Goal: Task Accomplishment & Management: Manage account settings

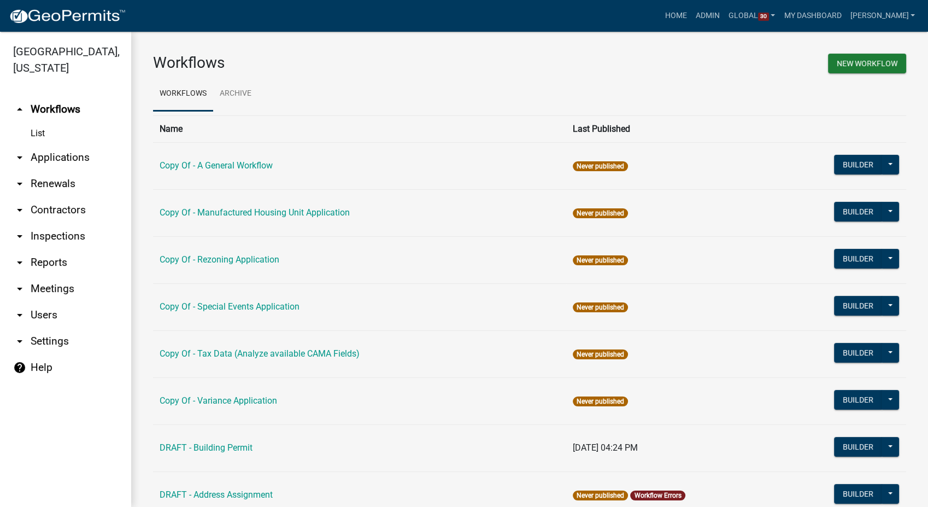
click at [31, 369] on link "help Help" at bounding box center [65, 367] width 131 height 26
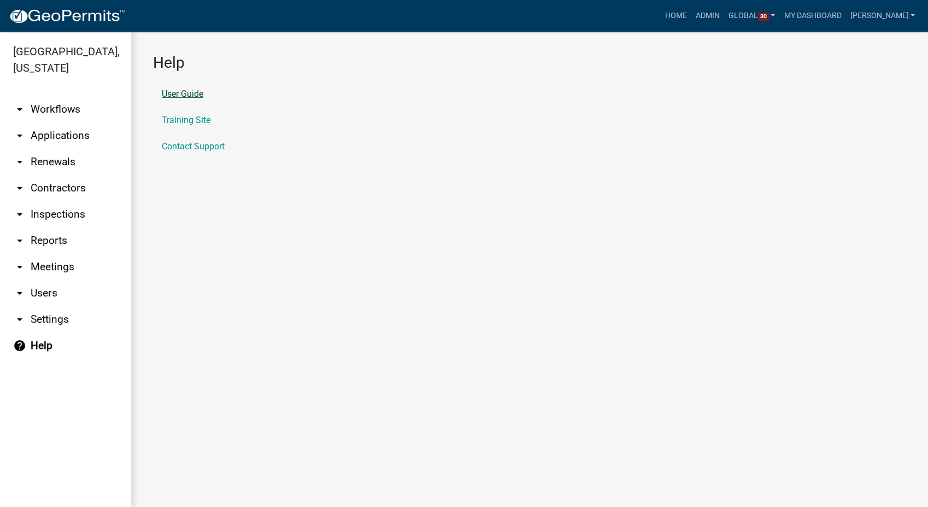
click at [169, 90] on link "User Guide" at bounding box center [183, 94] width 42 height 9
click at [162, 122] on link "Training Site" at bounding box center [186, 120] width 49 height 9
drag, startPoint x: 729, startPoint y: 16, endPoint x: 715, endPoint y: 18, distance: 14.4
click at [724, 16] on link "Admin" at bounding box center [707, 15] width 33 height 21
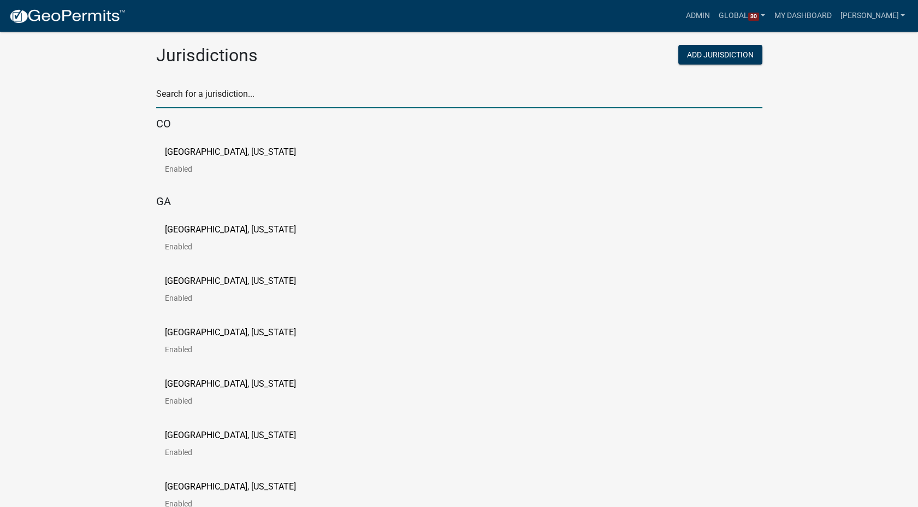
click at [192, 87] on input "text" at bounding box center [459, 97] width 607 height 22
type input "[PERSON_NAME]"
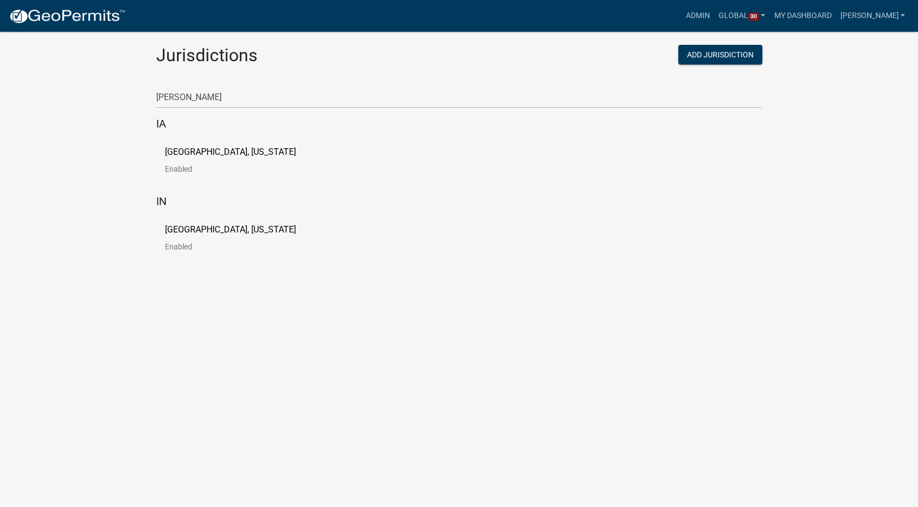
click at [204, 150] on p "[GEOGRAPHIC_DATA], [US_STATE]" at bounding box center [230, 152] width 131 height 9
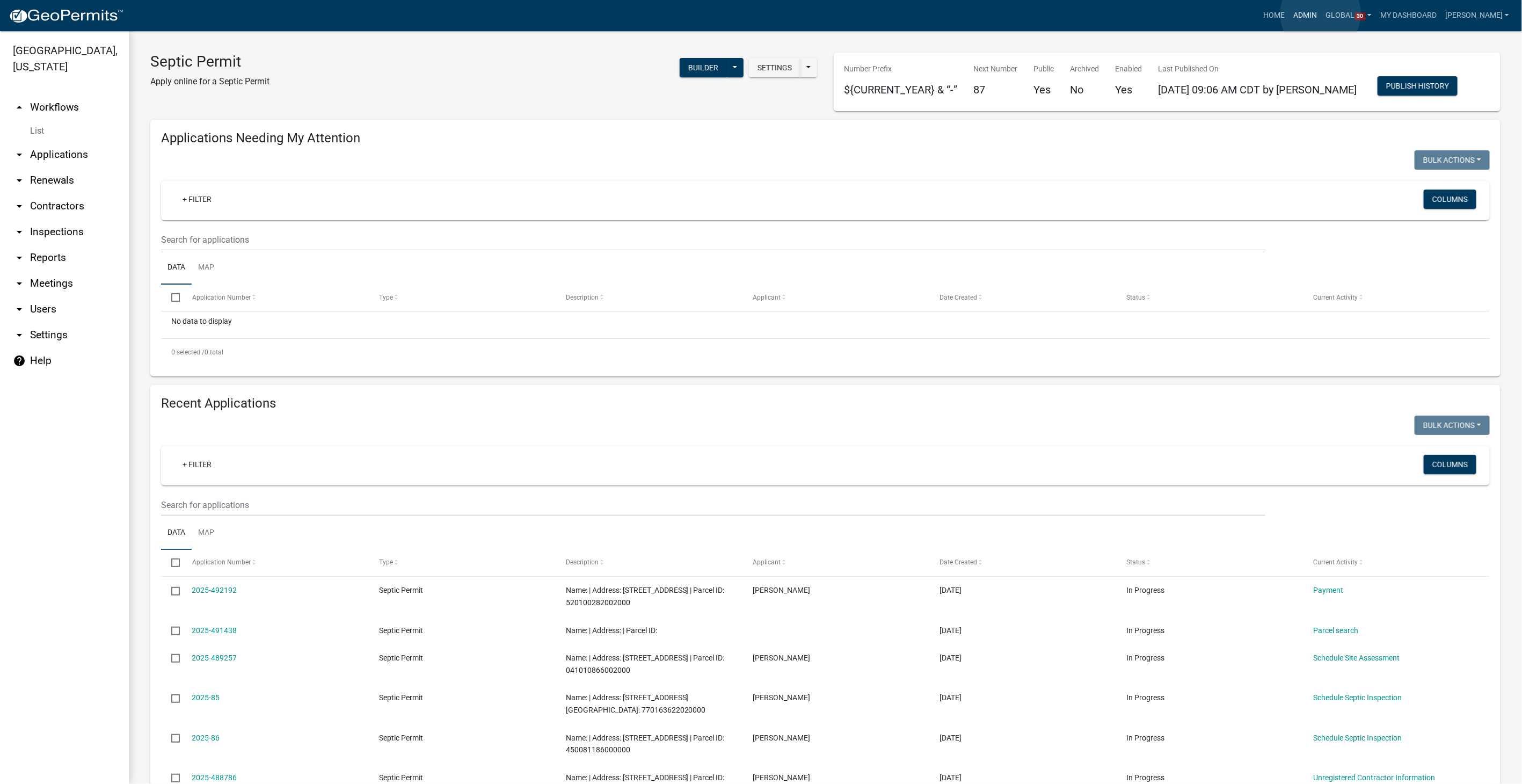
click at [1321, 14] on link "Admin" at bounding box center [1305, 15] width 32 height 21
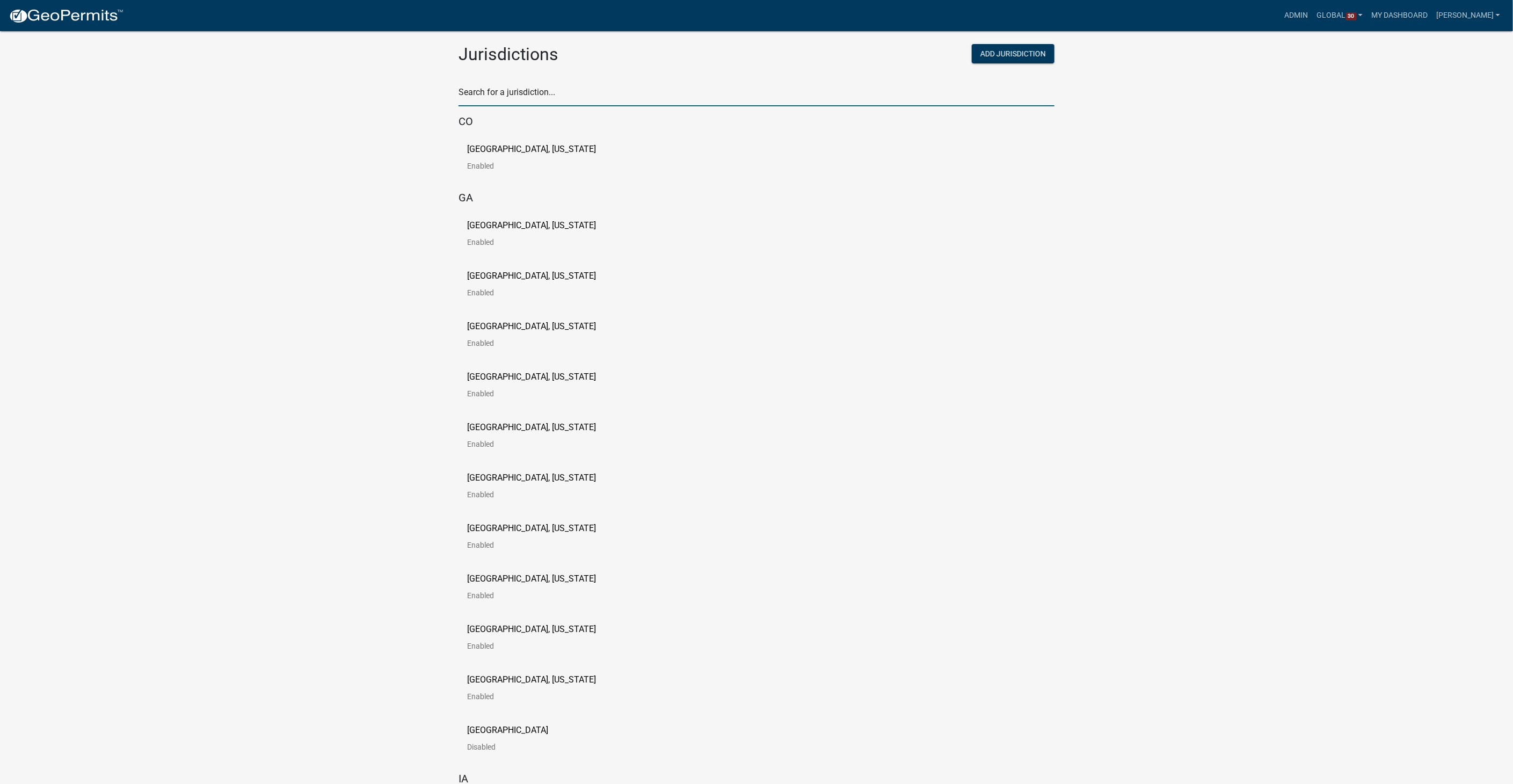
click at [526, 95] on input "text" at bounding box center [756, 95] width 596 height 22
type input "[PERSON_NAME]"
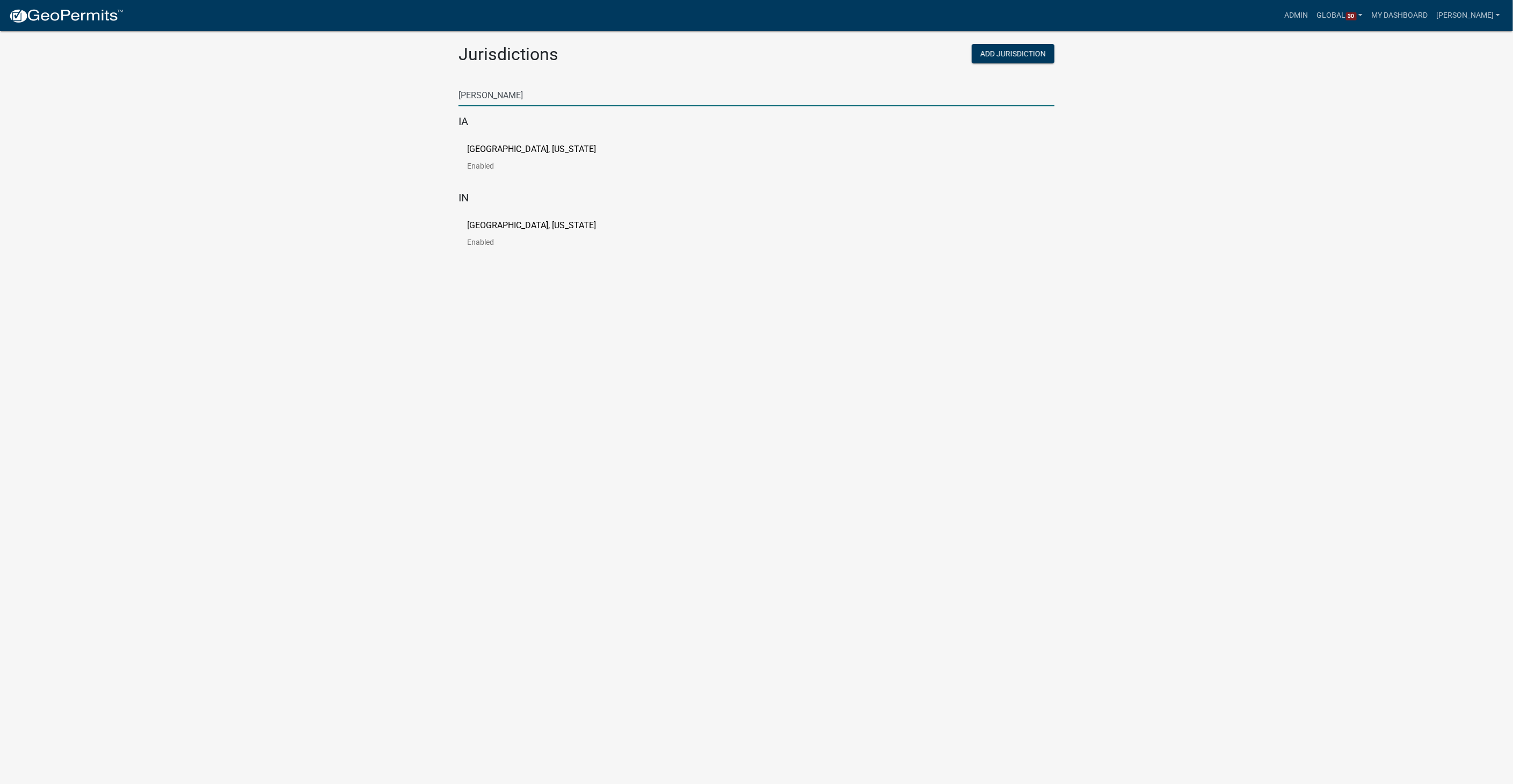
click at [517, 151] on p "[GEOGRAPHIC_DATA], [US_STATE]" at bounding box center [531, 149] width 129 height 9
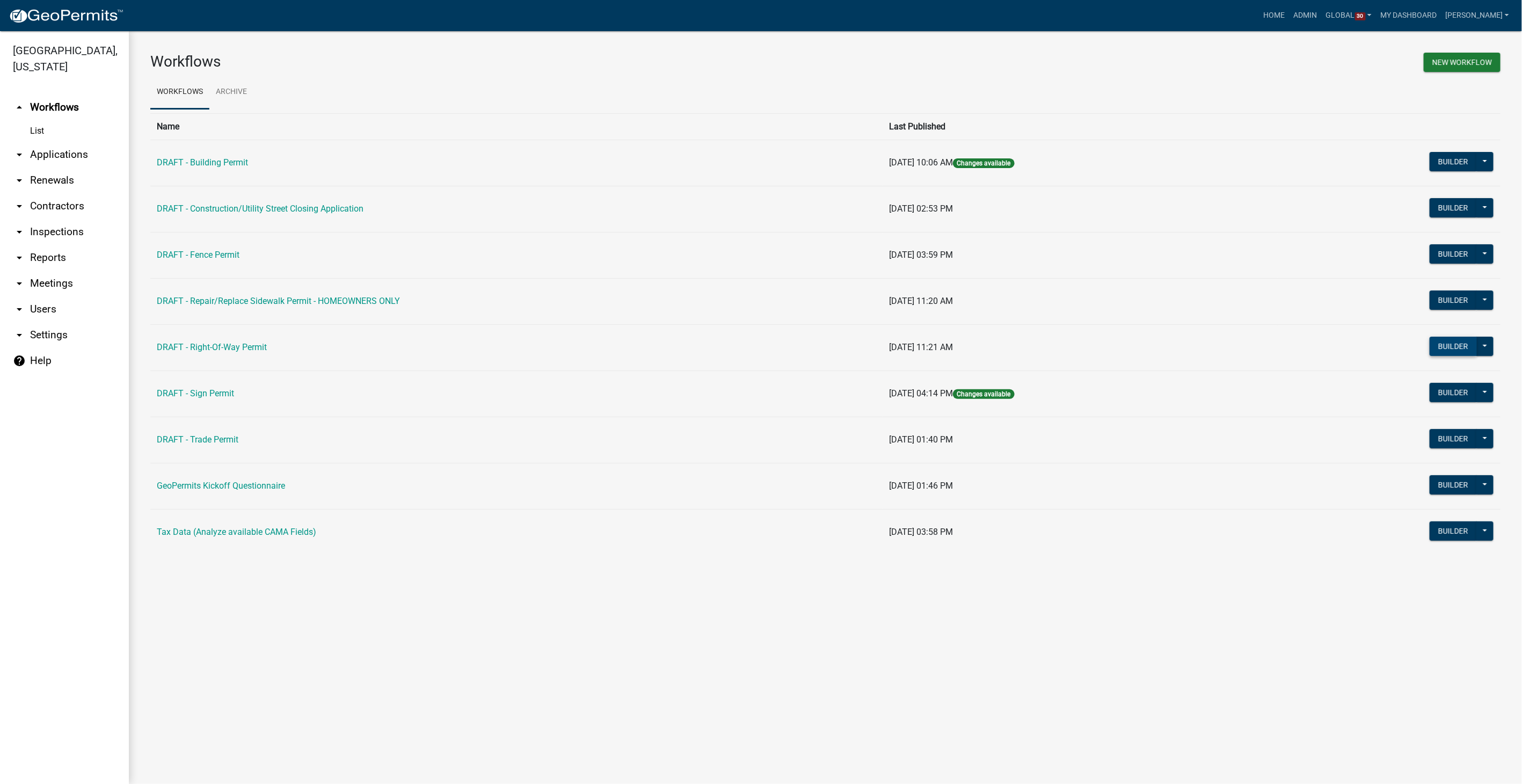
click at [1449, 337] on button "Builder" at bounding box center [1453, 347] width 47 height 20
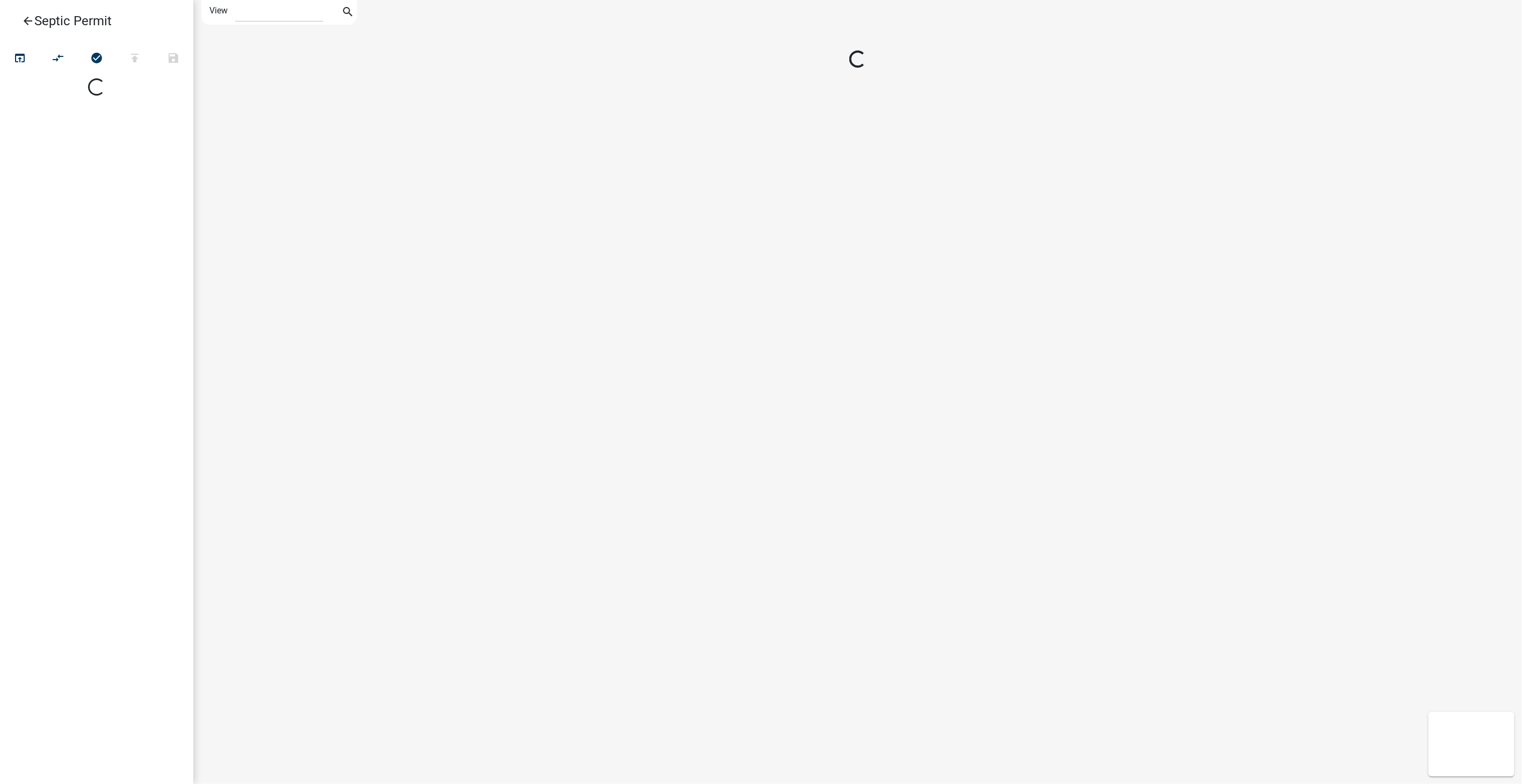
select select "1"
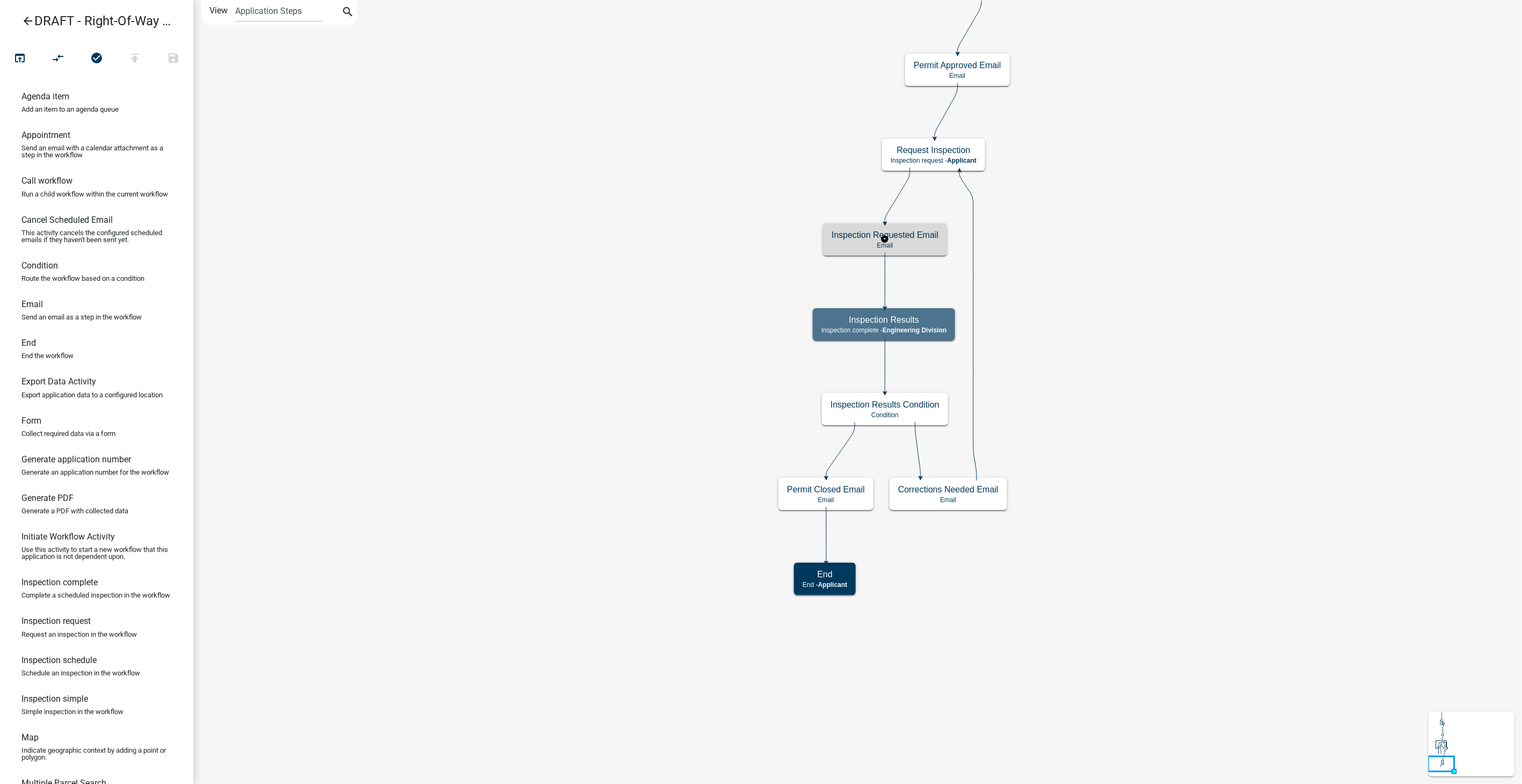
click at [916, 238] on h5 "Inspection Requested Email" at bounding box center [884, 235] width 107 height 10
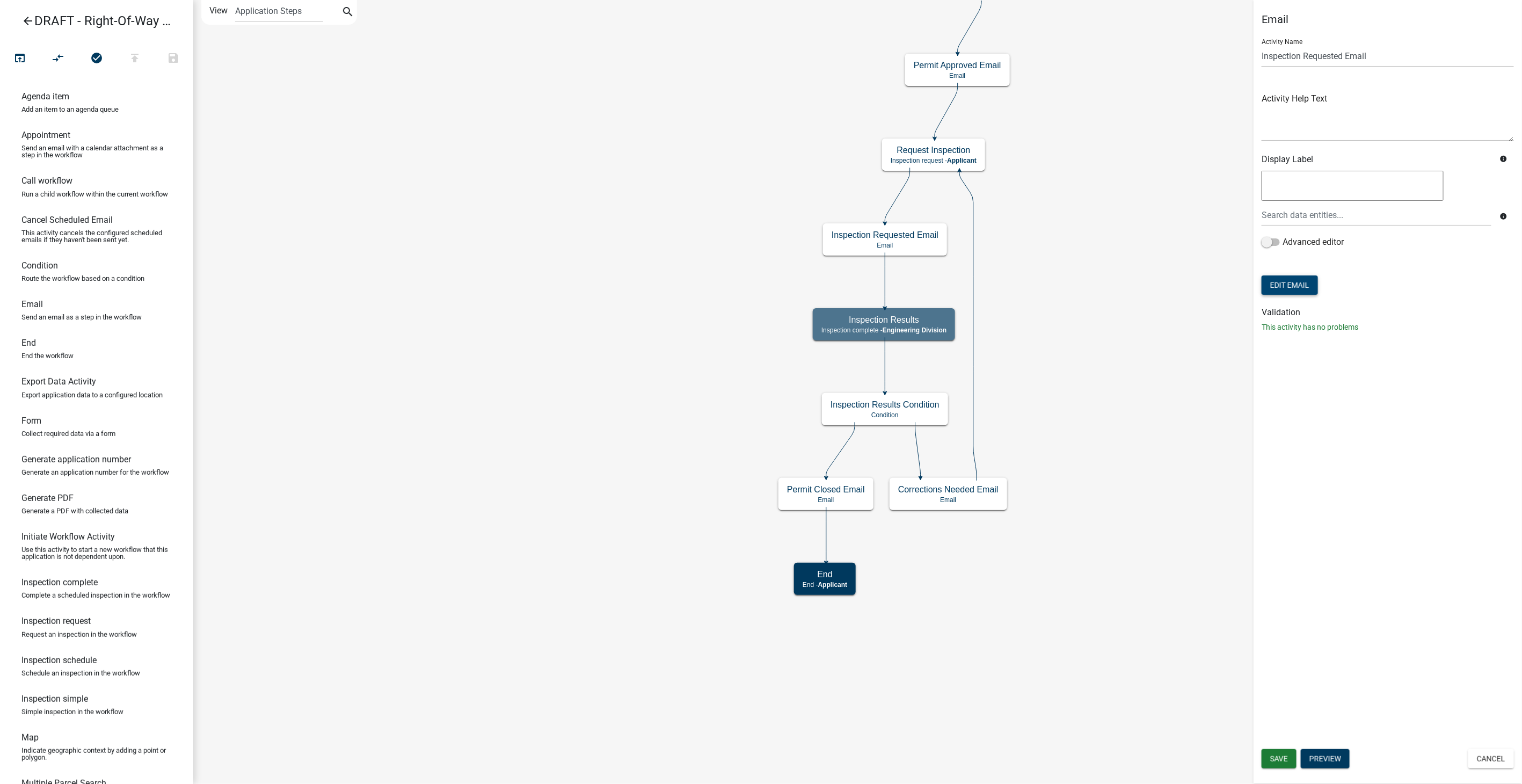
click at [1291, 286] on button "Edit Email" at bounding box center [1289, 285] width 56 height 20
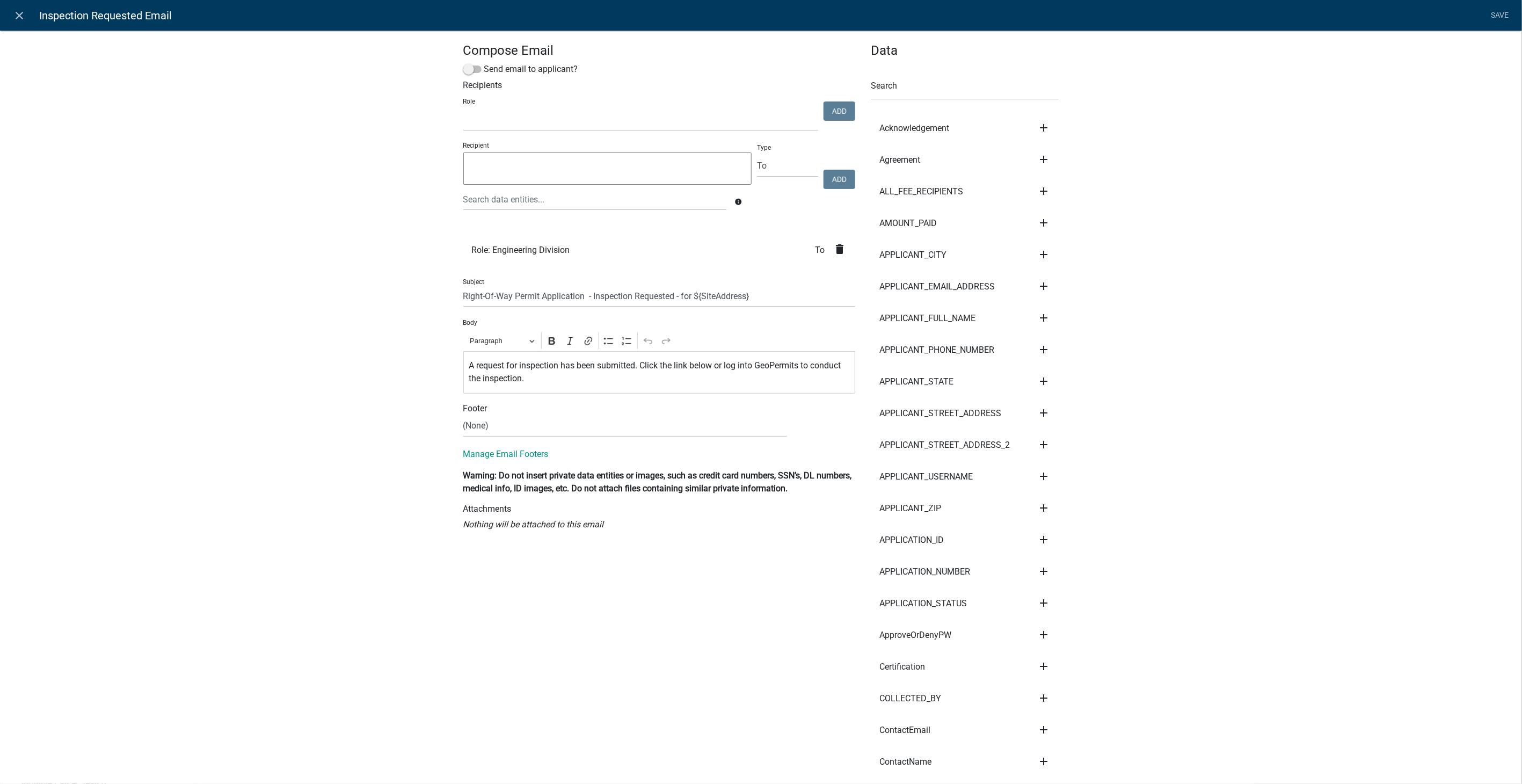
select select
click at [19, 14] on icon "close" at bounding box center [20, 15] width 13 height 13
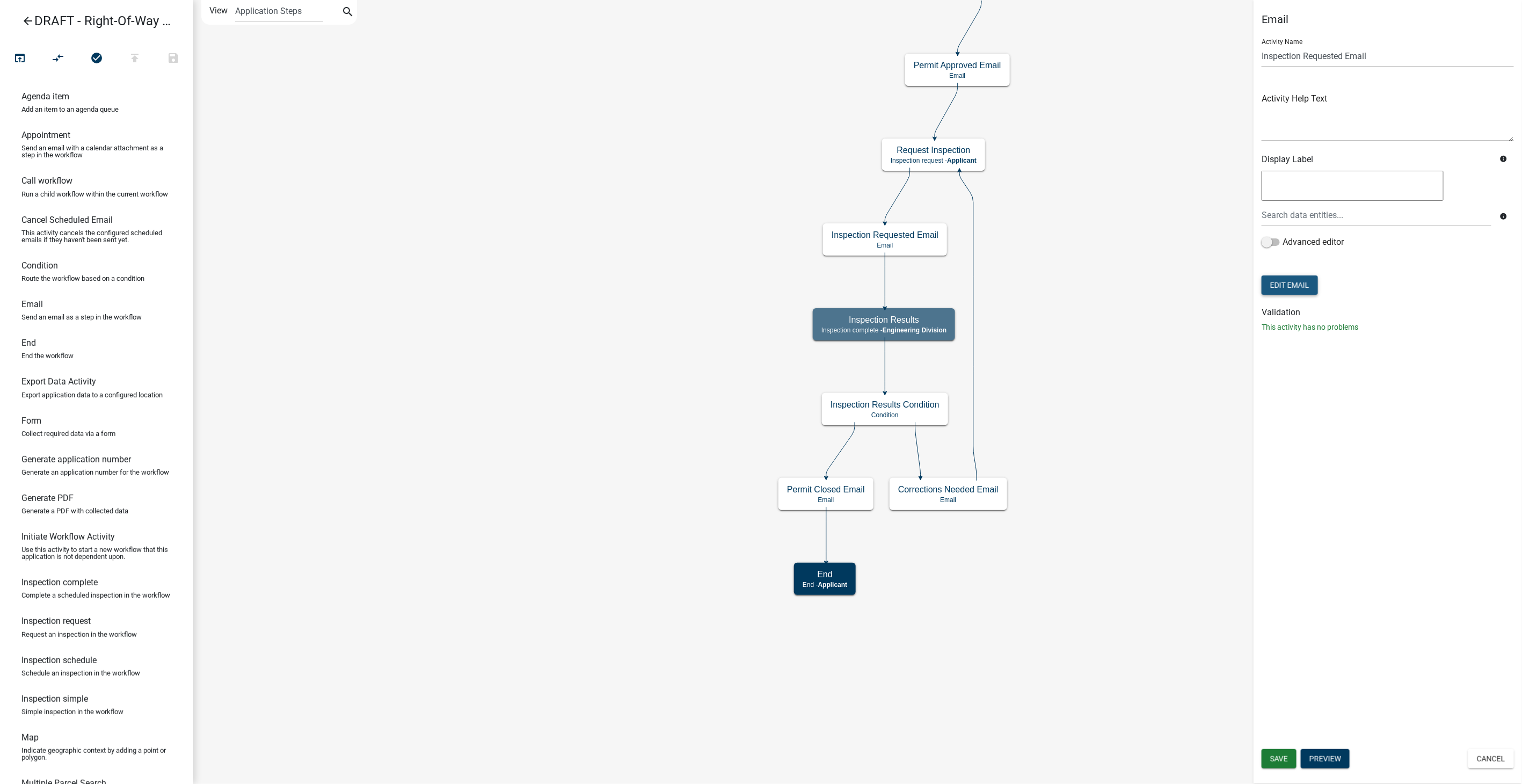
click at [1304, 286] on button "Edit Email" at bounding box center [1289, 285] width 56 height 20
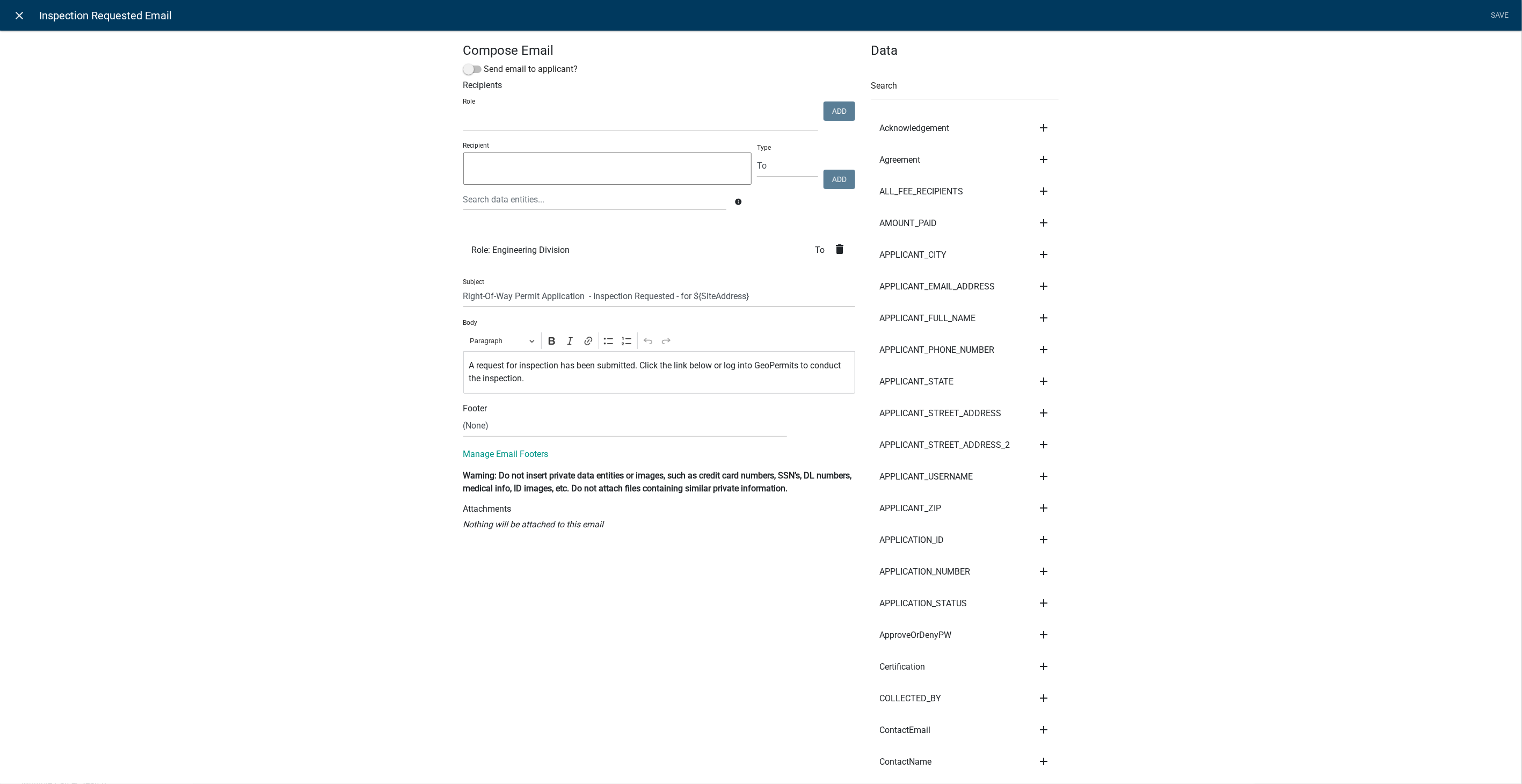
click at [25, 12] on icon "close" at bounding box center [20, 15] width 13 height 13
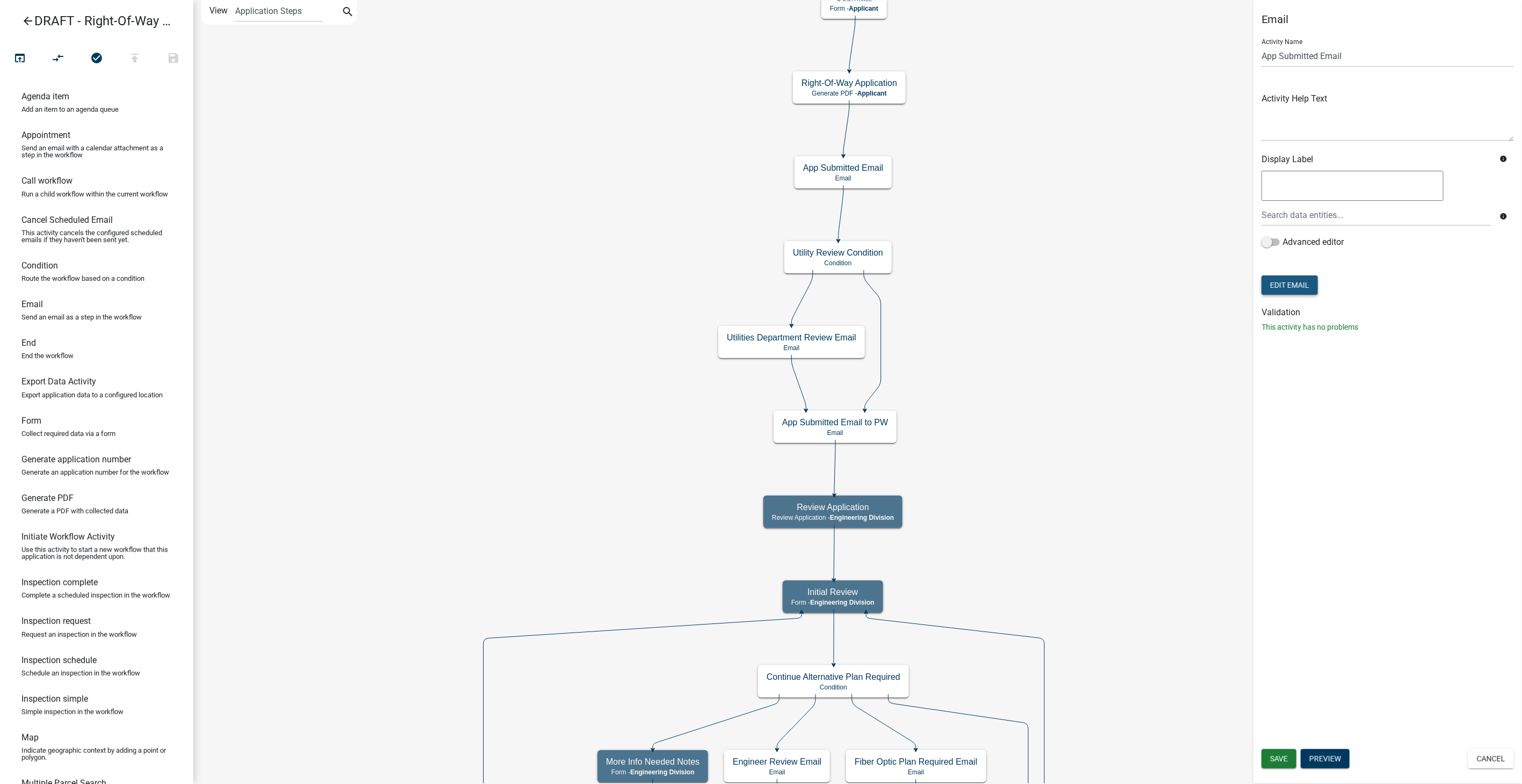
click at [1301, 286] on button "Edit Email" at bounding box center [1289, 285] width 56 height 20
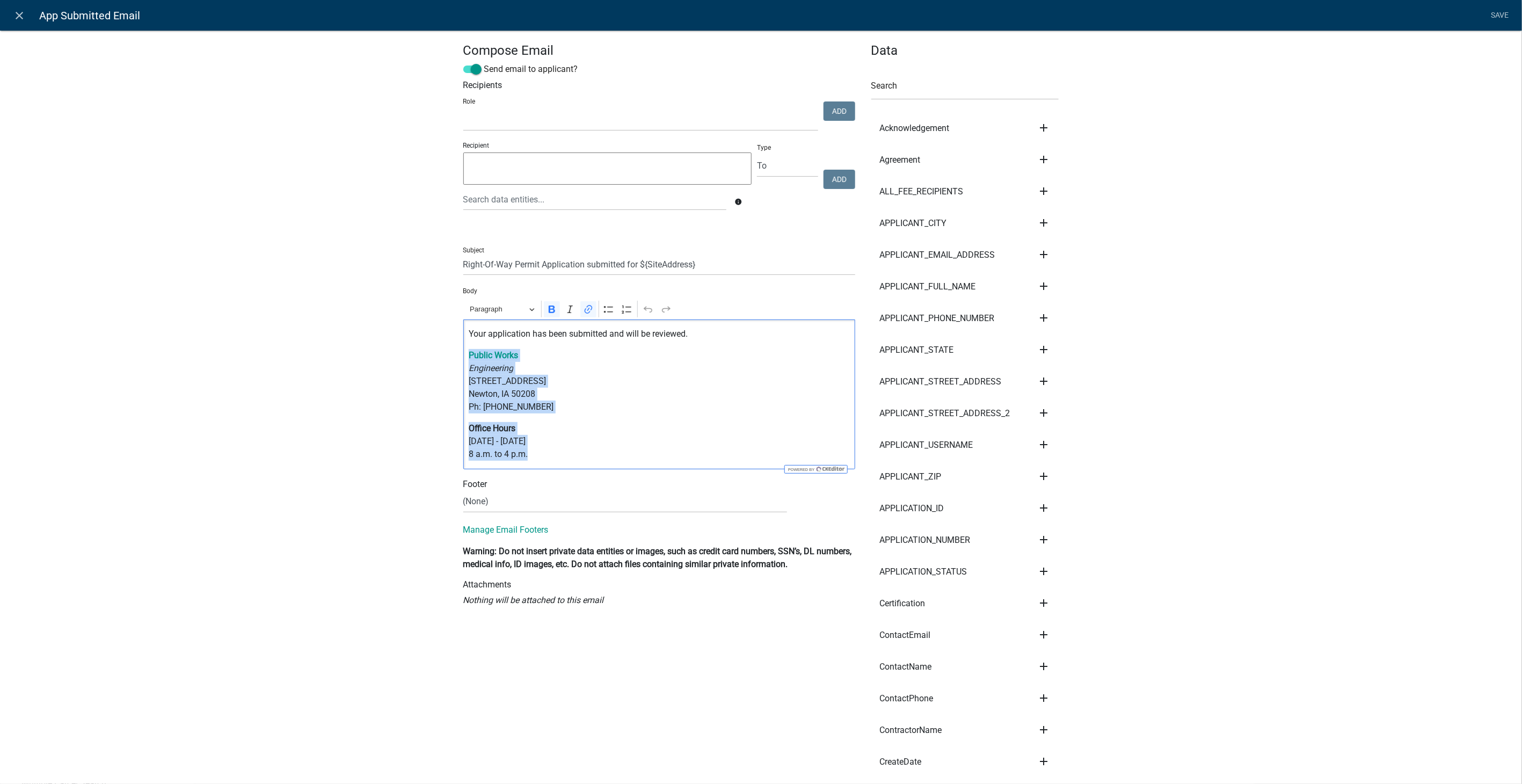
drag, startPoint x: 525, startPoint y: 459, endPoint x: 435, endPoint y: 352, distance: 139.8
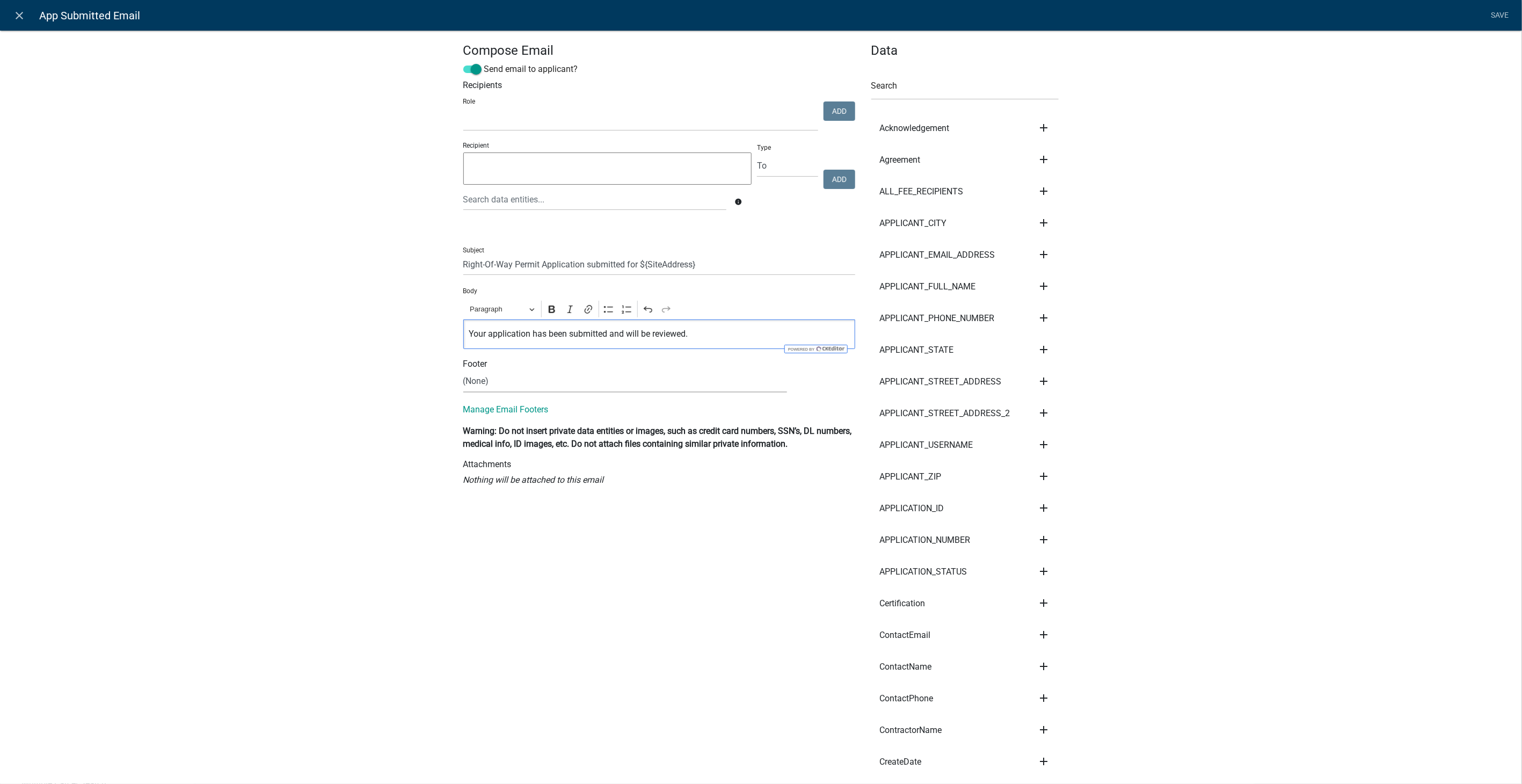
click at [478, 380] on select "(None) Community Development Public Works" at bounding box center [625, 381] width 323 height 22
select select "61e258e5-db64-4740-999e-677e1390fc72"
click at [464, 370] on select "(None) Community Development Public Works" at bounding box center [625, 381] width 323 height 22
click at [1507, 14] on link "Save" at bounding box center [1499, 15] width 27 height 21
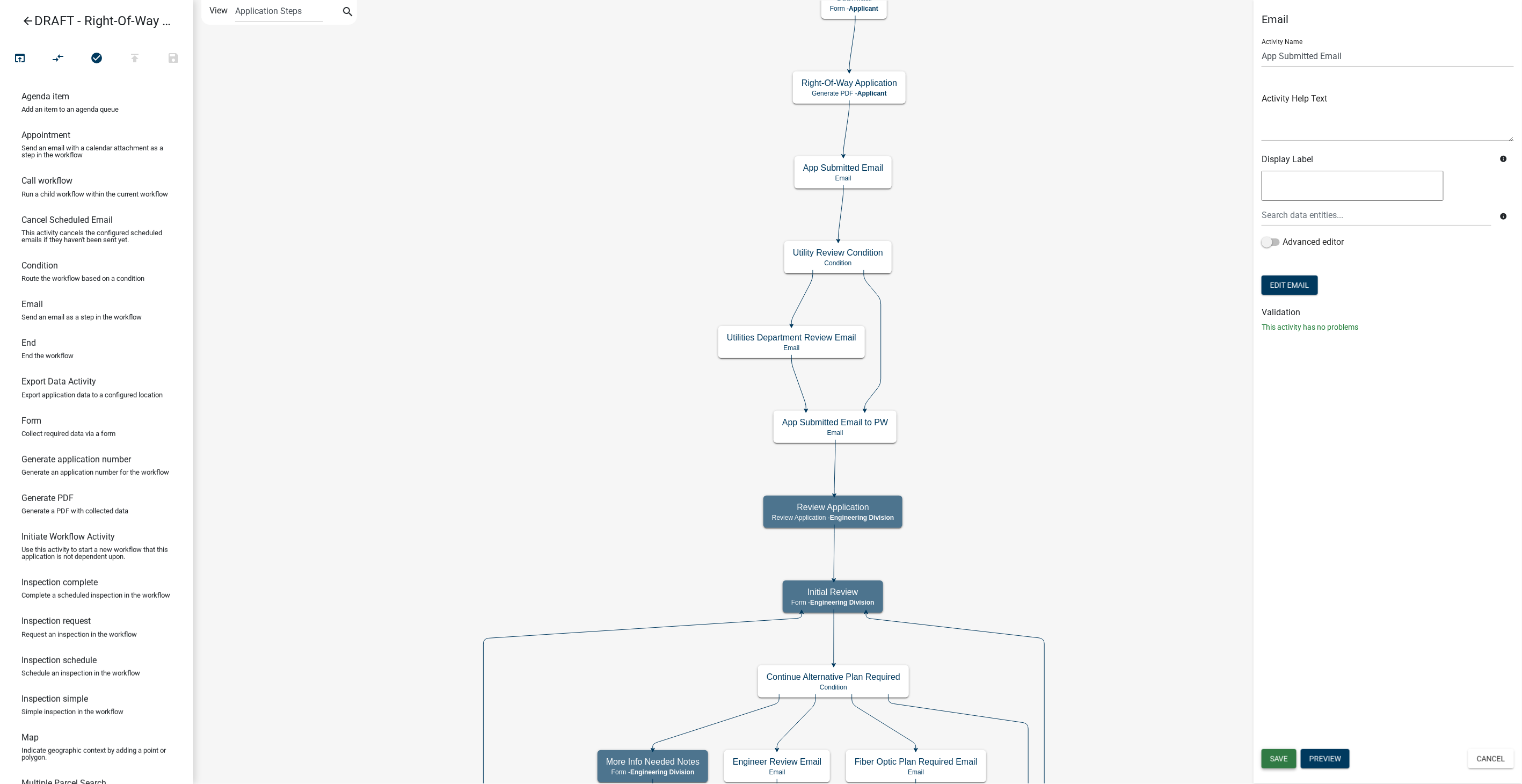
click at [1280, 759] on span "Save" at bounding box center [1279, 758] width 18 height 9
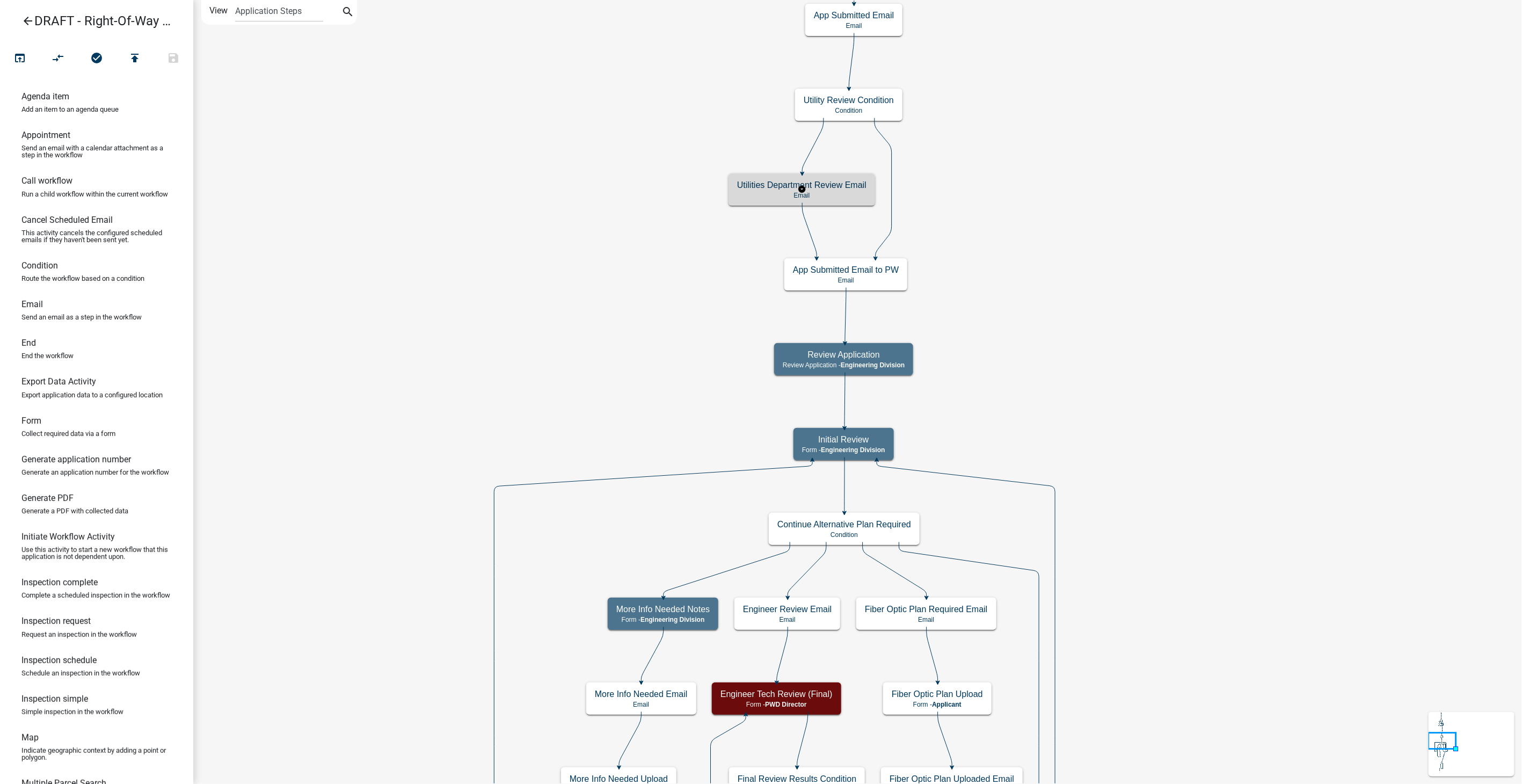
click at [839, 190] on div "Utilities Department Review Email Email" at bounding box center [801, 189] width 146 height 32
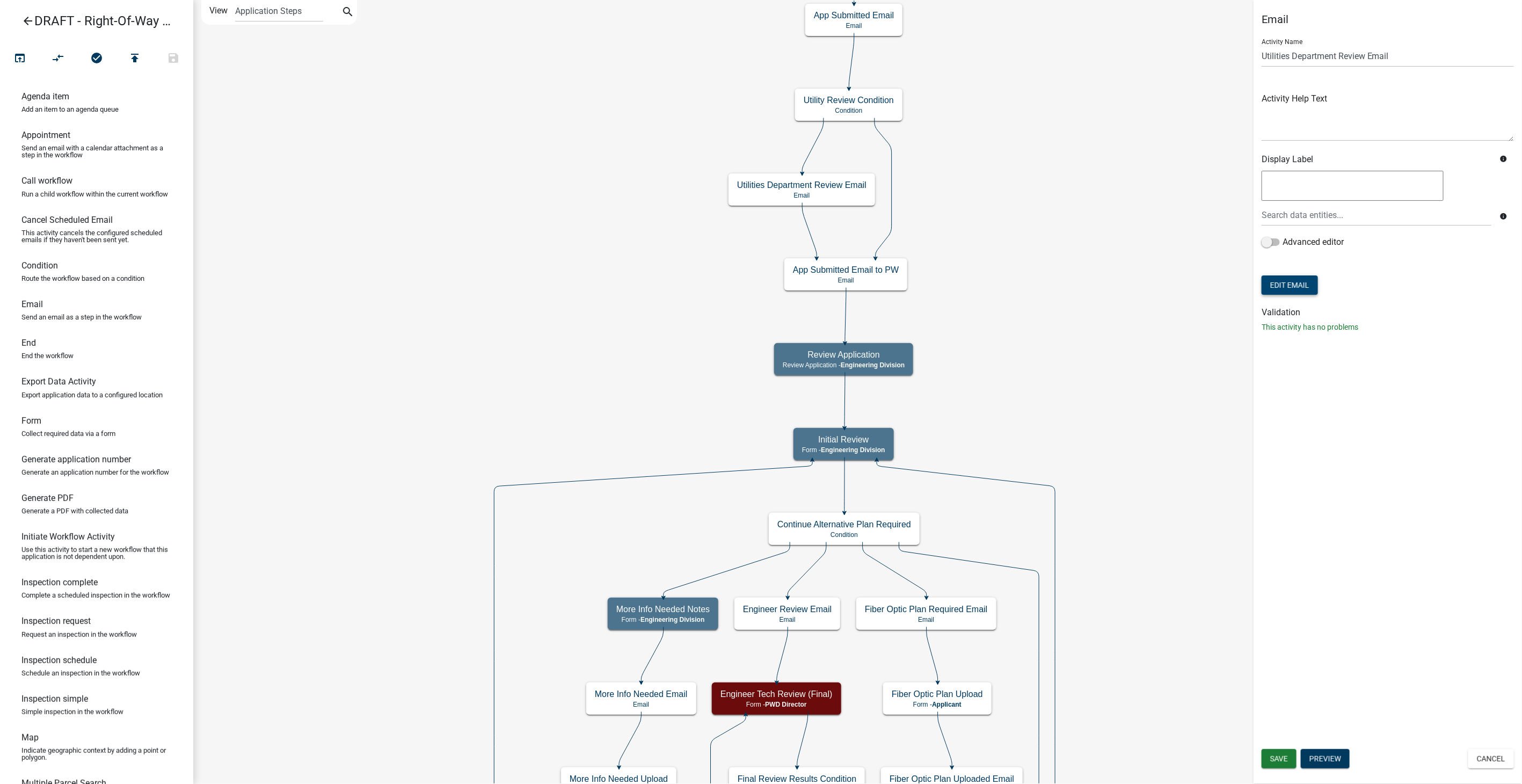
click at [1276, 279] on button "Edit Email" at bounding box center [1289, 285] width 56 height 20
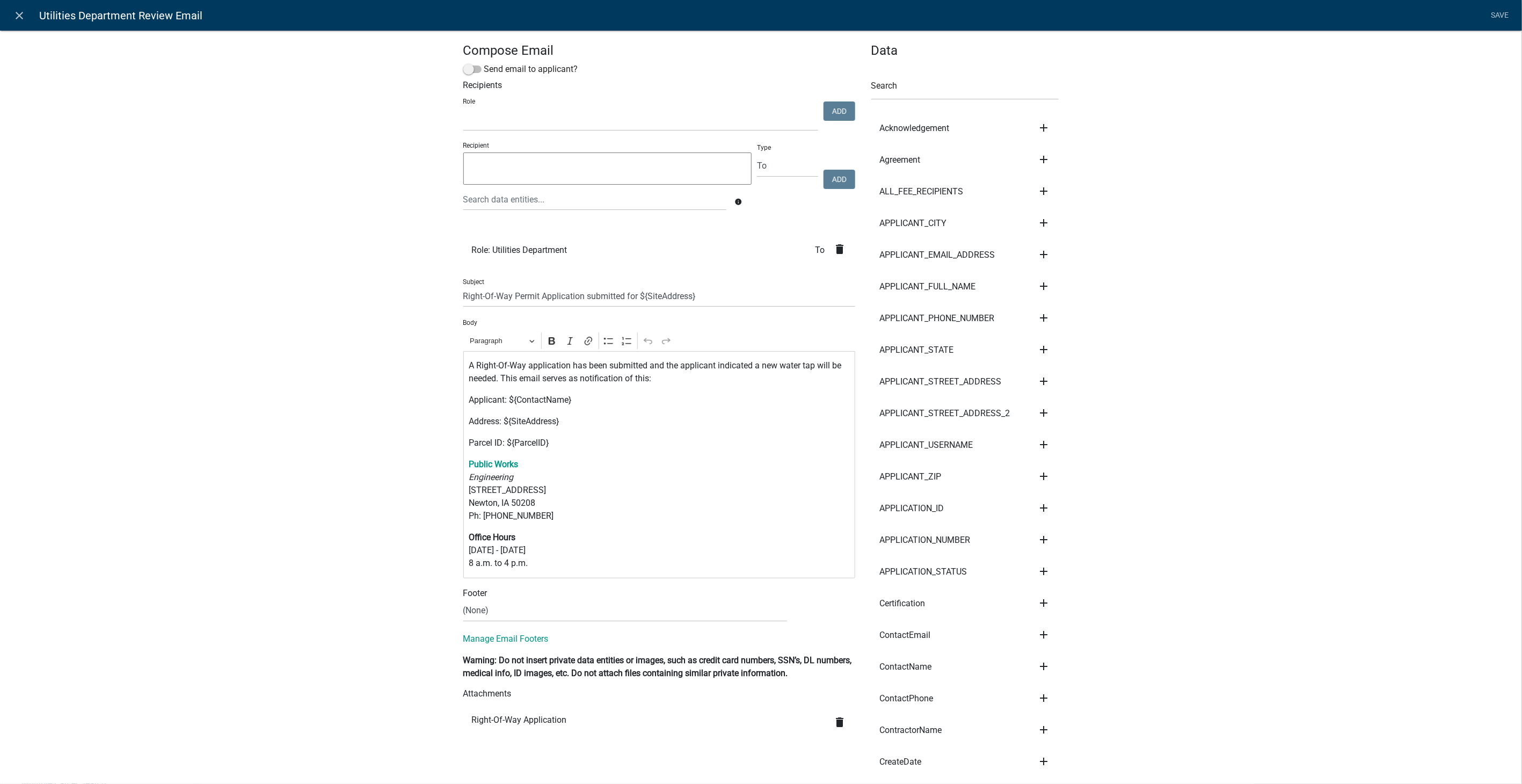
select select
drag, startPoint x: 535, startPoint y: 565, endPoint x: 455, endPoint y: 453, distance: 137.6
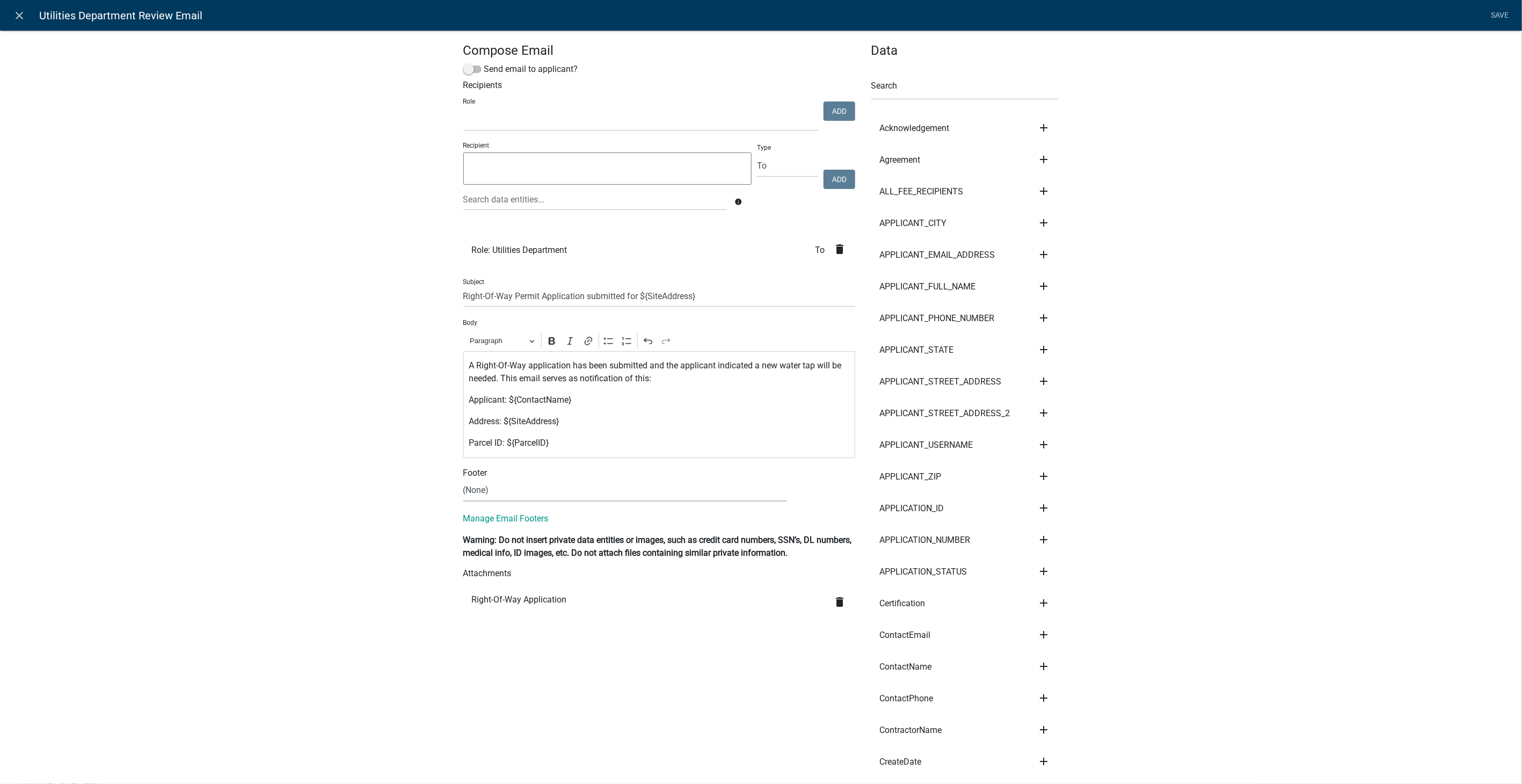
click at [496, 490] on select "(None) Community Development Public Works" at bounding box center [625, 490] width 323 height 22
select select "61e258e5-db64-4740-999e-677e1390fc72"
click at [464, 479] on select "(None) Community Development Public Works" at bounding box center [625, 490] width 323 height 22
click at [1500, 15] on link "Save" at bounding box center [1499, 15] width 27 height 21
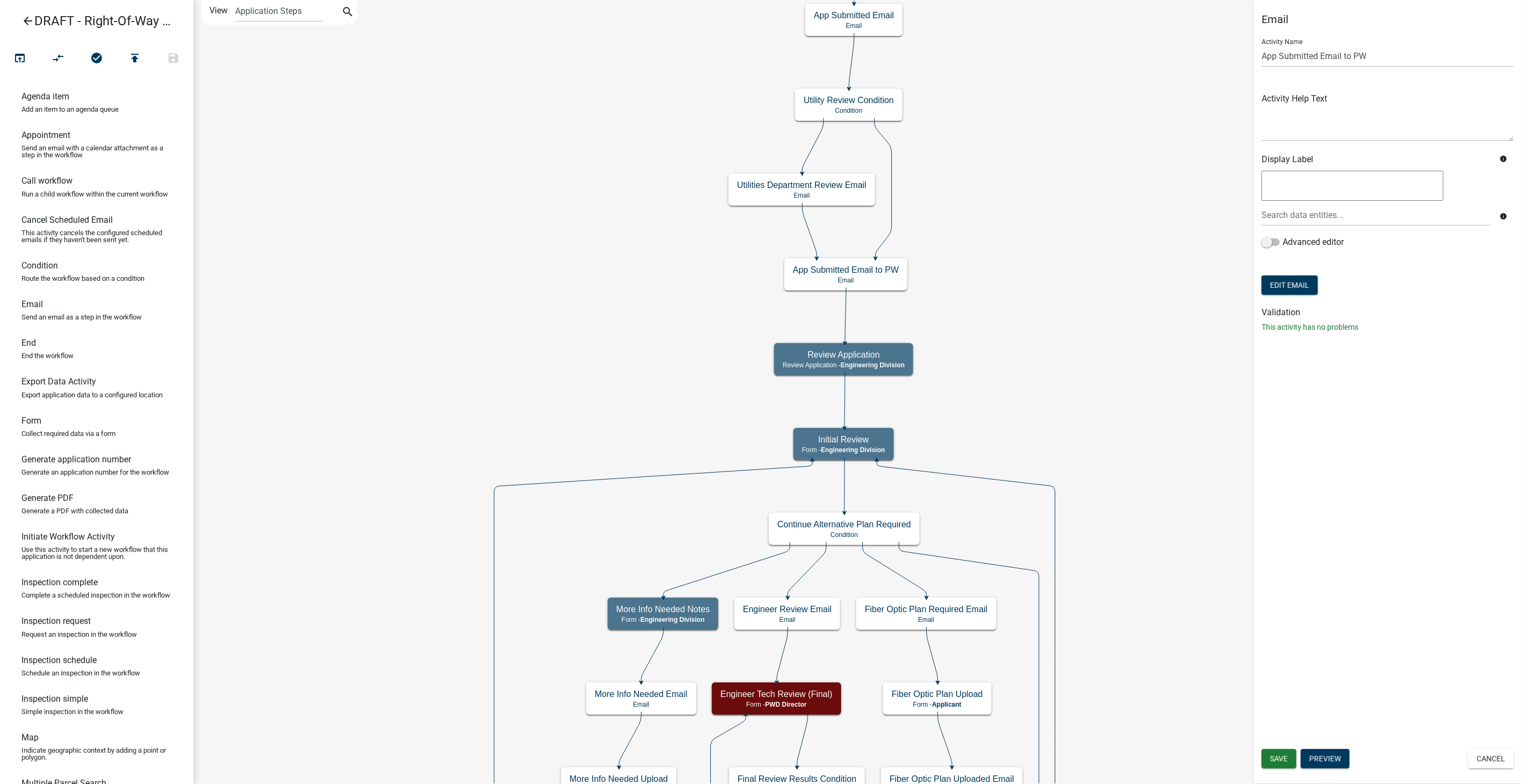
click at [1274, 298] on div "Email Activity Name App Submitted Email to PW Activity Help Text Display Label …" at bounding box center [1387, 177] width 268 height 328
click at [1274, 293] on button "Edit Email" at bounding box center [1289, 285] width 56 height 20
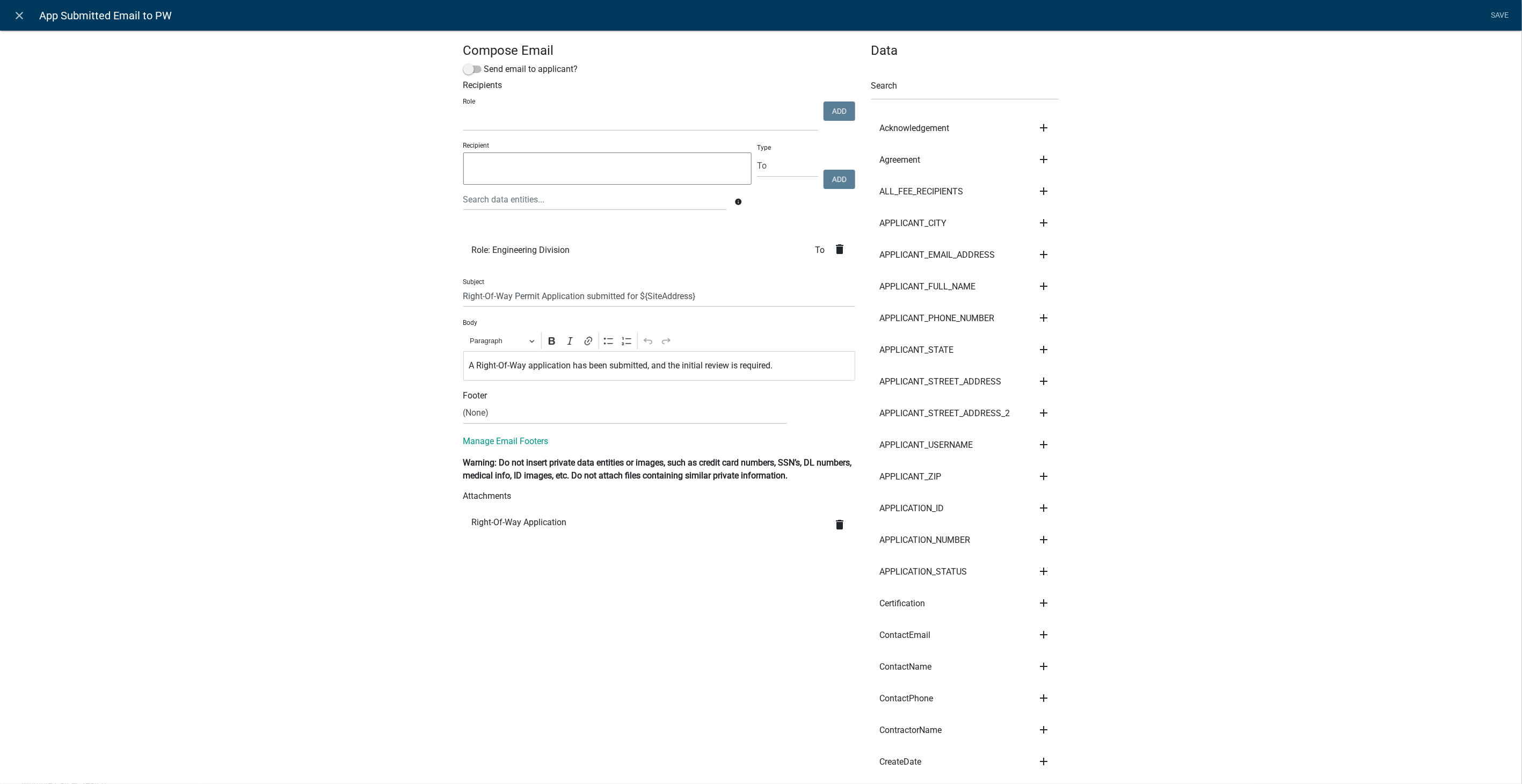
select select
click at [23, 10] on icon "close" at bounding box center [20, 15] width 13 height 13
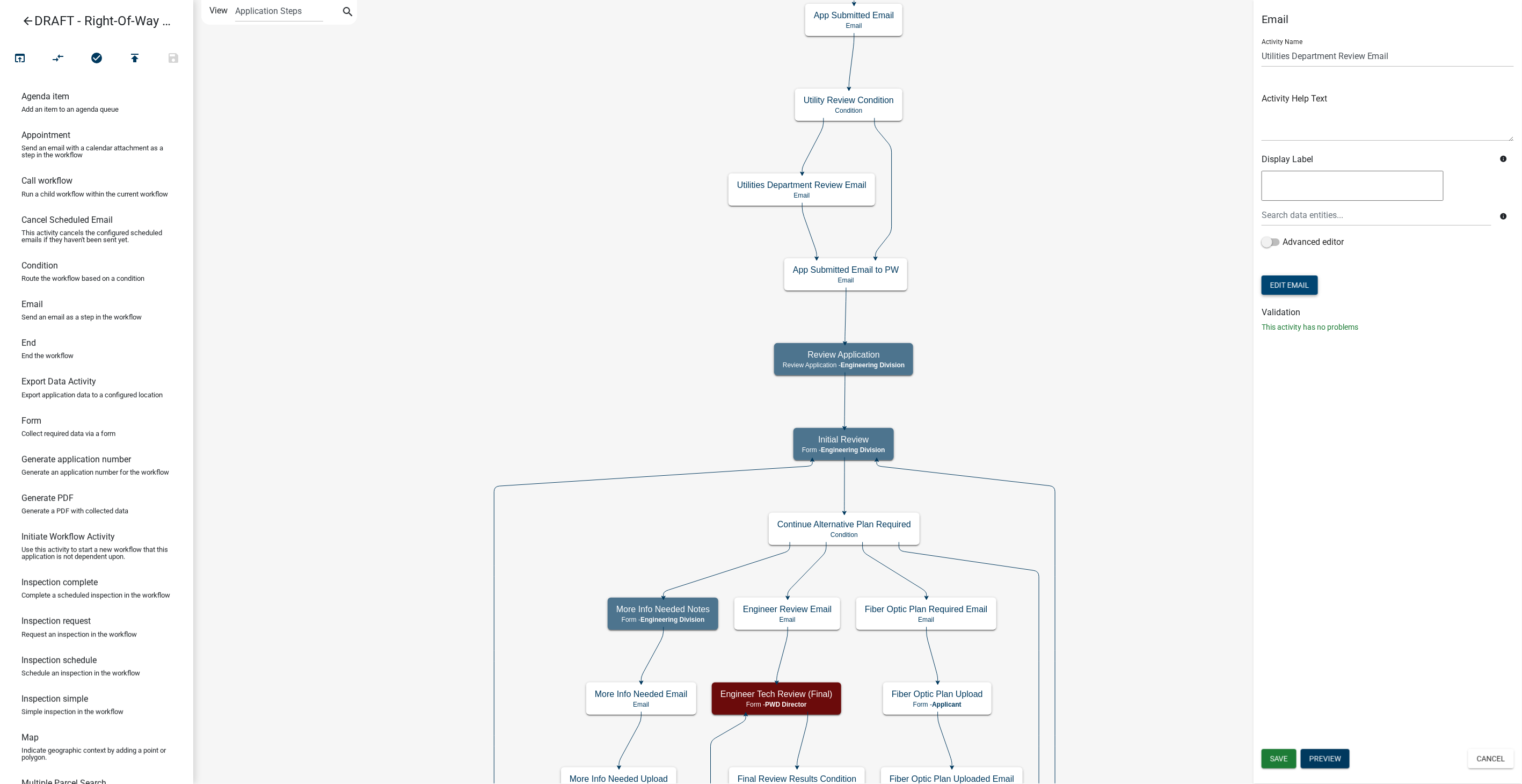
click at [1270, 284] on button "Edit Email" at bounding box center [1289, 285] width 56 height 20
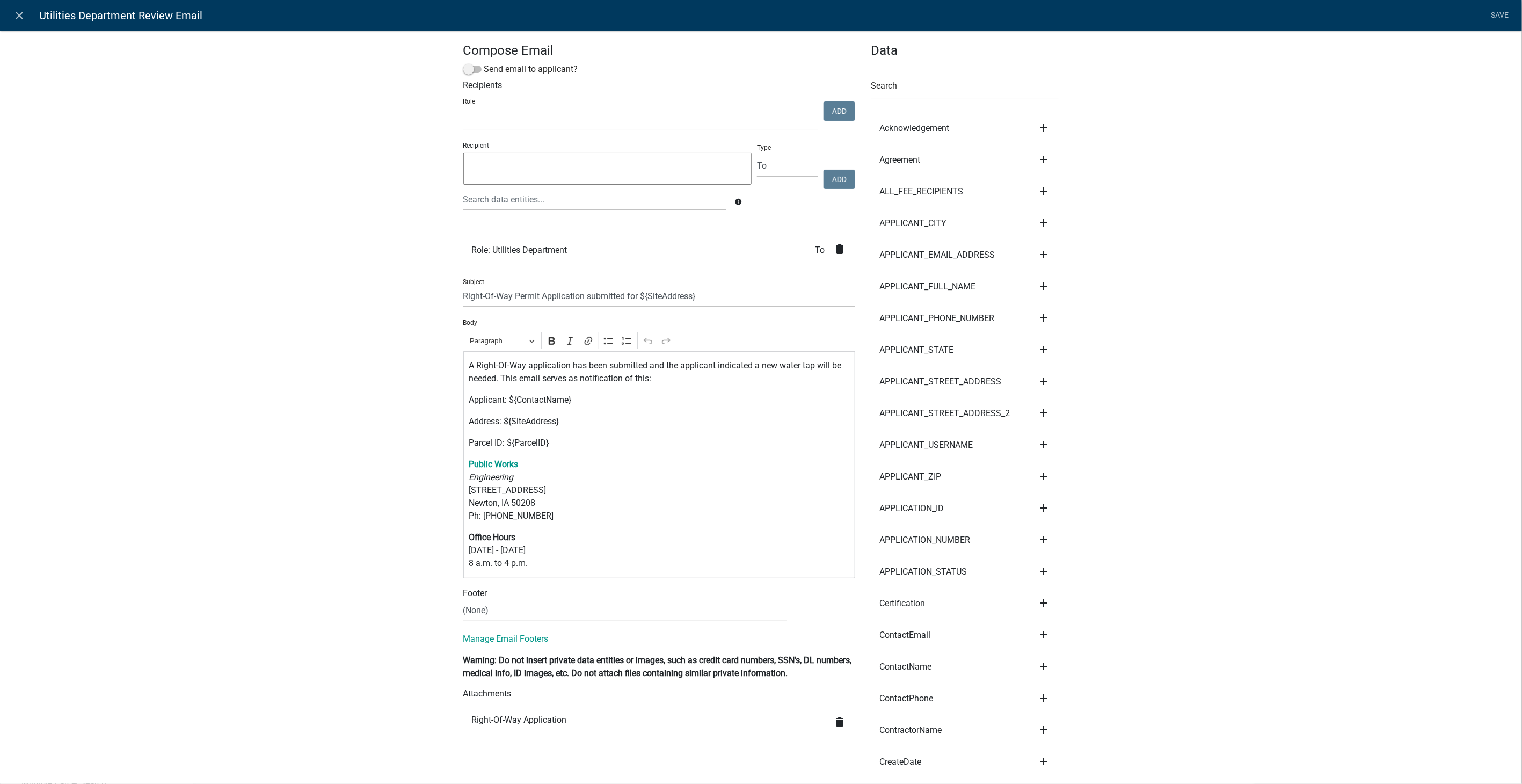
select select
drag, startPoint x: 528, startPoint y: 559, endPoint x: 446, endPoint y: 456, distance: 131.7
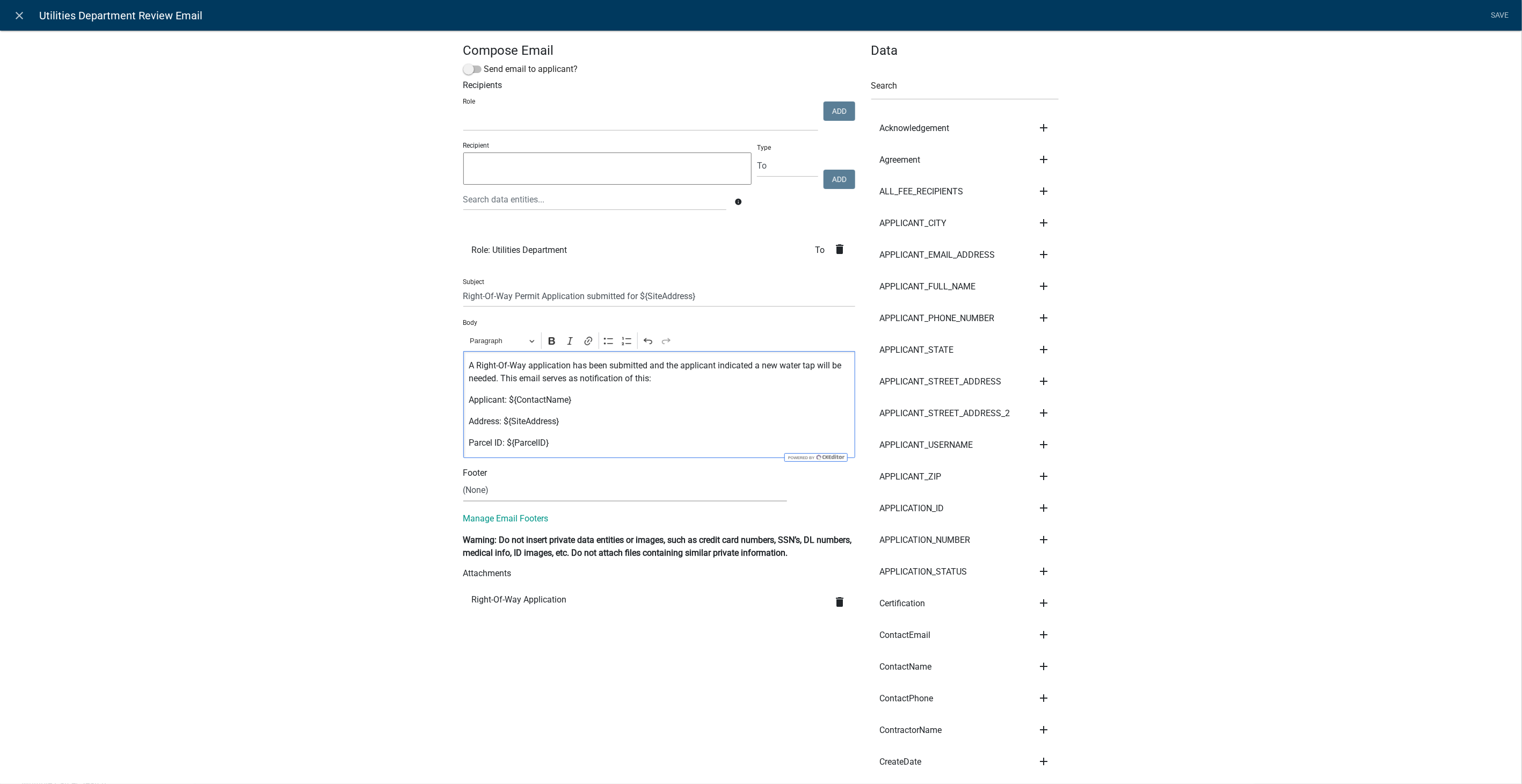
click at [481, 490] on select "(None) Community Development Public Works" at bounding box center [625, 490] width 323 height 22
select select "61e258e5-db64-4740-999e-677e1390fc72"
click at [464, 479] on select "(None) Community Development Public Works" at bounding box center [625, 490] width 323 height 22
click at [1504, 8] on link "Save" at bounding box center [1499, 15] width 27 height 21
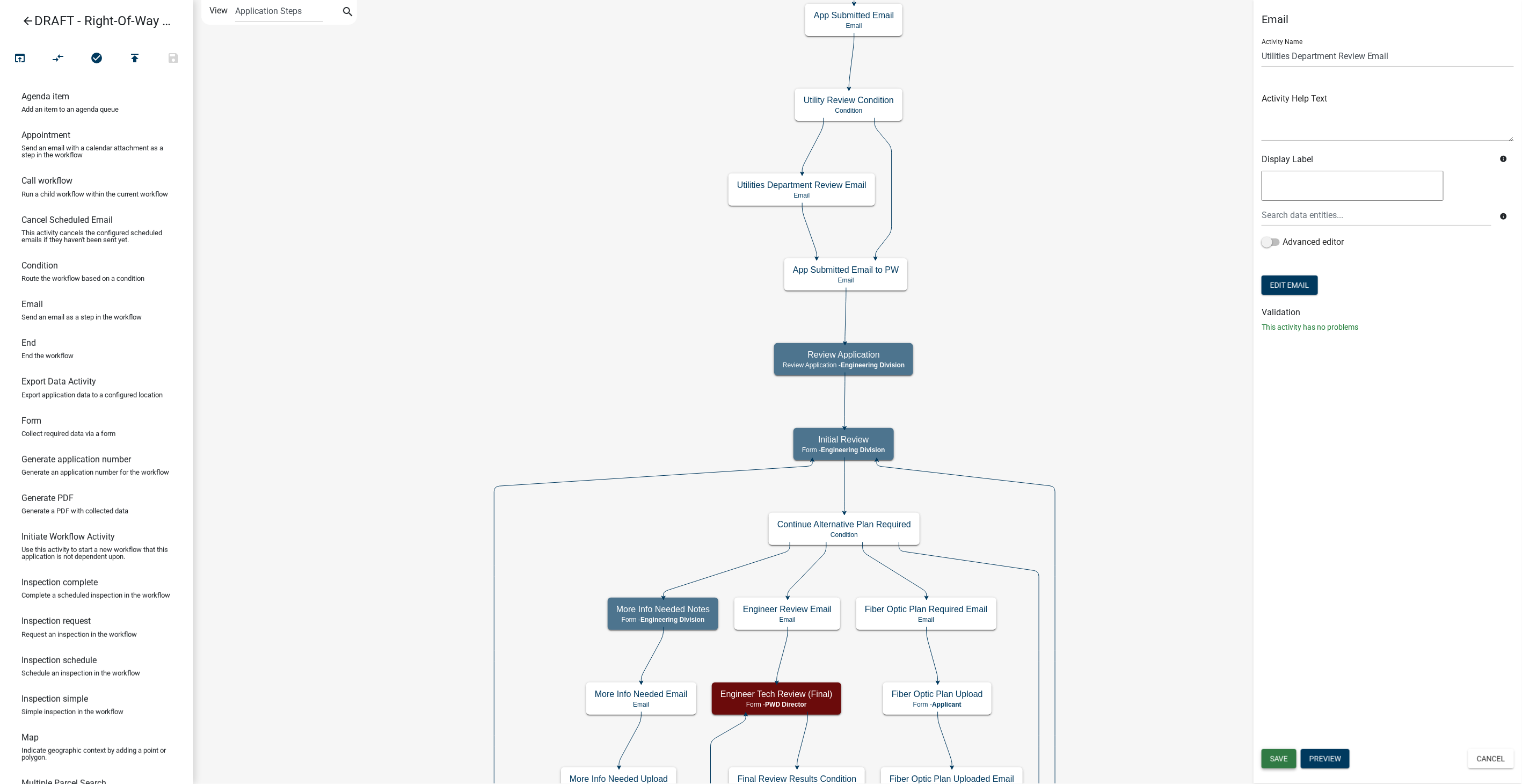
click at [1273, 761] on span "Save" at bounding box center [1279, 758] width 18 height 9
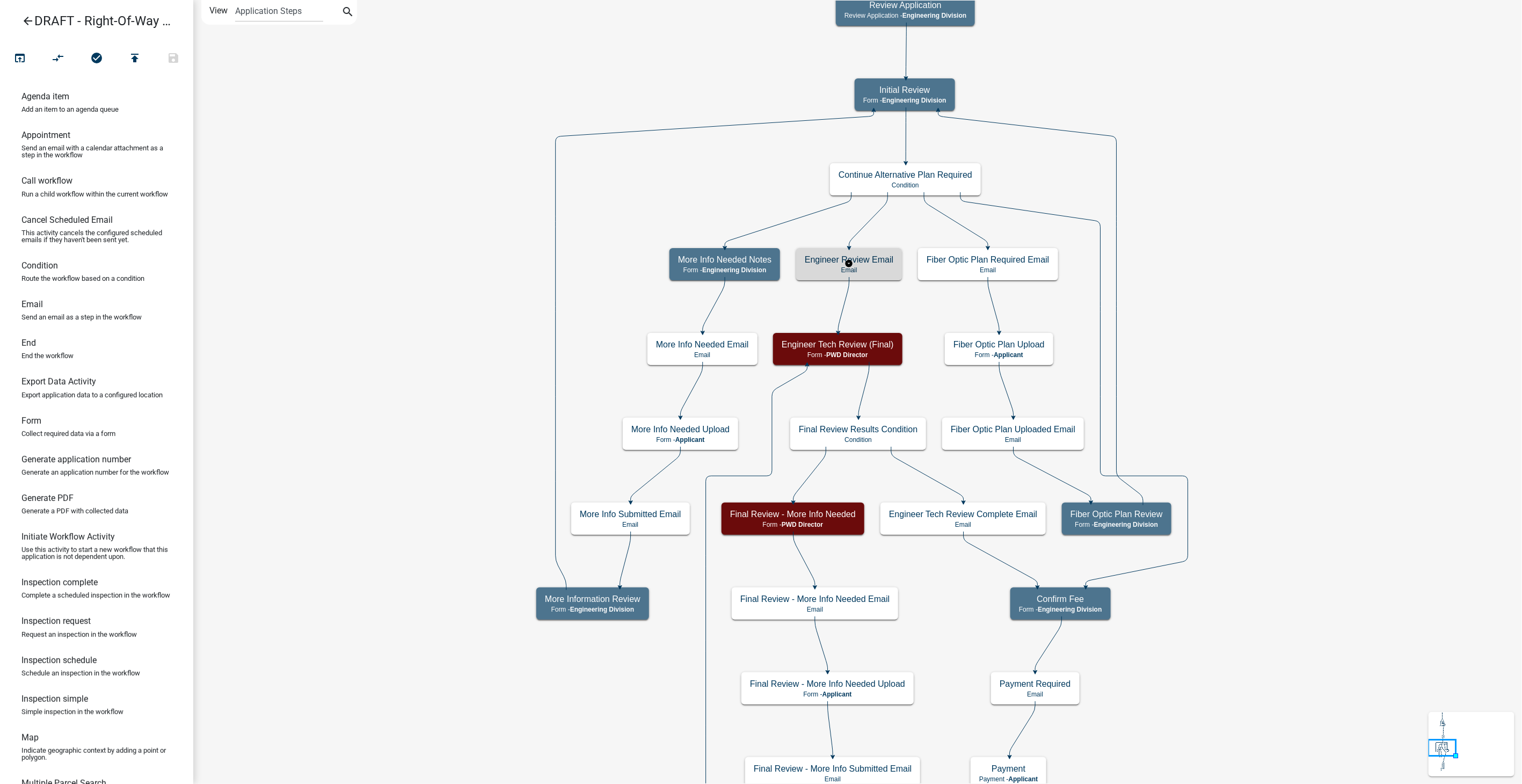
click at [870, 254] on h5 "Engineer Review Email" at bounding box center [849, 259] width 88 height 10
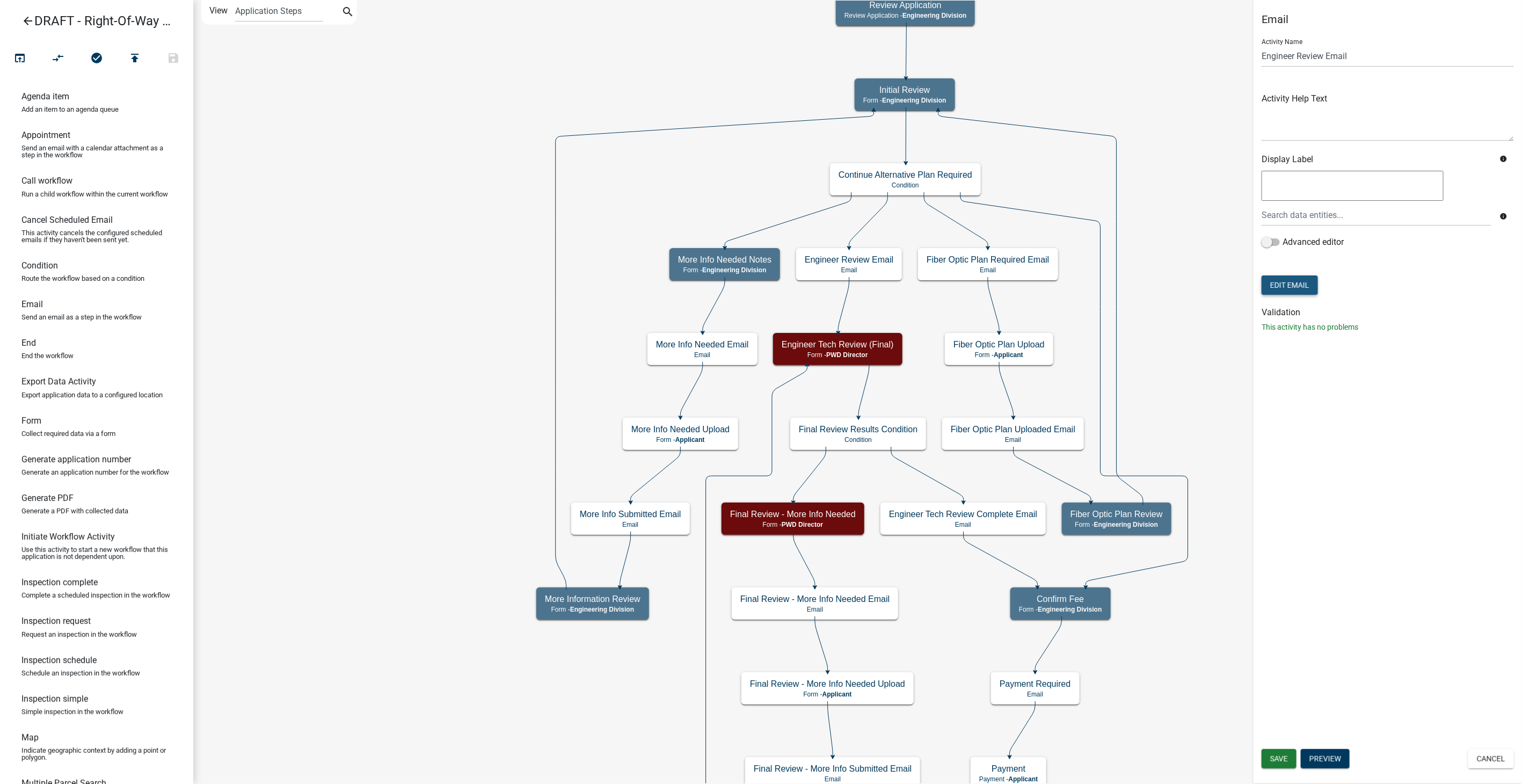
click at [1273, 283] on button "Edit Email" at bounding box center [1289, 285] width 56 height 20
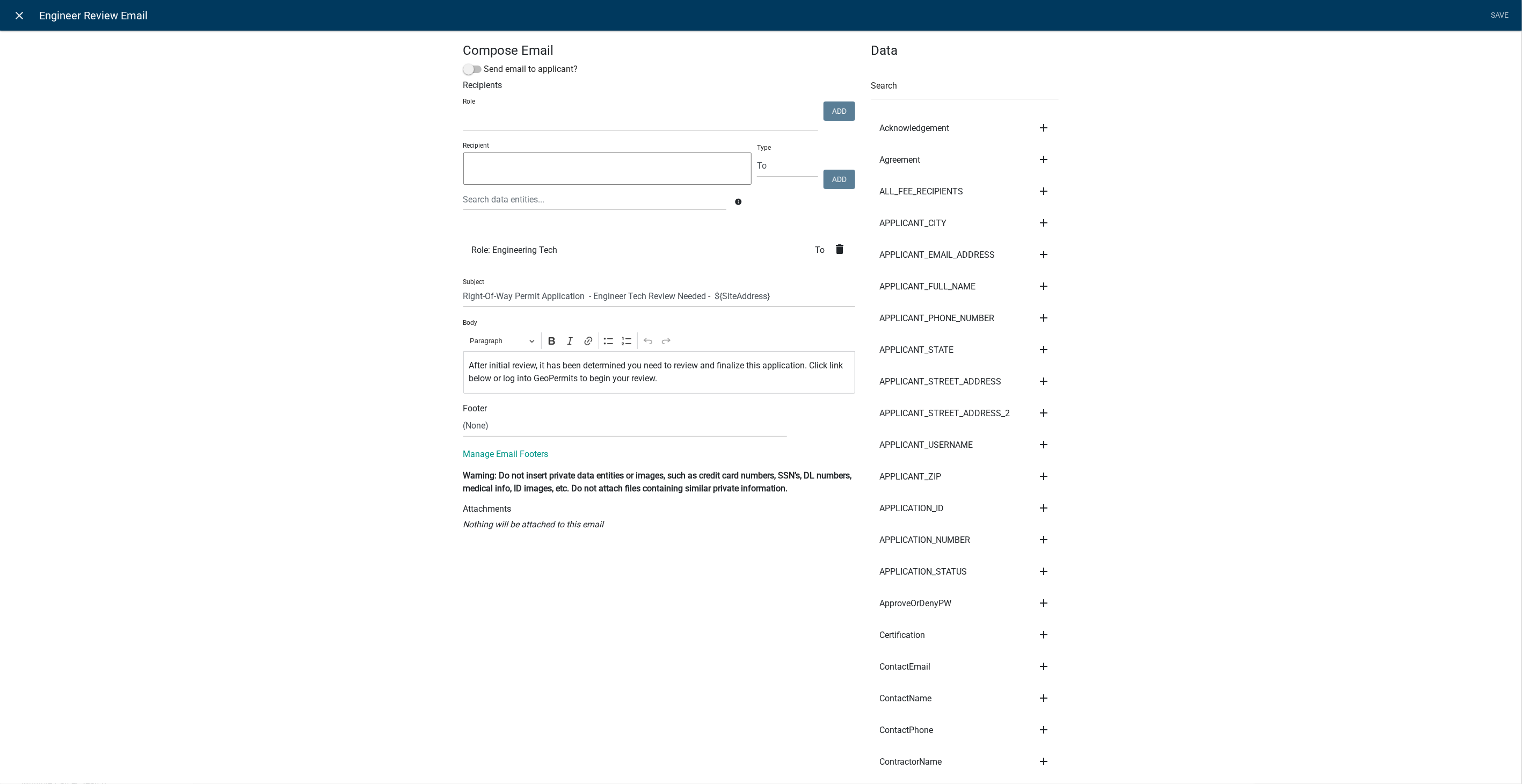
click at [21, 18] on icon "close" at bounding box center [20, 15] width 13 height 13
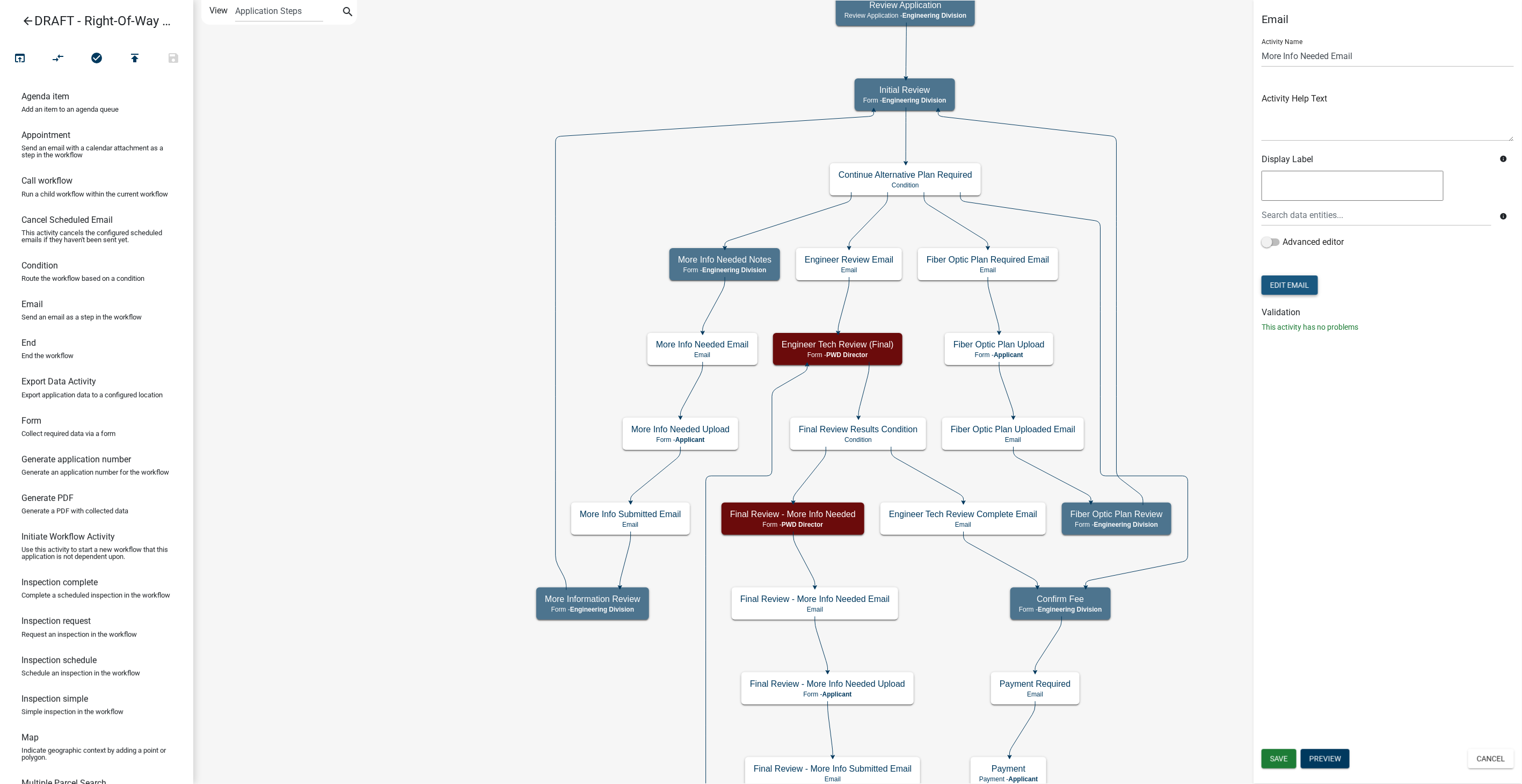
click at [1273, 278] on button "Edit Email" at bounding box center [1289, 285] width 56 height 20
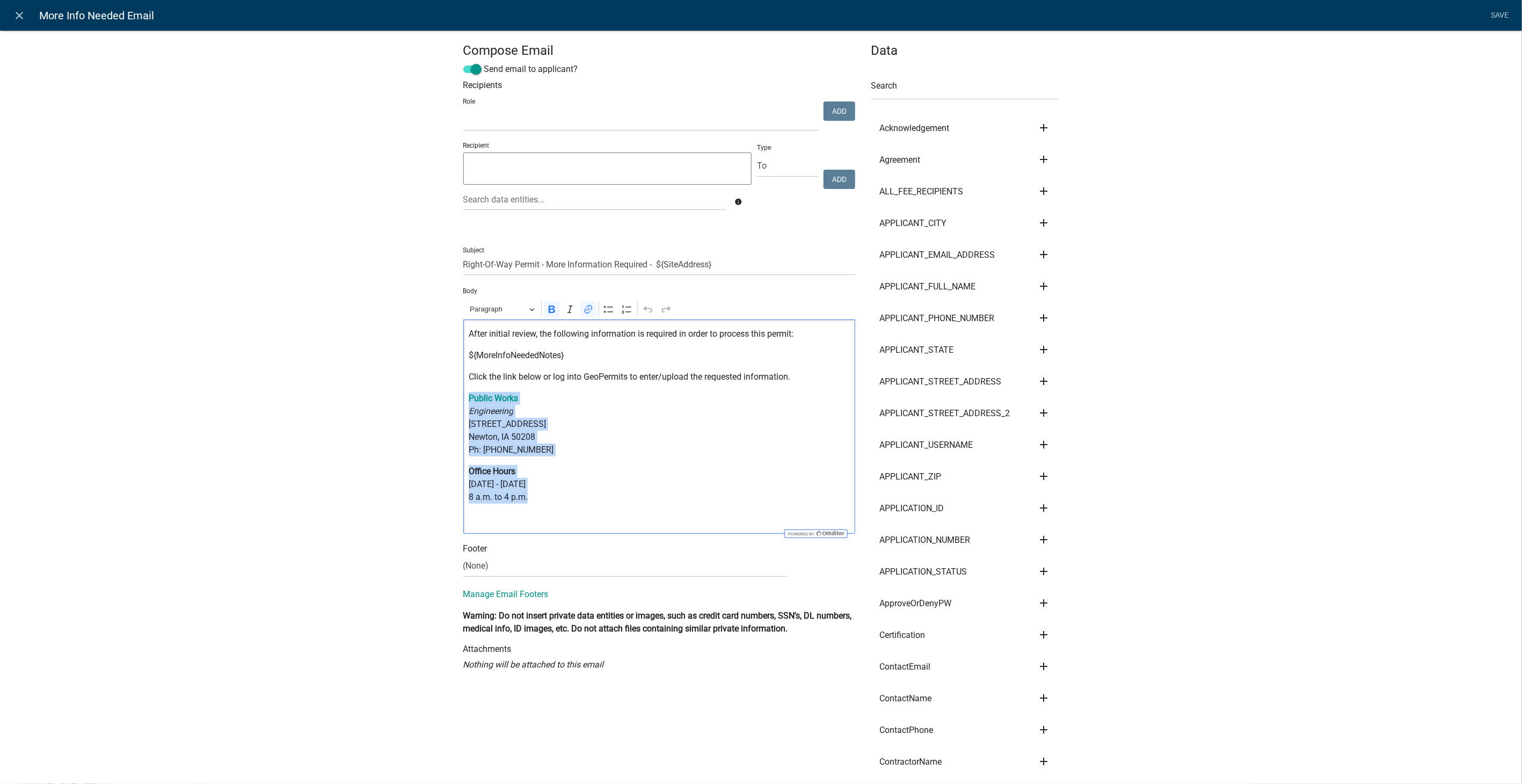
drag, startPoint x: 525, startPoint y: 498, endPoint x: 443, endPoint y: 398, distance: 129.3
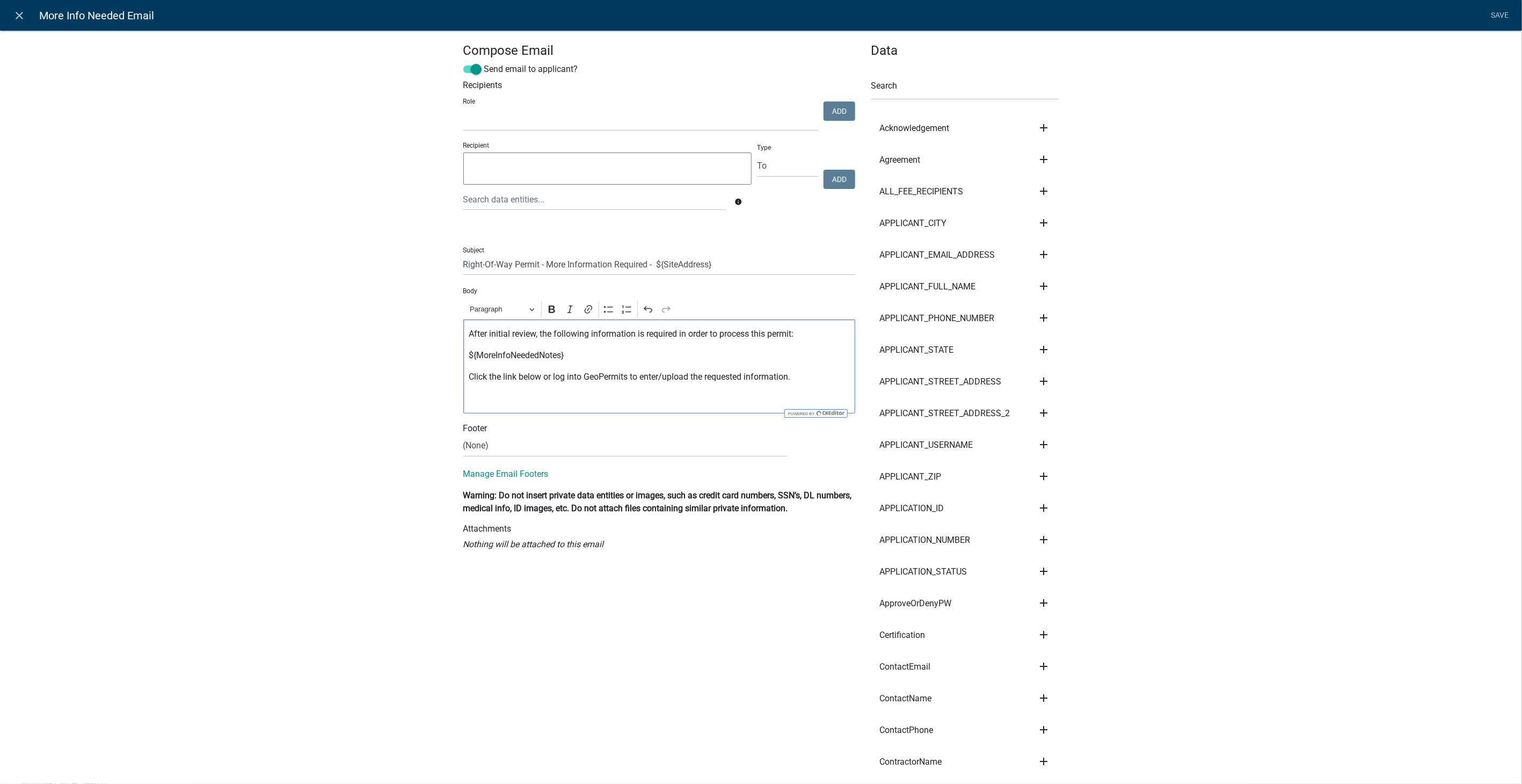
click at [469, 398] on p "Editor editing area: main. Press Alt+0 for help." at bounding box center [658, 398] width 380 height 13
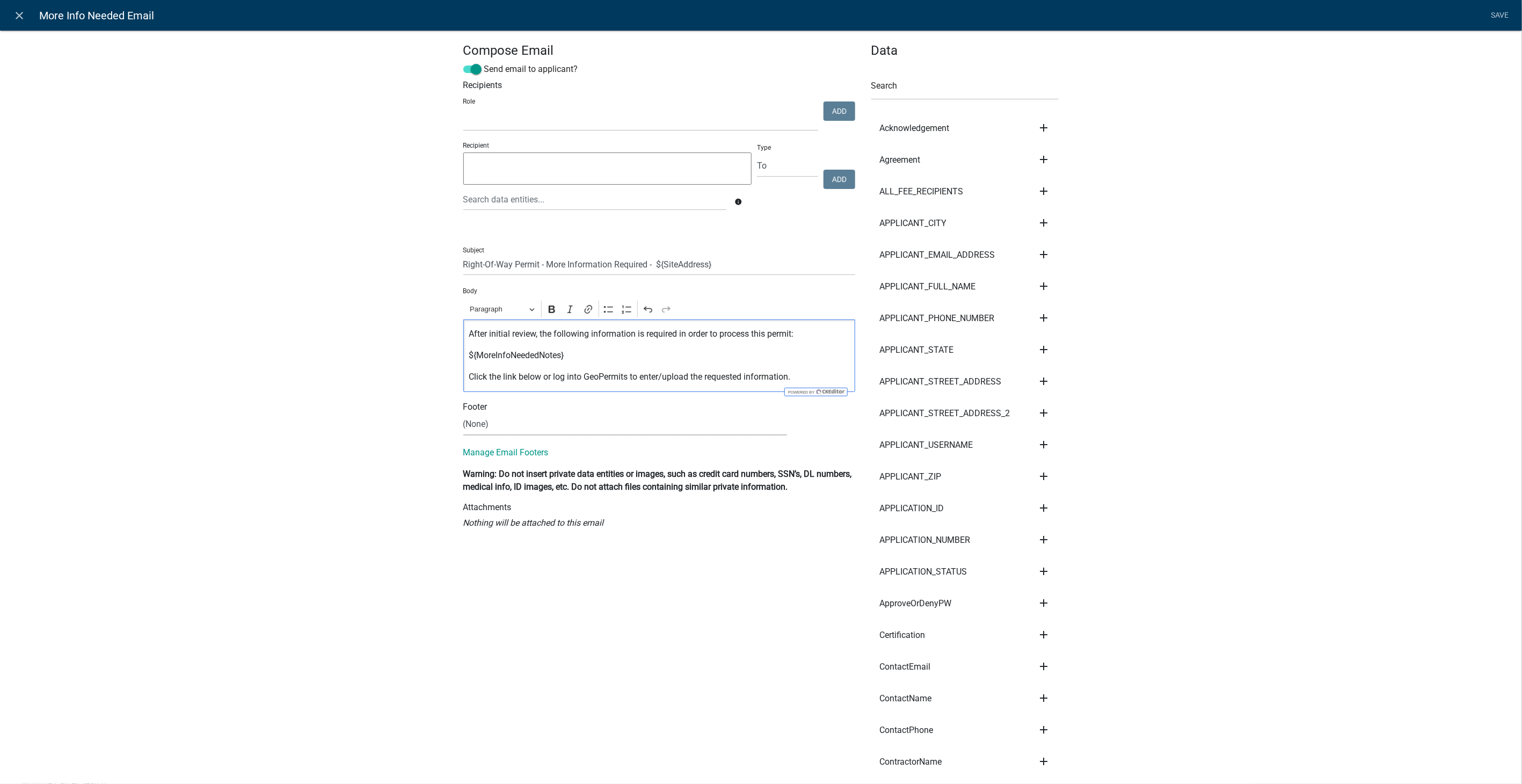
click at [477, 434] on select "(None) Community Development Public Works" at bounding box center [625, 424] width 323 height 22
select select "61e258e5-db64-4740-999e-677e1390fc72"
click at [464, 414] on select "(None) Community Development Public Works" at bounding box center [625, 424] width 323 height 22
click at [1495, 9] on link "Save" at bounding box center [1499, 15] width 27 height 21
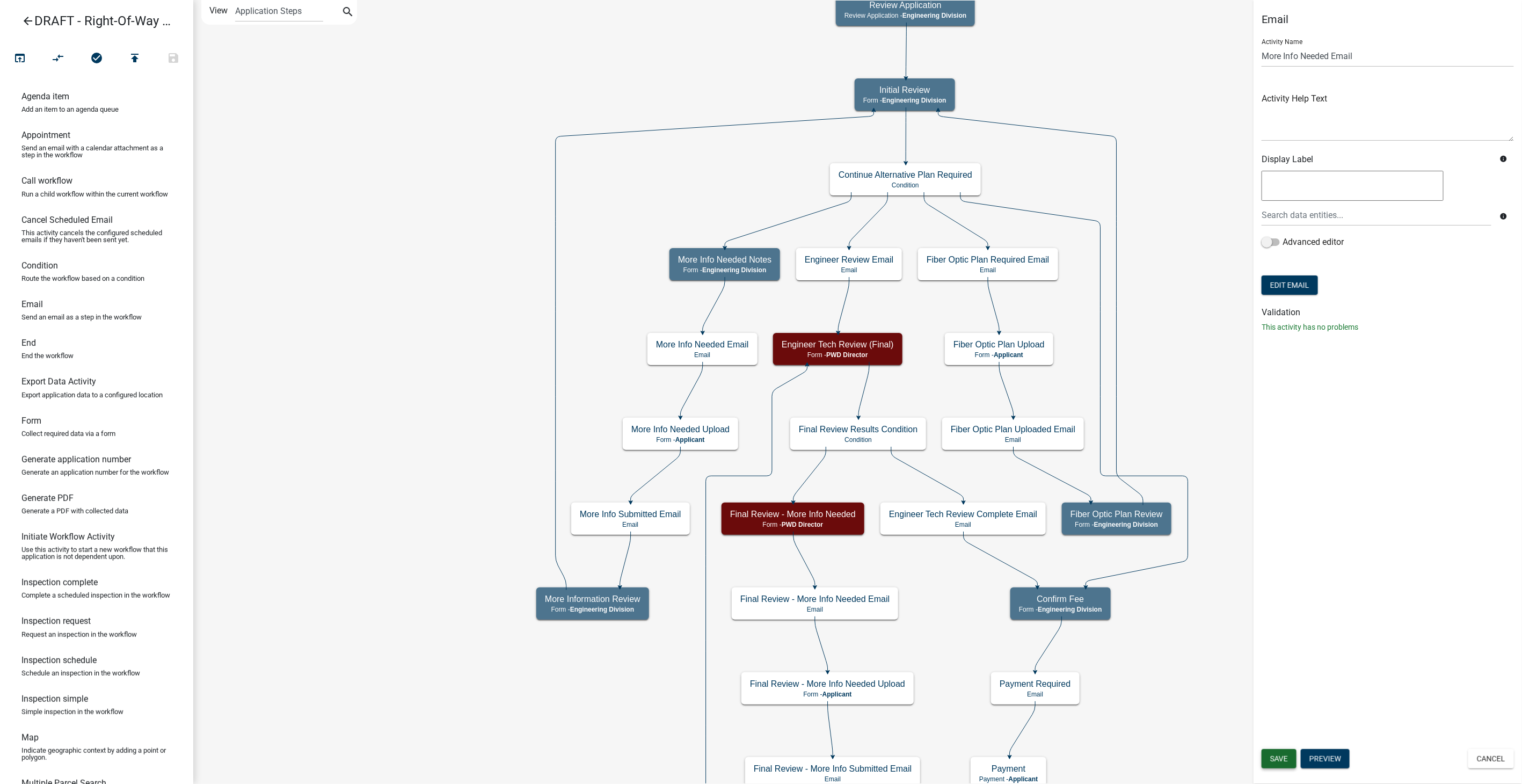
click at [1279, 756] on span "Save" at bounding box center [1279, 758] width 18 height 9
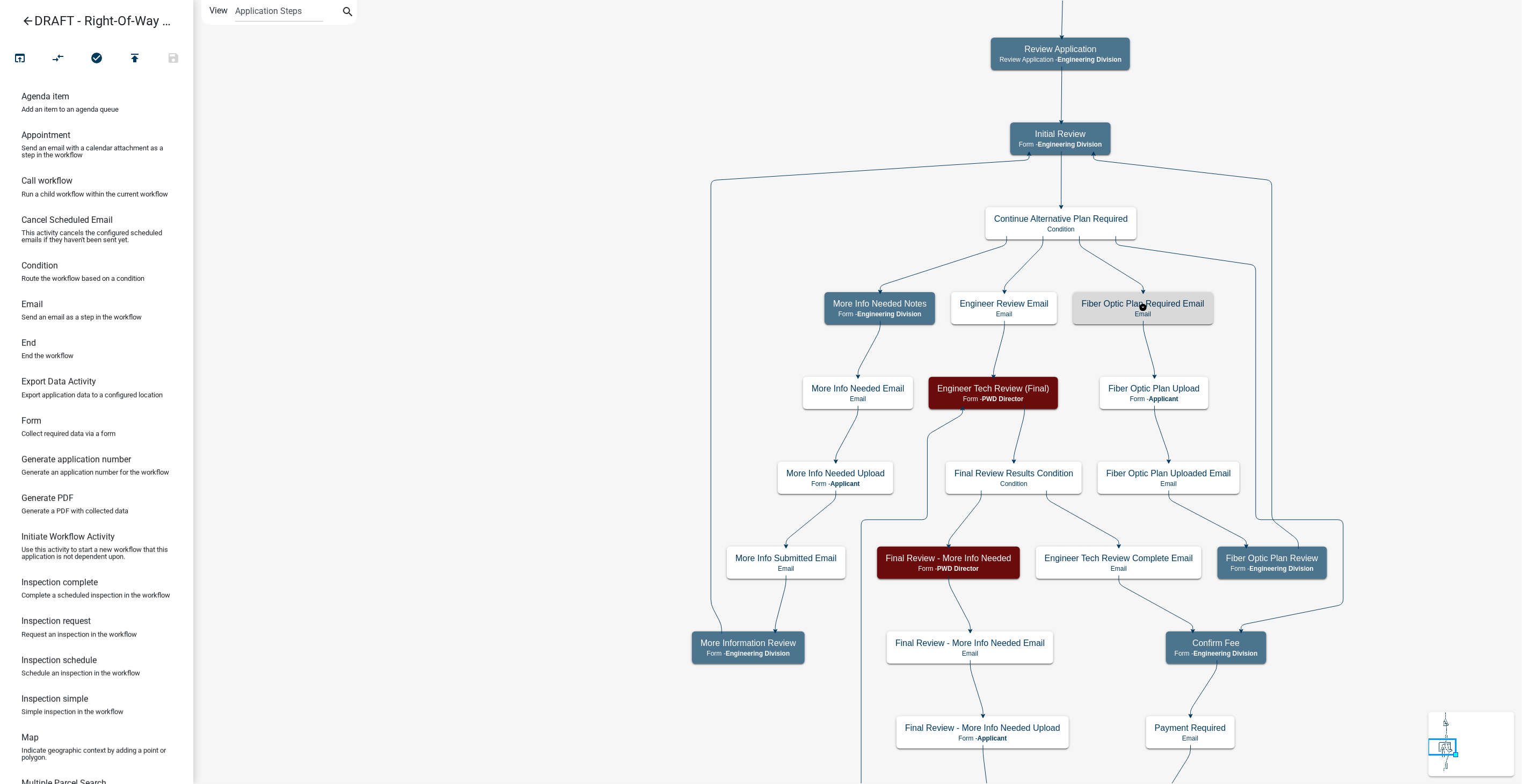
click at [1181, 302] on h5 "Fiber Optic Plan Required Email" at bounding box center [1143, 304] width 123 height 10
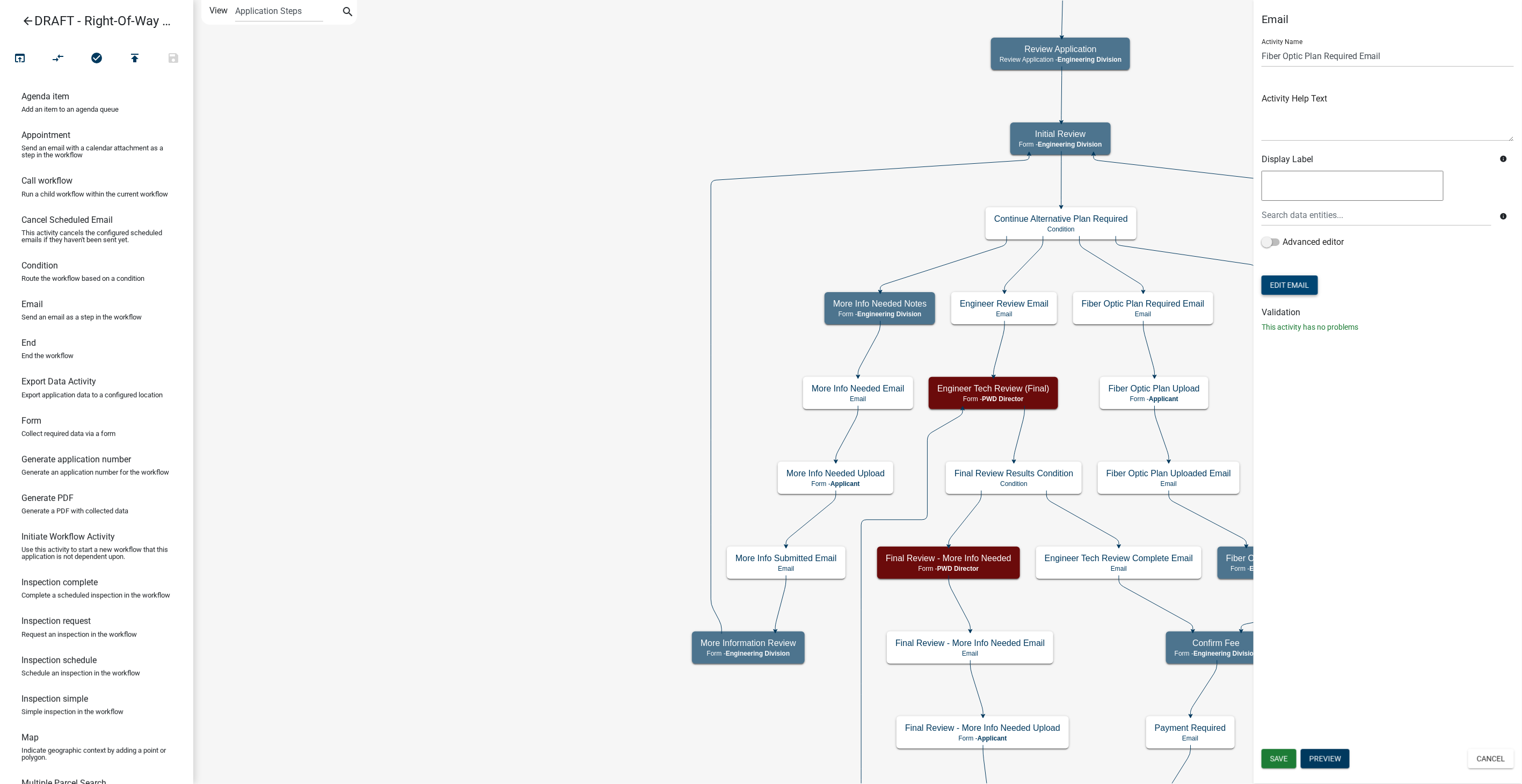
click at [1288, 283] on button "Edit Email" at bounding box center [1289, 285] width 56 height 20
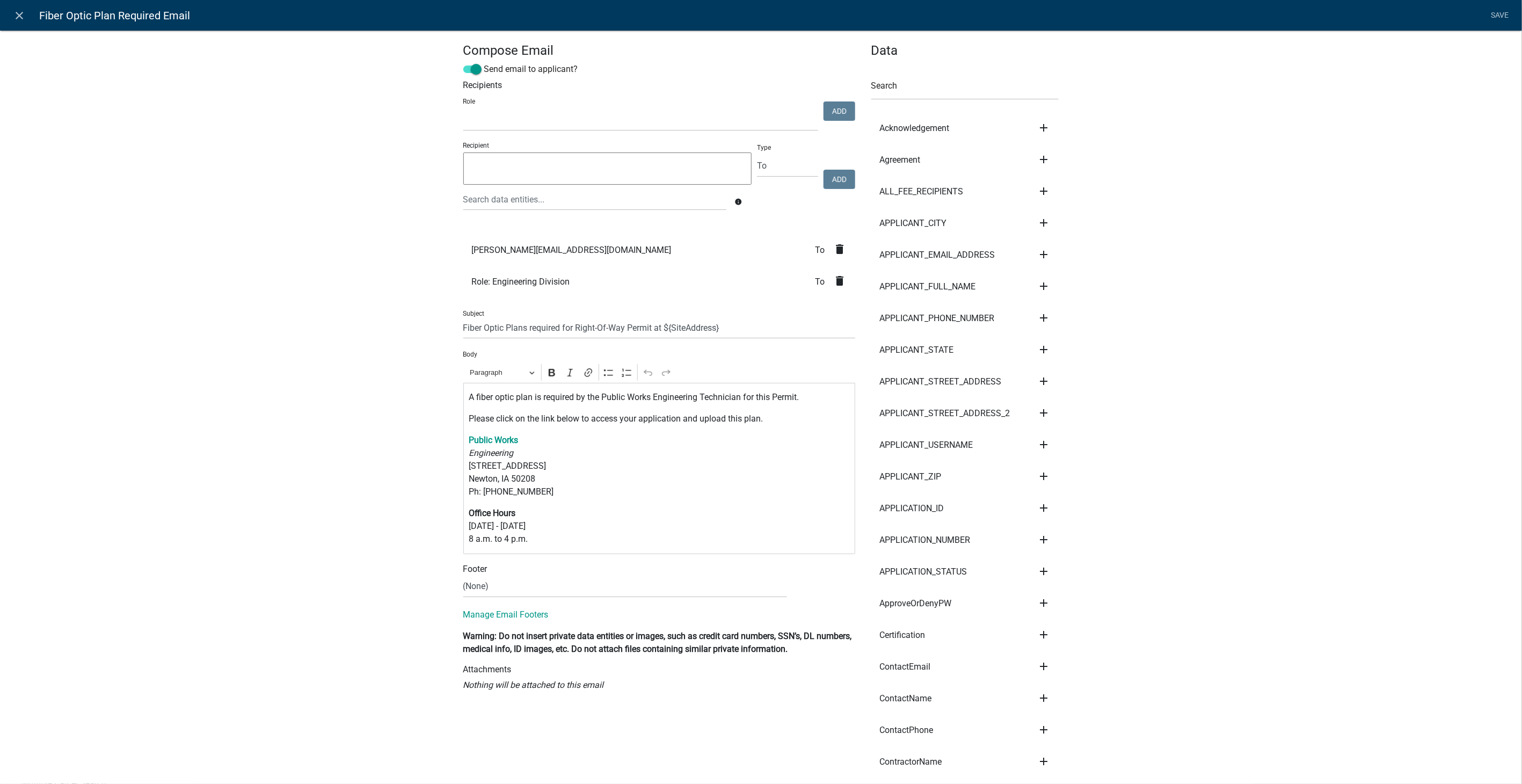
select select
drag, startPoint x: 531, startPoint y: 541, endPoint x: 439, endPoint y: 435, distance: 140.4
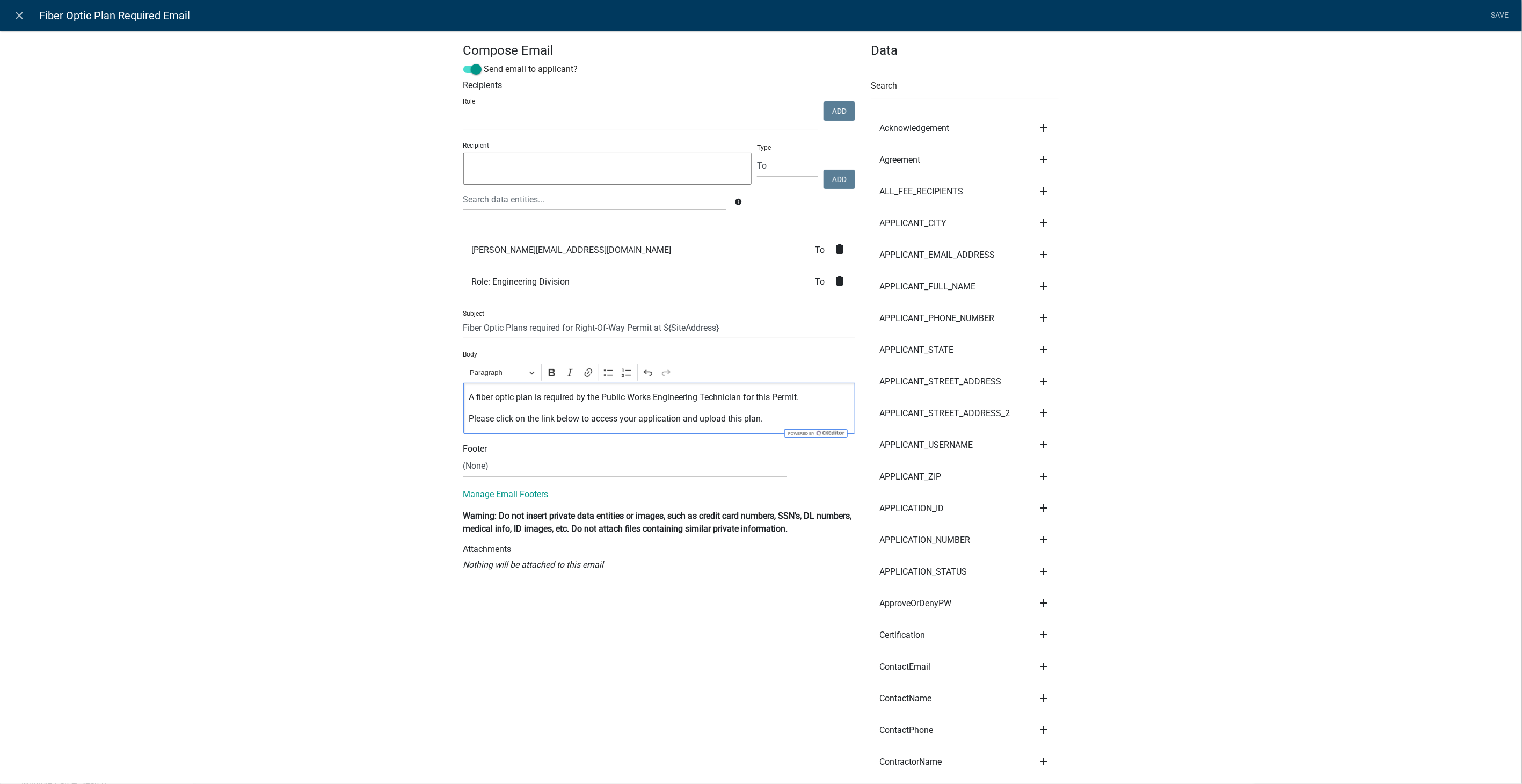
click at [490, 463] on select "(None) Community Development Public Works" at bounding box center [625, 466] width 323 height 22
select select "61e258e5-db64-4740-999e-677e1390fc72"
click at [464, 455] on select "(None) Community Development Public Works" at bounding box center [625, 466] width 323 height 22
click at [1496, 8] on link "Save" at bounding box center [1499, 15] width 27 height 21
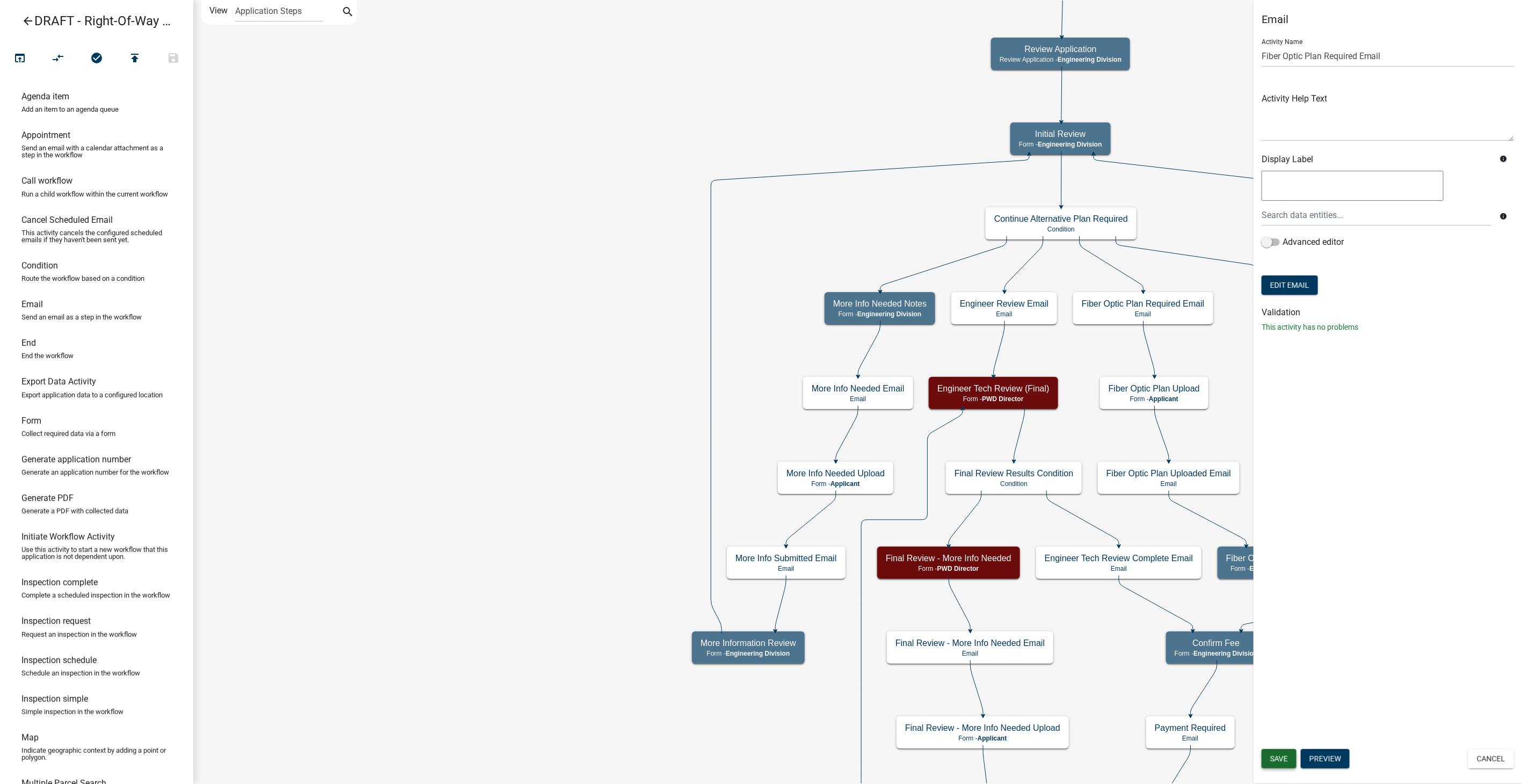
click at [1270, 756] on span "Save" at bounding box center [1279, 758] width 18 height 9
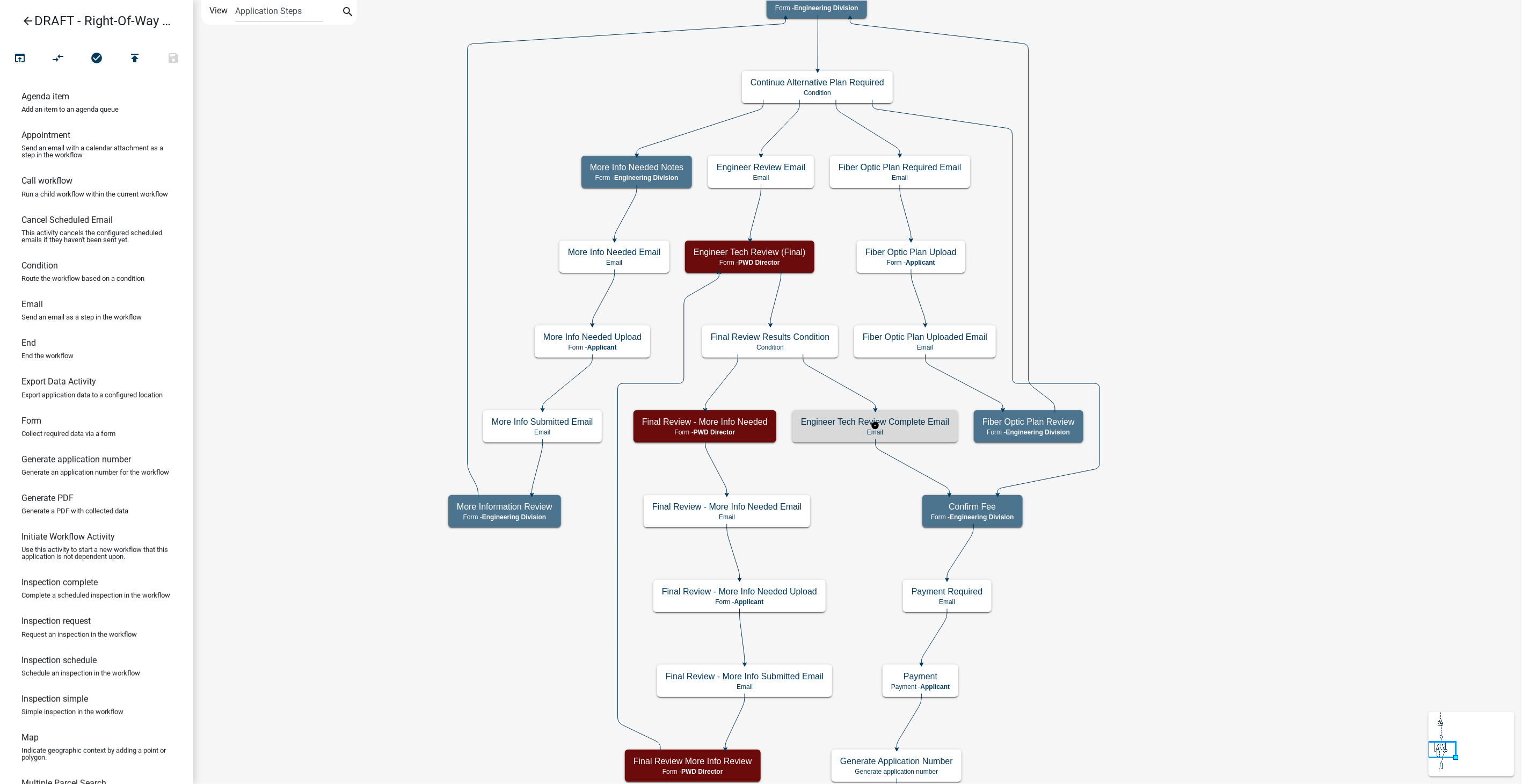
click at [905, 432] on p "Email" at bounding box center [874, 432] width 148 height 8
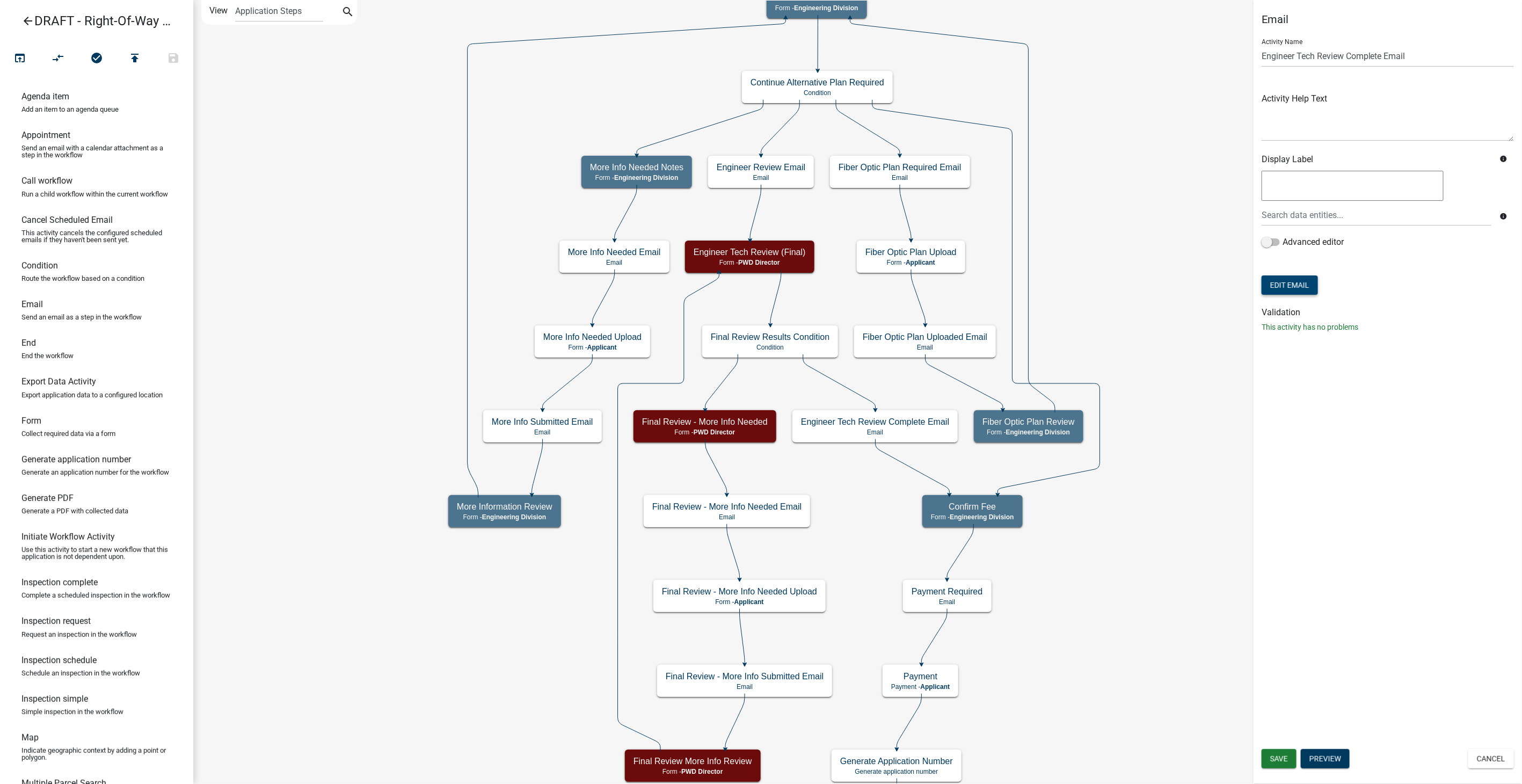
click at [1277, 281] on button "Edit Email" at bounding box center [1289, 285] width 56 height 20
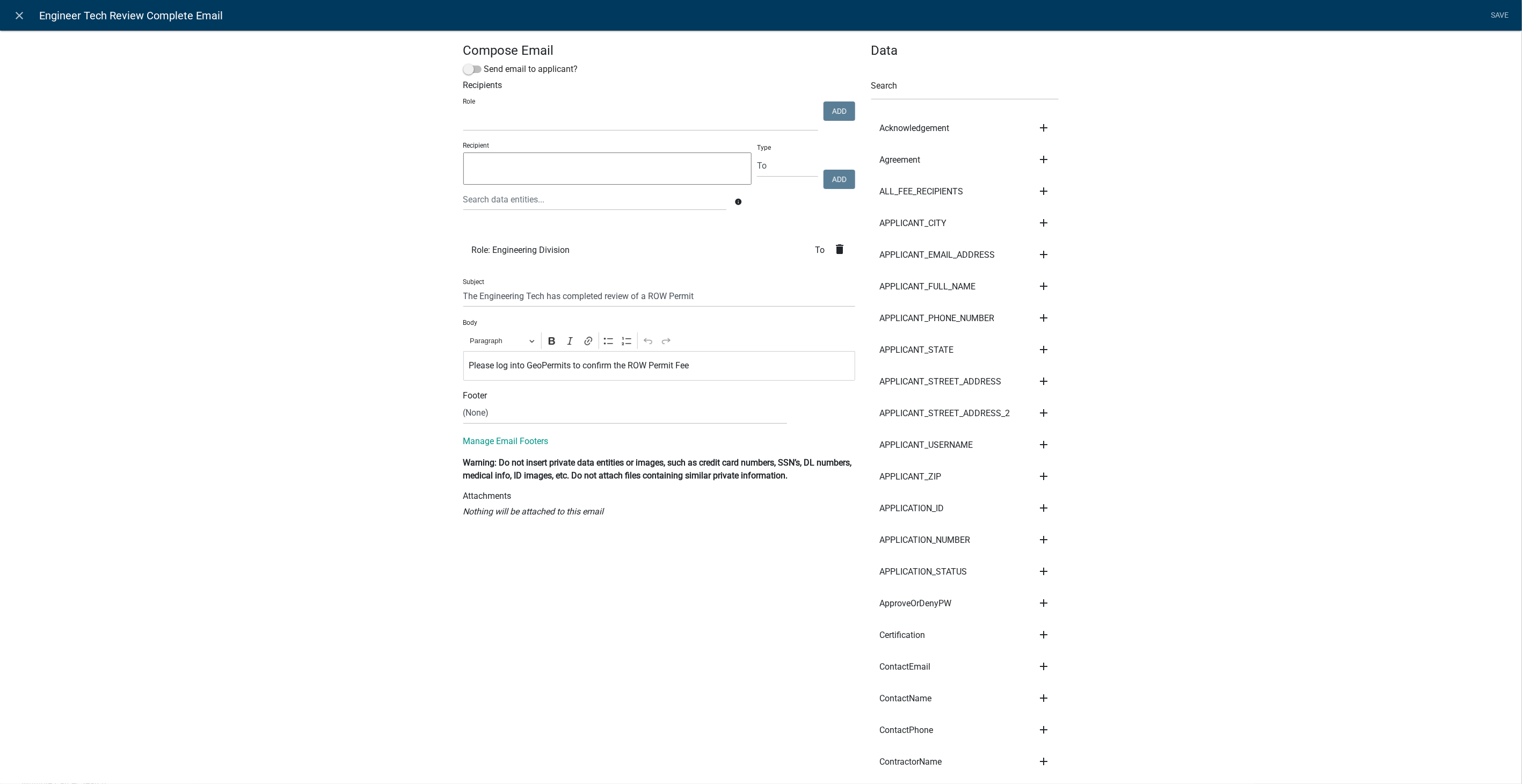
select select
click at [22, 19] on icon "close" at bounding box center [20, 15] width 13 height 13
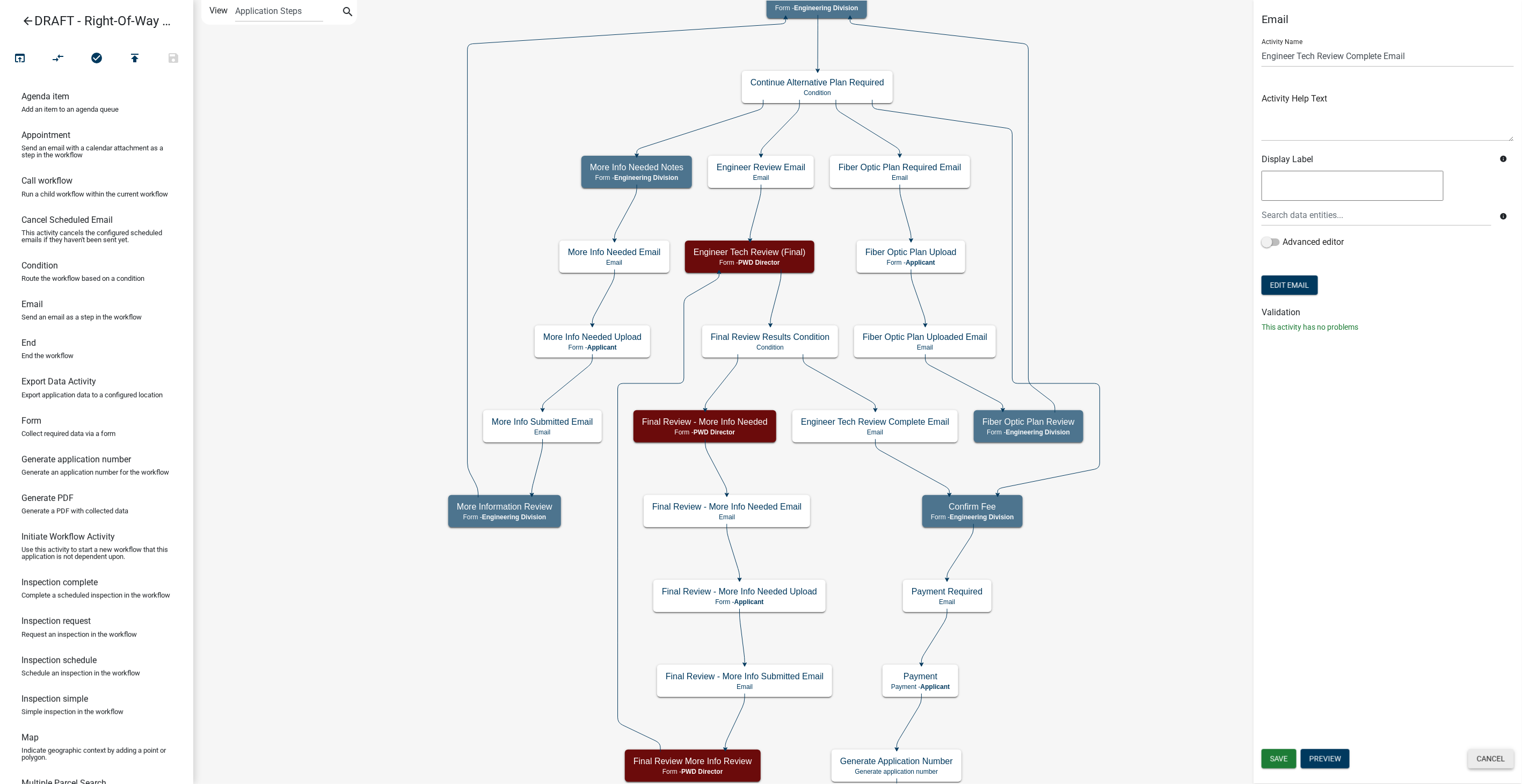
click at [1484, 762] on button "Cancel" at bounding box center [1491, 758] width 45 height 20
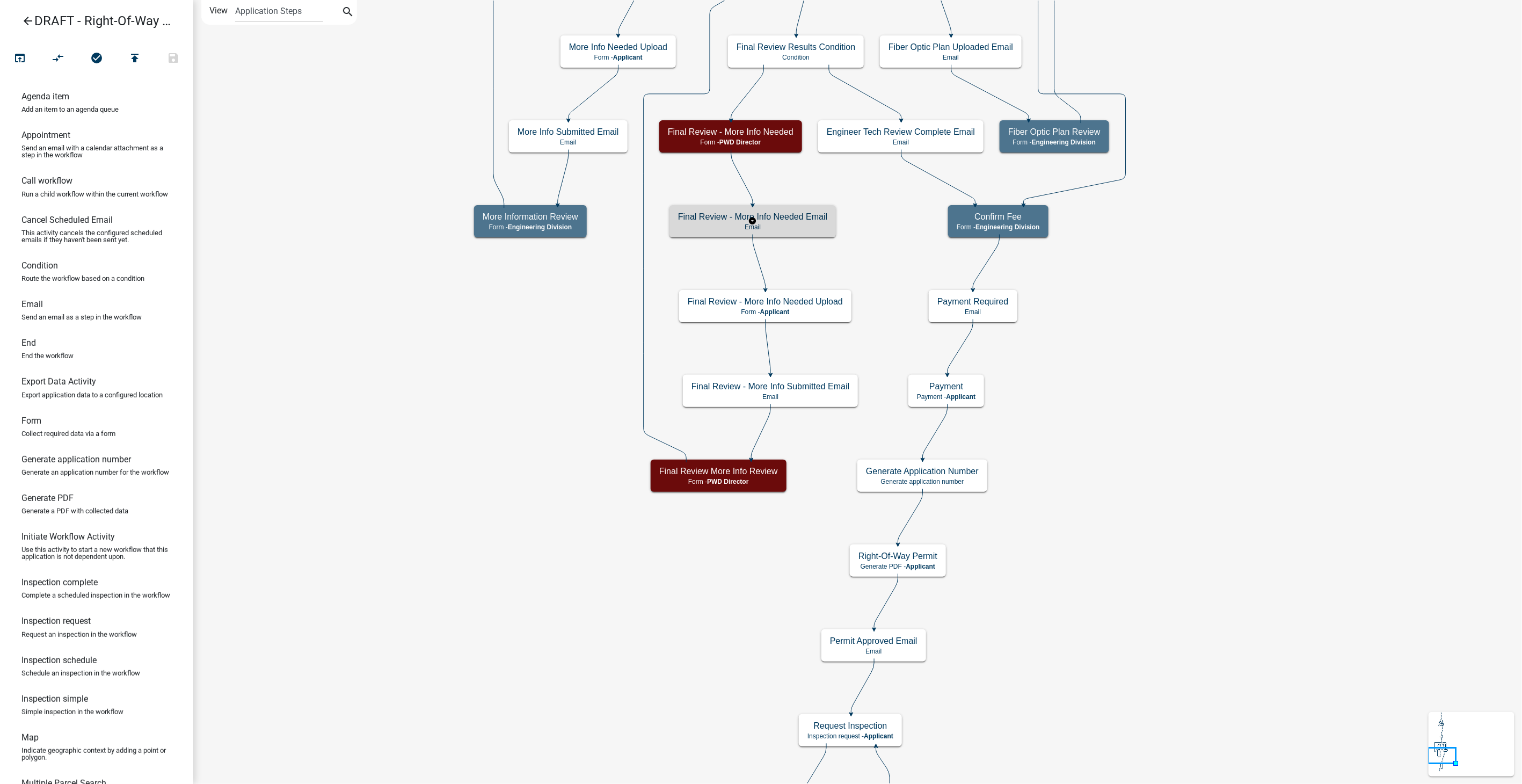
click at [804, 216] on h5 "Final Review - More Info Needed Email" at bounding box center [753, 216] width 149 height 10
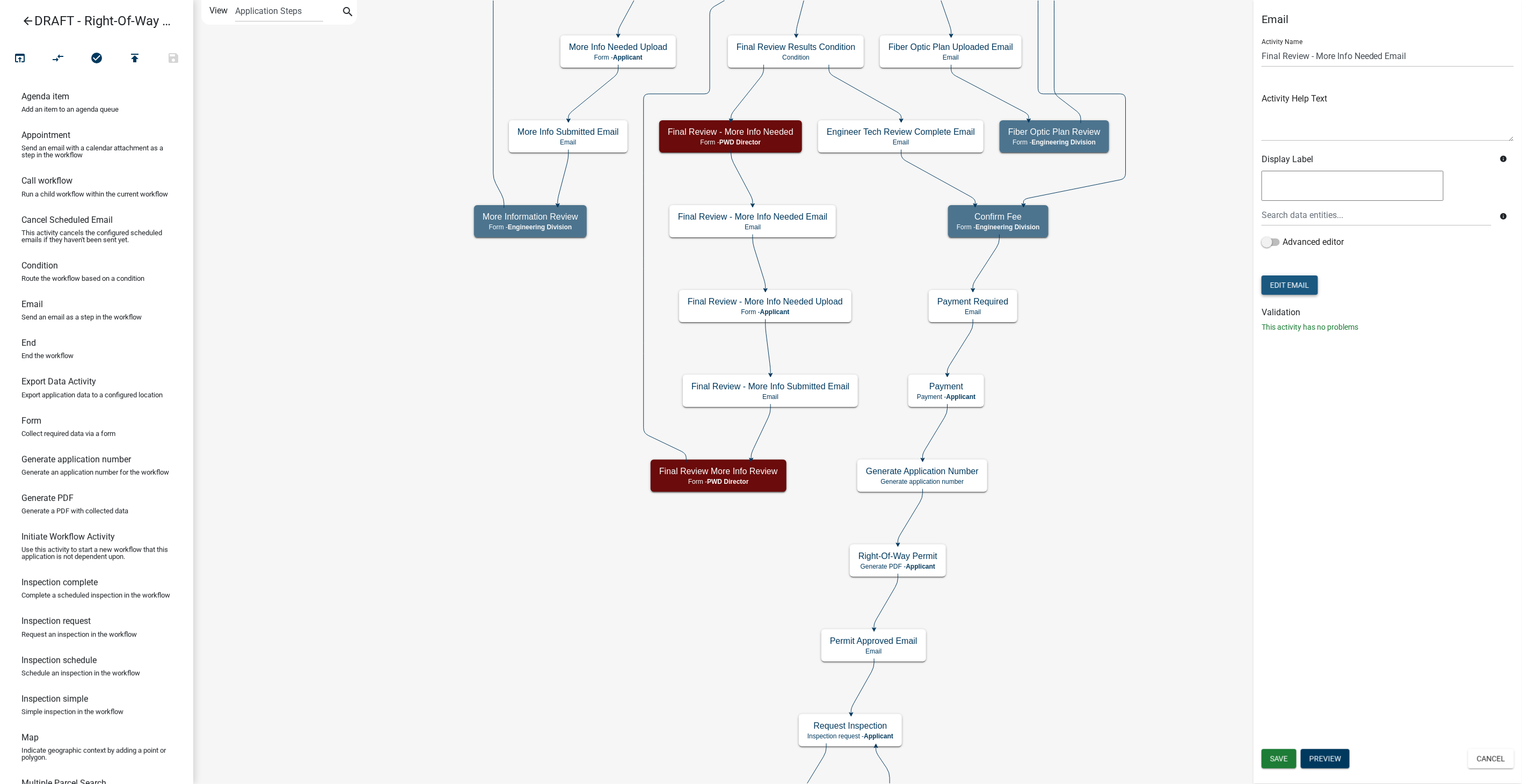
click at [1283, 281] on button "Edit Email" at bounding box center [1289, 285] width 56 height 20
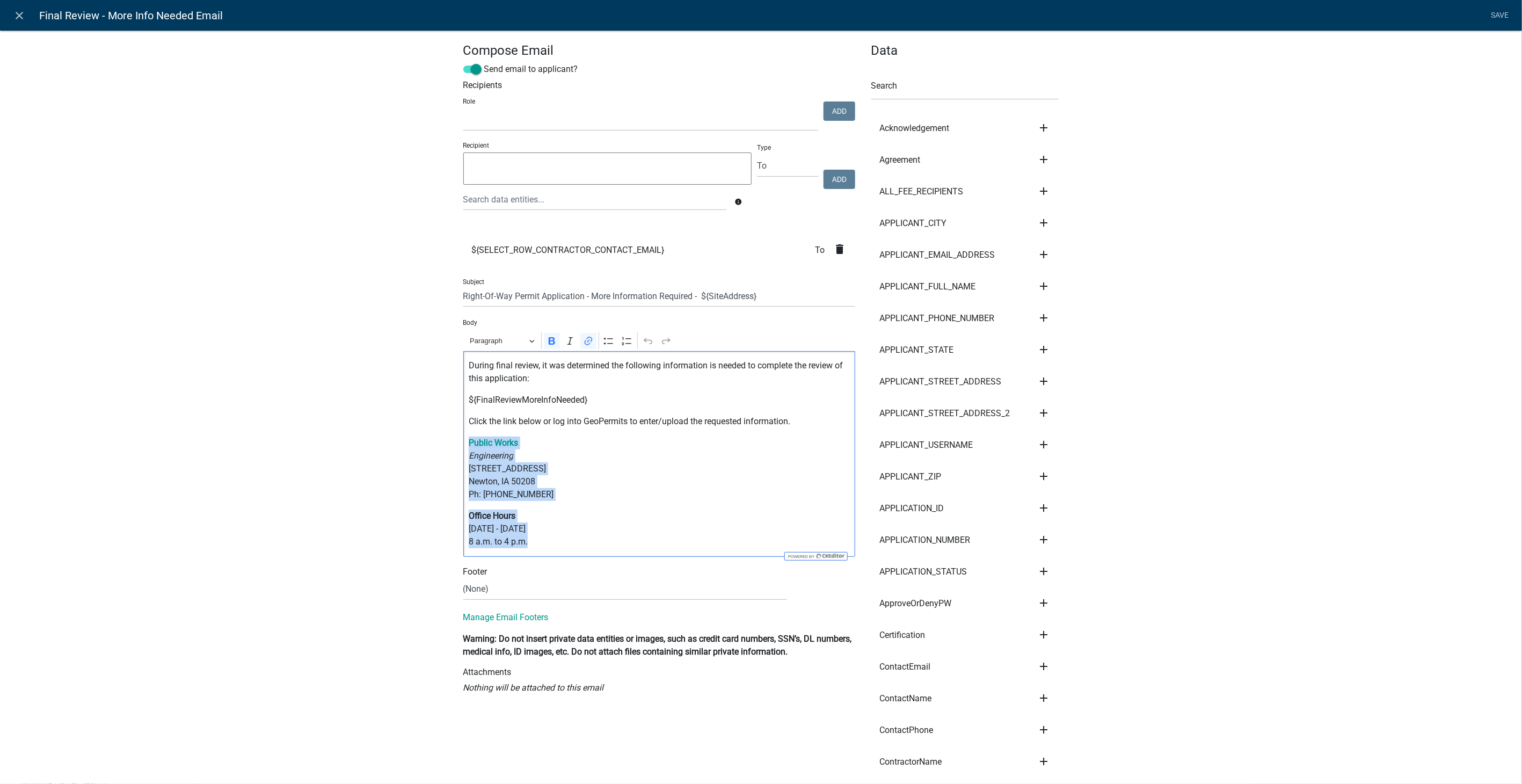
drag, startPoint x: 526, startPoint y: 546, endPoint x: 443, endPoint y: 445, distance: 130.7
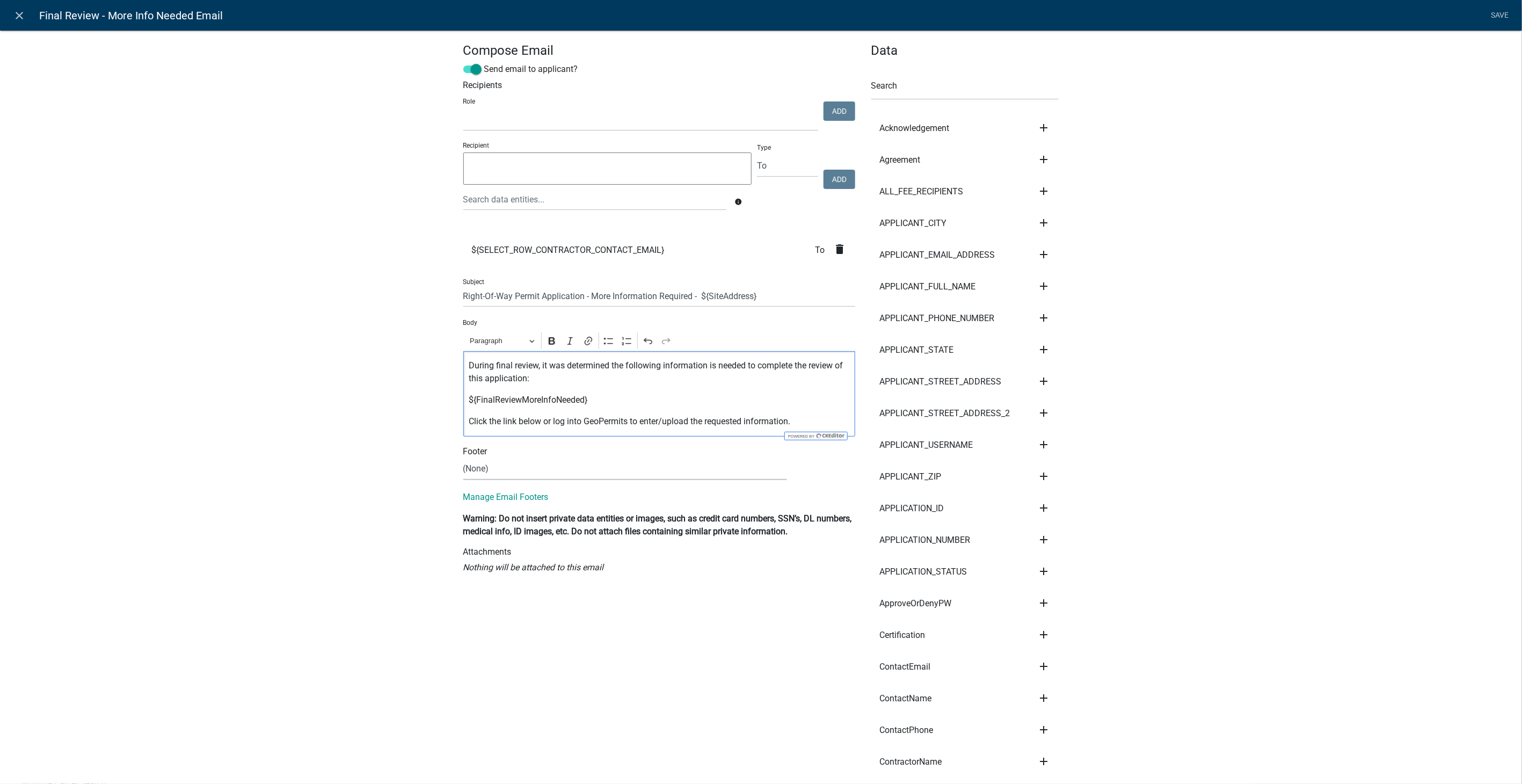
click at [480, 468] on select "(None) Community Development Public Works" at bounding box center [625, 469] width 323 height 22
select select "61e258e5-db64-4740-999e-677e1390fc72"
click at [464, 458] on select "(None) Community Development Public Works" at bounding box center [625, 469] width 323 height 22
click at [808, 470] on button "View" at bounding box center [820, 468] width 35 height 20
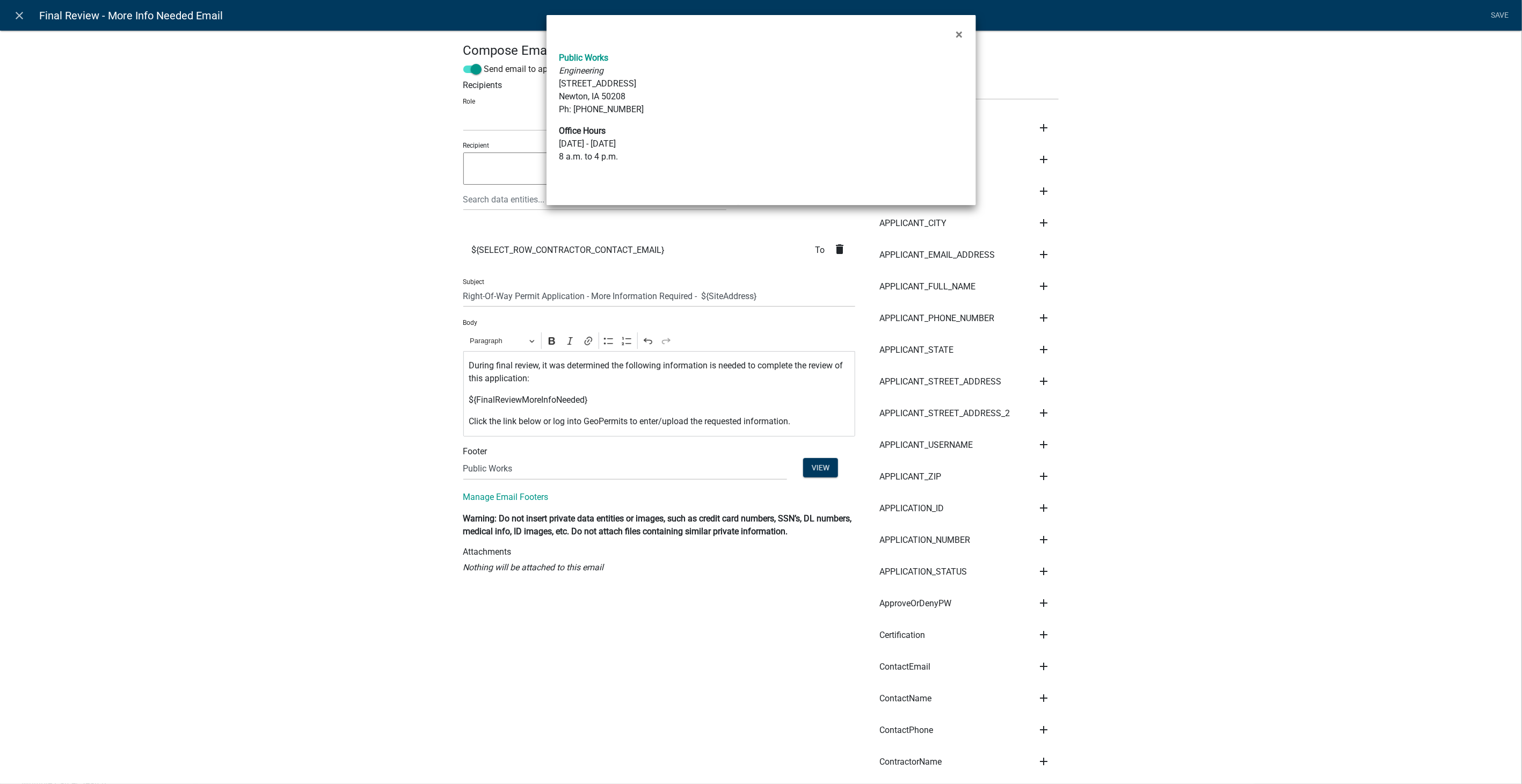
click at [364, 378] on ngb-modal-window "× Public Works Engineering 303 W 4th St N, Suite 501 Newton, IA 50208 Ph: (641)…" at bounding box center [761, 392] width 1522 height 784
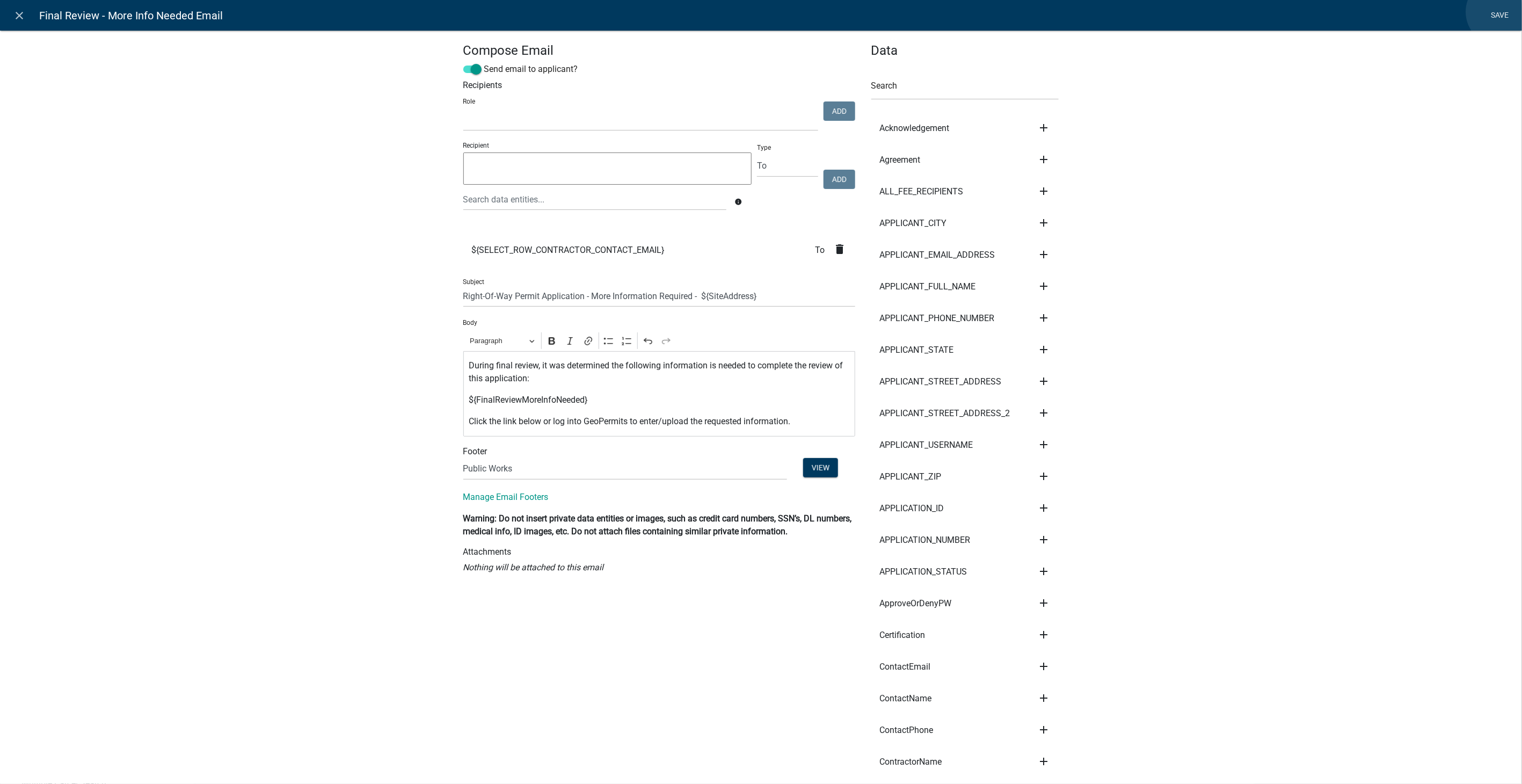
click at [1500, 12] on link "Save" at bounding box center [1499, 15] width 27 height 21
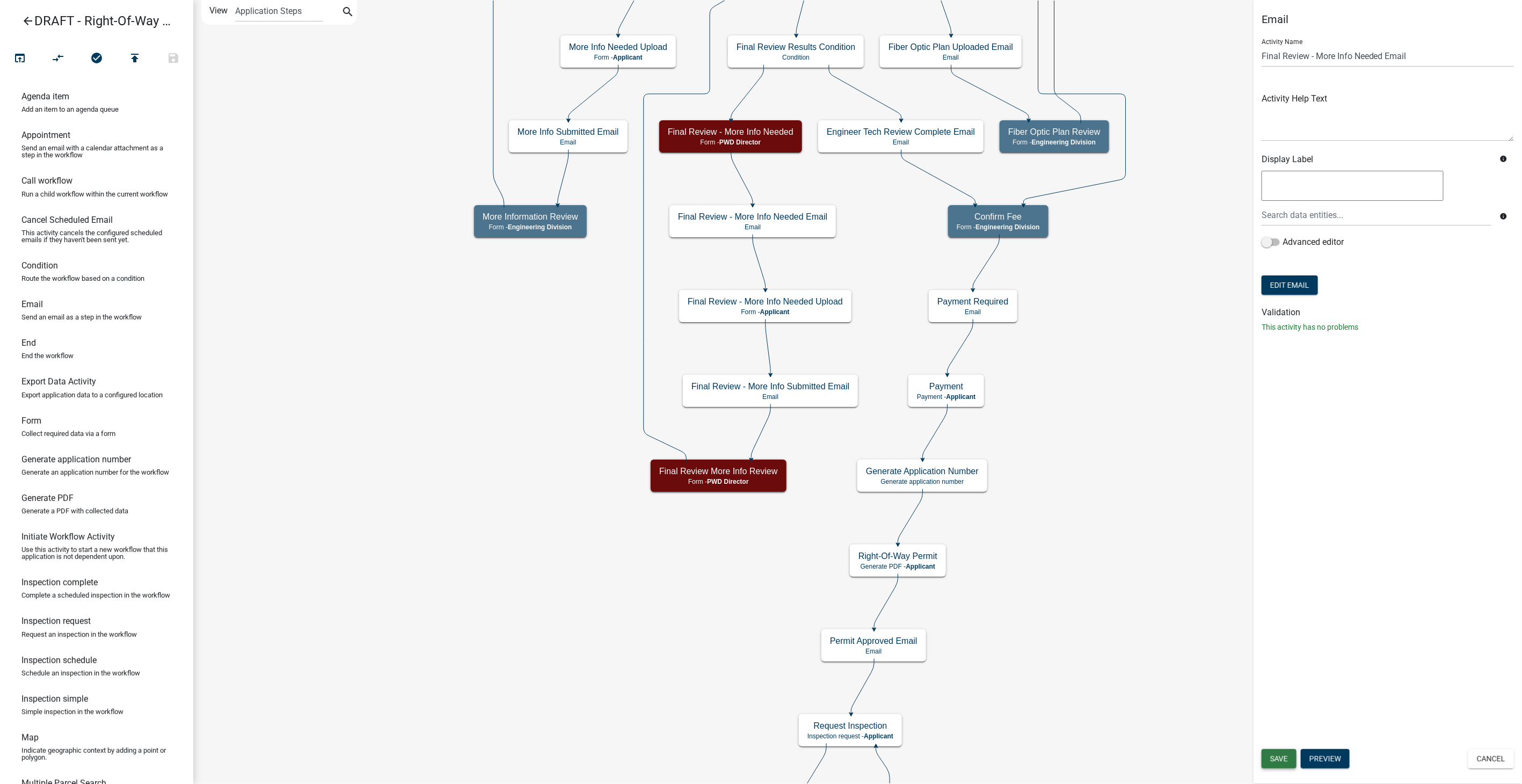
click at [1276, 755] on span "Save" at bounding box center [1279, 758] width 18 height 9
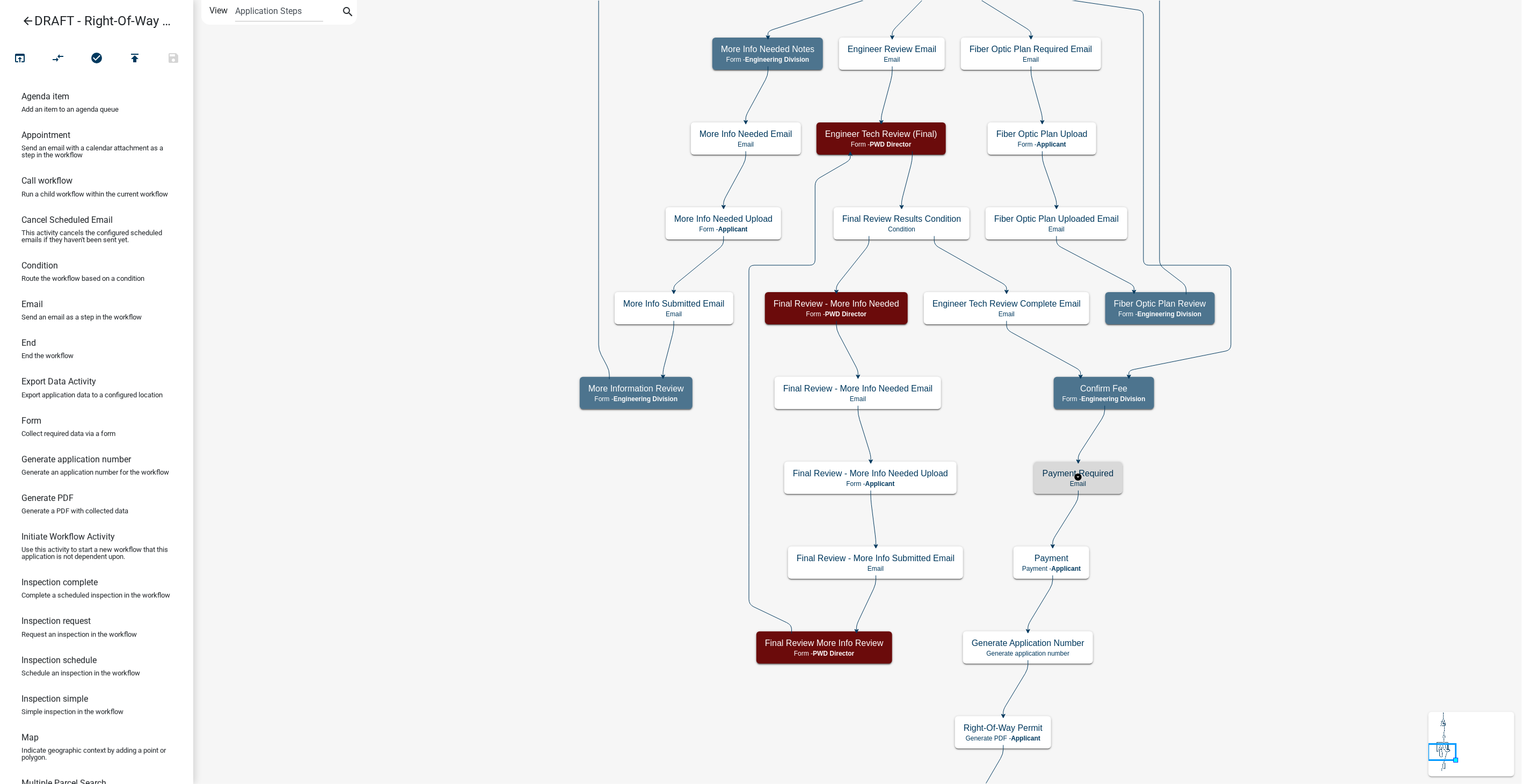
click at [1107, 482] on p "Email" at bounding box center [1078, 483] width 72 height 8
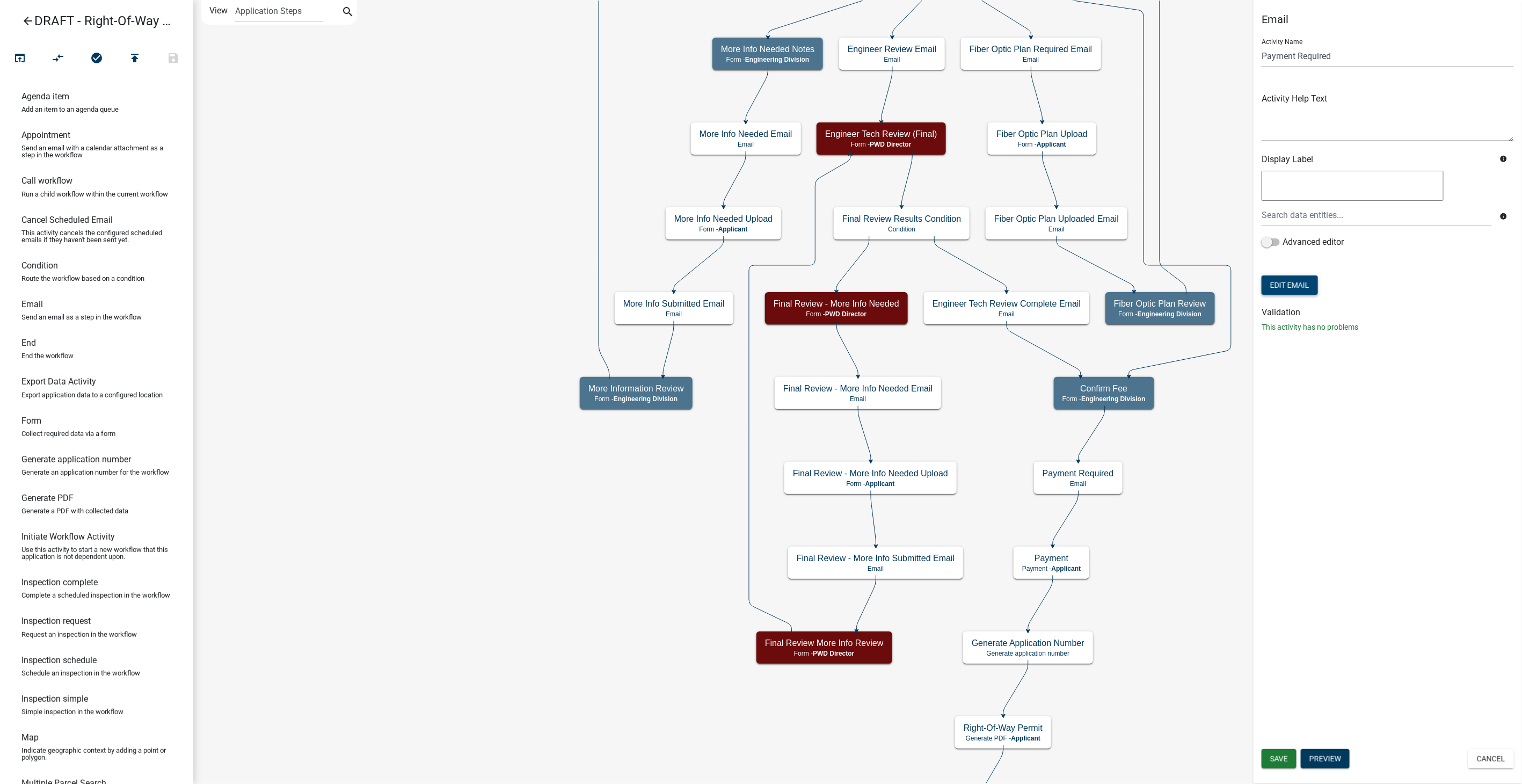
click at [1287, 285] on button "Edit Email" at bounding box center [1289, 285] width 56 height 20
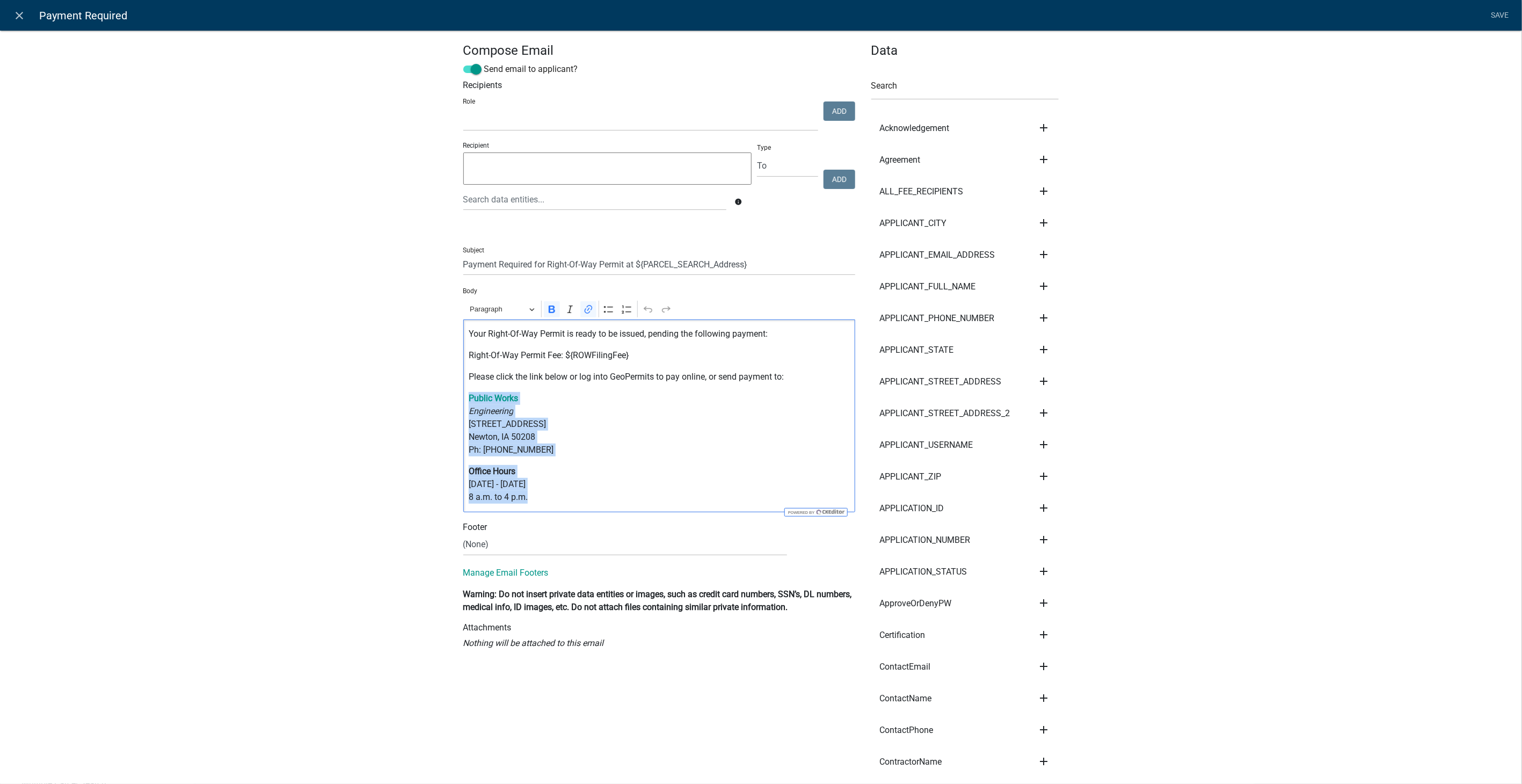
drag, startPoint x: 539, startPoint y: 503, endPoint x: 425, endPoint y: 403, distance: 151.6
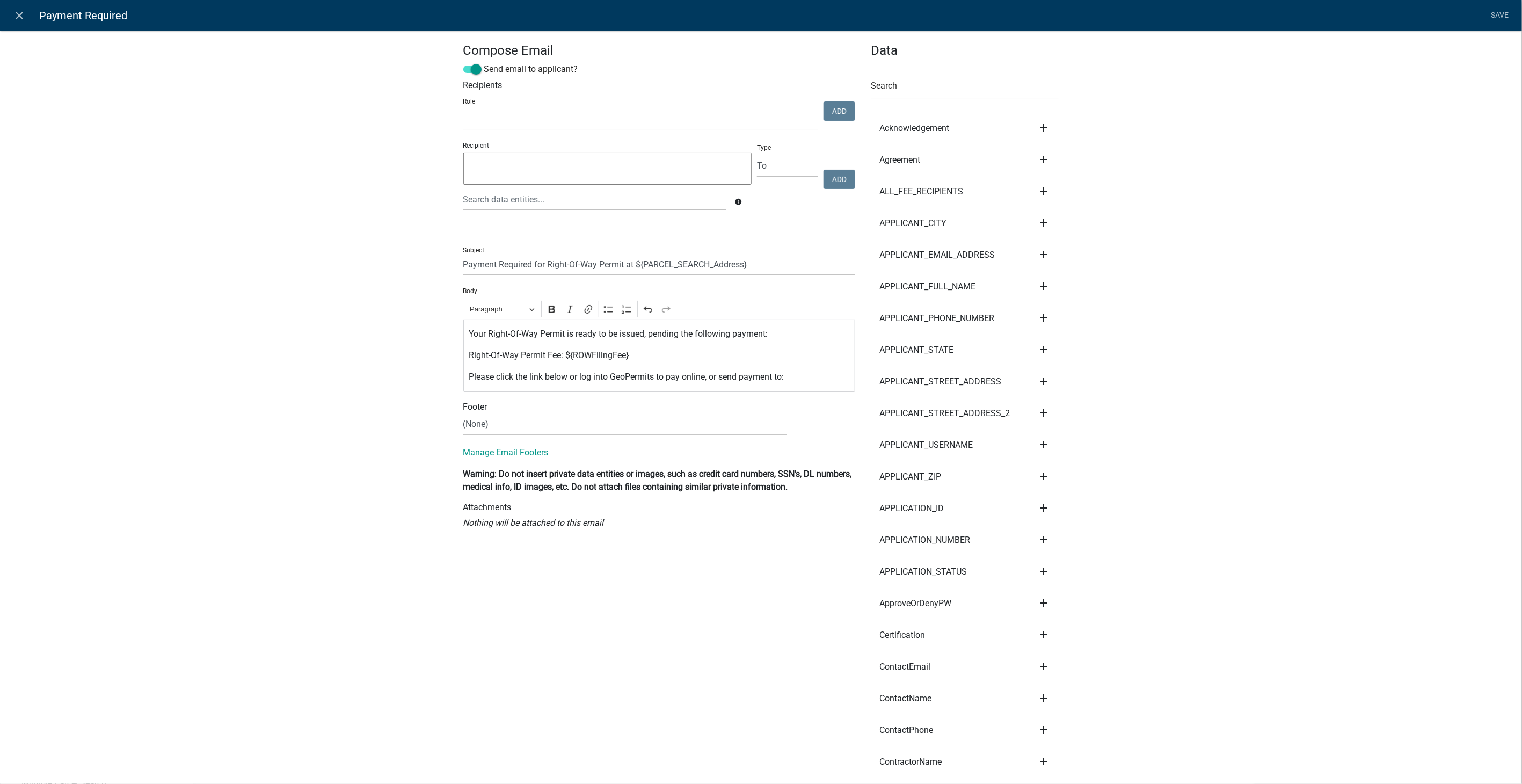
click at [494, 427] on select "(None) Community Development Public Works" at bounding box center [625, 424] width 323 height 22
select select "61e258e5-db64-4740-999e-677e1390fc72"
click at [464, 414] on select "(None) Community Development Public Works" at bounding box center [625, 424] width 323 height 22
click at [1502, 9] on link "Save" at bounding box center [1499, 15] width 27 height 21
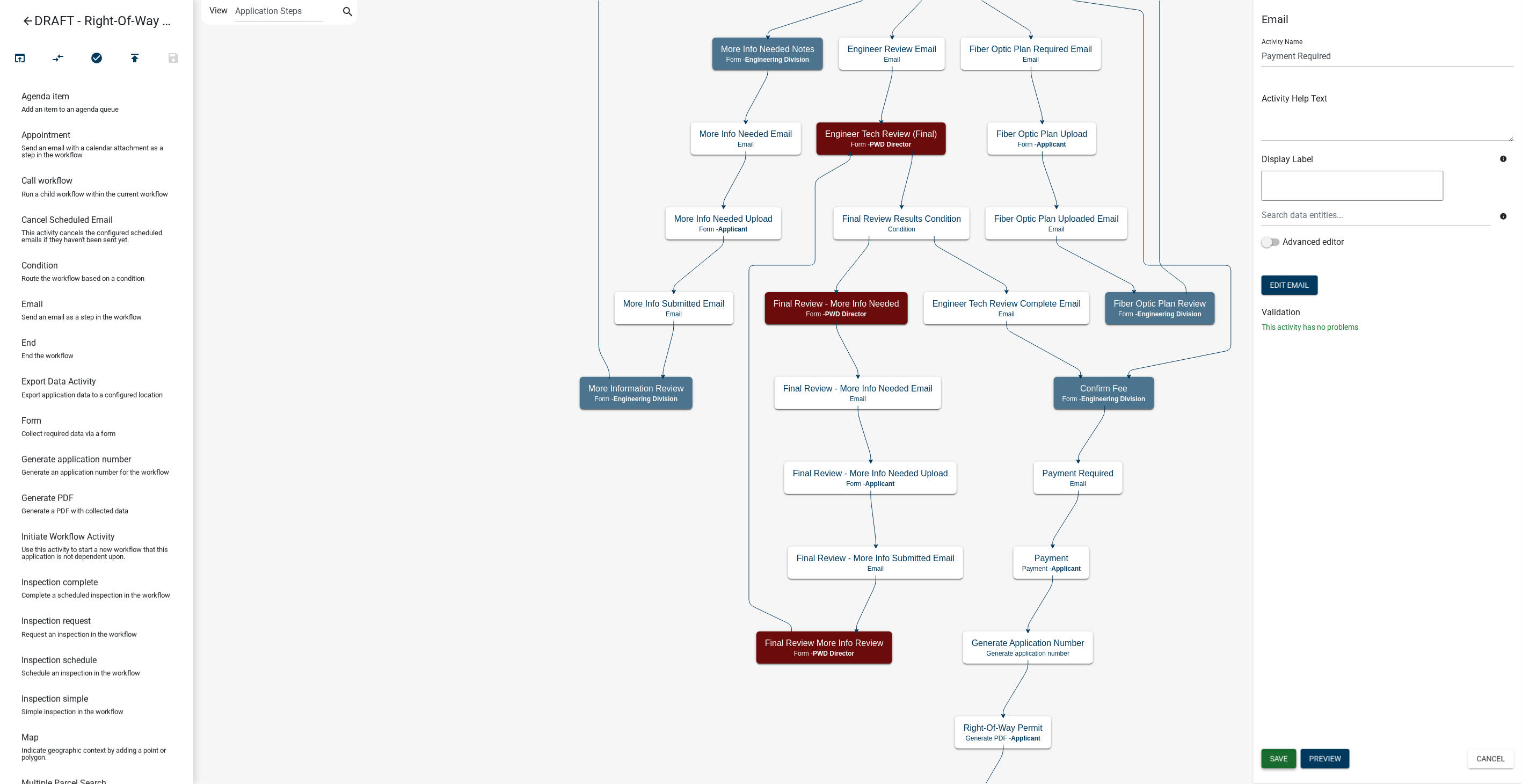
click at [1279, 758] on span "Save" at bounding box center [1279, 758] width 18 height 9
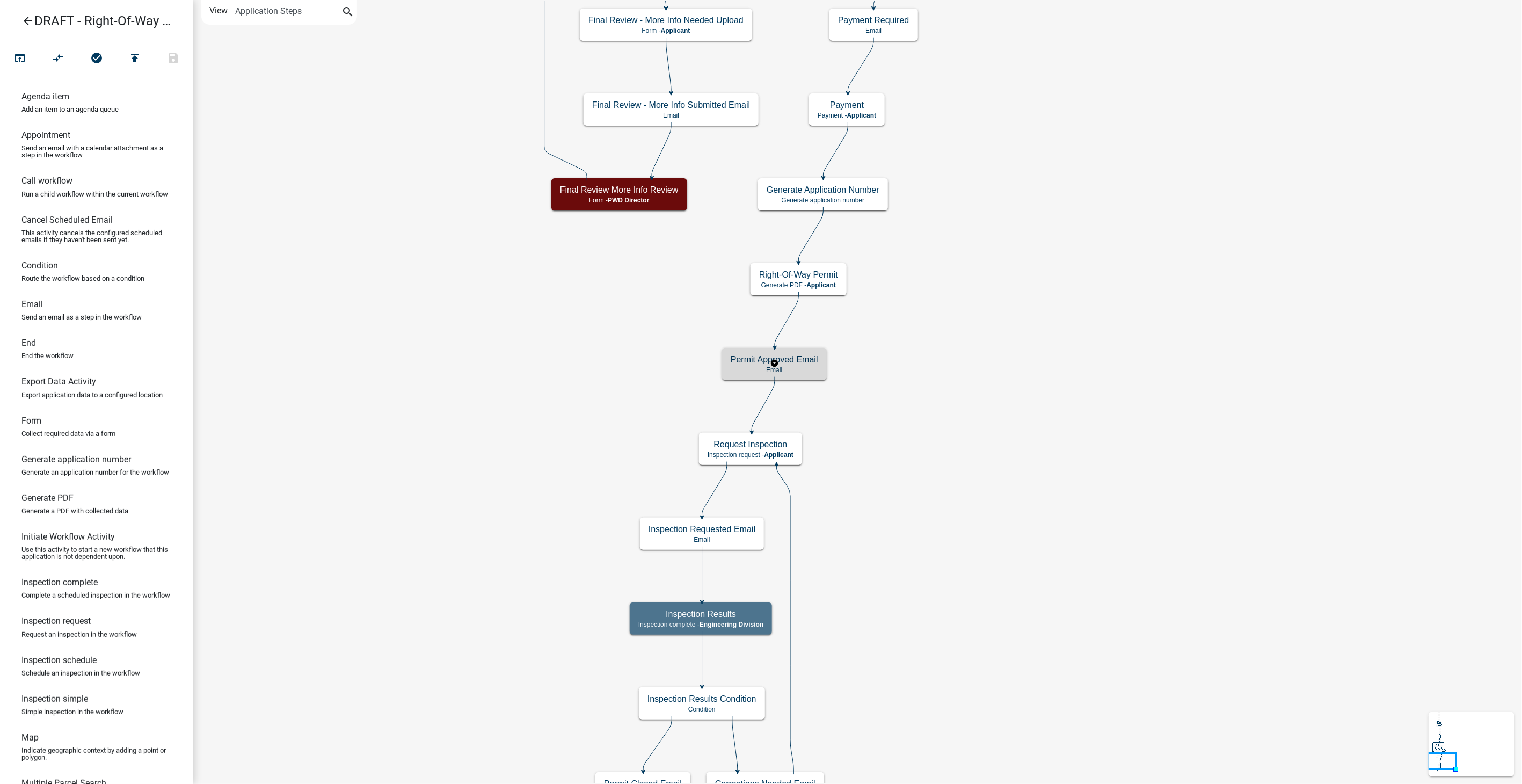
click at [801, 361] on h5 "Permit Approved Email" at bounding box center [774, 360] width 87 height 10
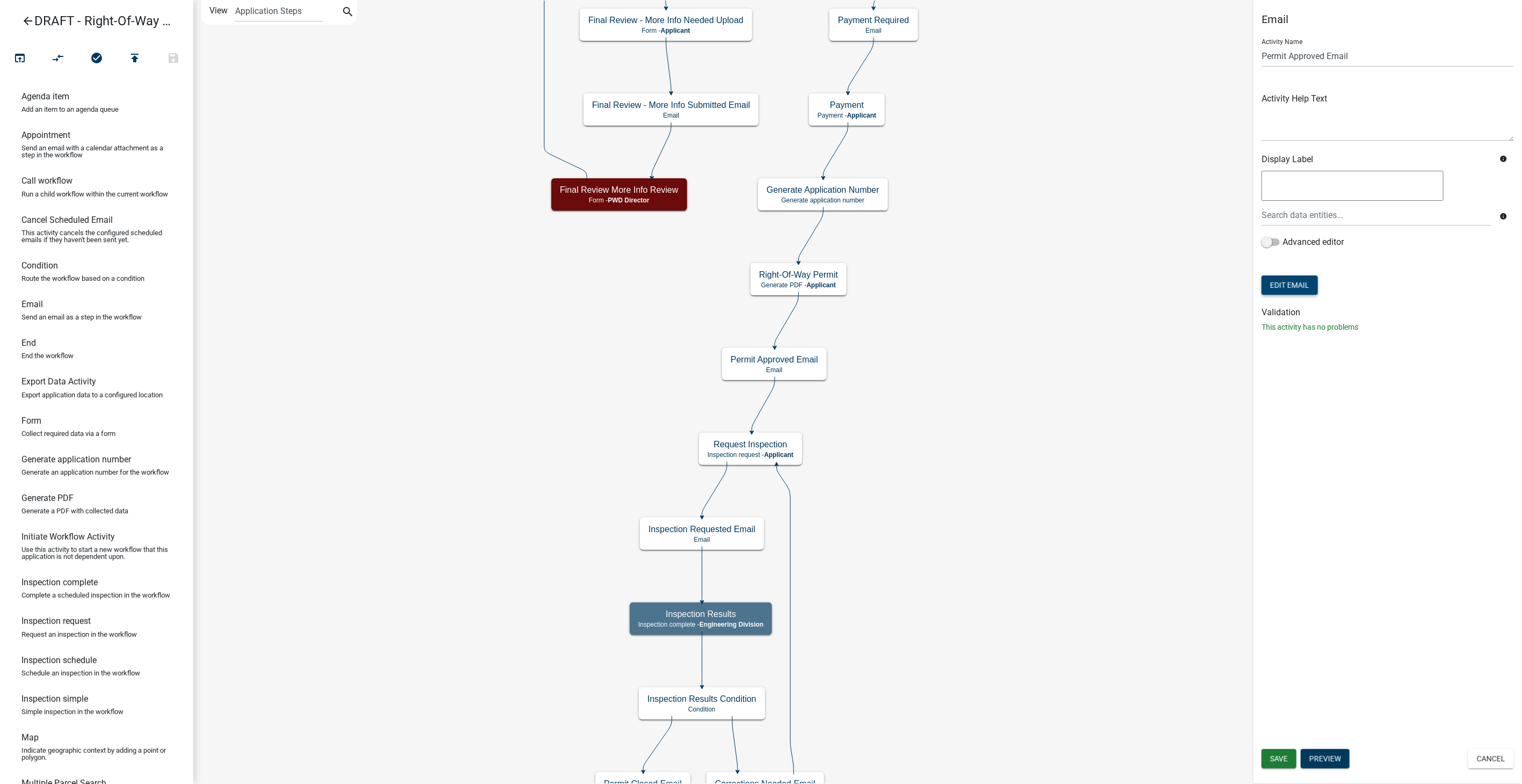
click at [1271, 282] on button "Edit Email" at bounding box center [1289, 285] width 56 height 20
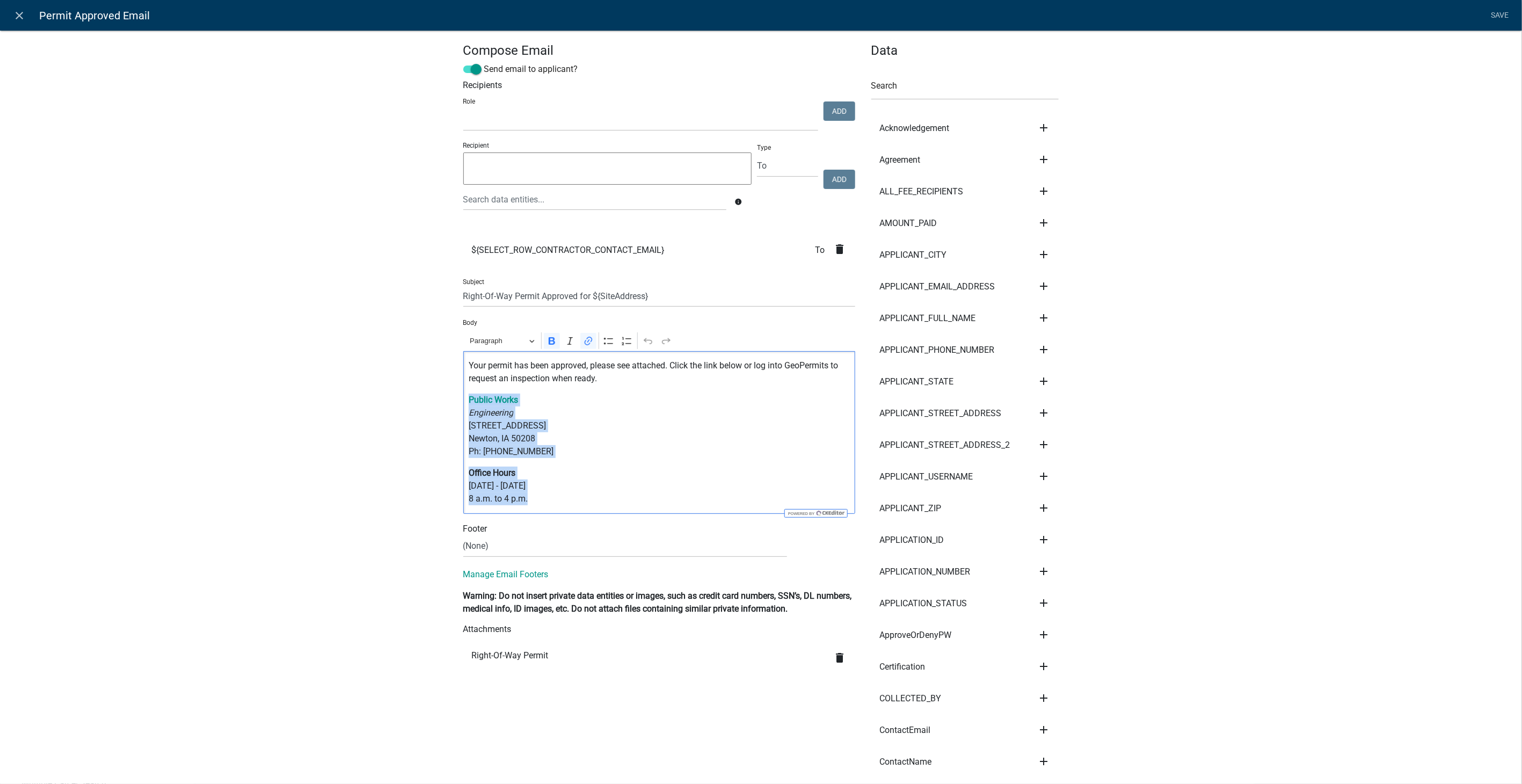
drag, startPoint x: 535, startPoint y: 498, endPoint x: 426, endPoint y: 403, distance: 144.6
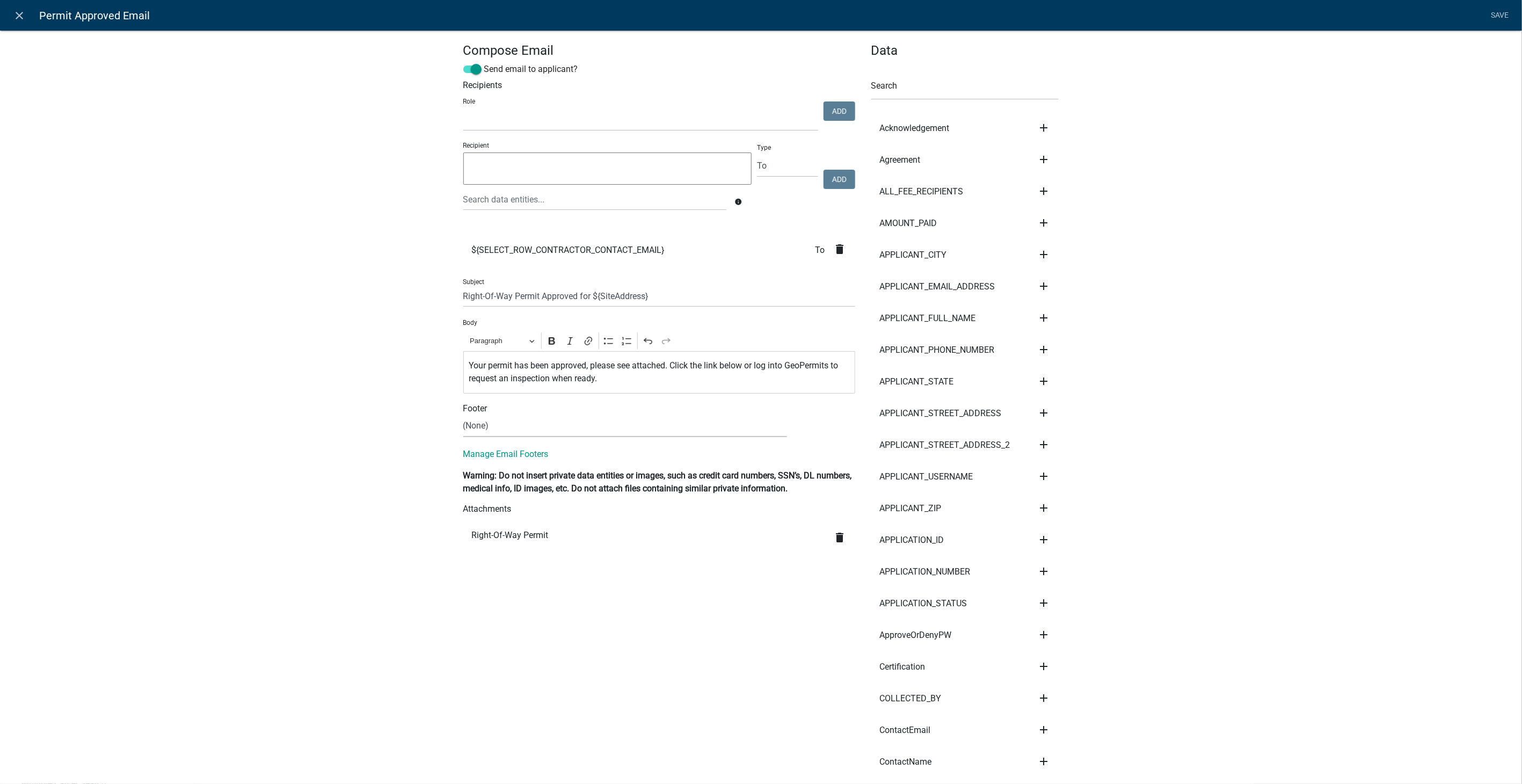
click at [490, 432] on select "(None) Community Development Public Works" at bounding box center [625, 425] width 323 height 22
select select "61e258e5-db64-4740-999e-677e1390fc72"
click at [464, 415] on select "(None) Community Development Public Works" at bounding box center [625, 425] width 323 height 22
click at [1503, 14] on link "Save" at bounding box center [1499, 15] width 27 height 21
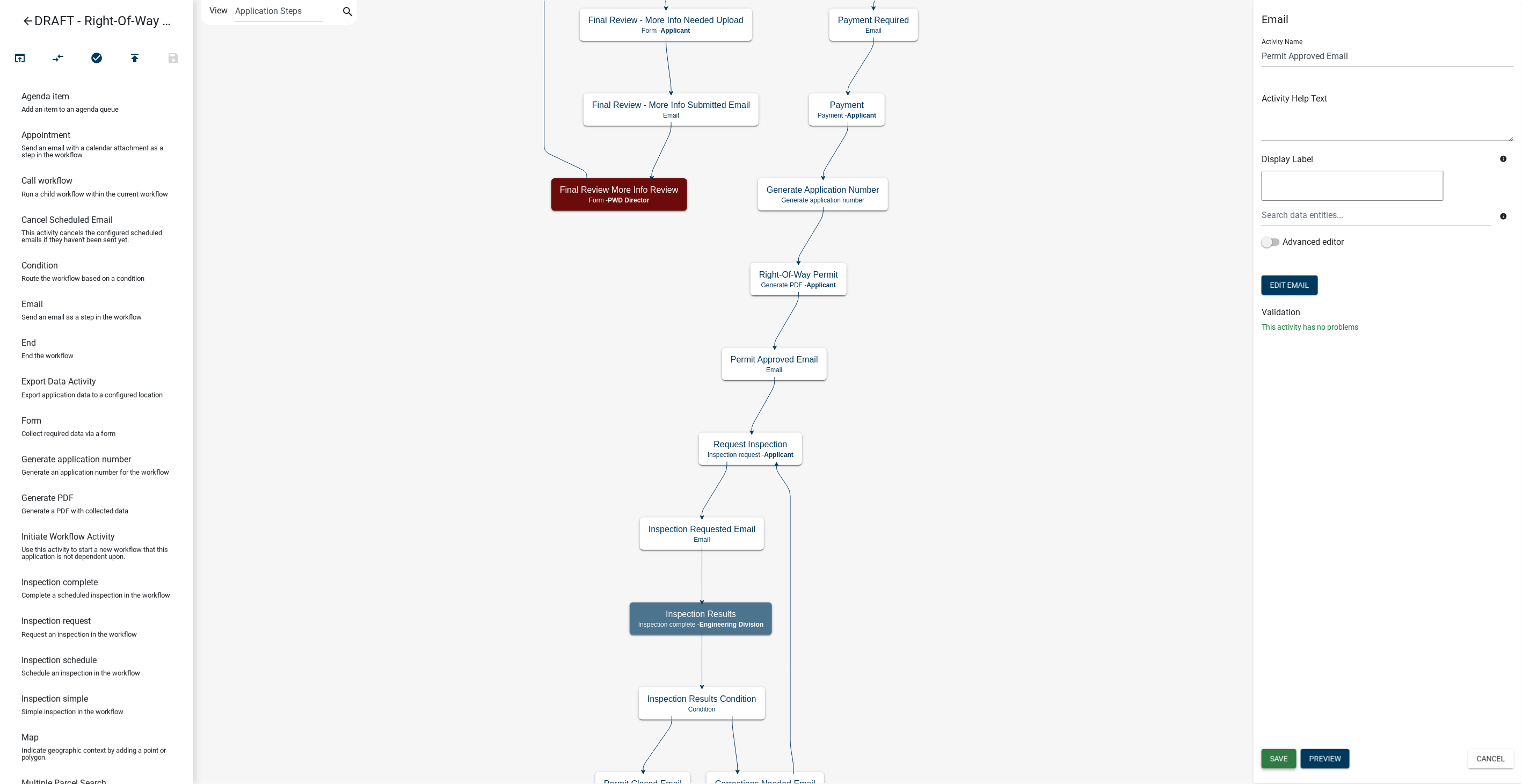
click at [1276, 755] on span "Save" at bounding box center [1279, 758] width 18 height 9
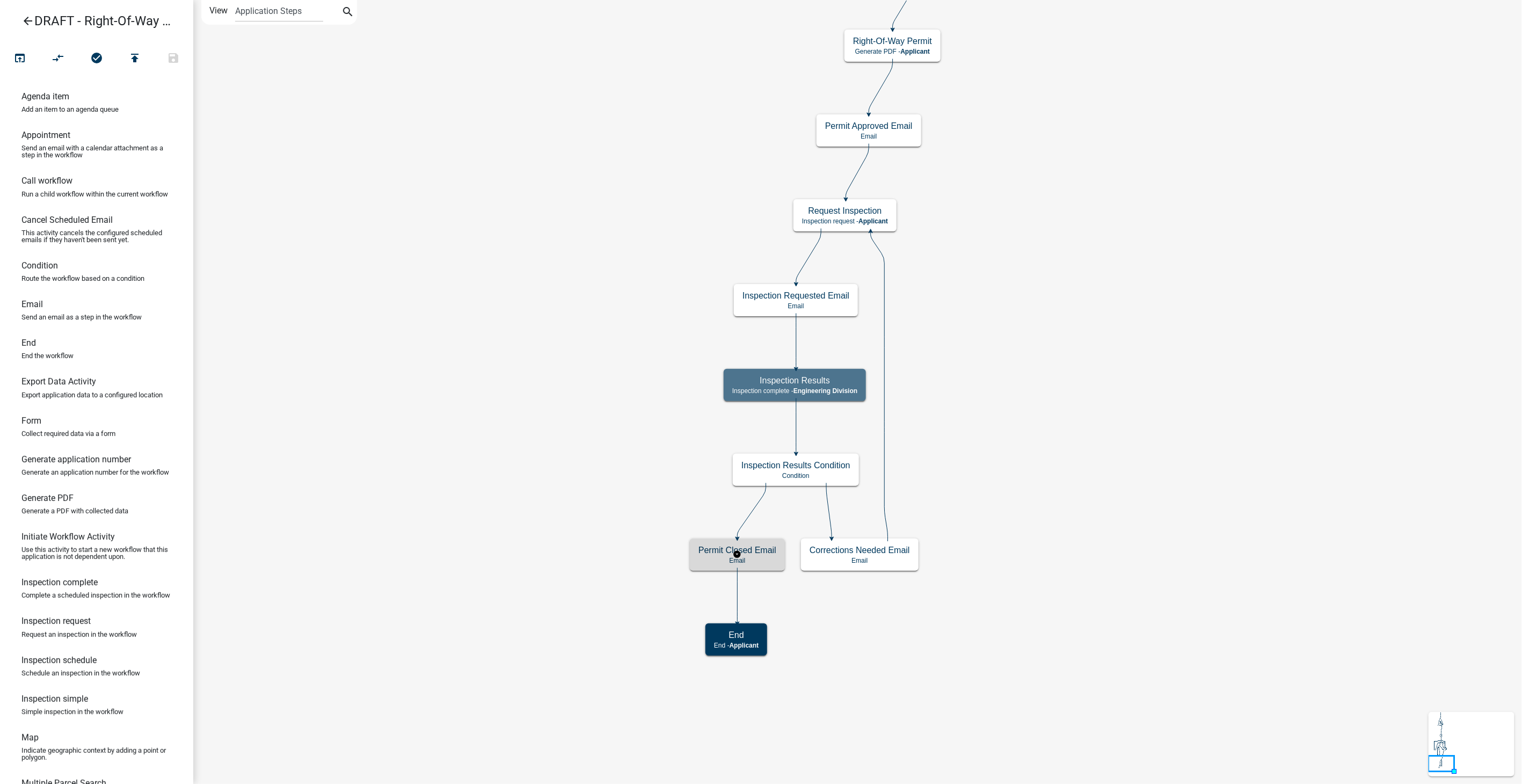
click at [776, 559] on div "Permit Closed Email Email" at bounding box center [737, 554] width 95 height 32
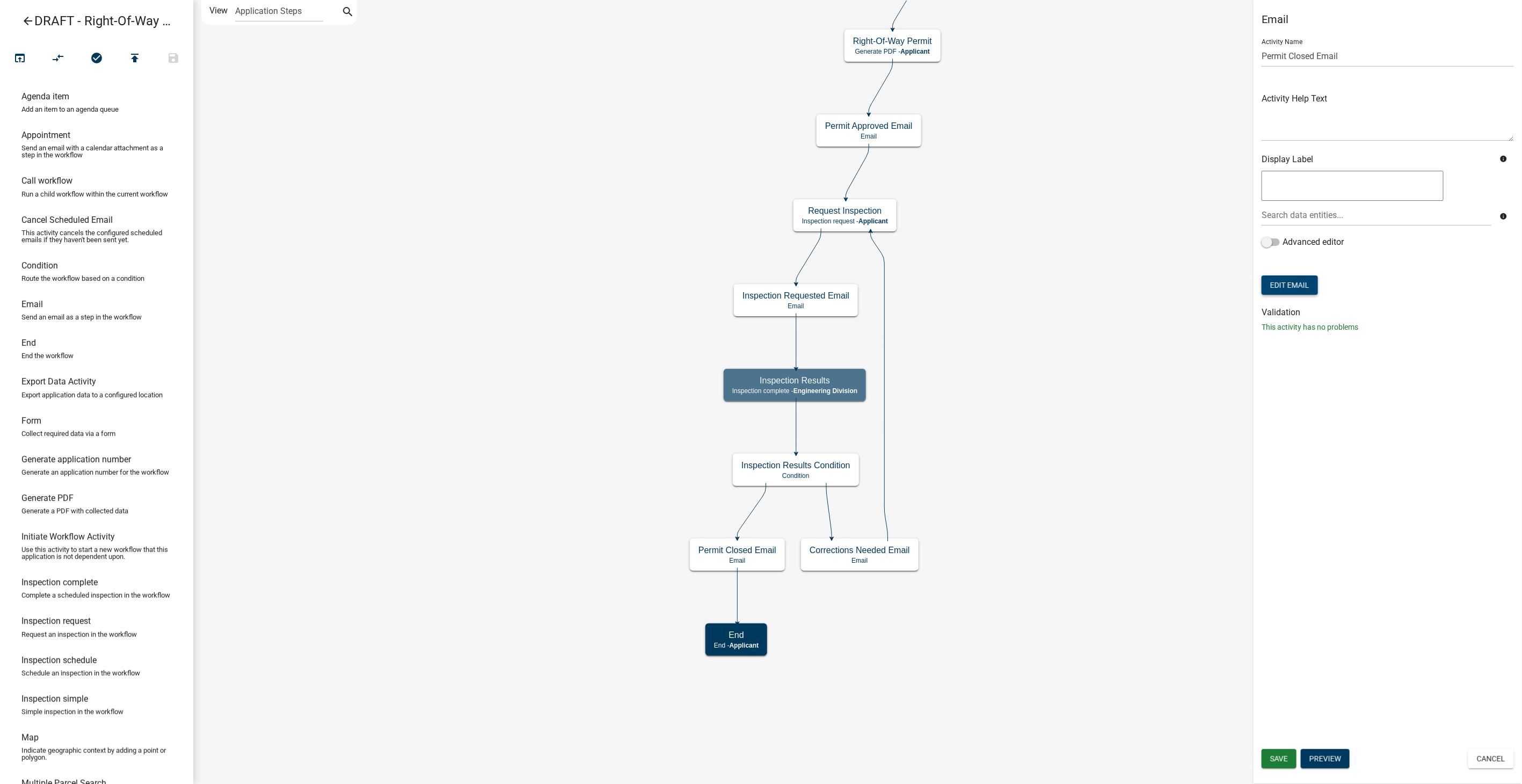
click at [1276, 290] on button "Edit Email" at bounding box center [1289, 285] width 56 height 20
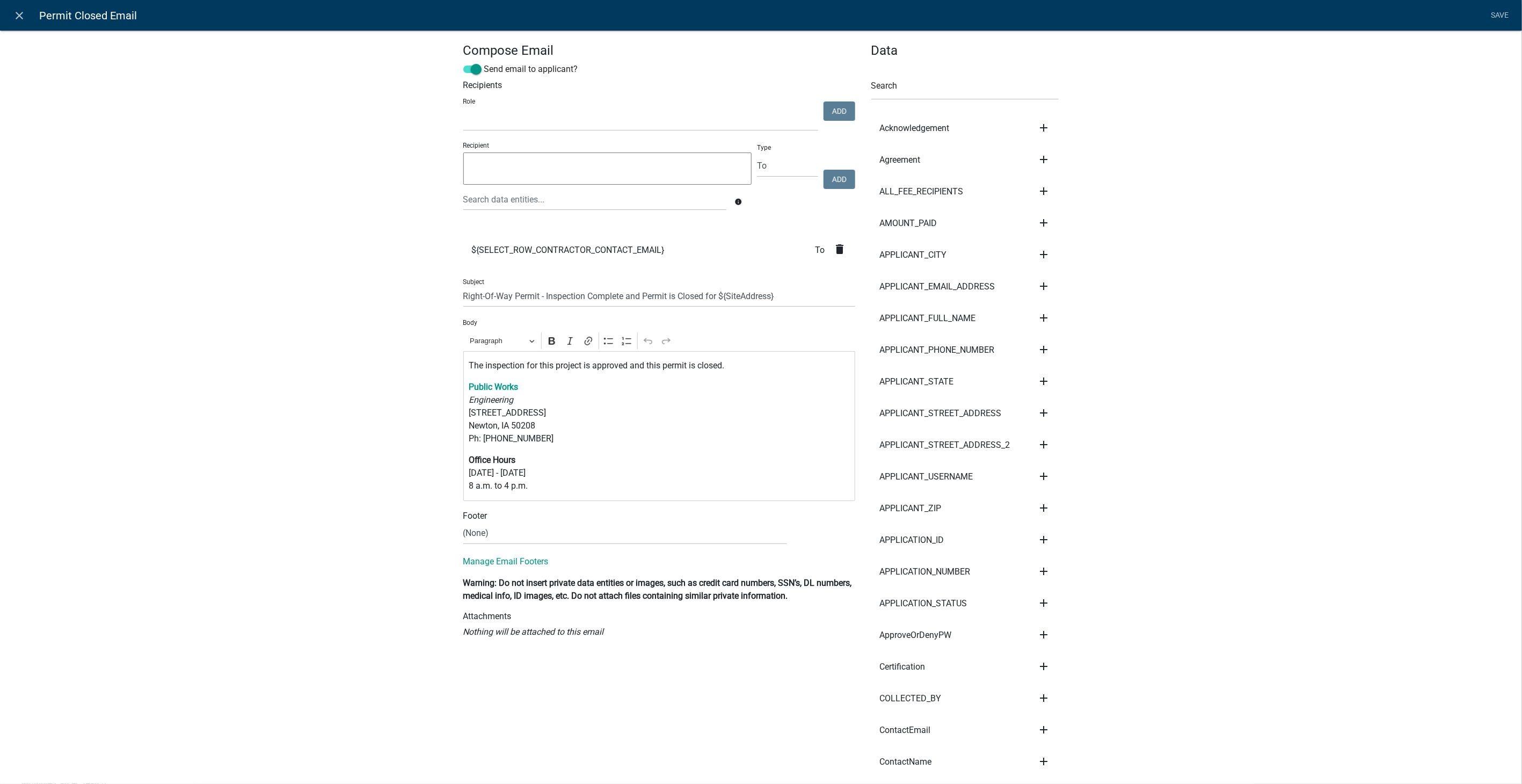
select select
drag, startPoint x: 529, startPoint y: 491, endPoint x: 436, endPoint y: 381, distance: 144.0
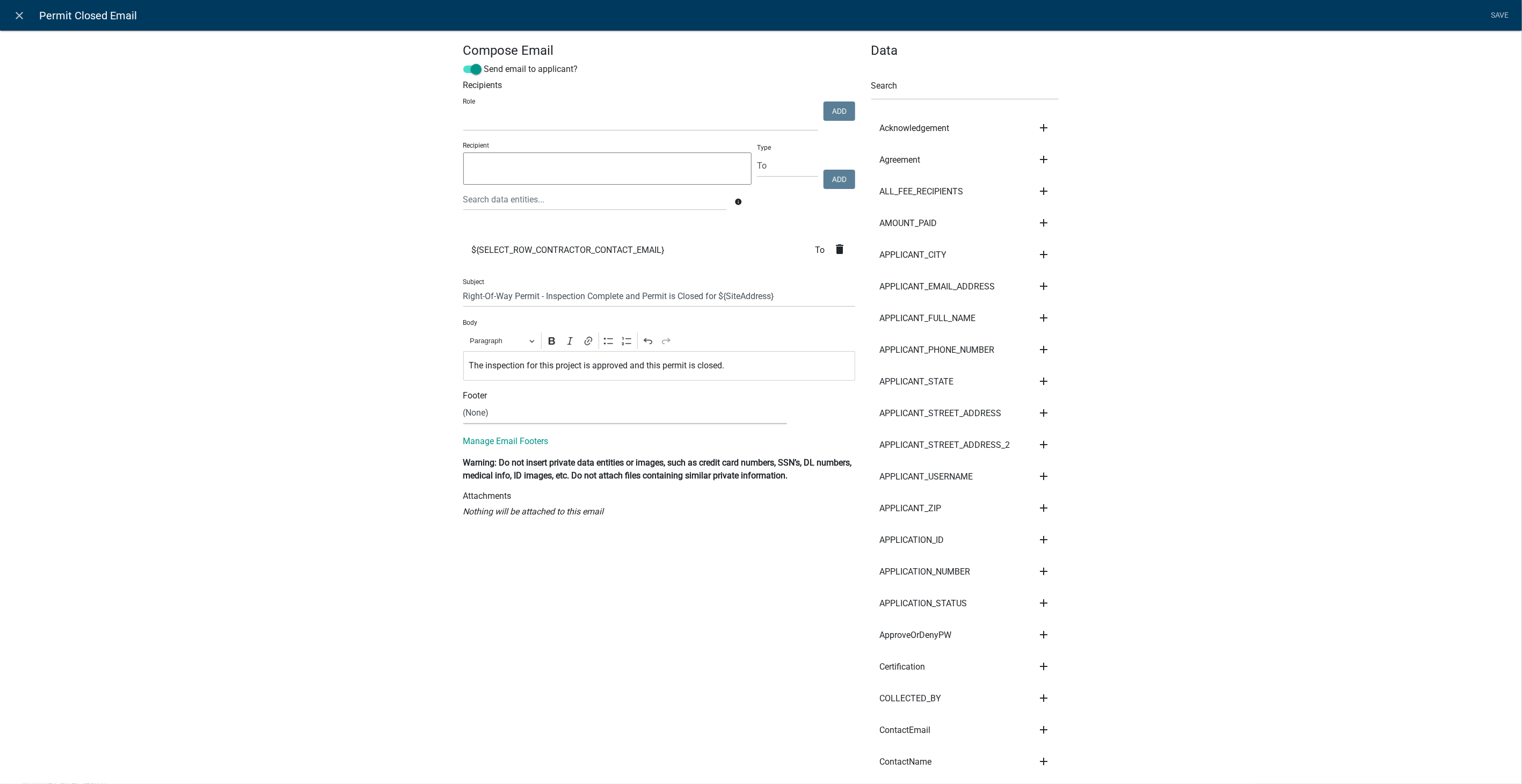
click at [482, 408] on select "(None) Community Development Public Works" at bounding box center [625, 413] width 323 height 22
select select "61e258e5-db64-4740-999e-677e1390fc72"
click at [464, 402] on select "(None) Community Development Public Works" at bounding box center [625, 413] width 323 height 22
click at [1496, 16] on link "Save" at bounding box center [1499, 15] width 27 height 21
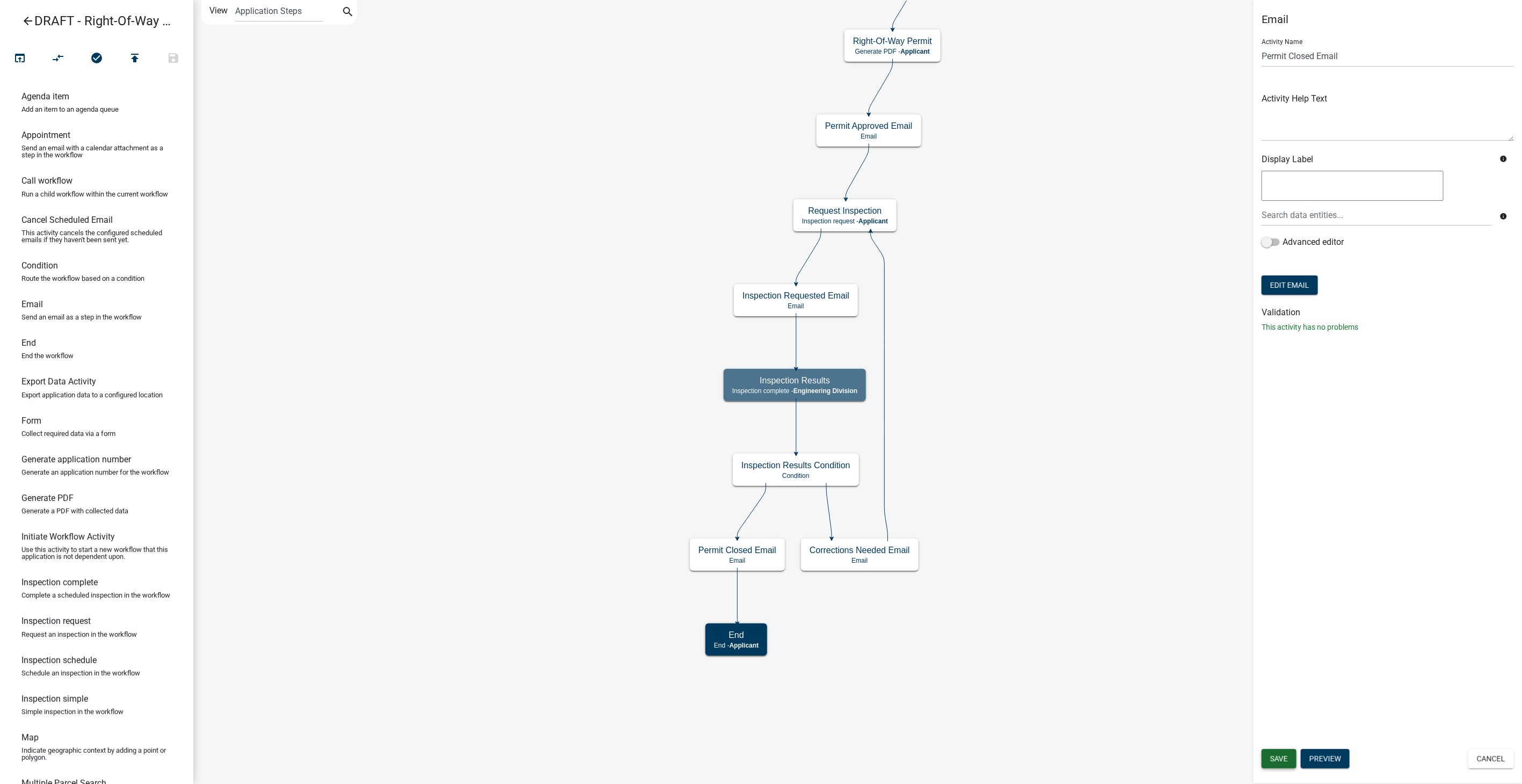
click at [1275, 756] on span "Save" at bounding box center [1279, 758] width 18 height 9
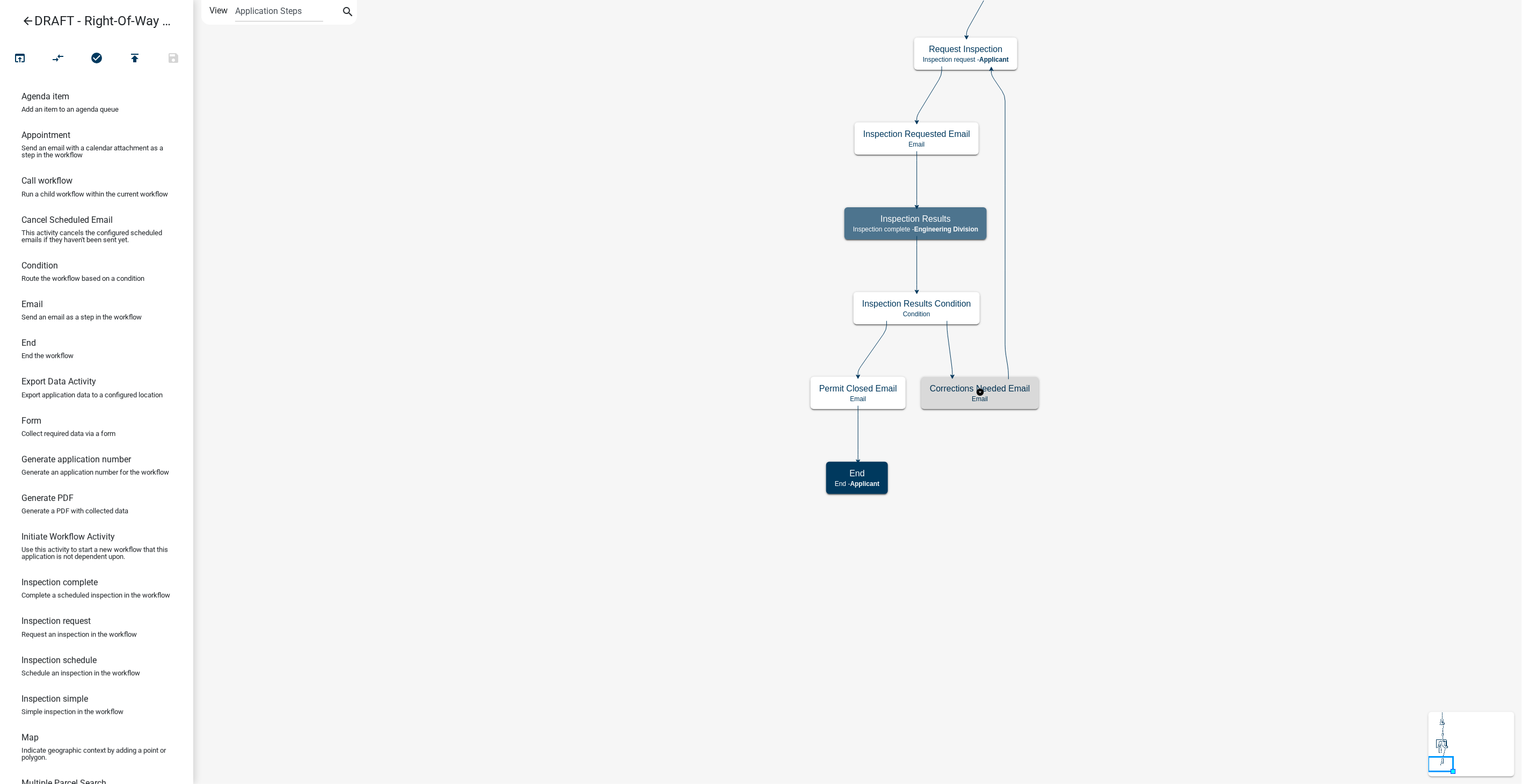
click at [1029, 395] on p "Email" at bounding box center [980, 399] width 100 height 8
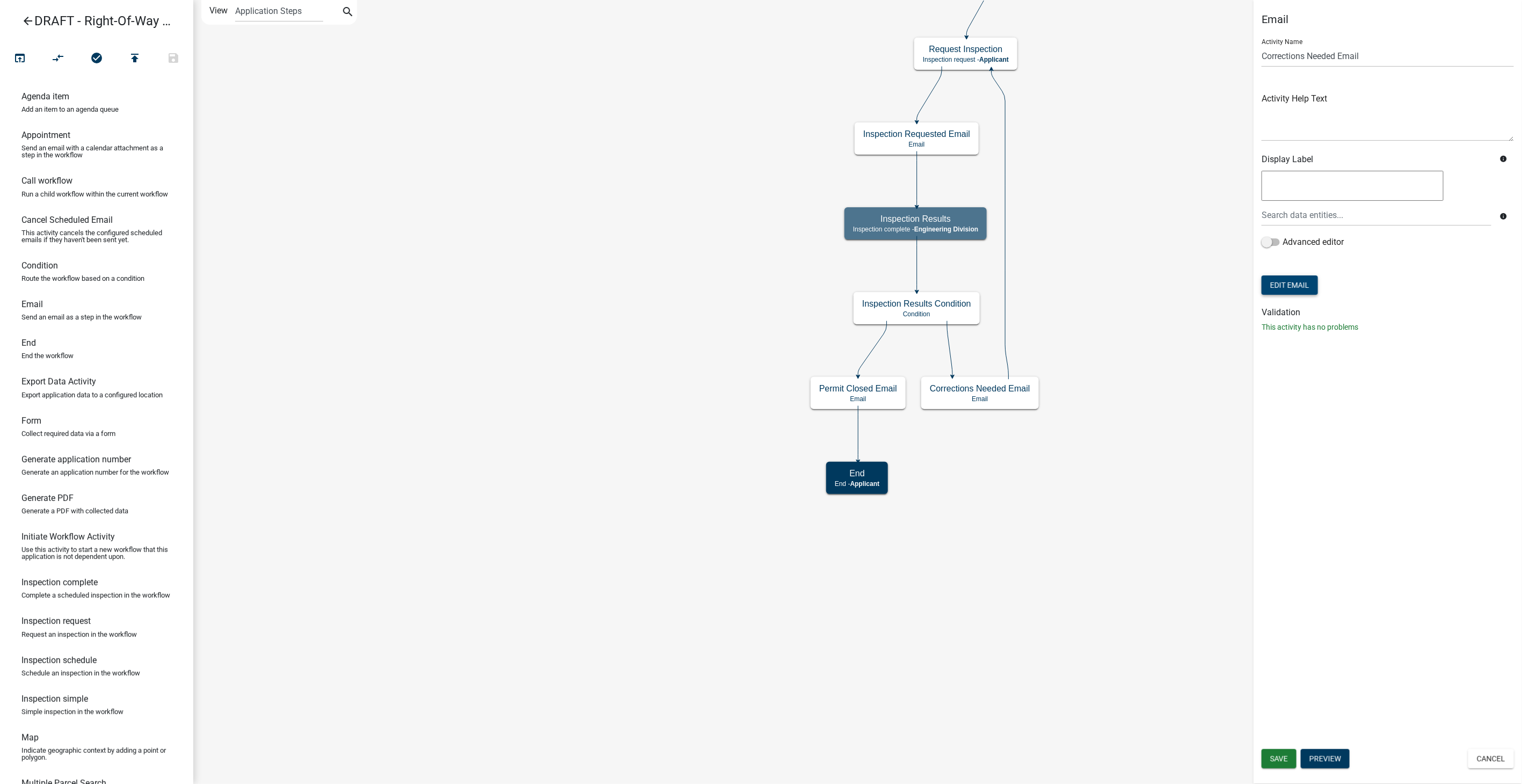
click at [1282, 282] on button "Edit Email" at bounding box center [1289, 285] width 56 height 20
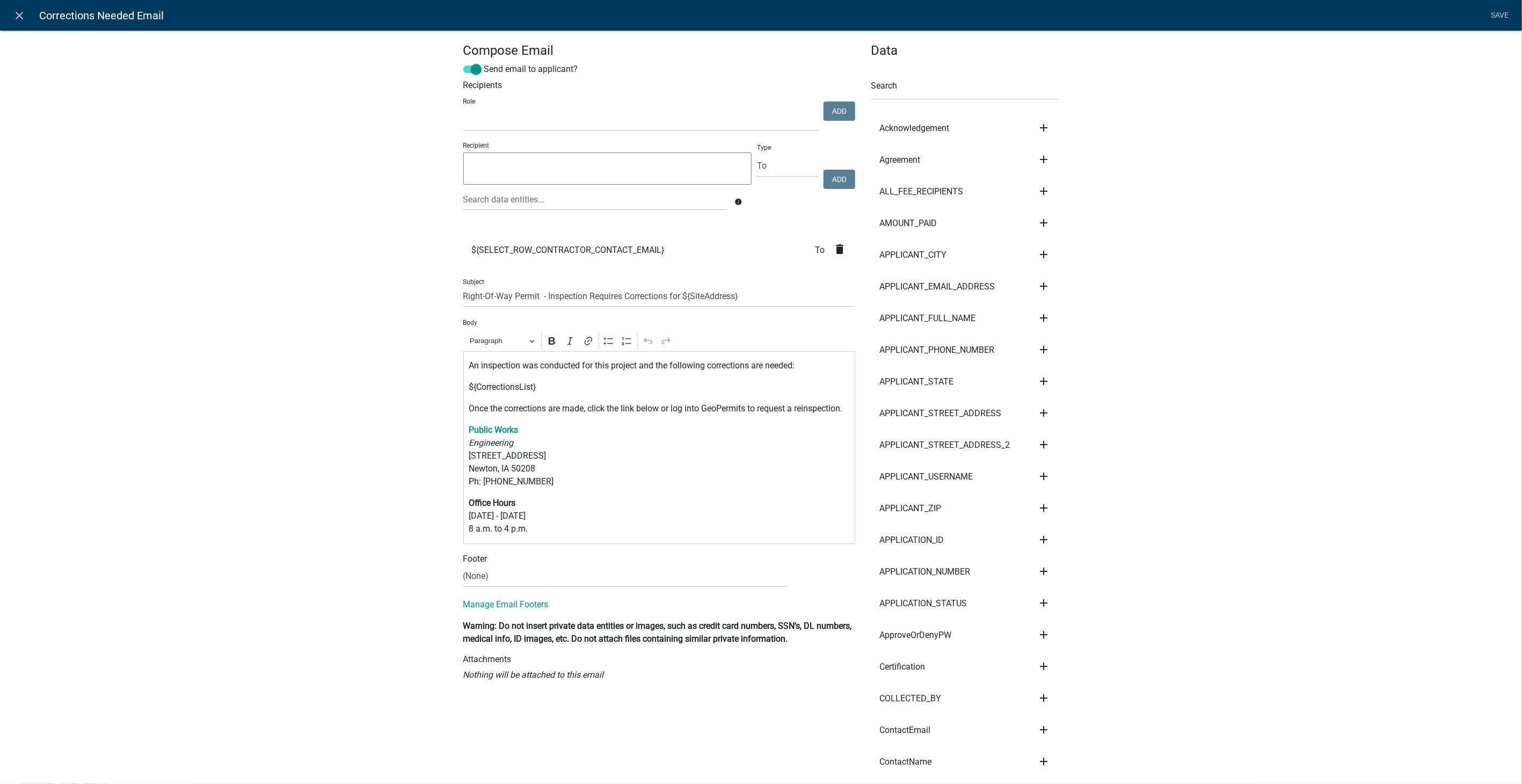
select select
drag, startPoint x: 541, startPoint y: 535, endPoint x: 391, endPoint y: 436, distance: 179.7
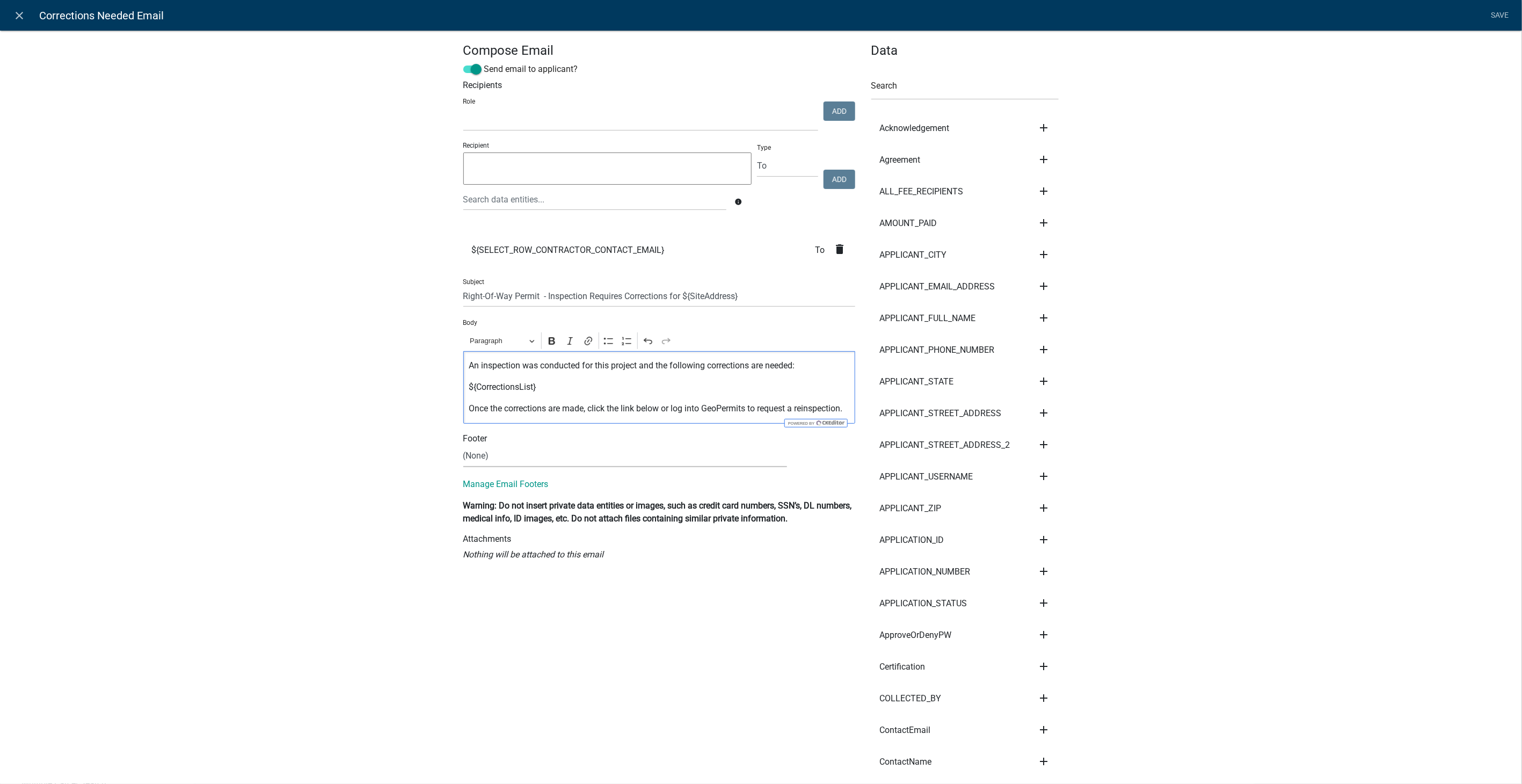
click at [480, 457] on select "(None) Community Development Public Works" at bounding box center [625, 456] width 323 height 22
select select "61e258e5-db64-4740-999e-677e1390fc72"
click at [464, 445] on select "(None) Community Development Public Works" at bounding box center [625, 456] width 323 height 22
click at [1511, 15] on link "Save" at bounding box center [1499, 15] width 27 height 21
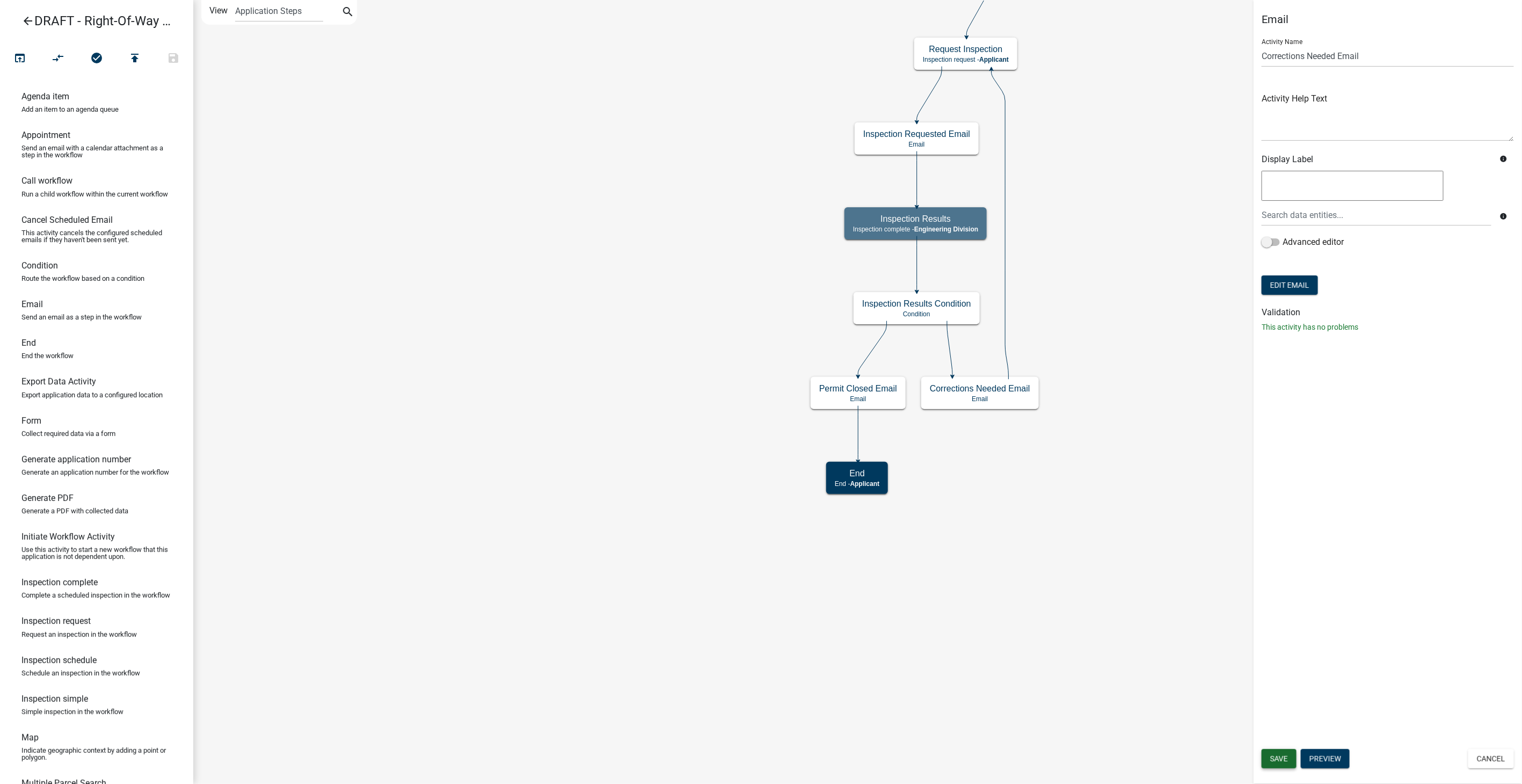
click at [1270, 760] on span "Save" at bounding box center [1279, 758] width 18 height 9
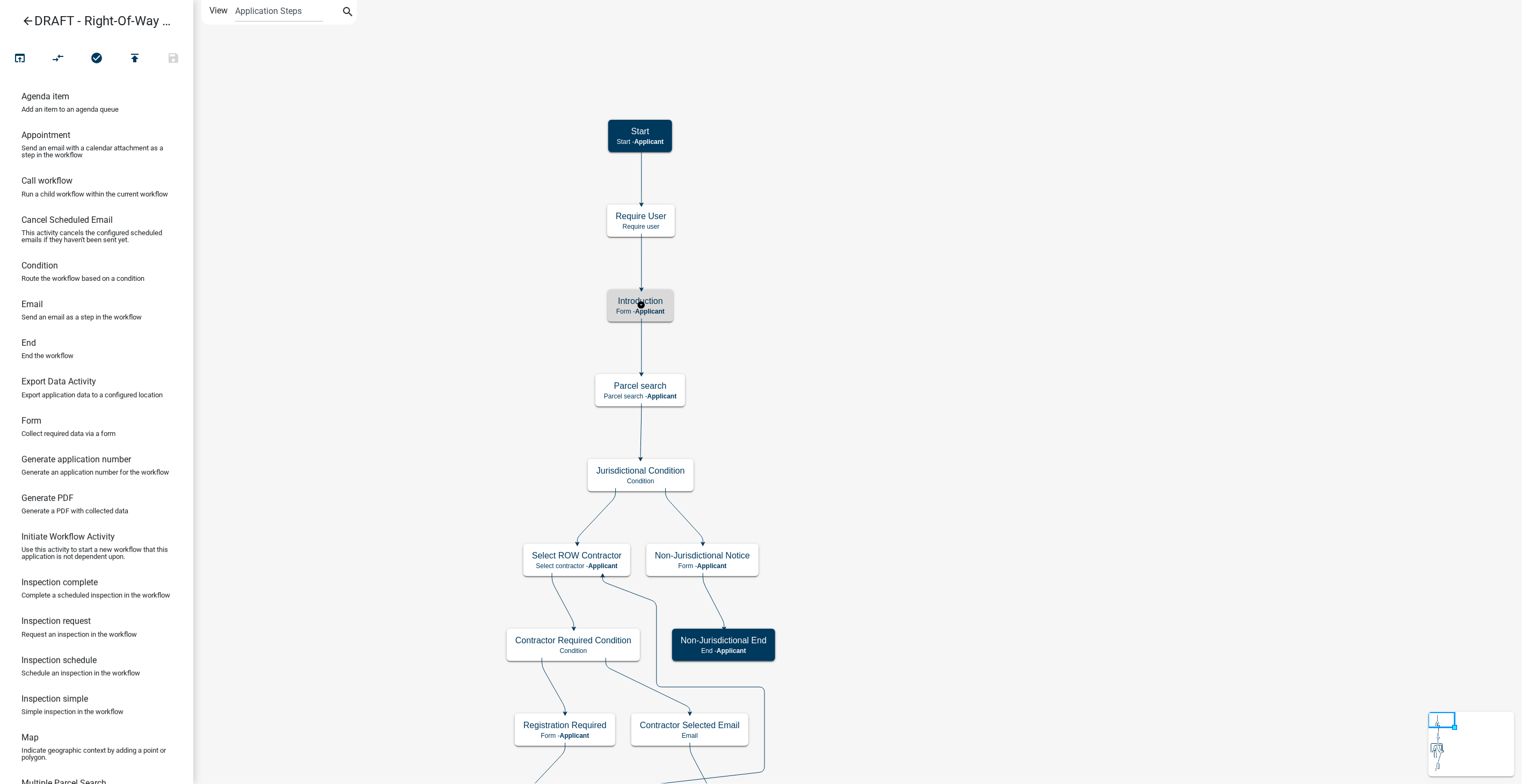
click at [660, 300] on h5 "Introduction" at bounding box center [640, 301] width 48 height 10
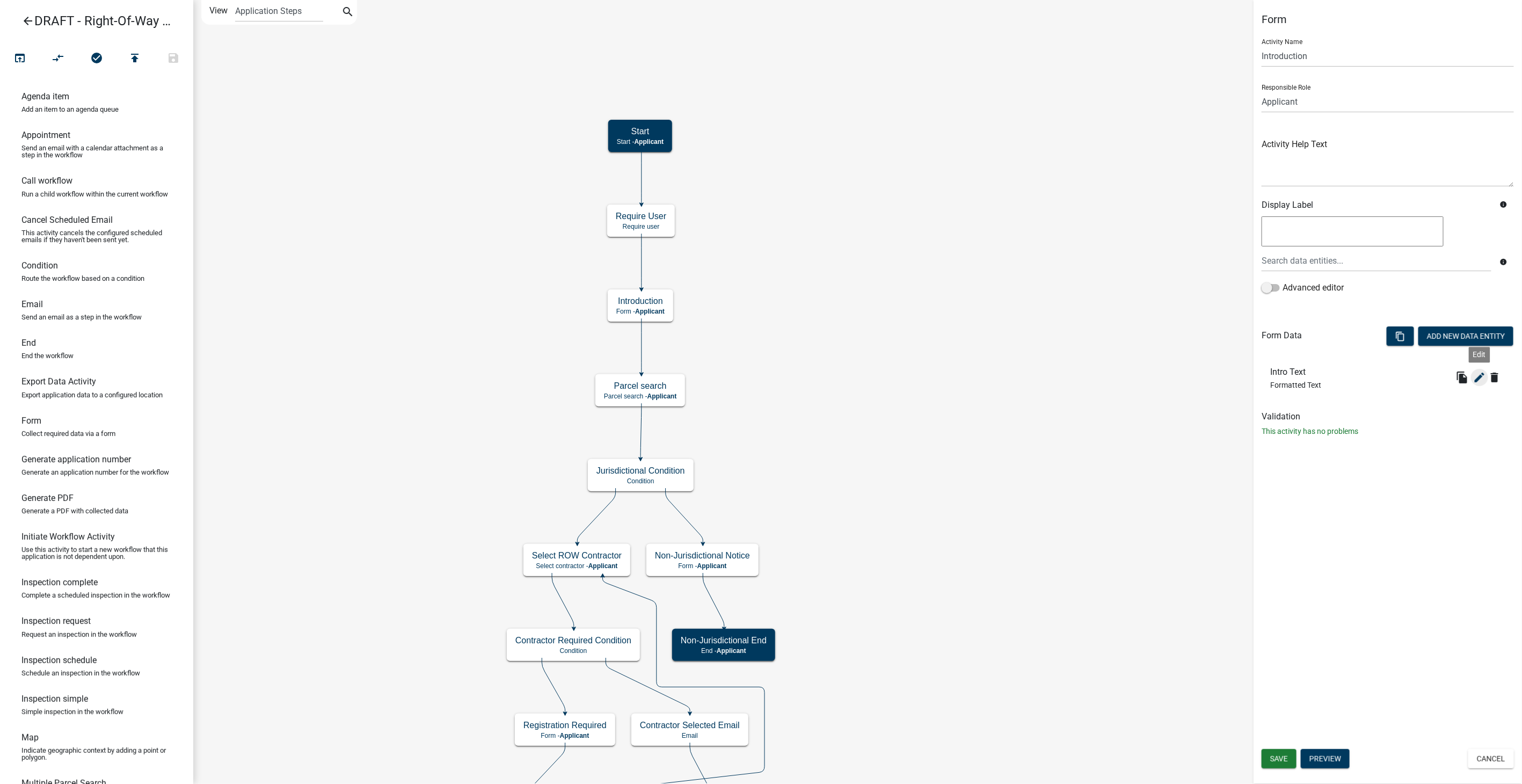
click at [1479, 374] on icon "edit" at bounding box center [1479, 377] width 13 height 13
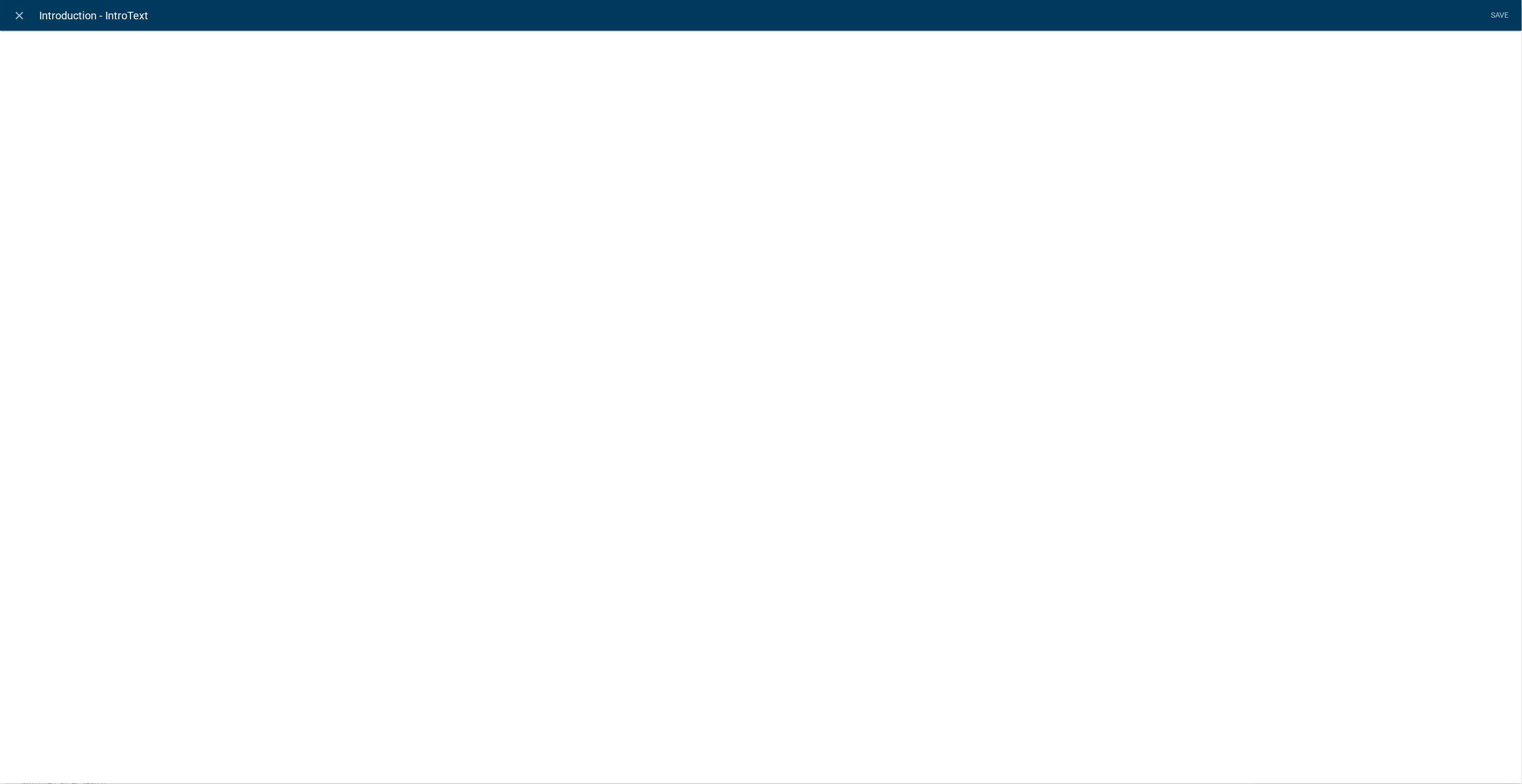
select select "rich-text"
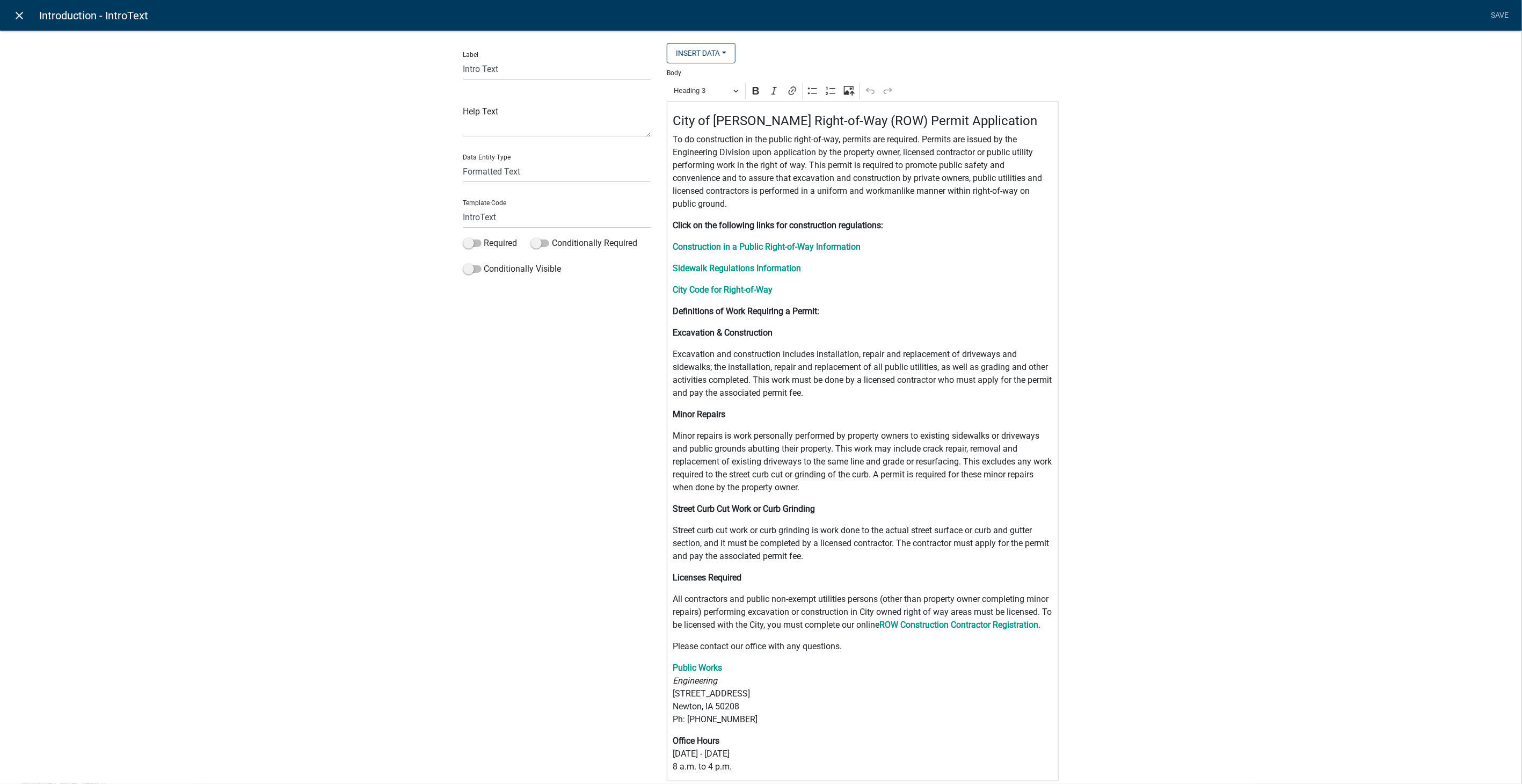
click at [15, 12] on icon "close" at bounding box center [20, 15] width 13 height 13
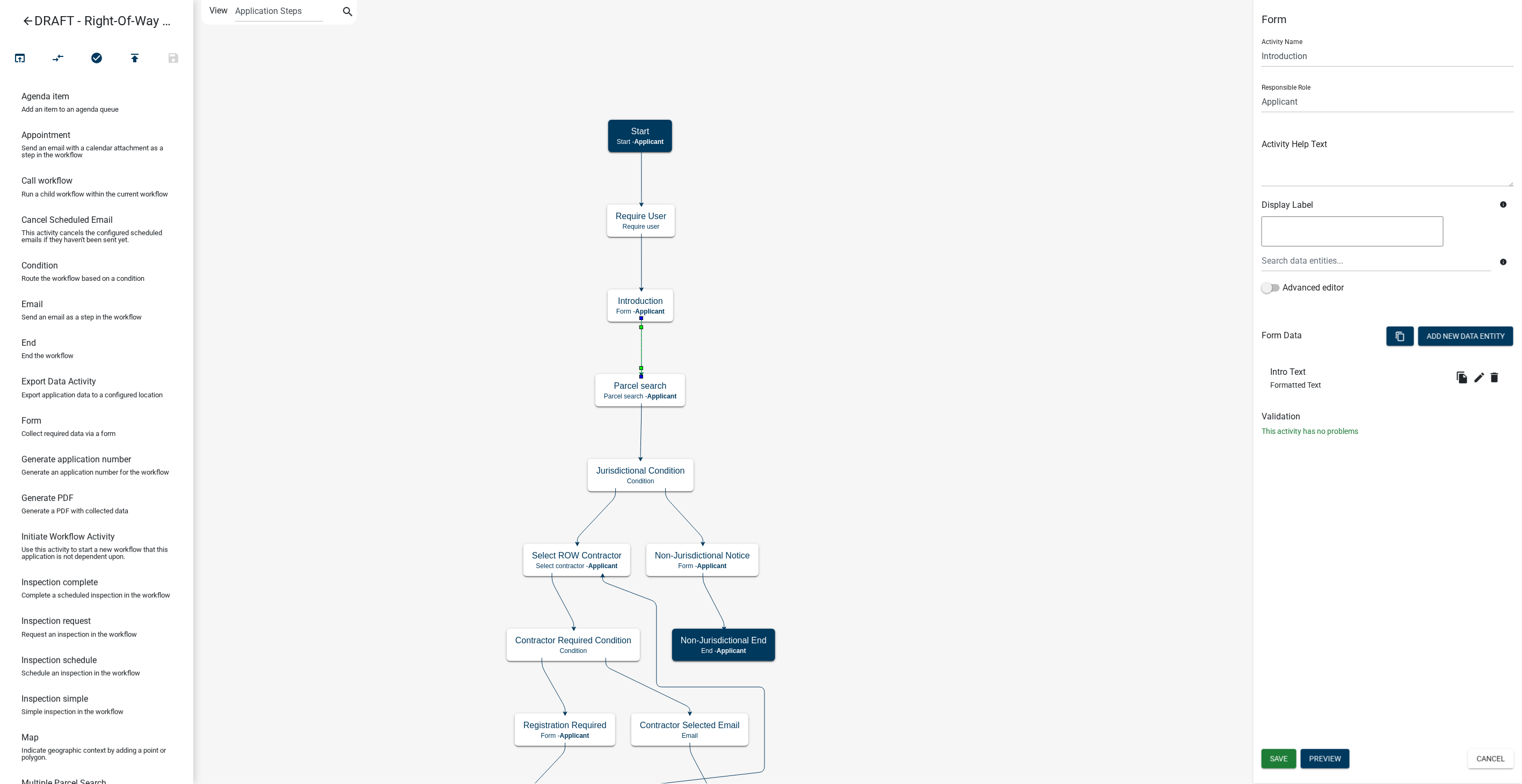
click at [642, 341] on icon at bounding box center [642, 346] width 0 height 55
click at [642, 262] on icon at bounding box center [642, 261] width 0 height 55
click at [642, 170] on icon at bounding box center [642, 176] width 0 height 55
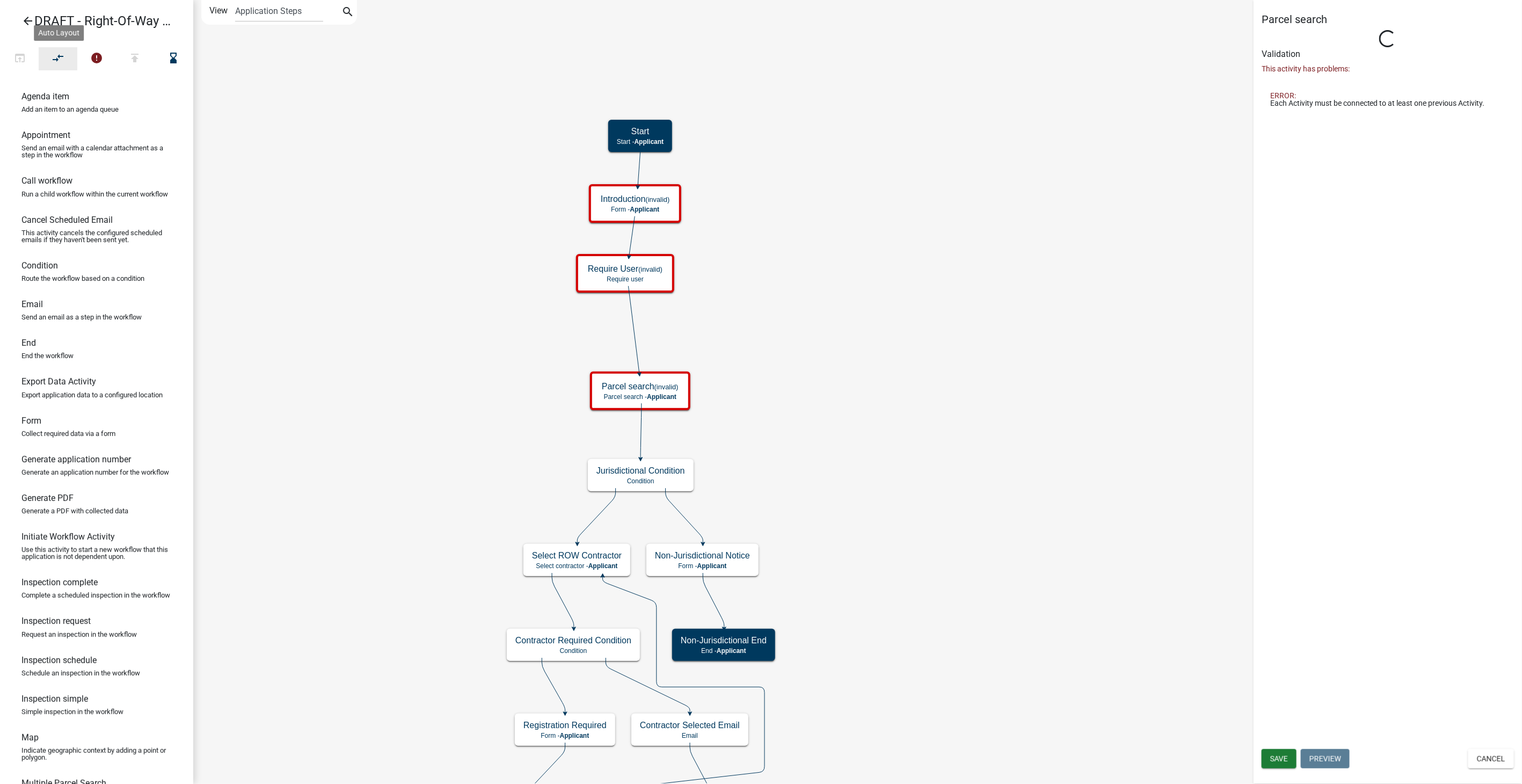
click at [63, 58] on icon "compare_arrows" at bounding box center [58, 58] width 13 height 15
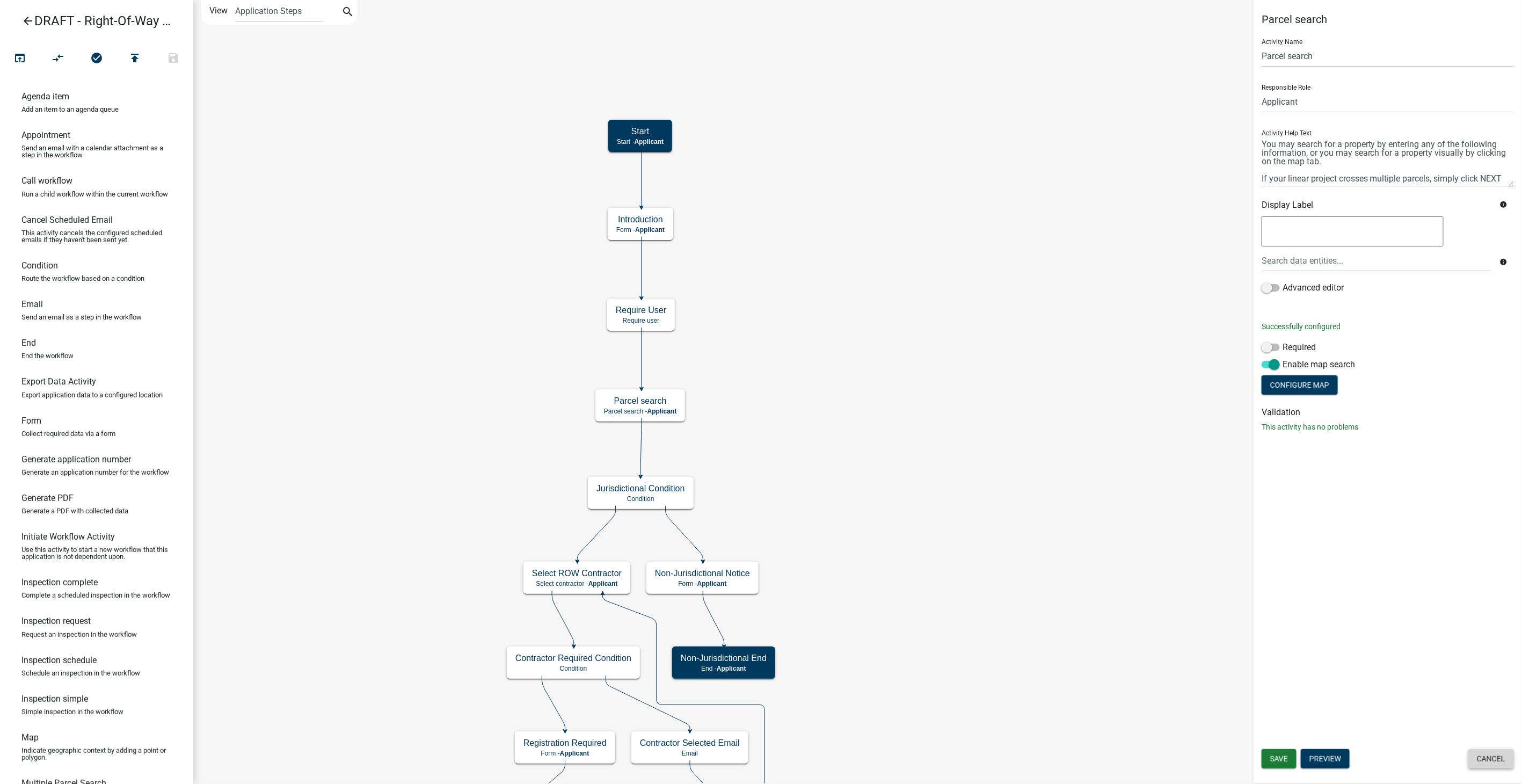
click at [1482, 765] on button "Cancel" at bounding box center [1491, 758] width 45 height 20
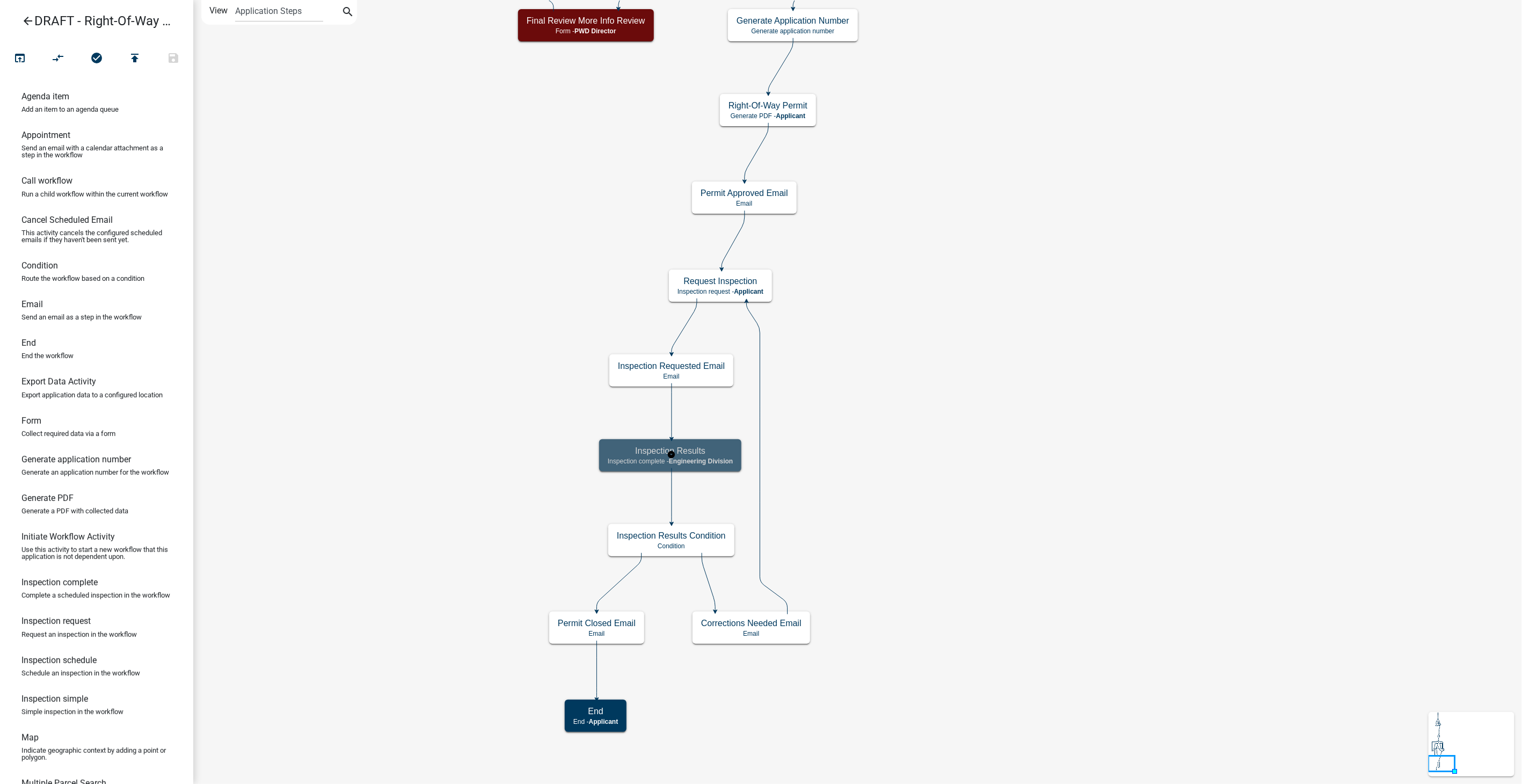
click at [727, 446] on h5 "Inspection Results" at bounding box center [670, 451] width 125 height 10
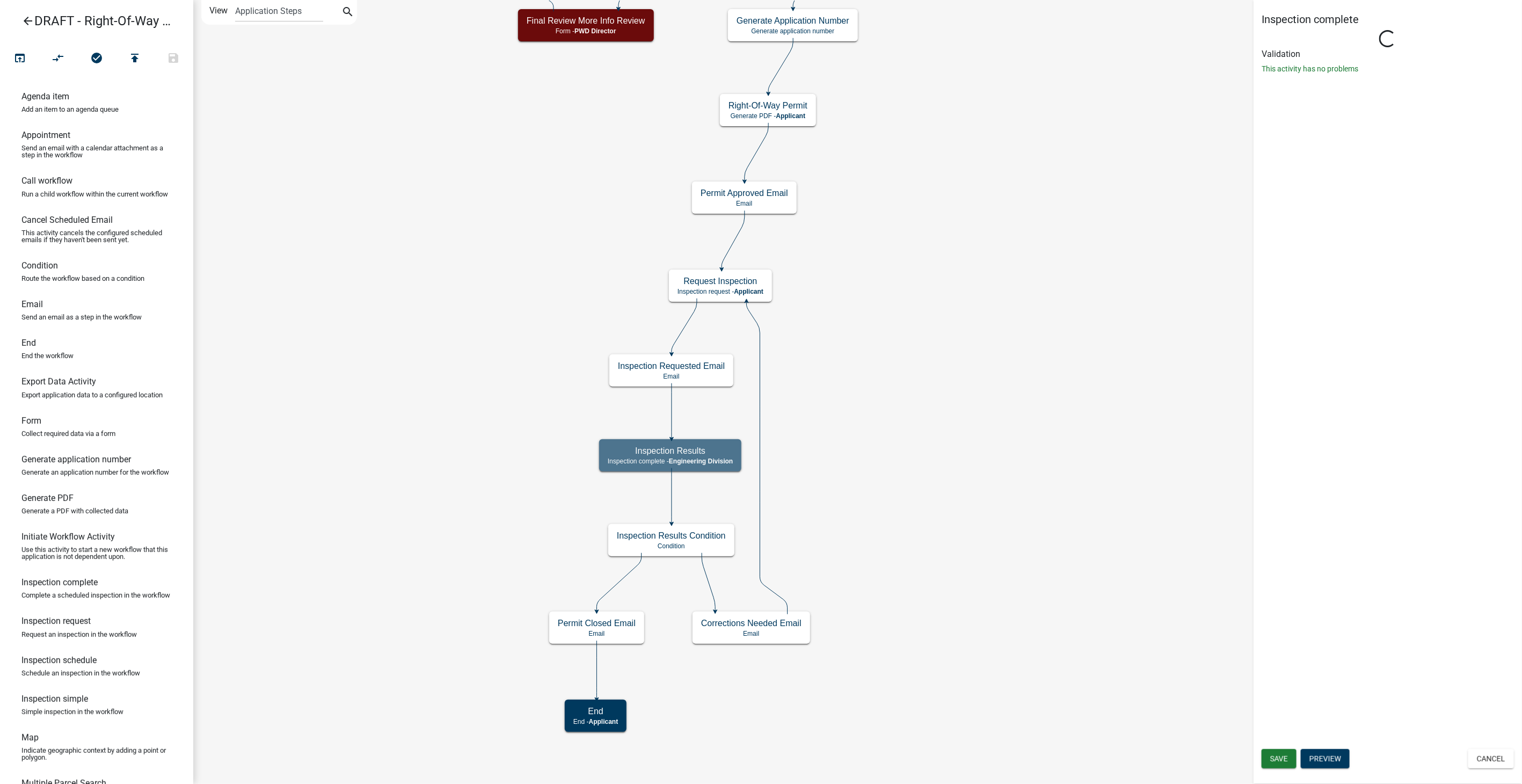
select select "2EABD35E-CE6D-461F-BA3B-875F04B0D107"
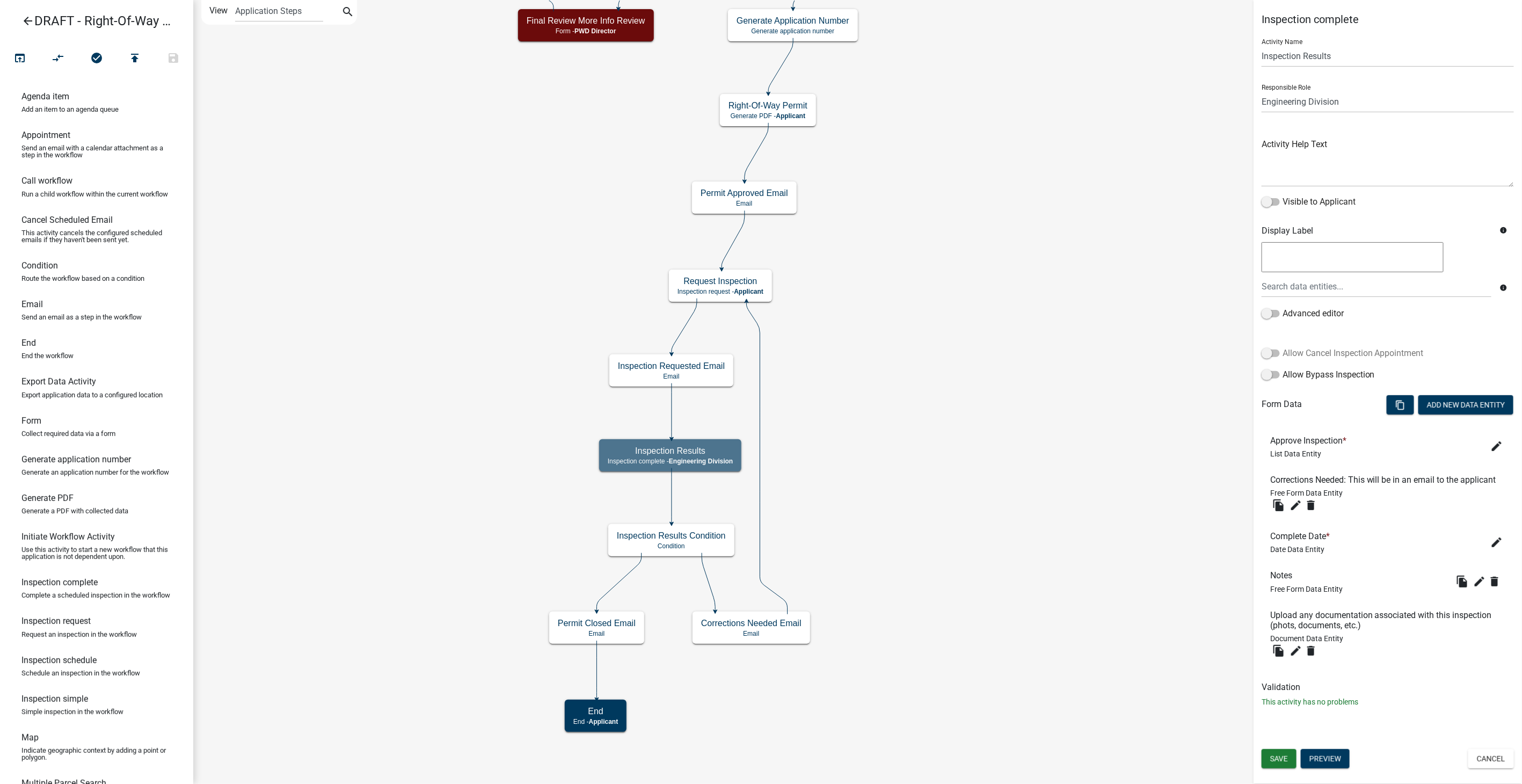
click at [1268, 351] on span at bounding box center [1270, 354] width 19 height 8
click at [1282, 347] on input "Allow Cancel Inspection Appointment" at bounding box center [1282, 347] width 0 height 0
click at [1495, 447] on icon "edit" at bounding box center [1496, 446] width 13 height 13
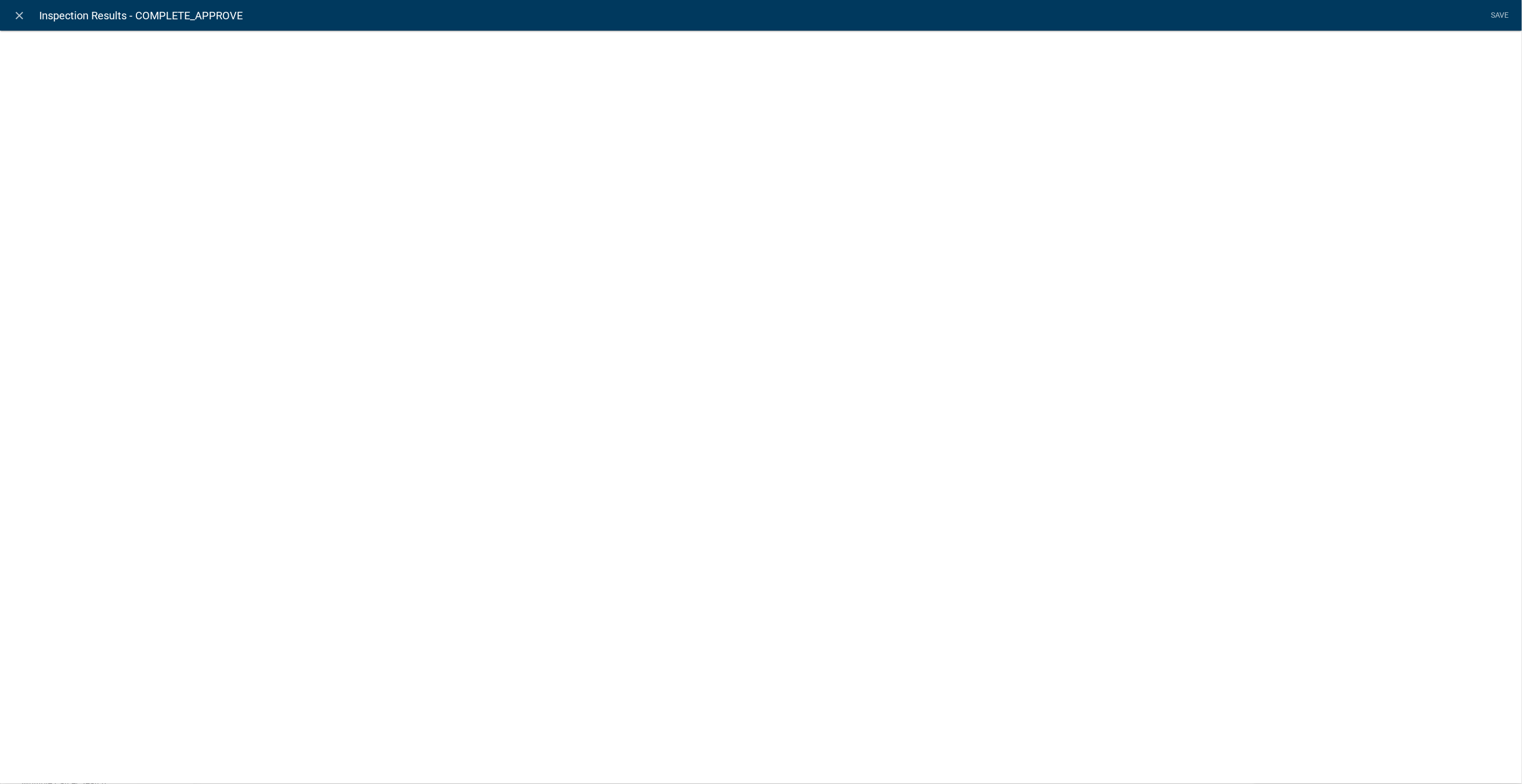
select select "list-data"
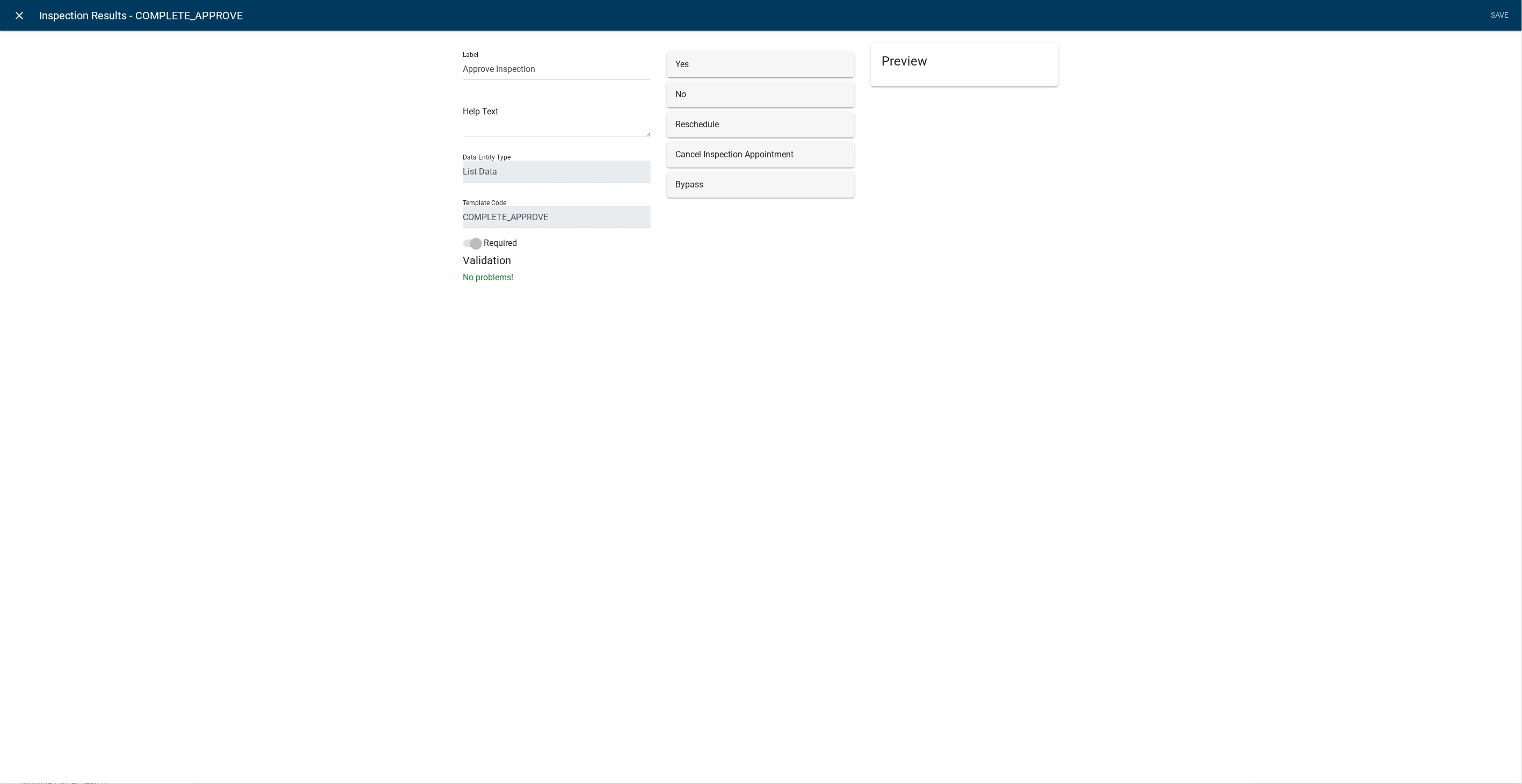
click at [24, 14] on icon "close" at bounding box center [20, 15] width 13 height 13
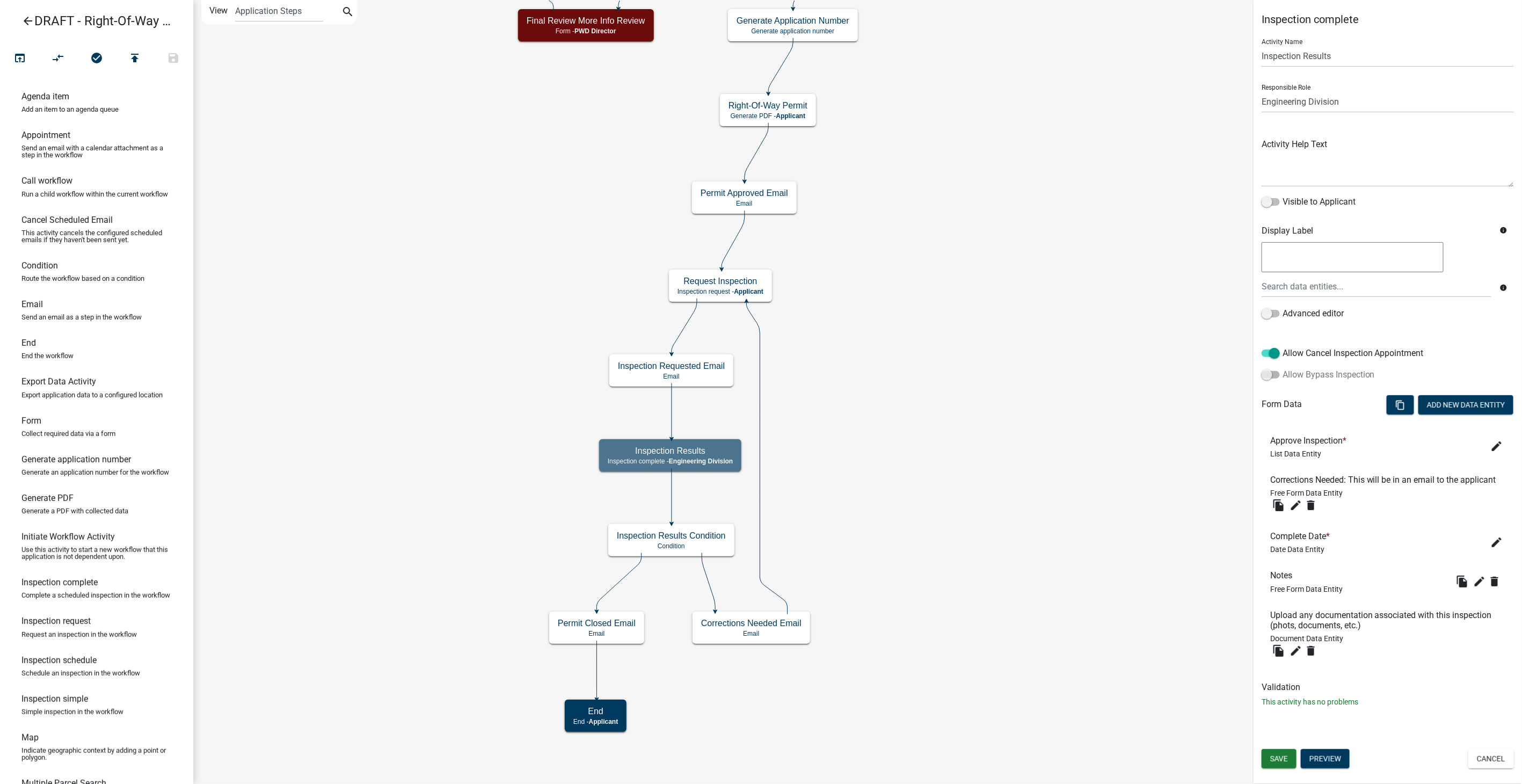
click at [1267, 374] on span at bounding box center [1270, 375] width 19 height 8
click at [1282, 368] on input "Allow Bypass Inspection" at bounding box center [1282, 368] width 0 height 0
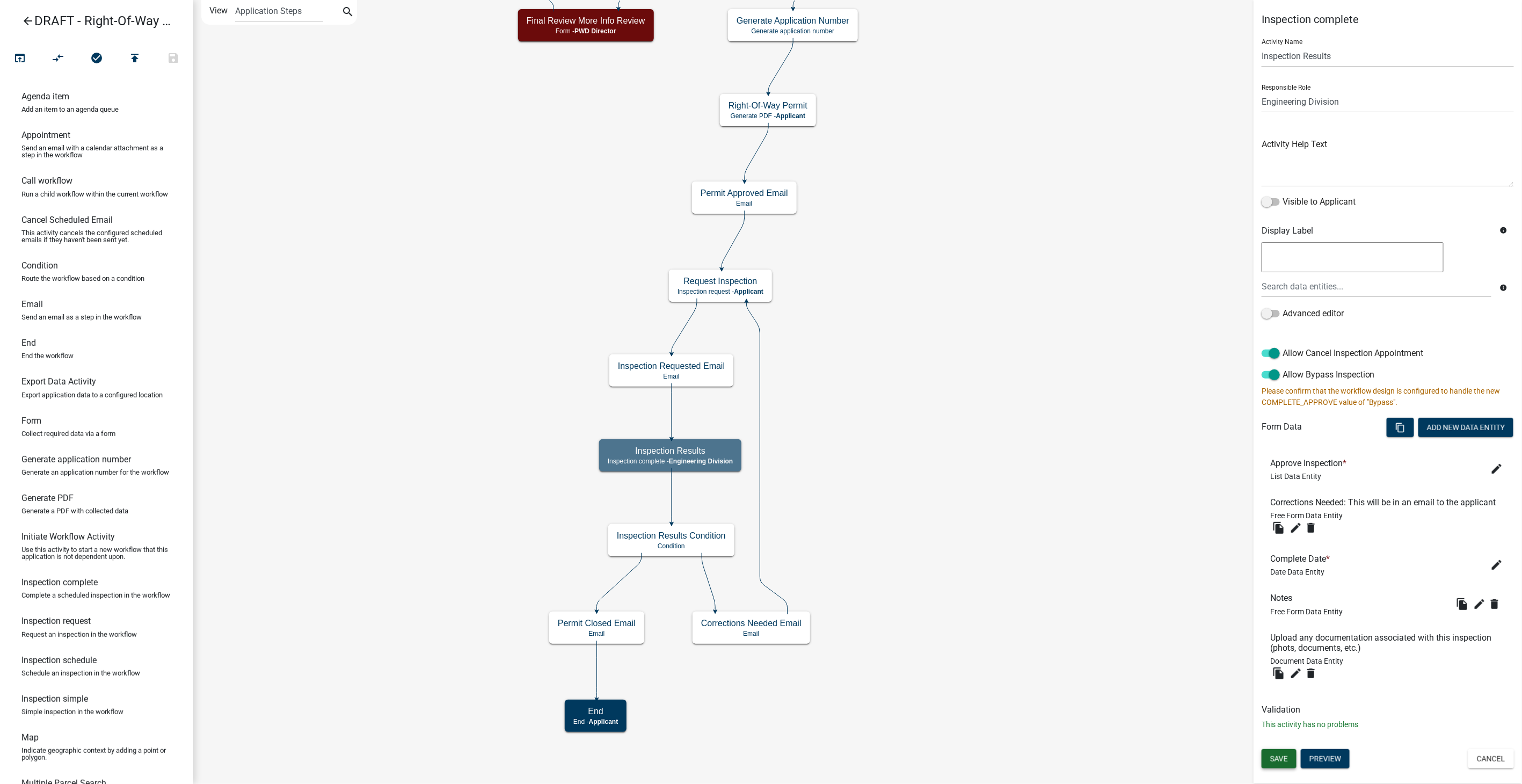
click at [1285, 762] on span "Save" at bounding box center [1279, 758] width 18 height 9
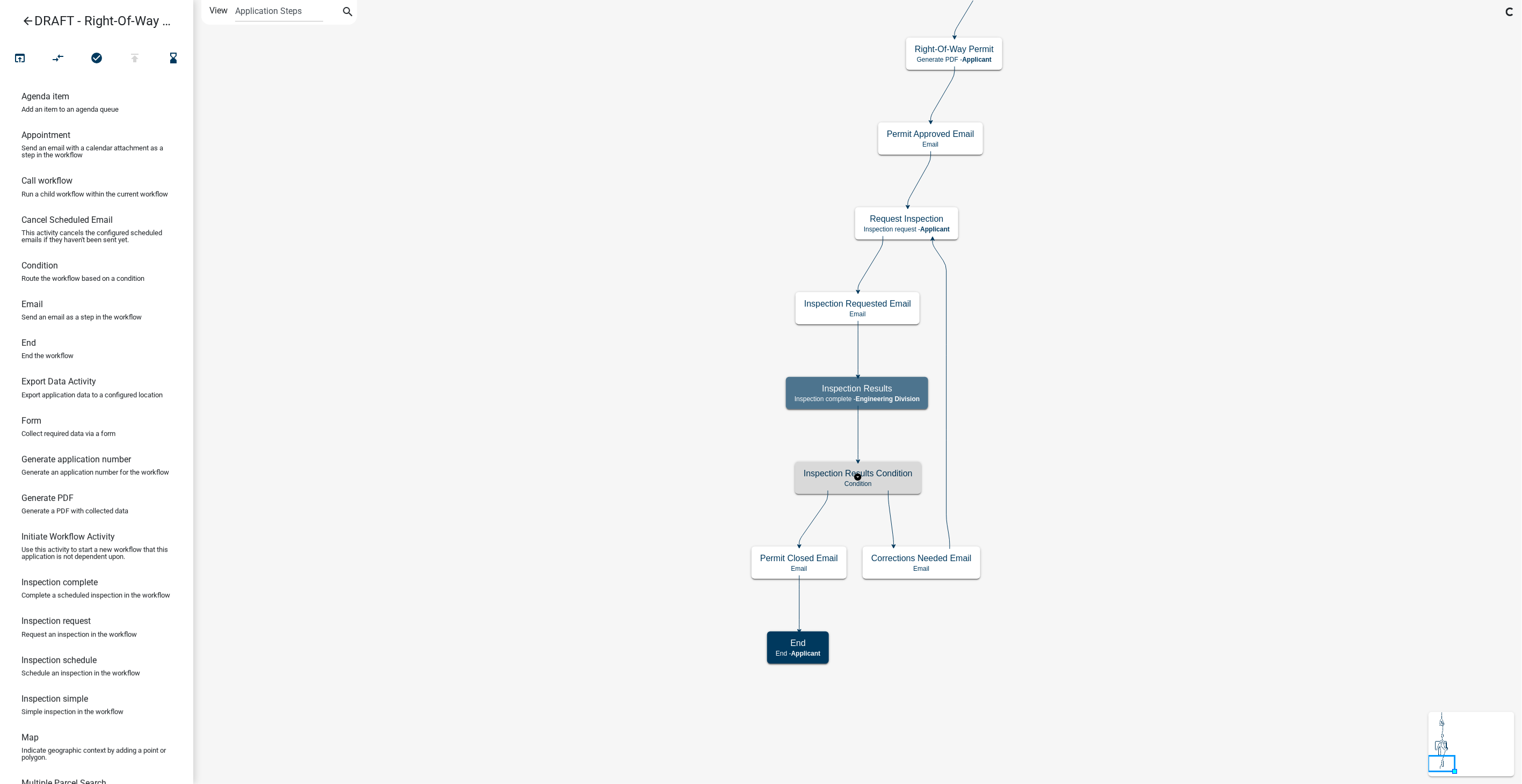
click at [834, 476] on h5 "Inspection Results Condition" at bounding box center [858, 473] width 109 height 10
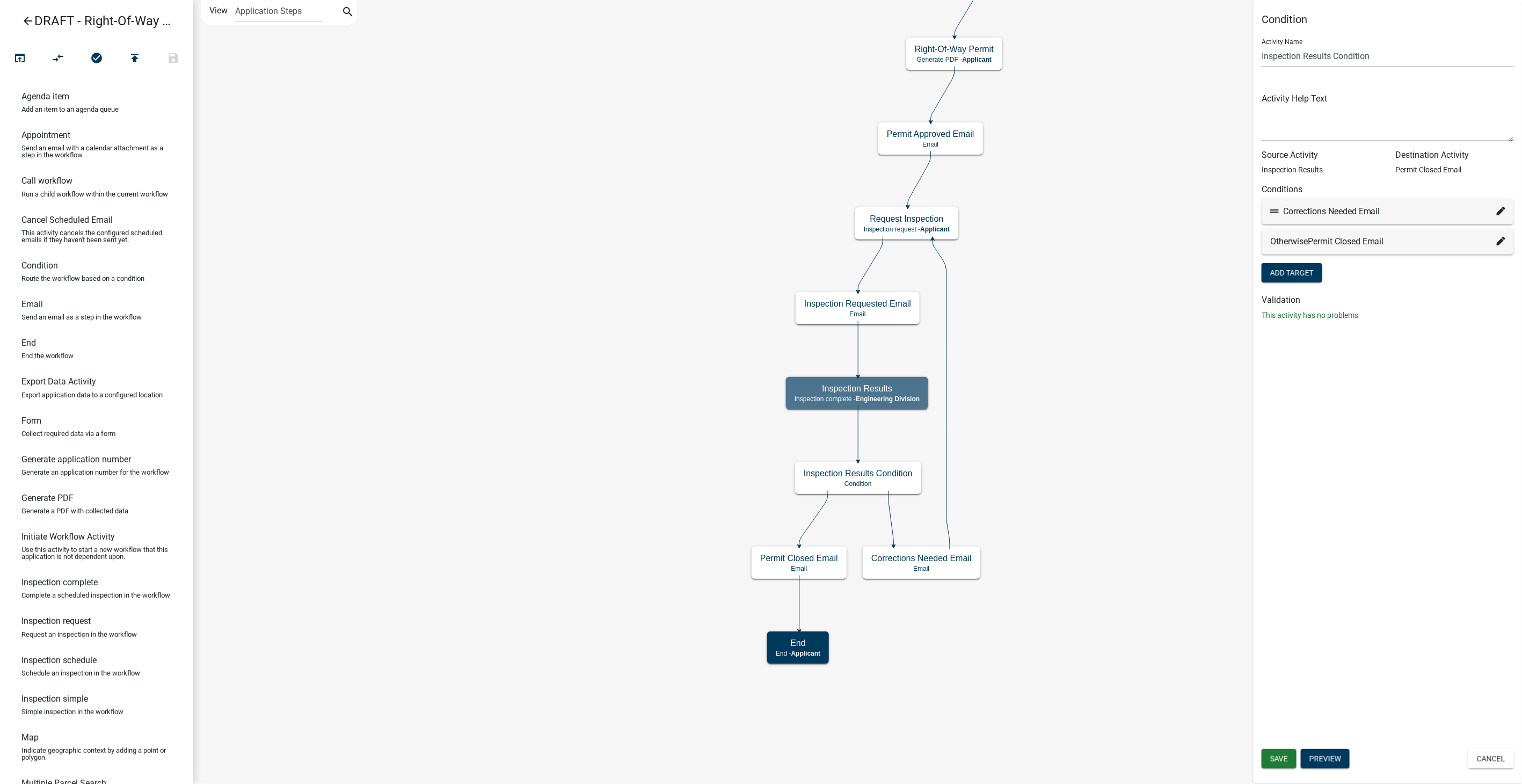
click at [1503, 208] on icon at bounding box center [1500, 210] width 9 height 9
select select "37: 1f3cb730-2c69-453e-b069-634188e19b62"
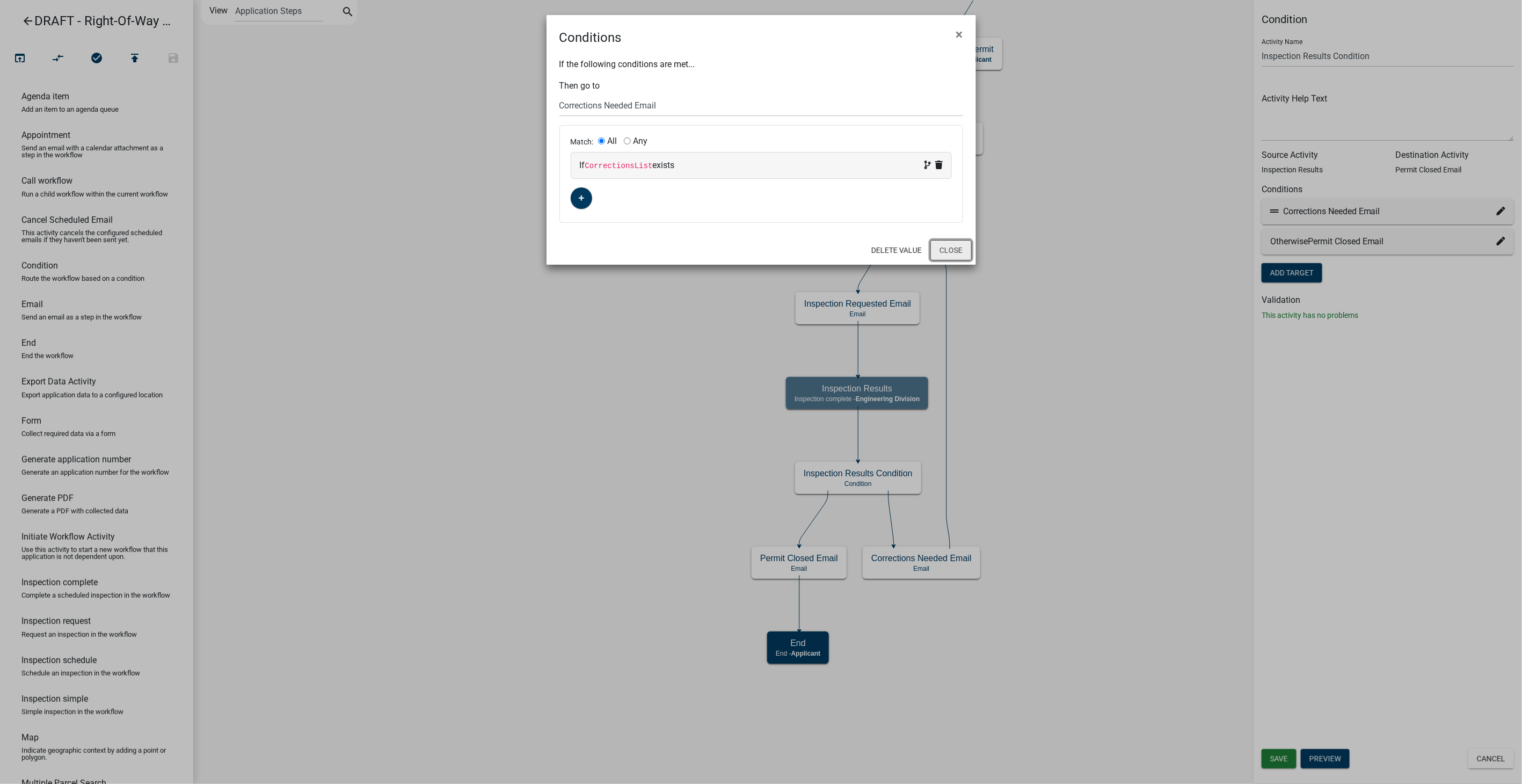
click at [951, 249] on button "Close" at bounding box center [951, 250] width 41 height 21
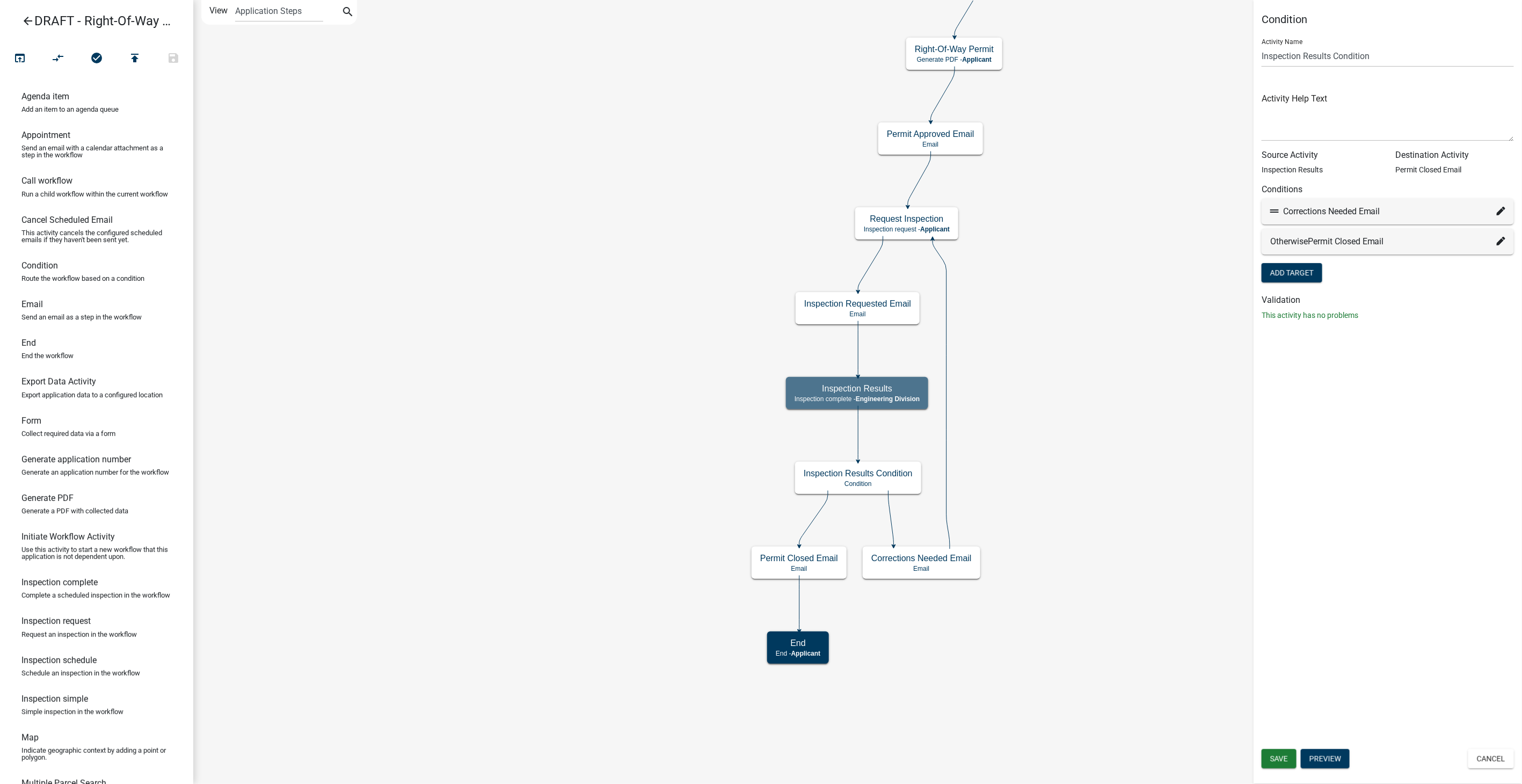
click at [1500, 212] on icon at bounding box center [1500, 210] width 9 height 9
select select "37: 1f3cb730-2c69-453e-b069-634188e19b62"
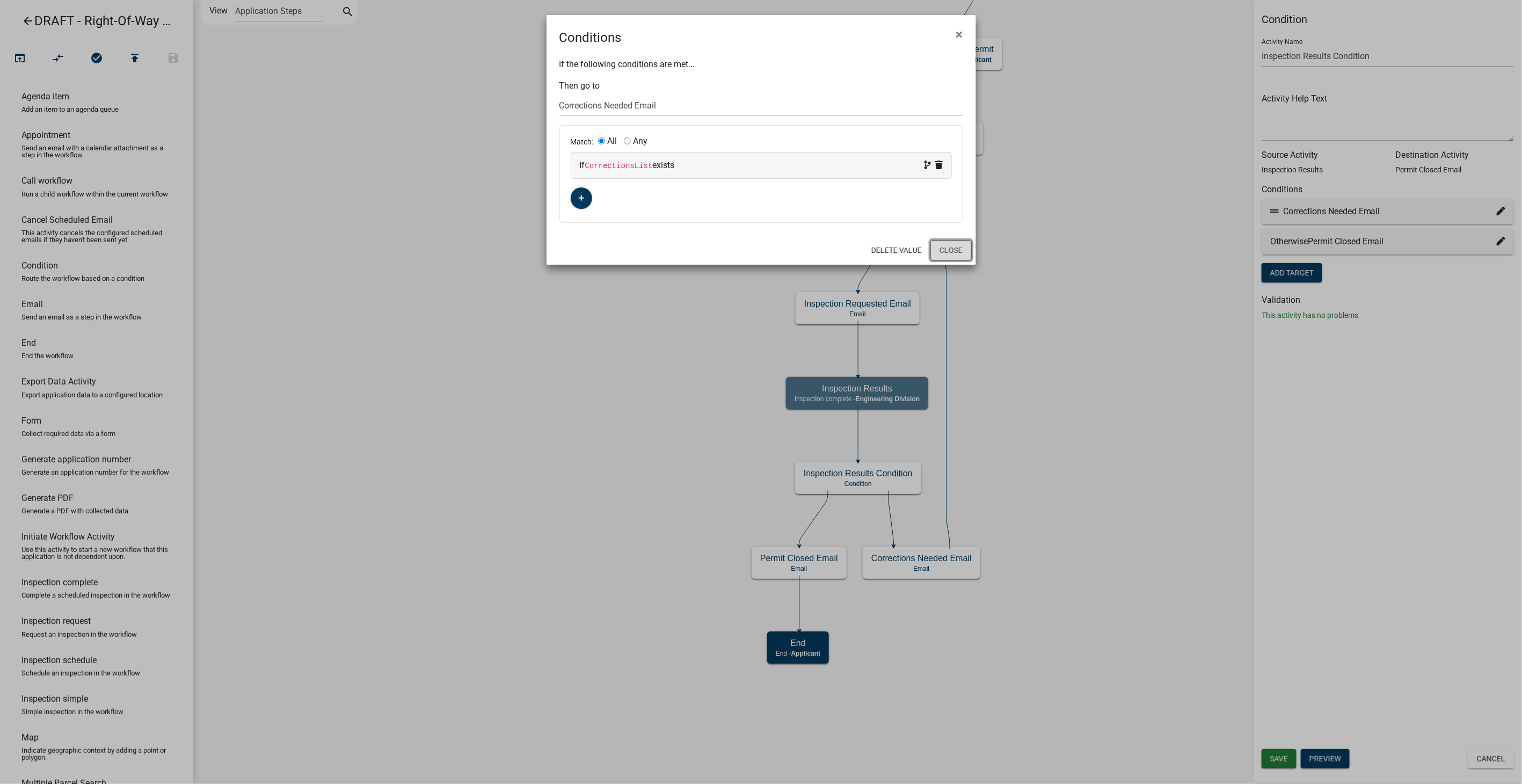
click at [961, 244] on button "Close" at bounding box center [951, 250] width 41 height 21
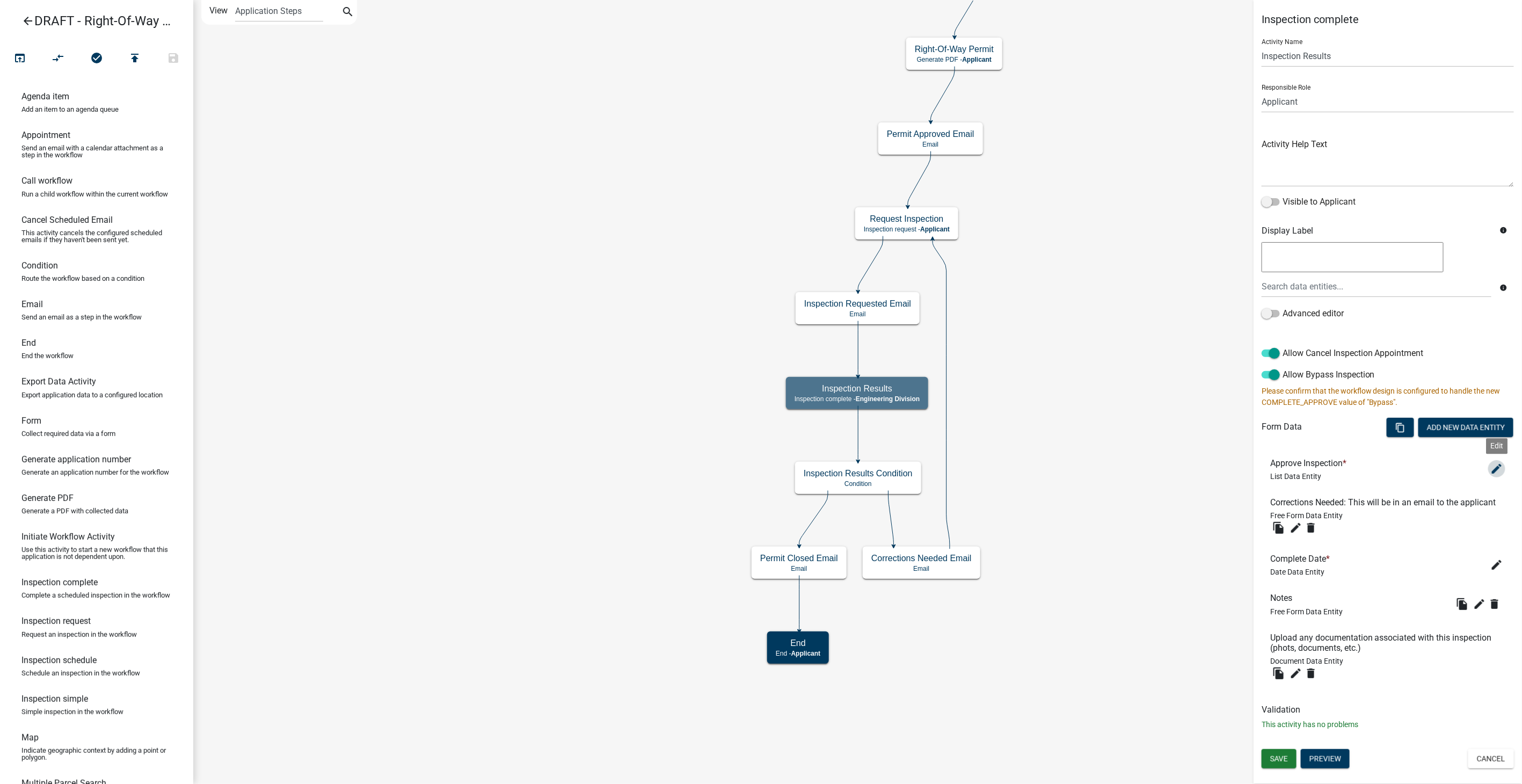
click at [1496, 465] on icon "edit" at bounding box center [1496, 468] width 13 height 13
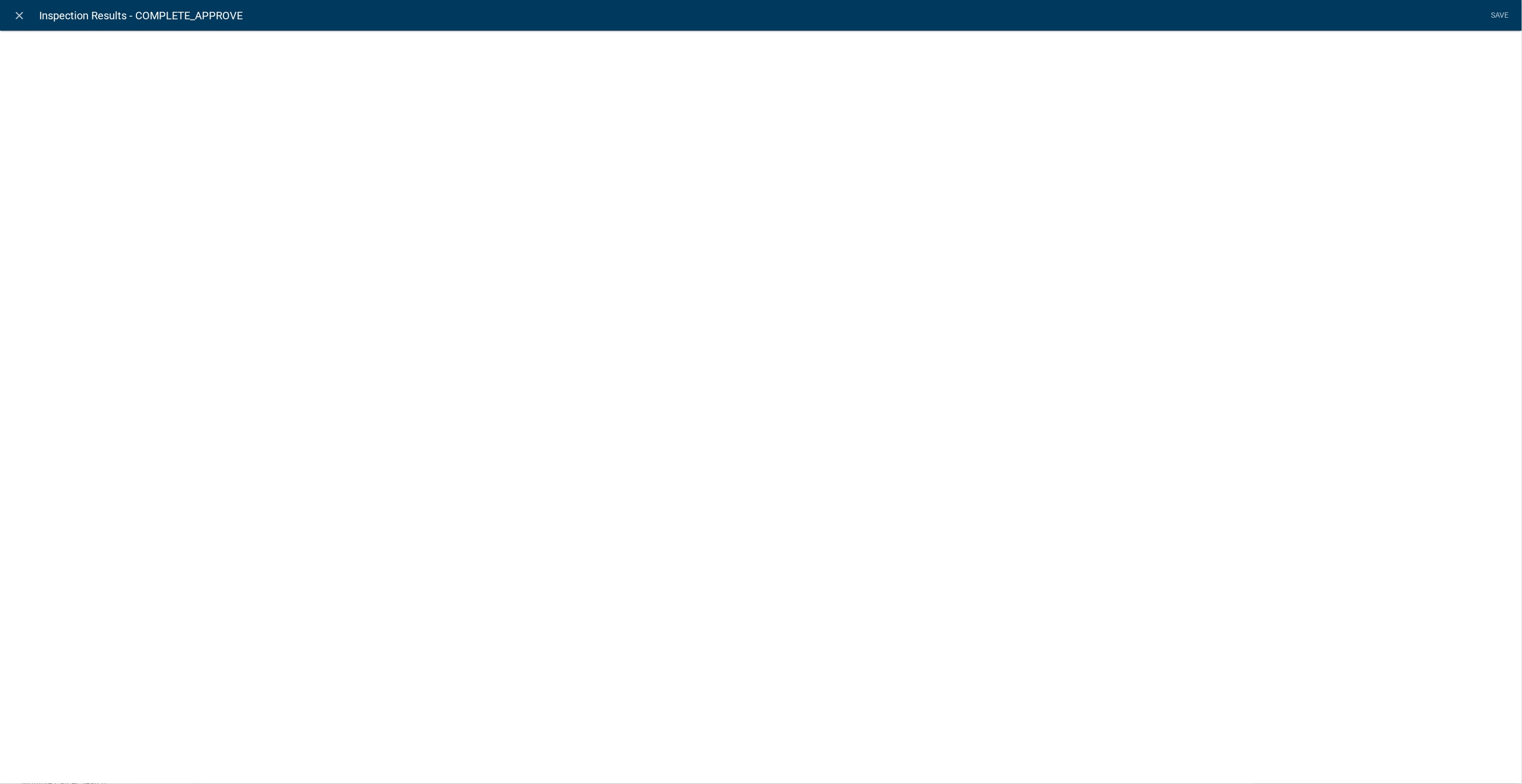
select select "list-data"
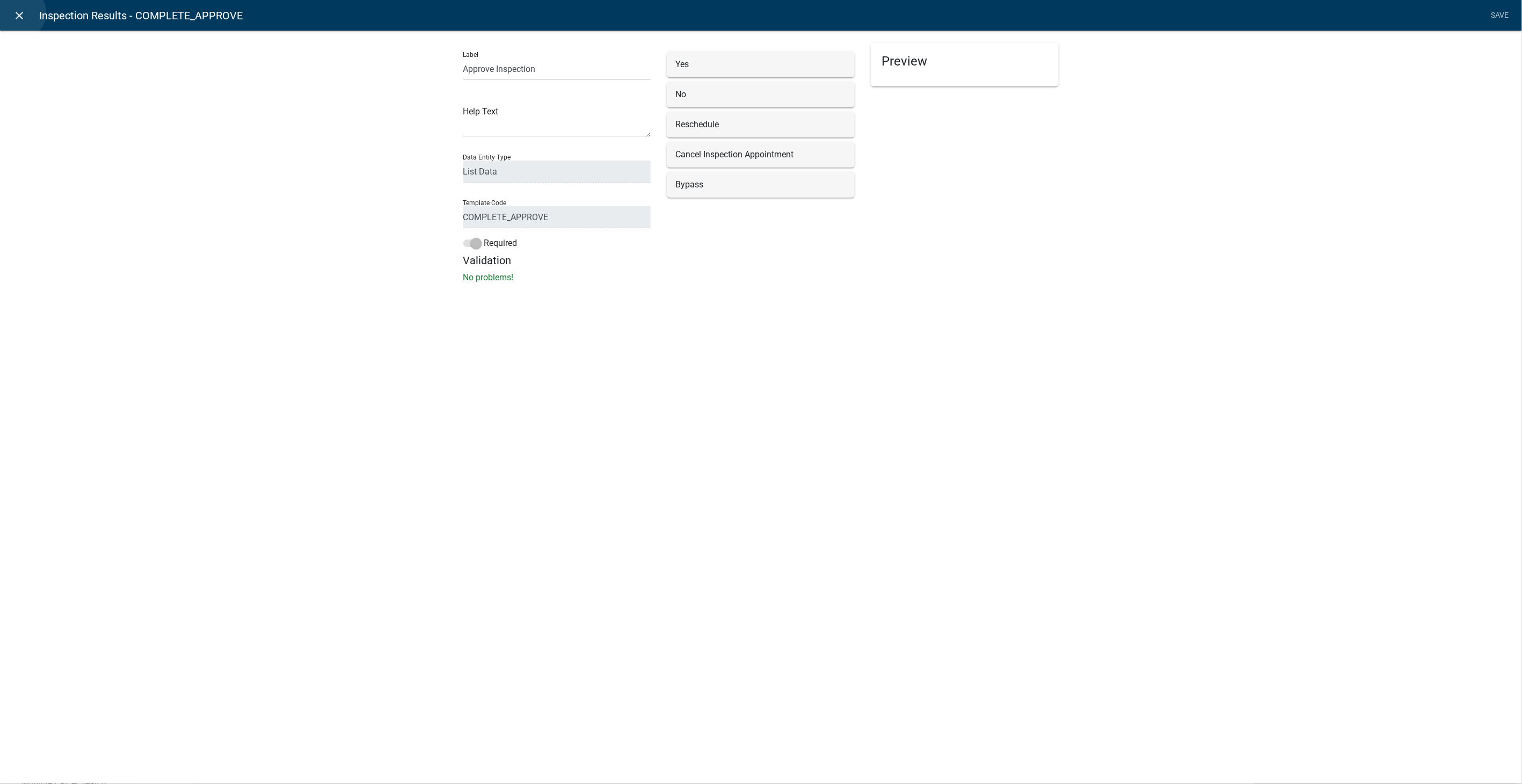
click at [19, 13] on icon "close" at bounding box center [20, 15] width 13 height 13
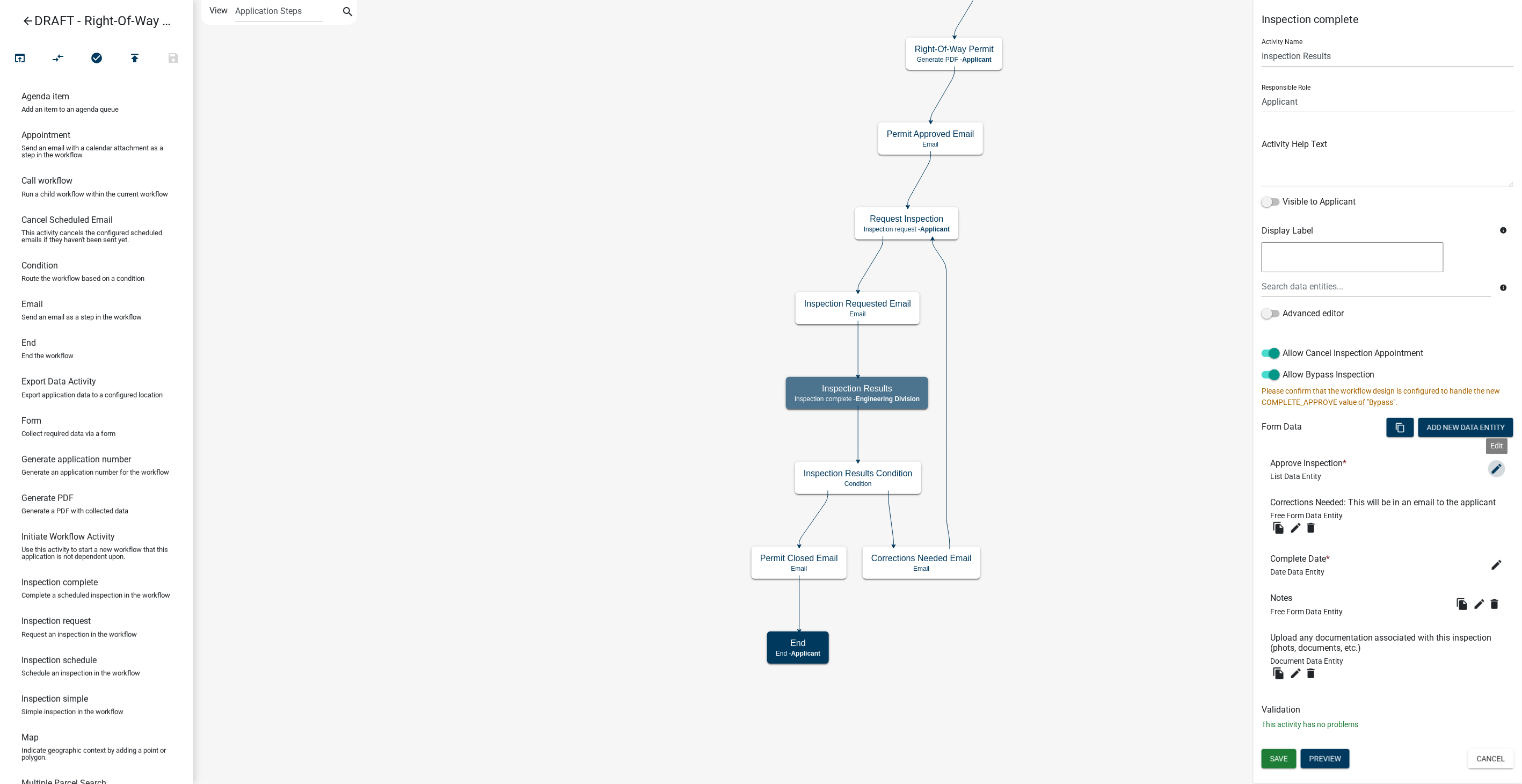
click at [1501, 469] on icon "edit" at bounding box center [1496, 468] width 13 height 13
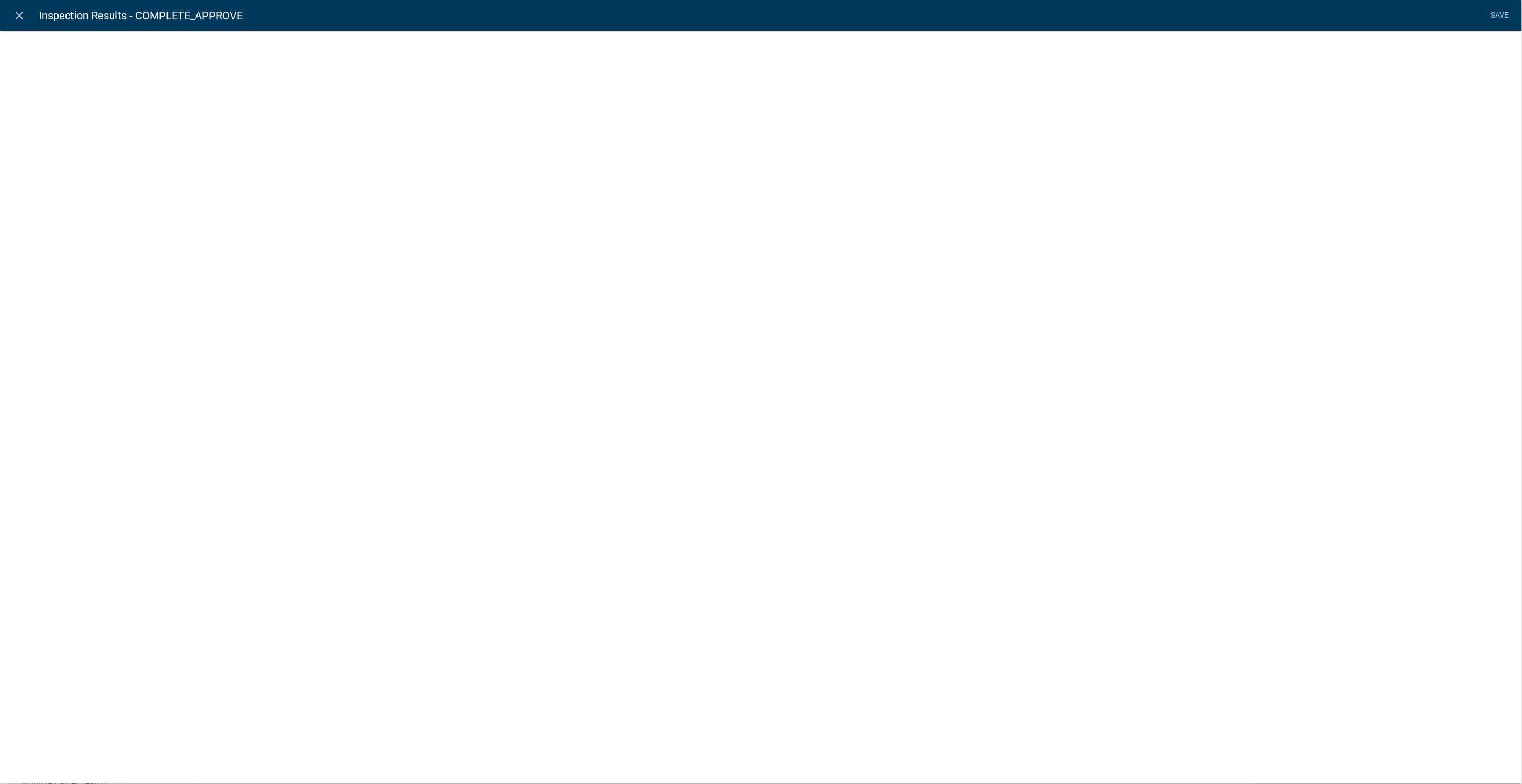
select select "list-data"
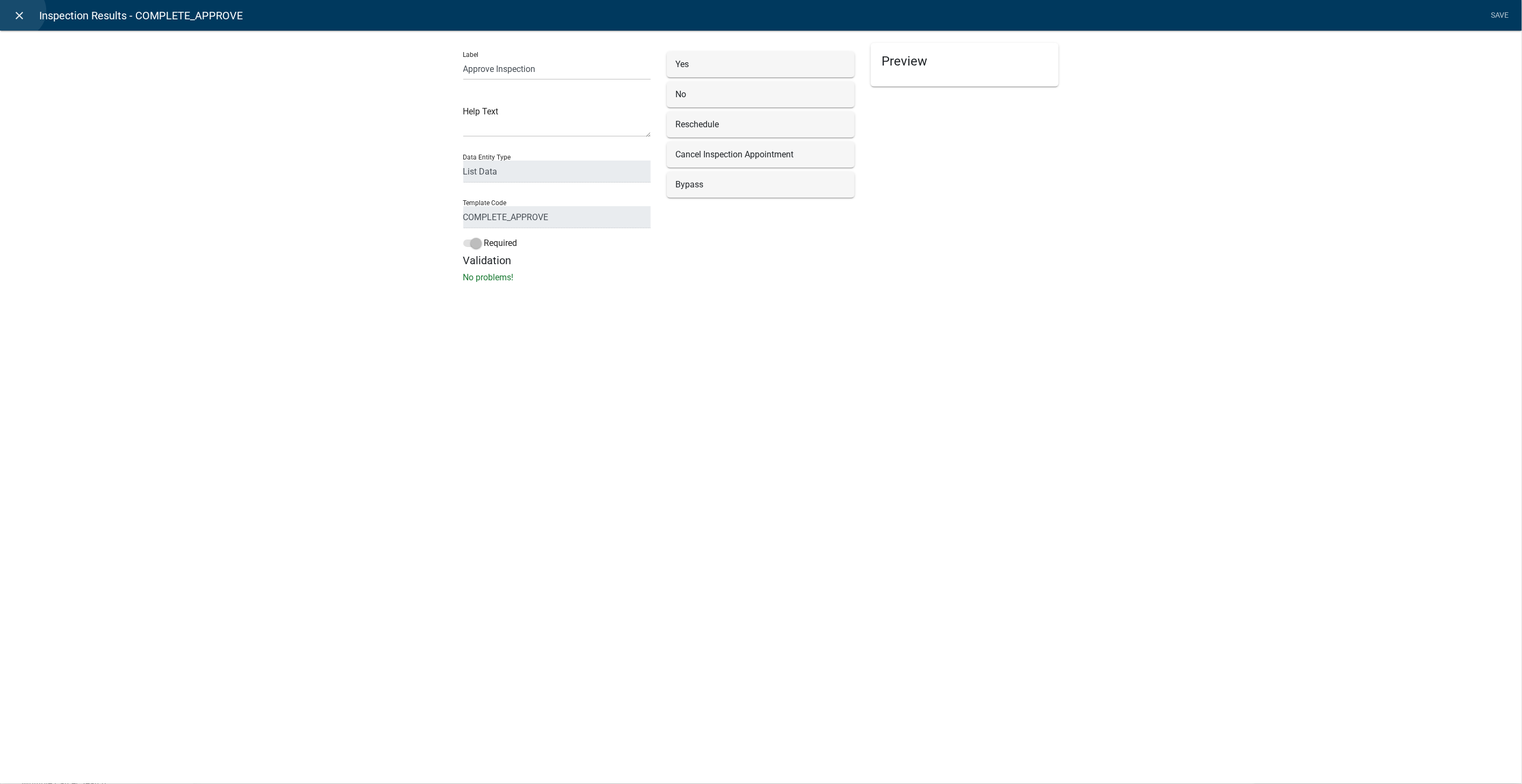
click at [19, 11] on icon "close" at bounding box center [20, 15] width 13 height 13
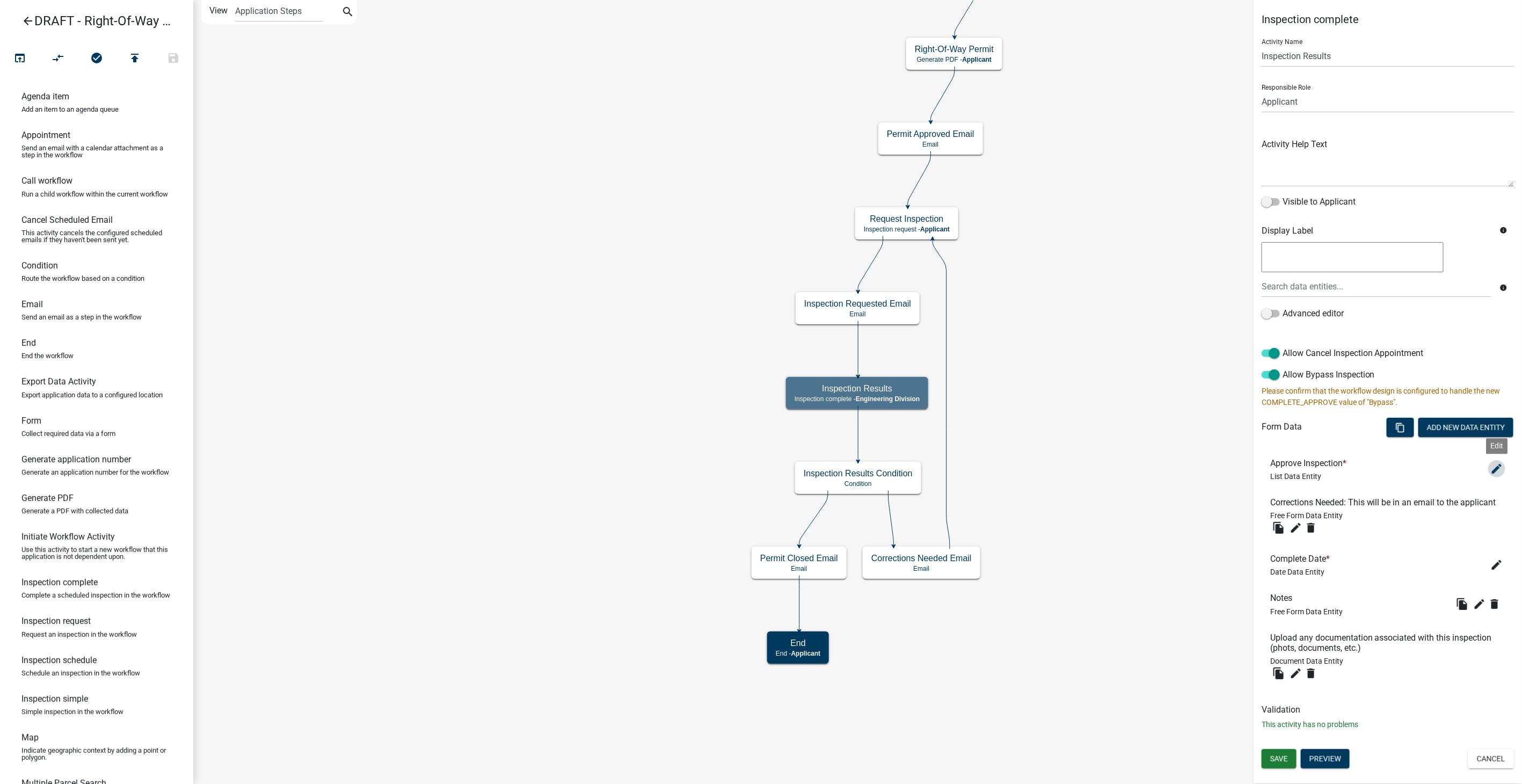
click at [1500, 465] on icon "edit" at bounding box center [1496, 468] width 13 height 13
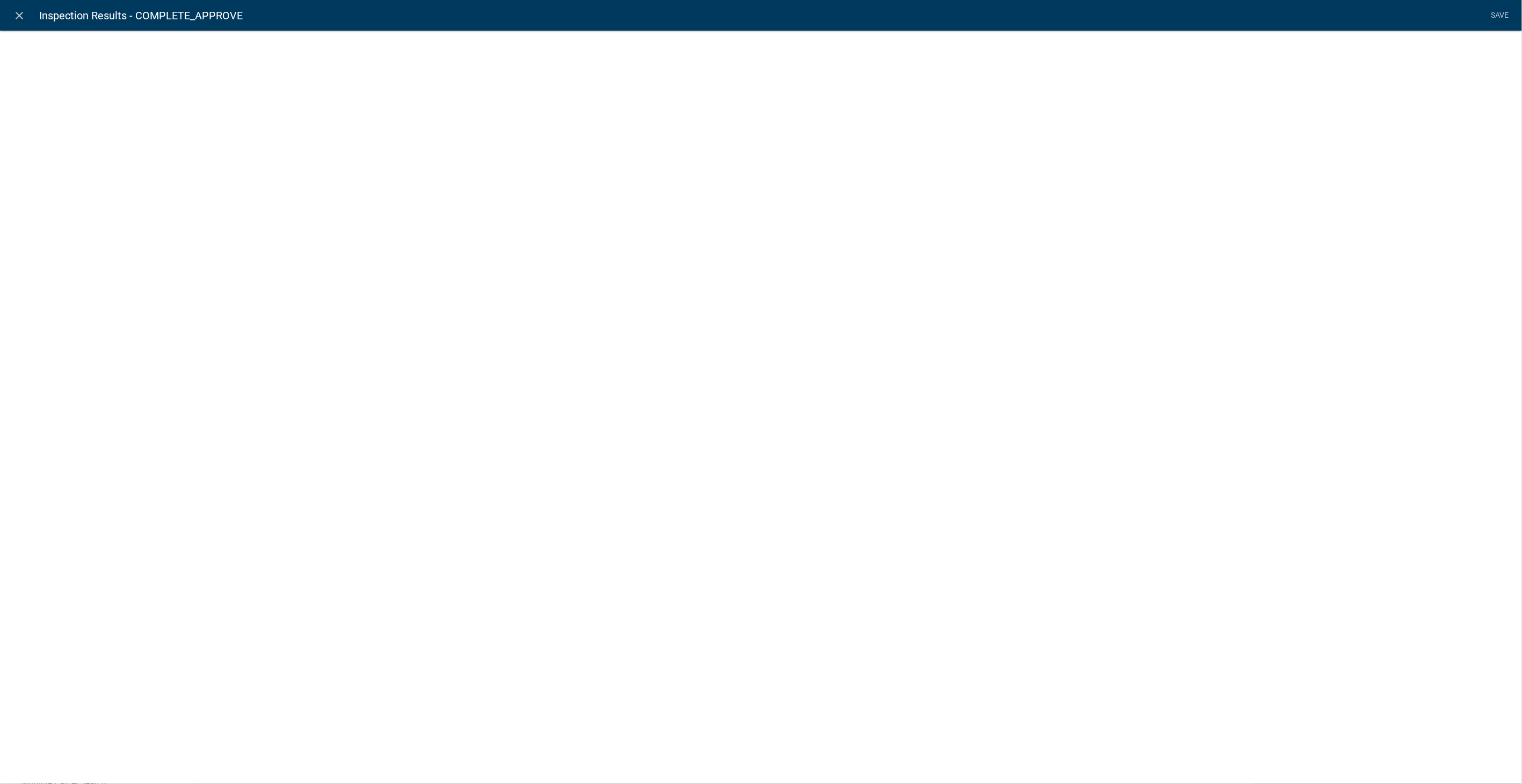
select select "list-data"
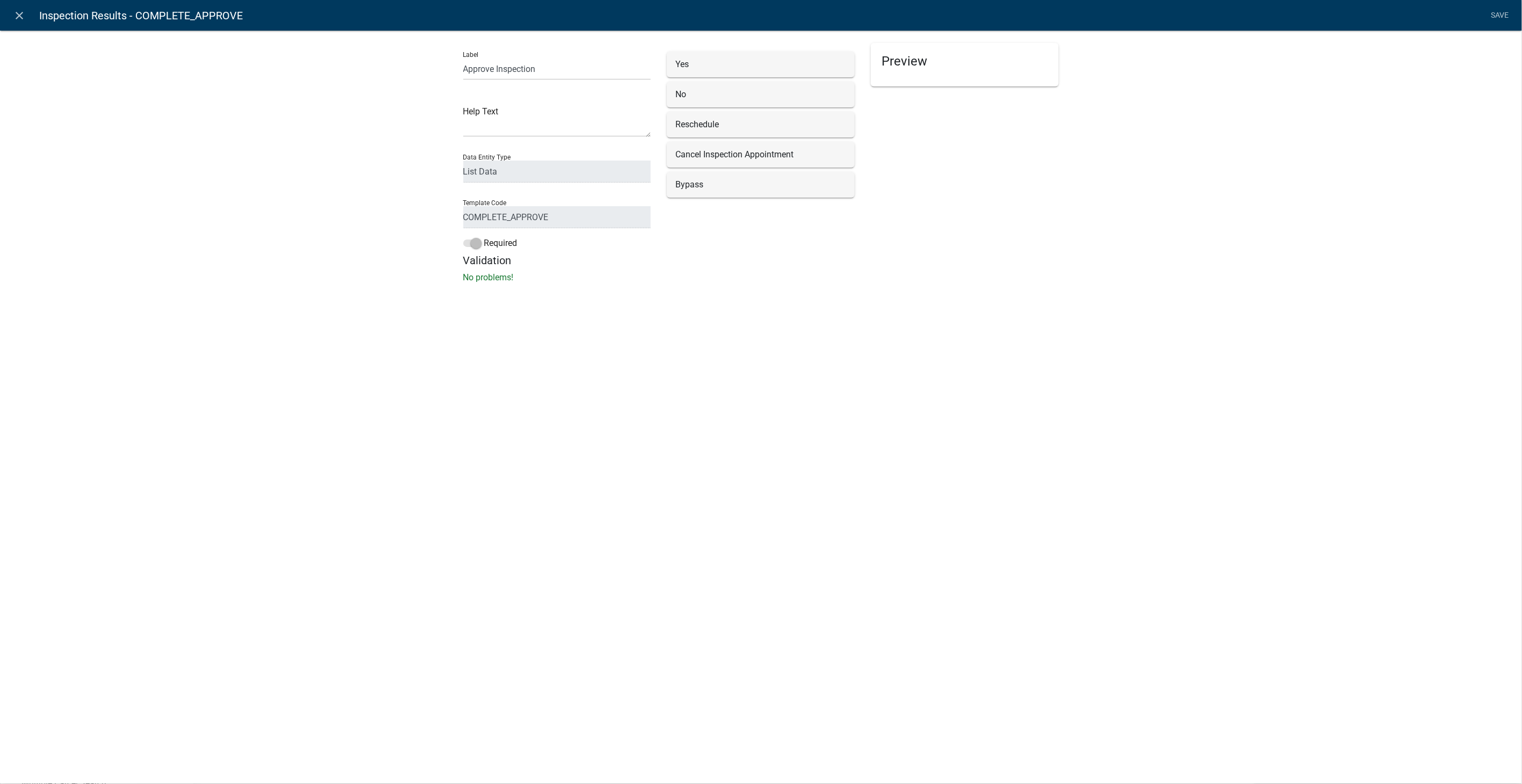
click at [749, 126] on div "Reschedule" at bounding box center [761, 124] width 171 height 13
drag, startPoint x: 706, startPoint y: 119, endPoint x: 718, endPoint y: 185, distance: 67.1
click at [1493, 12] on li "Save" at bounding box center [1499, 15] width 27 height 21
click at [19, 8] on link "close" at bounding box center [20, 15] width 22 height 22
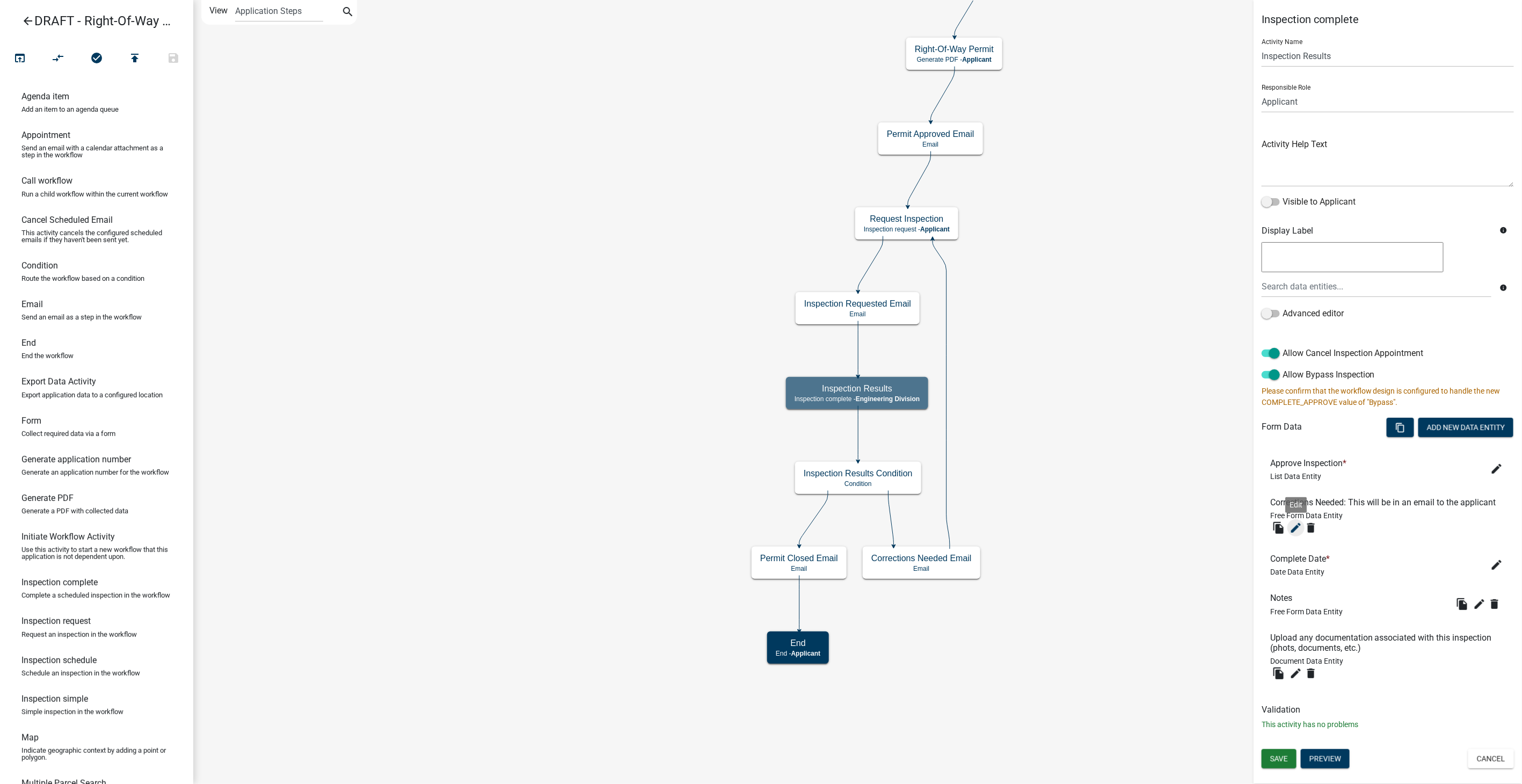
click at [1299, 523] on icon "edit" at bounding box center [1295, 528] width 13 height 13
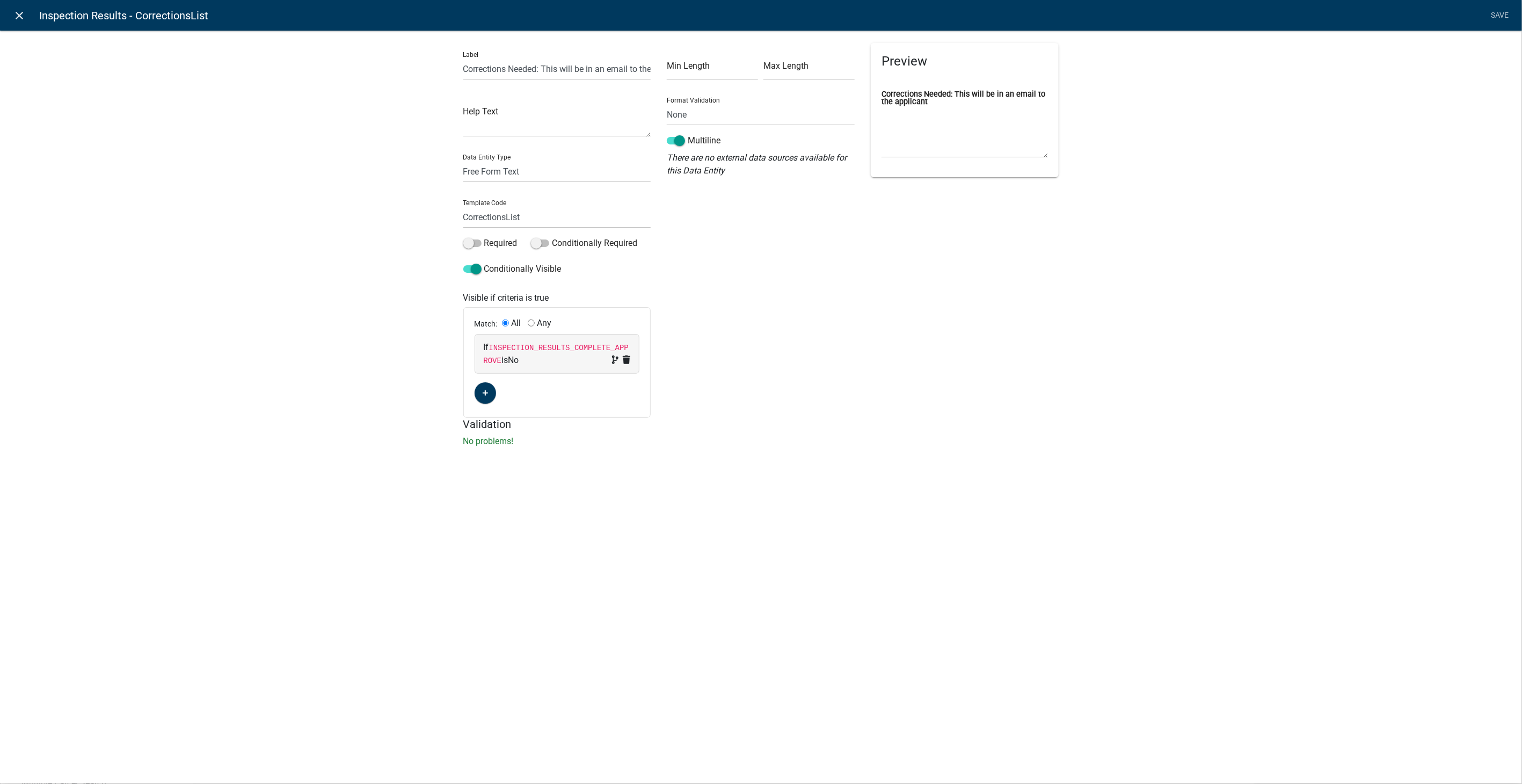
click at [23, 15] on icon "close" at bounding box center [20, 15] width 13 height 13
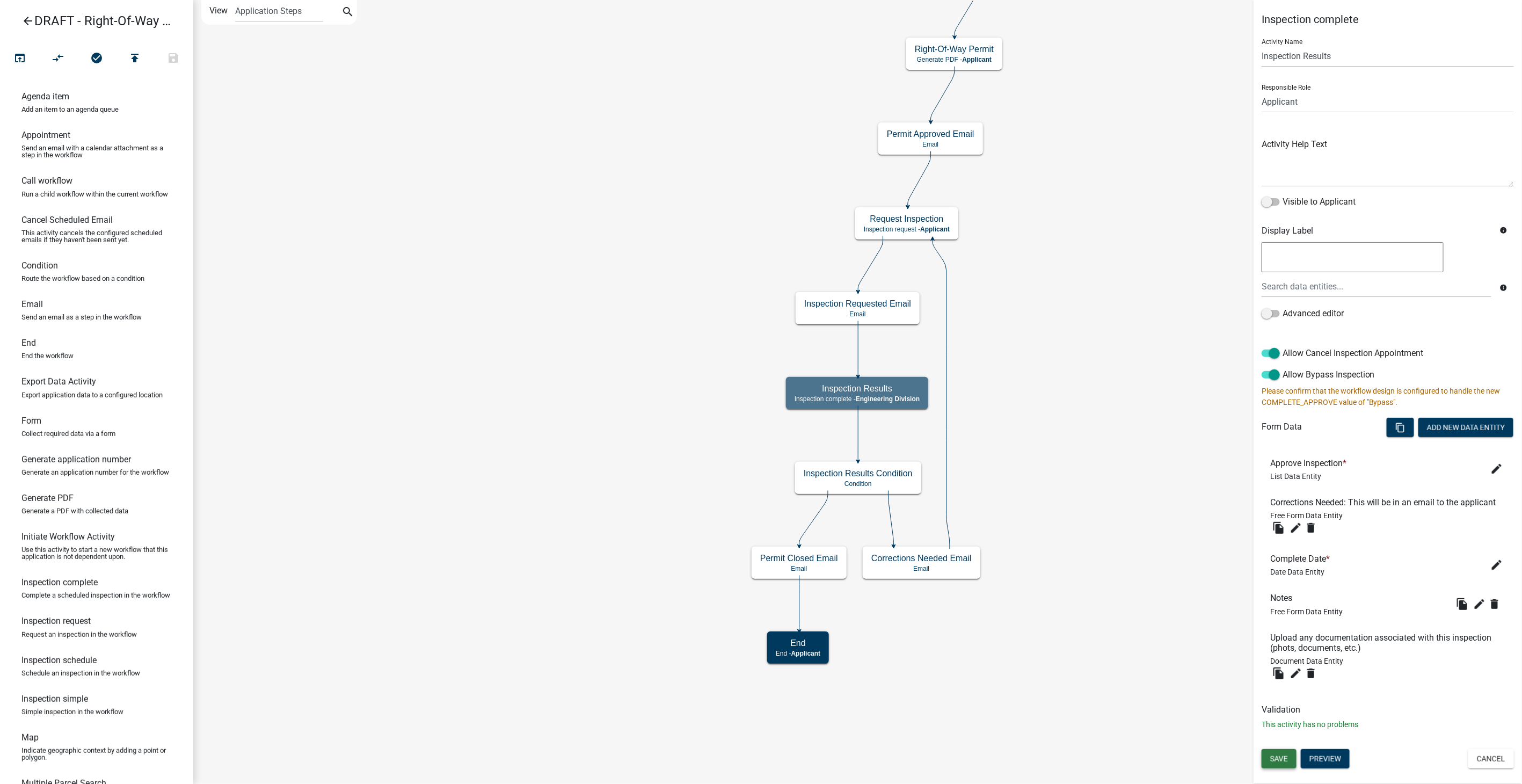
click at [1289, 766] on button "Save" at bounding box center [1279, 758] width 35 height 20
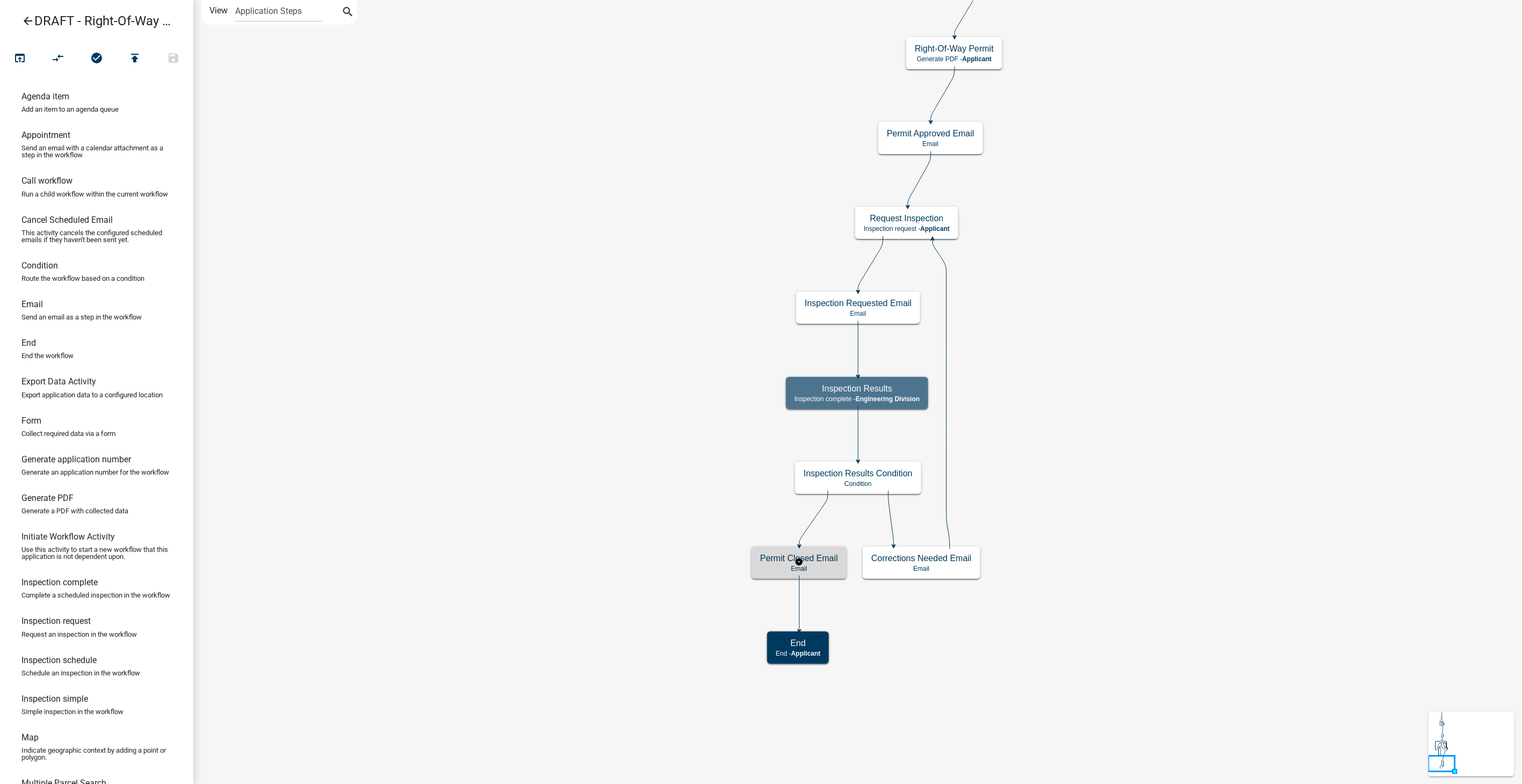
click at [812, 573] on div "Permit Closed Email Email" at bounding box center [799, 562] width 95 height 32
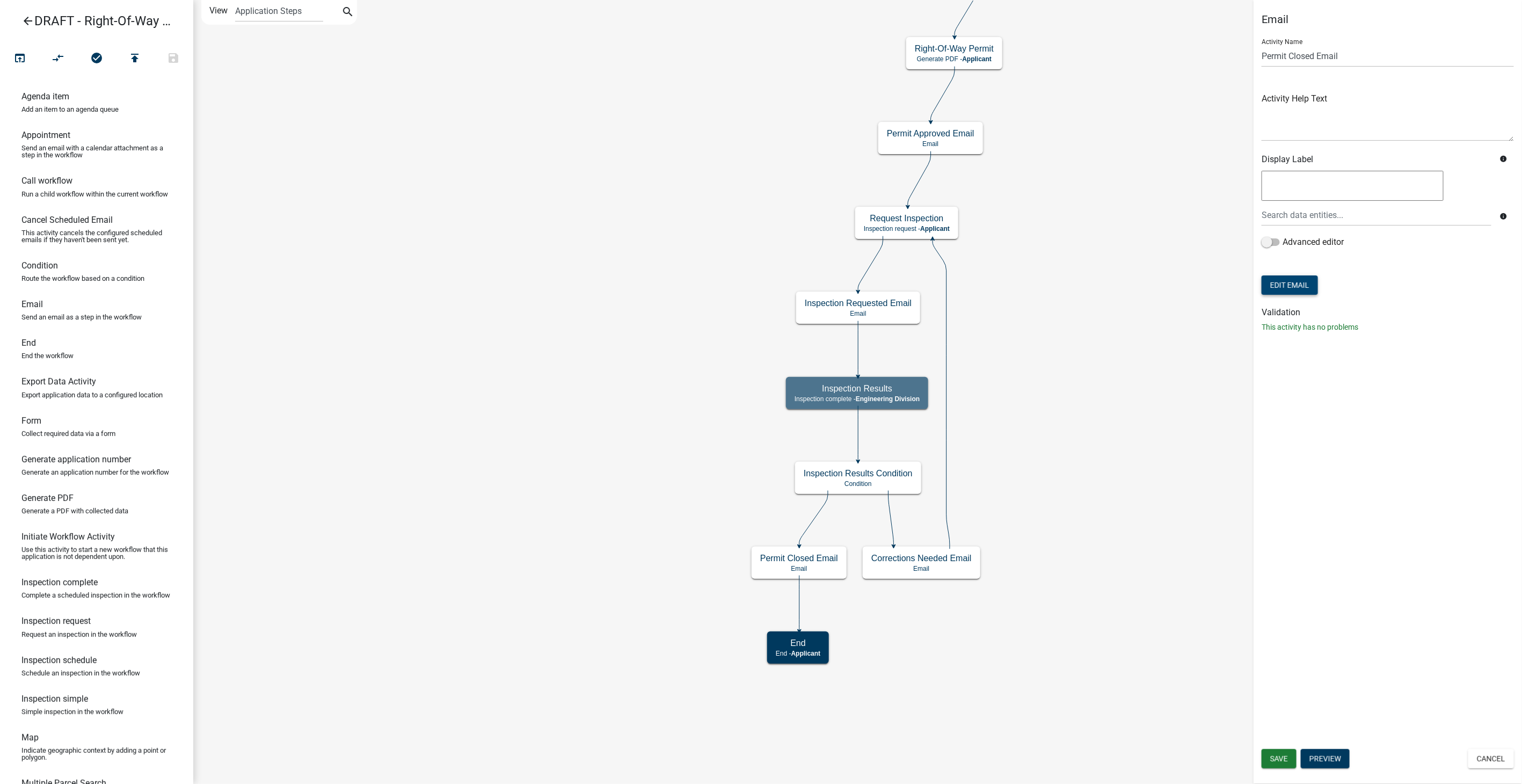
click at [1299, 283] on button "Edit Email" at bounding box center [1289, 285] width 56 height 20
select select "61e258e5-db64-4740-999e-677e1390fc72"
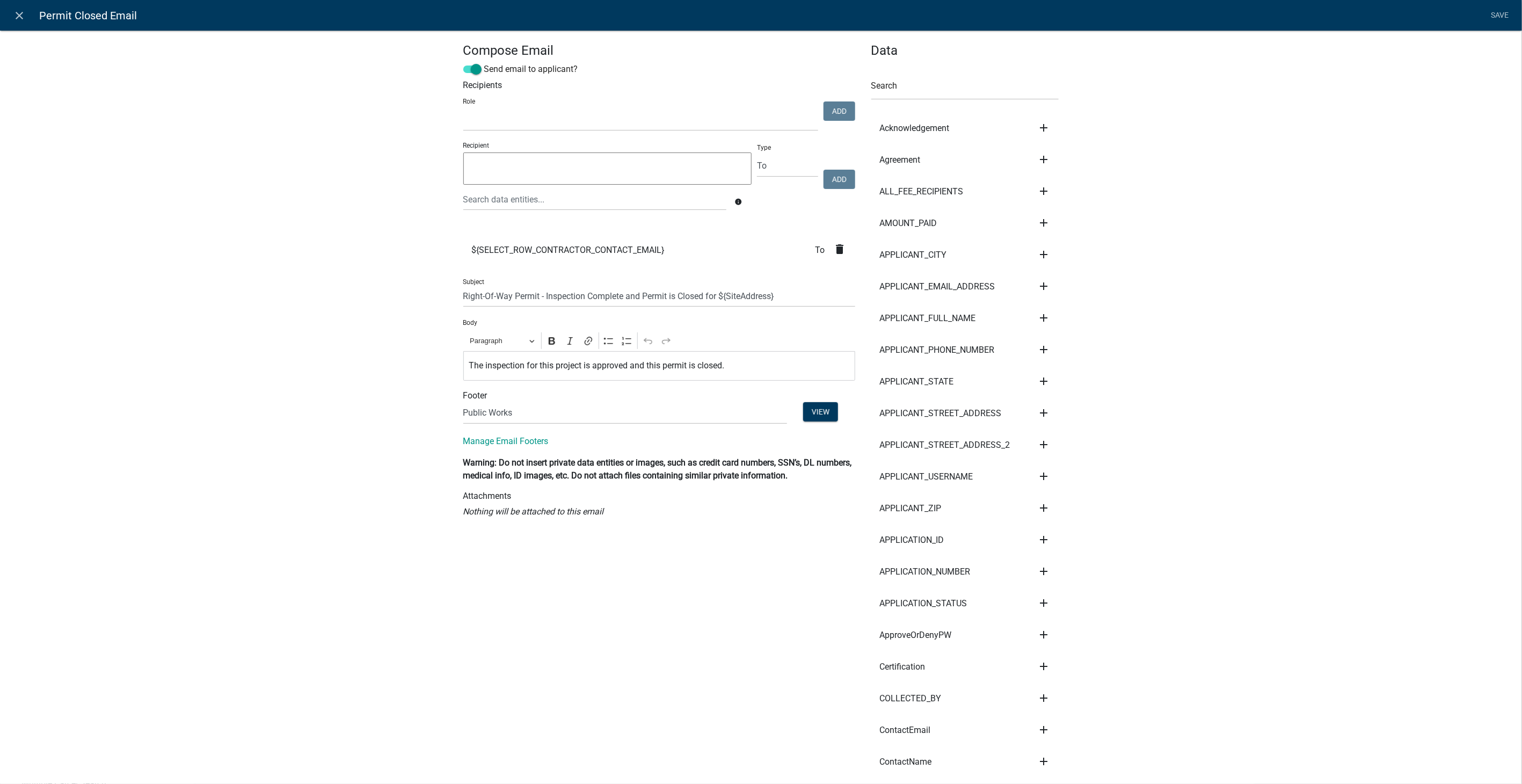
select select
click at [626, 371] on p "The inspection for this project is approved and this permit is closed." at bounding box center [658, 365] width 380 height 13
click at [1495, 10] on link "Save" at bounding box center [1499, 15] width 27 height 21
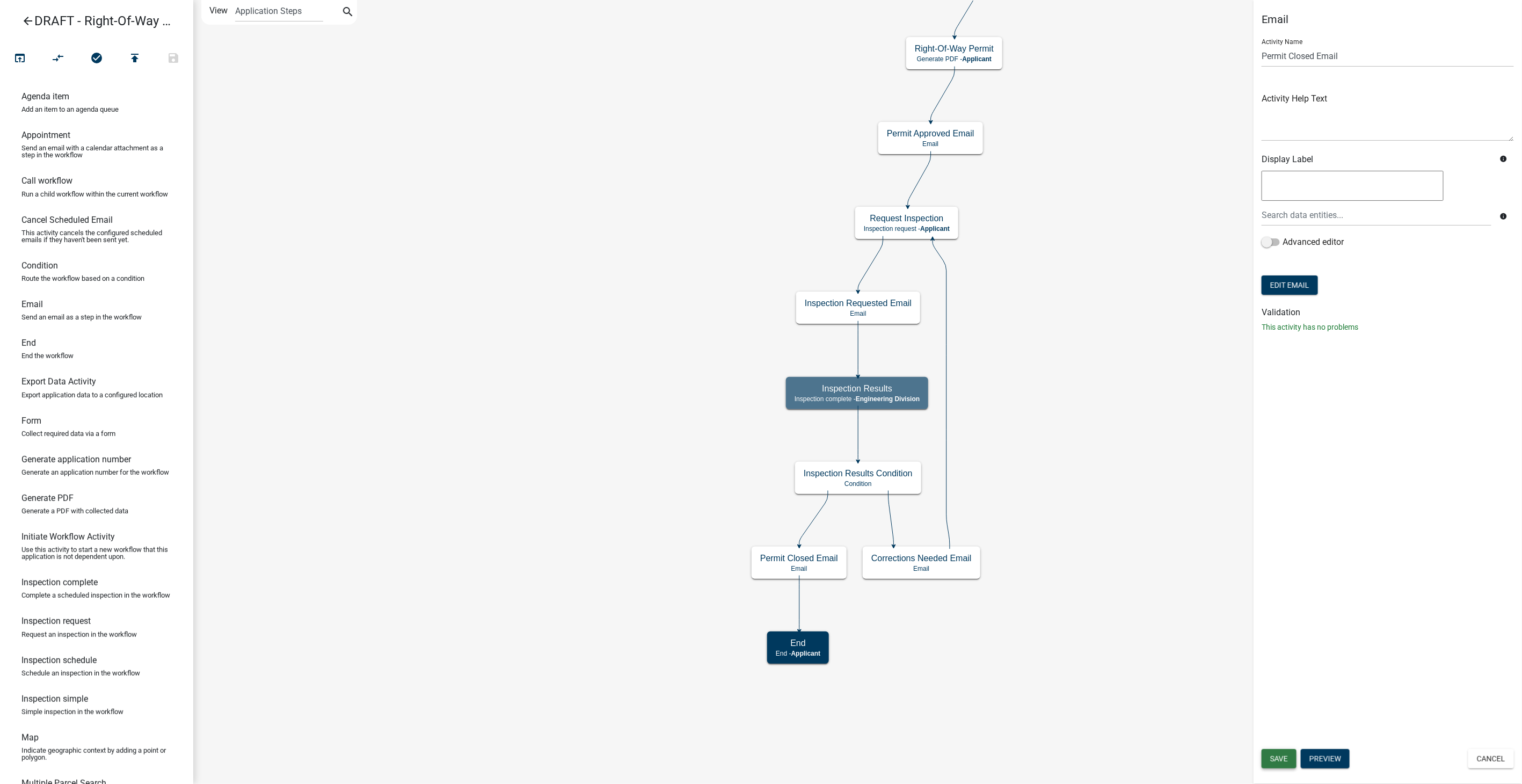
click at [1278, 764] on button "Save" at bounding box center [1279, 758] width 35 height 20
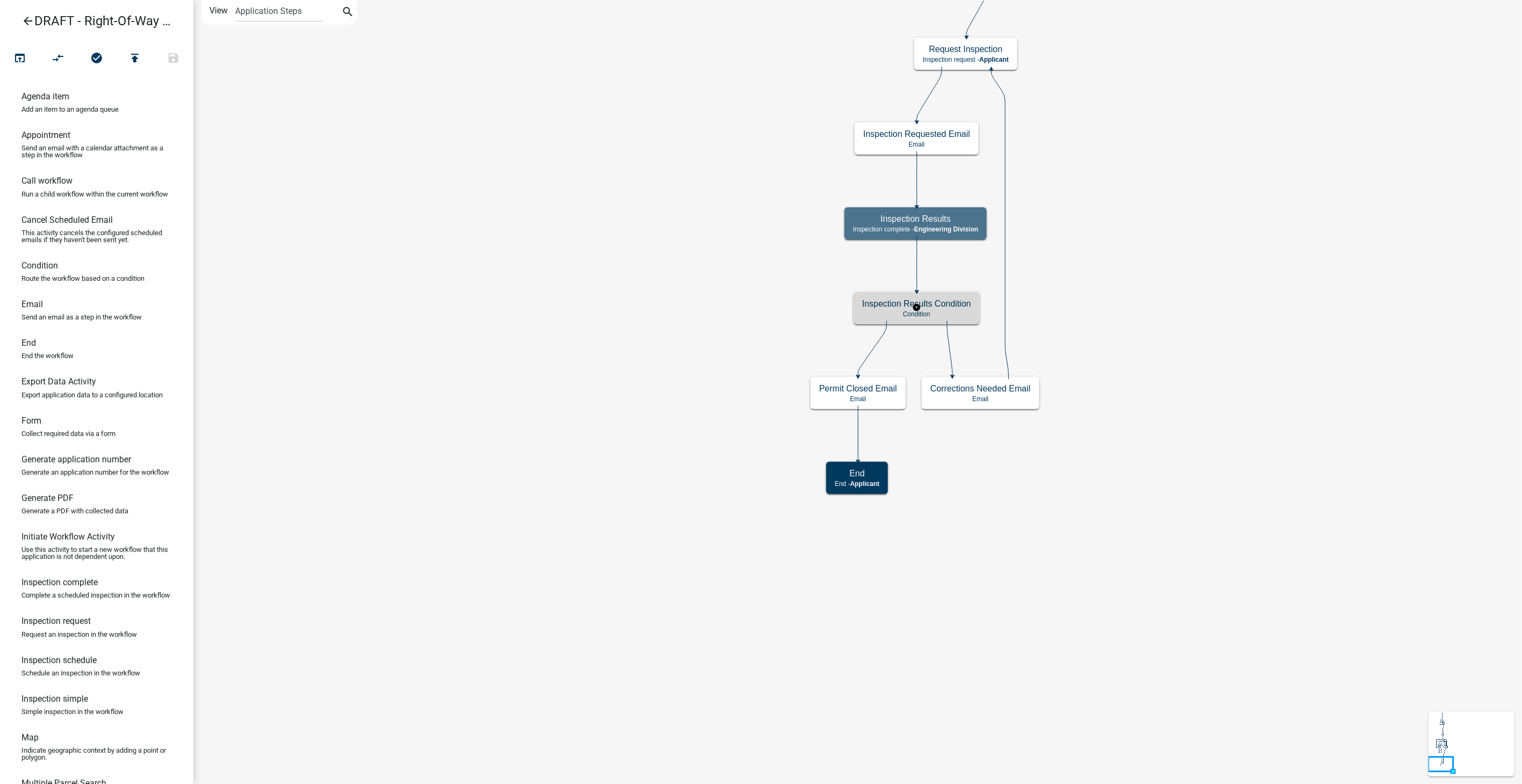
click at [941, 308] on h5 "Inspection Results Condition" at bounding box center [917, 304] width 109 height 10
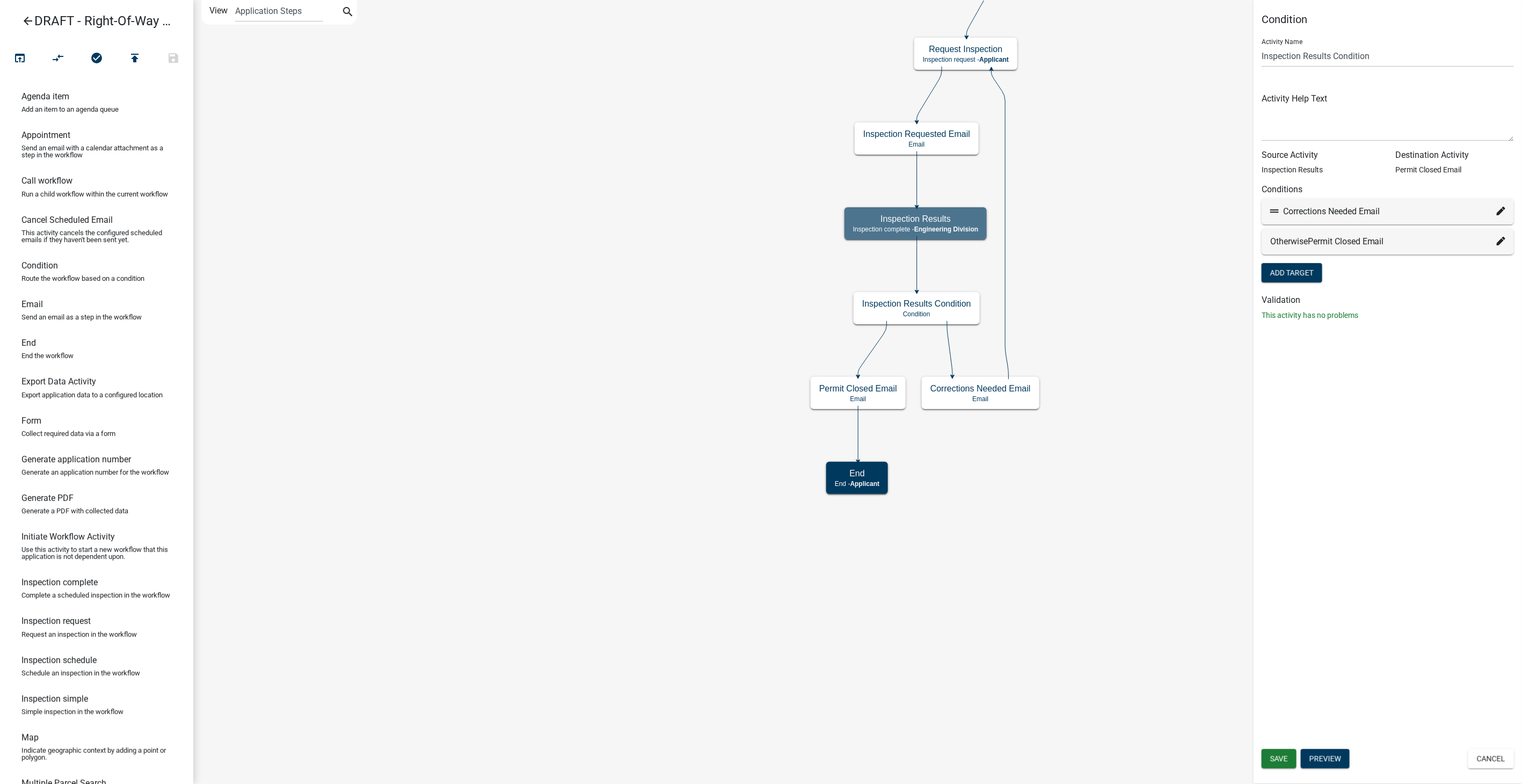
click at [1501, 210] on icon at bounding box center [1500, 210] width 9 height 9
select select "37: 1f3cb730-2c69-453e-b069-634188e19b62"
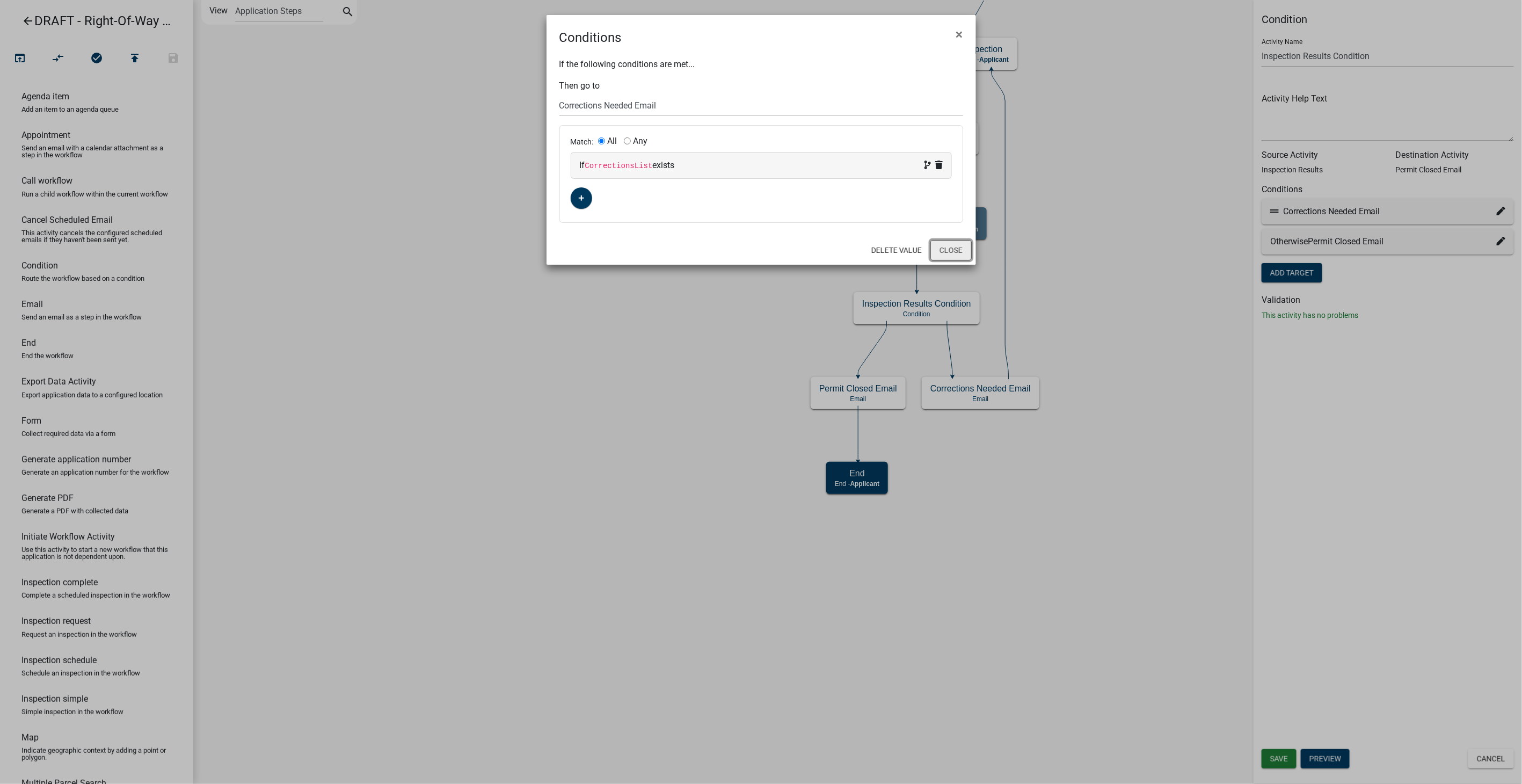
click at [951, 250] on button "Close" at bounding box center [951, 250] width 41 height 21
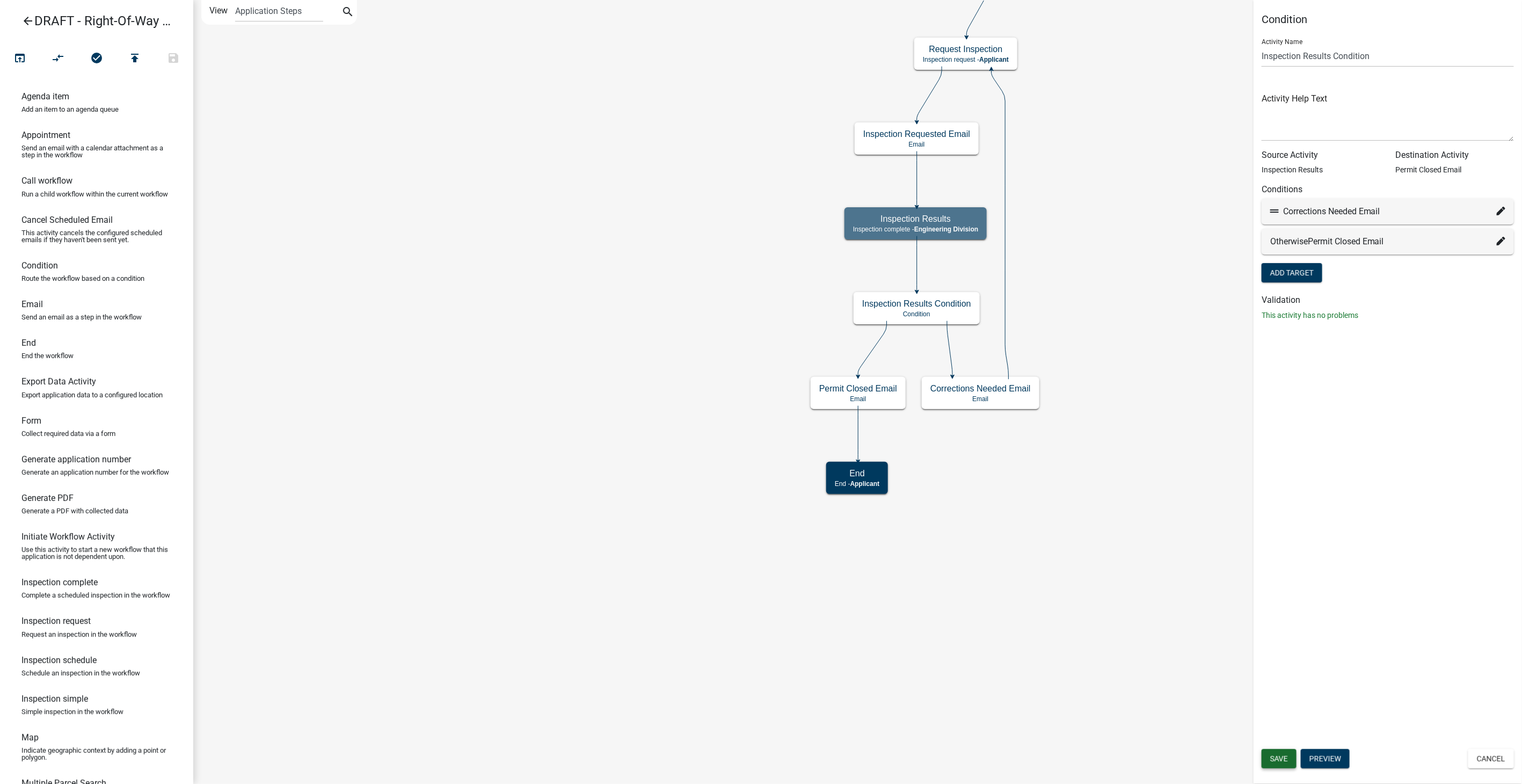
click at [1283, 752] on button "Save" at bounding box center [1279, 758] width 35 height 20
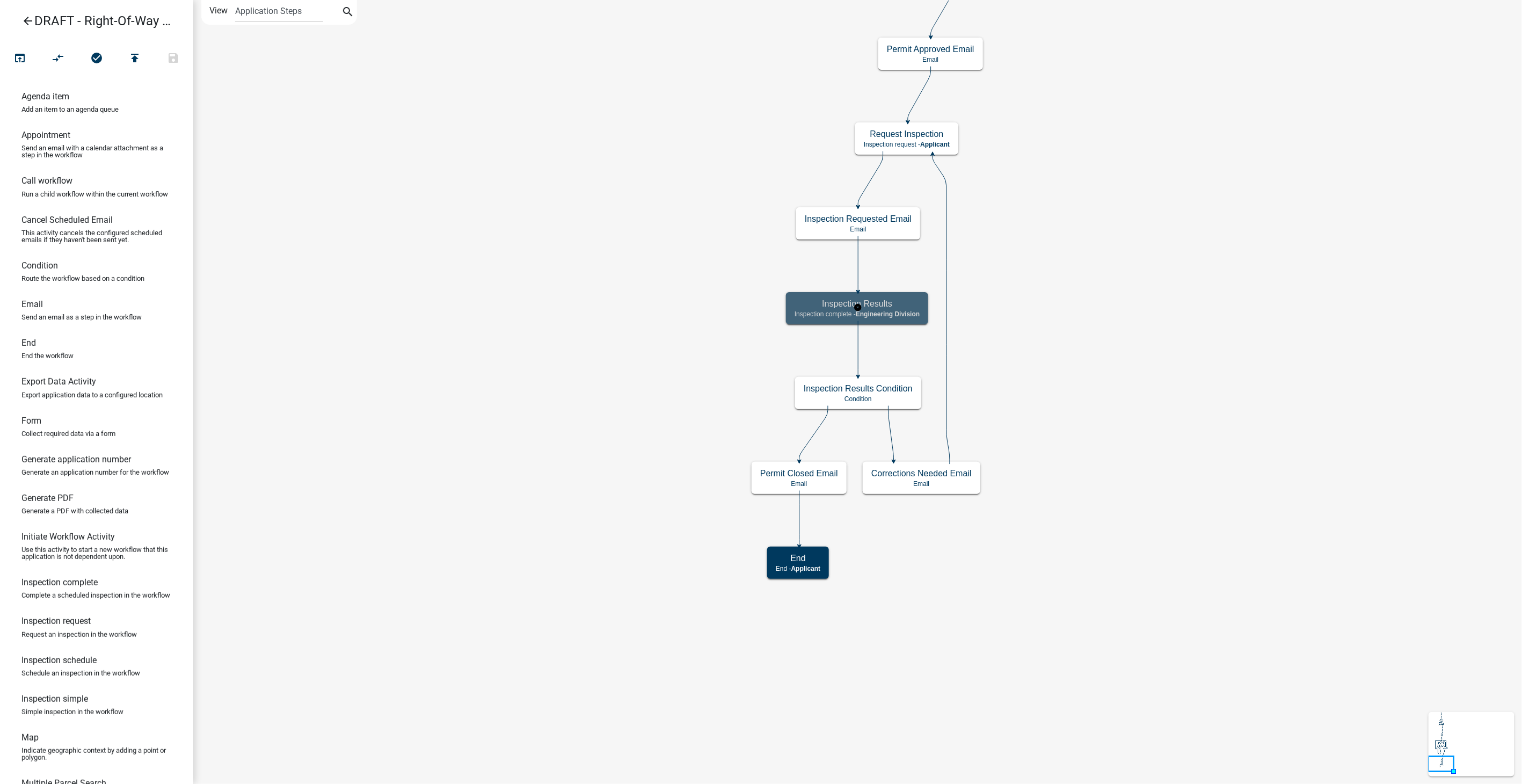
click at [901, 310] on span "Engineering Division" at bounding box center [887, 314] width 64 height 8
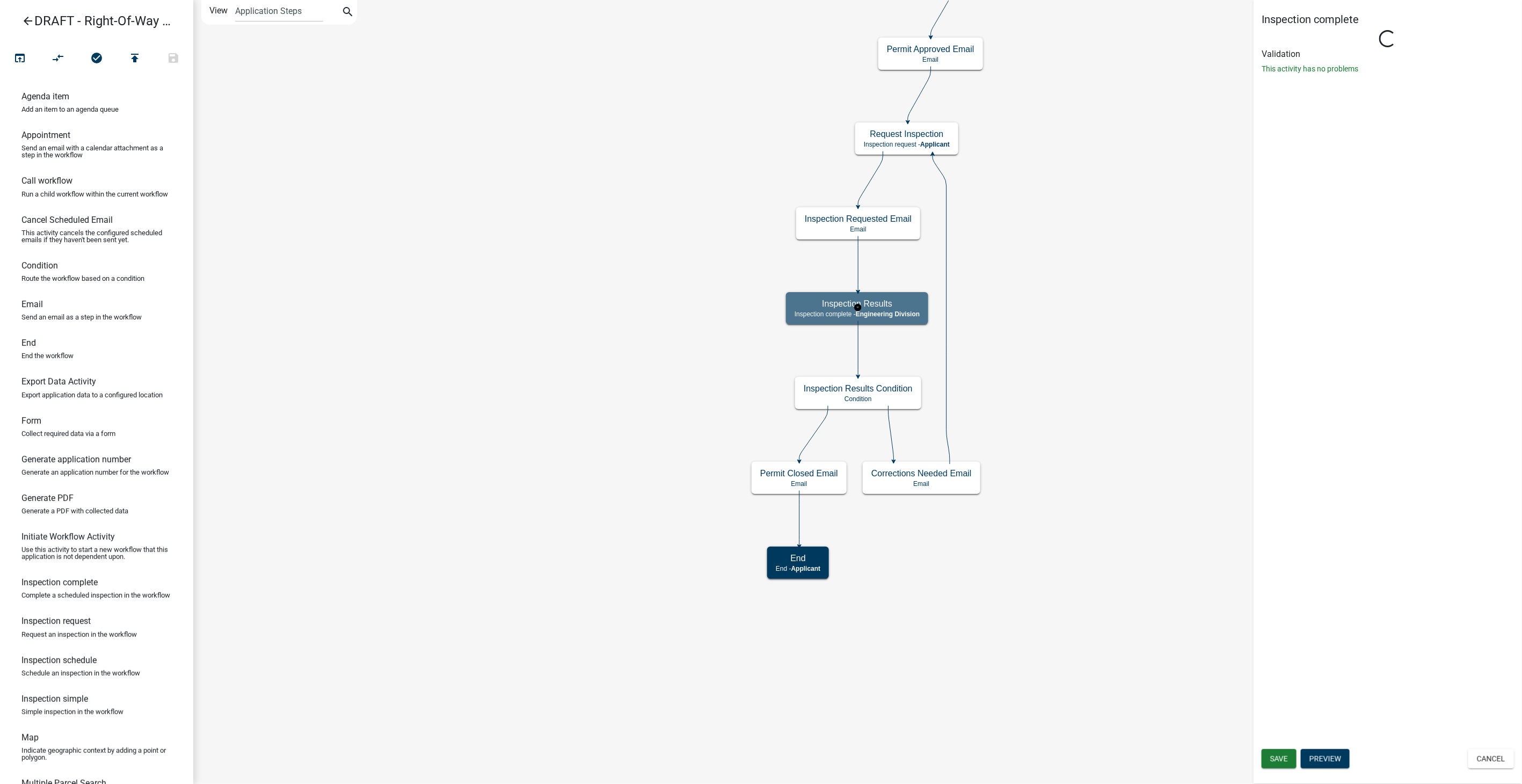
select select "2EABD35E-CE6D-461F-BA3B-875F04B0D107"
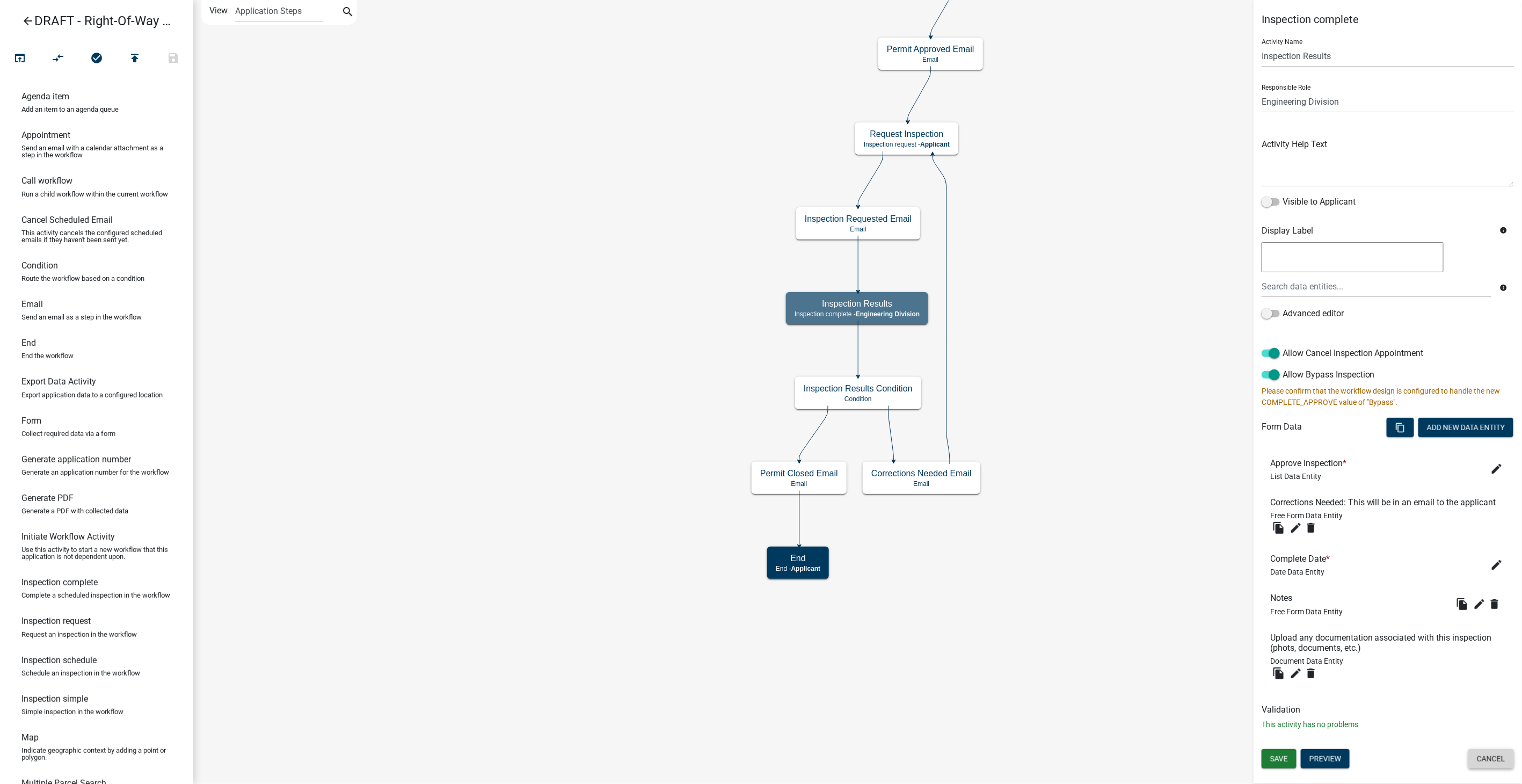
click at [1486, 756] on button "Cancel" at bounding box center [1491, 758] width 45 height 20
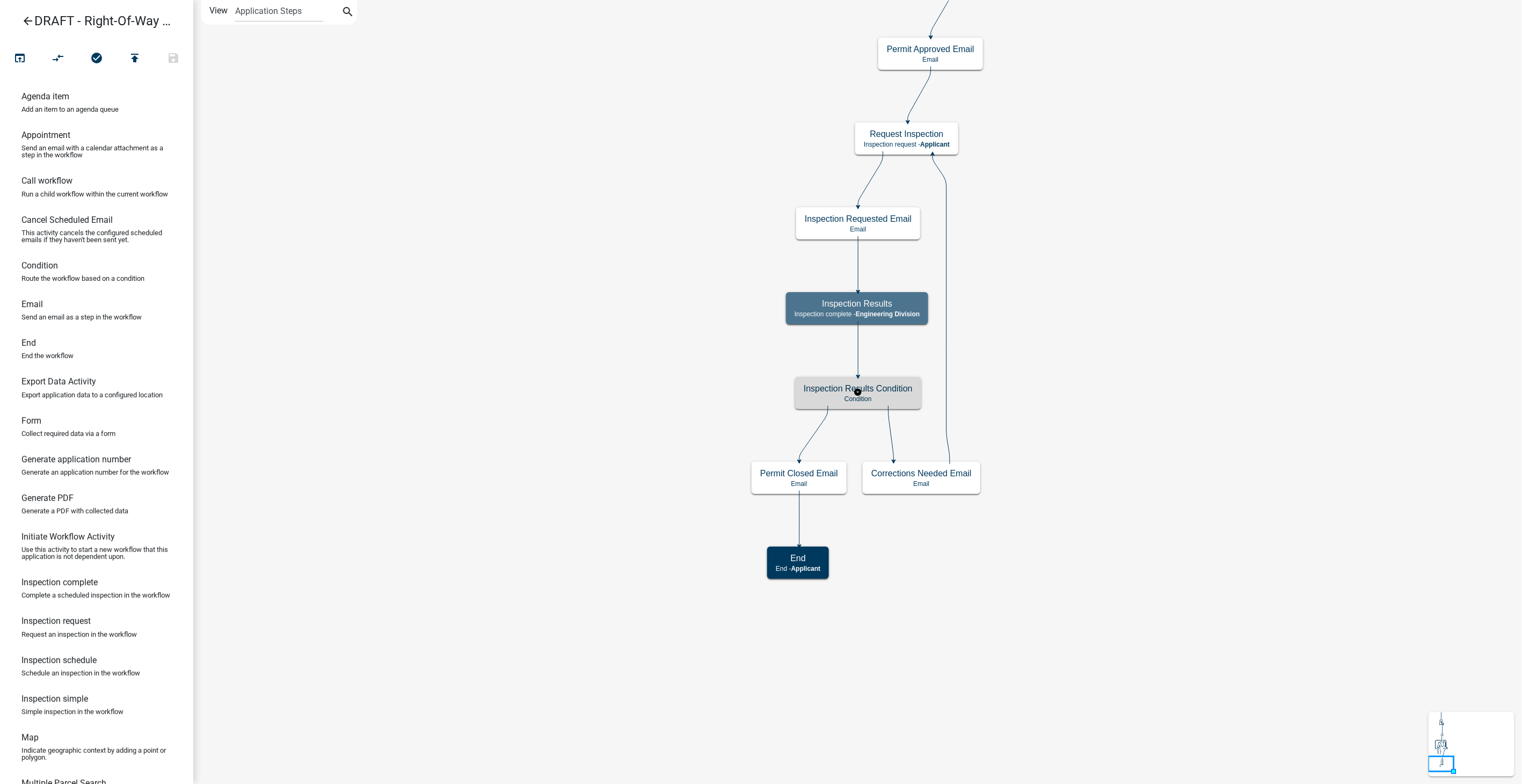
click at [894, 396] on p "Condition" at bounding box center [858, 399] width 109 height 8
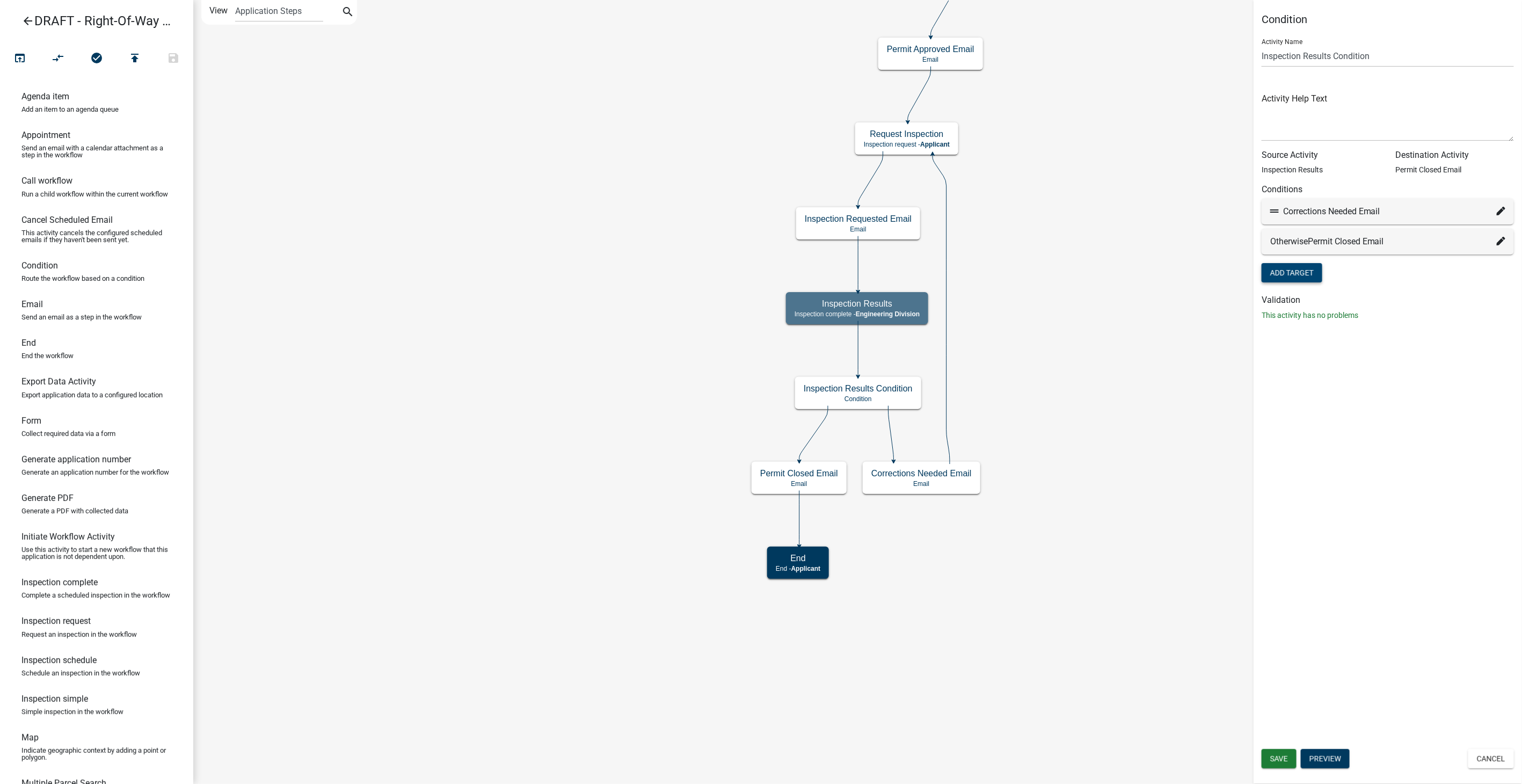
click at [1302, 275] on button "Add Target" at bounding box center [1292, 273] width 61 height 20
click at [1503, 239] on icon at bounding box center [1500, 241] width 9 height 9
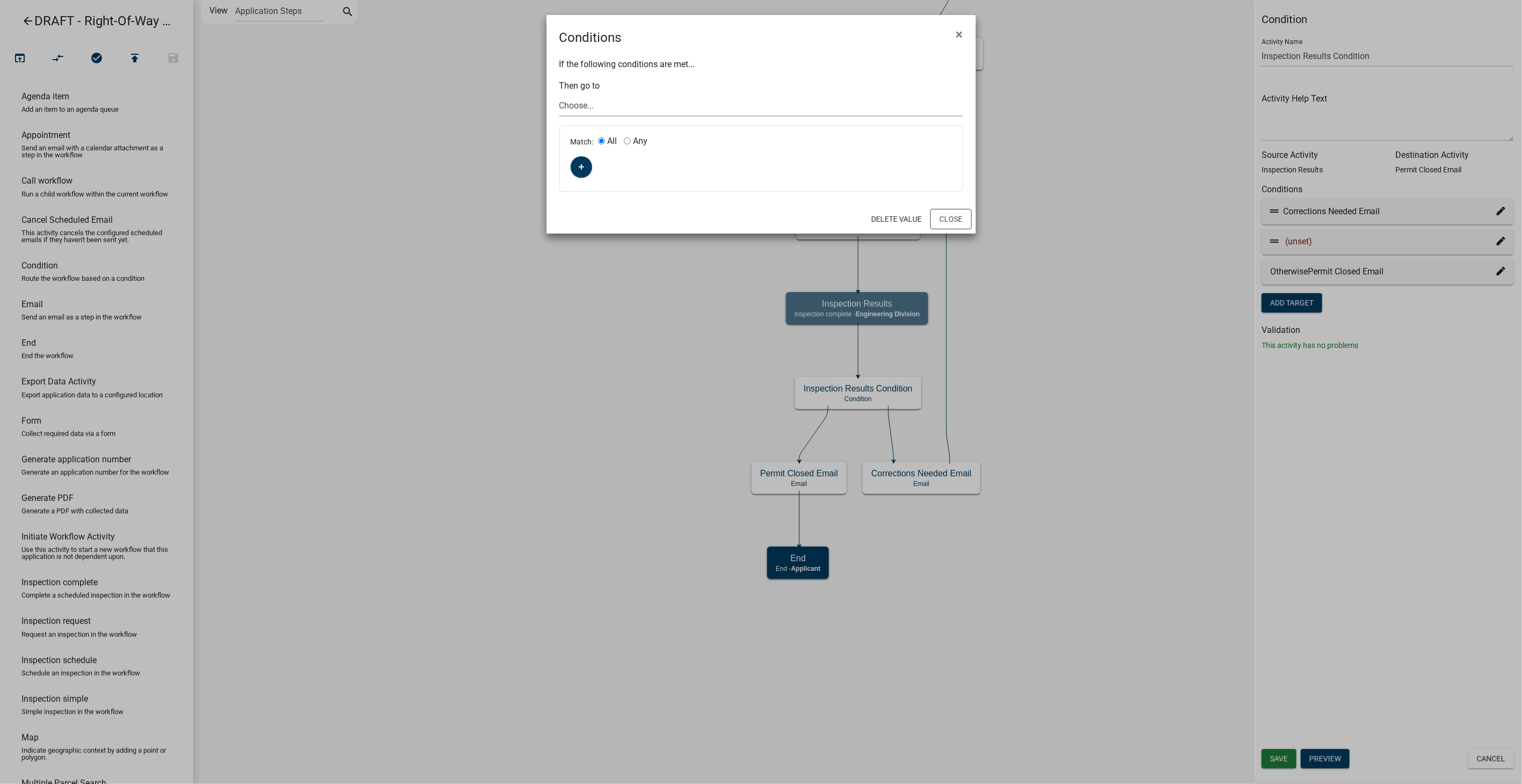
click at [578, 99] on select "Choose... Start End Require User Parcel search Applicant Information & Type of …" at bounding box center [761, 105] width 404 height 22
select select "36: d8c40158-05e2-4ad5-9538-6a3fb815327c"
click at [559, 94] on select "Choose... Start End Require User Parcel search Applicant Information & Type of …" at bounding box center [761, 105] width 404 height 22
click at [584, 161] on button "button" at bounding box center [582, 167] width 22 height 22
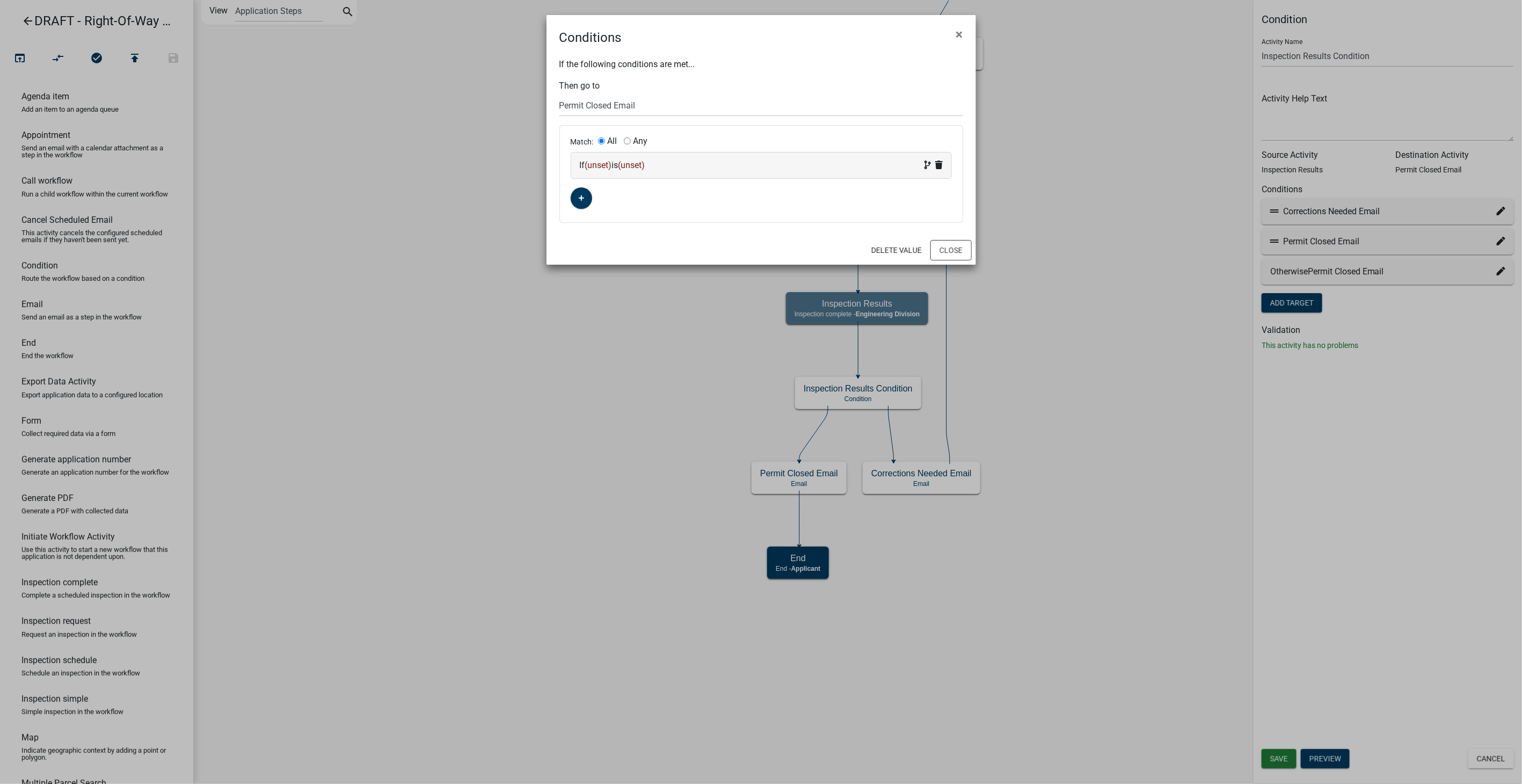
click at [690, 166] on div "If (unset) is (unset)" at bounding box center [761, 165] width 363 height 13
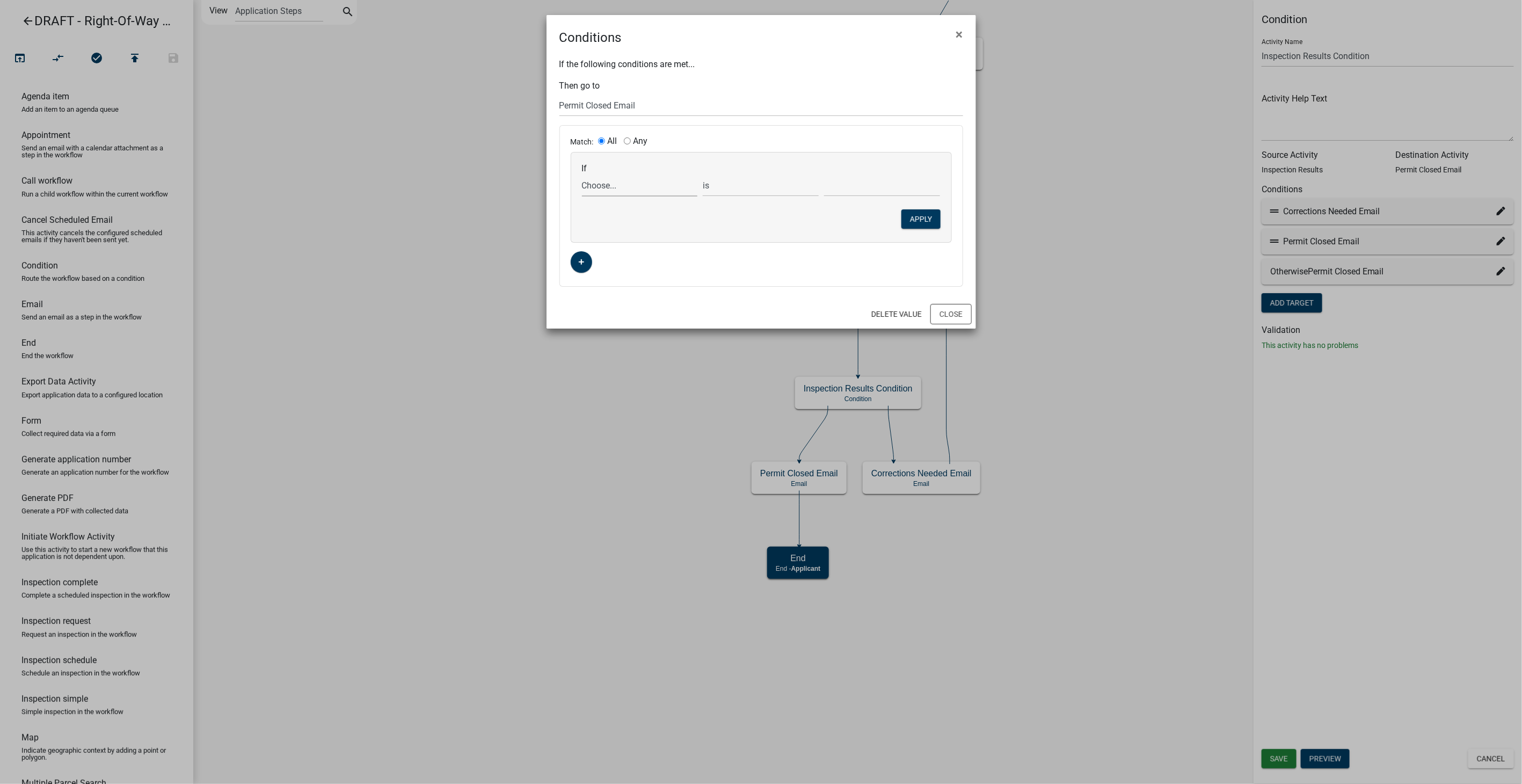
click at [621, 196] on select "Choose... Acknowledgement Agreement ALL_FEE_RECIPIENTS AMOUNT_PAID APPLICANT_CI…" at bounding box center [640, 186] width 116 height 22
select select "48: INSPECTION_RESULTS_COMPLETE_APPROVE"
click at [582, 175] on select "Choose... Acknowledgement Agreement ALL_FEE_RECIPIENTS AMOUNT_PAID APPLICANT_CI…" at bounding box center [640, 186] width 116 height 22
click at [872, 181] on select "Choose... Bypass No Yes" at bounding box center [882, 186] width 116 height 22
select select "1: Bypass"
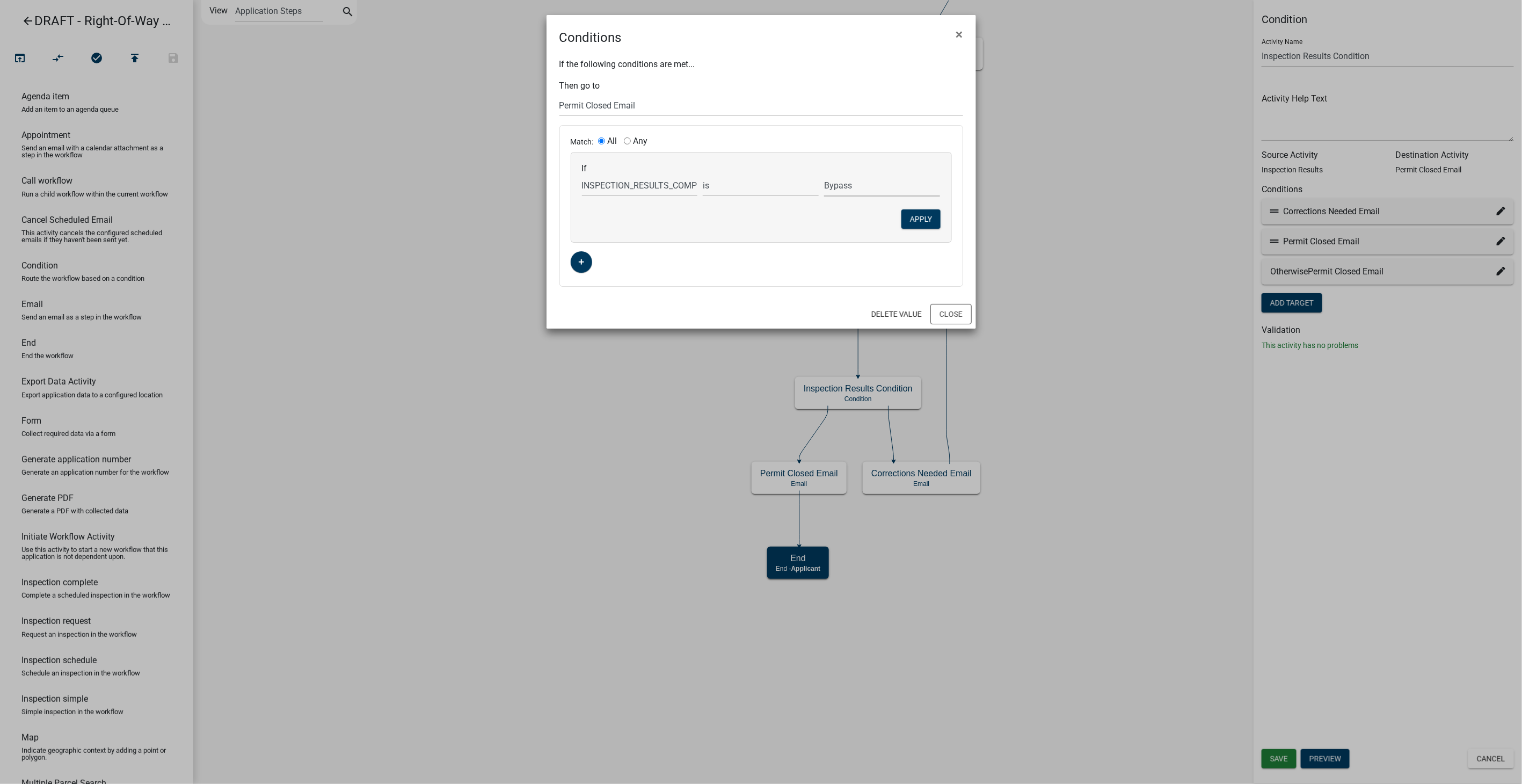
click at [824, 175] on select "Choose... Bypass No Yes" at bounding box center [882, 186] width 116 height 22
click at [924, 224] on button "Apply" at bounding box center [921, 219] width 39 height 20
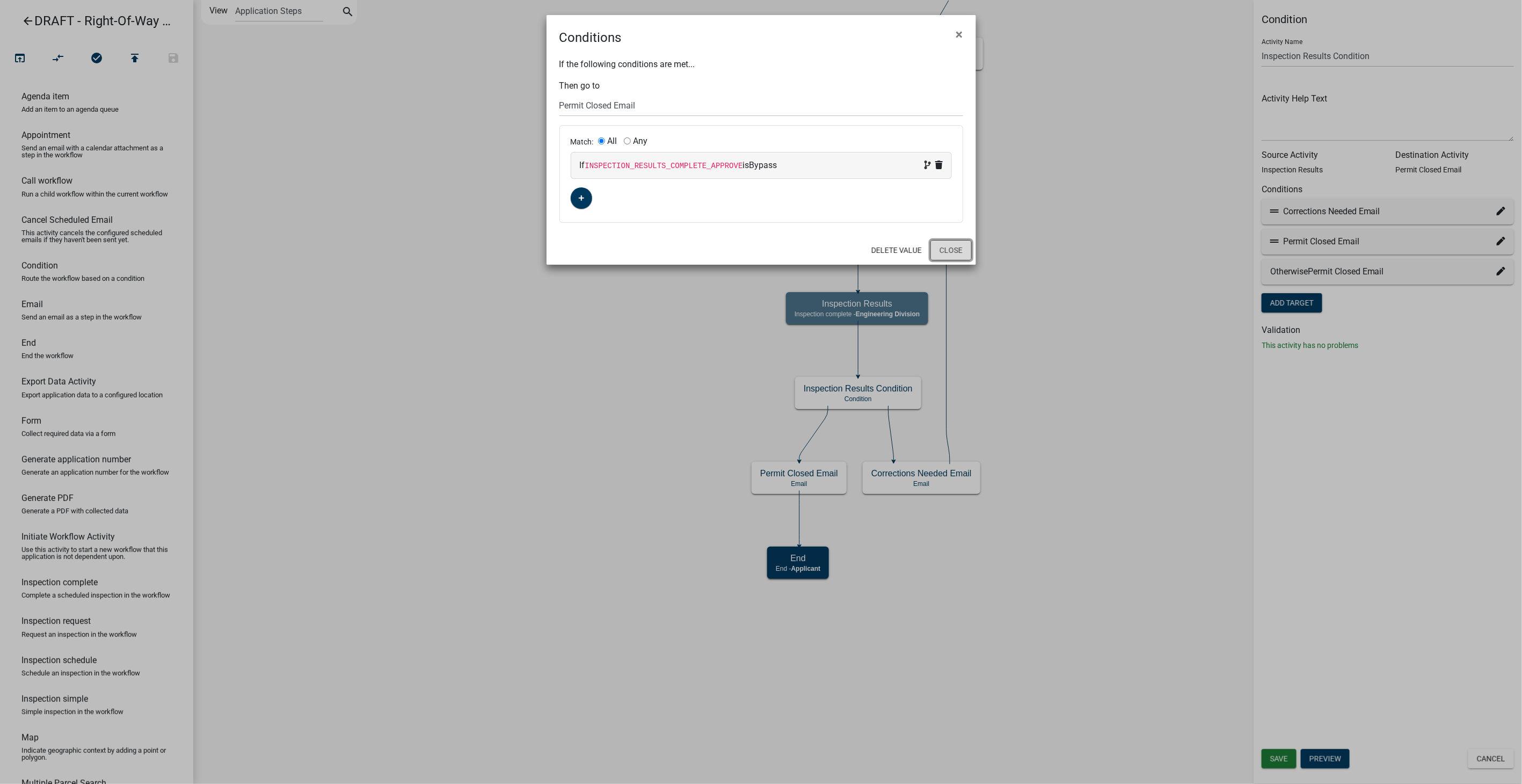
click at [951, 247] on button "Close" at bounding box center [951, 250] width 41 height 21
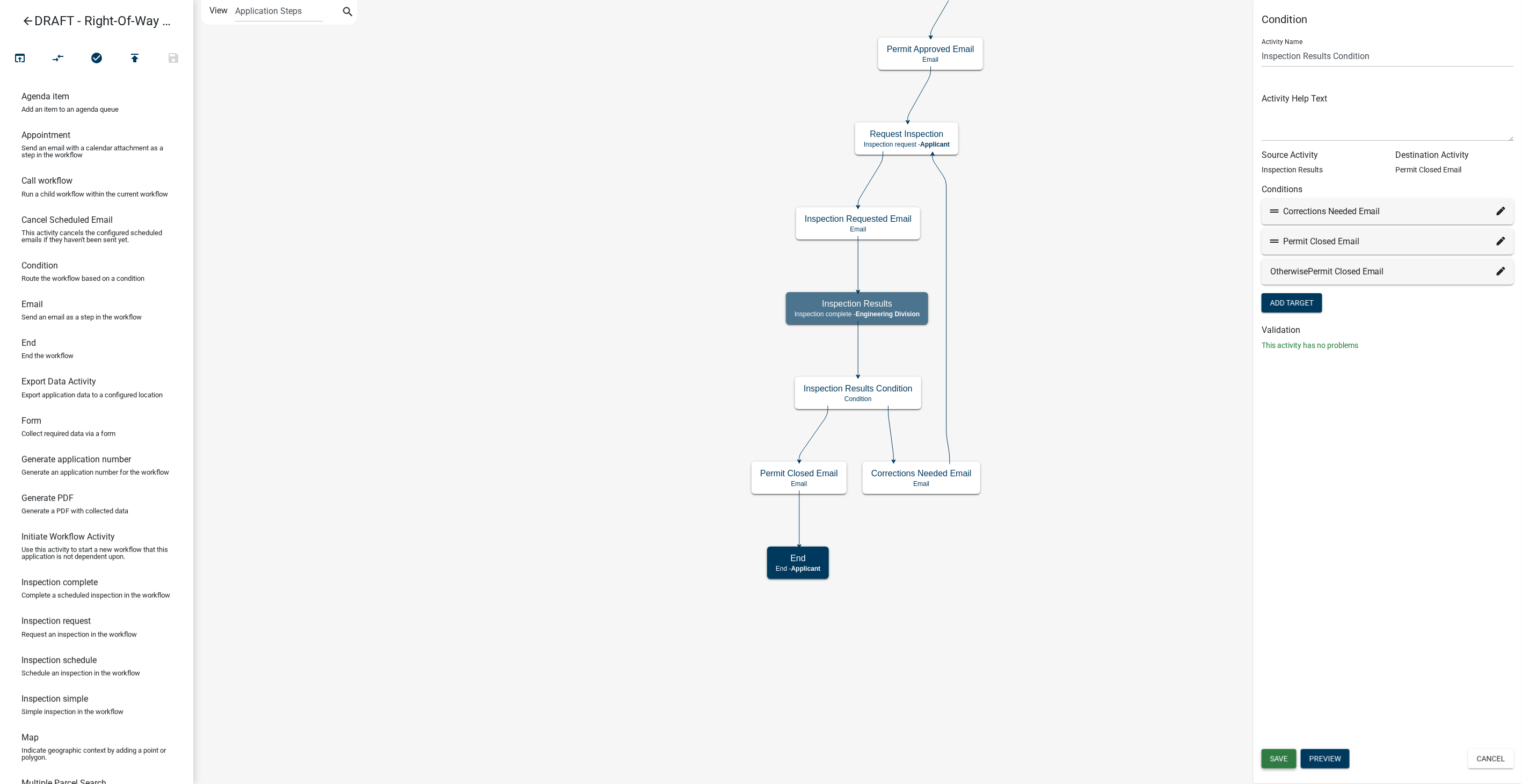
click at [1287, 760] on span "Save" at bounding box center [1279, 758] width 18 height 9
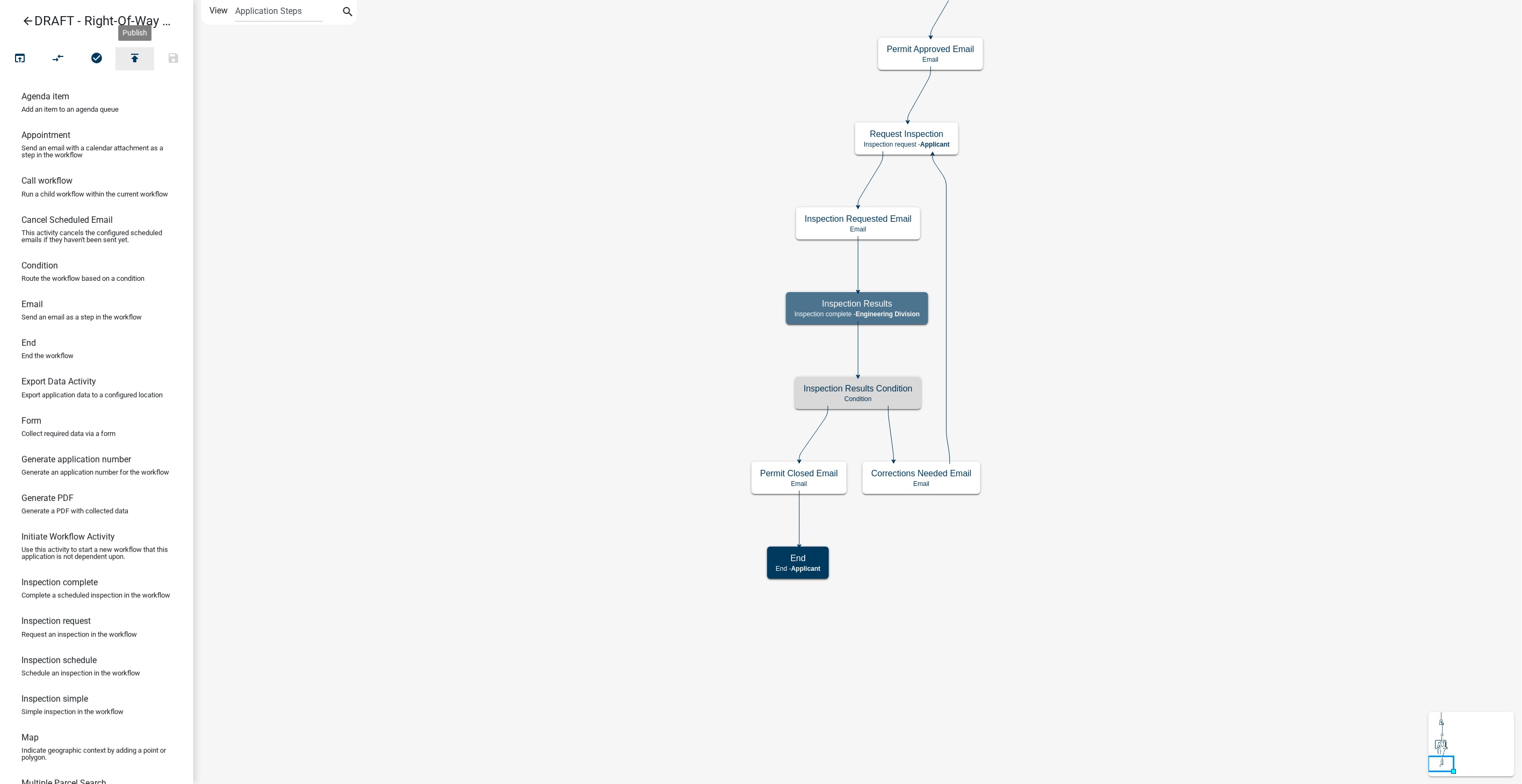
click at [132, 54] on icon "publish" at bounding box center [135, 58] width 13 height 15
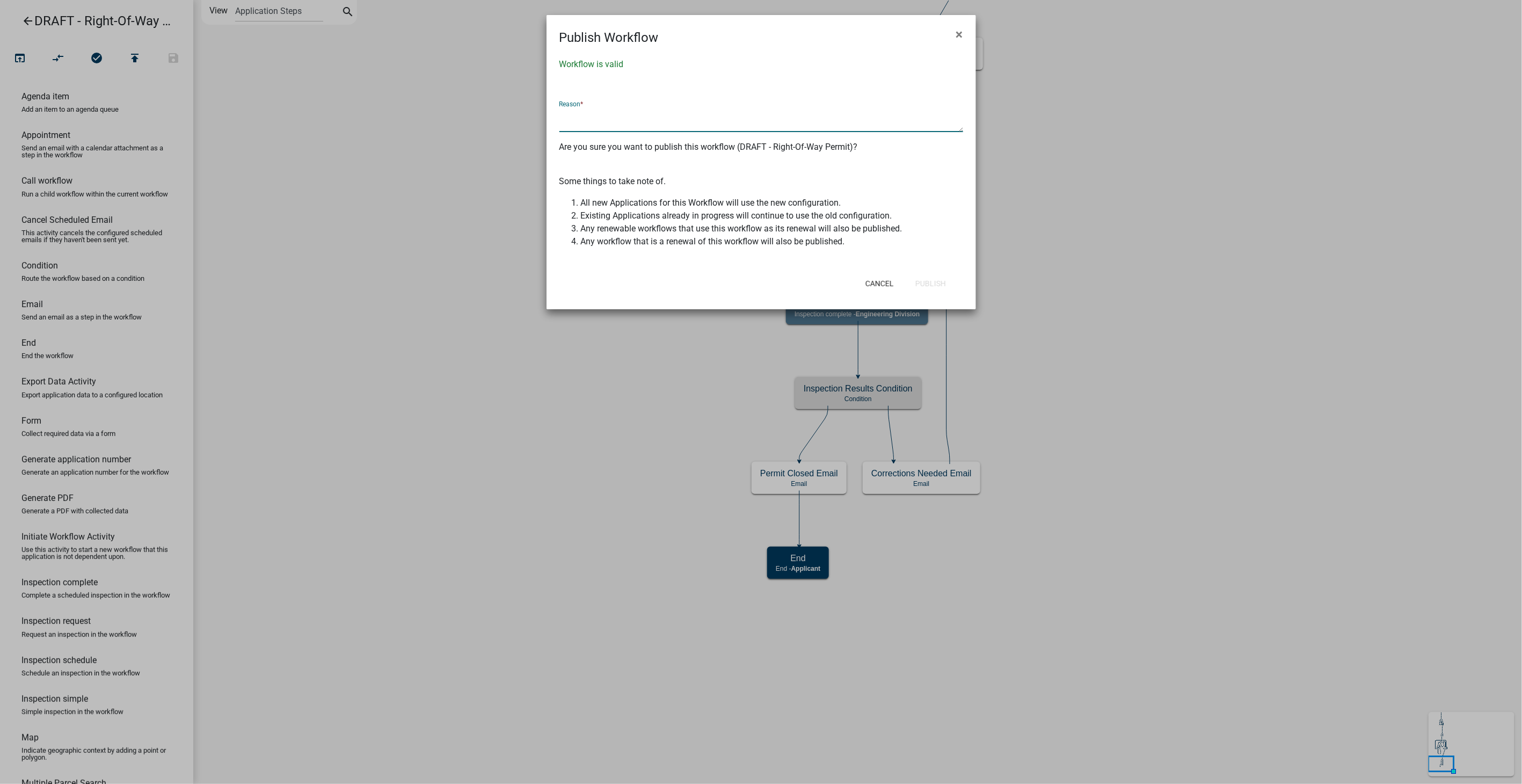
click at [602, 118] on textarea at bounding box center [761, 119] width 404 height 25
type textarea "Implement QA notes"
click at [920, 274] on button "Publish" at bounding box center [930, 284] width 48 height 20
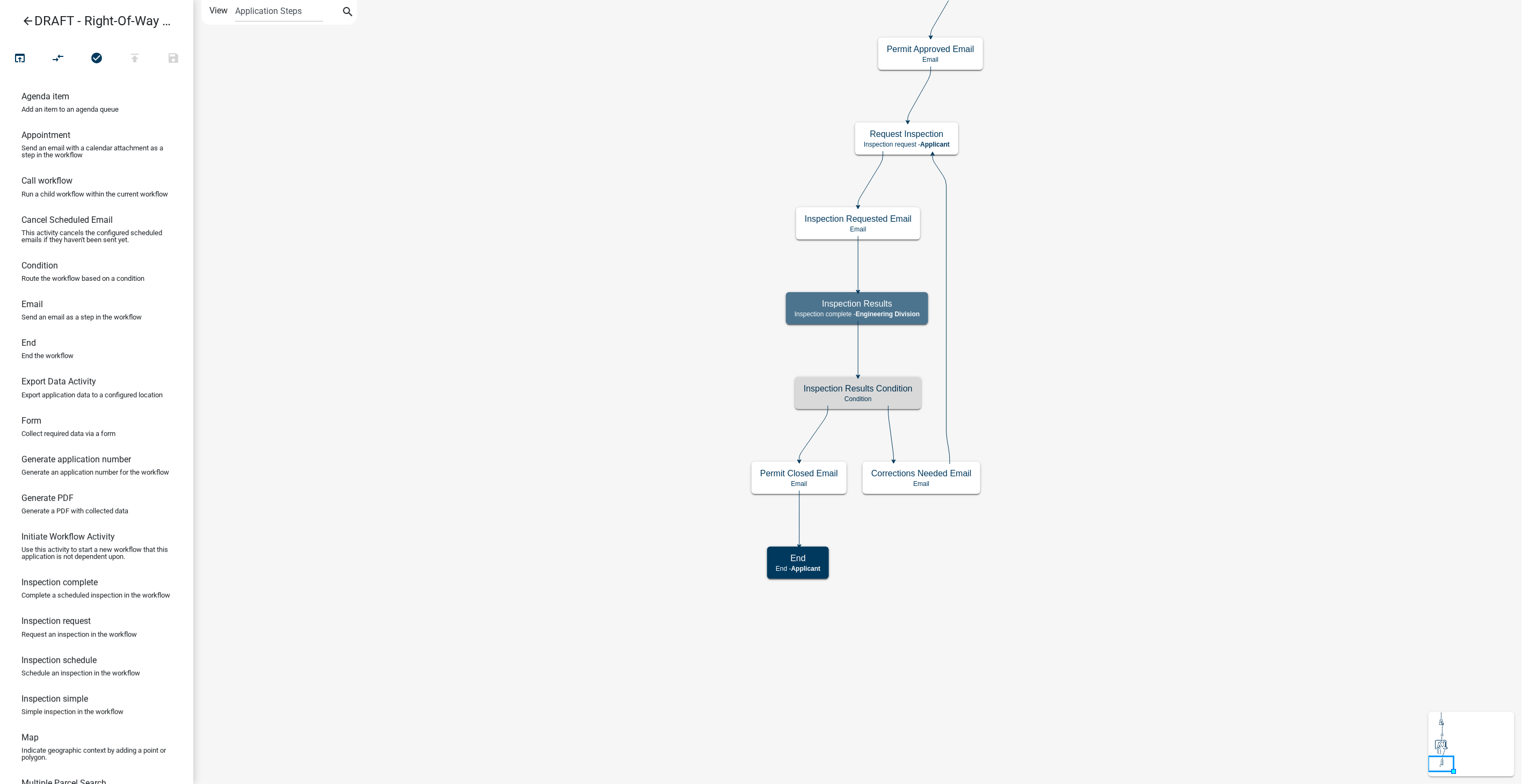
click at [28, 19] on icon "arrow_back" at bounding box center [28, 22] width 13 height 15
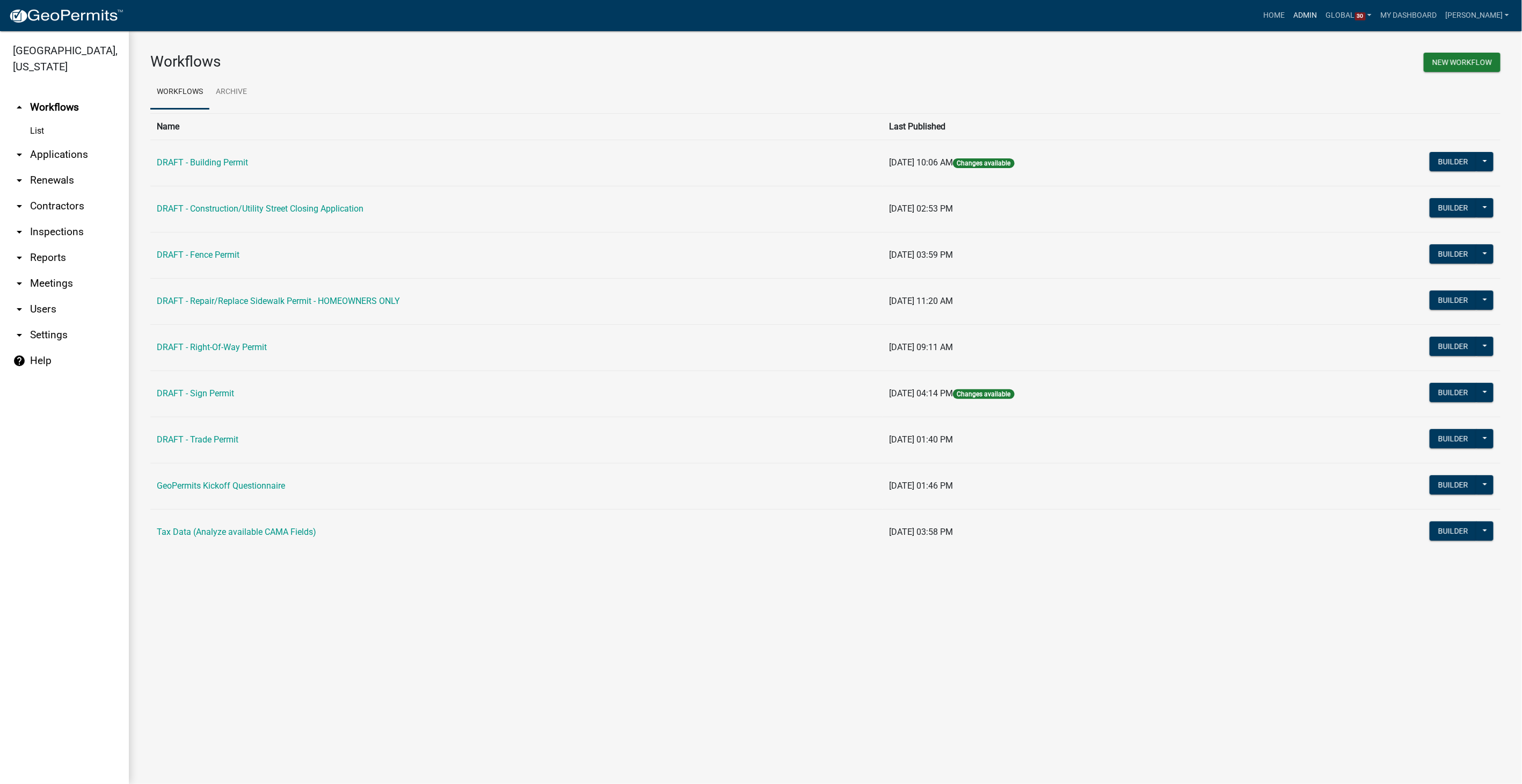
click at [1322, 10] on link "Admin" at bounding box center [1305, 15] width 32 height 21
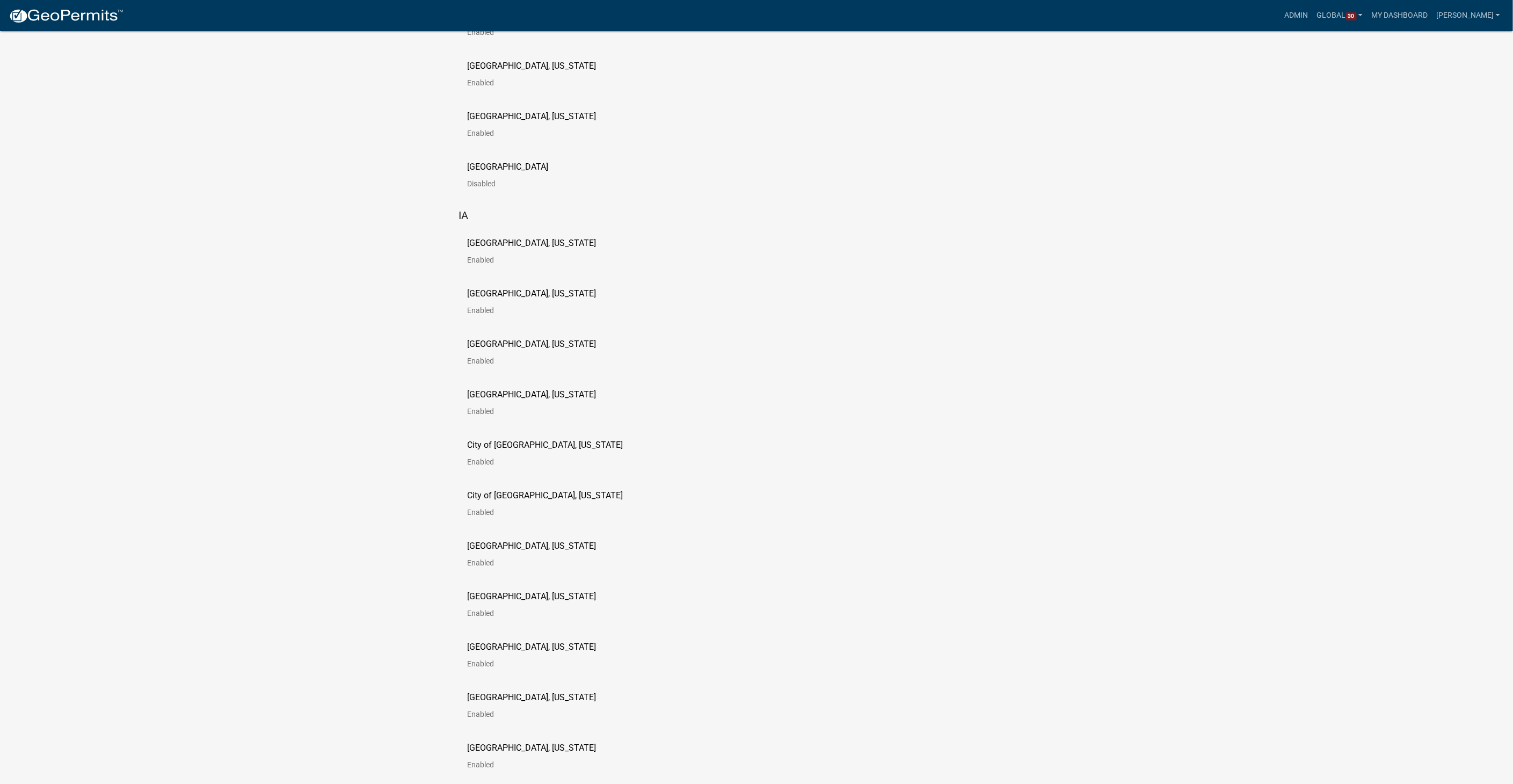
scroll to position [536, 0]
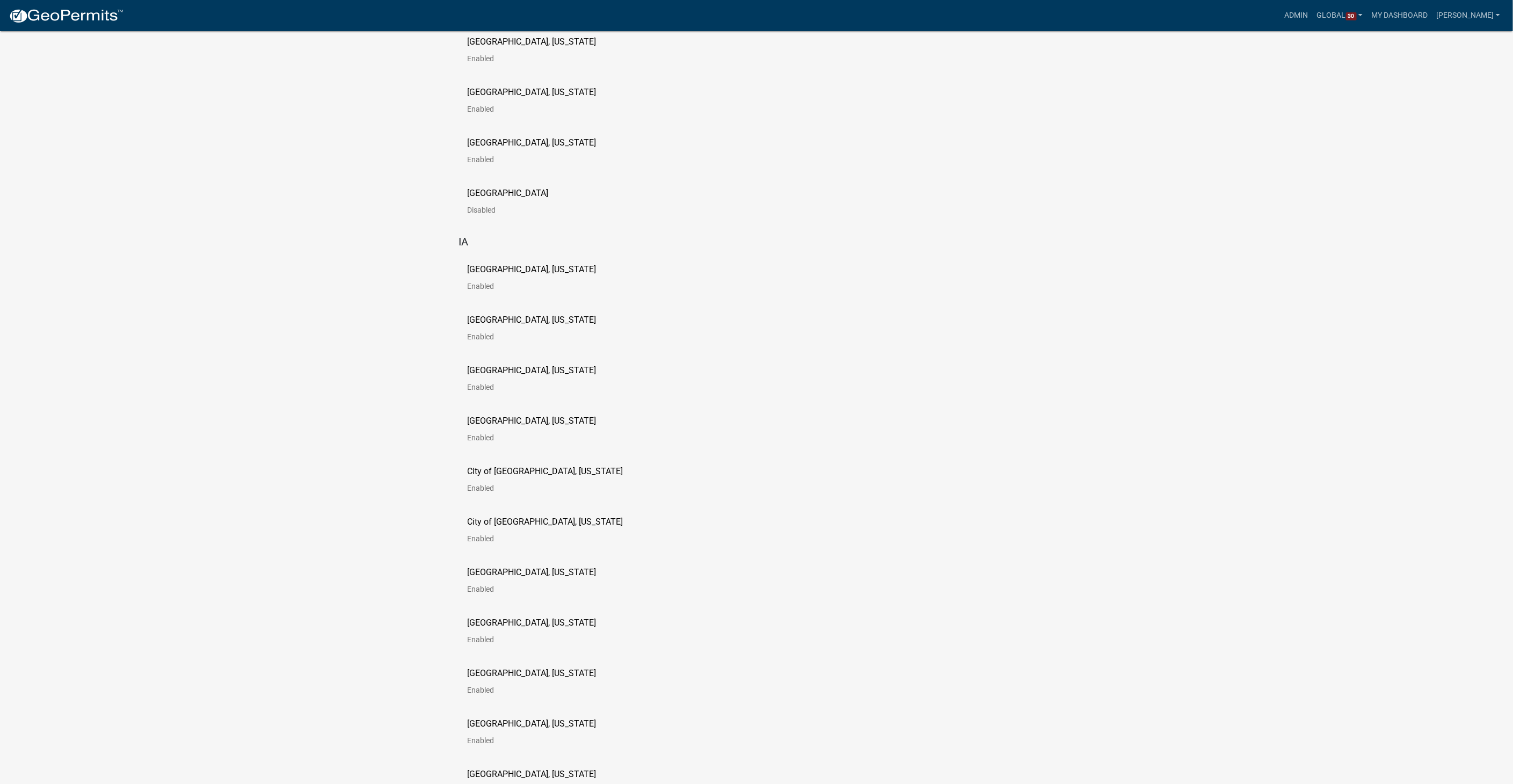
click at [507, 265] on p "[GEOGRAPHIC_DATA], [US_STATE]" at bounding box center [531, 269] width 129 height 9
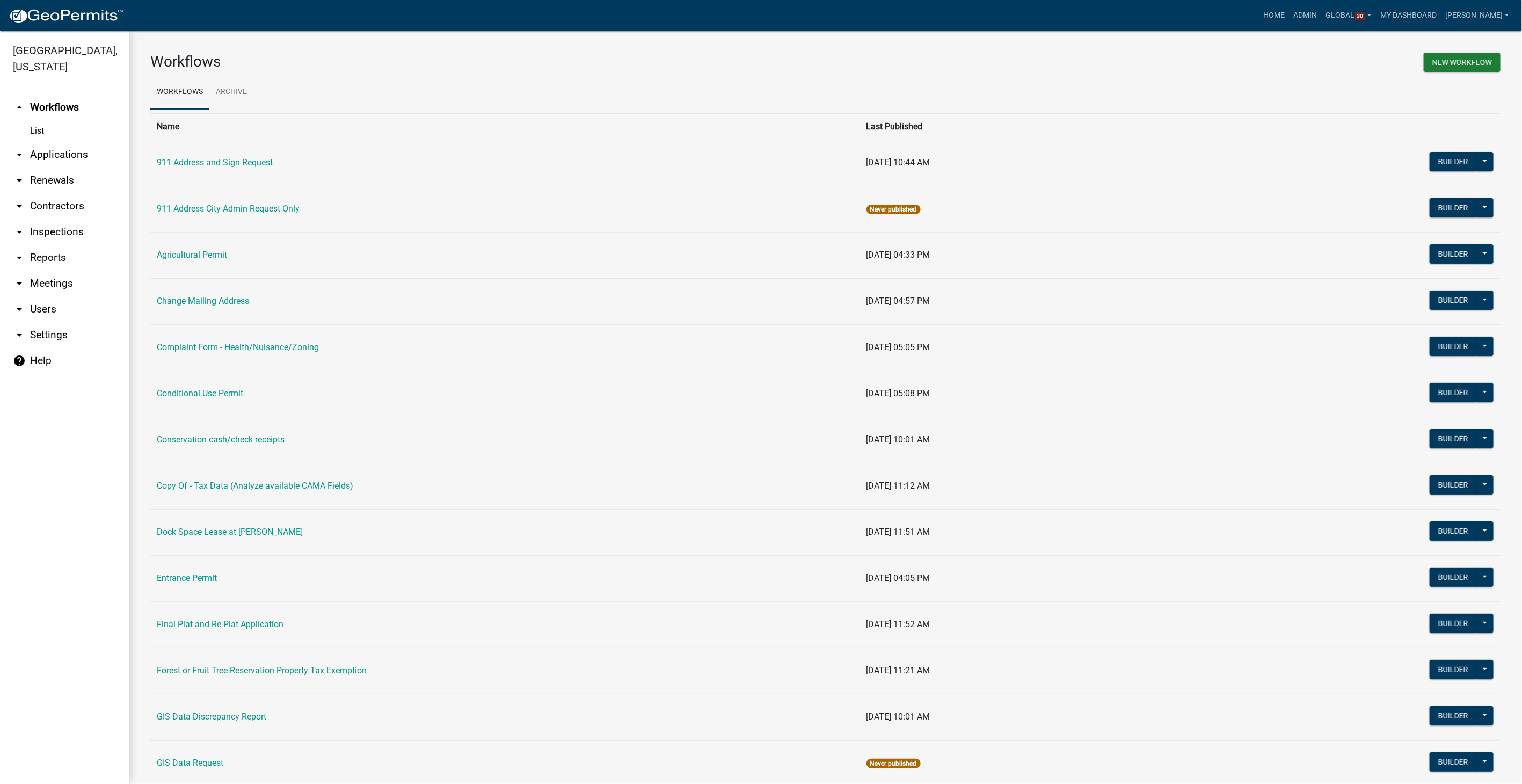
click at [49, 322] on link "arrow_drop_down Settings" at bounding box center [64, 335] width 129 height 26
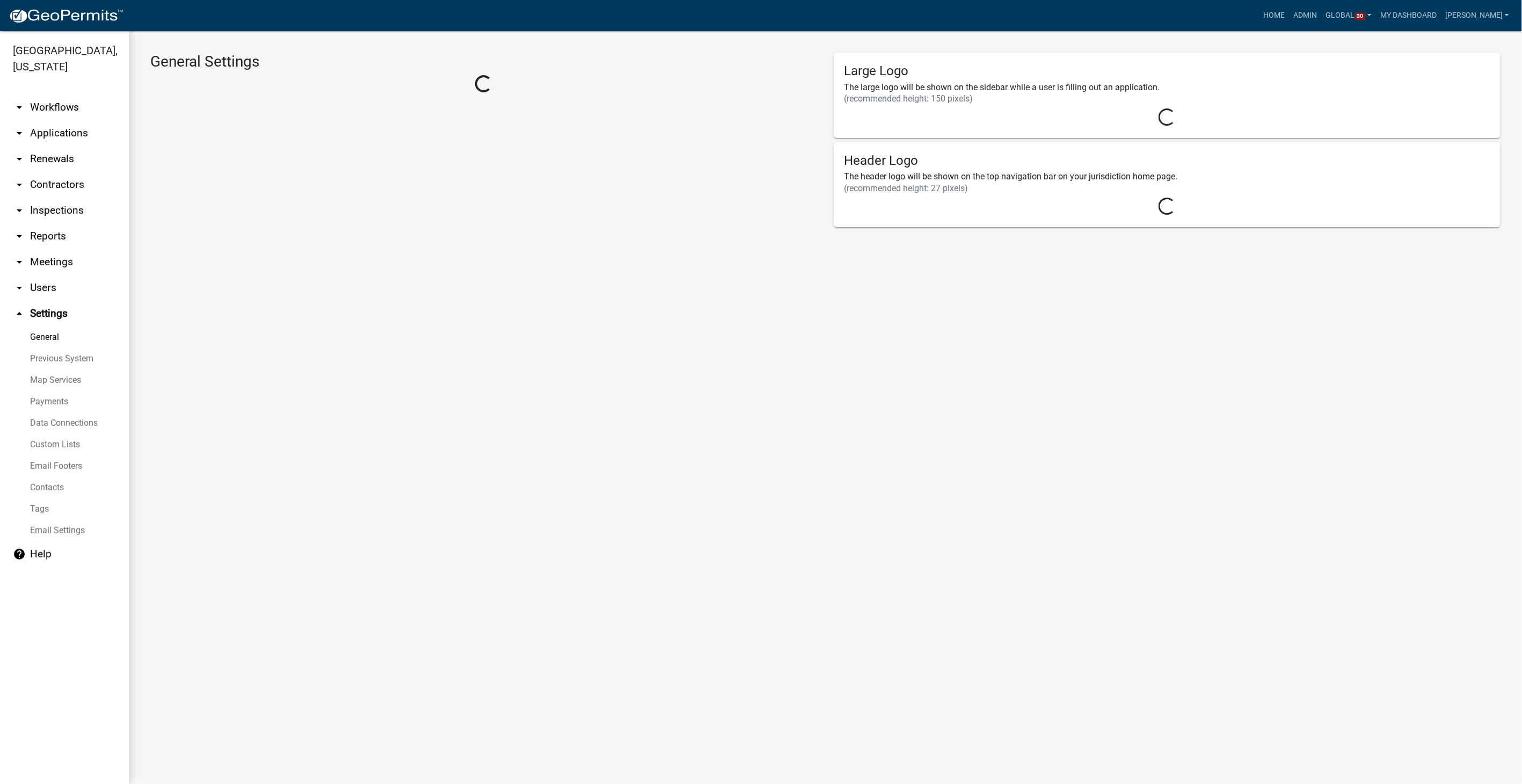
select select "IA"
select select "Central Standard Time"
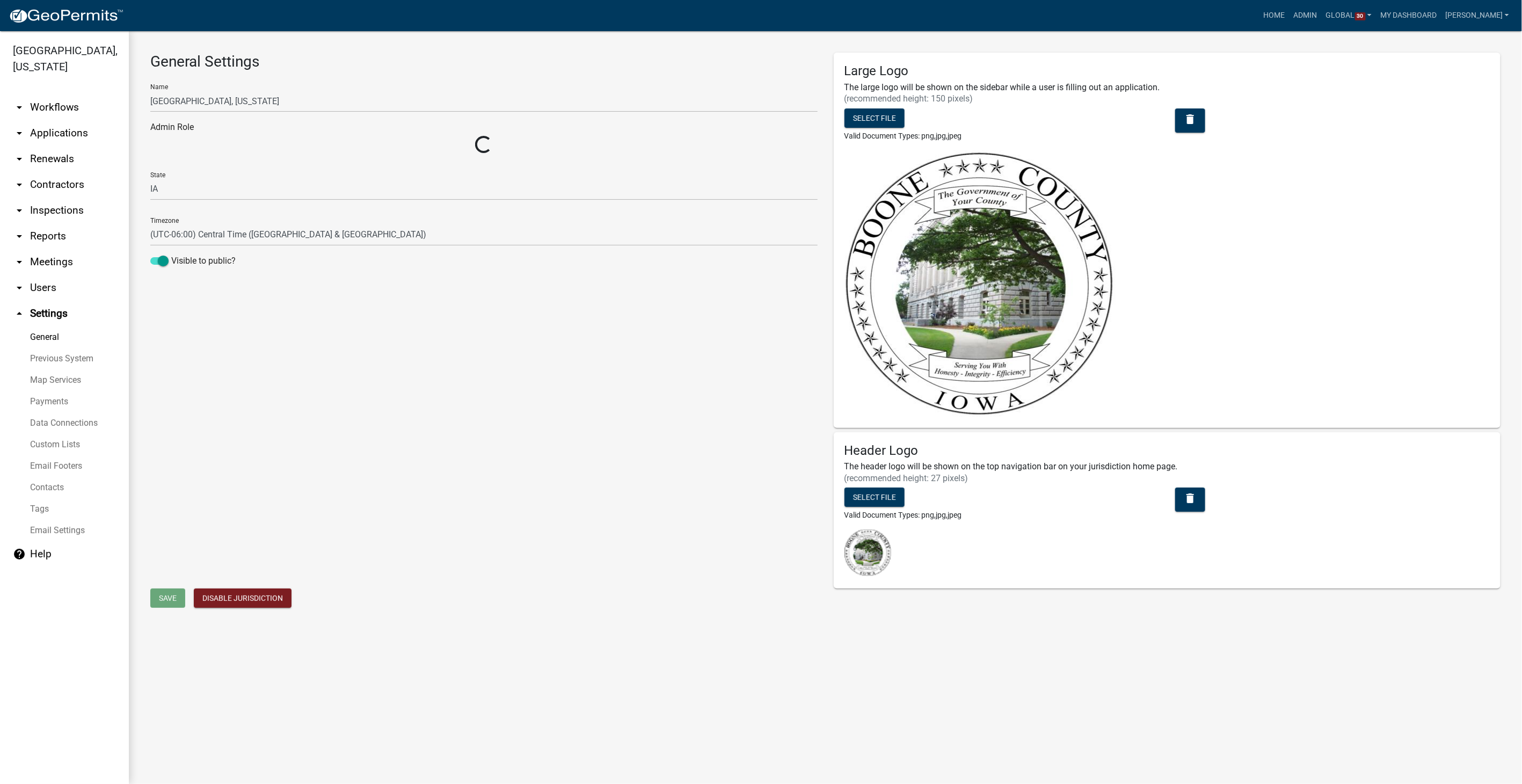
select select "4c6619f2-f20e-41ce-9717-71979b421682"
click at [43, 223] on link "arrow_drop_down Reports" at bounding box center [64, 236] width 129 height 26
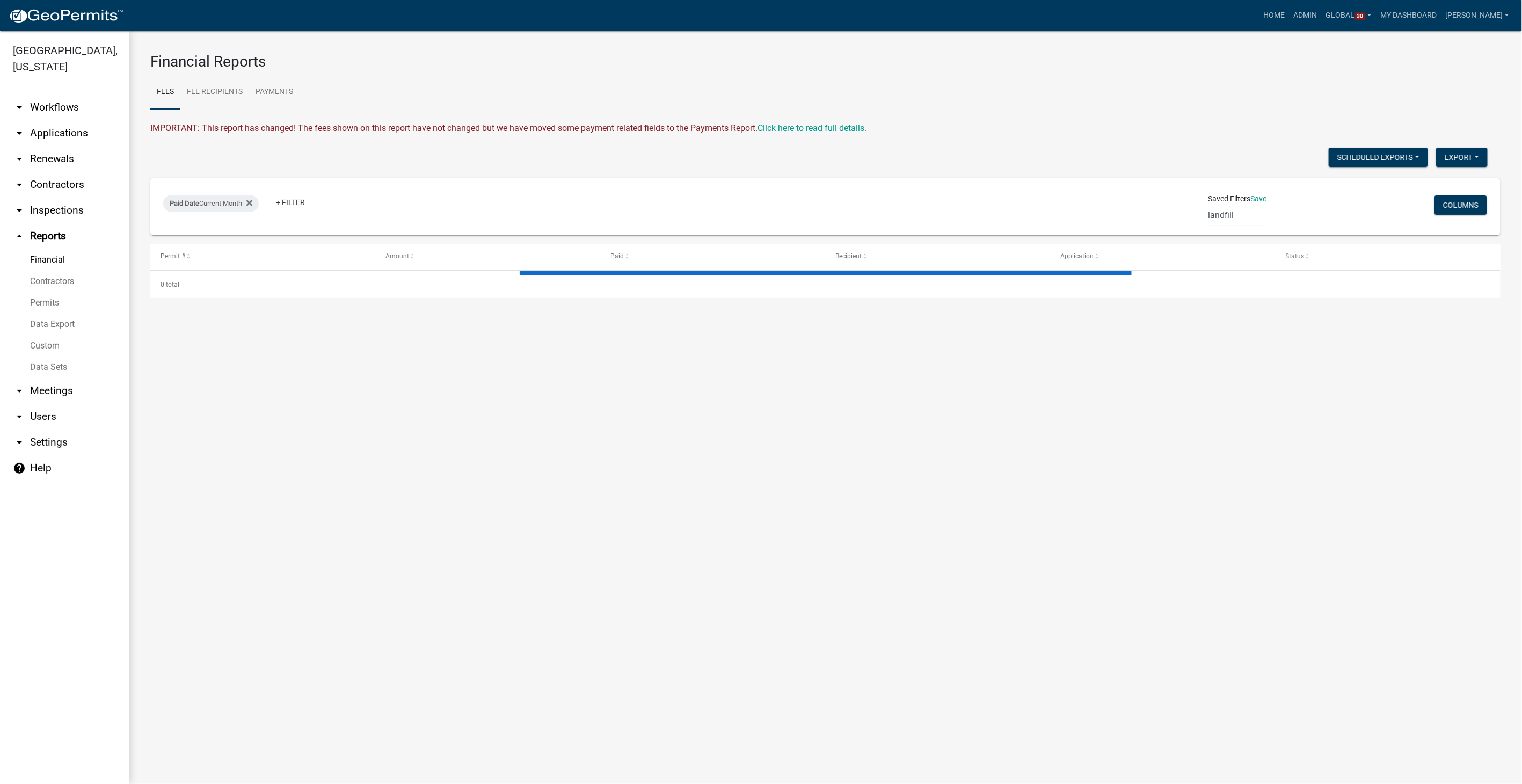
click at [48, 357] on link "Data Sets" at bounding box center [64, 367] width 129 height 22
click at [1322, 11] on link "Admin" at bounding box center [1305, 15] width 32 height 21
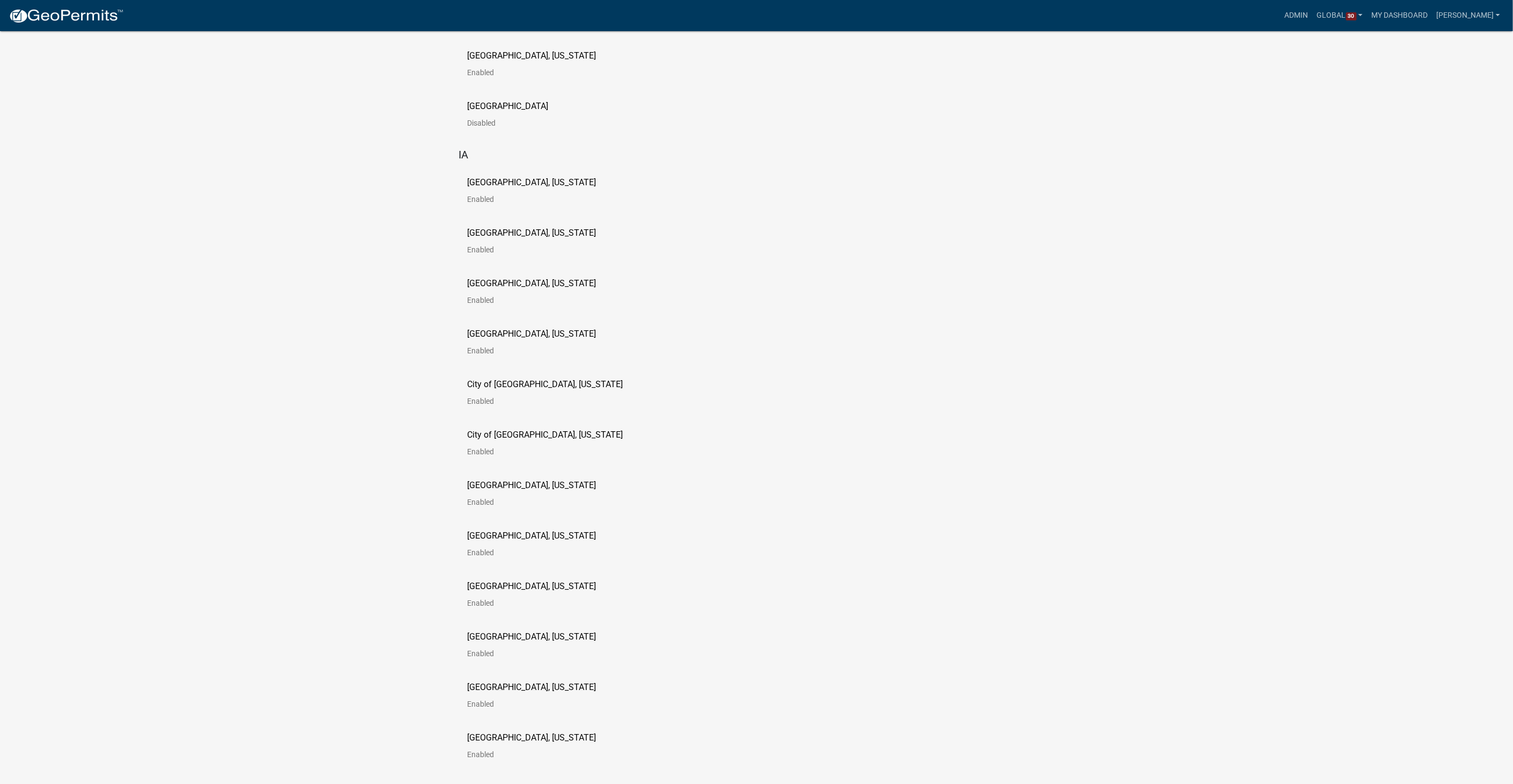
scroll to position [656, 0]
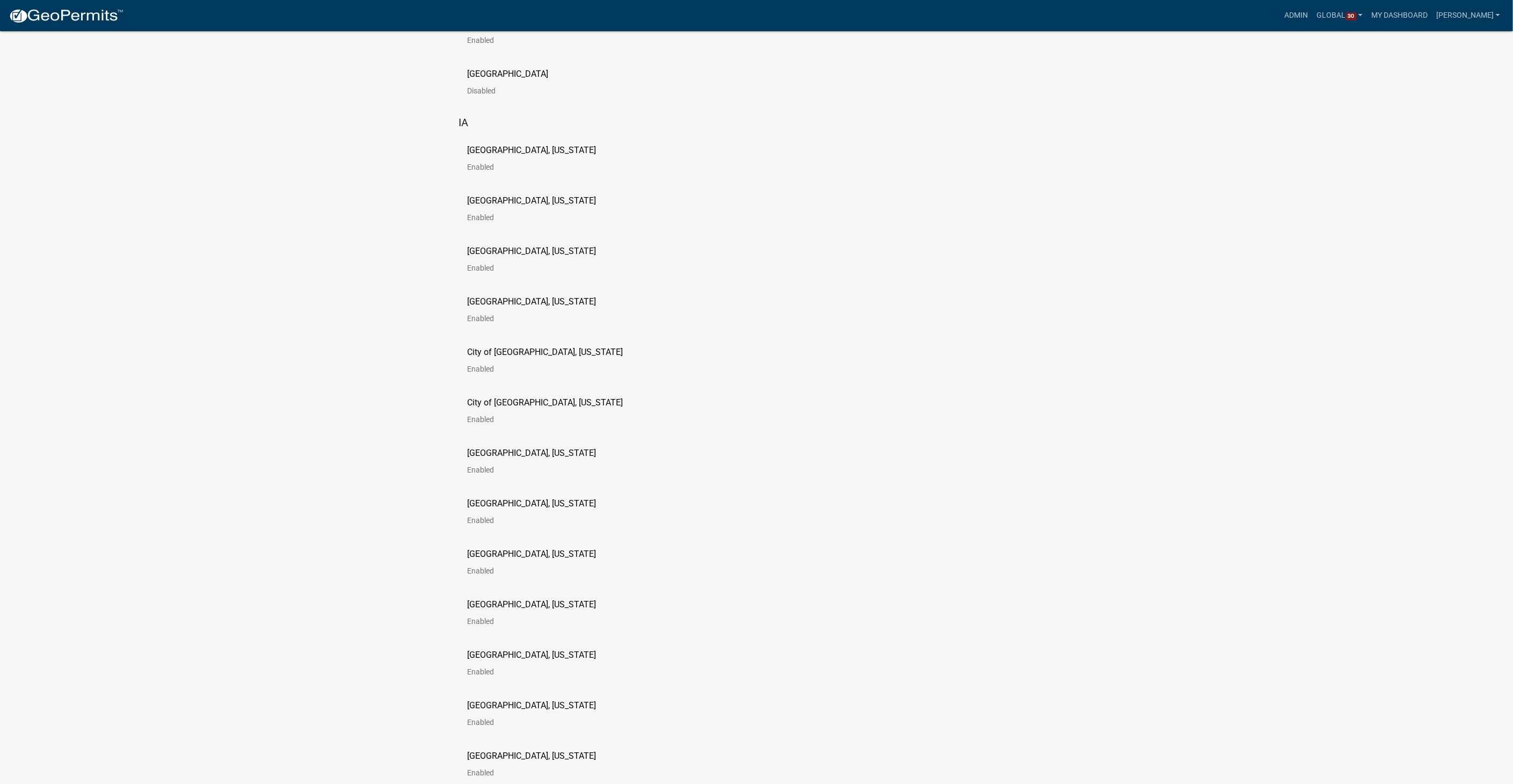
click at [489, 404] on p "City of [GEOGRAPHIC_DATA], [US_STATE]" at bounding box center [544, 402] width 155 height 9
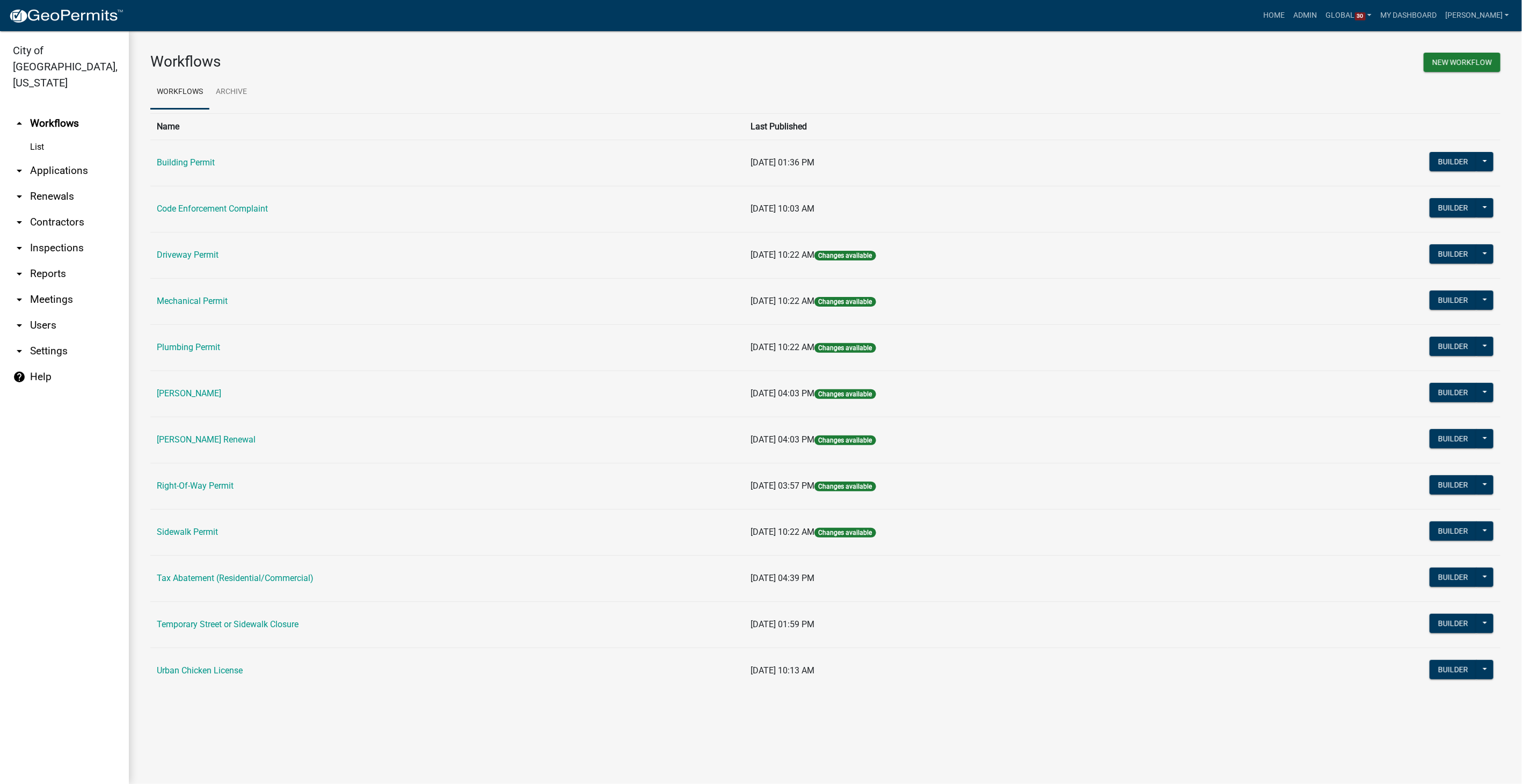
click at [32, 261] on link "arrow_drop_down Reports" at bounding box center [64, 274] width 129 height 26
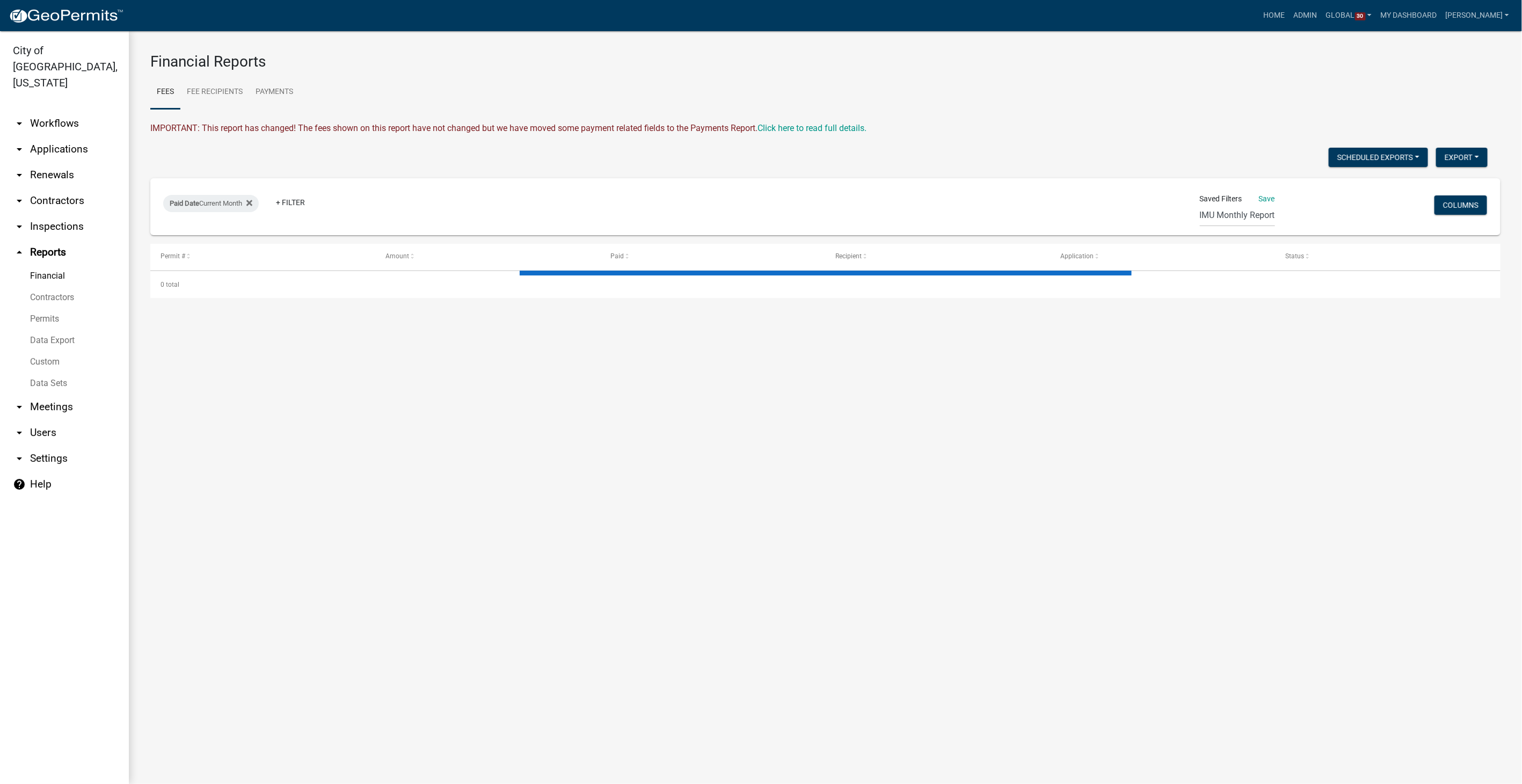
click at [44, 372] on link "Data Sets" at bounding box center [64, 383] width 129 height 22
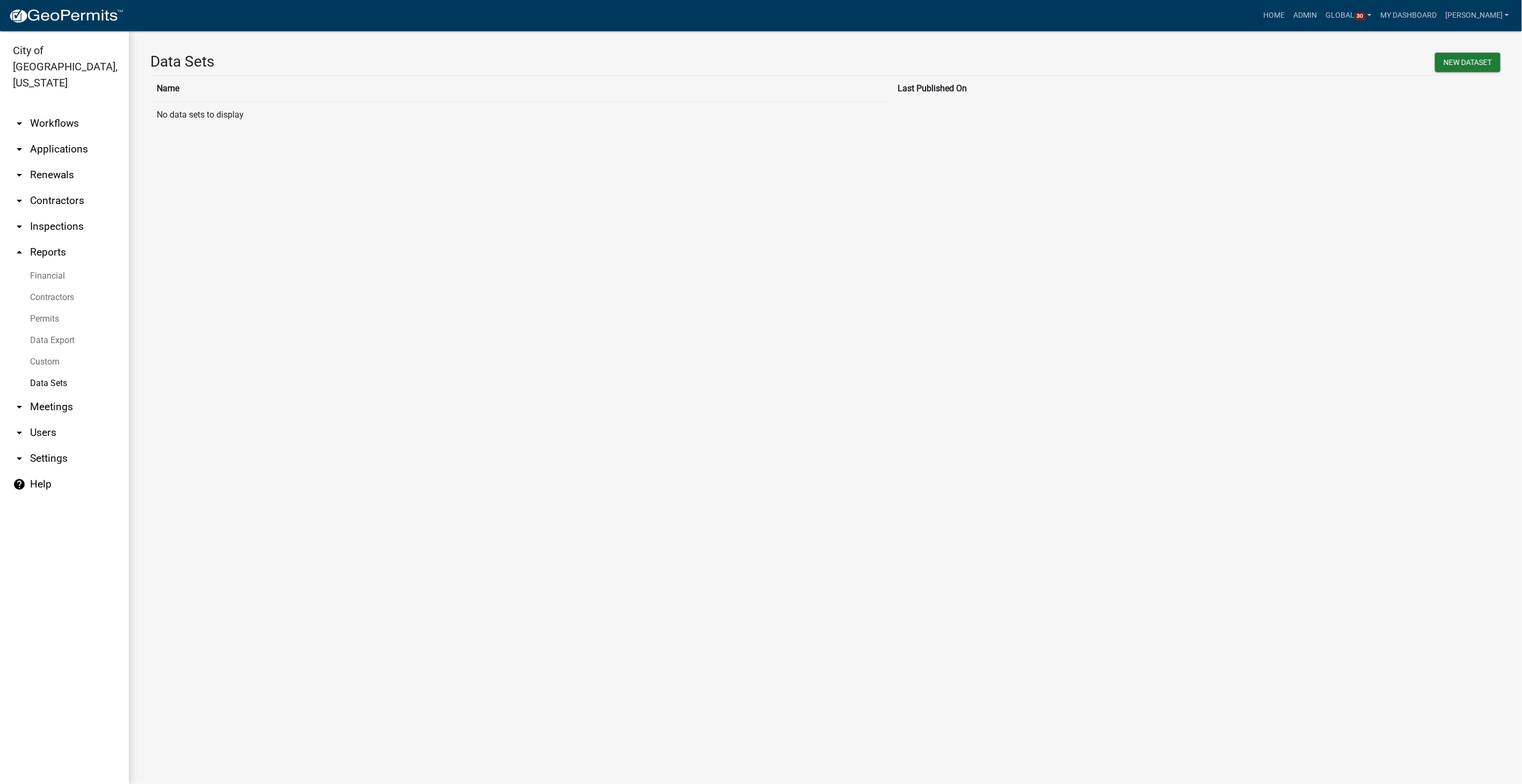
click at [46, 329] on link "Data Export" at bounding box center [64, 340] width 129 height 22
click at [296, 87] on link "Export Data Set" at bounding box center [272, 91] width 75 height 34
click at [239, 138] on select "Create Data Set" at bounding box center [825, 135] width 1350 height 22
click at [50, 111] on link "arrow_drop_down Workflows" at bounding box center [64, 124] width 129 height 26
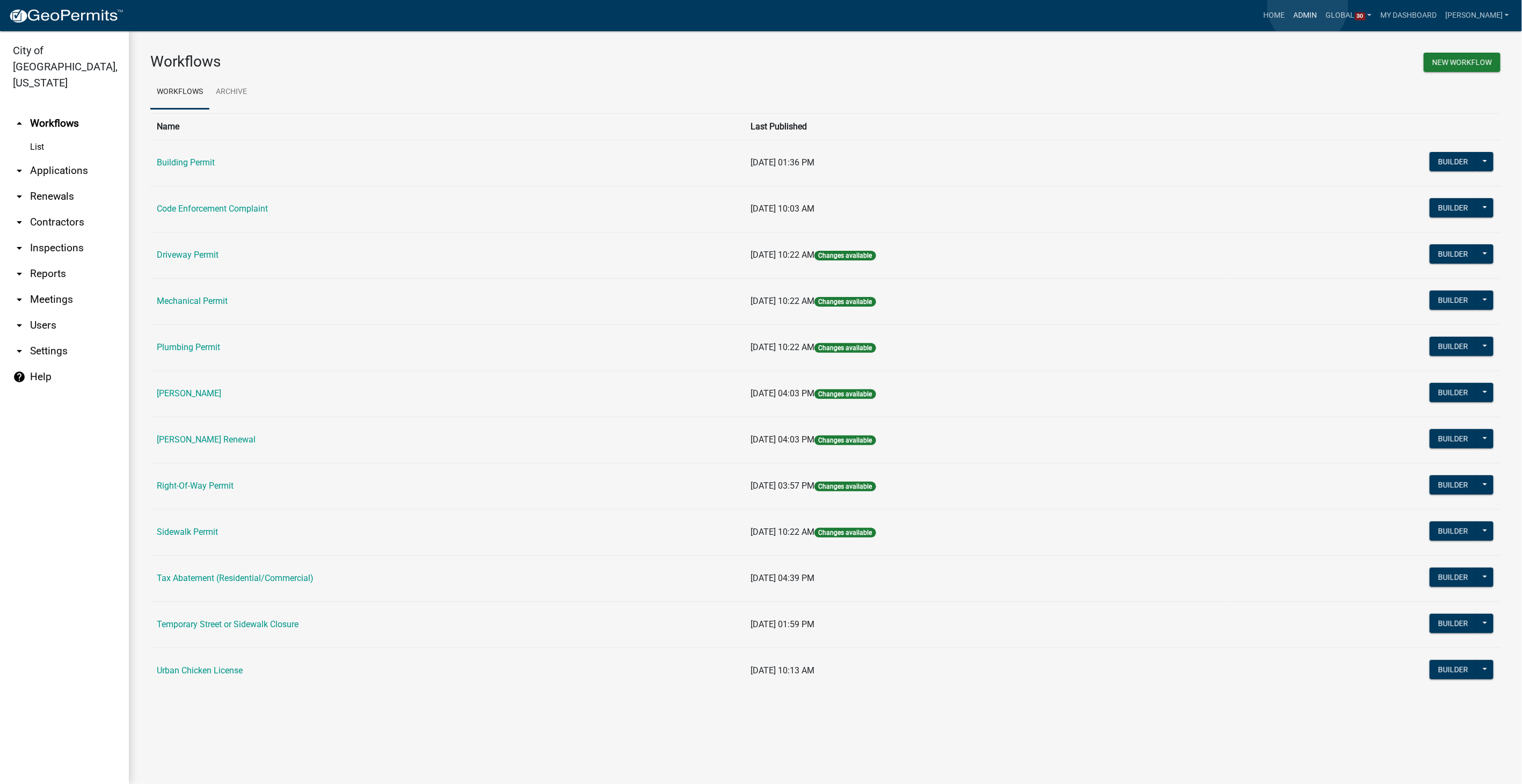
click at [1308, 6] on link "Admin" at bounding box center [1305, 15] width 32 height 21
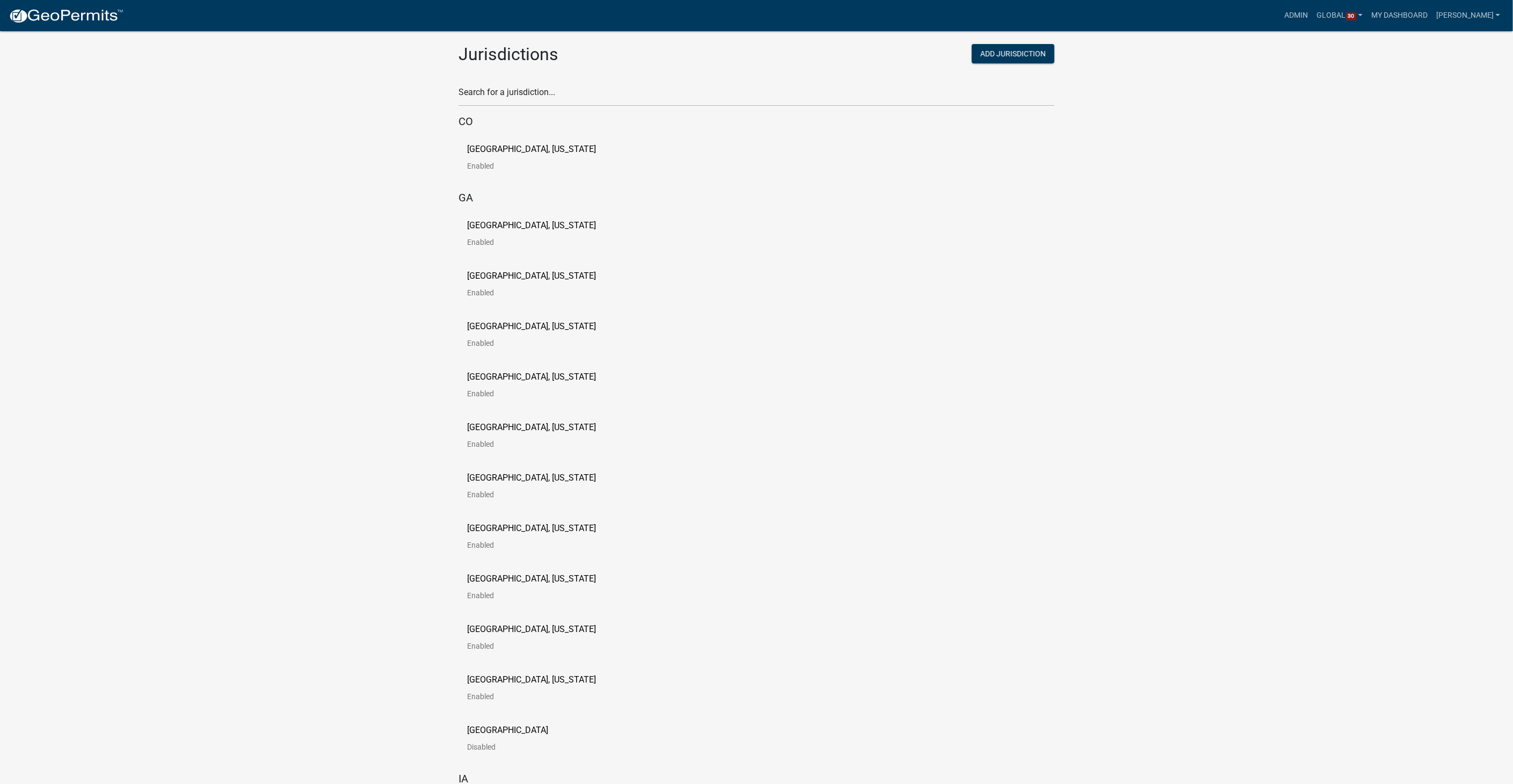
click at [517, 83] on div "Search for a jurisdiction..." at bounding box center [756, 87] width 596 height 37
click at [511, 95] on input "text" at bounding box center [756, 95] width 596 height 22
type input "waseca"
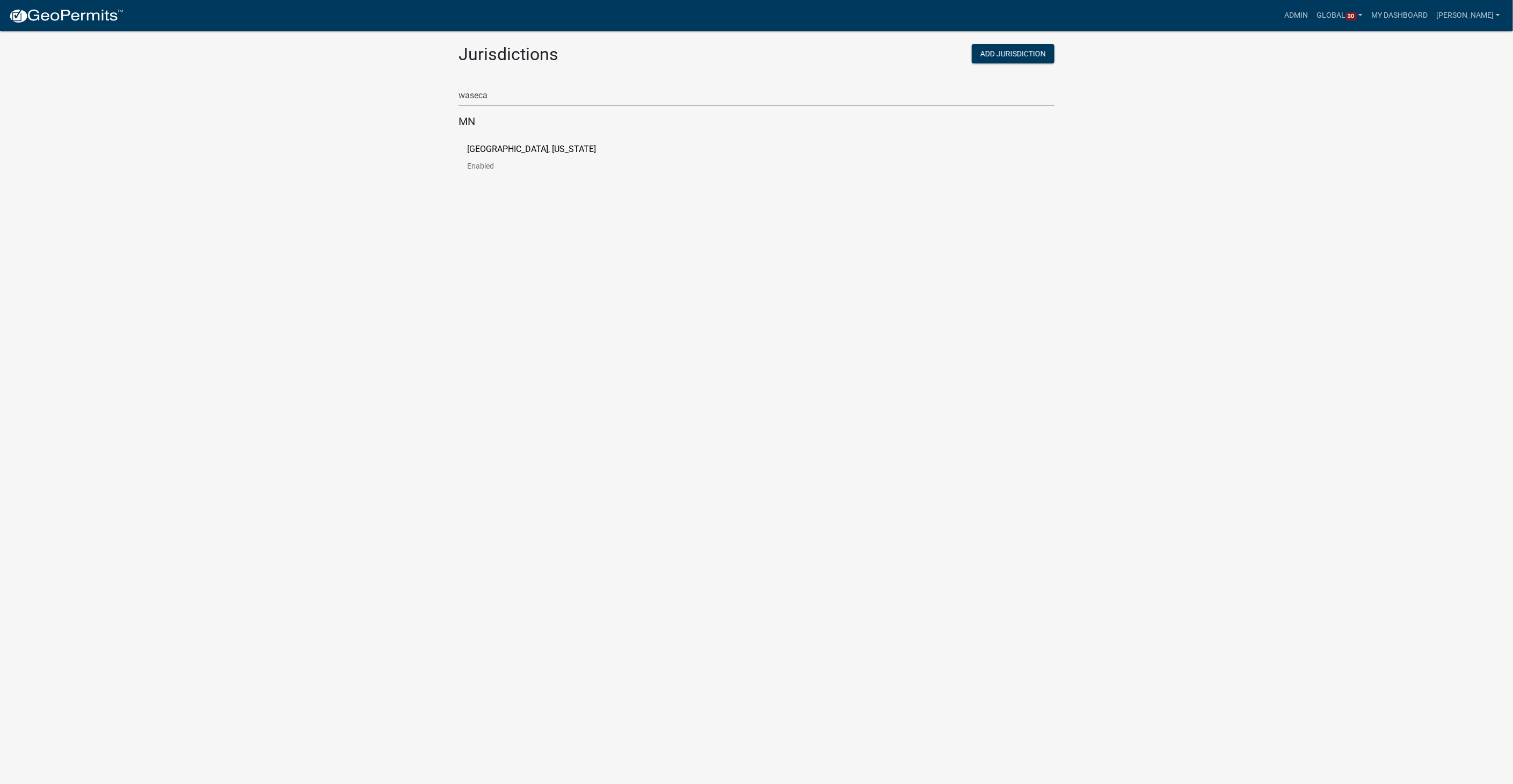
click at [542, 148] on p "[GEOGRAPHIC_DATA], [US_STATE]" at bounding box center [531, 149] width 129 height 9
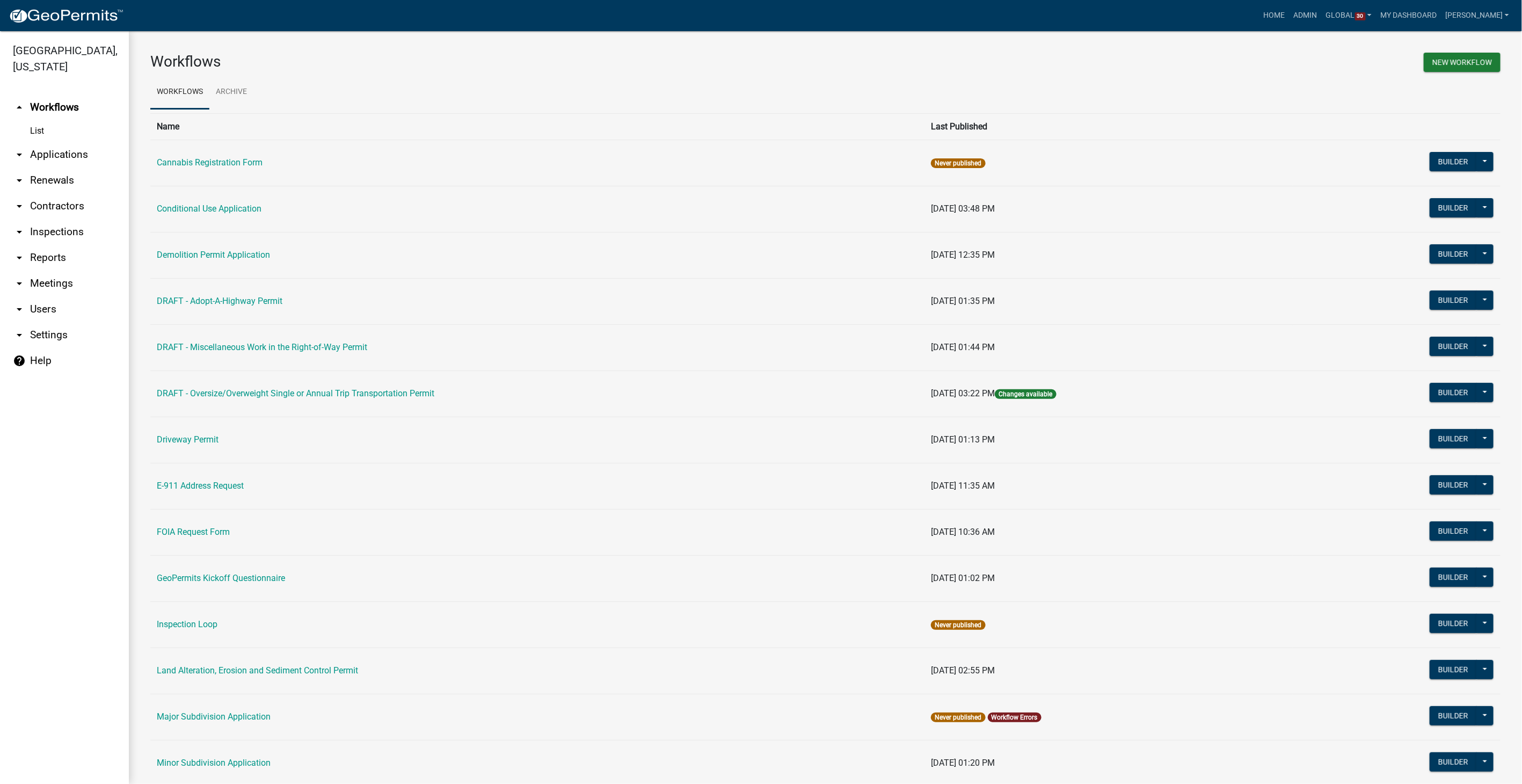
click at [34, 254] on link "arrow_drop_down Reports" at bounding box center [64, 257] width 129 height 26
select select "0: null"
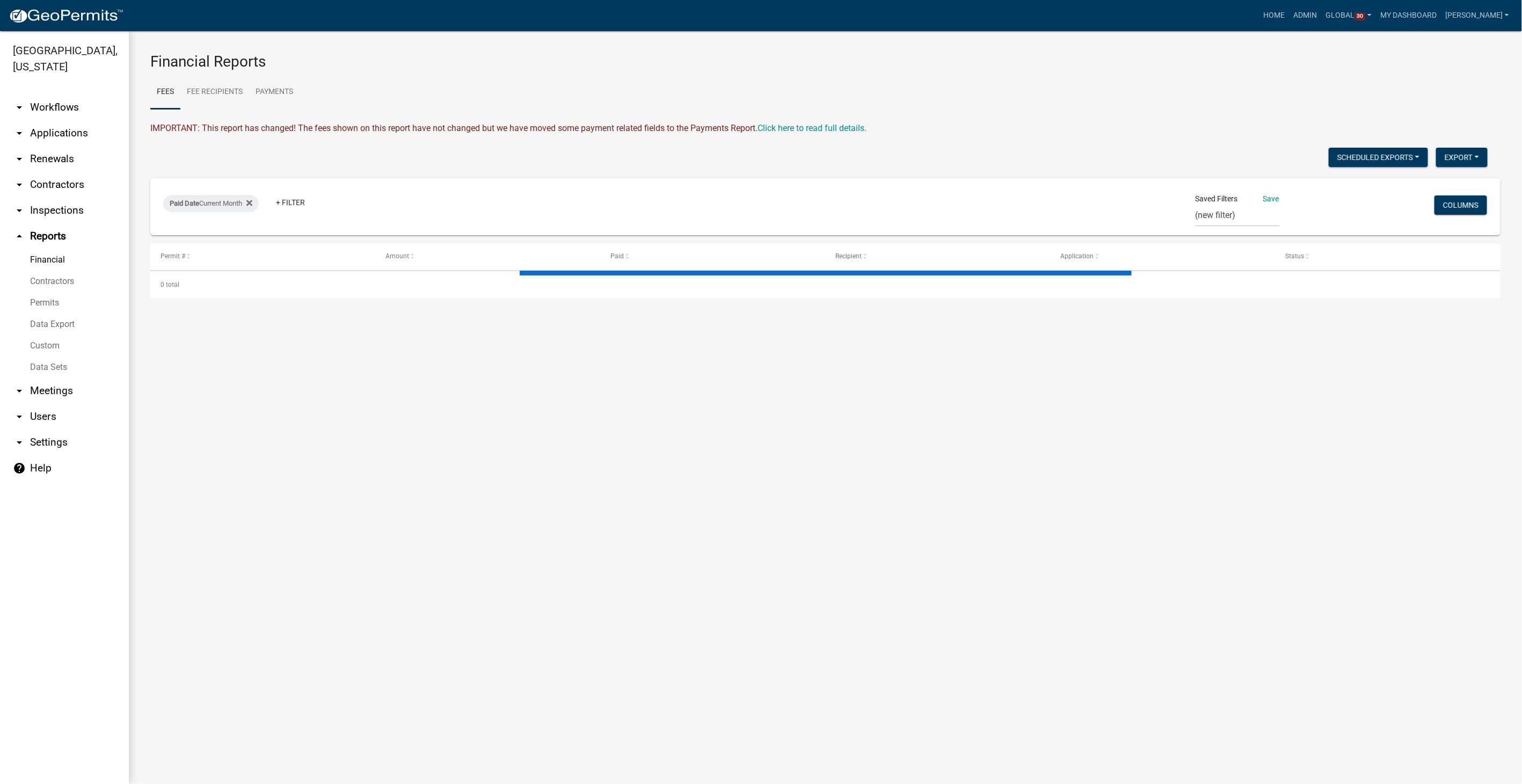
click at [47, 365] on link "Data Sets" at bounding box center [64, 367] width 129 height 22
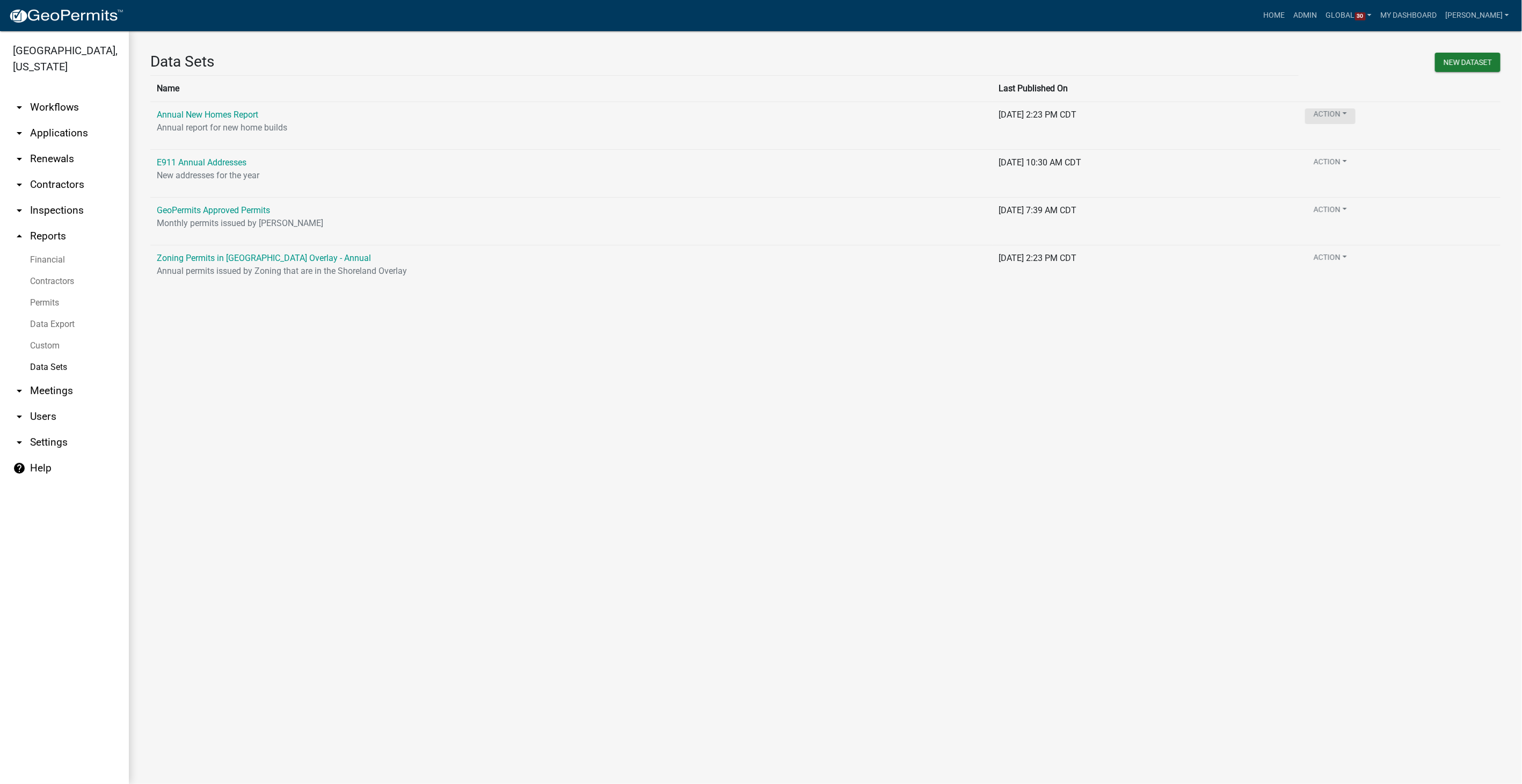
click at [1356, 113] on button "Action" at bounding box center [1329, 116] width 50 height 16
click at [1369, 165] on button "Copy" at bounding box center [1381, 168] width 85 height 26
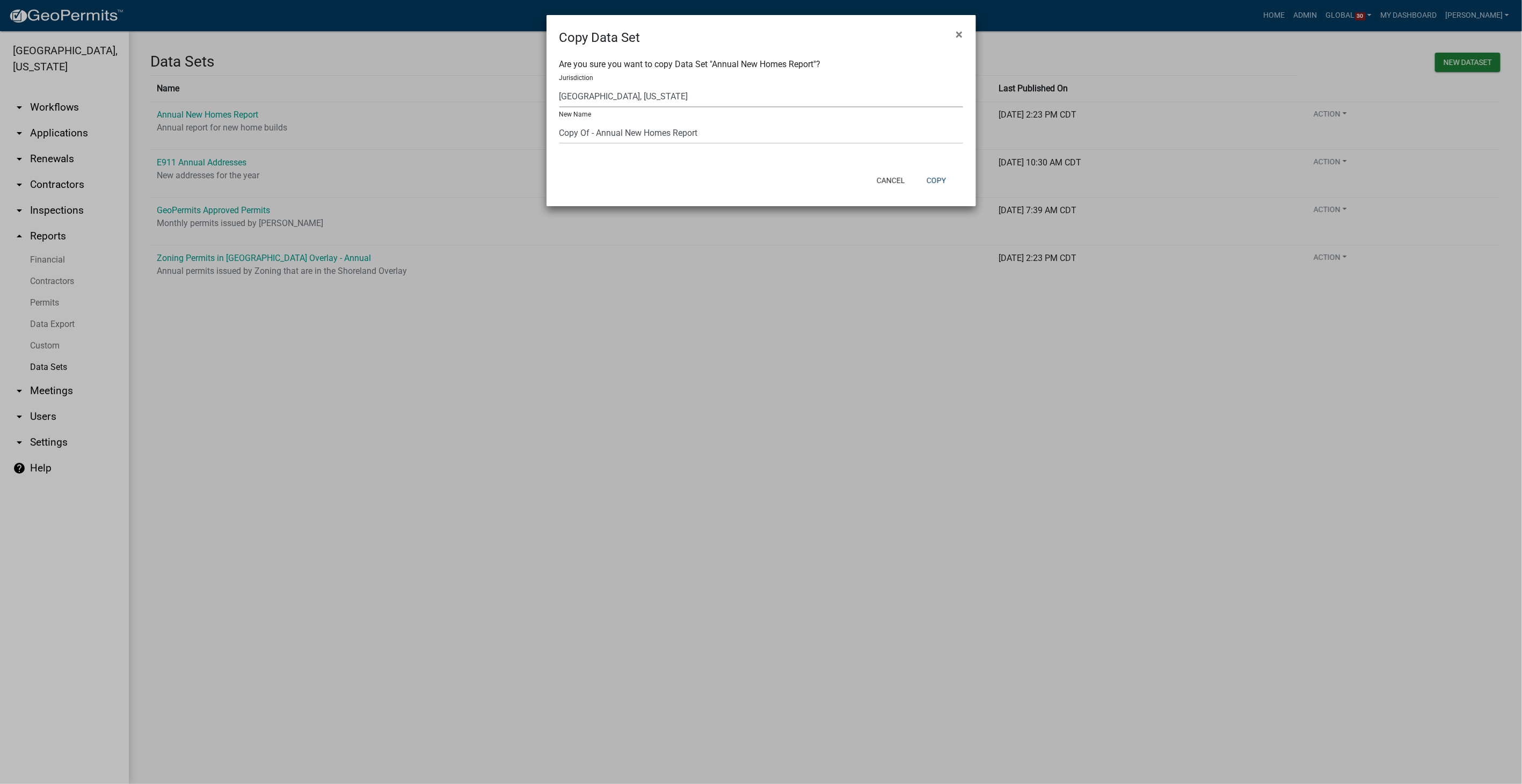
click at [670, 94] on select "Yankton County, South Dakota (Canceled) Wright County, Iowa Winneshiek County, …" at bounding box center [761, 96] width 404 height 22
select select "5b07dbc3-9309-4702-a5fe-a7fbde9626ce"
click at [559, 85] on select "Yankton County, South Dakota (Canceled) Wright County, Iowa Winneshiek County, …" at bounding box center [761, 96] width 404 height 22
click at [941, 180] on button "Copy" at bounding box center [935, 181] width 36 height 20
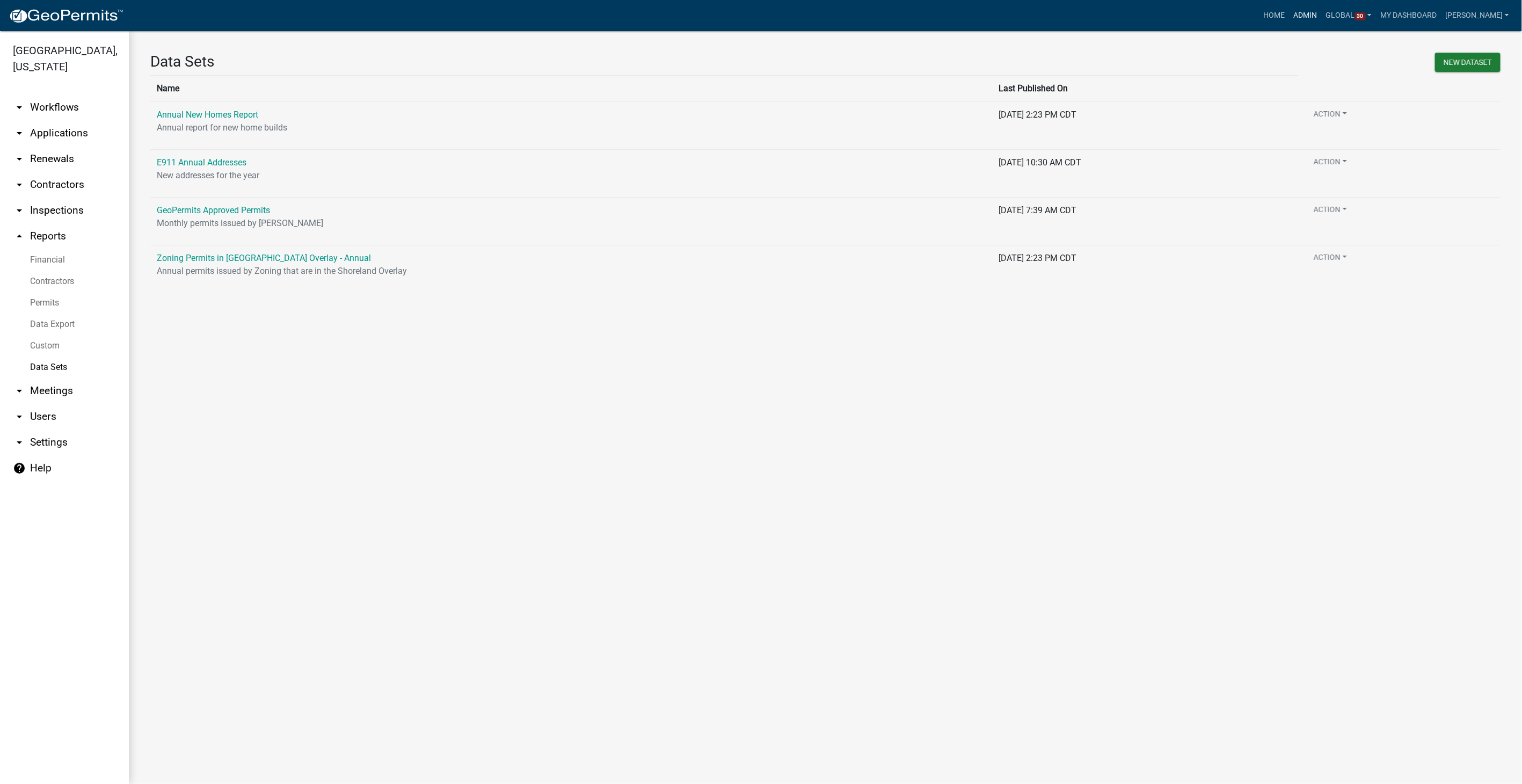
click at [1321, 10] on link "Admin" at bounding box center [1305, 15] width 32 height 21
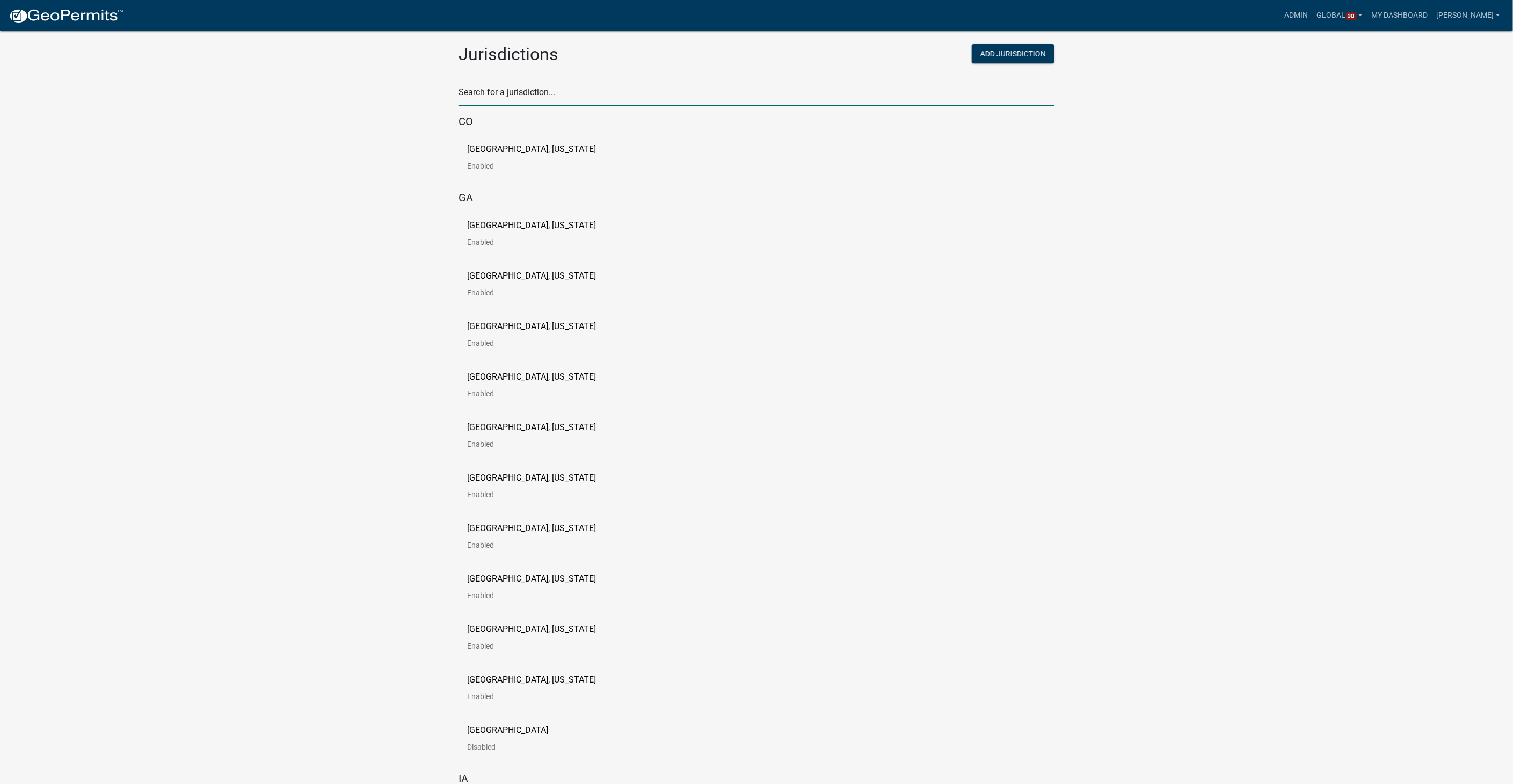
click at [581, 95] on input "text" at bounding box center [756, 95] width 596 height 22
type input "[PERSON_NAME]"
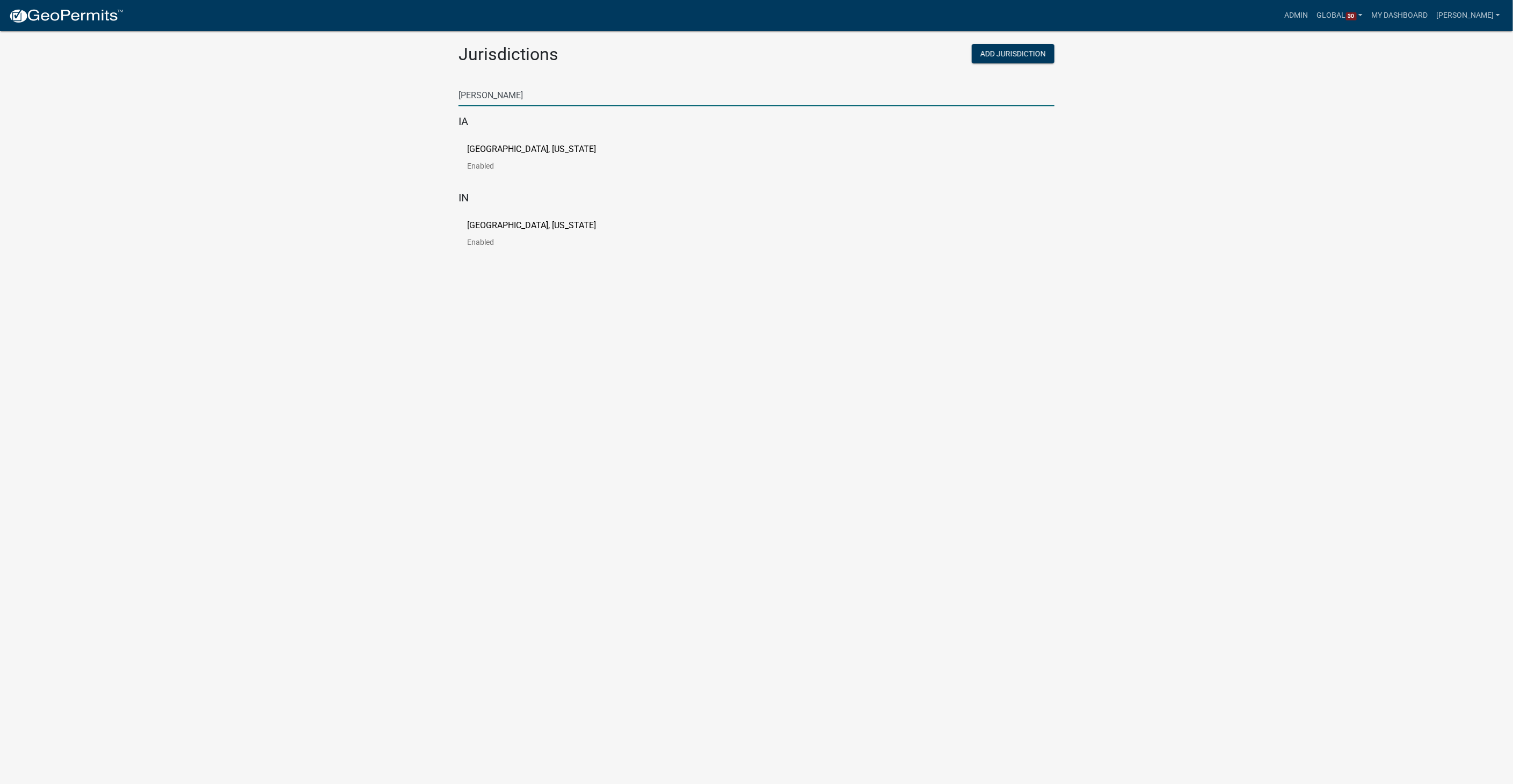
click at [510, 147] on p "[GEOGRAPHIC_DATA], [US_STATE]" at bounding box center [531, 149] width 129 height 9
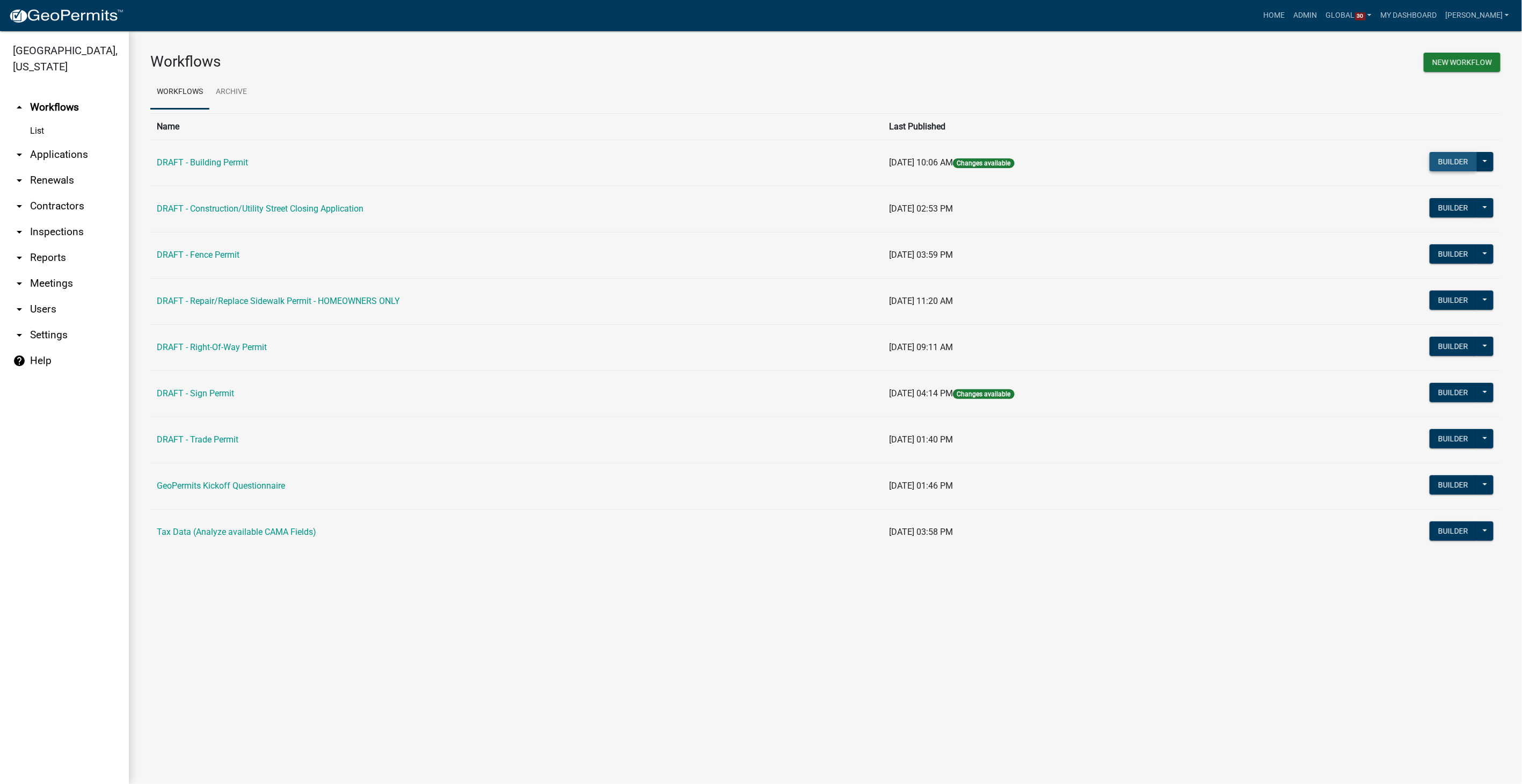
click at [1460, 169] on button "Builder" at bounding box center [1453, 162] width 47 height 20
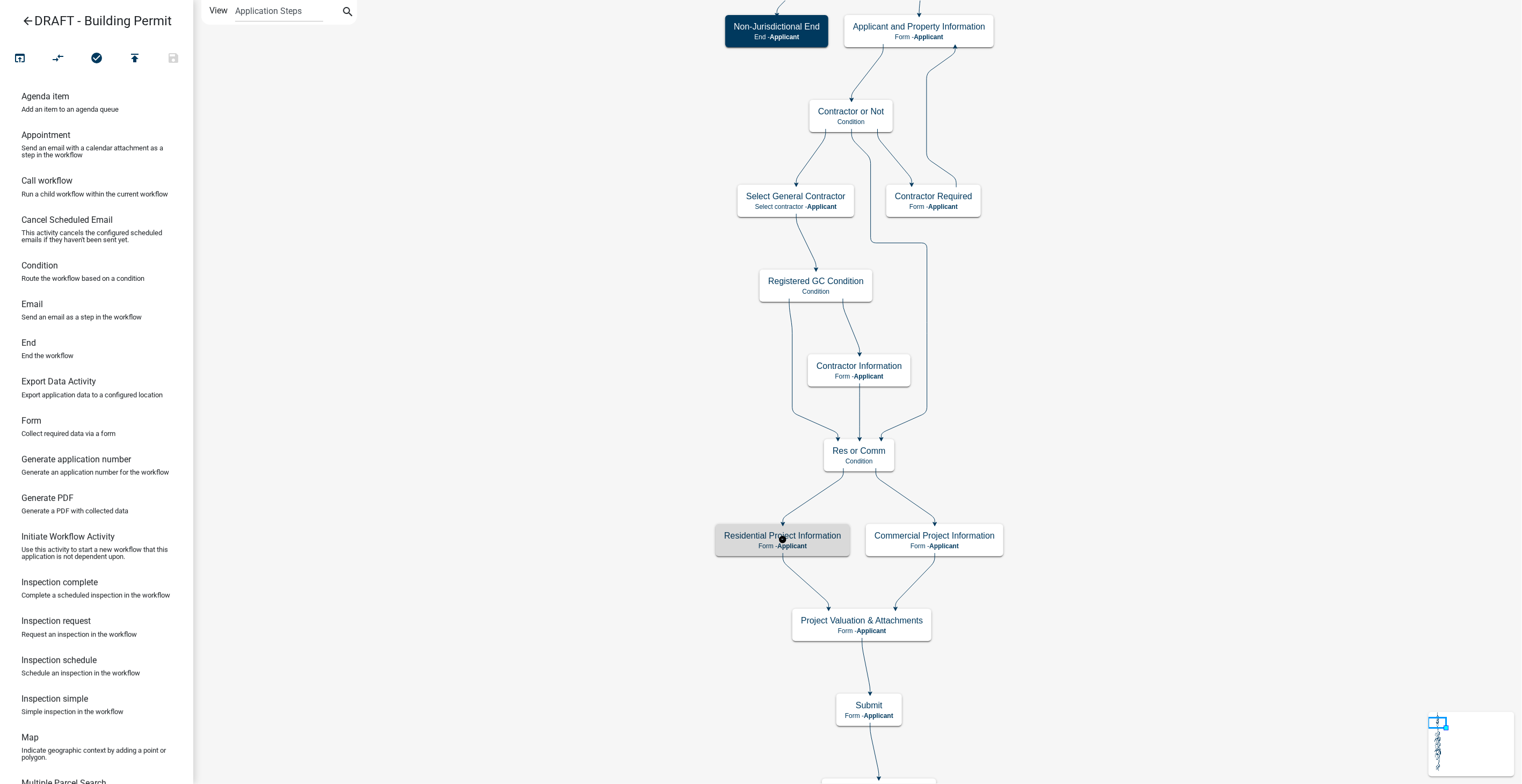
click at [813, 553] on div "Residential Project Information Form - Applicant" at bounding box center [782, 539] width 135 height 32
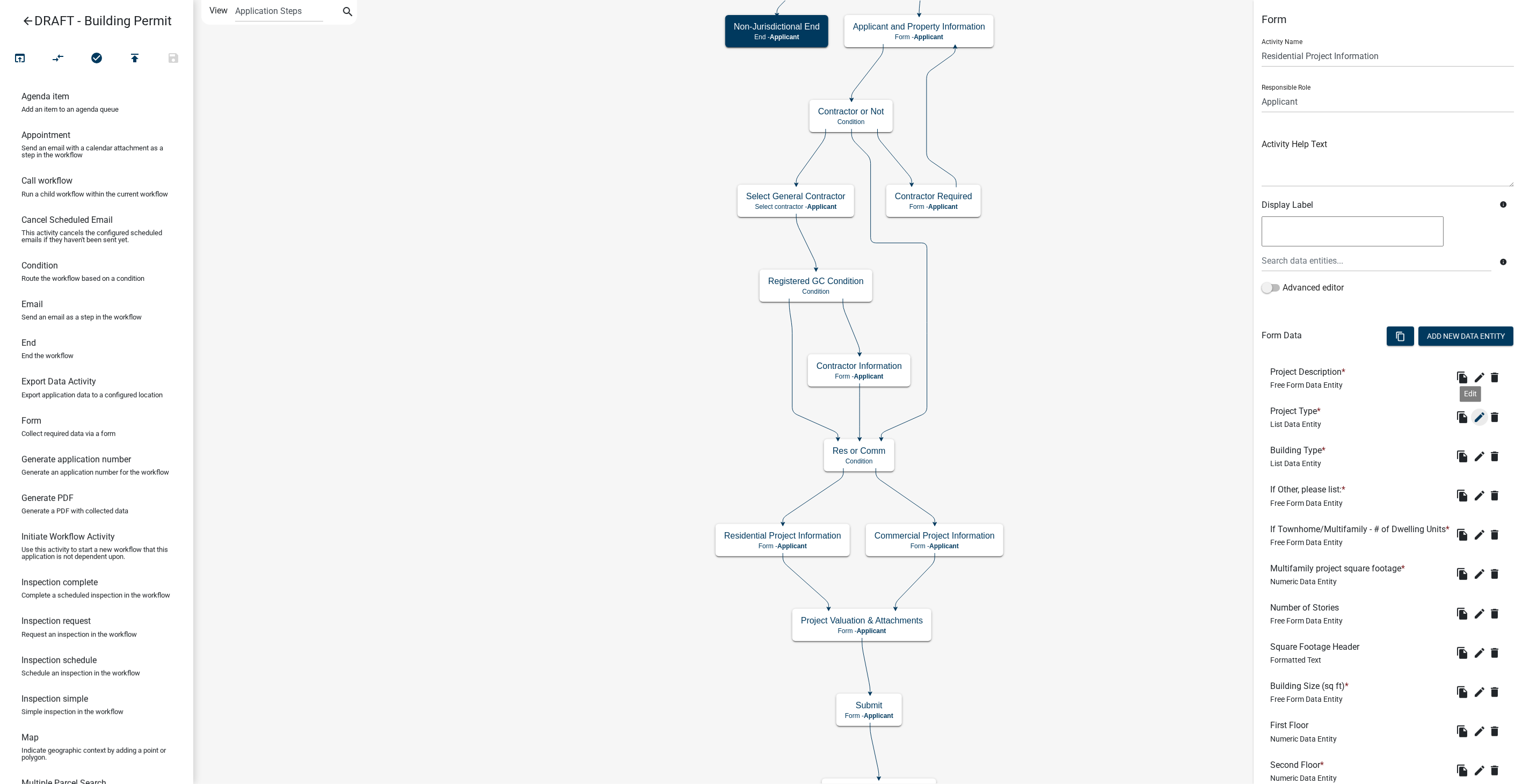
click at [1473, 419] on icon "edit" at bounding box center [1479, 417] width 13 height 13
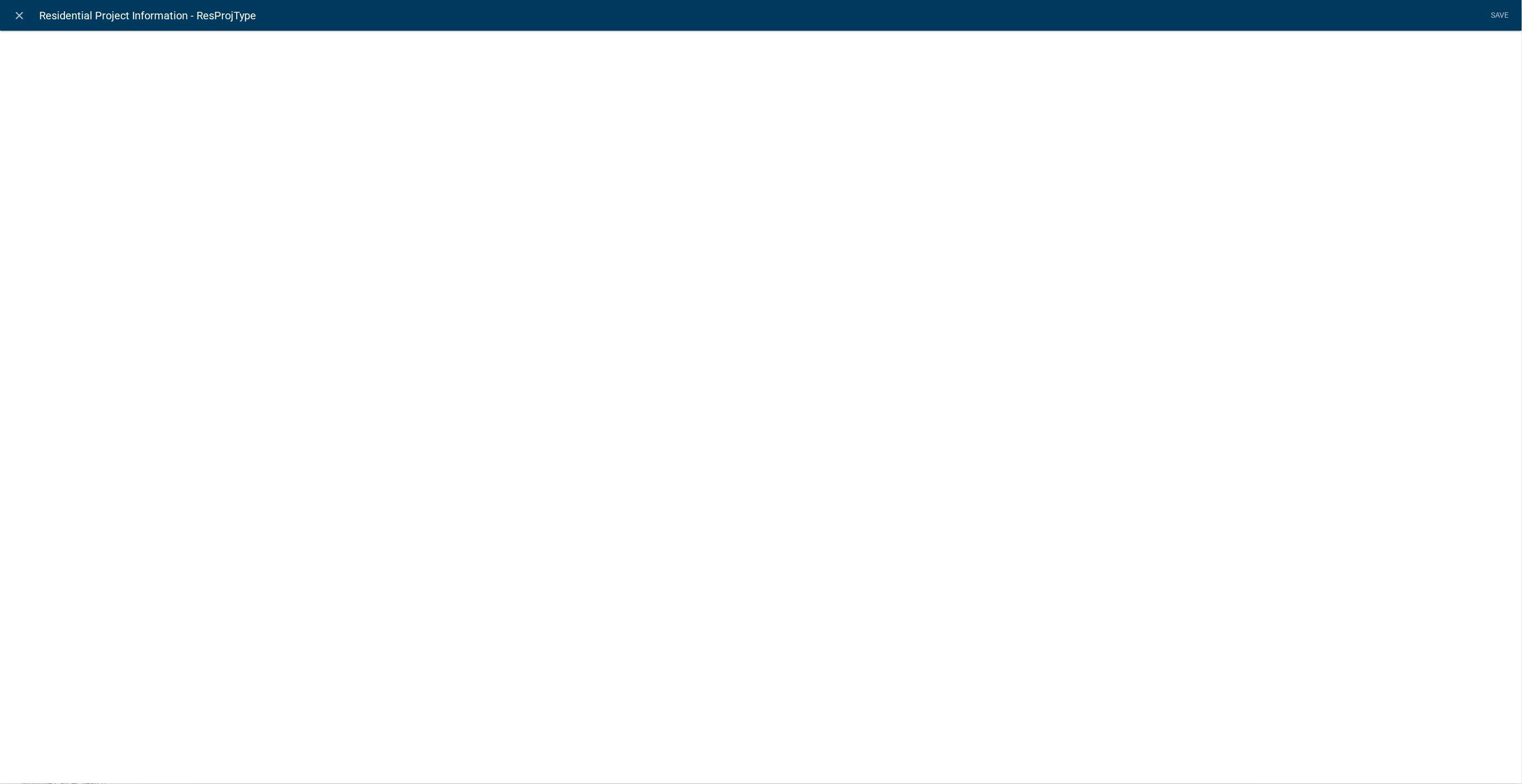
select select "list-data"
select select
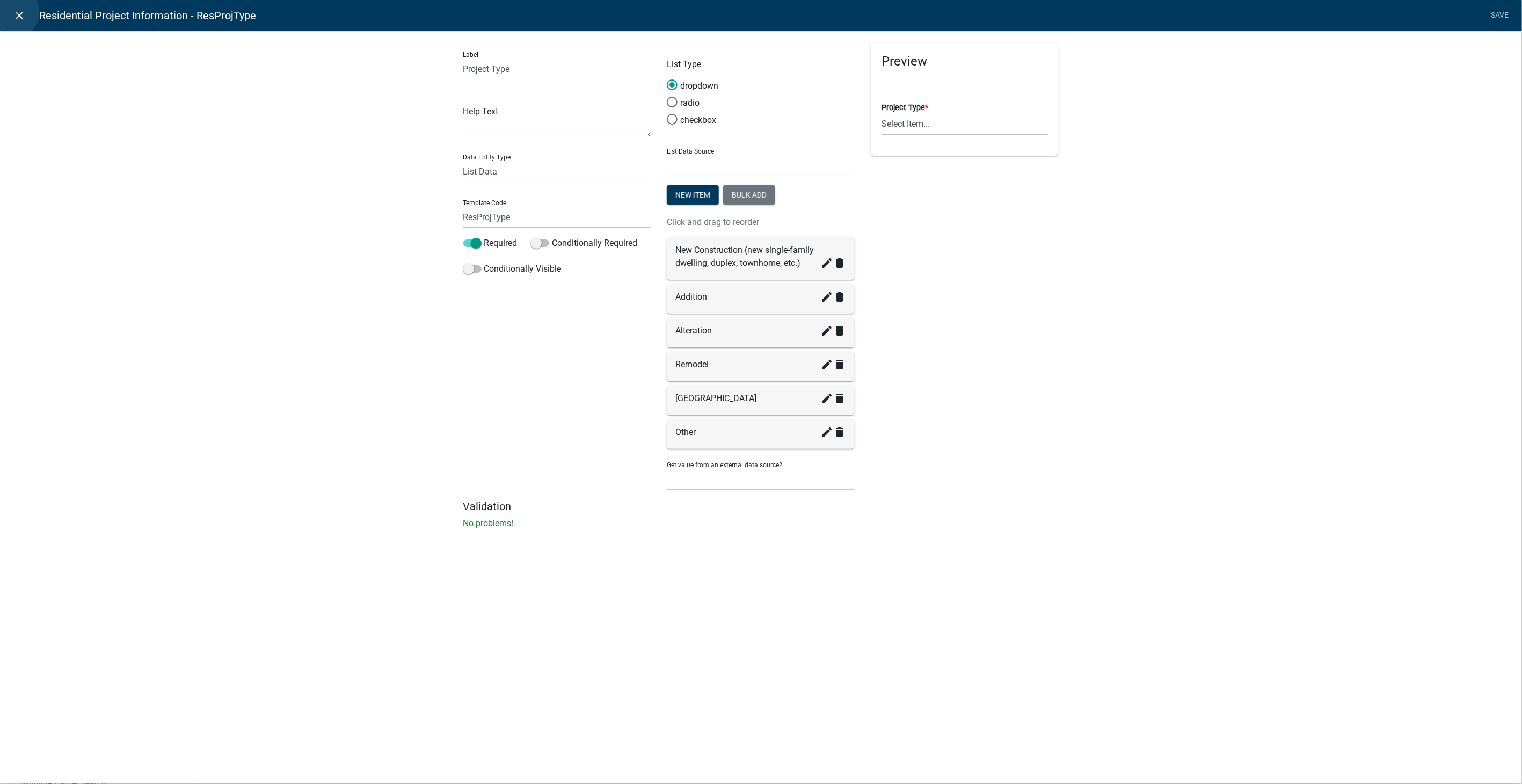
click at [12, 13] on link "close" at bounding box center [20, 15] width 22 height 22
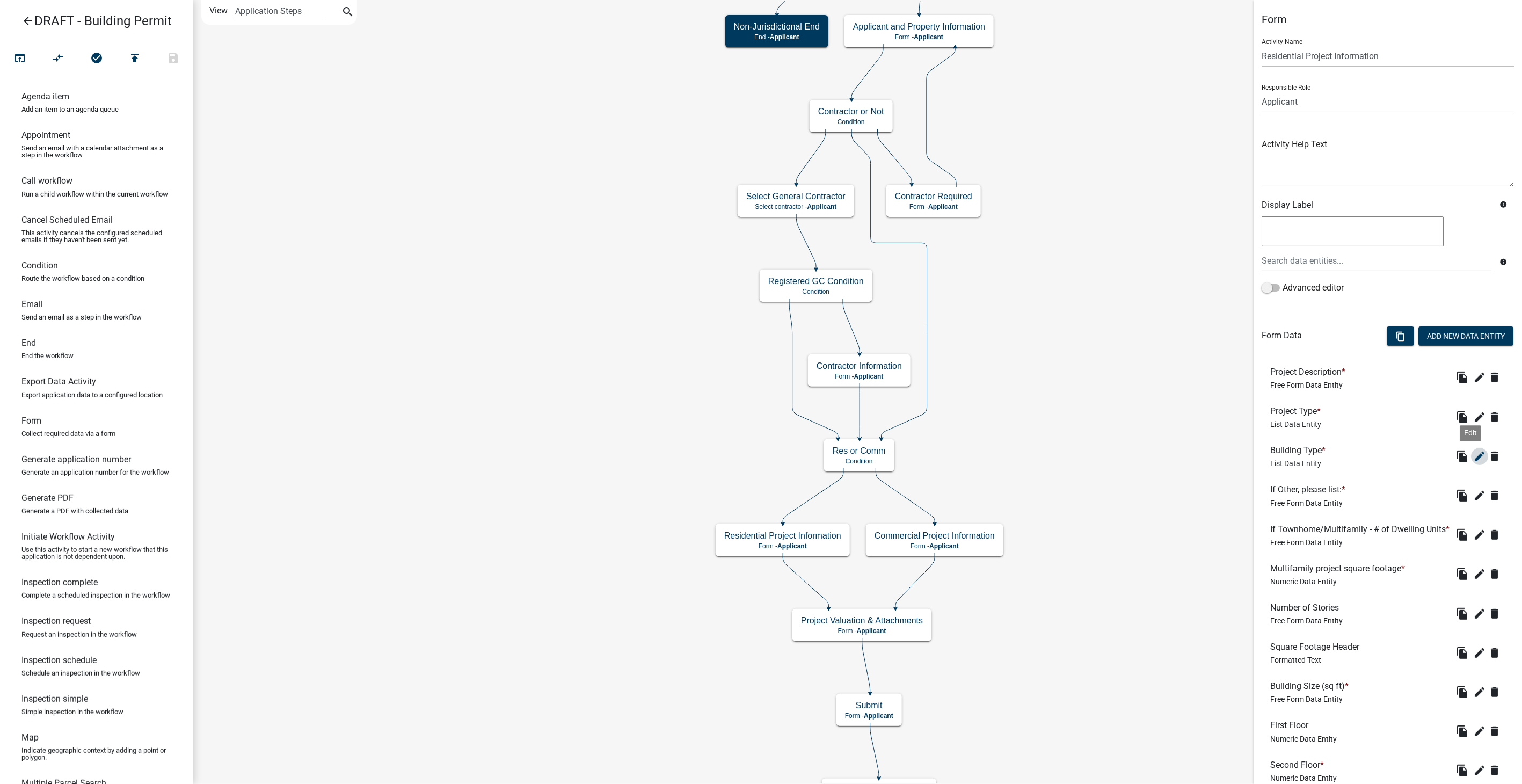
click at [1473, 450] on icon "edit" at bounding box center [1479, 456] width 13 height 13
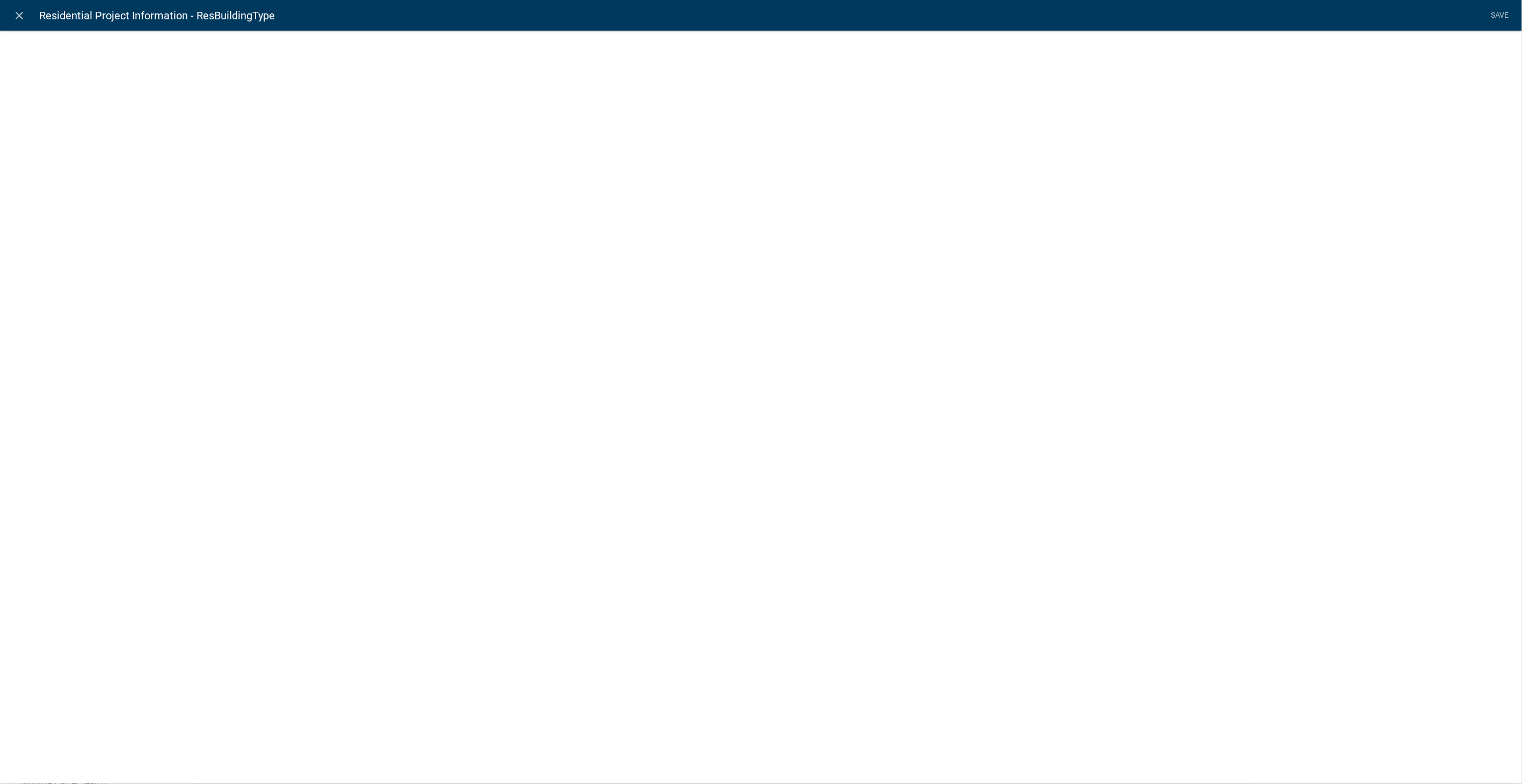
select select "list-data"
select select
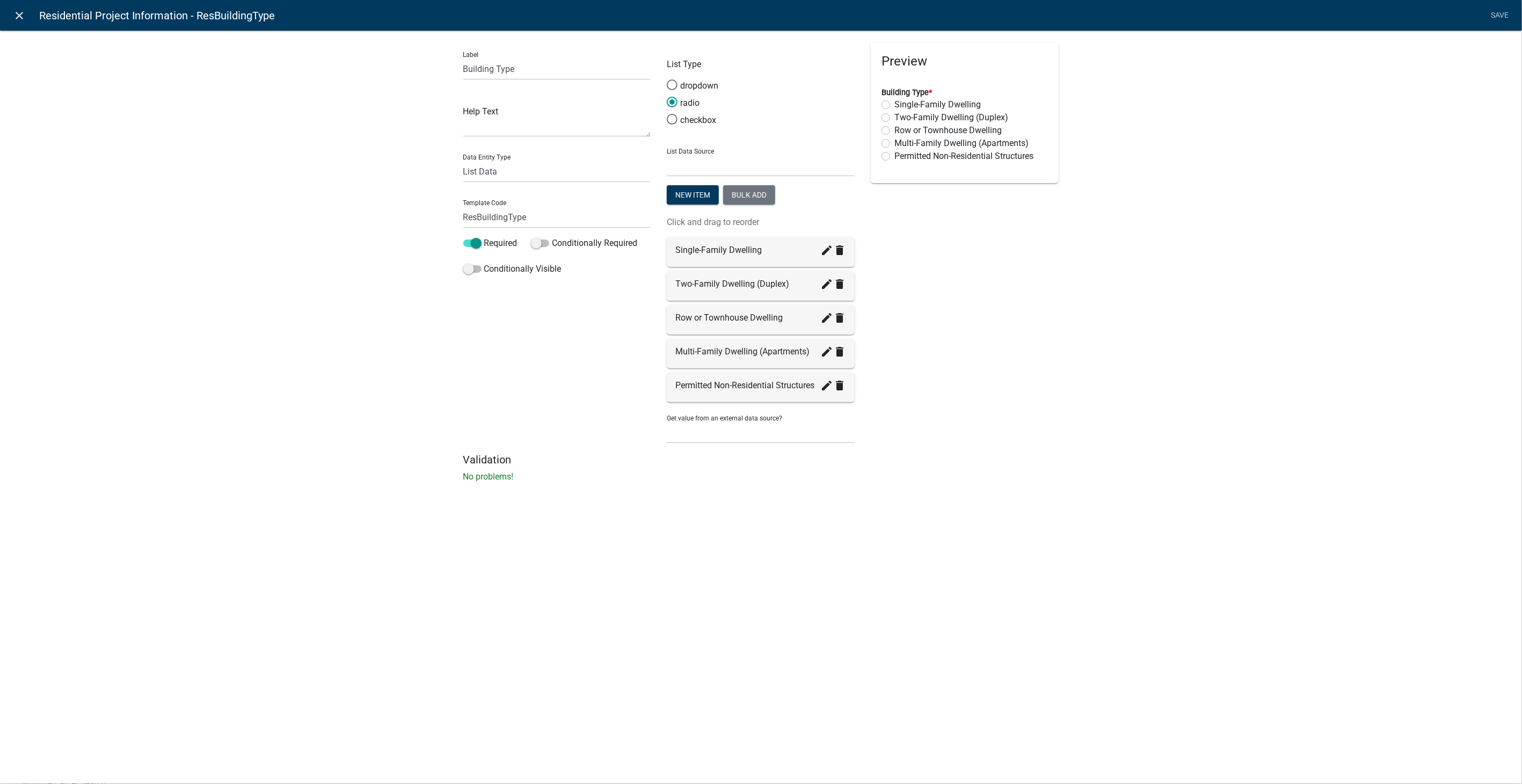
click at [15, 15] on icon "close" at bounding box center [20, 15] width 13 height 13
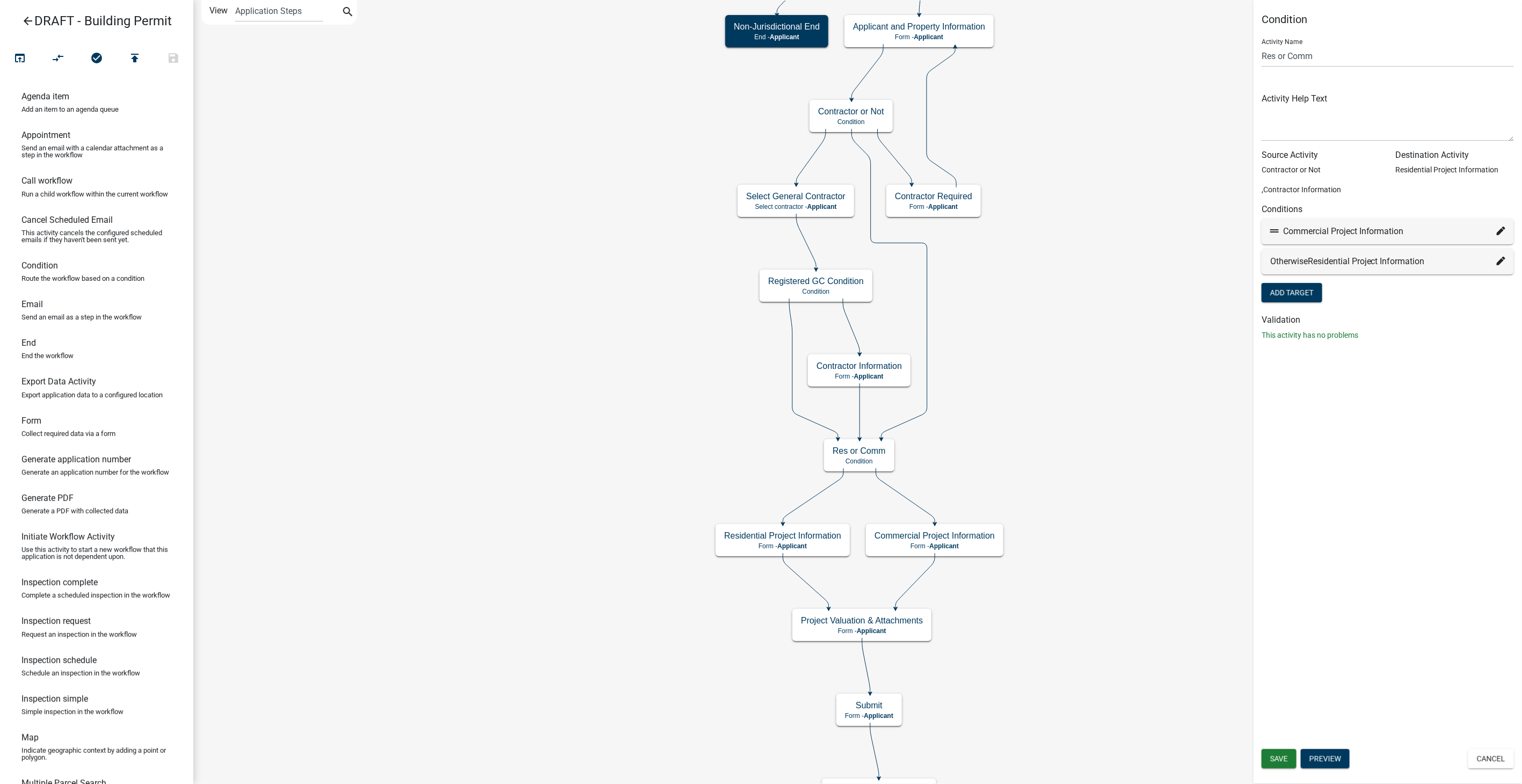
click at [1501, 228] on icon at bounding box center [1500, 231] width 9 height 9
select select "35: 47b86f18-54f8-44b7-848a-9f7ffaf28244"
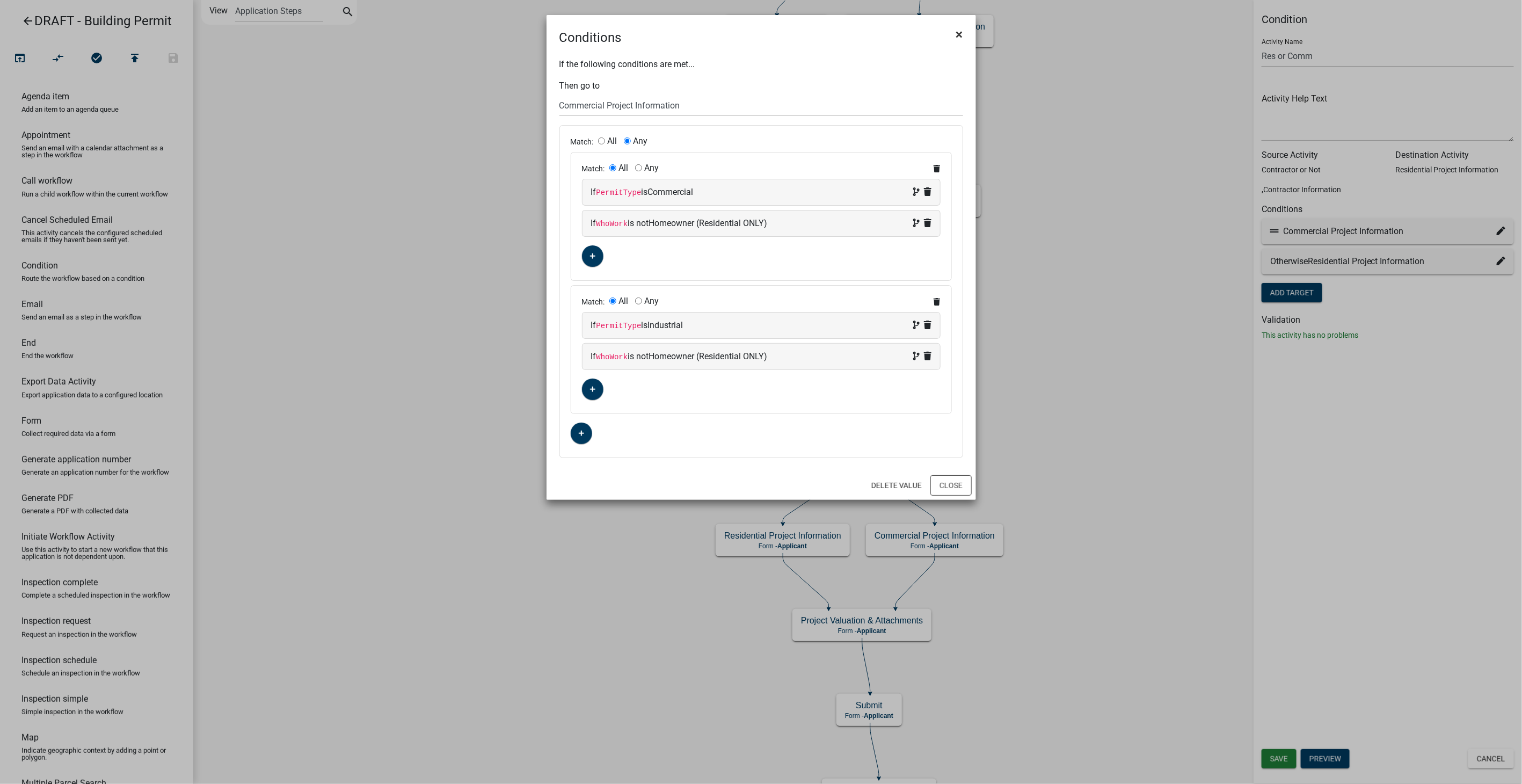
click at [954, 31] on button "×" at bounding box center [959, 34] width 25 height 30
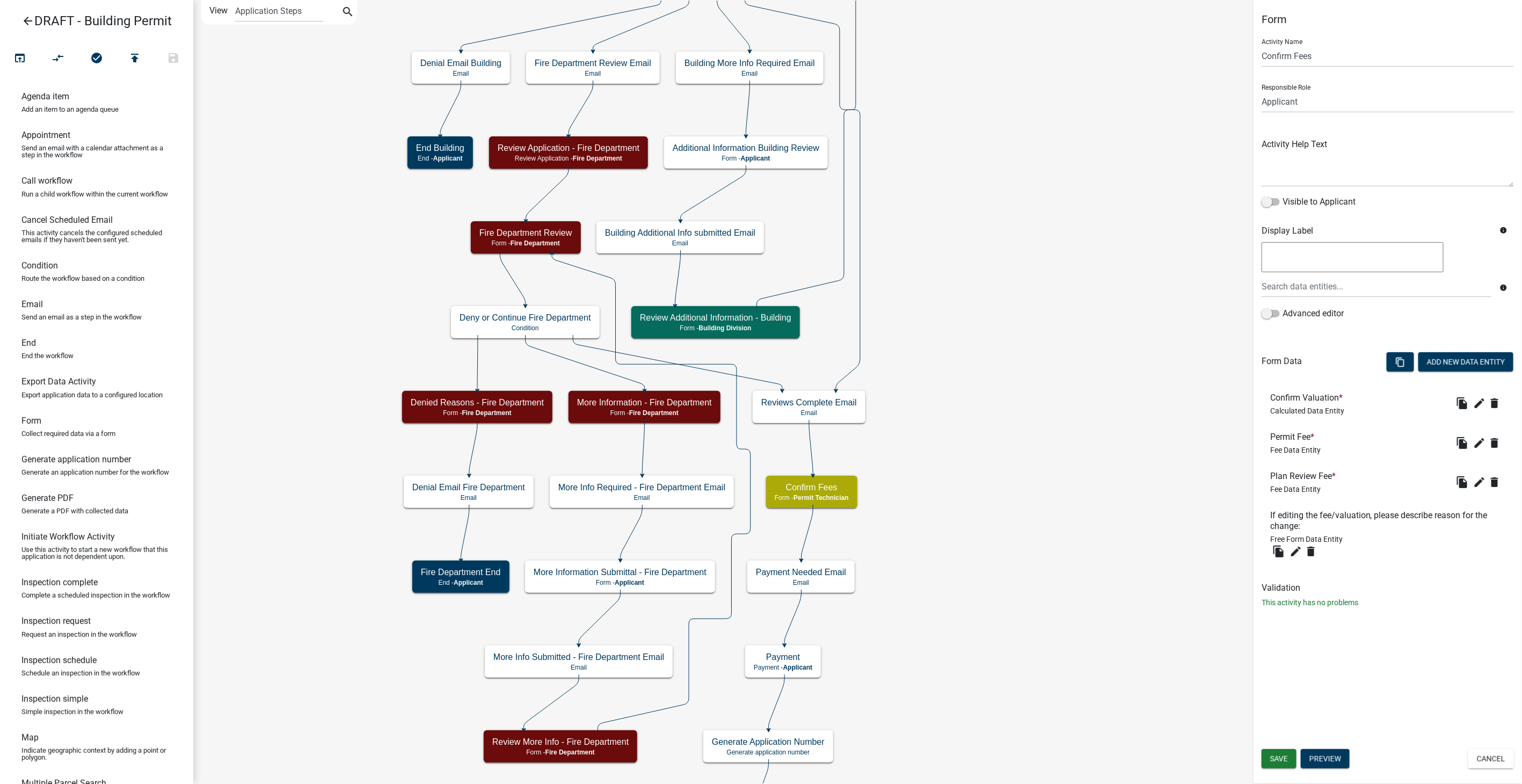
click at [30, 20] on icon "arrow_back" at bounding box center [28, 22] width 13 height 15
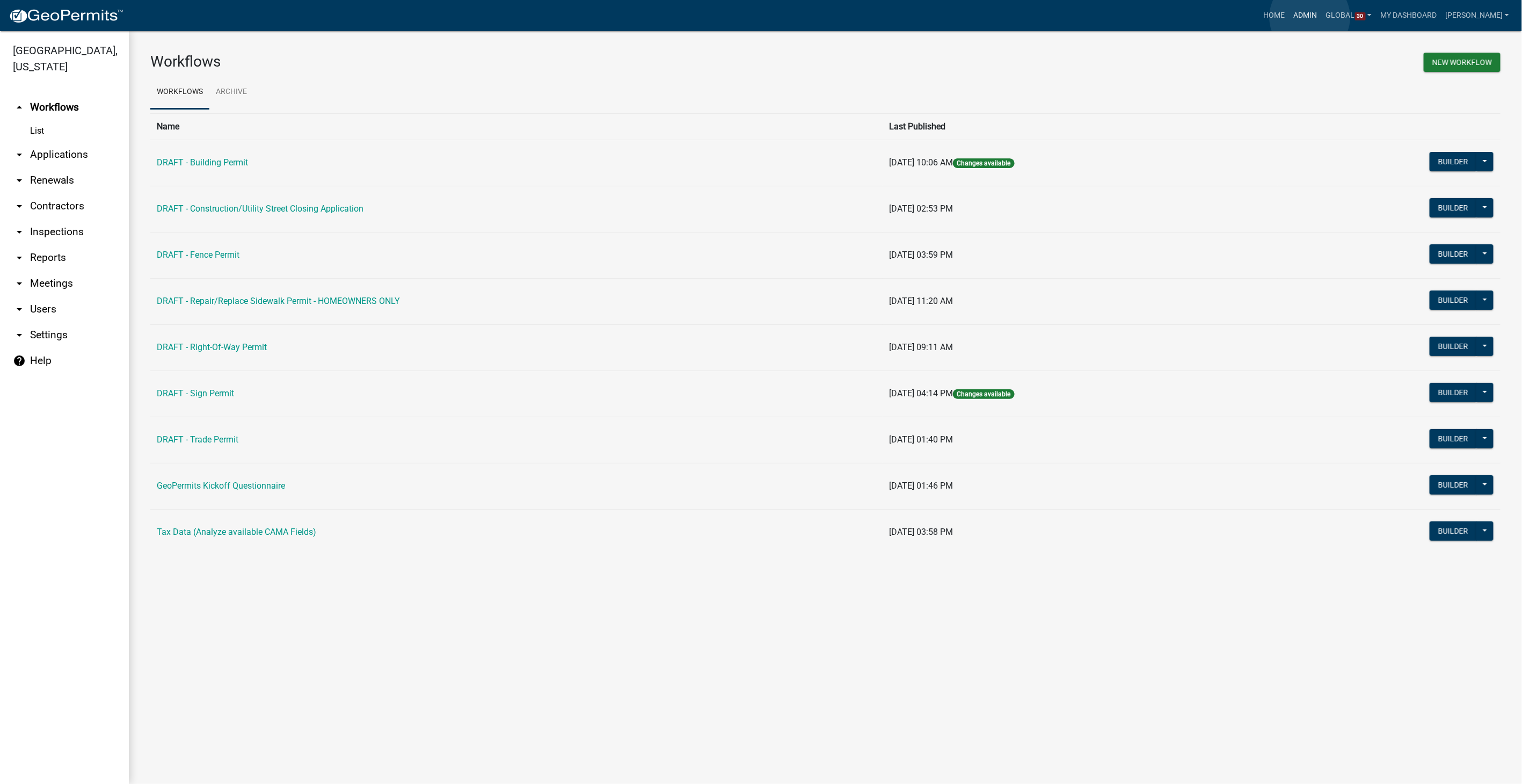
click at [1310, 17] on link "Admin" at bounding box center [1305, 15] width 32 height 21
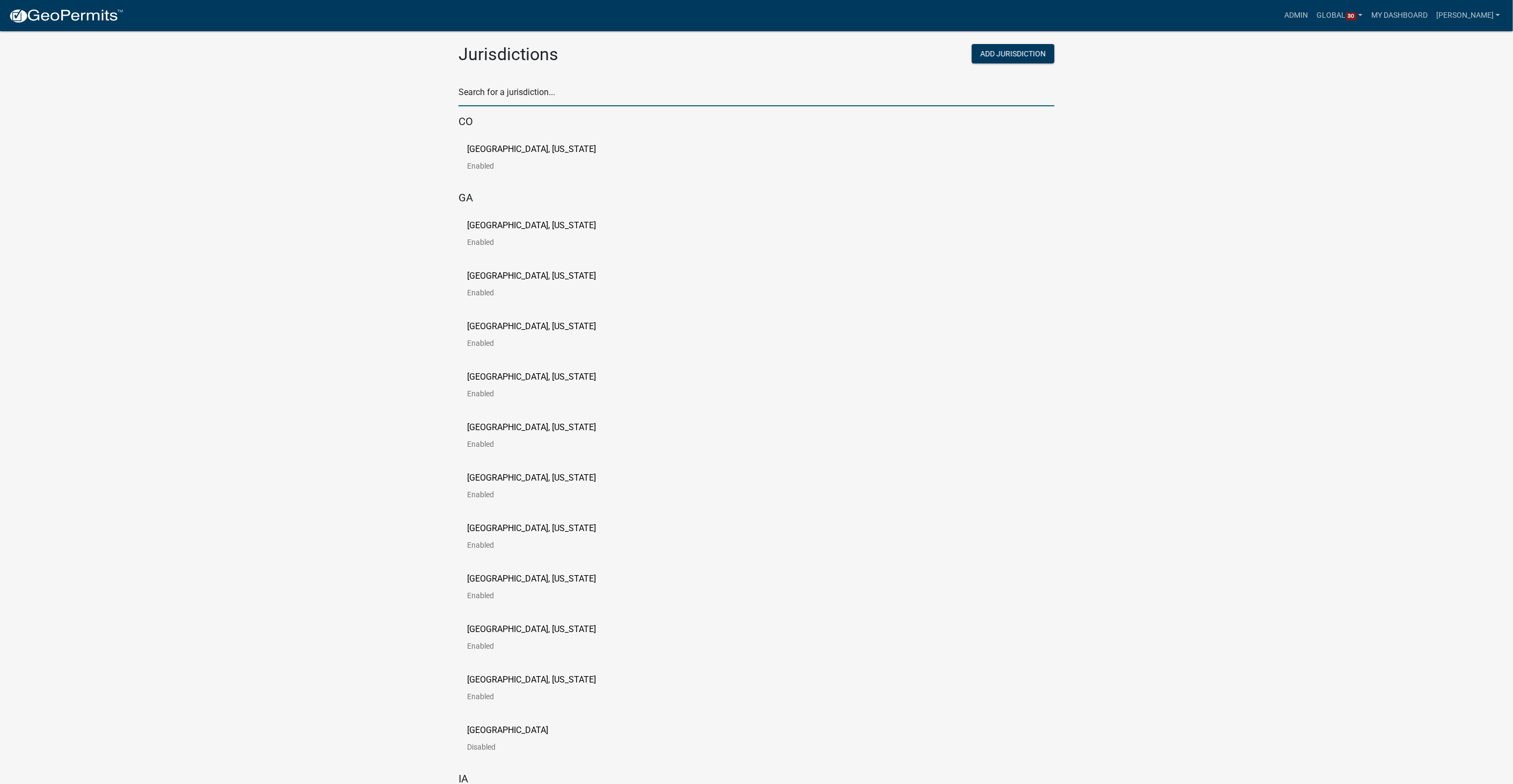
click at [514, 90] on input "text" at bounding box center [756, 95] width 596 height 22
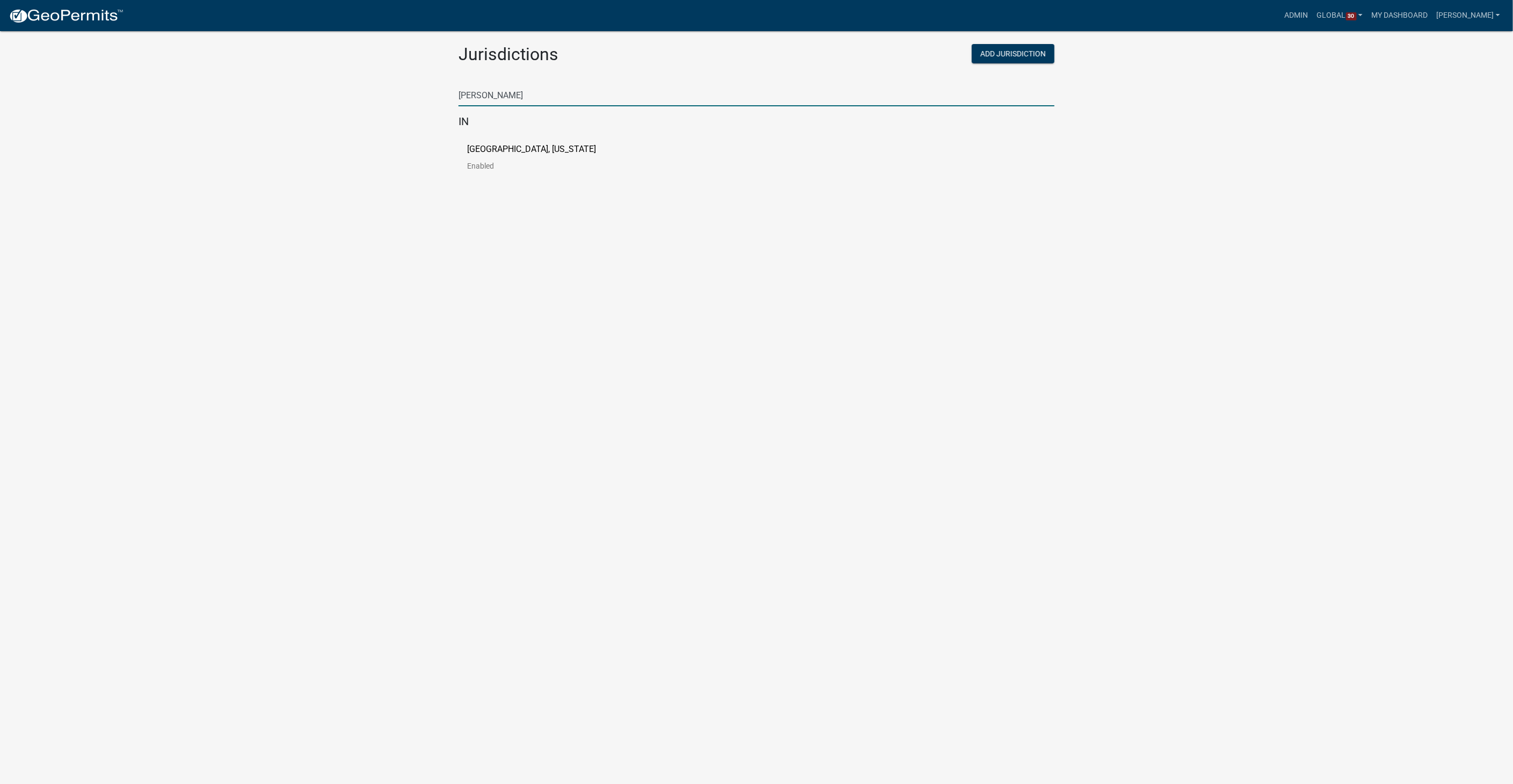
type input "howard"
click at [524, 147] on p "[GEOGRAPHIC_DATA], [US_STATE]" at bounding box center [531, 149] width 129 height 9
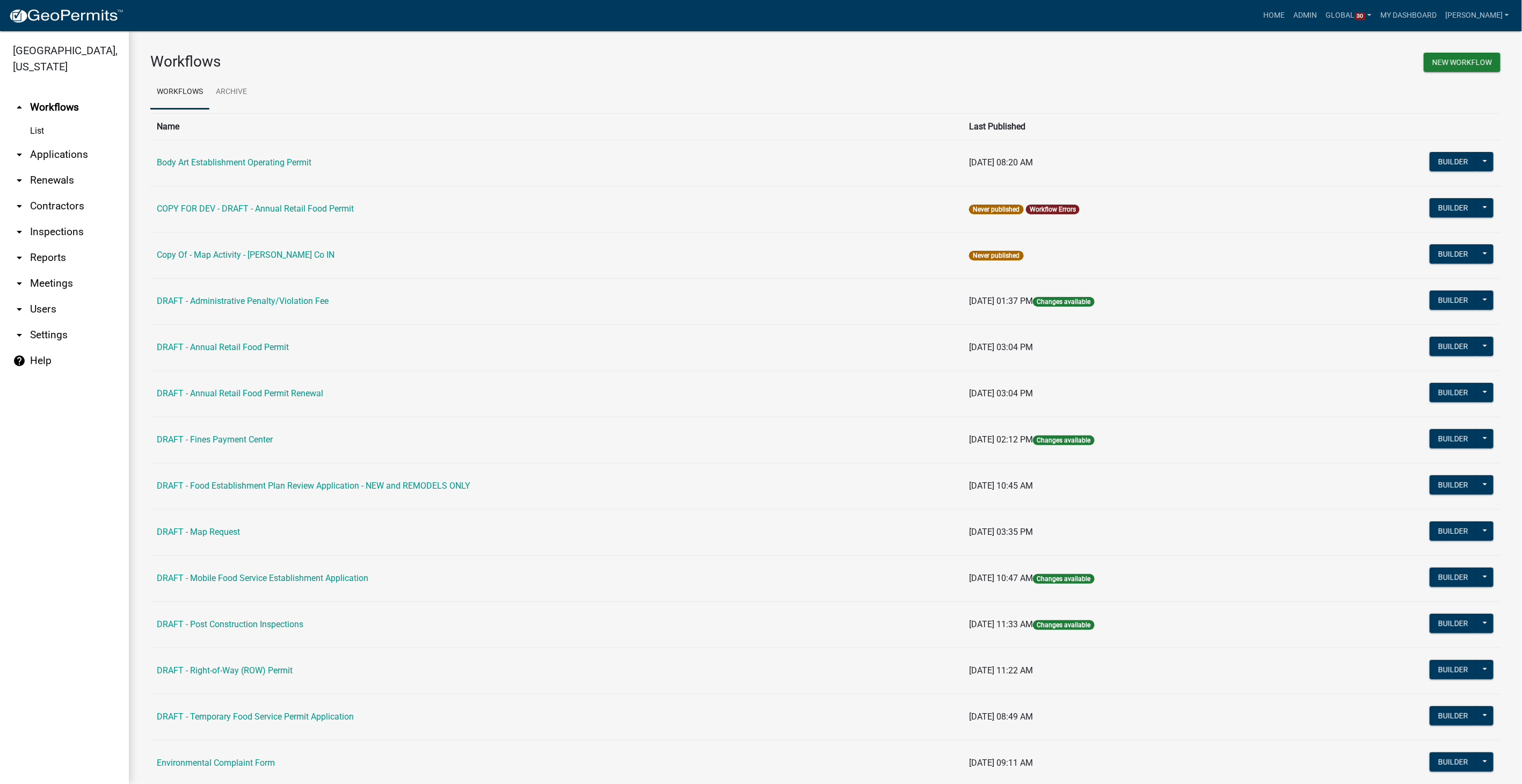
click at [36, 256] on link "arrow_drop_down Reports" at bounding box center [64, 257] width 129 height 26
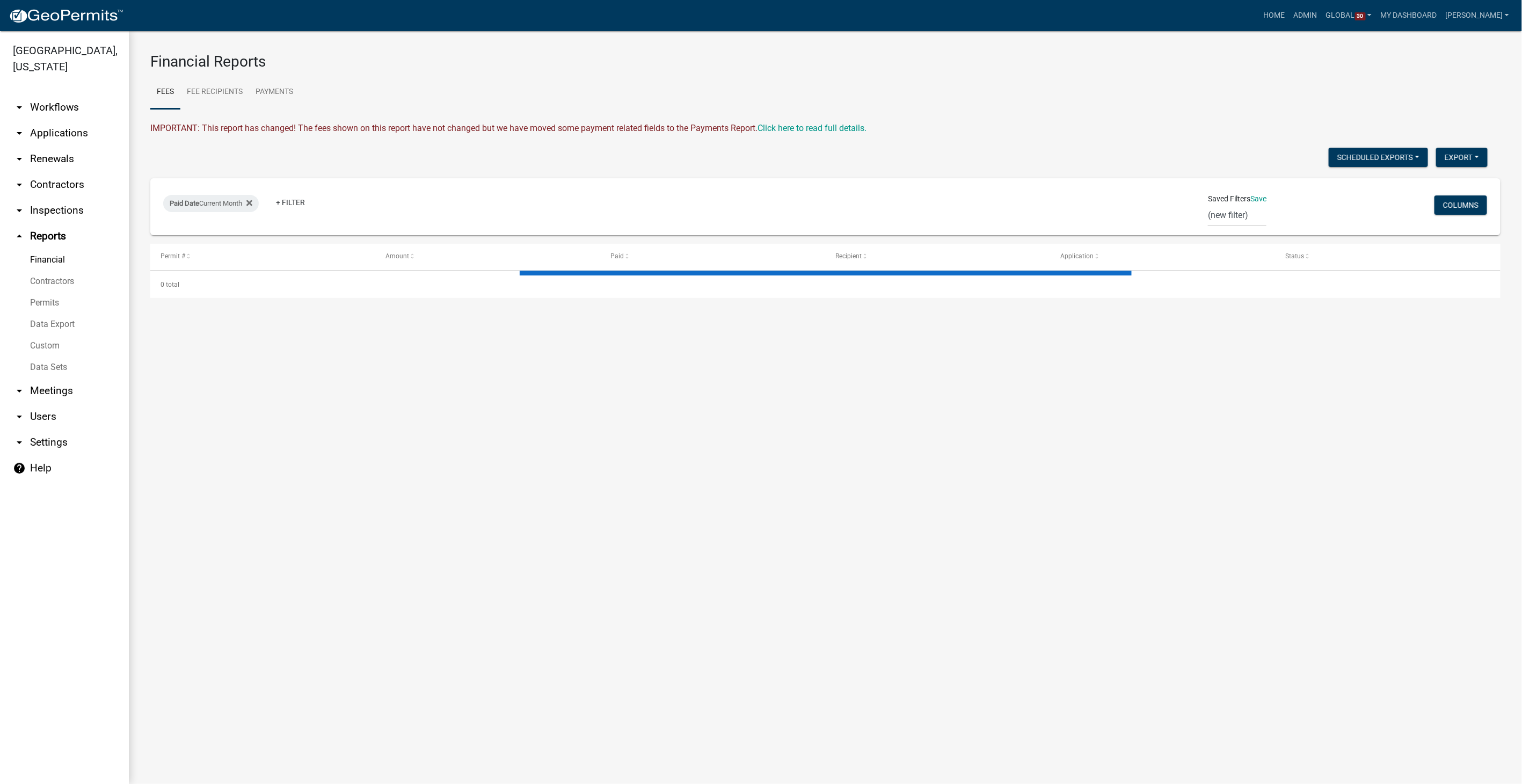
click at [44, 437] on link "arrow_drop_down Settings" at bounding box center [64, 442] width 129 height 26
select select "IN"
select select "Eastern Standard Time"
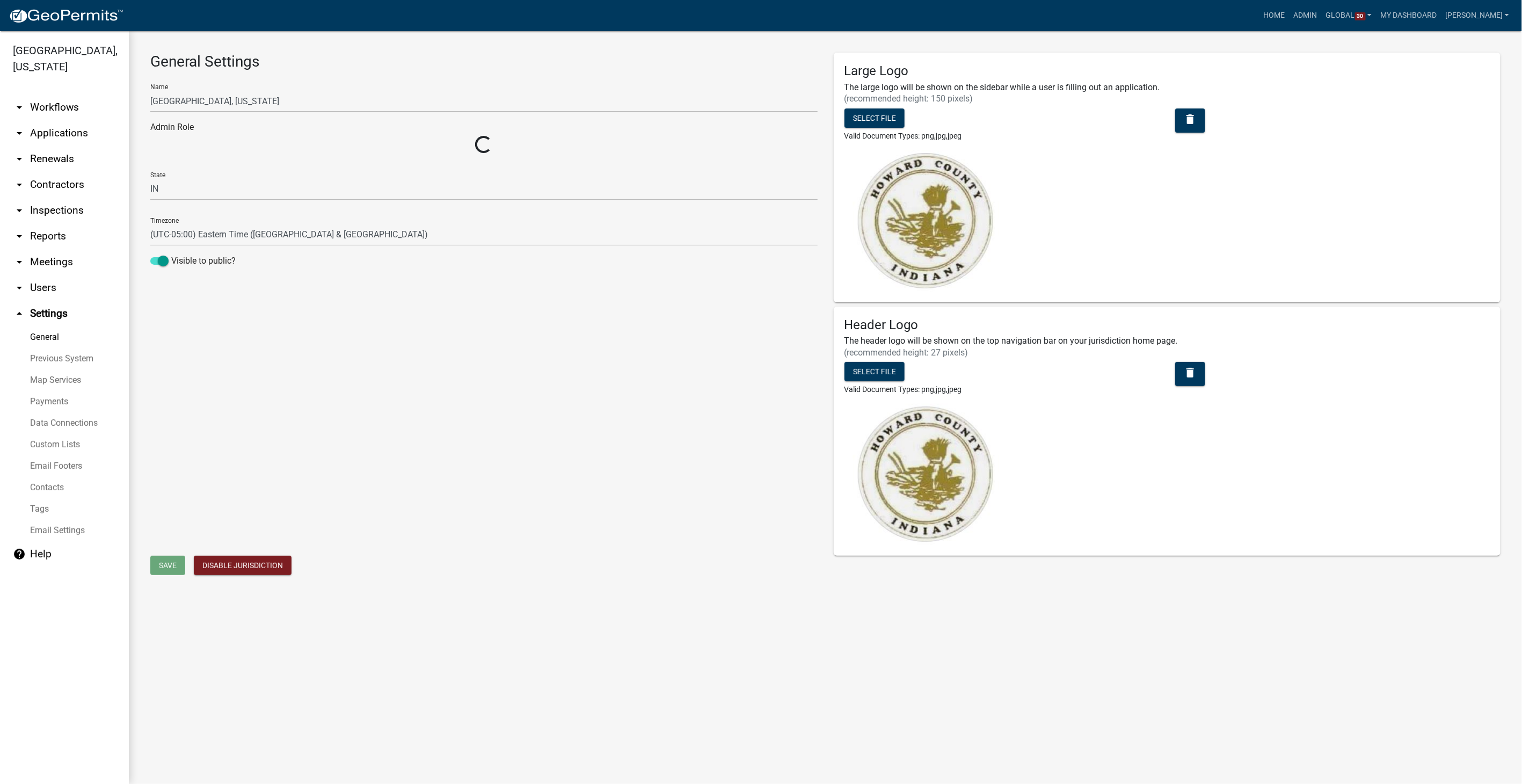
select select "9c9deb39-280e-482d-88ce-bc094a2fb335"
click at [43, 362] on link "Previous System" at bounding box center [64, 359] width 129 height 22
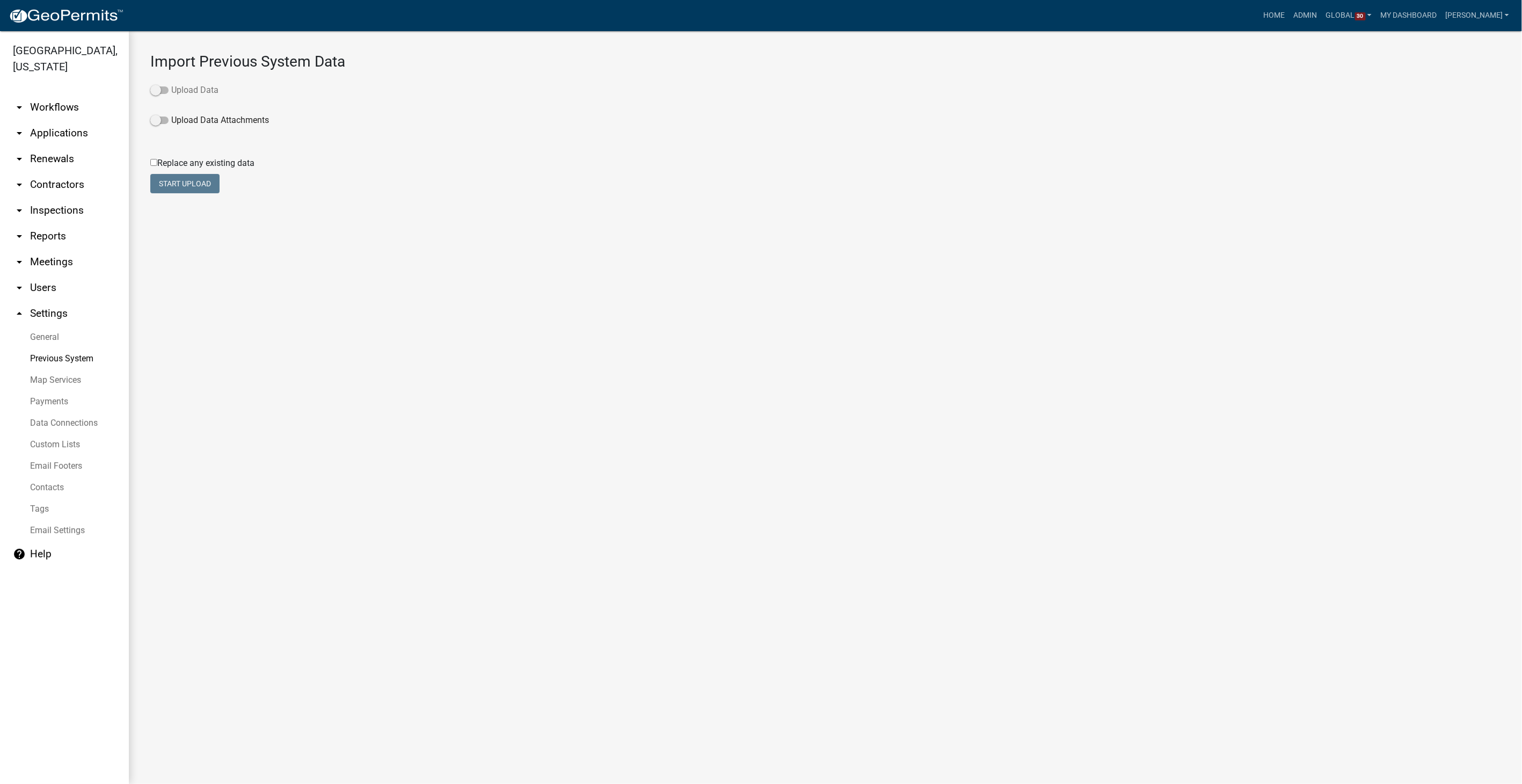
click at [156, 88] on span at bounding box center [159, 90] width 19 height 8
click at [171, 84] on input "Upload Data" at bounding box center [171, 84] width 0 height 0
click at [156, 169] on span at bounding box center [159, 170] width 19 height 8
click at [171, 164] on input "Upload Data Attachments" at bounding box center [171, 164] width 0 height 0
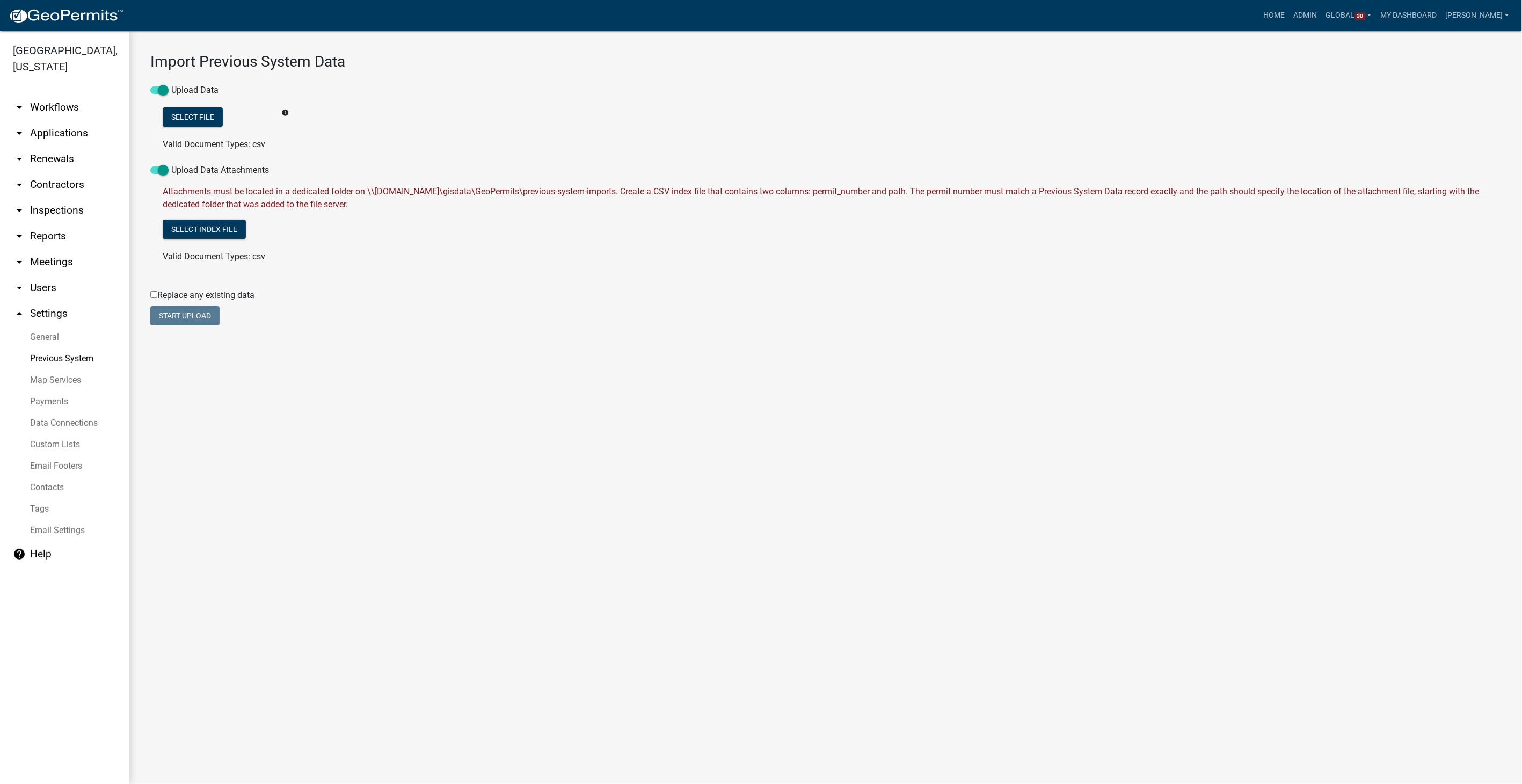
click at [285, 113] on icon "info" at bounding box center [285, 113] width 8 height 8
click at [523, 123] on div "Select File Valid Document Types: csv info" at bounding box center [831, 129] width 1354 height 43
click at [288, 113] on icon "info" at bounding box center [285, 113] width 8 height 8
click at [55, 102] on link "arrow_drop_down Workflows" at bounding box center [64, 107] width 129 height 26
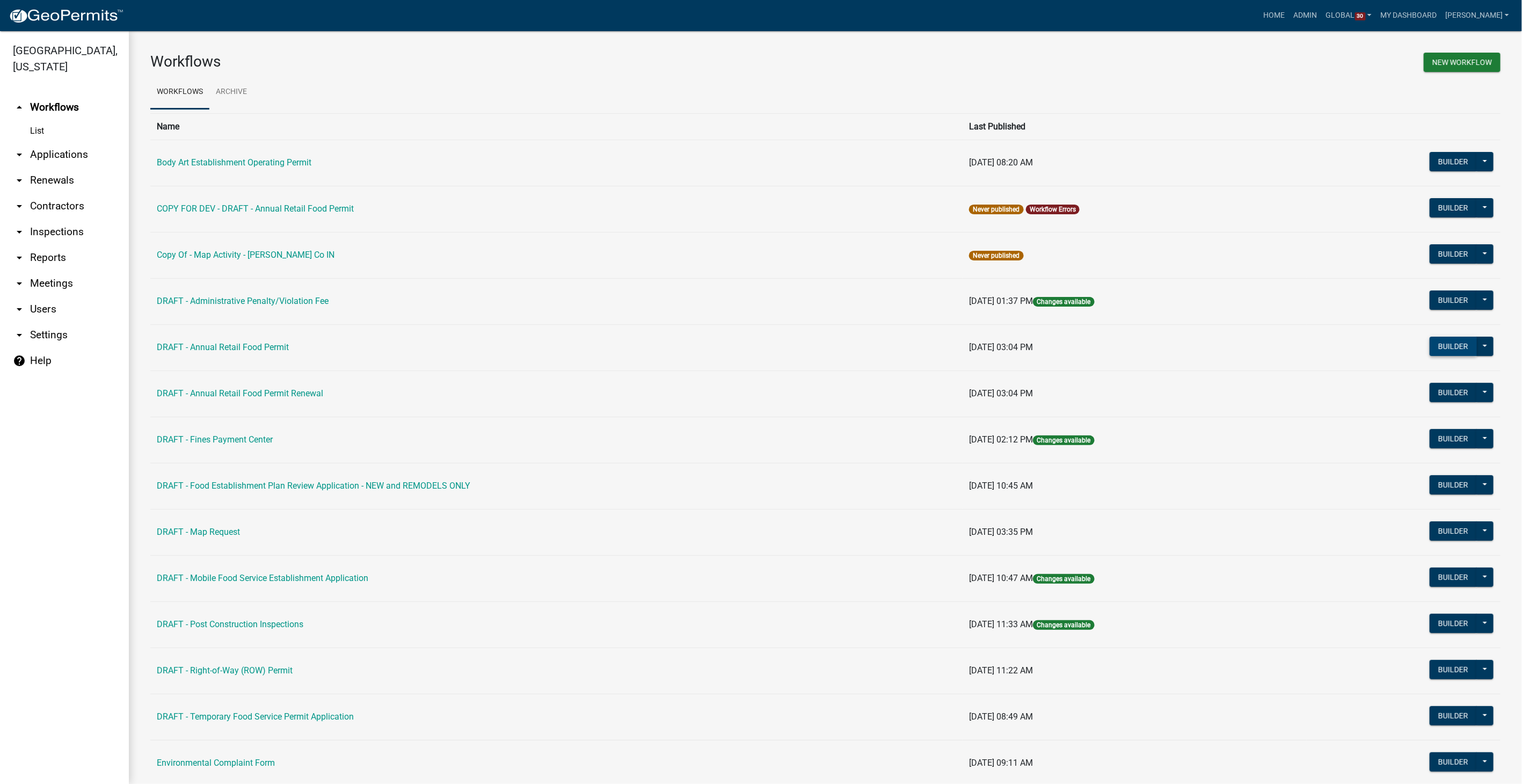
click at [1438, 348] on button "Builder" at bounding box center [1453, 347] width 47 height 20
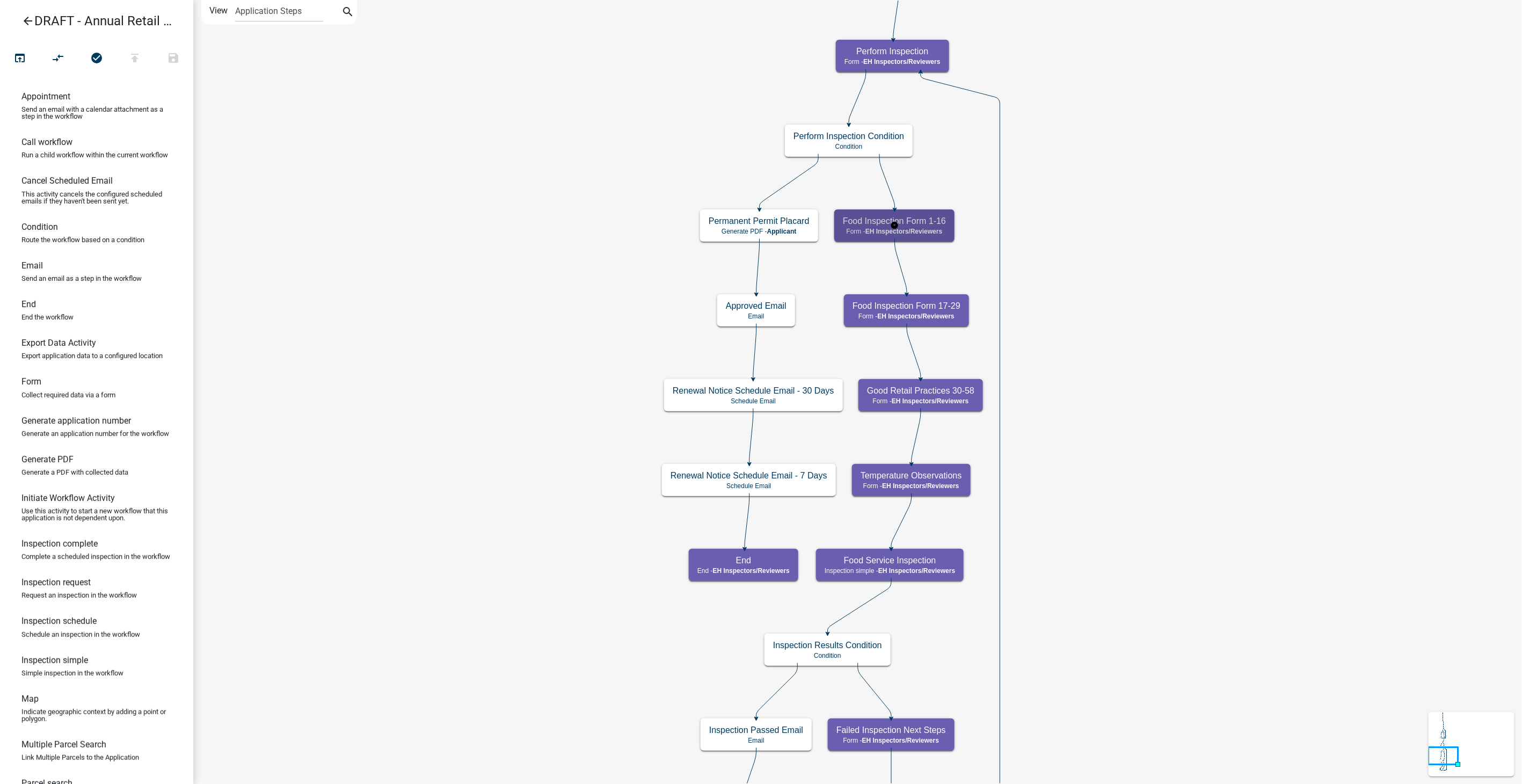
click at [945, 221] on h5 "Food Inspection Form 1-16" at bounding box center [894, 221] width 103 height 10
select select "C31B5D90-9A1B-409C-8A96-CB1DC1AB168B"
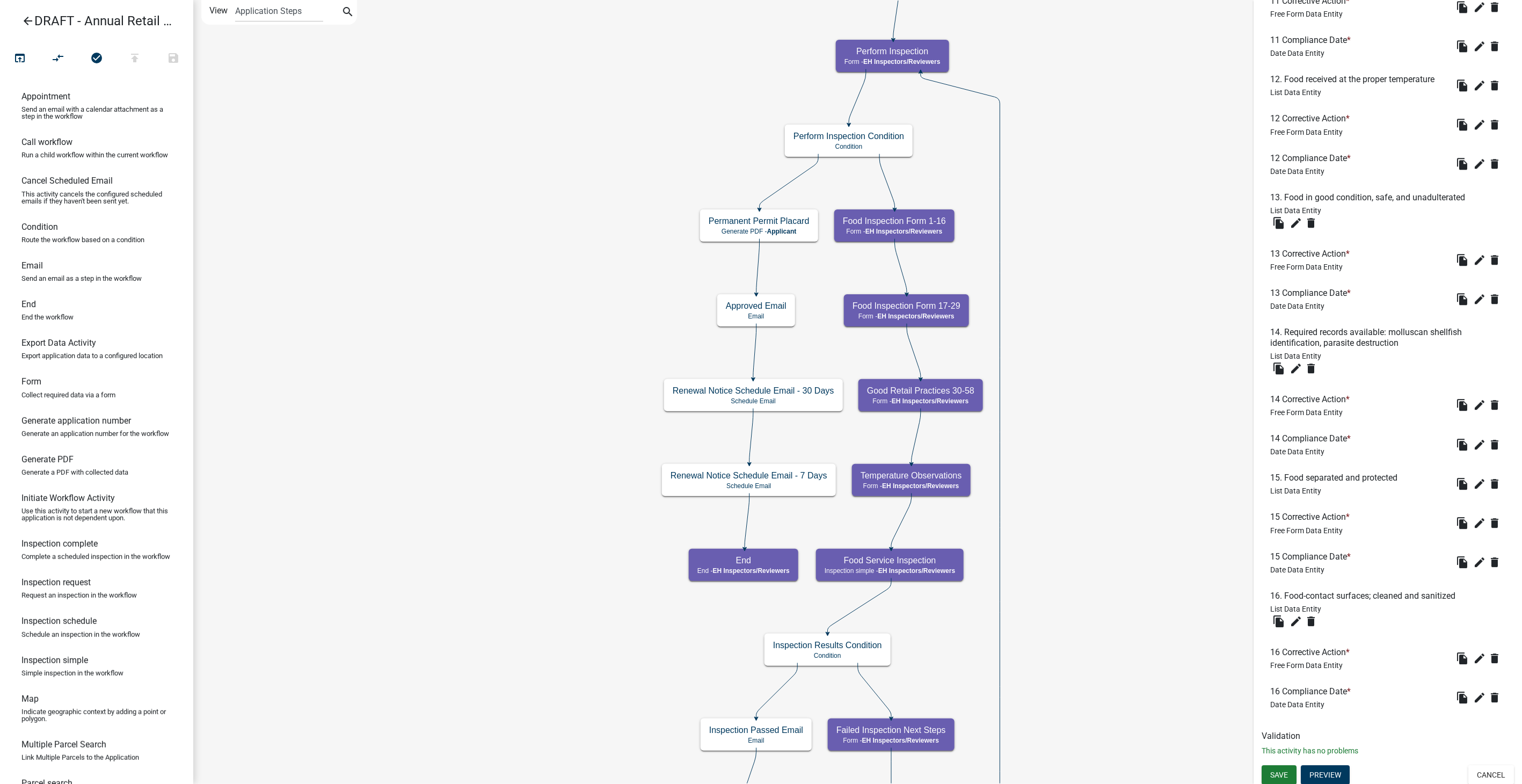
scroll to position [1850, 0]
click at [1327, 774] on button "Preview" at bounding box center [1325, 772] width 49 height 20
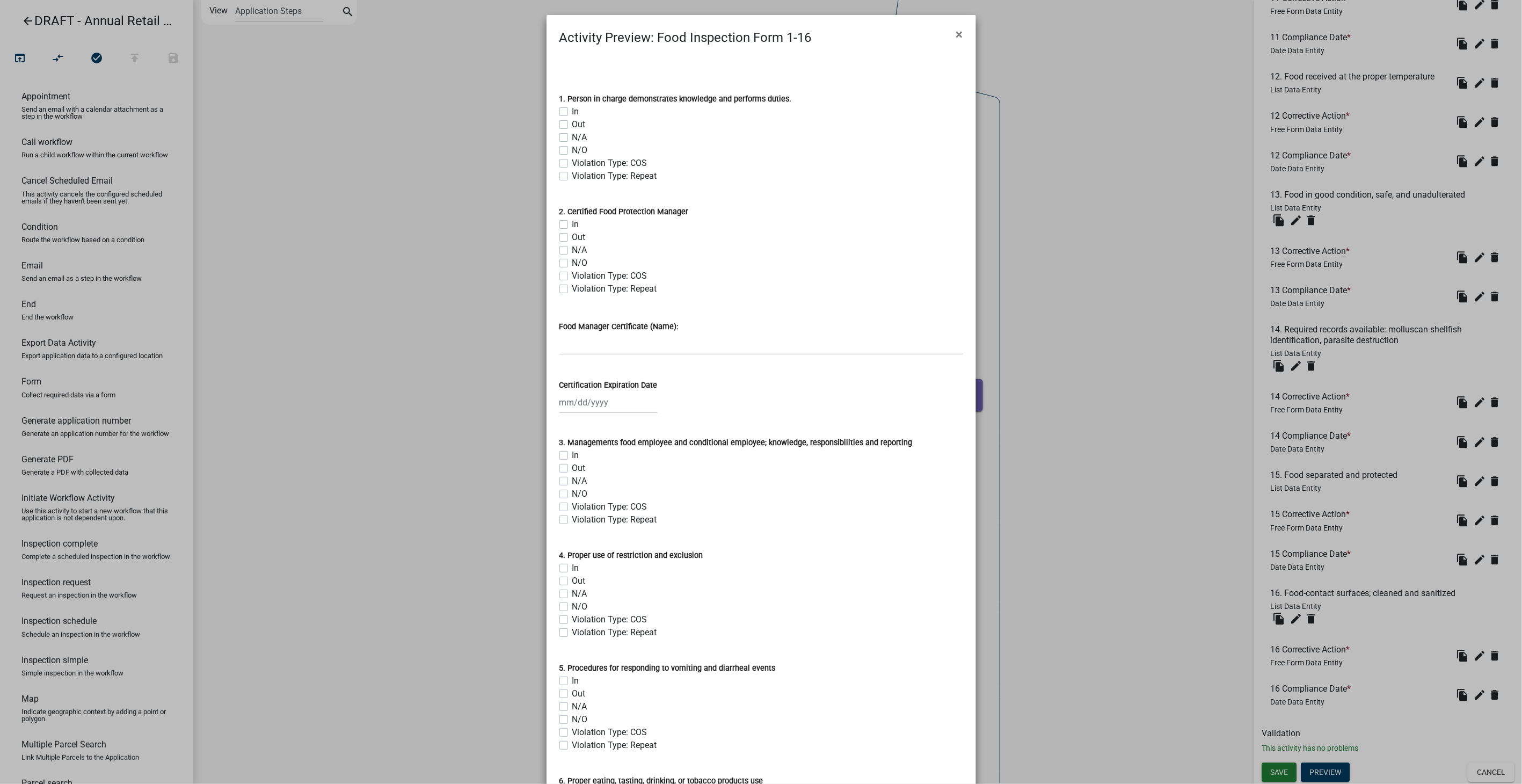
click at [572, 124] on label "Out" at bounding box center [579, 124] width 14 height 13
click at [572, 124] on input "Out" at bounding box center [575, 121] width 7 height 7
checkbox input "true"
checkbox input "false"
checkbox input "true"
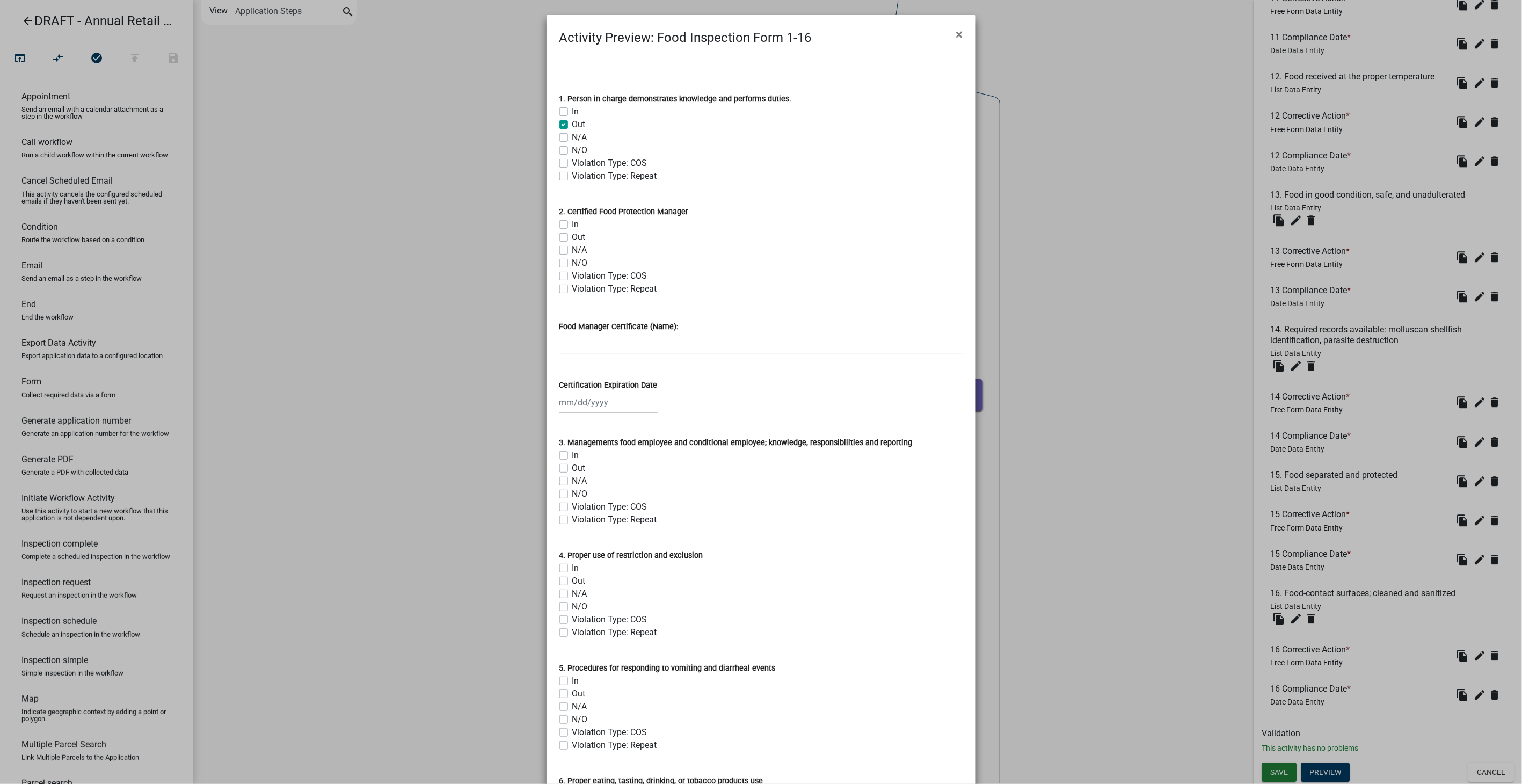
checkbox input "false"
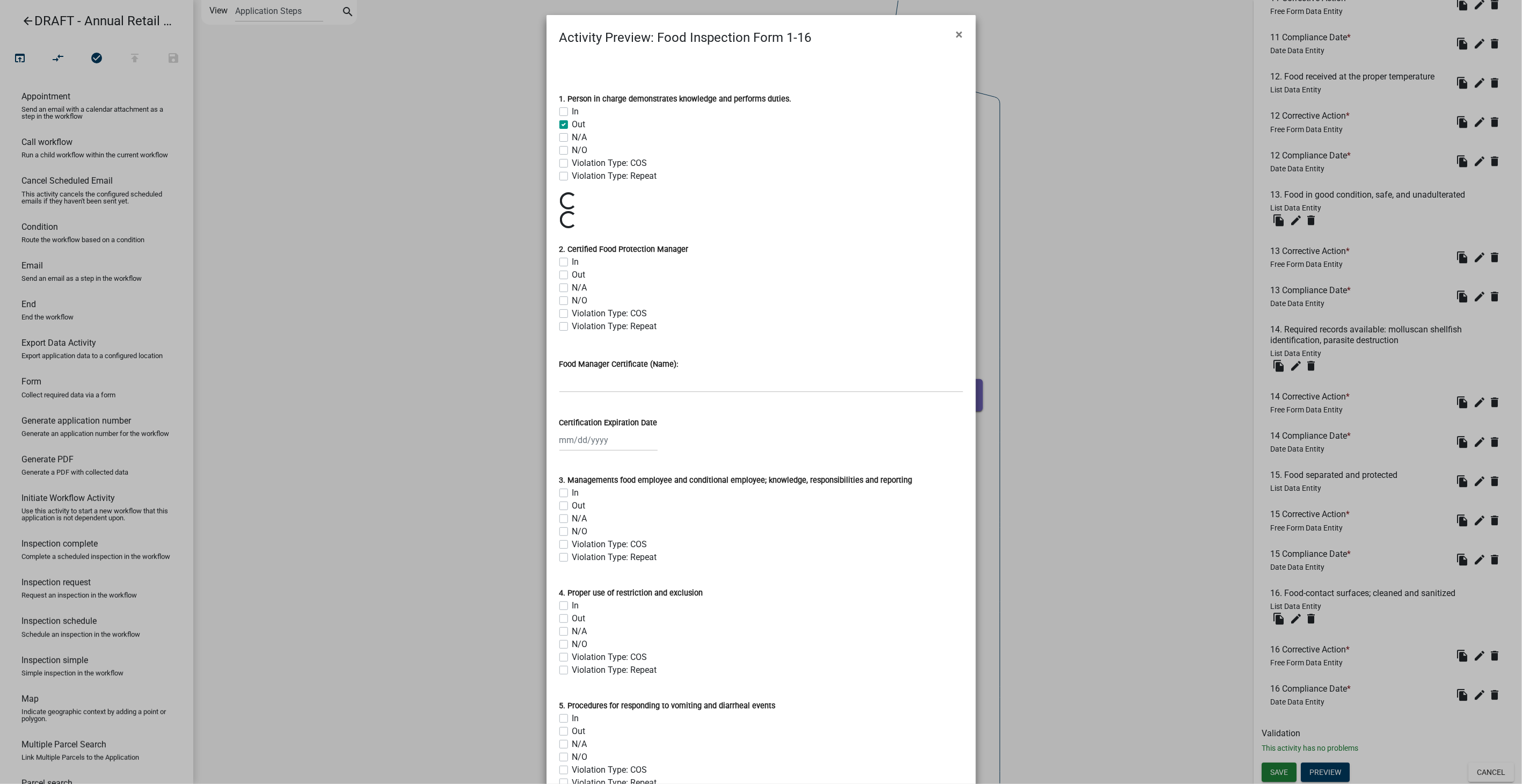
scroll to position [0, 0]
click at [956, 30] on span "×" at bounding box center [959, 33] width 7 height 15
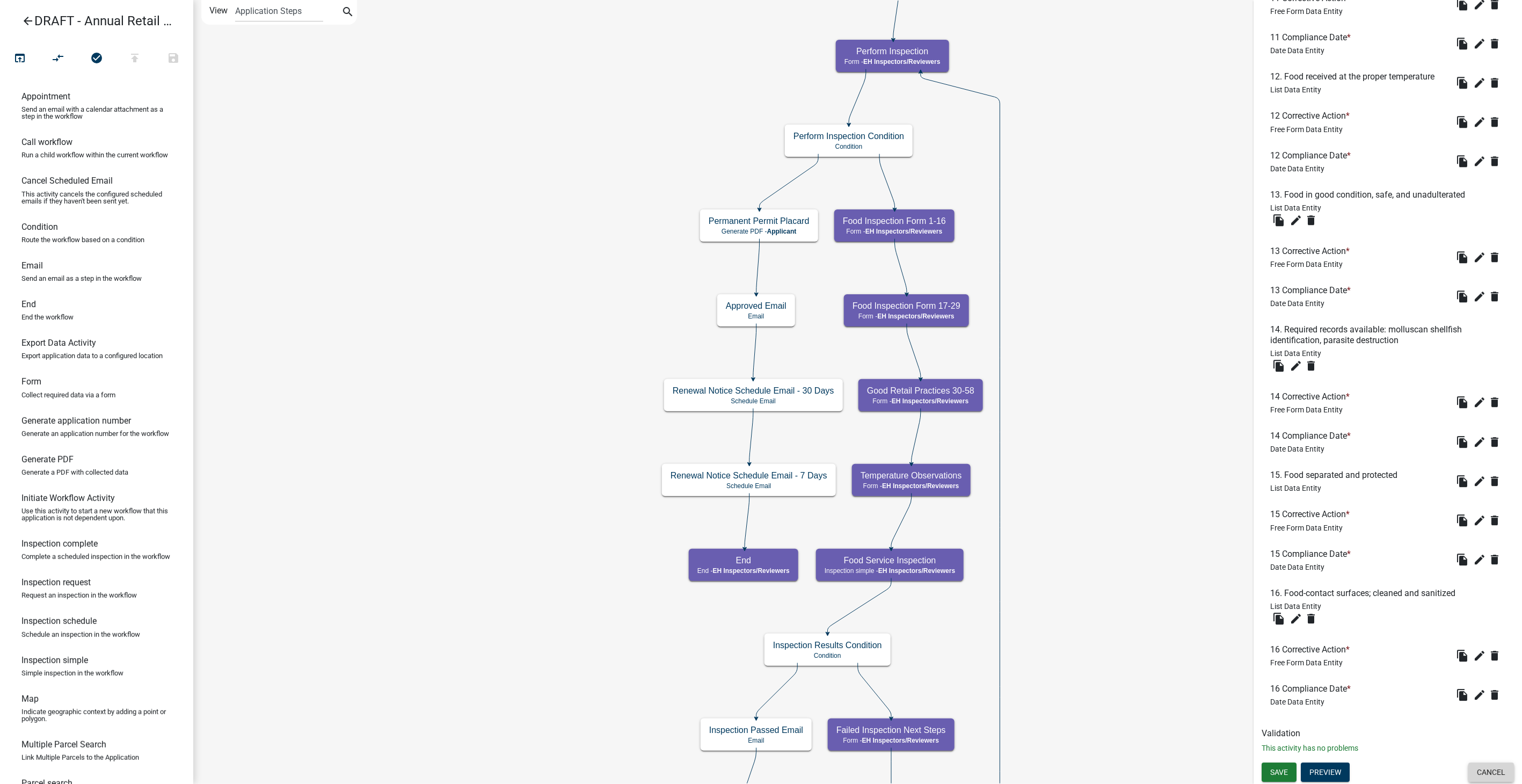
click at [1494, 766] on button "Cancel" at bounding box center [1491, 772] width 45 height 20
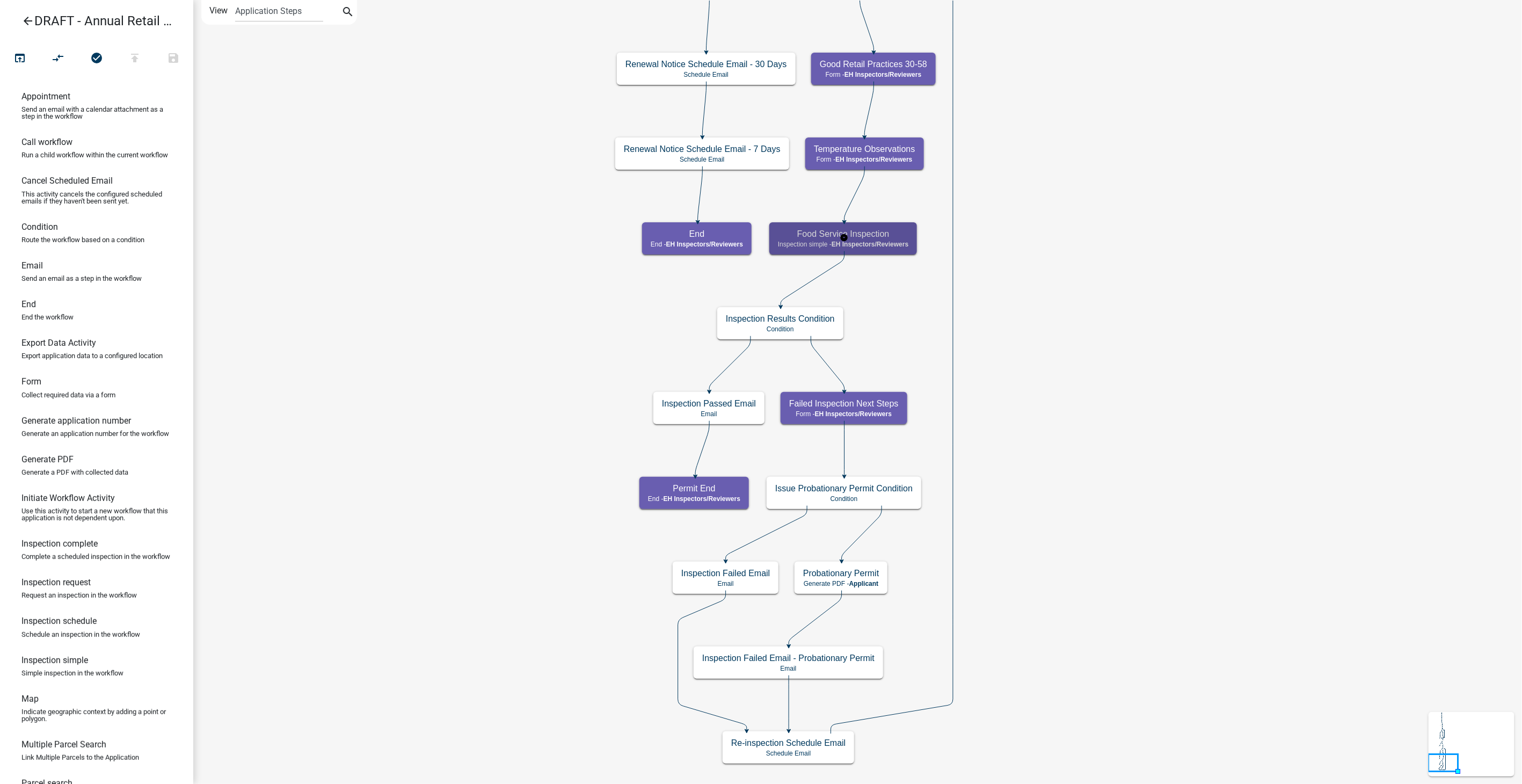
click at [881, 246] on span "EH Inspectors/Reviewers" at bounding box center [870, 245] width 77 height 8
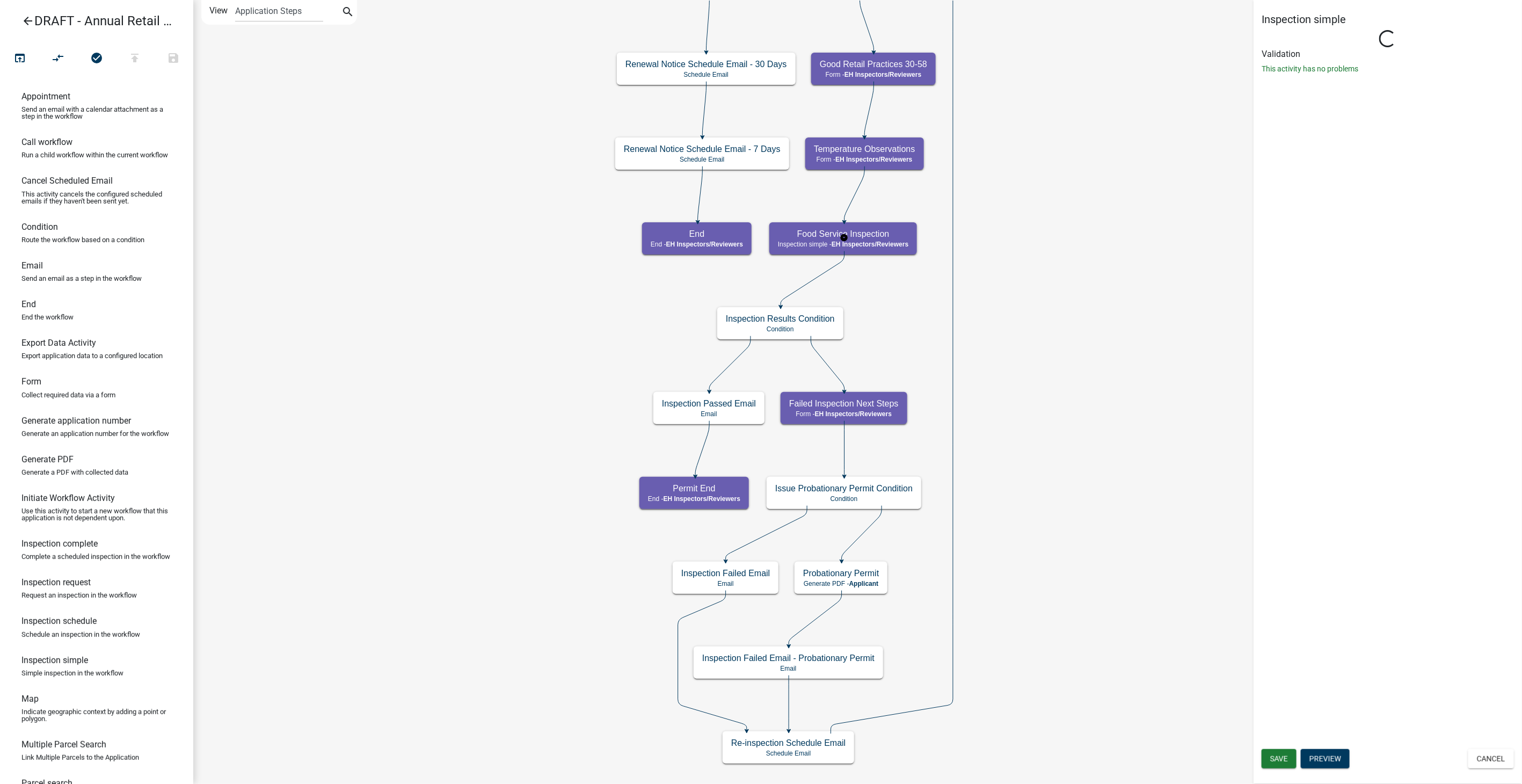
select select "C31B5D90-9A1B-409C-8A96-CB1DC1AB168B"
click at [1012, 277] on icon "Start Start - Applicant Document Upload Form - Applicant Food Service Establish…" at bounding box center [857, 392] width 1327 height 783
select select "5756958e-503d-4fb1-bd6b-995ecd786b8b"
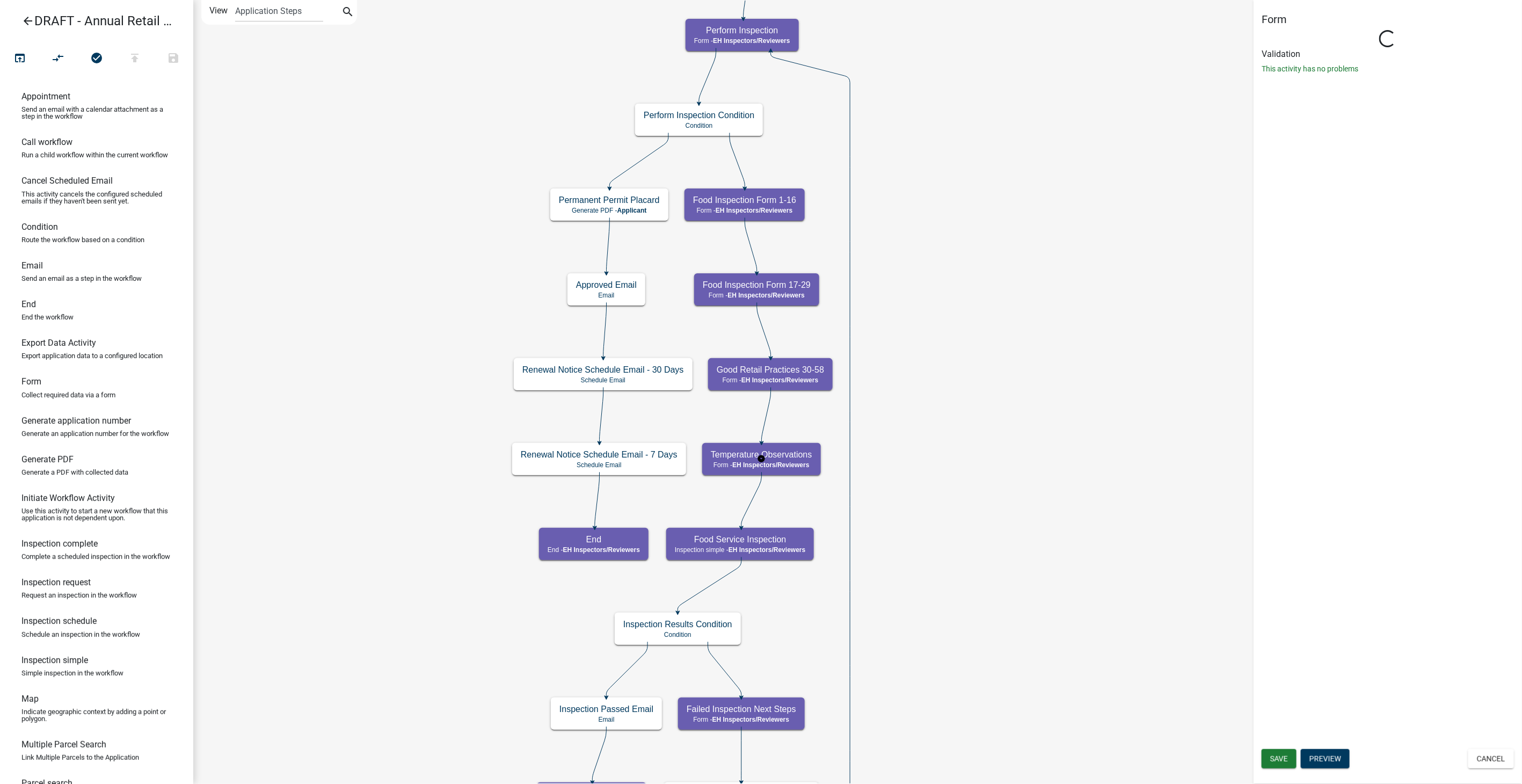
select select "C31B5D90-9A1B-409C-8A96-CB1DC1AB168B"
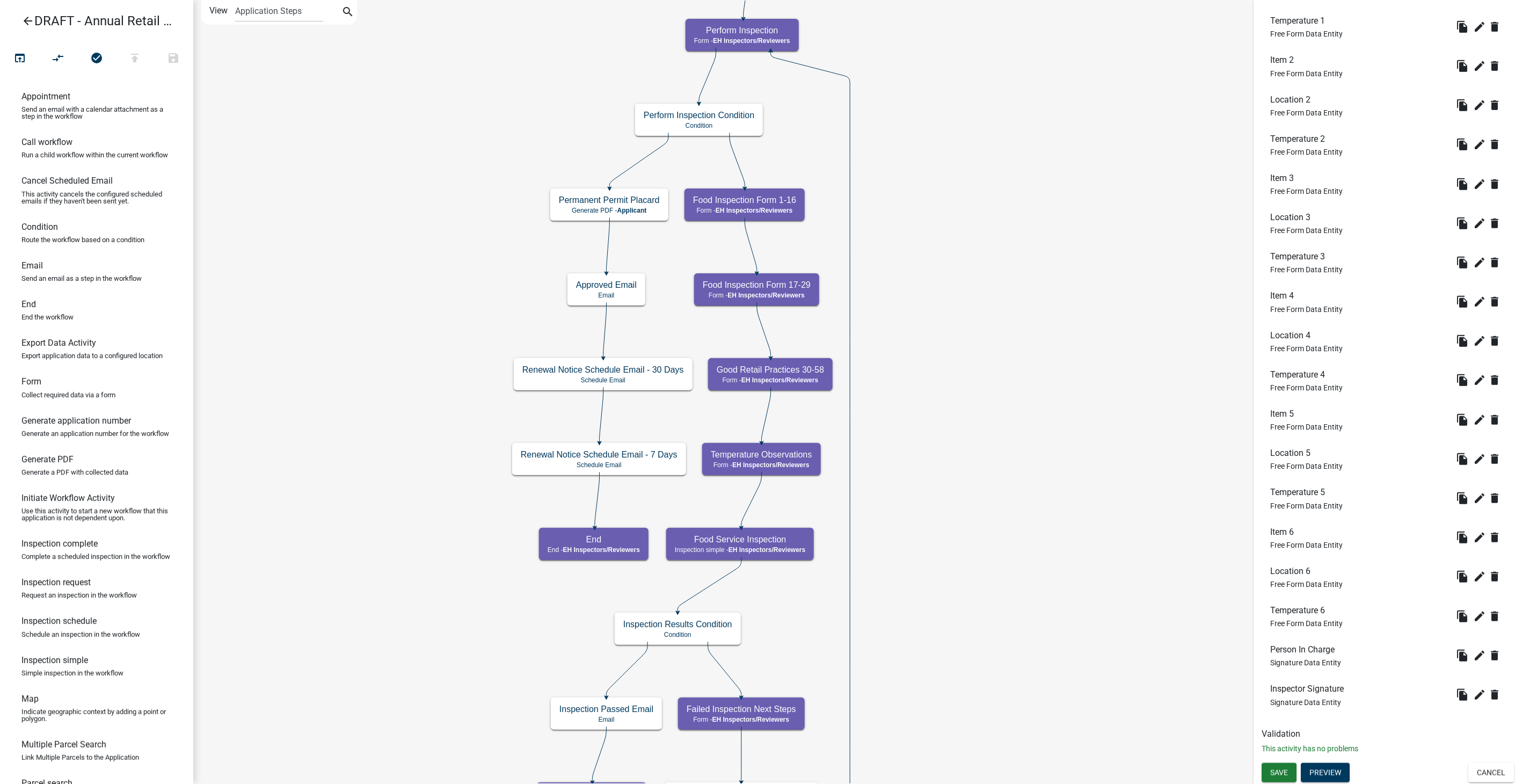
scroll to position [455, 0]
click at [1340, 771] on button "Preview" at bounding box center [1325, 772] width 49 height 20
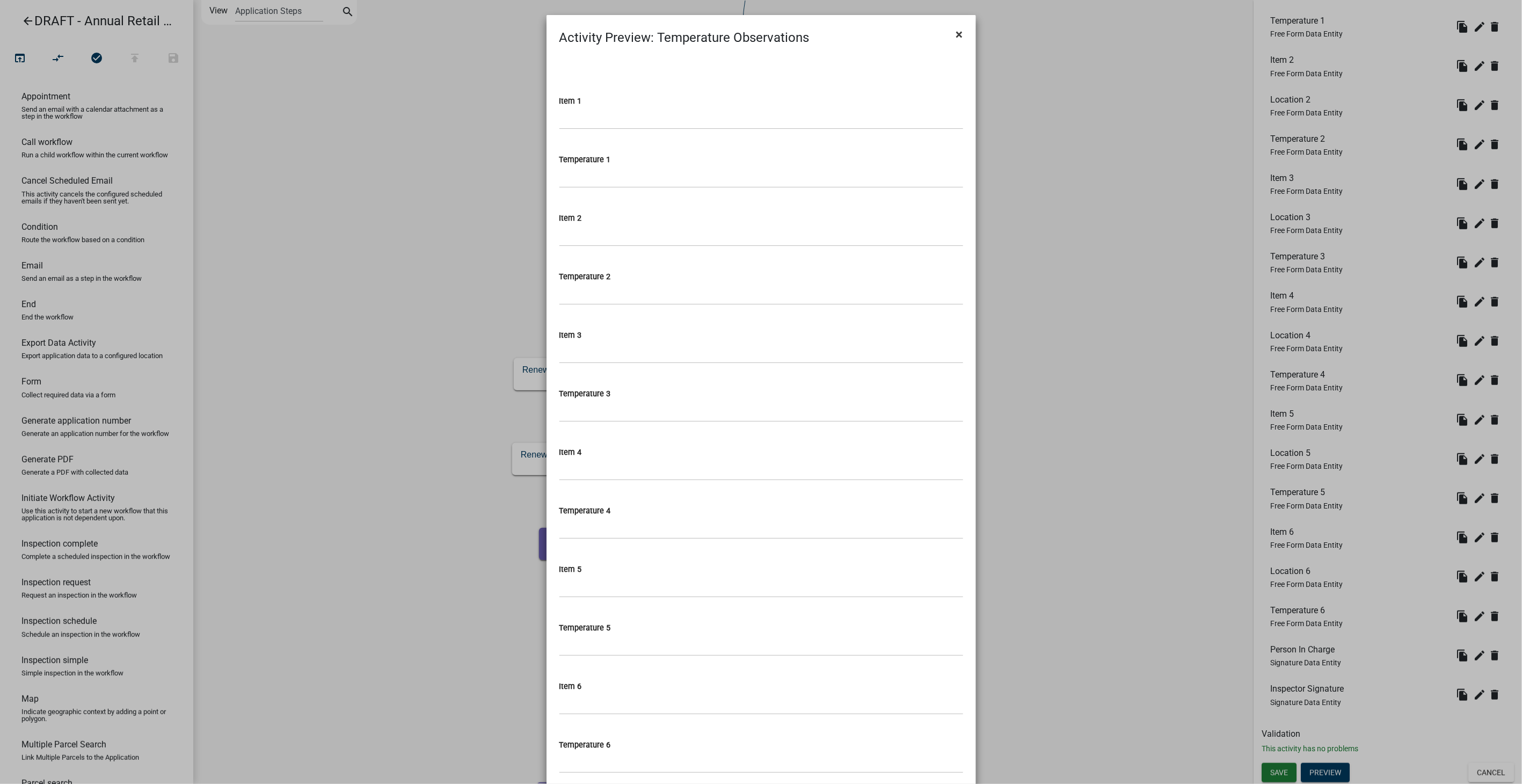
click at [956, 32] on span "×" at bounding box center [959, 33] width 7 height 15
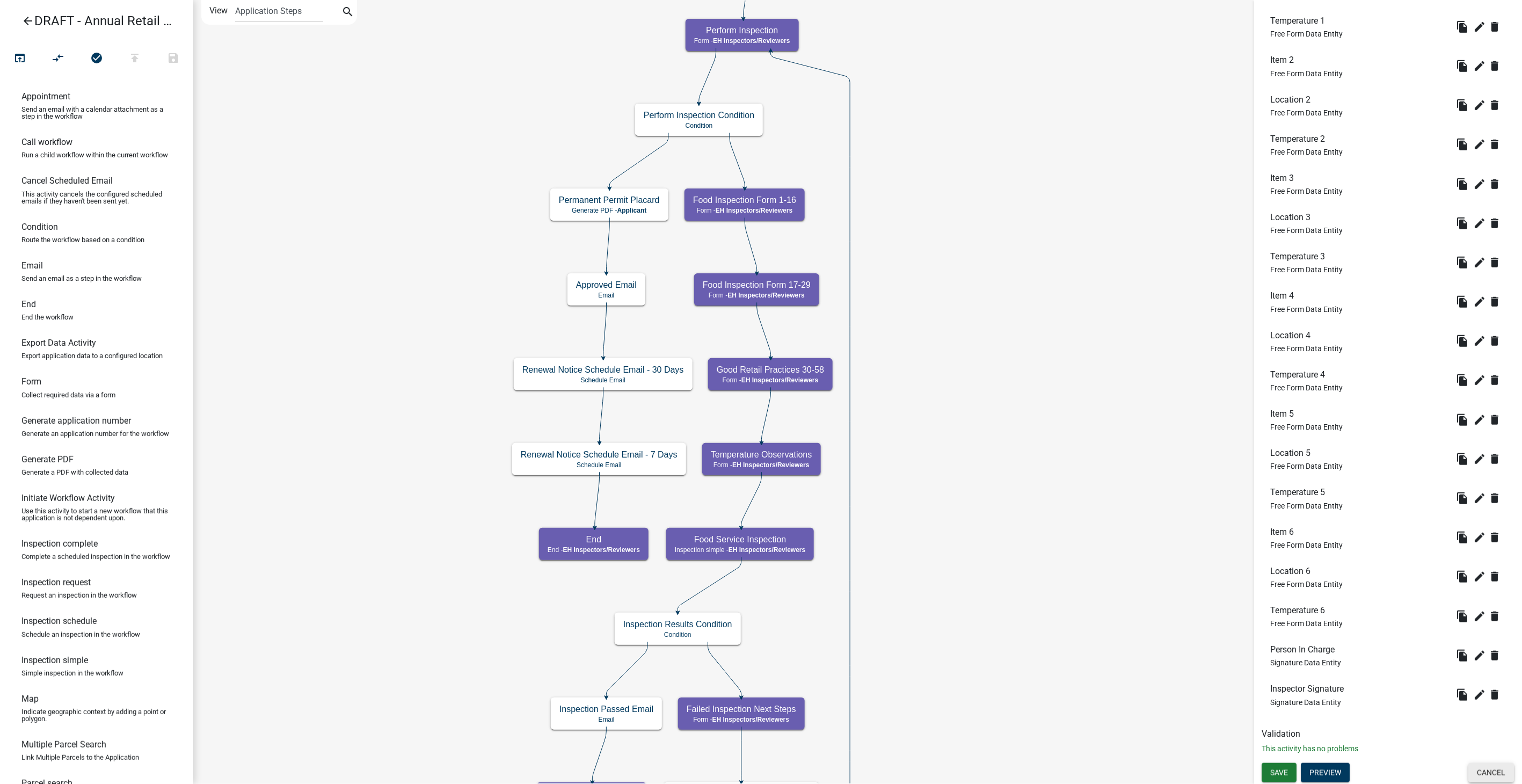
click at [1490, 777] on button "Cancel" at bounding box center [1491, 772] width 45 height 20
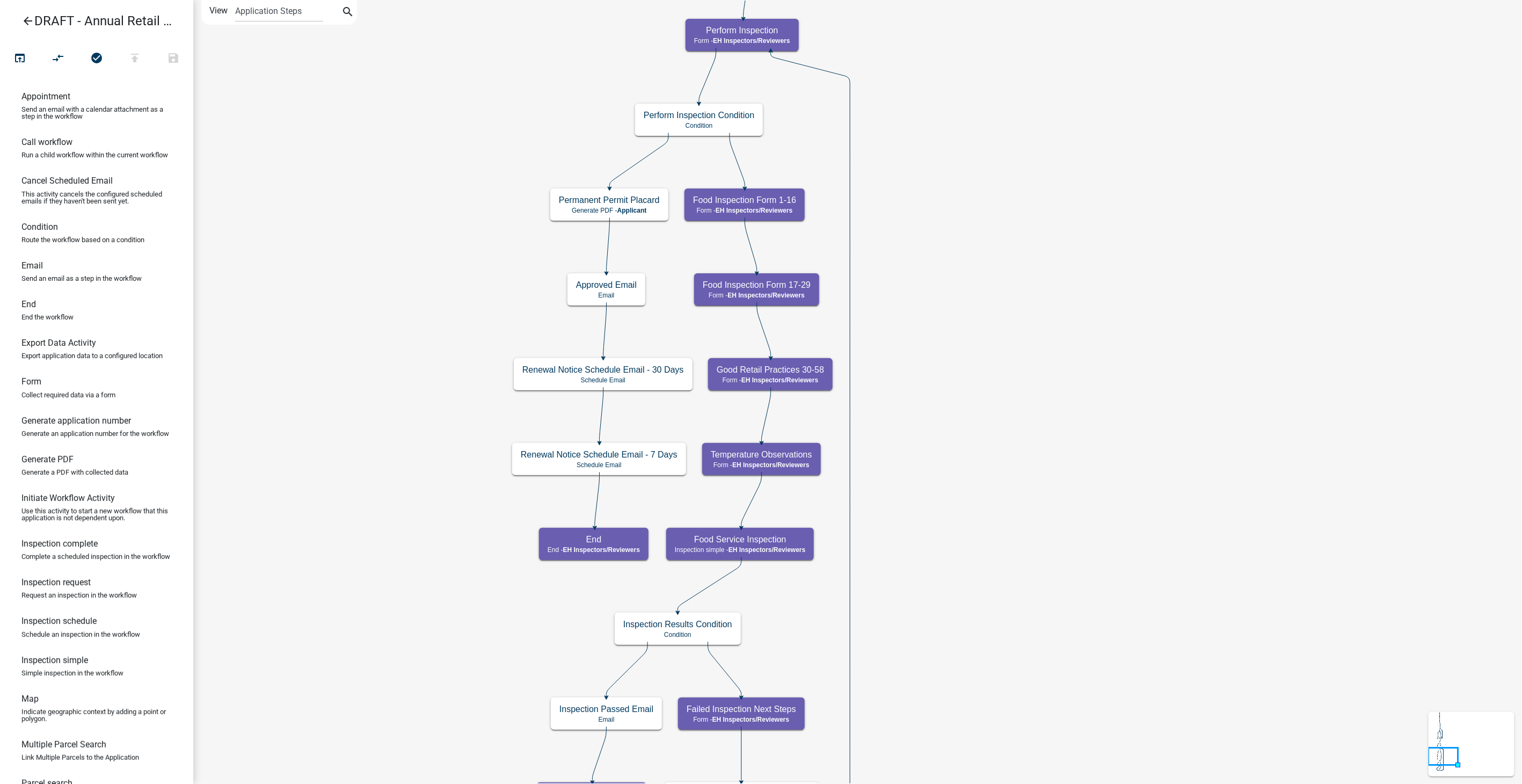
scroll to position [0, 0]
click at [30, 23] on icon "arrow_back" at bounding box center [28, 22] width 13 height 15
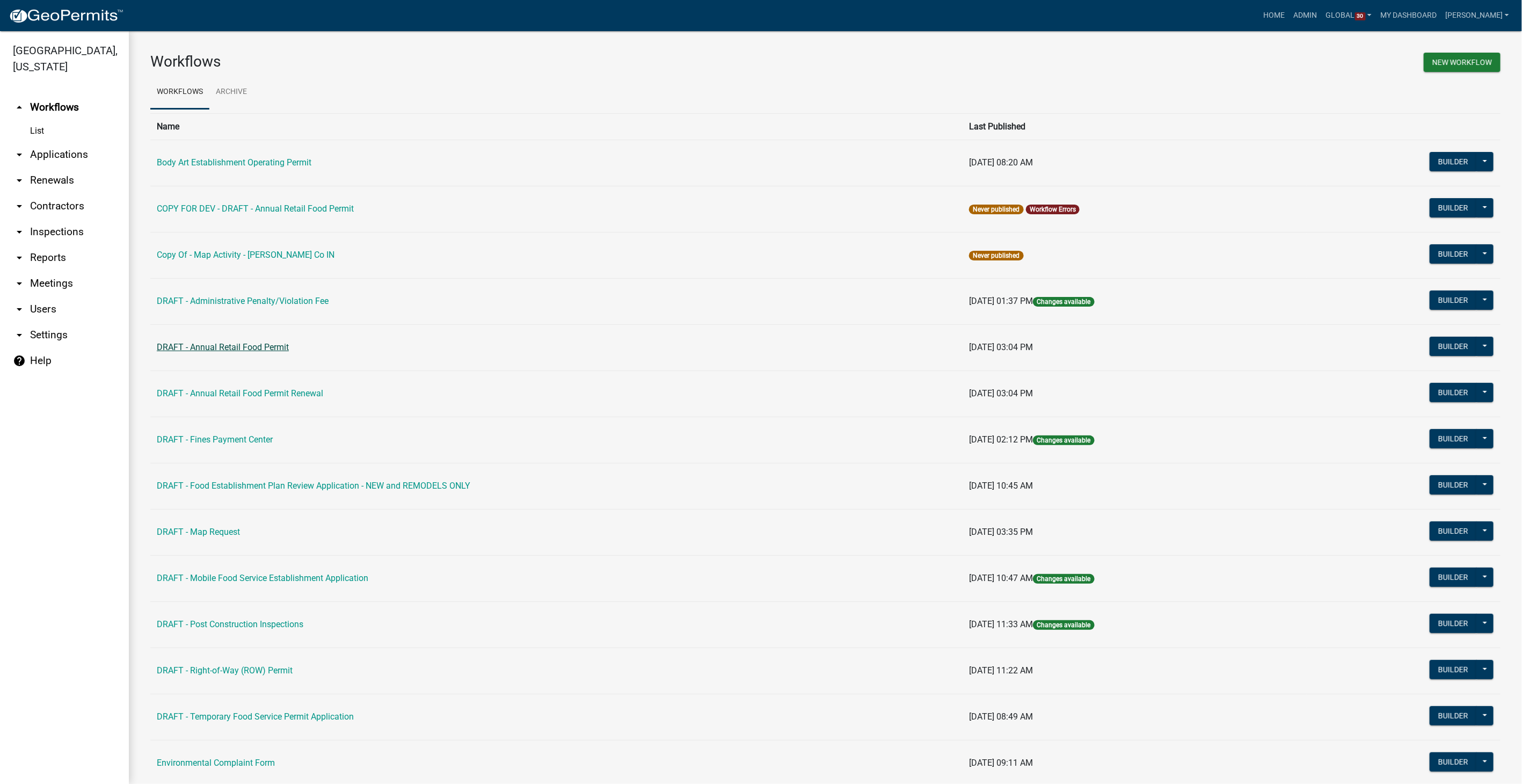
click at [225, 348] on link "DRAFT - Annual Retail Food Permit" at bounding box center [223, 347] width 132 height 10
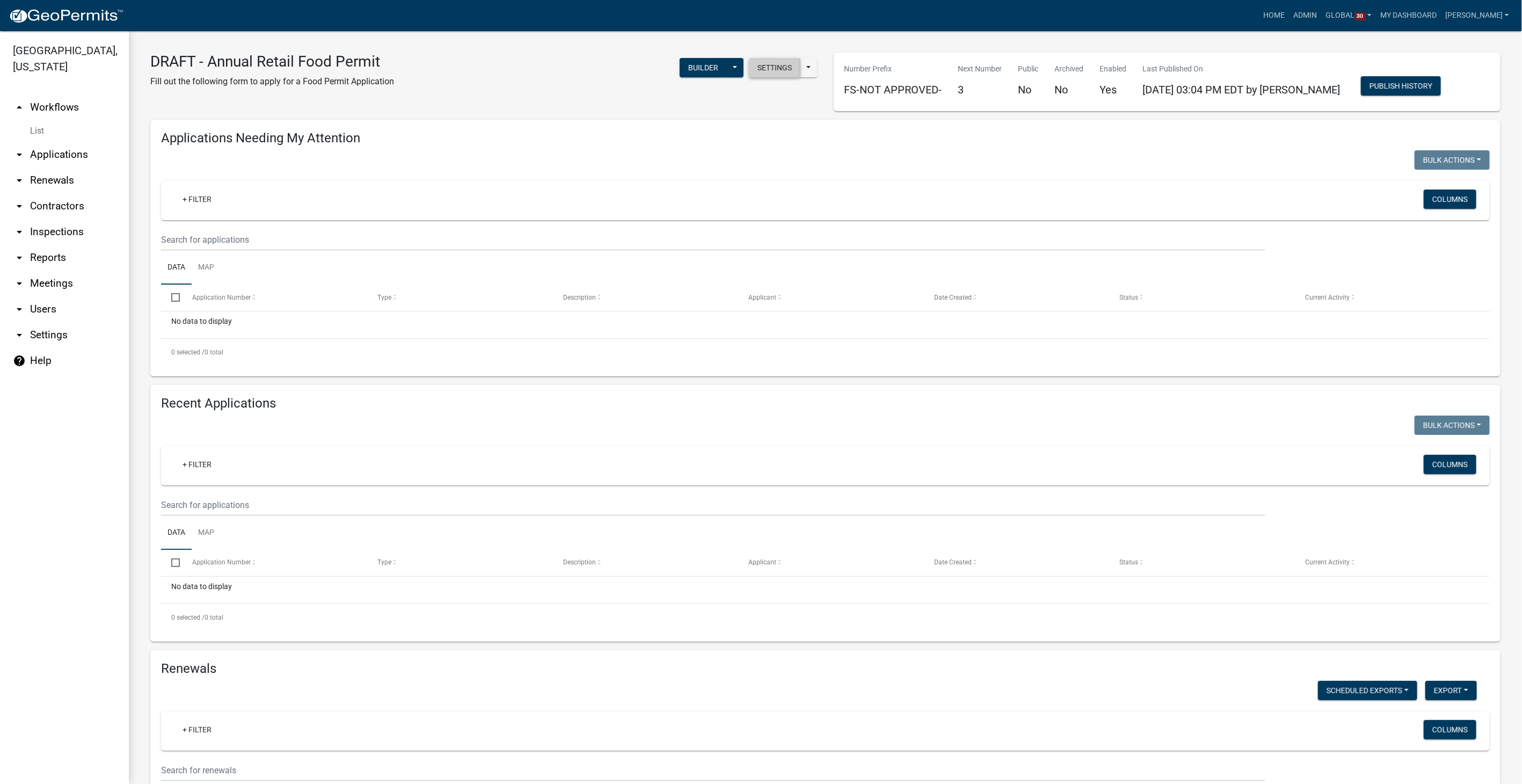
click at [778, 66] on button "Settings" at bounding box center [774, 68] width 51 height 20
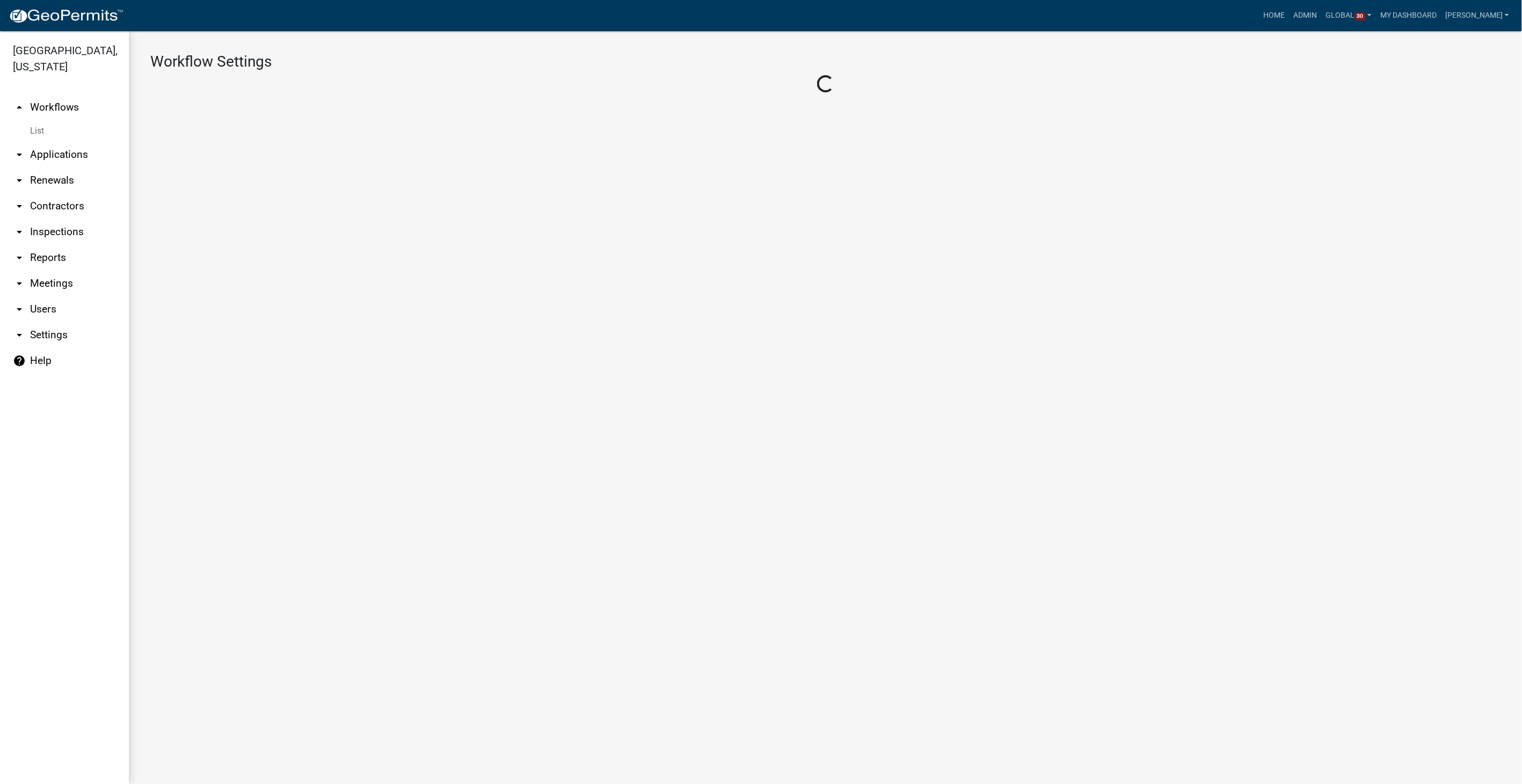
select select "1"
select select "156f65c7-2c7c-4d14-823e-de13b83296ee"
select select "9c9deb39-280e-482d-88ce-bc094a2fb335"
select select "4"
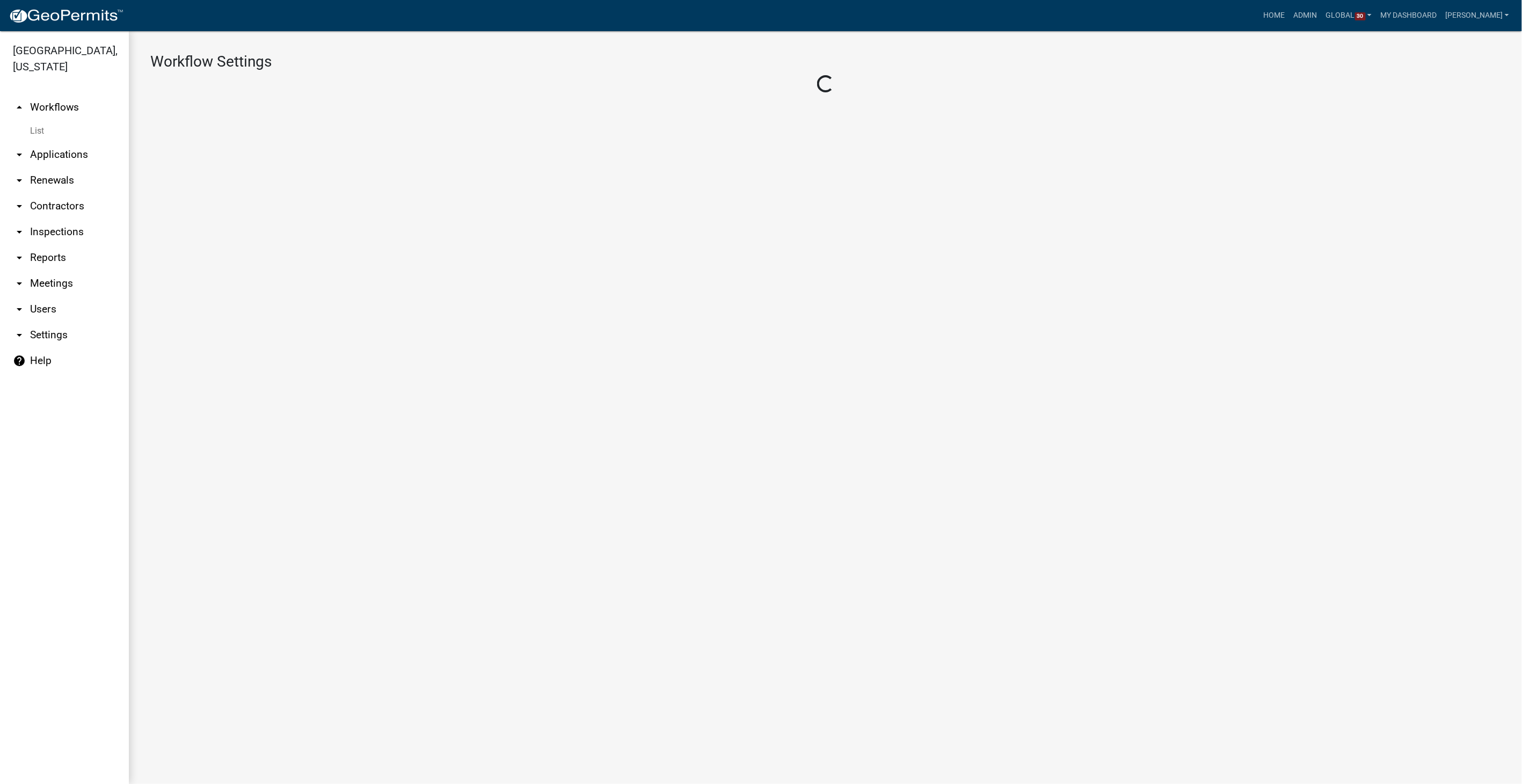
select select "3: Object"
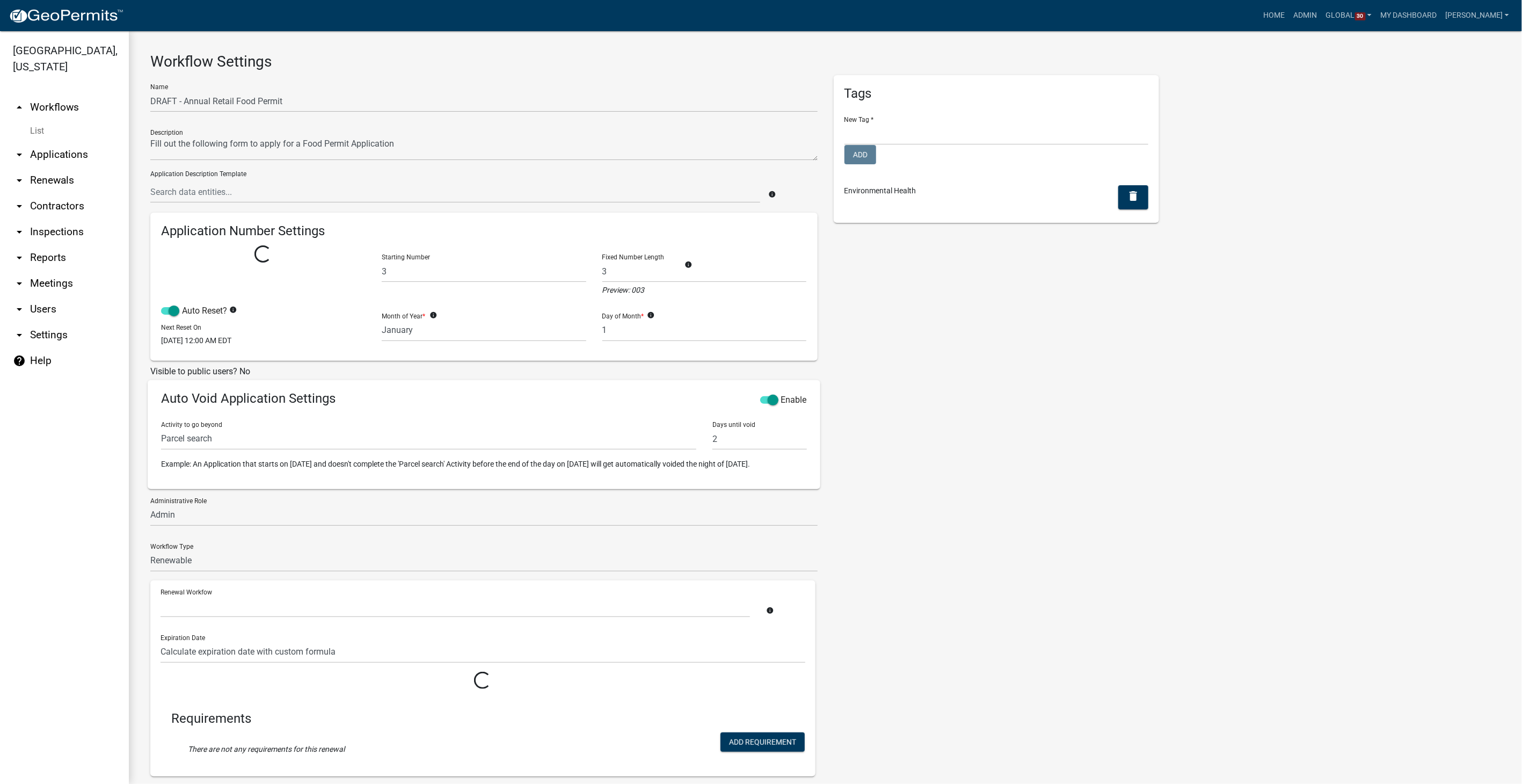
select select "3: 9e435de7-d3b5-457a-b9e4-fdf7e6c93b46"
select select
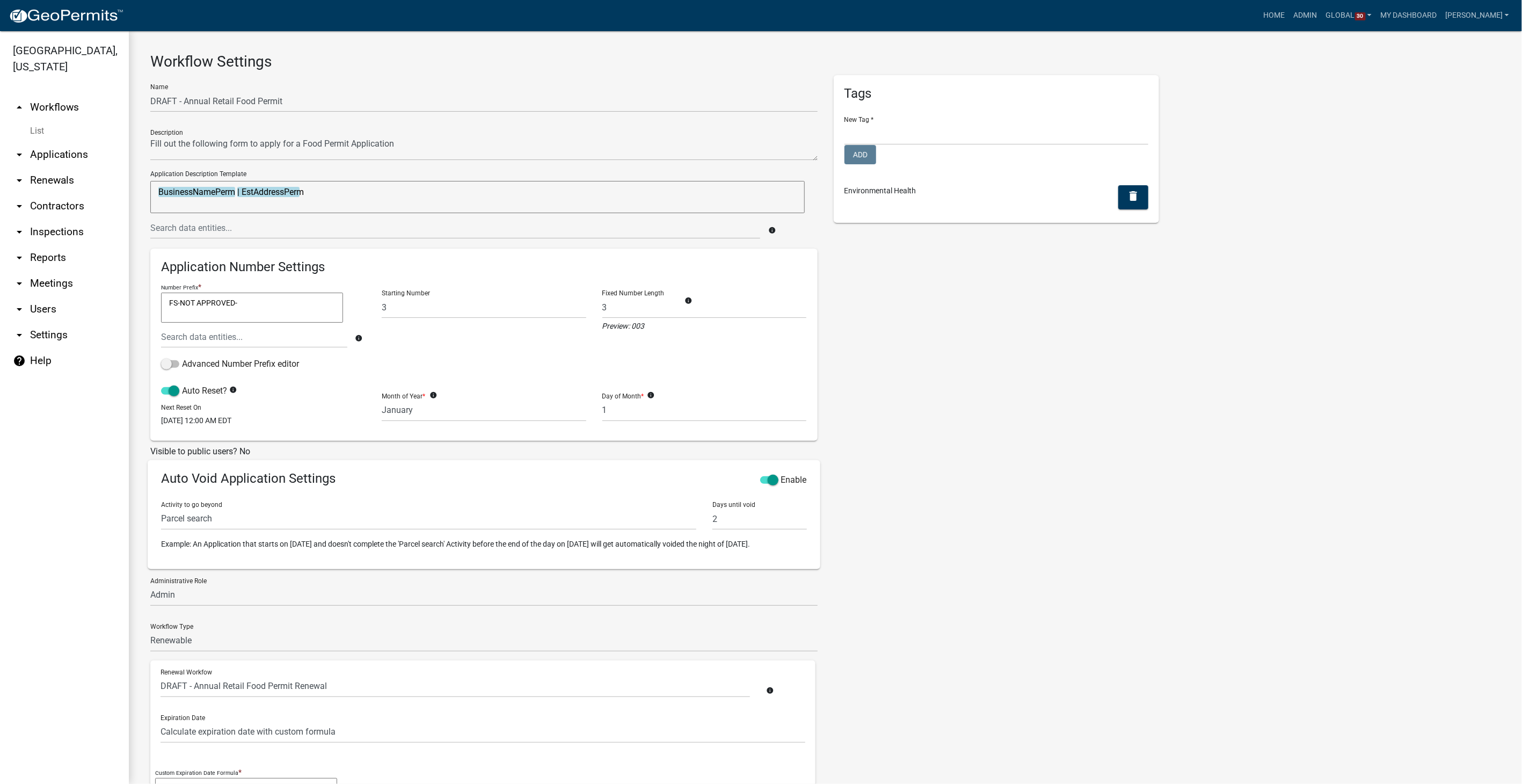
click at [43, 130] on link "List" at bounding box center [64, 131] width 129 height 22
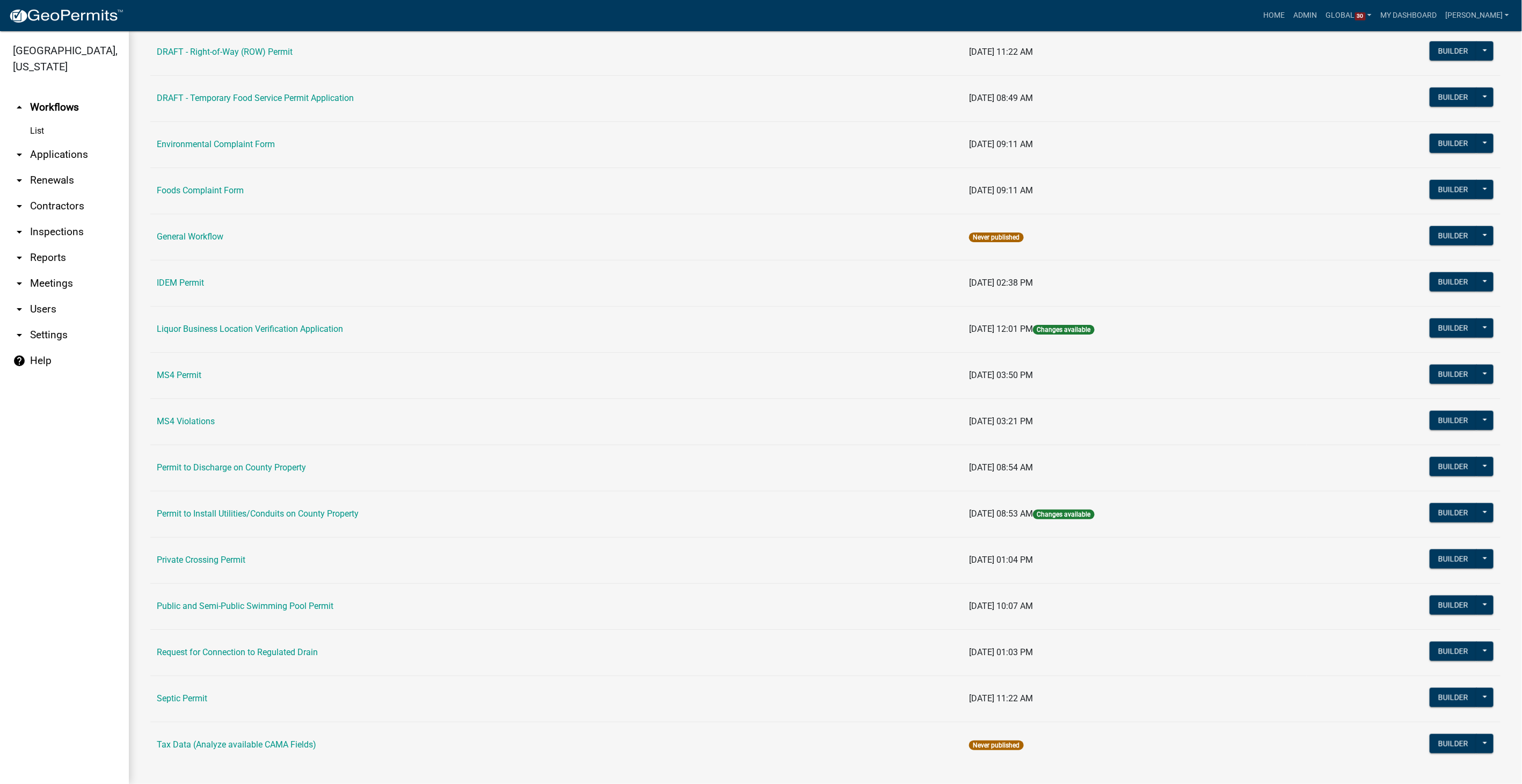
scroll to position [627, 0]
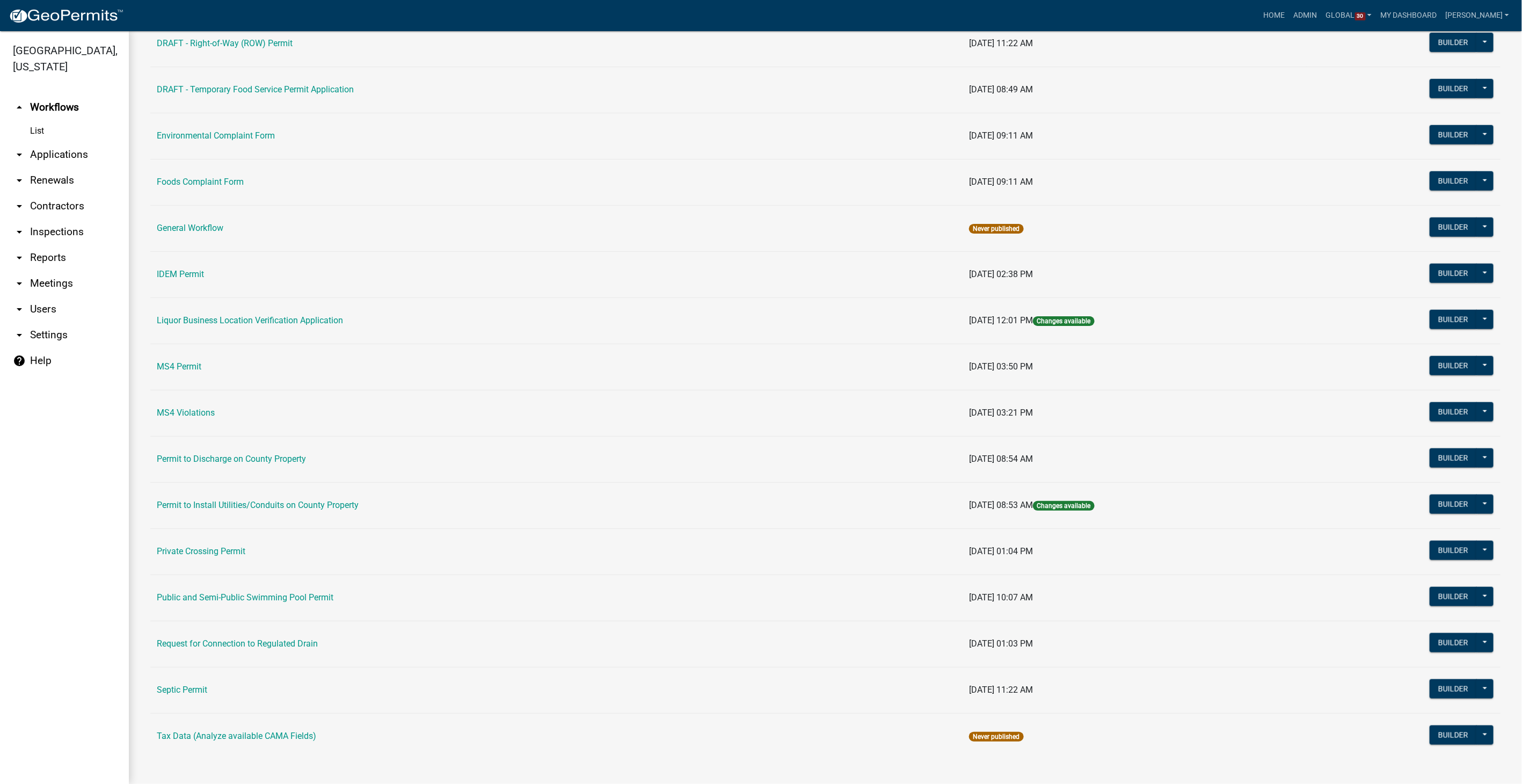
click at [172, 690] on td "Septic Permit" at bounding box center [556, 690] width 813 height 46
click at [172, 688] on link "Septic Permit" at bounding box center [182, 690] width 50 height 10
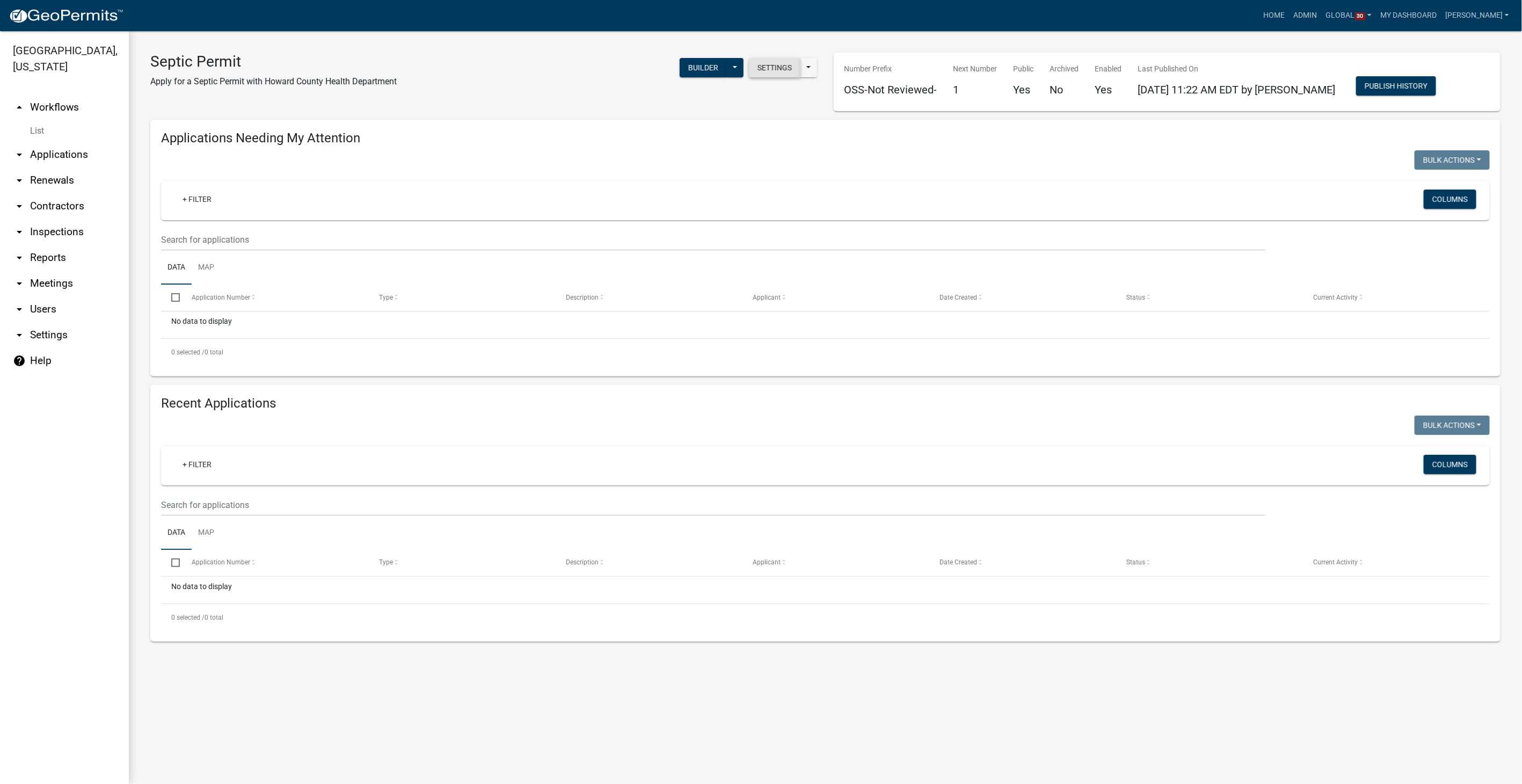
click at [772, 67] on button "Settings" at bounding box center [774, 68] width 51 height 20
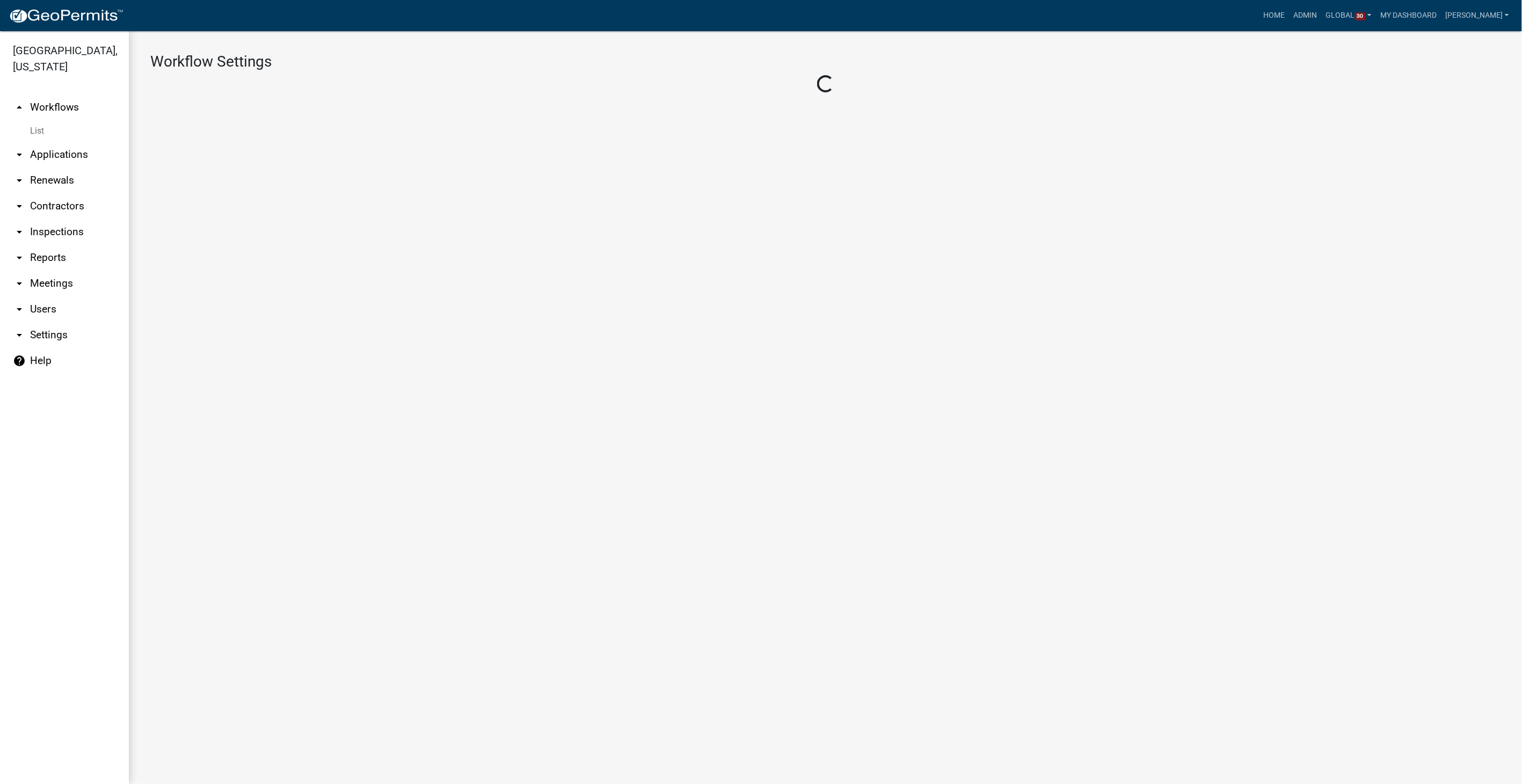
select select "1"
select select "f09fc15c-f581-4412-bbe4-8ffd5d4639ae"
select select "59c43f69-6cd4-4167-9837-dbeca8800153"
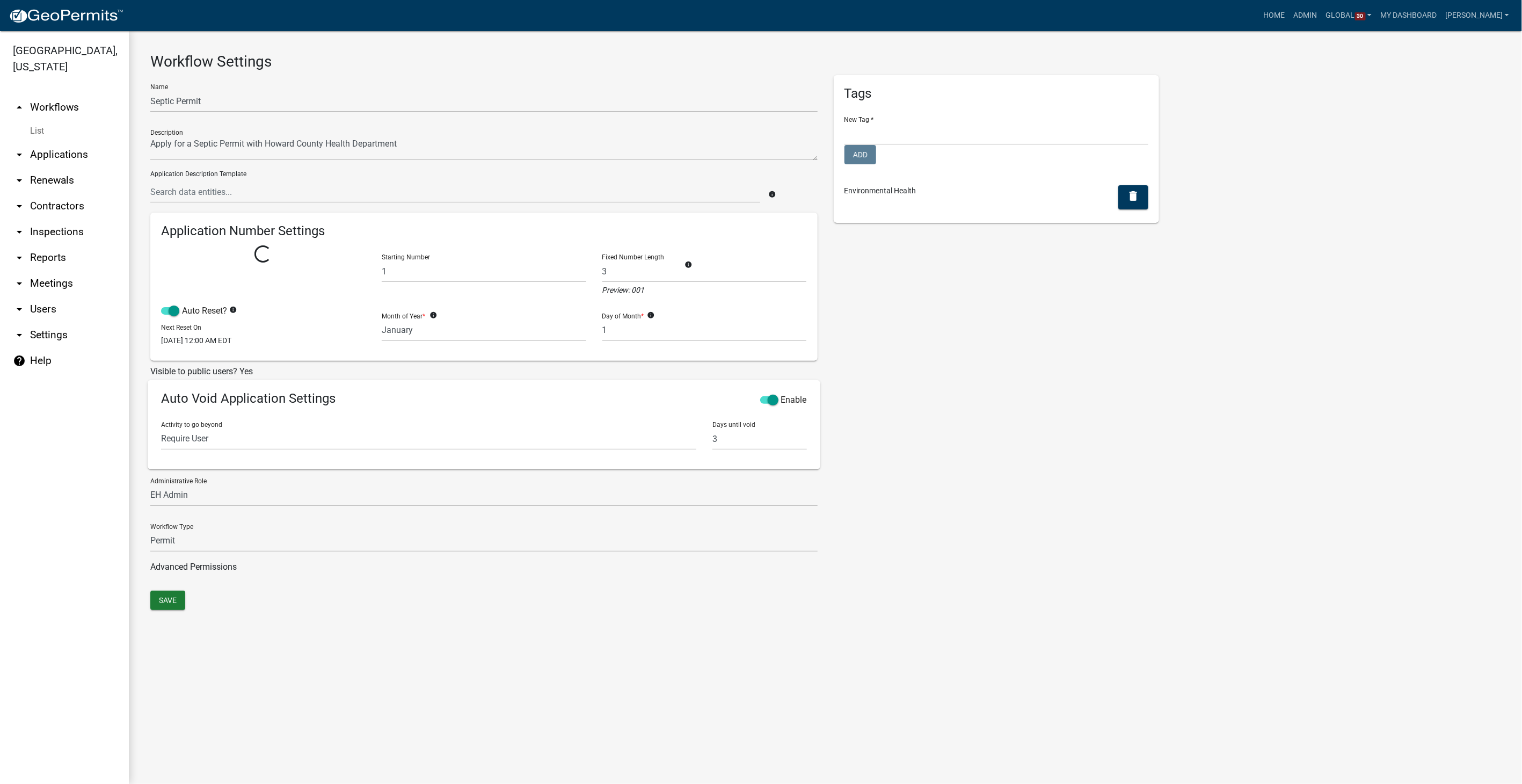
select select
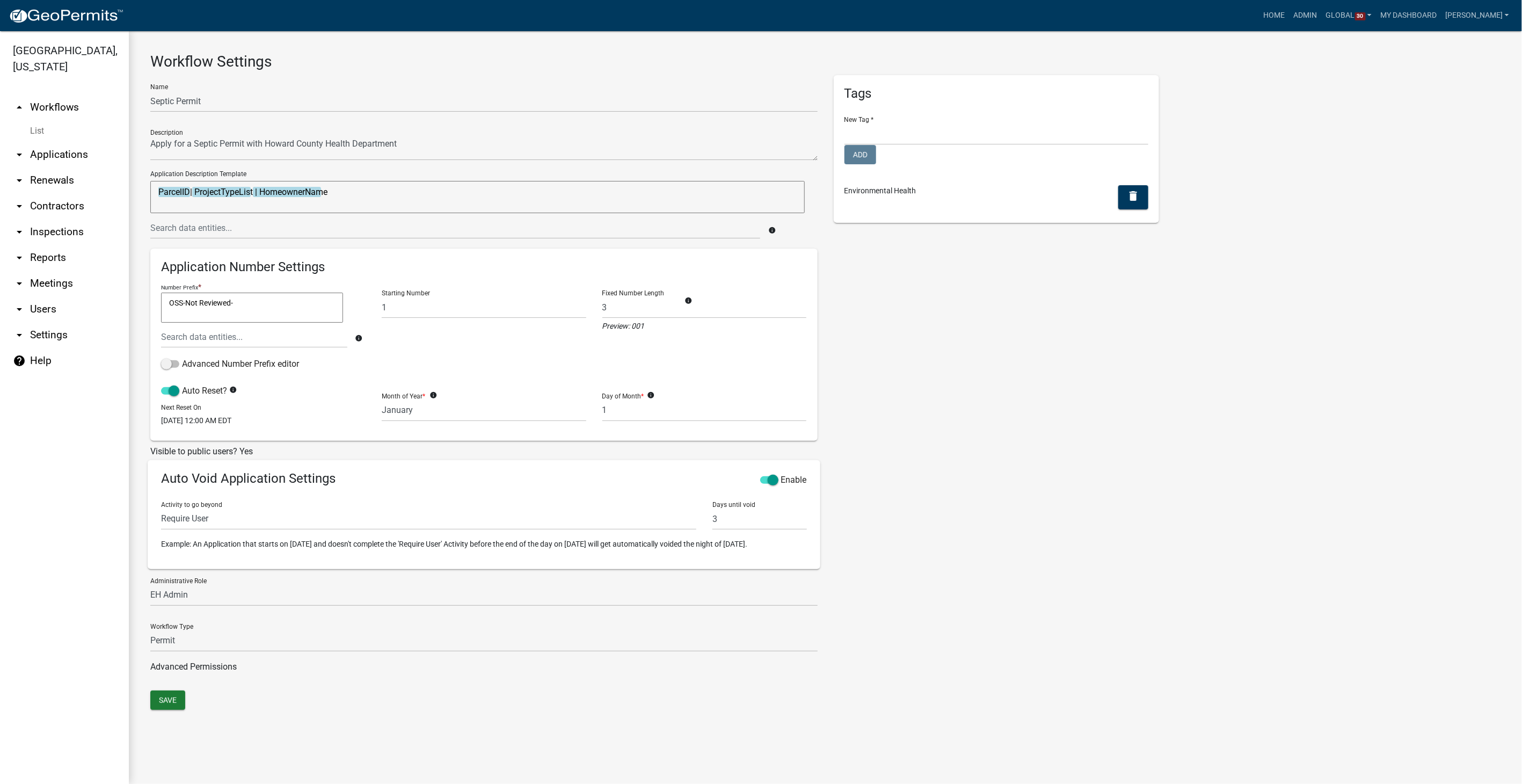
click at [41, 129] on link "List" at bounding box center [64, 131] width 129 height 22
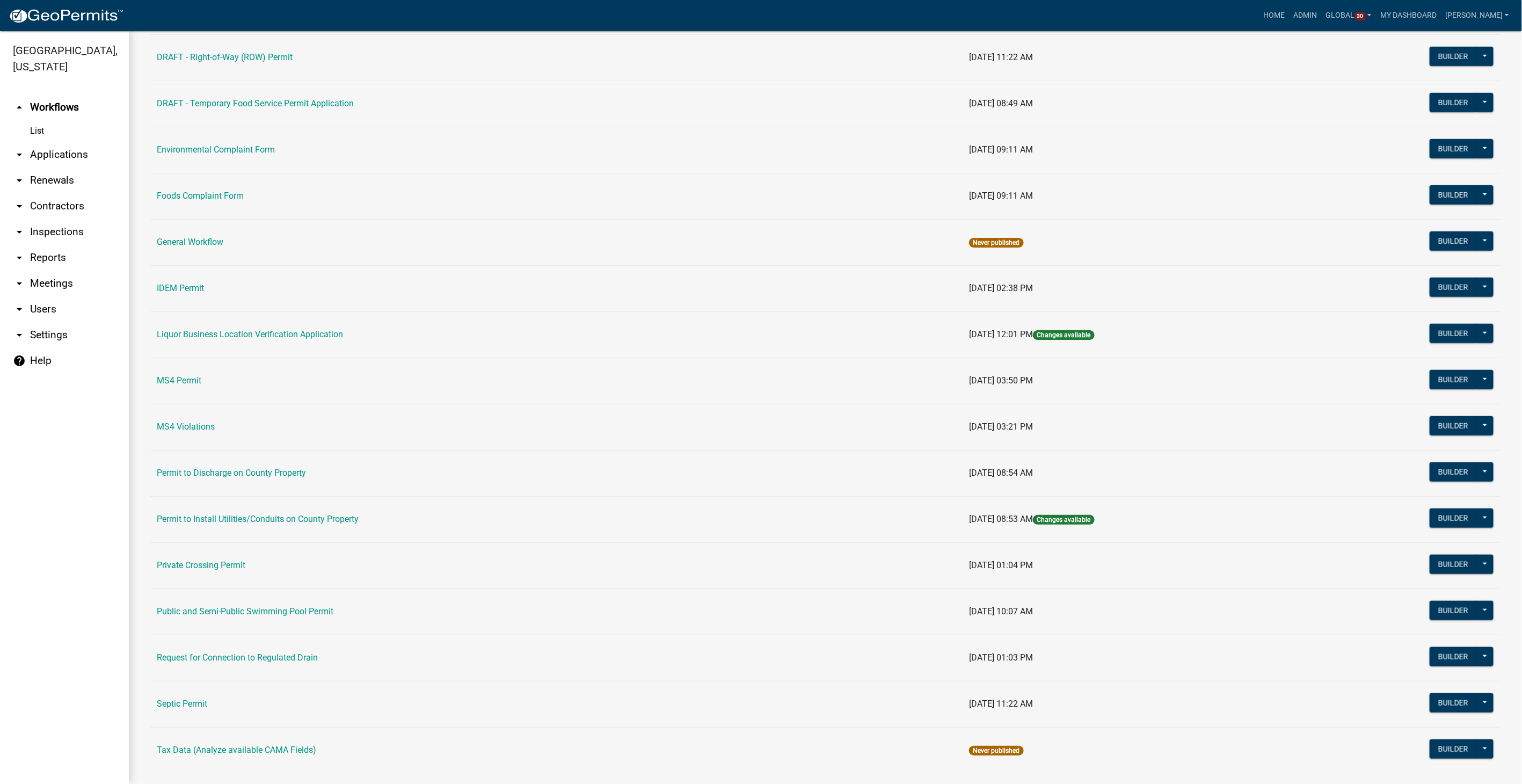
scroll to position [627, 0]
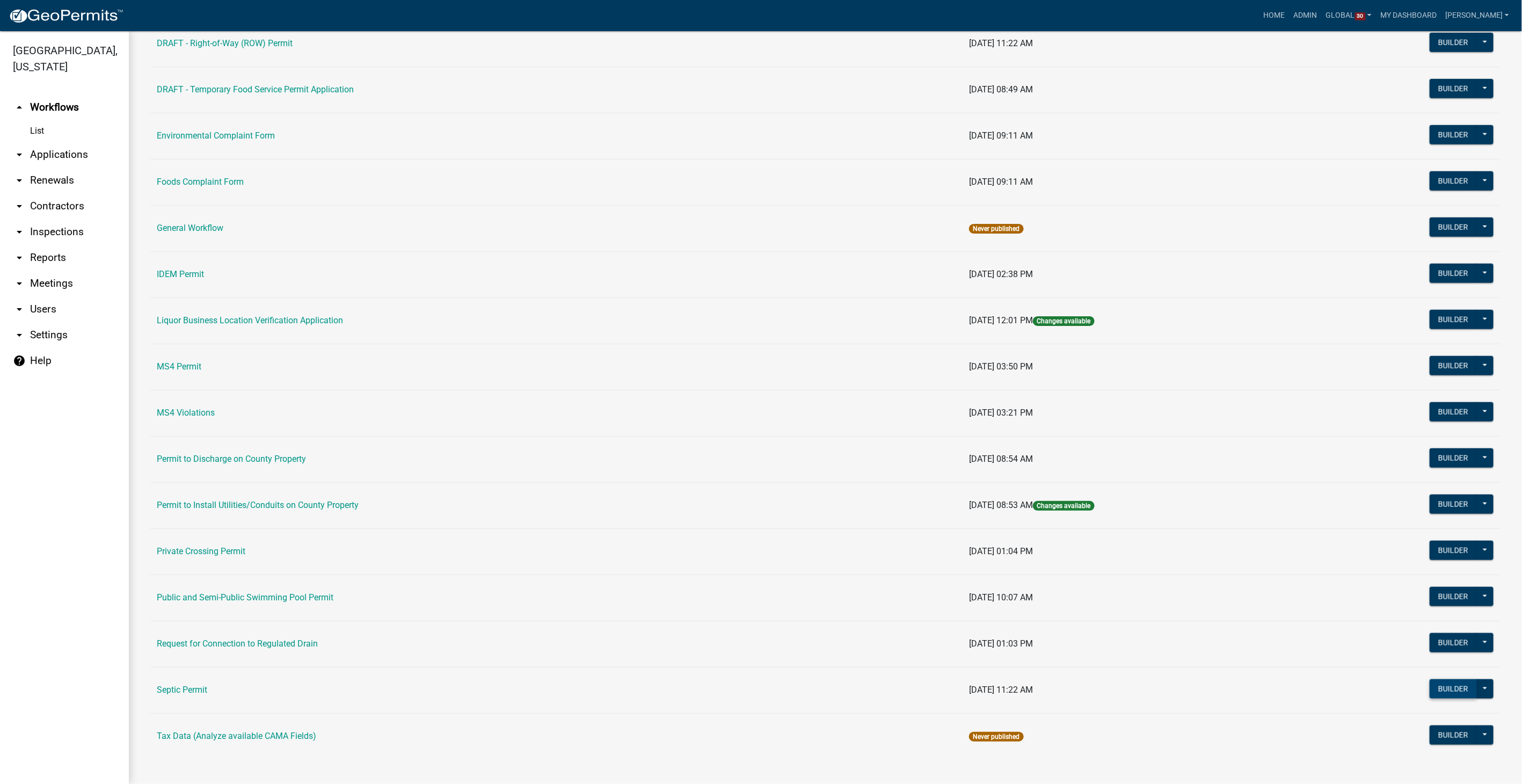
click at [1438, 681] on button "Builder" at bounding box center [1453, 689] width 47 height 20
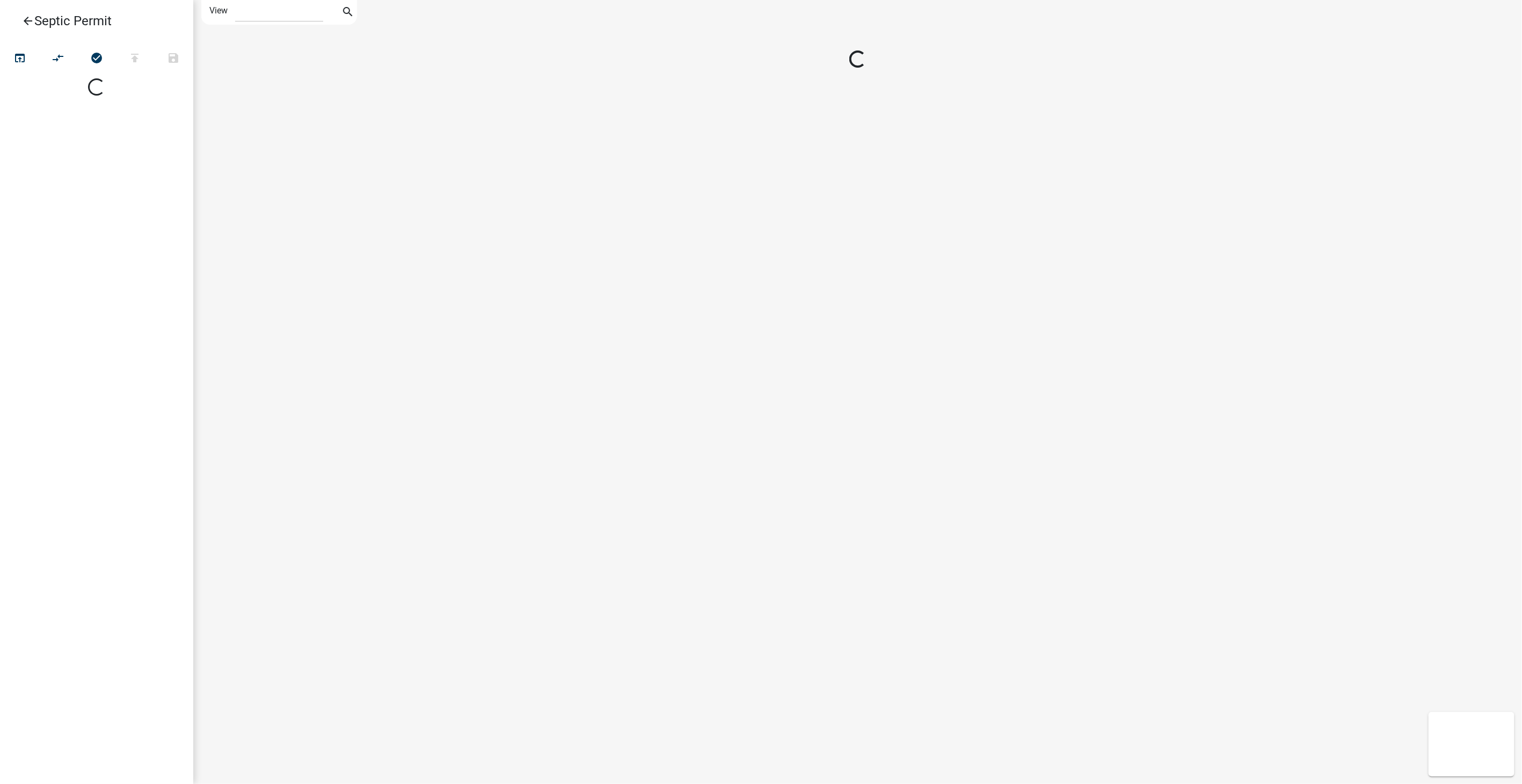
select select "1"
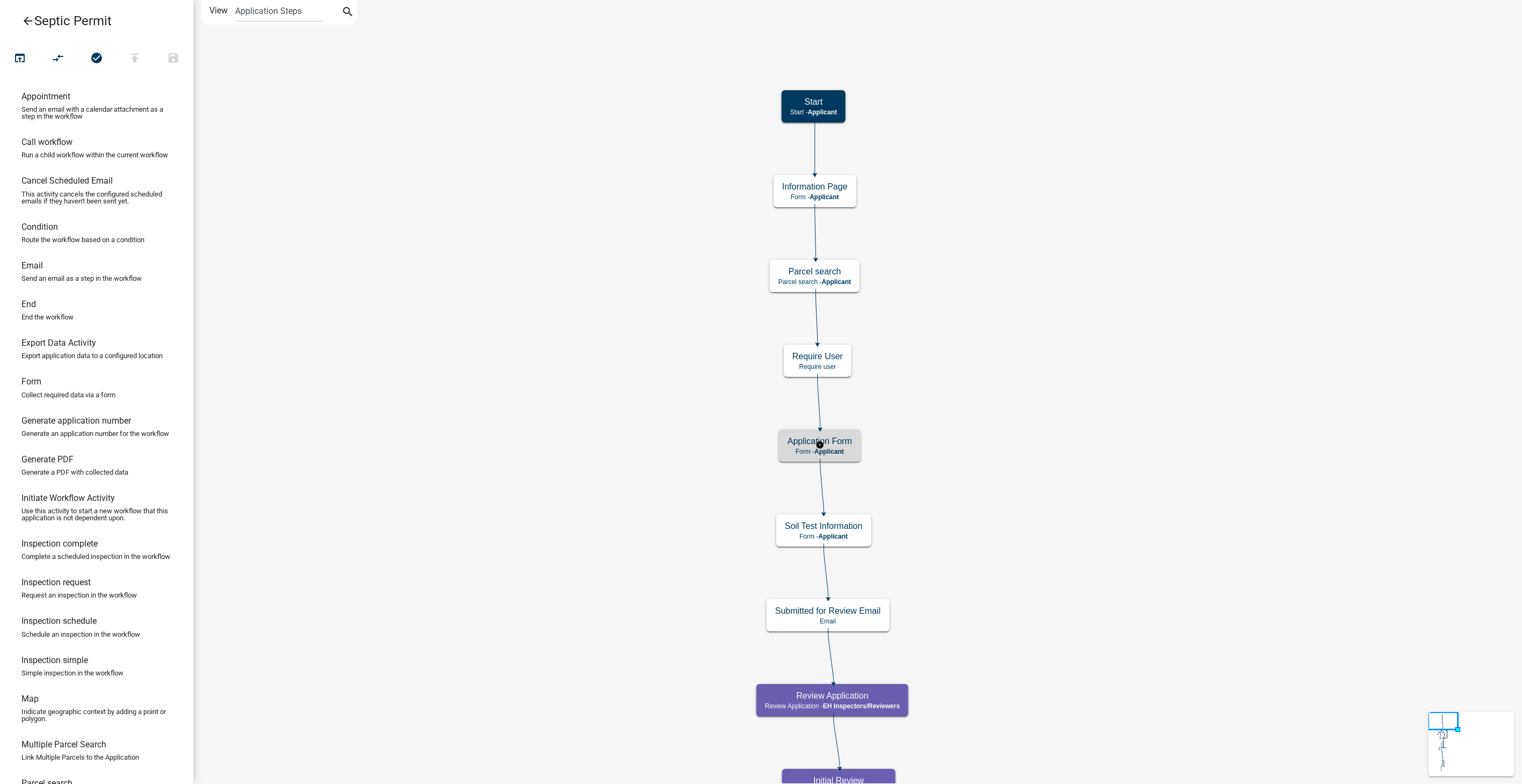
click at [847, 438] on h5 "Application Form" at bounding box center [820, 441] width 65 height 10
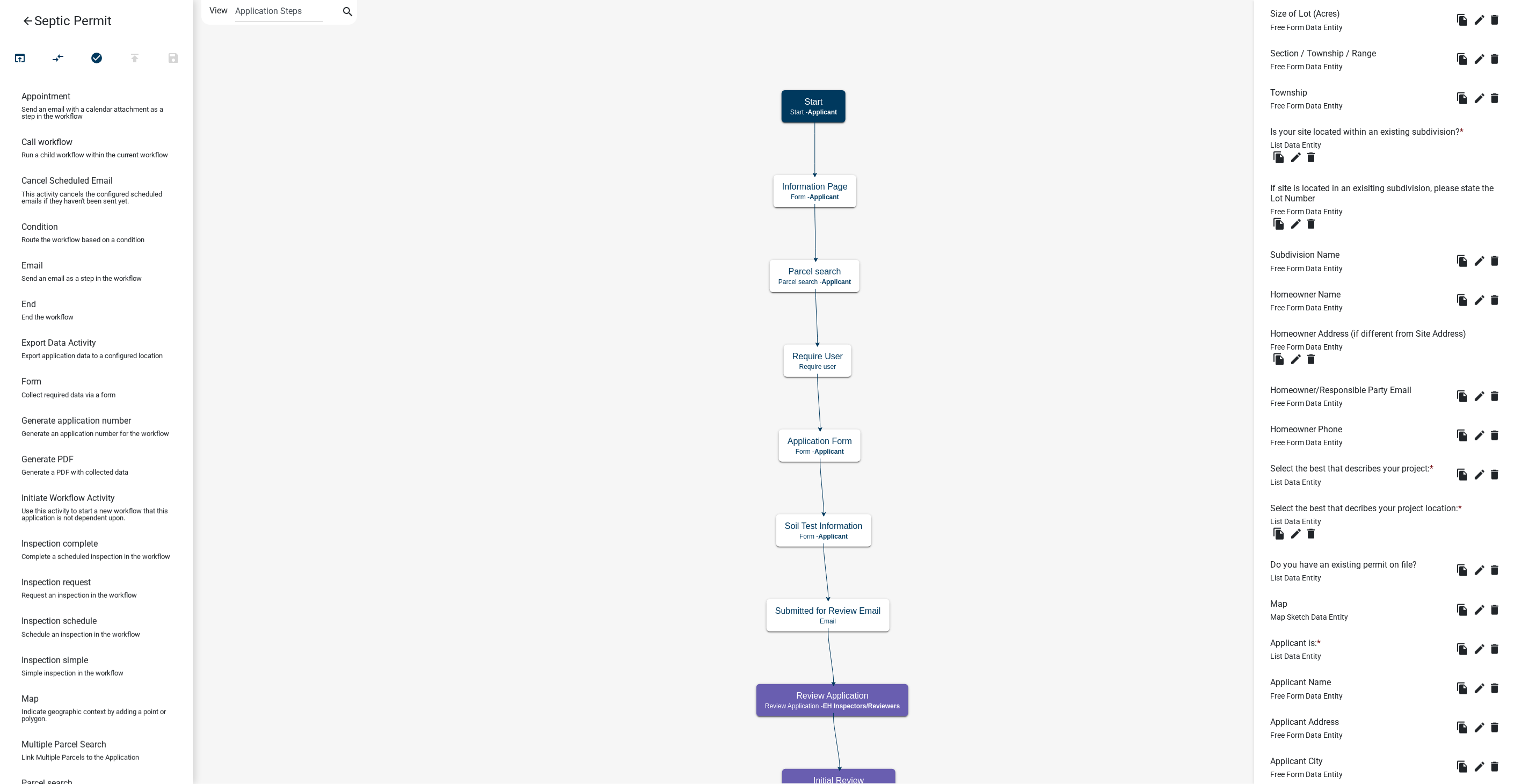
scroll to position [386, 0]
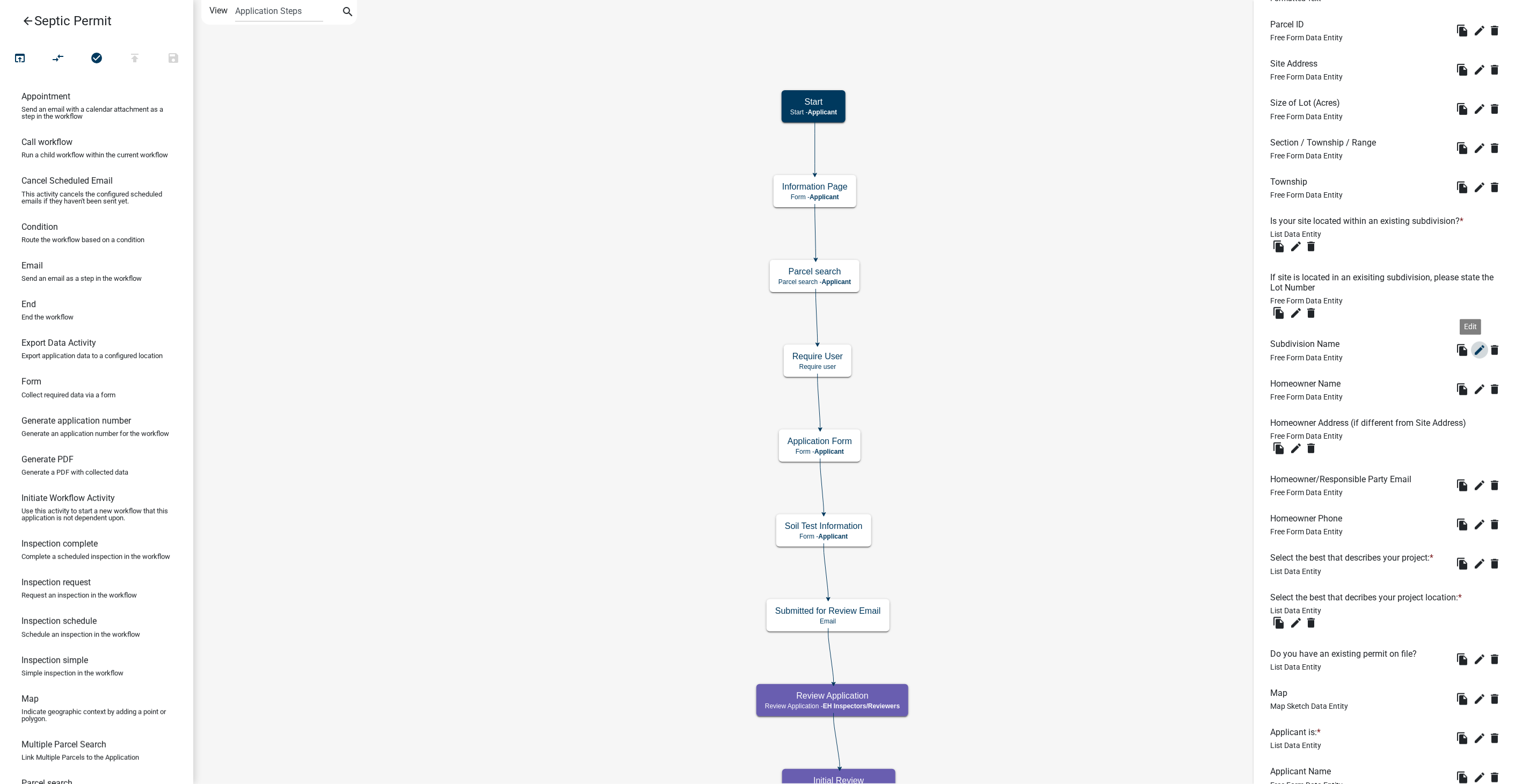
click at [1473, 344] on icon "edit" at bounding box center [1479, 350] width 13 height 13
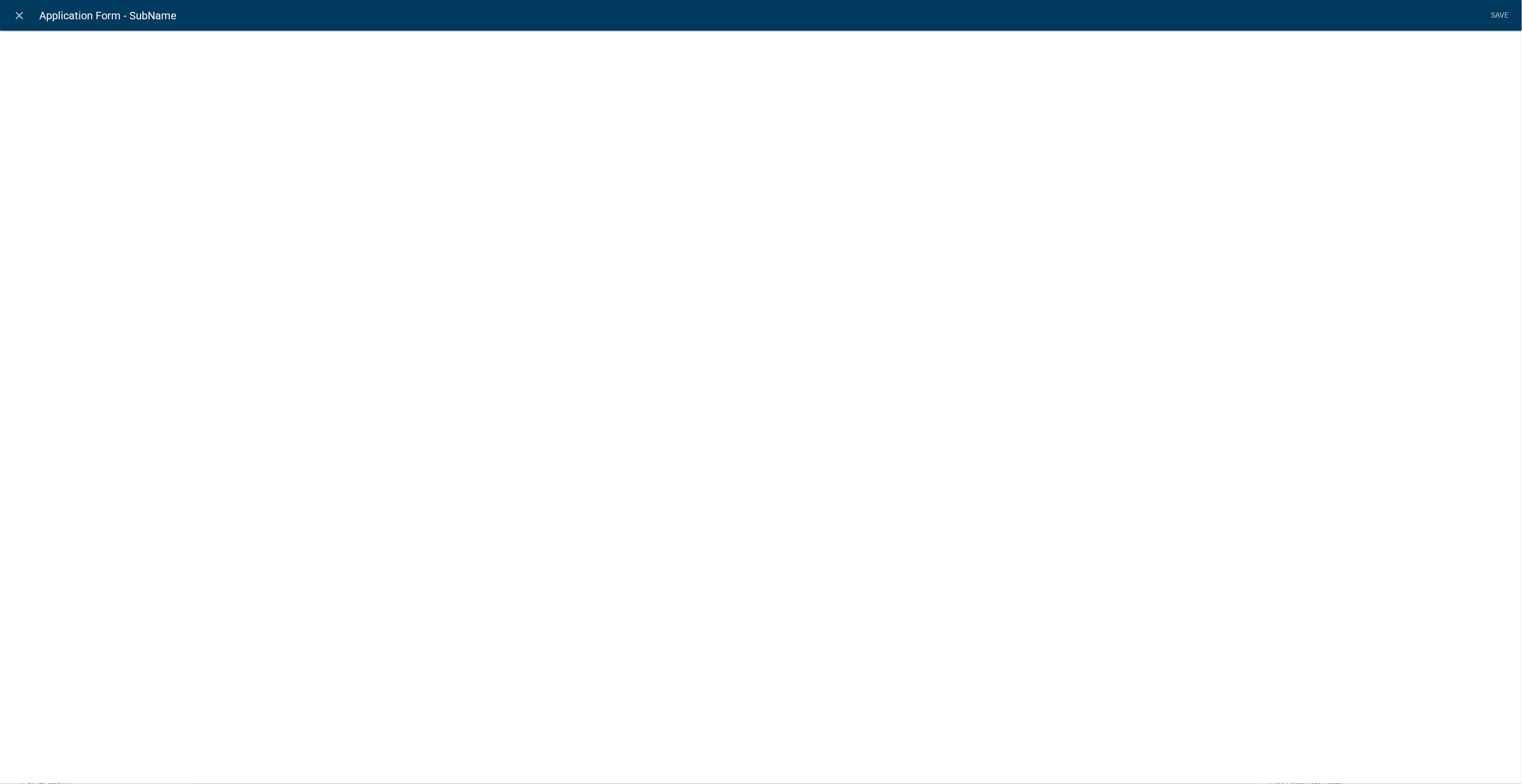
select select "1: Object"
select select "57: Object"
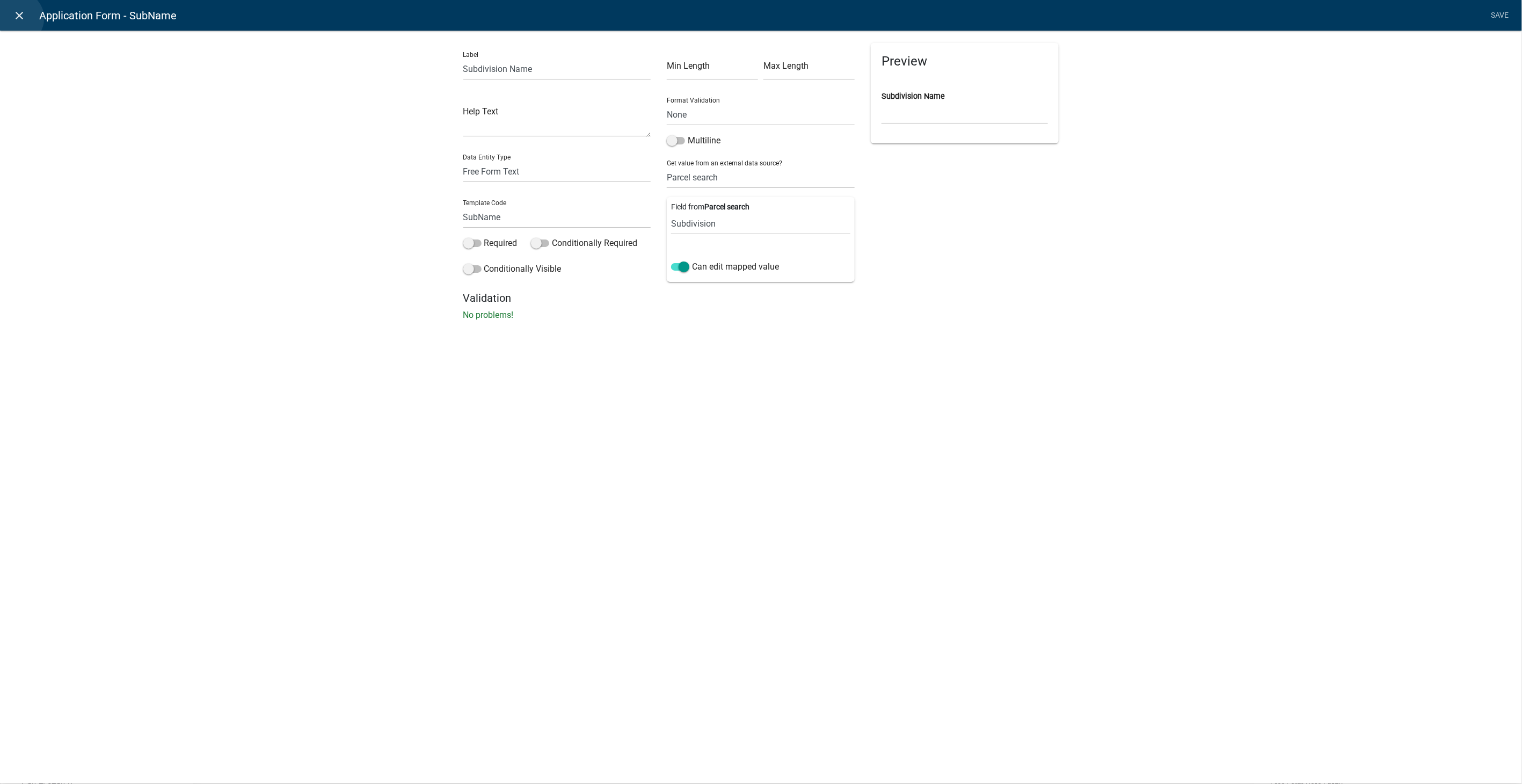
click at [17, 19] on icon "close" at bounding box center [20, 15] width 13 height 13
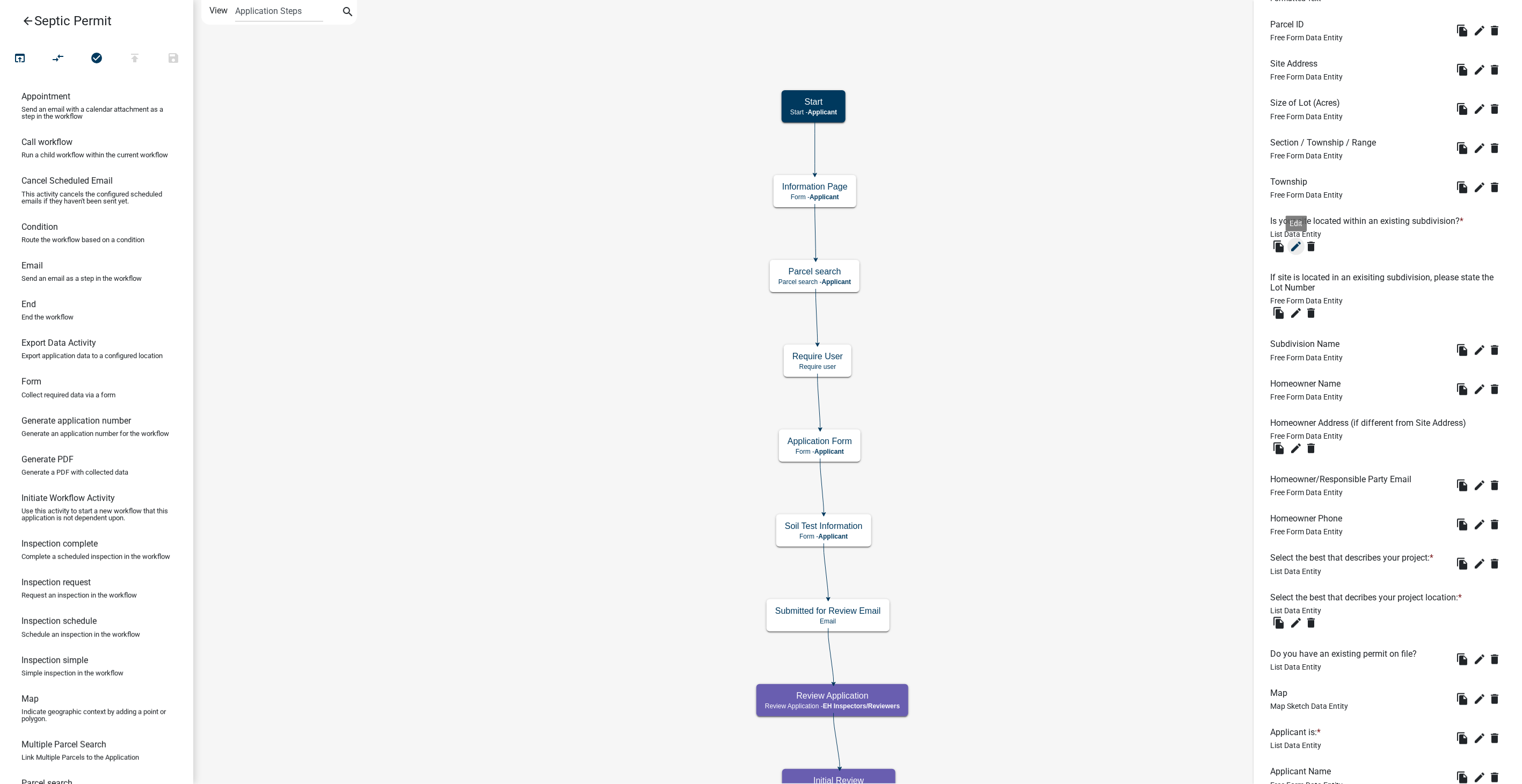
click at [1294, 244] on icon "edit" at bounding box center [1295, 246] width 13 height 13
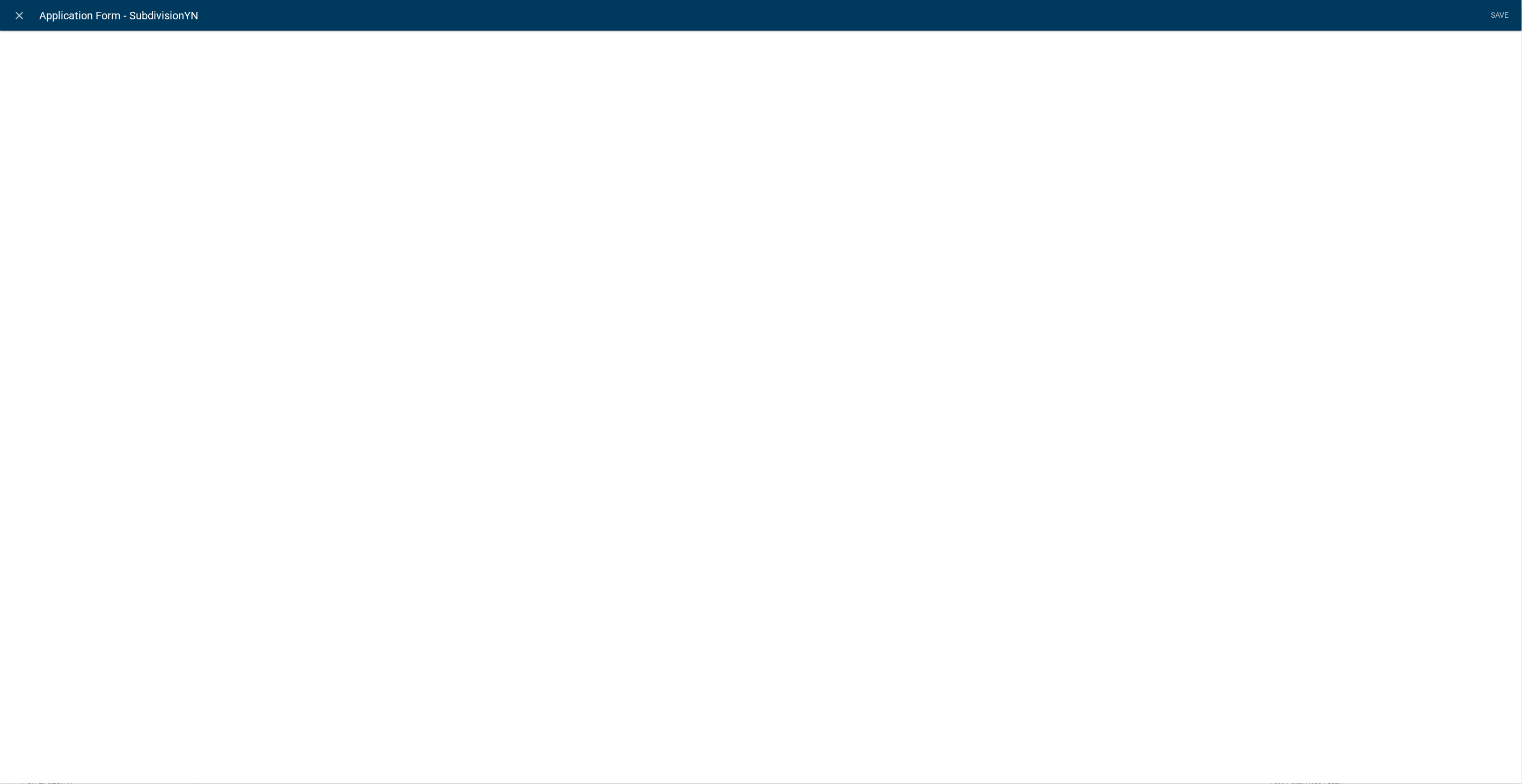
select select "list-data"
select select
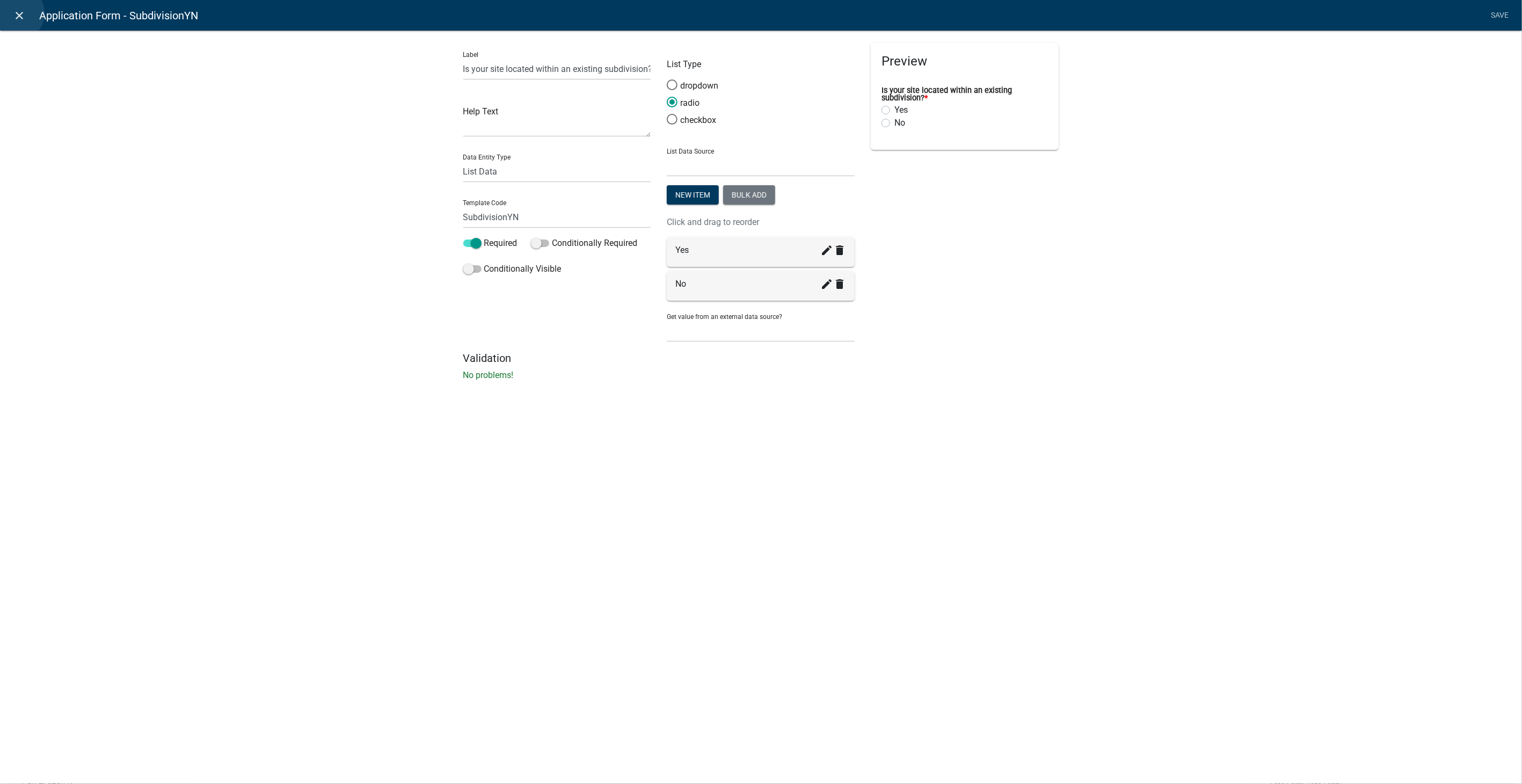
click at [17, 14] on icon "close" at bounding box center [20, 15] width 13 height 13
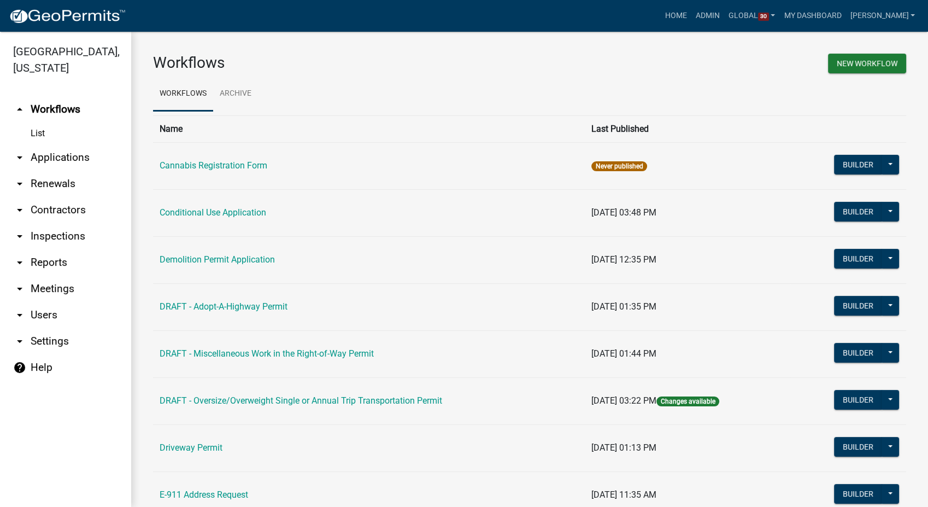
click at [46, 249] on link "arrow_drop_down Reports" at bounding box center [65, 262] width 131 height 26
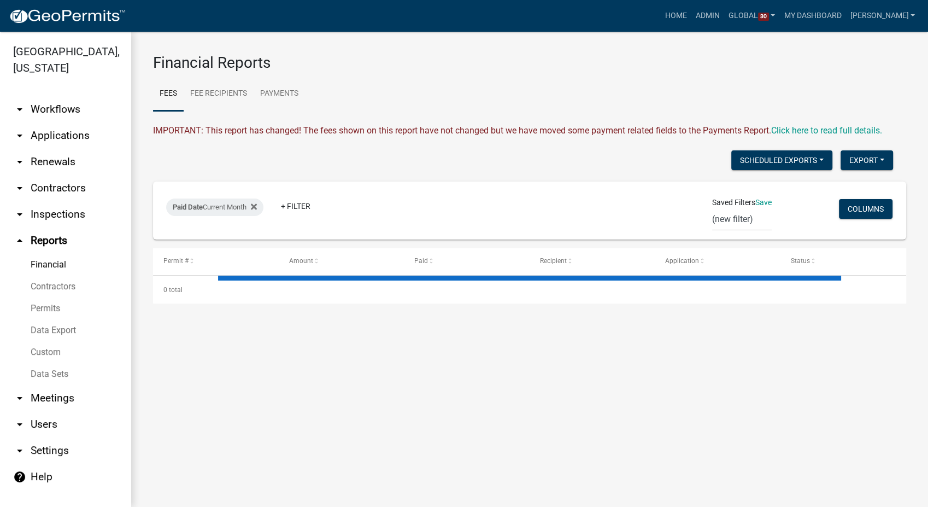
click at [47, 363] on link "Data Sets" at bounding box center [65, 374] width 131 height 22
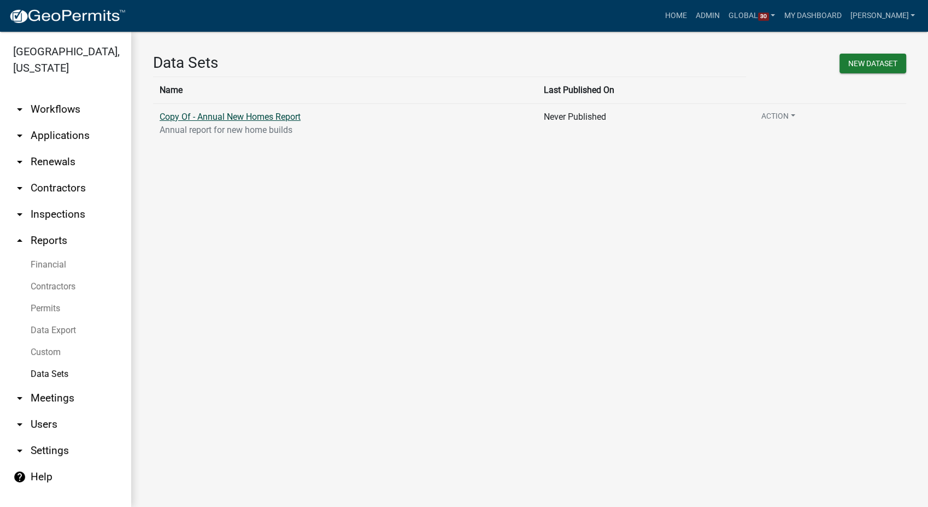
click at [239, 115] on link "Copy Of - Annual New Homes Report" at bounding box center [230, 116] width 141 height 10
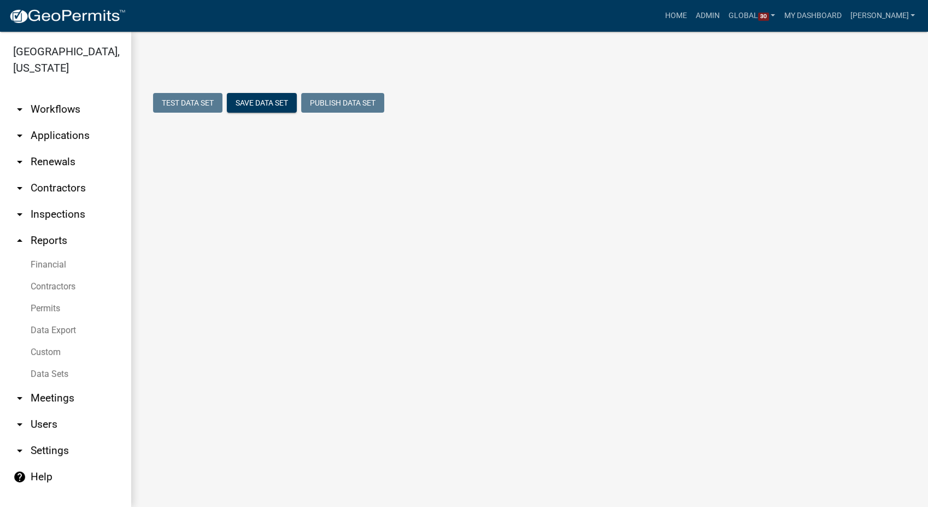
select select "Date Approved"
select select "2"
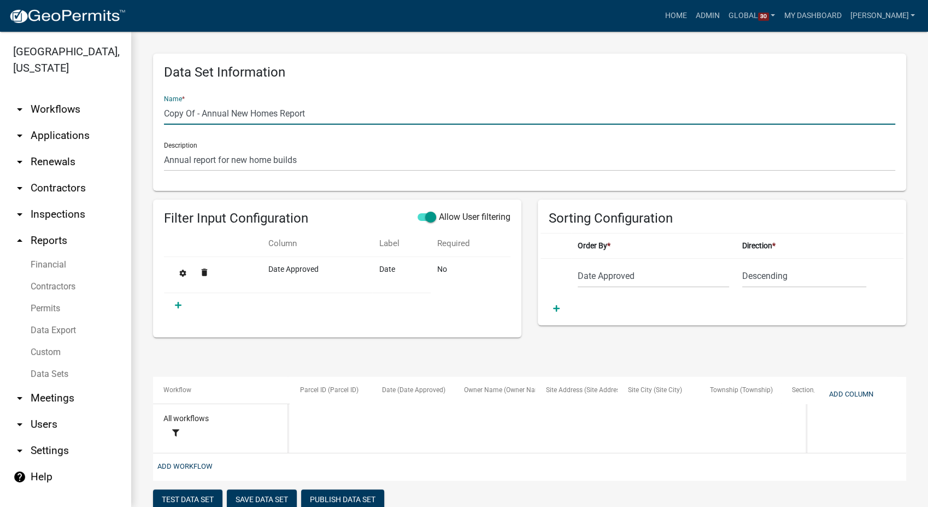
click at [201, 114] on input "Copy Of - Annual New Homes Report" at bounding box center [529, 113] width 731 height 22
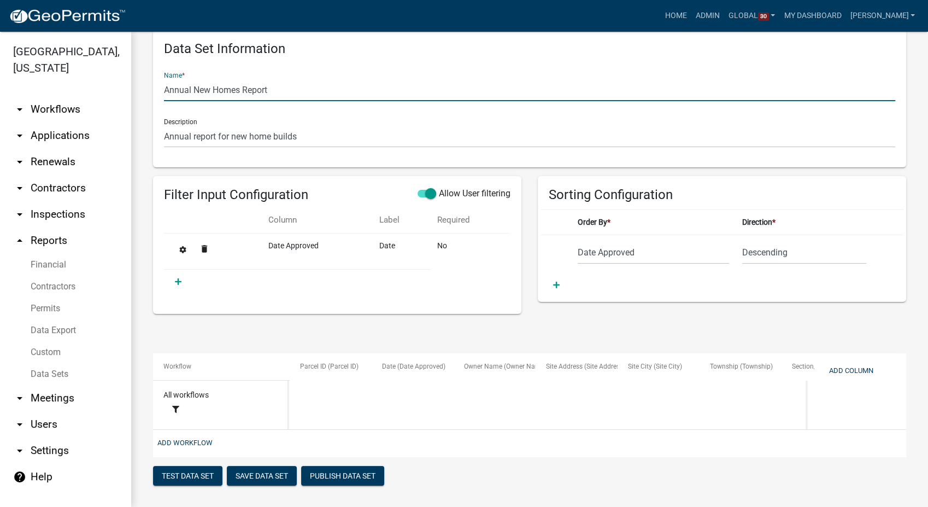
scroll to position [36, 0]
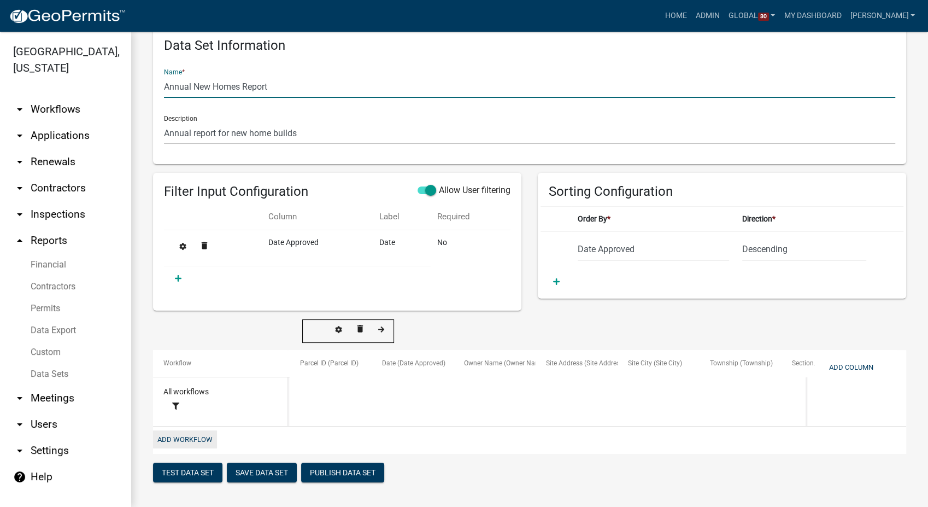
type input "Annual New Homes Report"
click at [171, 439] on button "Add Workflow" at bounding box center [185, 439] width 64 height 18
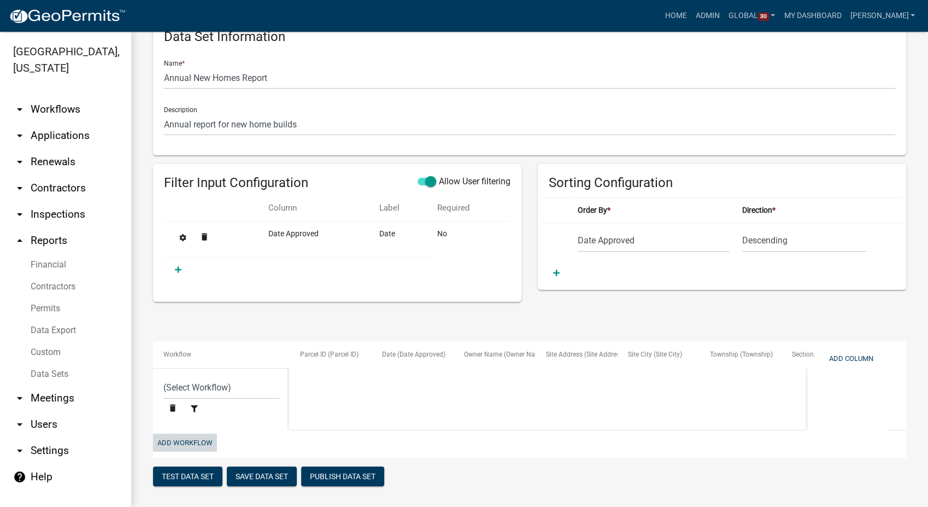
click at [172, 451] on button "Add Workflow" at bounding box center [185, 442] width 64 height 18
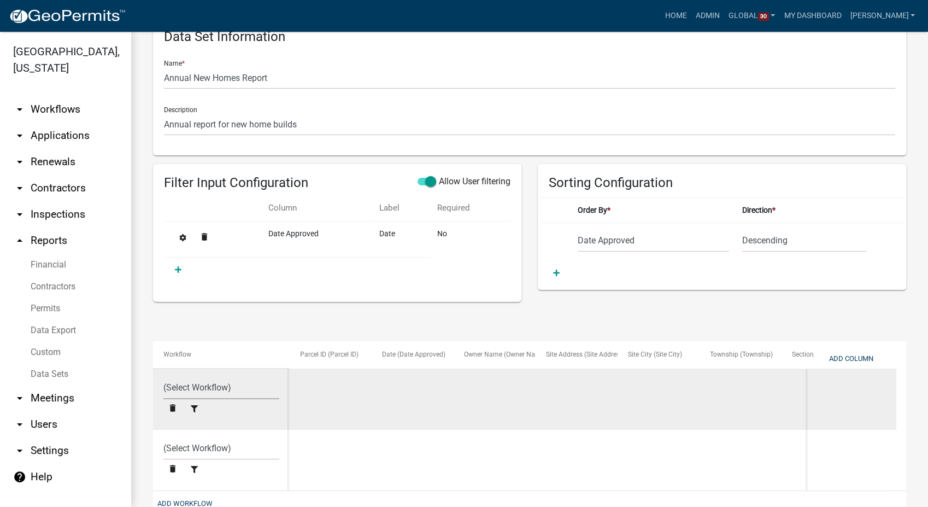
click at [189, 389] on select "(Select Workflow) DRAFT - Building Permit DRAFT - Construction/Utility Street C…" at bounding box center [221, 387] width 116 height 22
select select "9c29a269-5a21-4359-ac5e-a9534e4e13bf"
click at [163, 376] on select "(Select Workflow) DRAFT - Building Permit DRAFT - Construction/Utility Street C…" at bounding box center [221, 387] width 116 height 22
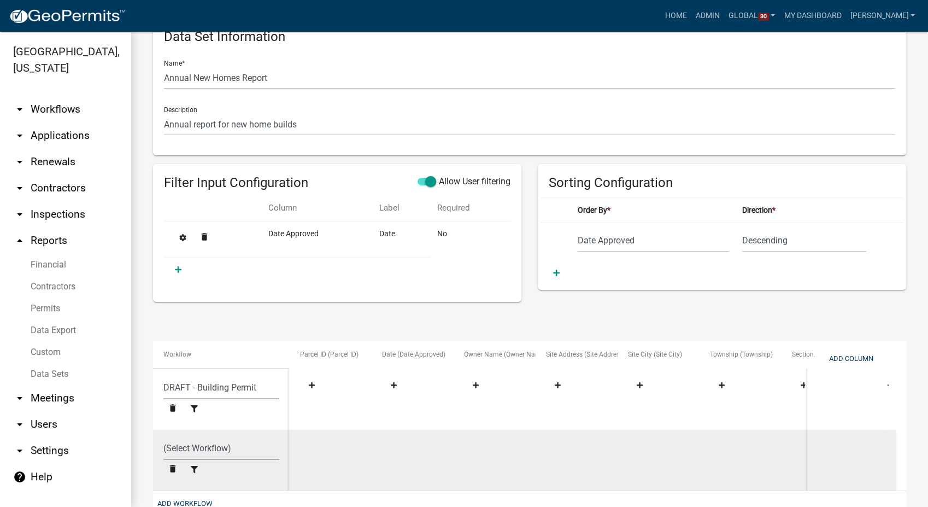
click at [227, 451] on select "(Select Workflow) DRAFT - Building Permit DRAFT - Construction/Utility Street C…" at bounding box center [221, 448] width 116 height 22
click at [170, 465] on div "(Select Workflow) DRAFT - Building Permit DRAFT - Construction/Utility Street C…" at bounding box center [221, 459] width 116 height 45
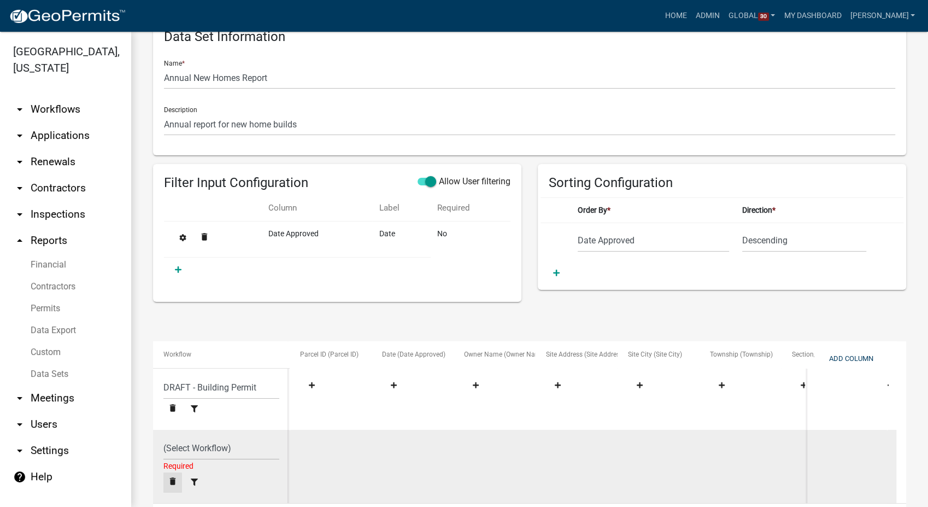
click at [168, 480] on icon "delete" at bounding box center [173, 480] width 10 height 10
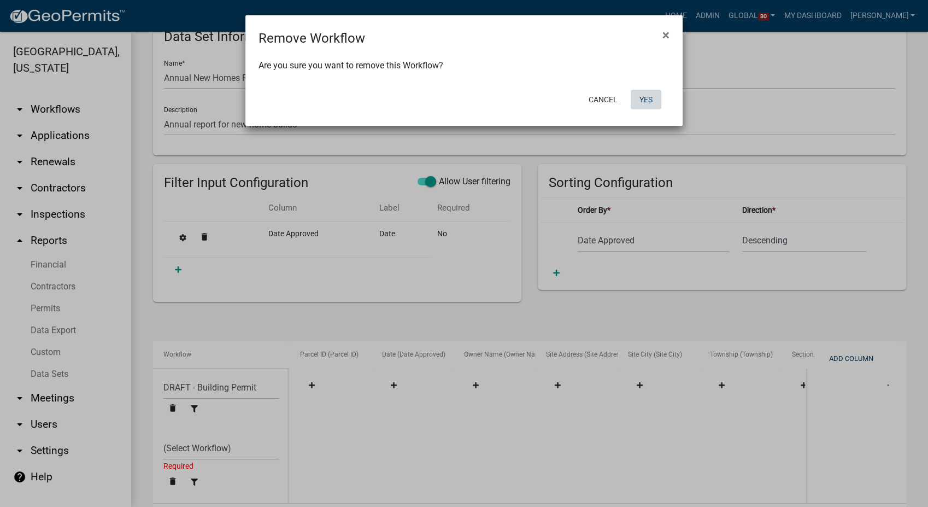
click at [645, 95] on button "Yes" at bounding box center [646, 100] width 31 height 20
select select "9c29a269-5a21-4359-ac5e-a9534e4e13bf"
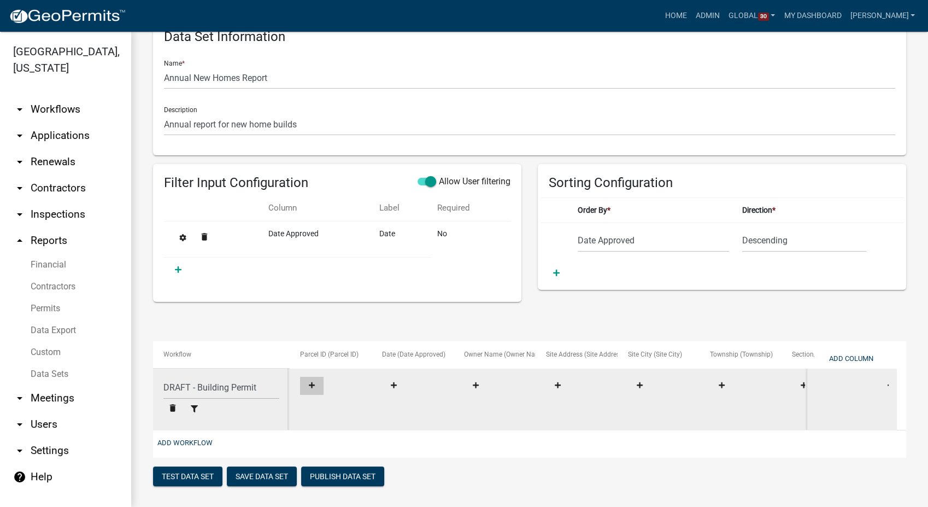
click at [311, 383] on icon at bounding box center [312, 385] width 6 height 6
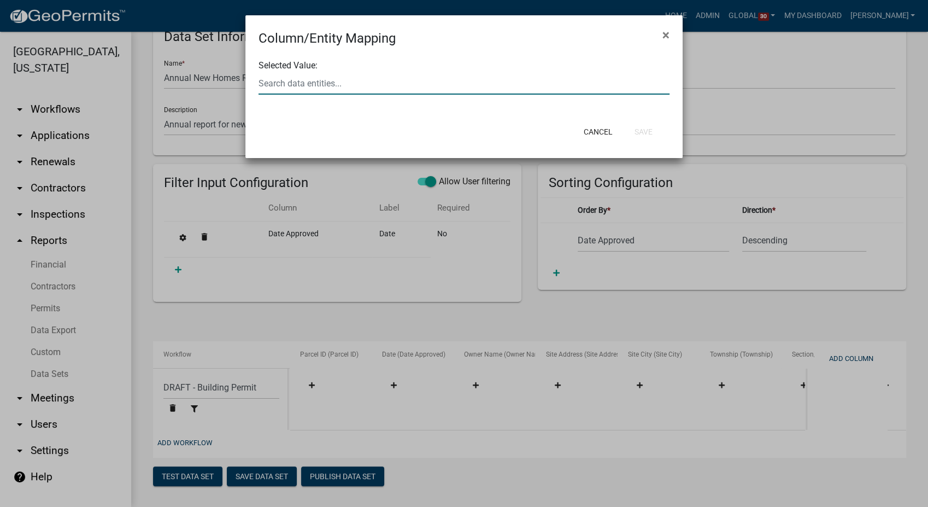
click at [287, 83] on input "text" at bounding box center [463, 83] width 411 height 22
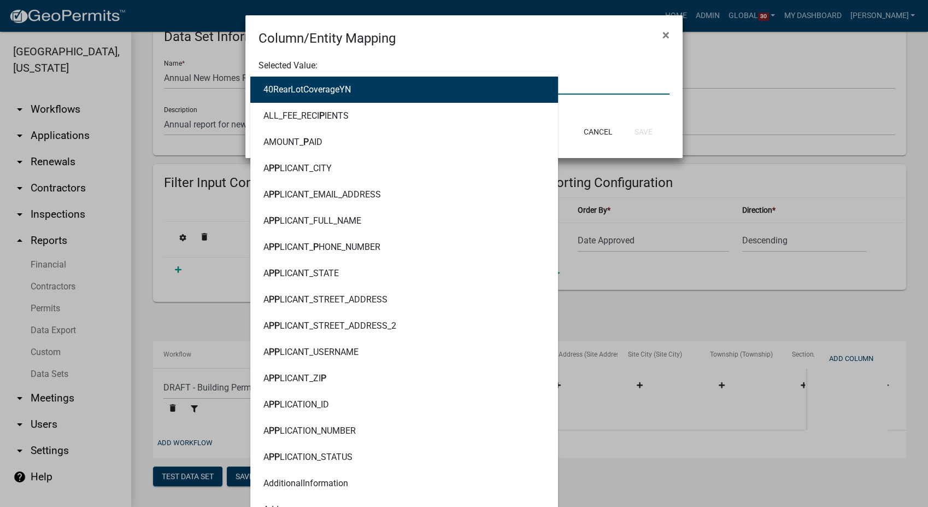
type input "parcel"
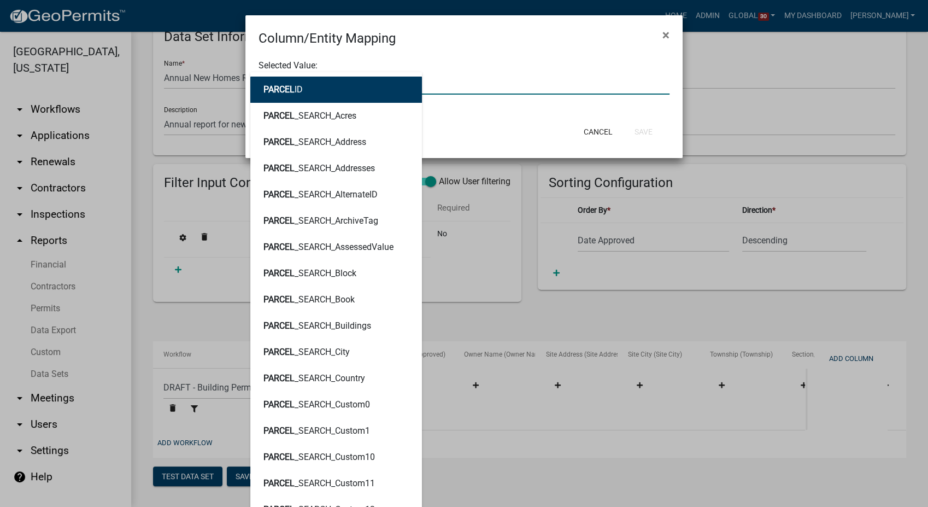
click at [287, 83] on button "PARCEL ID" at bounding box center [336, 89] width 172 height 26
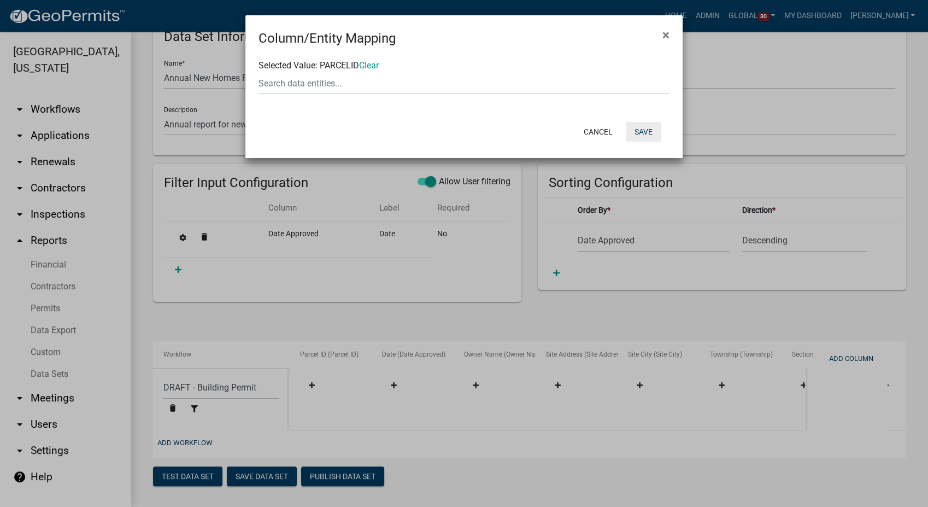
click at [651, 136] on button "Save" at bounding box center [644, 132] width 36 height 20
select select "9c29a269-5a21-4359-ac5e-a9534e4e13bf"
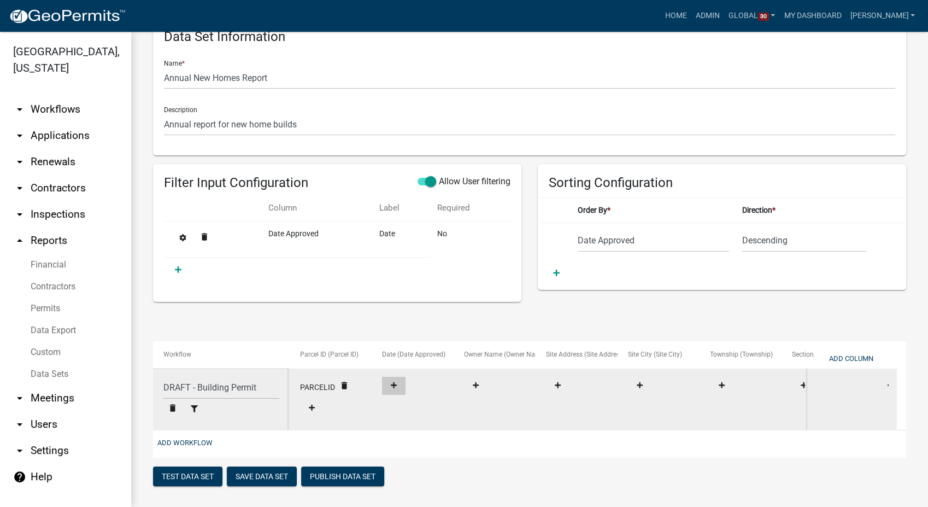
click at [397, 386] on icon at bounding box center [394, 384] width 6 height 7
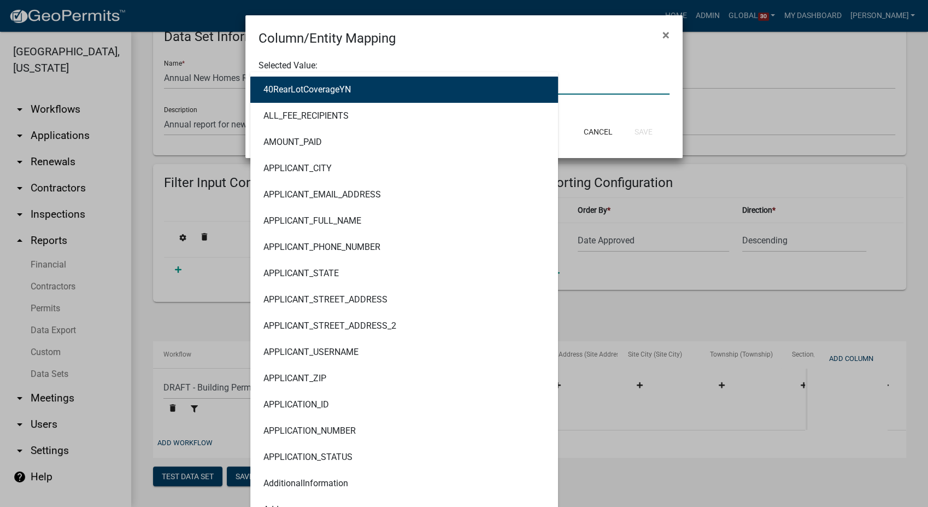
click at [306, 78] on div "40RearLotCoverageYN ALL_FEE_RECIPIENTS AMOUNT_PAID APPLICANT_CITY APPLICANT_EMA…" at bounding box center [463, 83] width 427 height 22
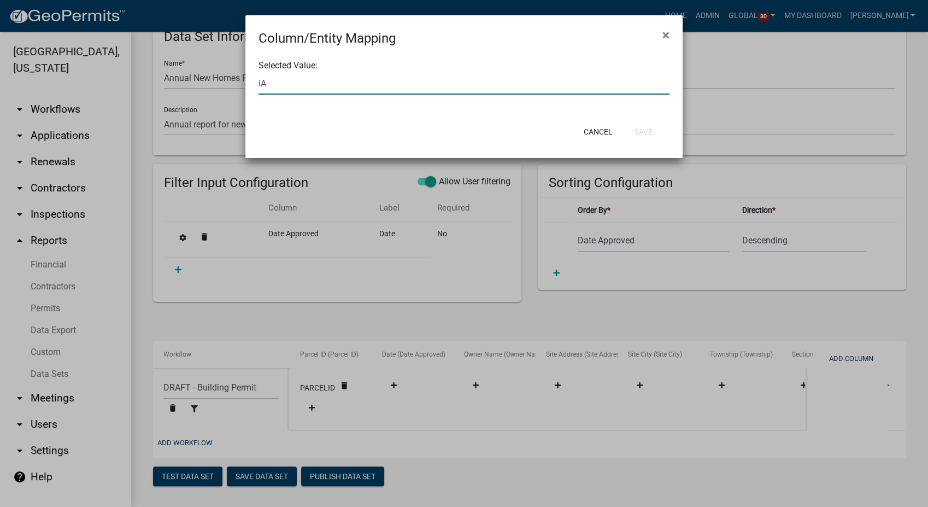
type input "i"
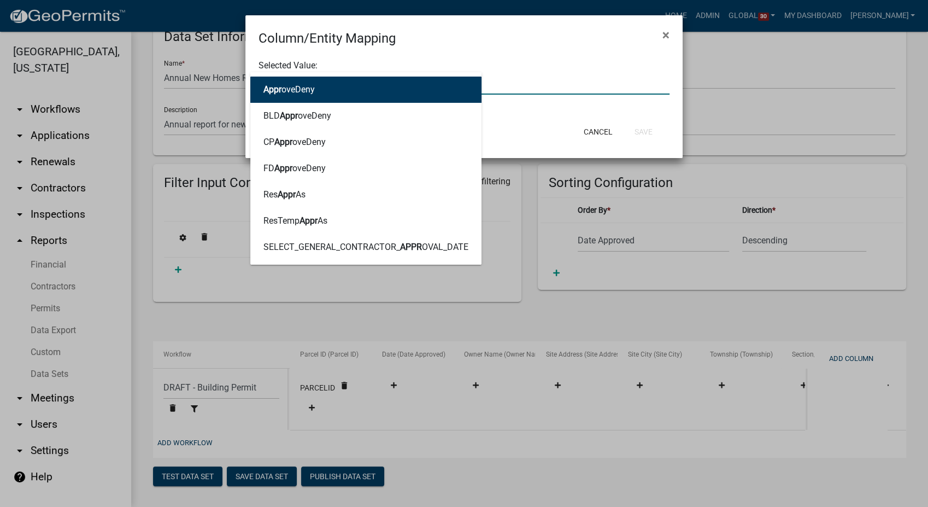
click at [493, 65] on form "Selected Value: Appr Appr oveDeny BLD Appr oveDeny CP Appr oveDeny FD Appr oveD…" at bounding box center [463, 77] width 411 height 36
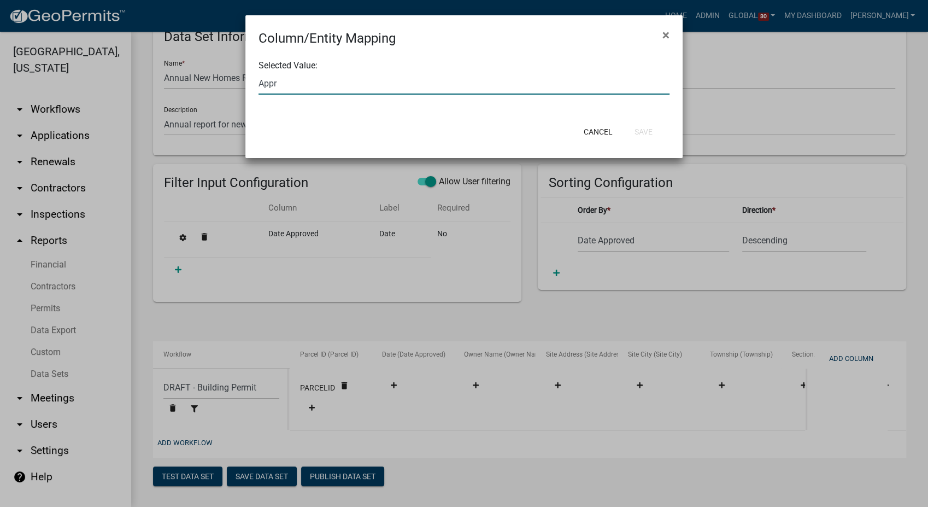
click at [279, 84] on div "Appr" at bounding box center [463, 83] width 427 height 22
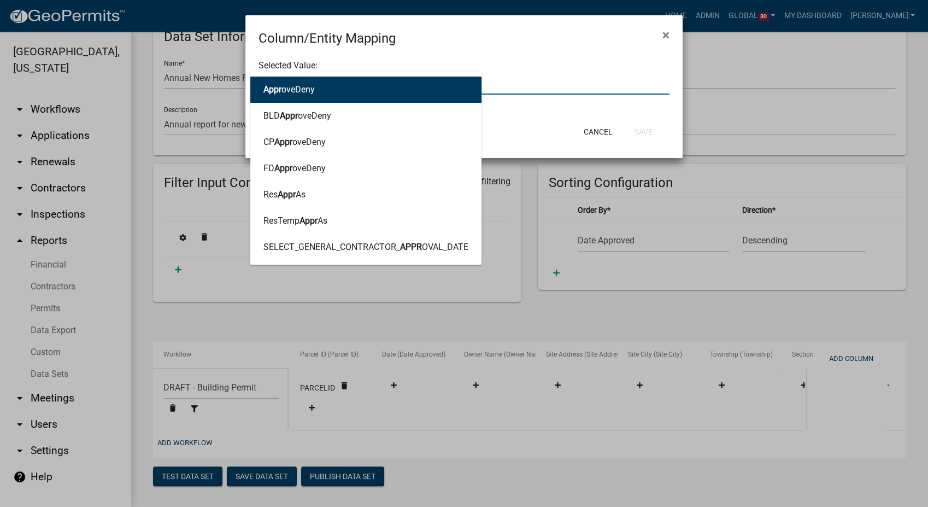
click at [503, 78] on input "Appr" at bounding box center [463, 83] width 411 height 22
click at [528, 69] on form "Selected Value: Appr Appr oveDeny BLD Appr oveDeny CP Appr oveDeny FD Appr oveD…" at bounding box center [463, 77] width 411 height 36
click at [280, 85] on div "Appr Appr oveDeny BLD Appr oveDeny CP Appr oveDeny FD Appr oveDeny Res Appr As …" at bounding box center [463, 83] width 427 height 22
type input "A"
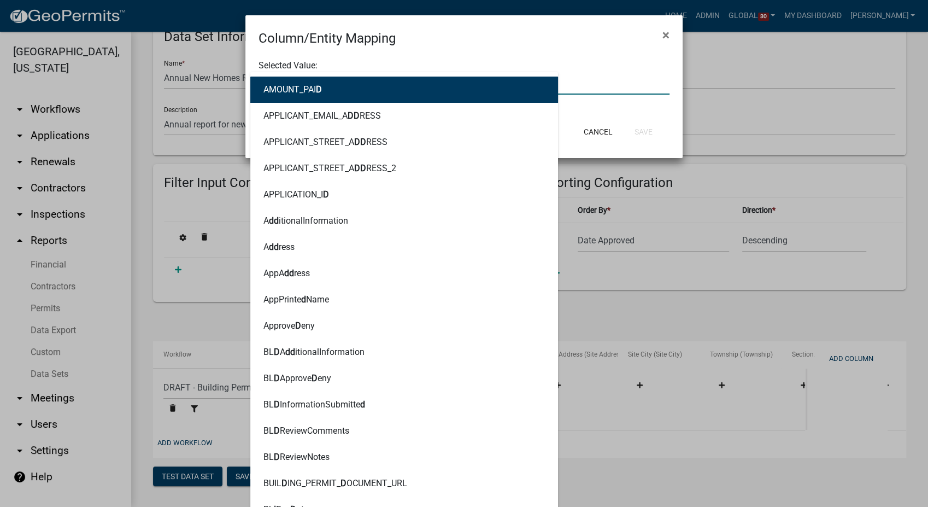
type input "Date"
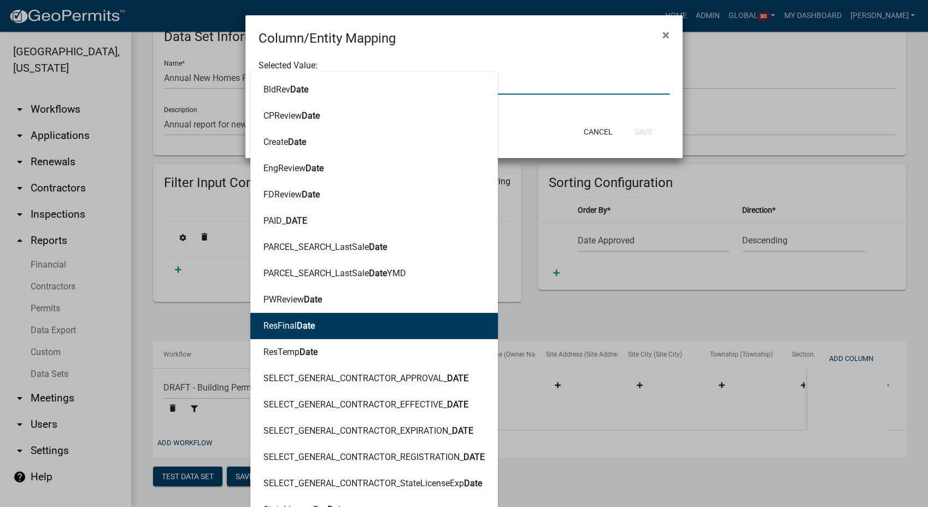
click at [284, 328] on ngb-highlight "ResFinal Date" at bounding box center [288, 325] width 51 height 9
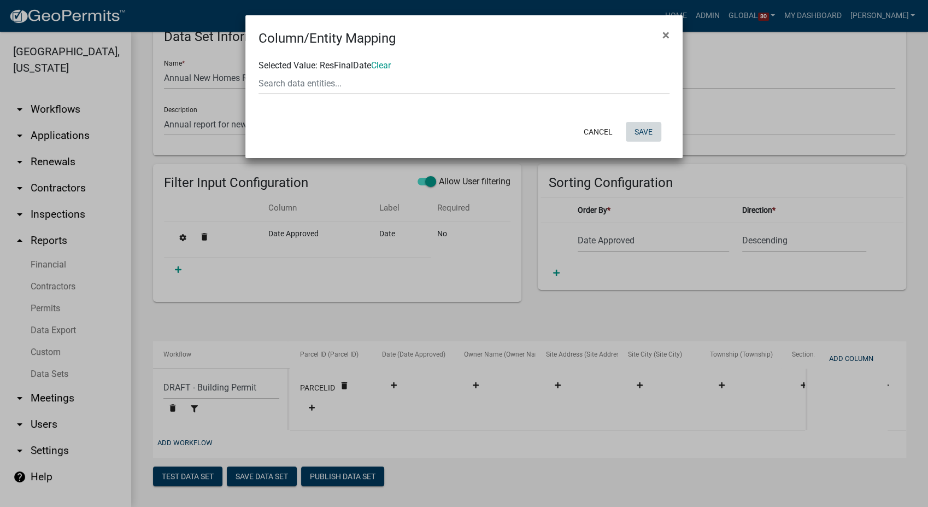
click at [653, 133] on button "Save" at bounding box center [644, 132] width 36 height 20
select select "9c29a269-5a21-4359-ac5e-a9534e4e13bf"
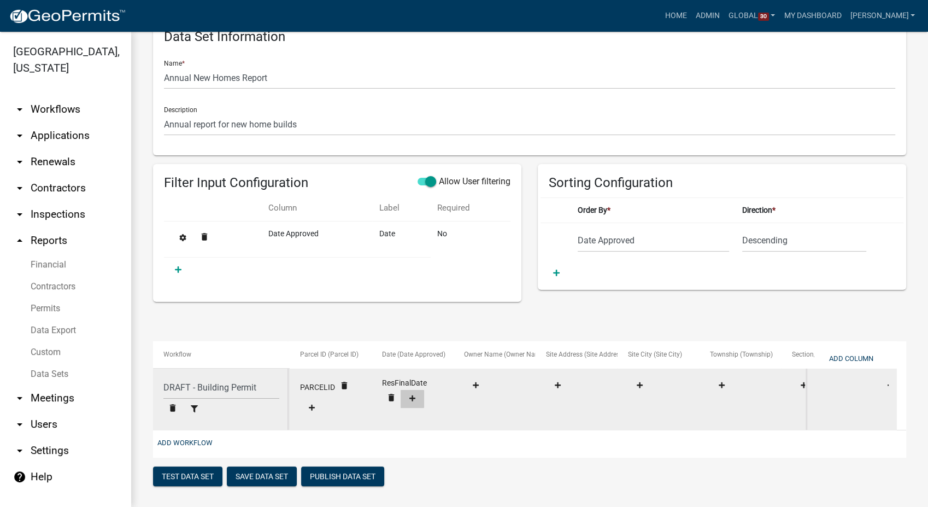
click at [411, 402] on button at bounding box center [412, 399] width 23 height 18
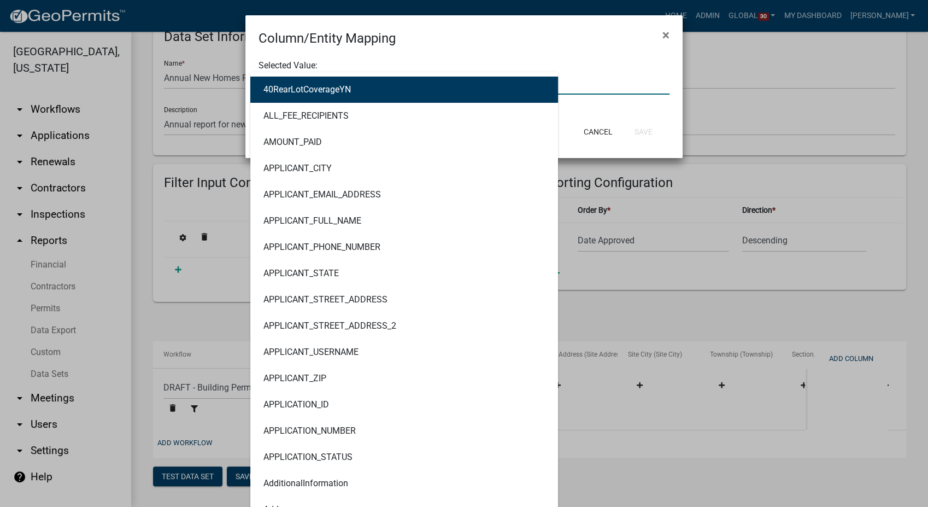
click at [310, 87] on div "40RearLotCoverageYN ALL_FEE_RECIPIENTS AMOUNT_PAID APPLICANT_CITY APPLICANT_EMA…" at bounding box center [463, 83] width 427 height 22
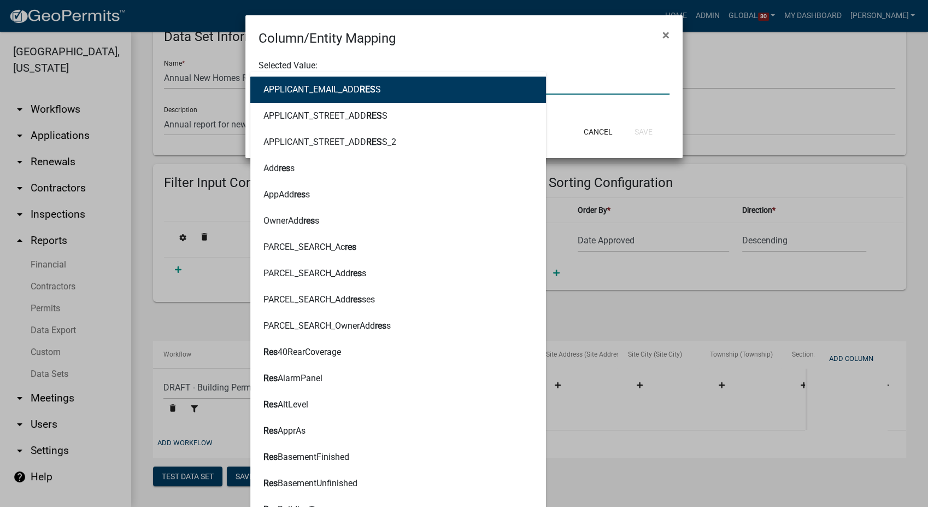
type input "res"
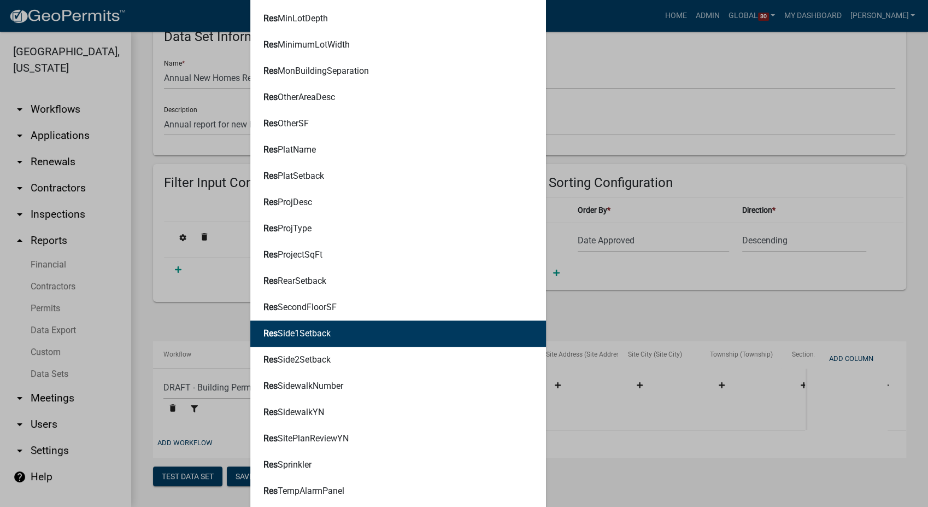
scroll to position [1093, 0]
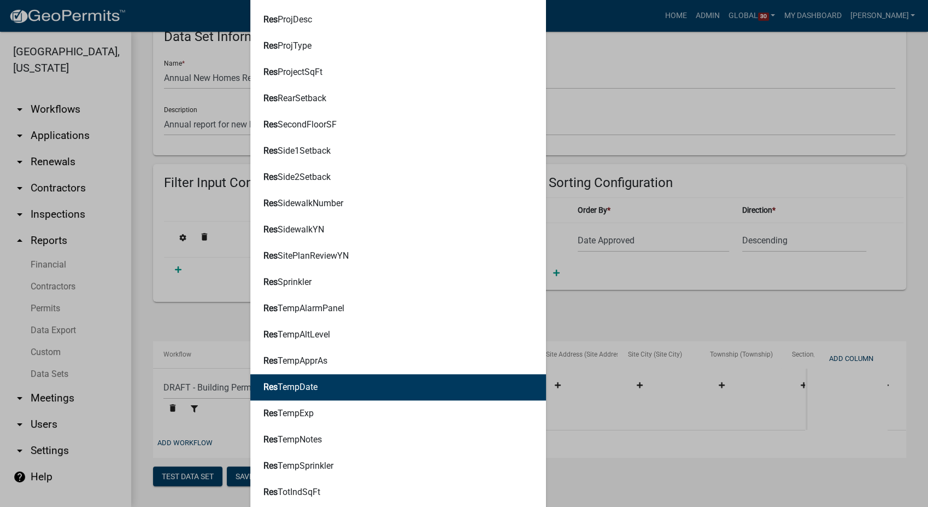
click at [309, 394] on button "Res TempDate" at bounding box center [398, 387] width 296 height 26
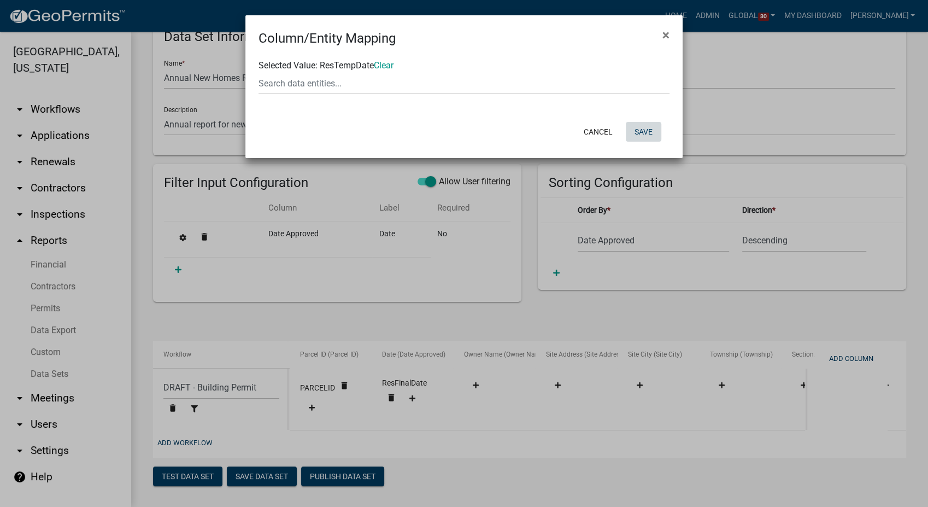
click at [653, 132] on button "Save" at bounding box center [644, 132] width 36 height 20
select select "9c29a269-5a21-4359-ac5e-a9534e4e13bf"
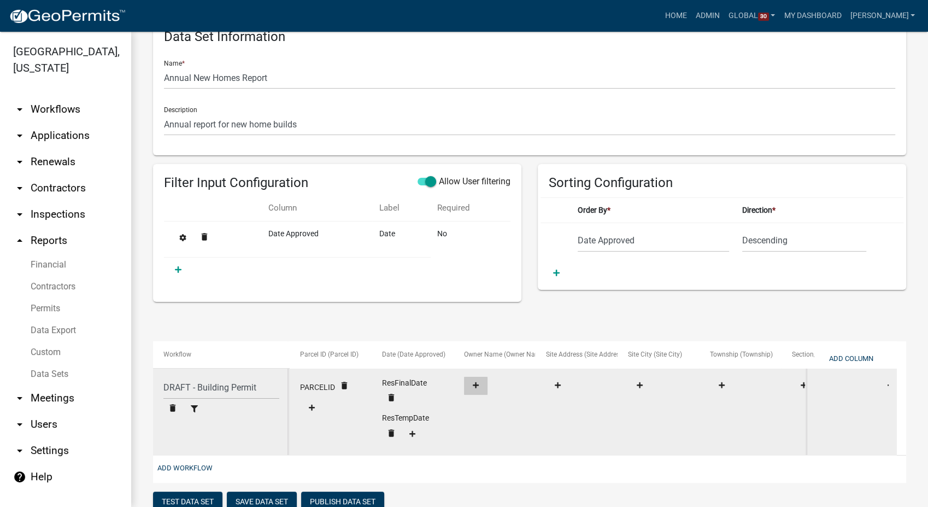
click at [475, 382] on icon at bounding box center [476, 385] width 6 height 6
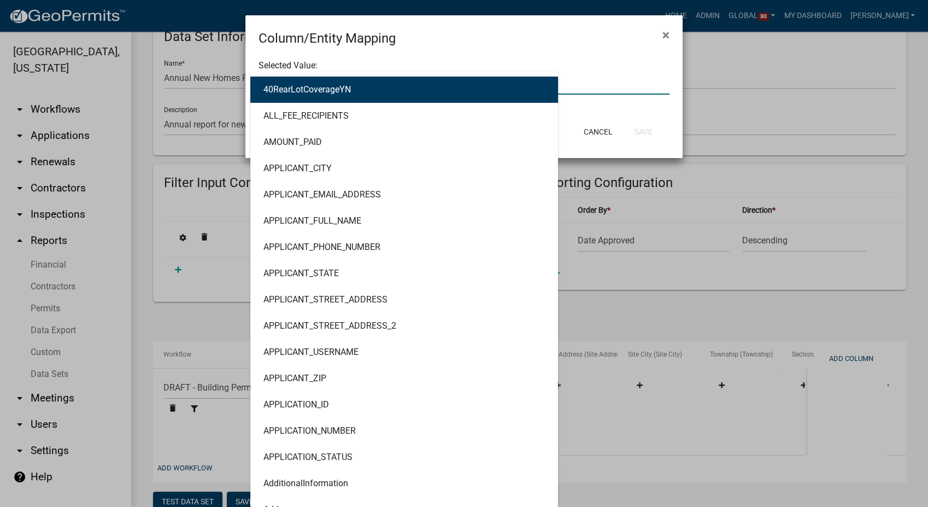
click at [297, 81] on div "40RearLotCoverageYN ALL_FEE_RECIPIENTS AMOUNT_PAID APPLICANT_CITY APPLICANT_EMA…" at bounding box center [463, 83] width 427 height 22
type input "owner"
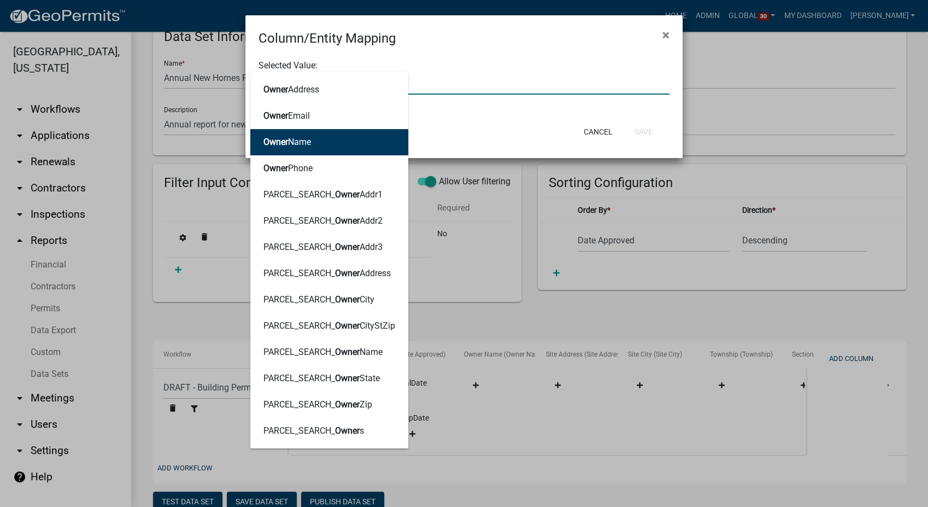
click at [280, 145] on span "Owner" at bounding box center [275, 142] width 25 height 10
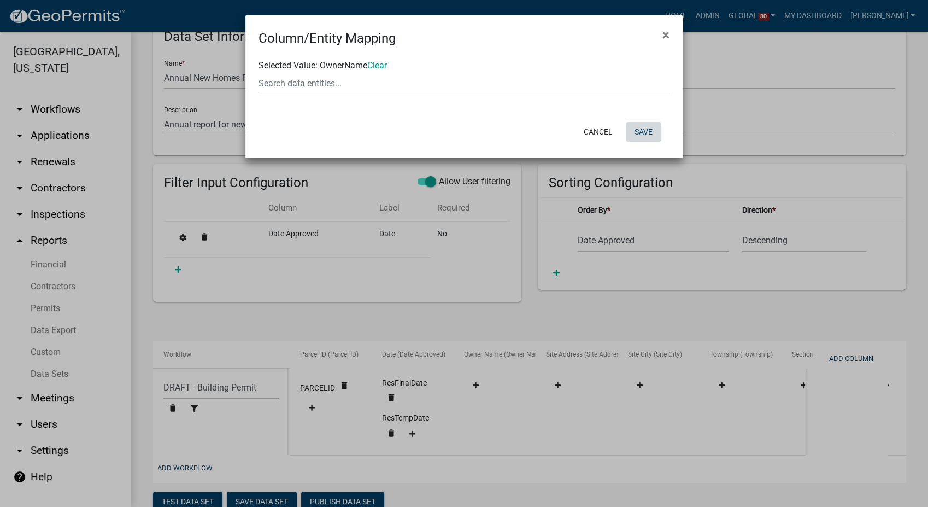
click at [643, 127] on button "Save" at bounding box center [644, 132] width 36 height 20
select select "9c29a269-5a21-4359-ac5e-a9534e4e13bf"
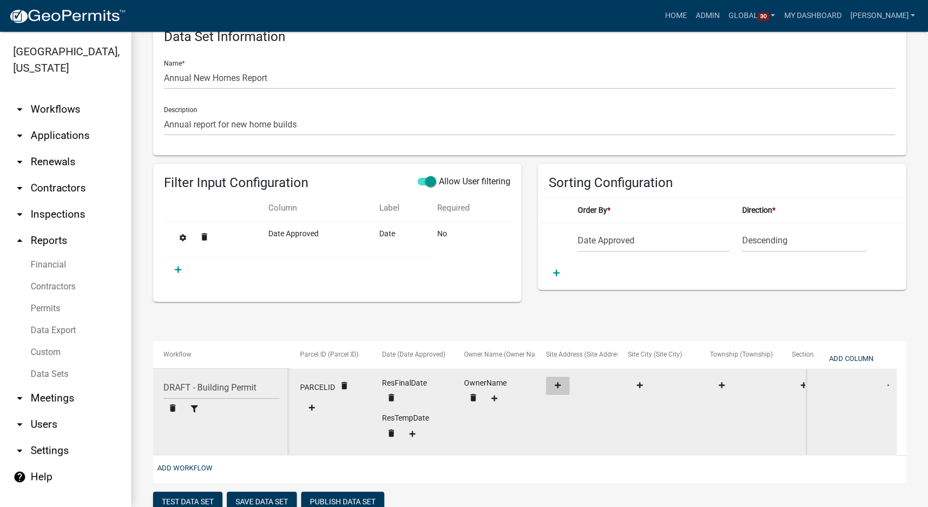
click at [562, 383] on fa-icon at bounding box center [557, 385] width 15 height 8
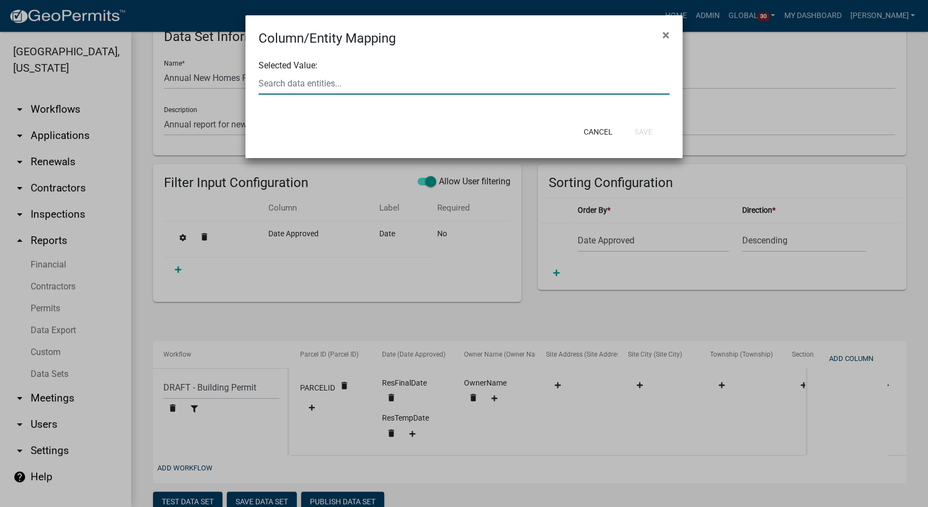
click at [310, 79] on div at bounding box center [463, 83] width 427 height 22
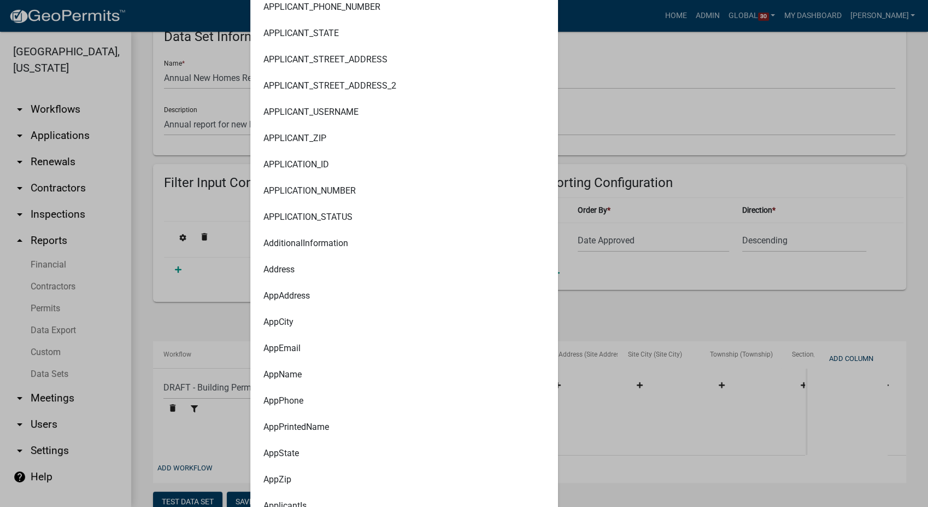
scroll to position [243, 0]
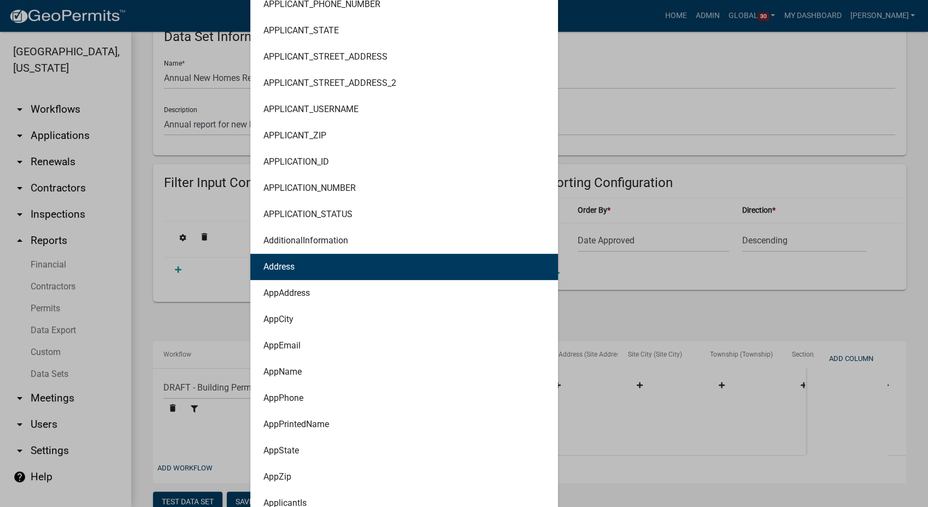
click at [294, 254] on button "Address" at bounding box center [404, 267] width 308 height 26
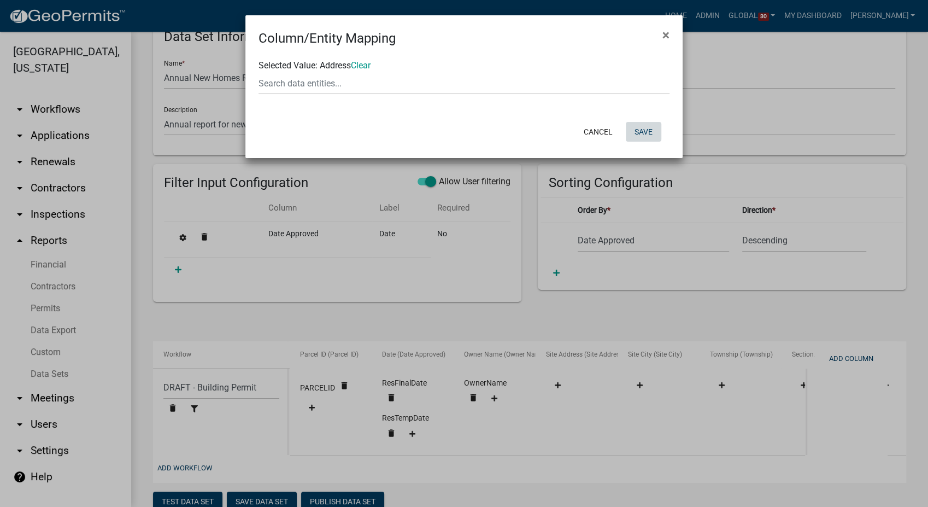
click at [639, 134] on button "Save" at bounding box center [644, 132] width 36 height 20
select select "9c29a269-5a21-4359-ac5e-a9534e4e13bf"
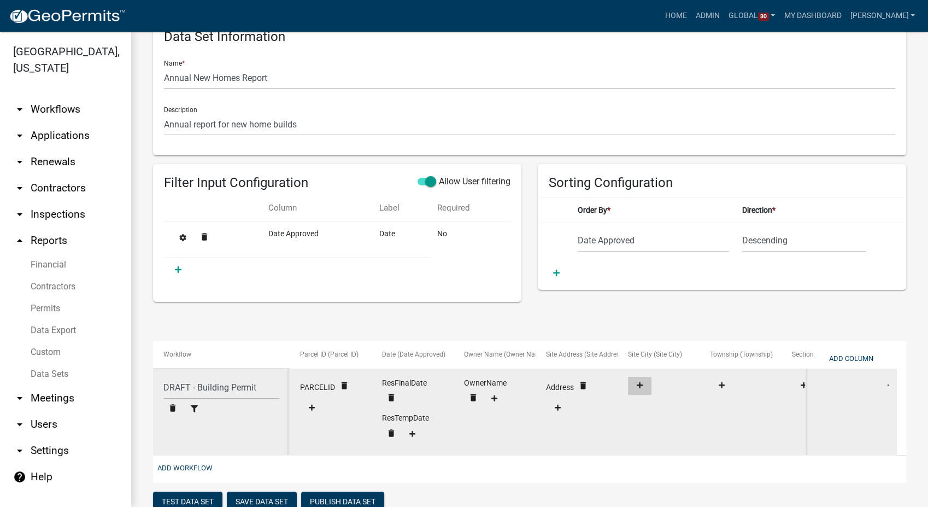
click at [643, 381] on fa-icon at bounding box center [639, 385] width 15 height 8
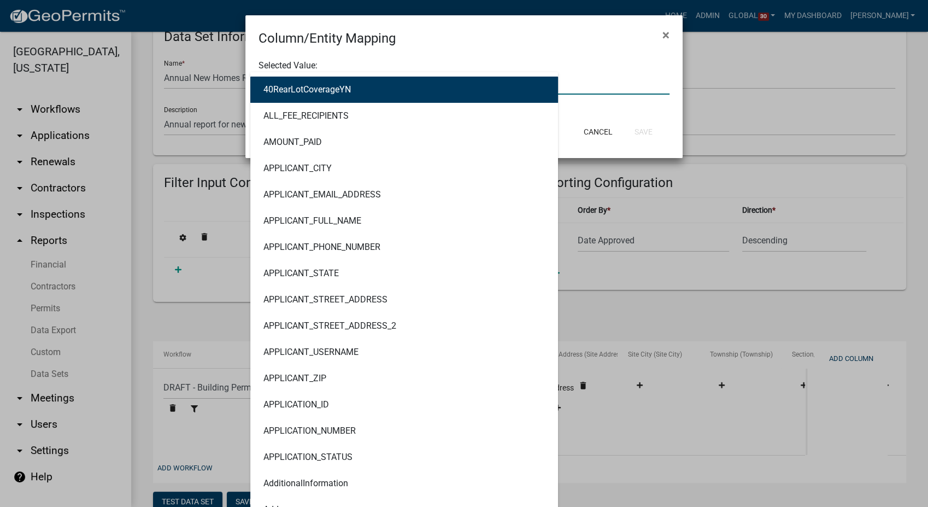
click at [301, 86] on div "40RearLotCoverageYN ALL_FEE_RECIPIENTS AMOUNT_PAID APPLICANT_CITY APPLICANT_EMA…" at bounding box center [463, 83] width 427 height 22
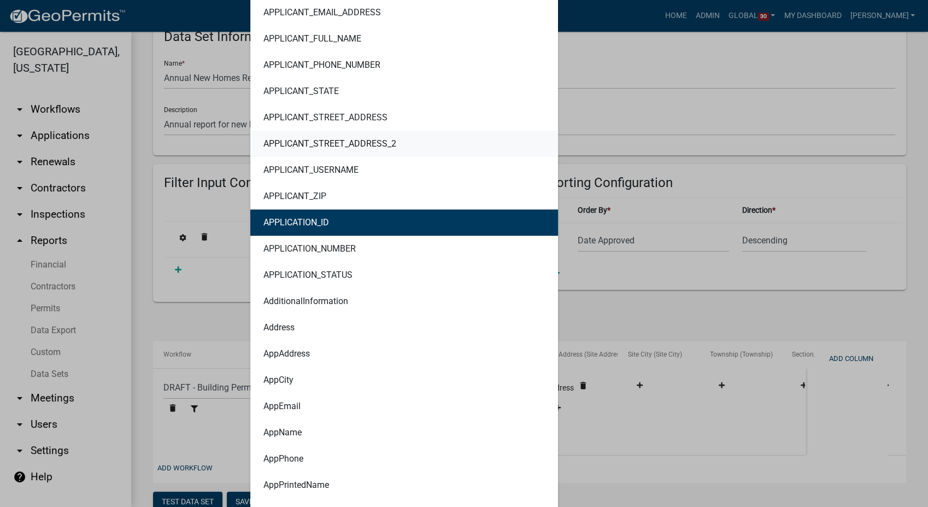
scroll to position [78, 0]
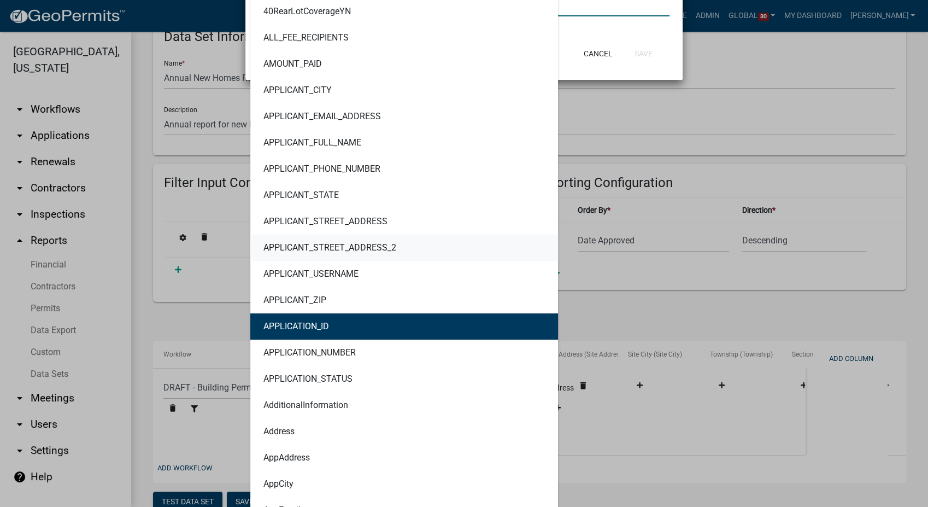
type input "city"
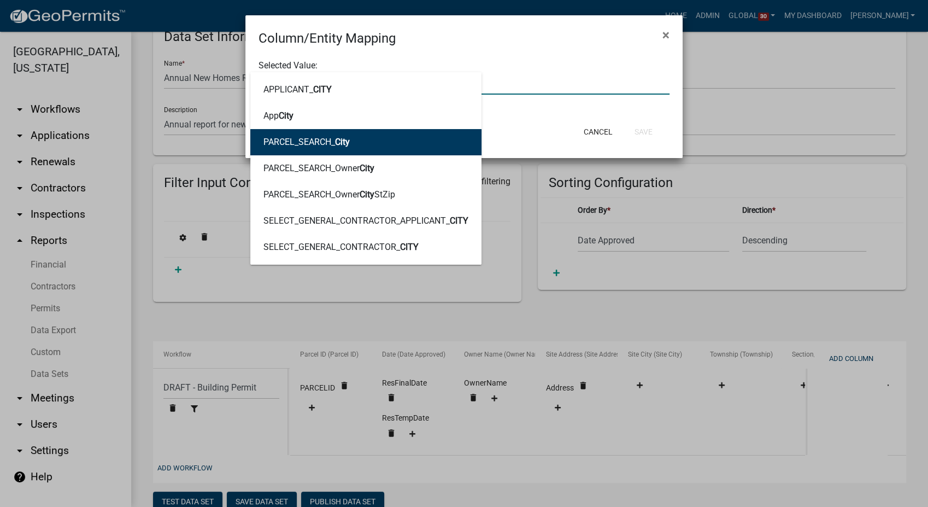
click at [350, 136] on button "PARCEL_SEARCH_ City" at bounding box center [365, 142] width 231 height 26
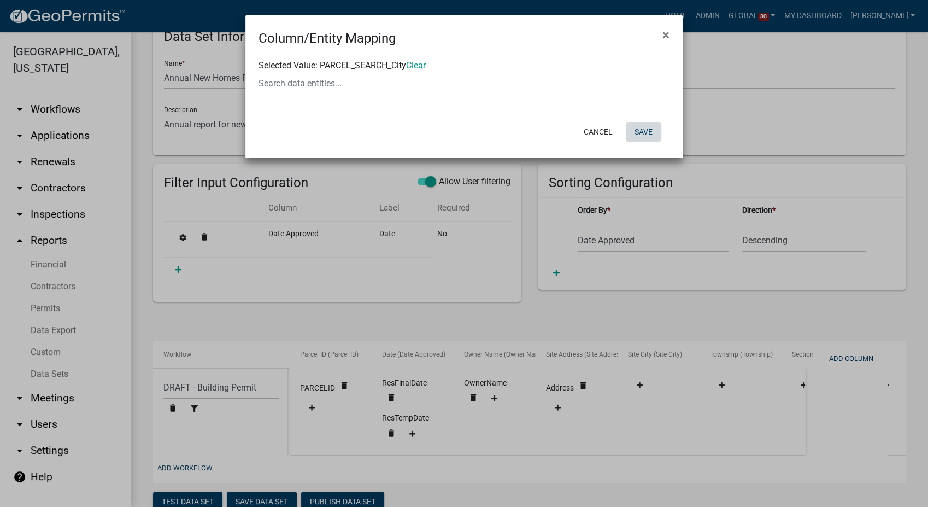
click at [647, 129] on button "Save" at bounding box center [644, 132] width 36 height 20
select select "9c29a269-5a21-4359-ac5e-a9534e4e13bf"
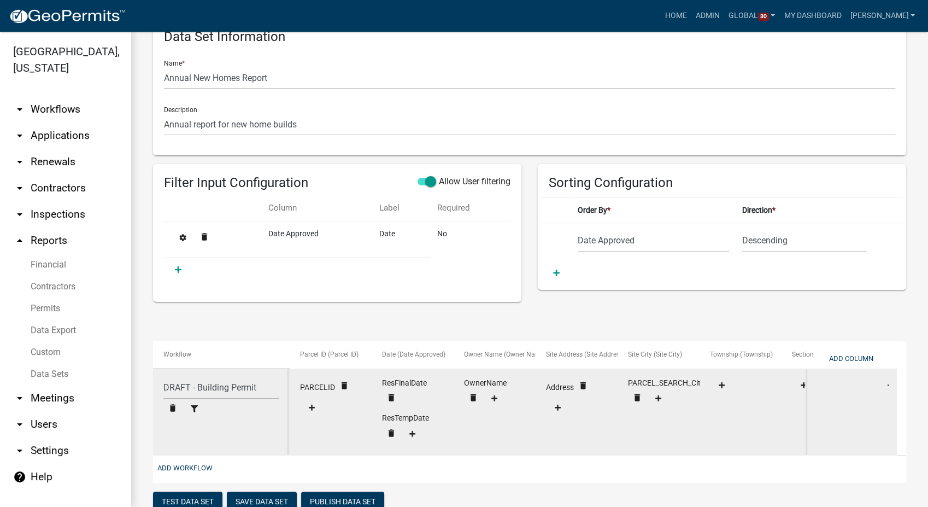
click at [736, 382] on div at bounding box center [740, 386] width 61 height 21
click at [723, 381] on icon at bounding box center [722, 384] width 6 height 7
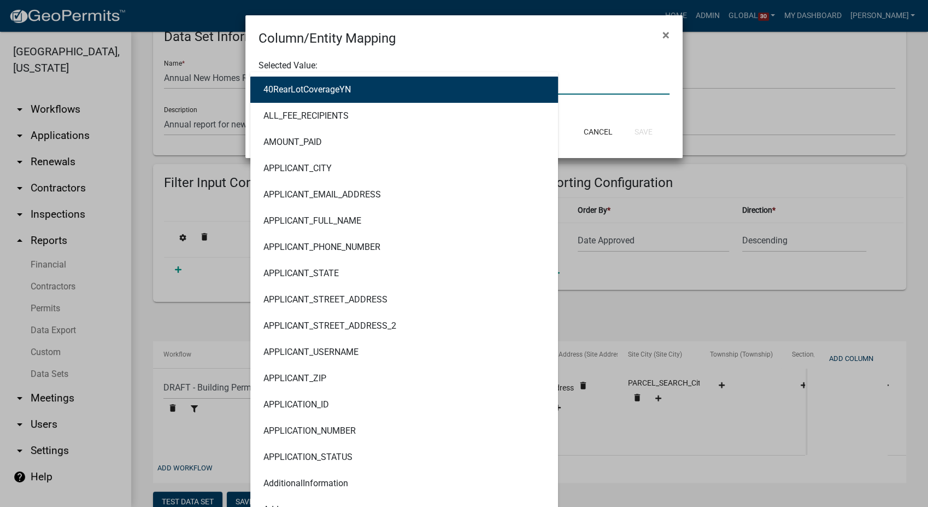
click at [351, 81] on div "40RearLotCoverageYN ALL_FEE_RECIPIENTS AMOUNT_PAID APPLICANT_CITY APPLICANT_EMA…" at bounding box center [463, 83] width 427 height 22
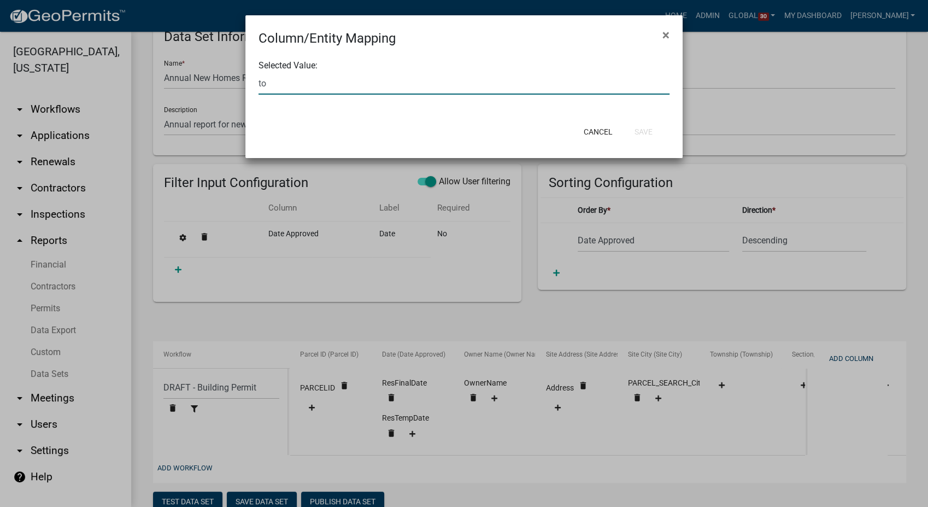
type input "t"
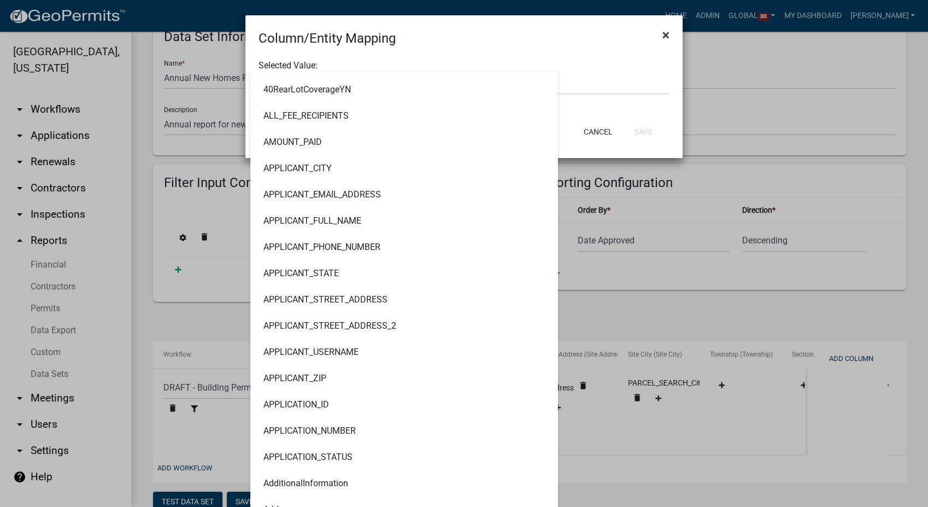
click at [662, 40] on span "×" at bounding box center [665, 34] width 7 height 15
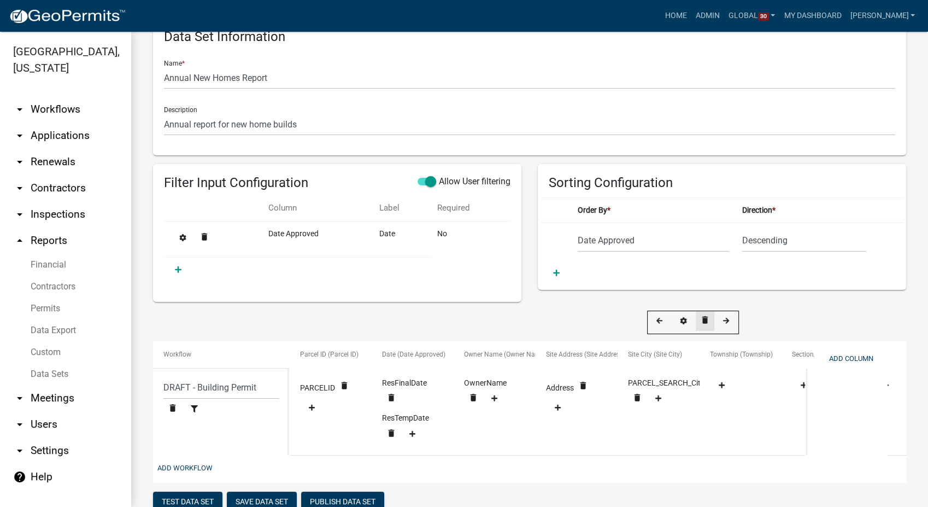
click at [702, 321] on icon "delete" at bounding box center [705, 320] width 10 height 10
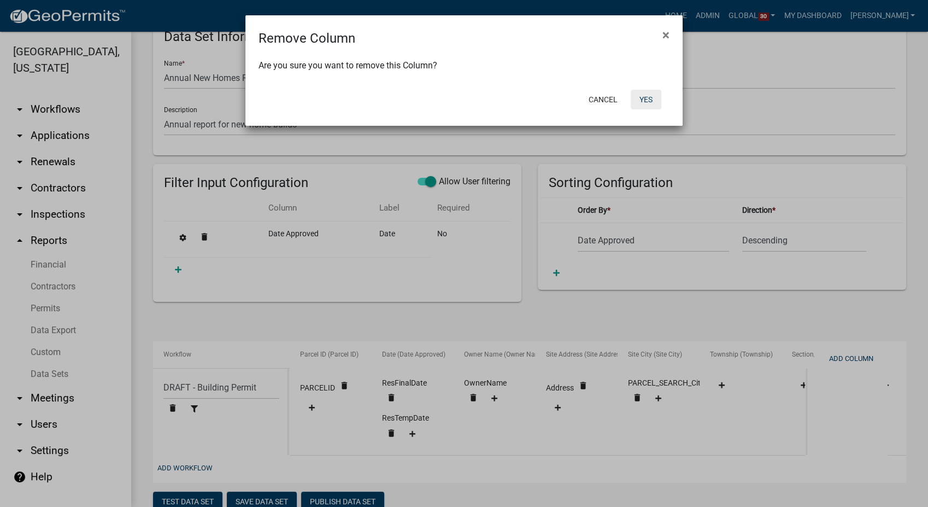
click at [649, 96] on button "Yes" at bounding box center [646, 100] width 31 height 20
select select "9c29a269-5a21-4359-ac5e-a9534e4e13bf"
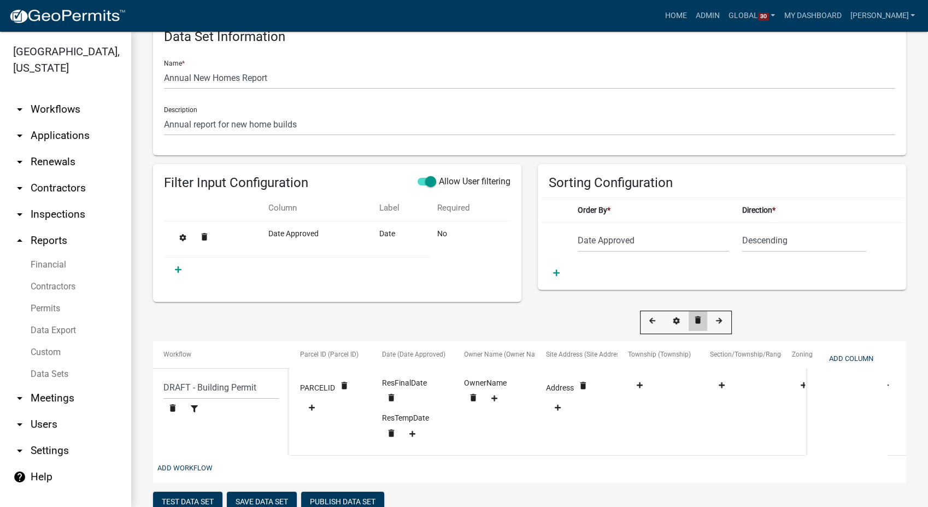
click at [695, 317] on icon "delete" at bounding box center [698, 320] width 10 height 10
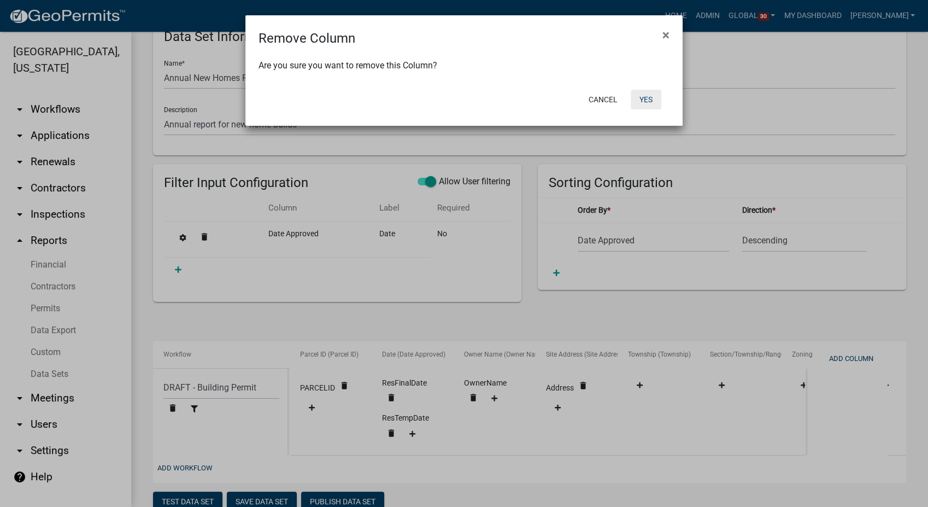
click at [639, 96] on button "Yes" at bounding box center [646, 100] width 31 height 20
select select "9c29a269-5a21-4359-ac5e-a9534e4e13bf"
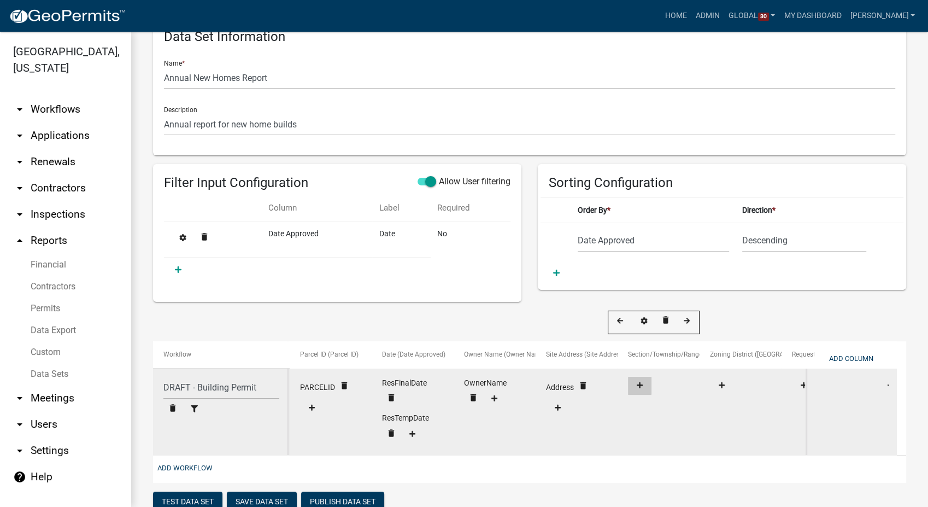
click at [640, 385] on icon at bounding box center [640, 385] width 6 height 6
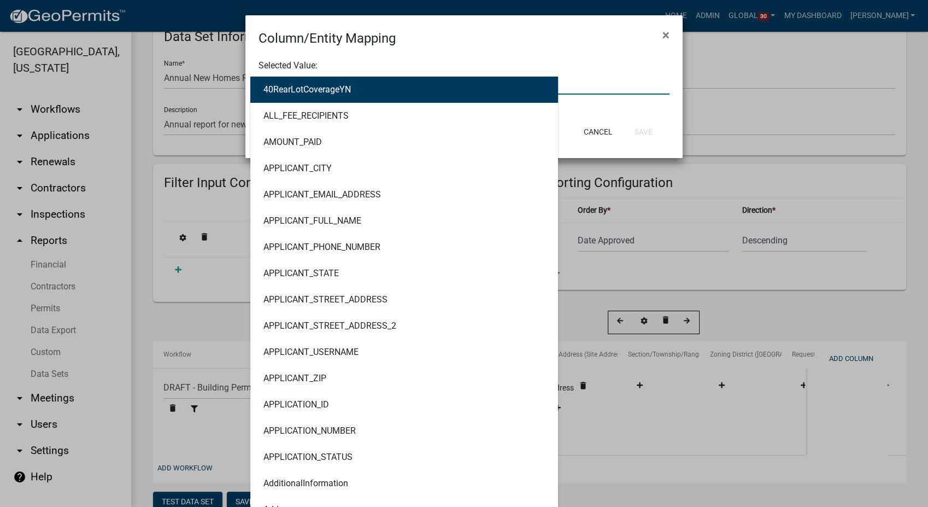
click at [283, 83] on div "40RearLotCoverageYN ALL_FEE_RECIPIENTS AMOUNT_PAID APPLICANT_CITY APPLICANT_EMA…" at bounding box center [463, 83] width 427 height 22
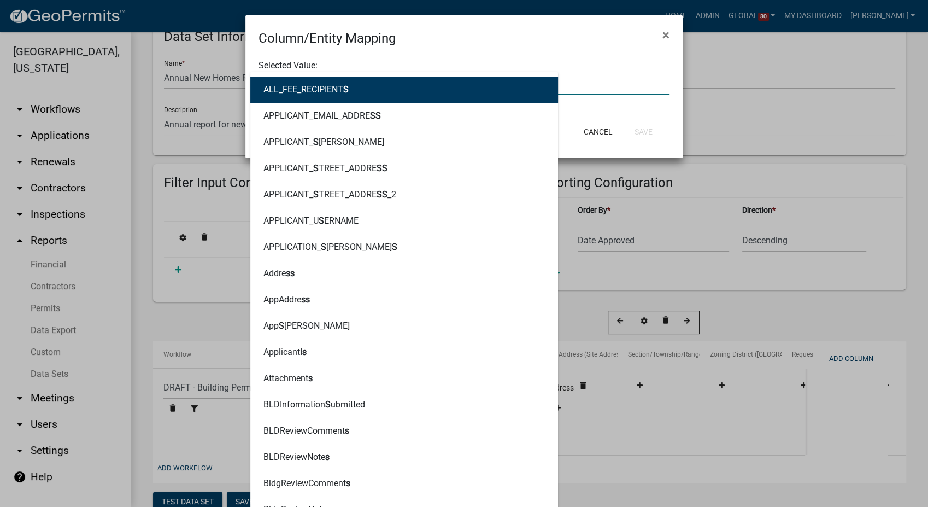
type input "STR"
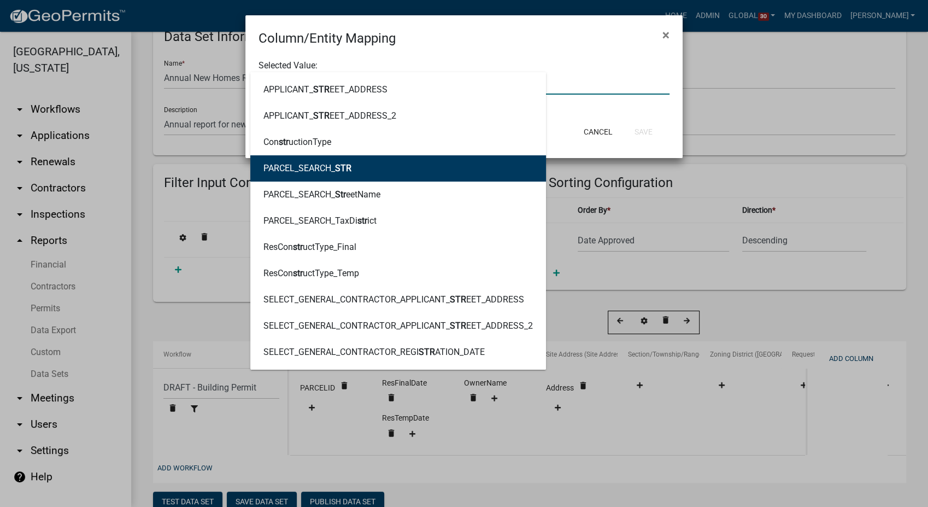
click at [327, 169] on ngb-highlight "PARCEL_SEARCH_ STR" at bounding box center [307, 168] width 88 height 9
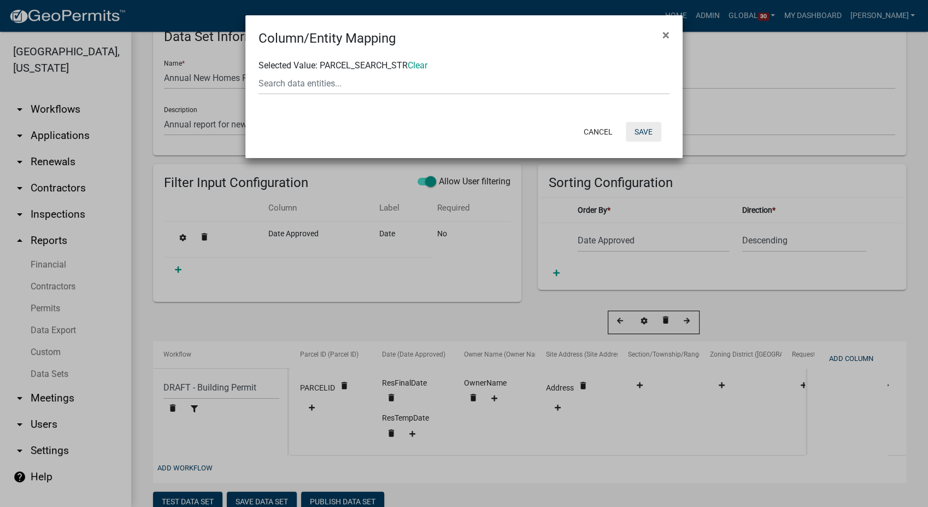
click at [649, 133] on button "Save" at bounding box center [644, 132] width 36 height 20
select select "9c29a269-5a21-4359-ac5e-a9534e4e13bf"
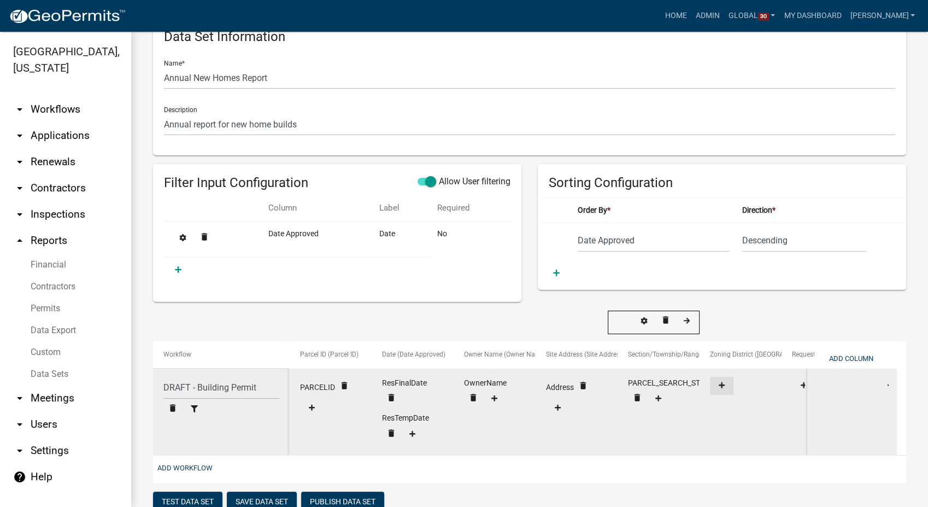
click at [722, 376] on button at bounding box center [721, 385] width 23 height 18
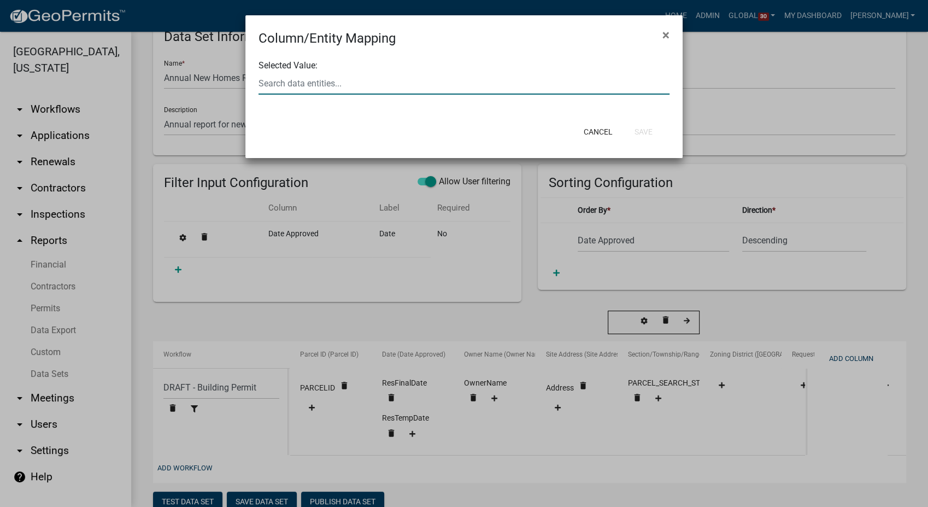
click at [346, 81] on div at bounding box center [463, 83] width 427 height 22
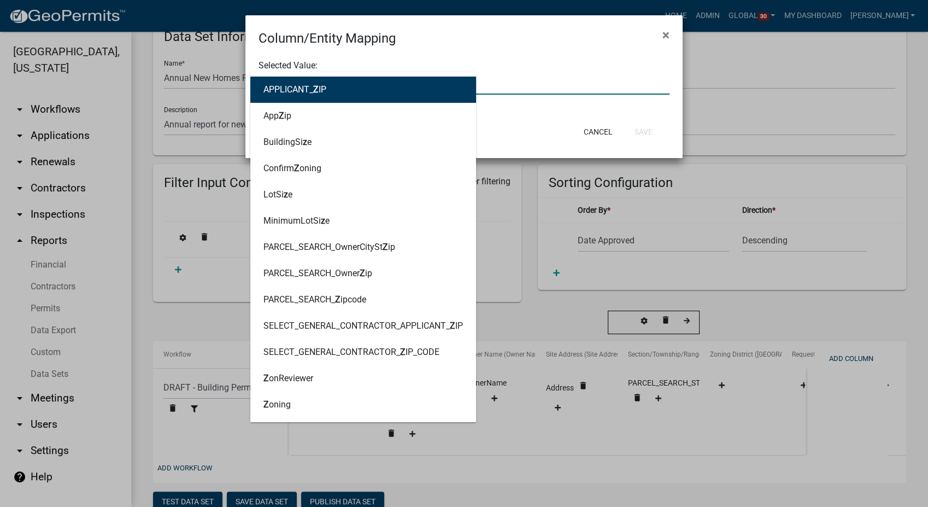
type input "zoning"
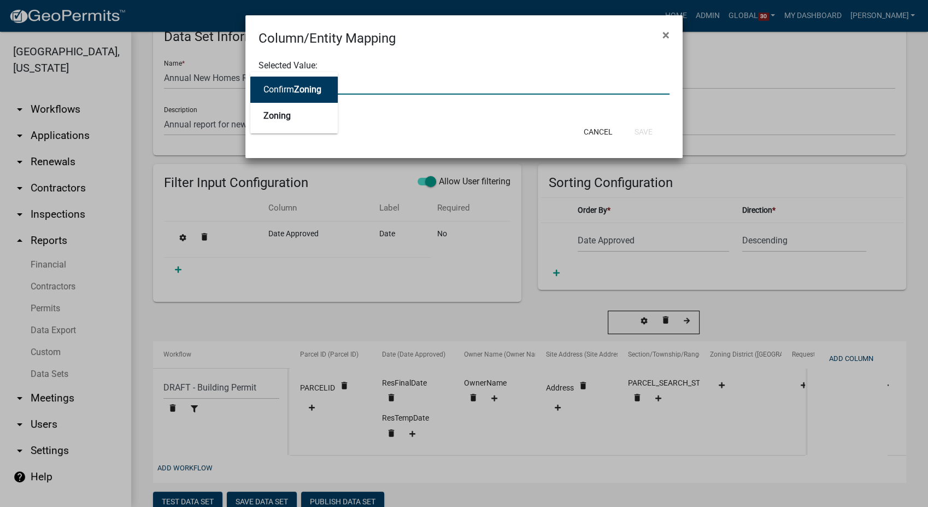
click at [297, 89] on span "Zoning" at bounding box center [307, 89] width 27 height 10
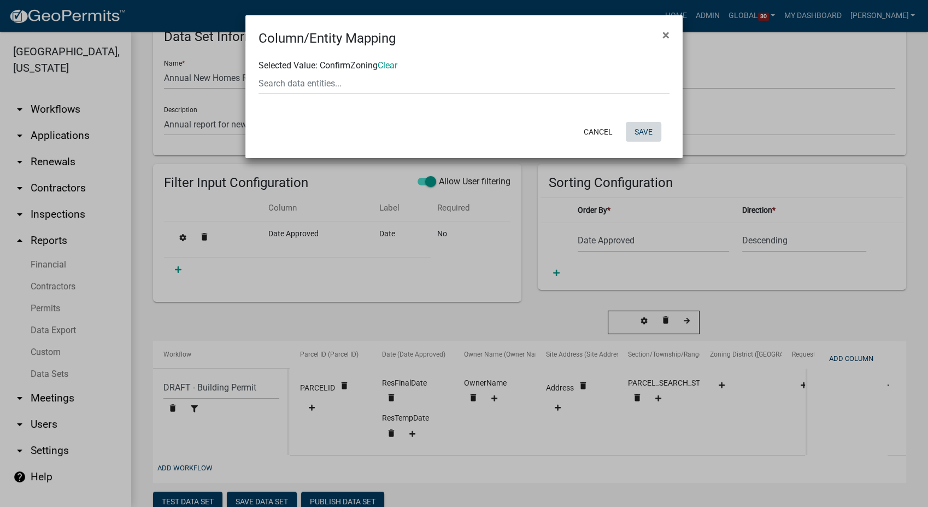
click at [650, 126] on button "Save" at bounding box center [644, 132] width 36 height 20
select select "9c29a269-5a21-4359-ac5e-a9534e4e13bf"
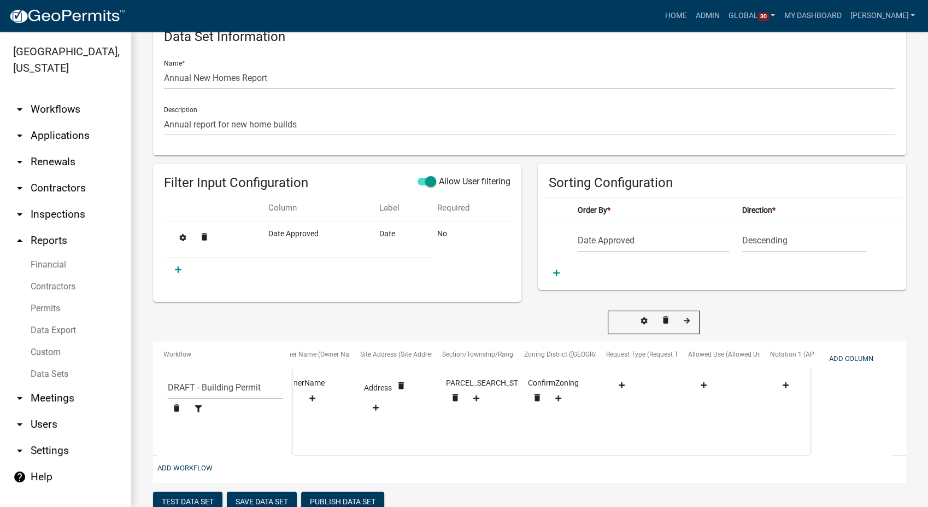
scroll to position [0, 186]
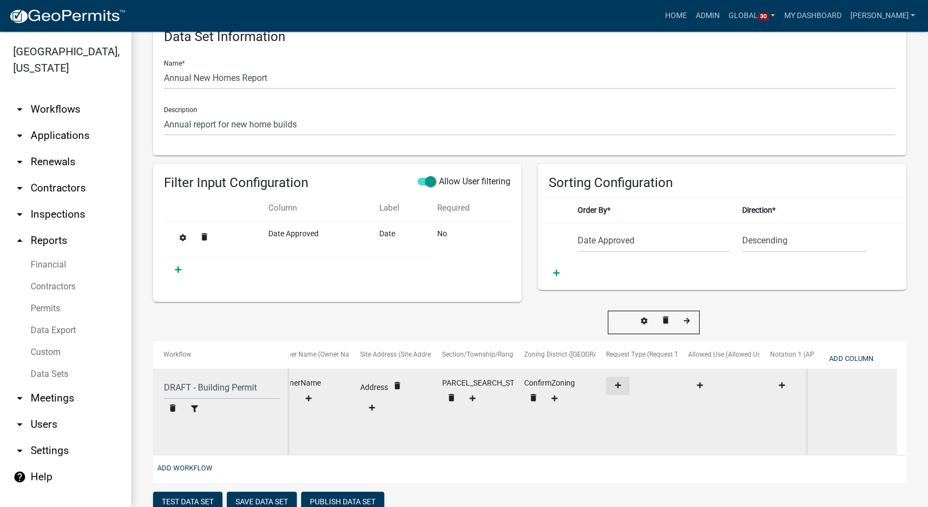
click at [617, 378] on button at bounding box center [617, 385] width 23 height 18
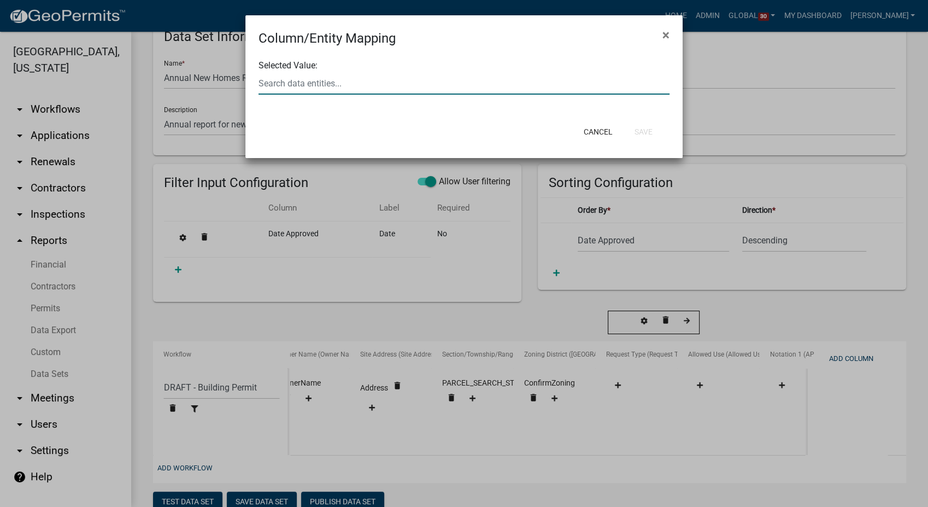
click at [360, 85] on div at bounding box center [463, 83] width 427 height 22
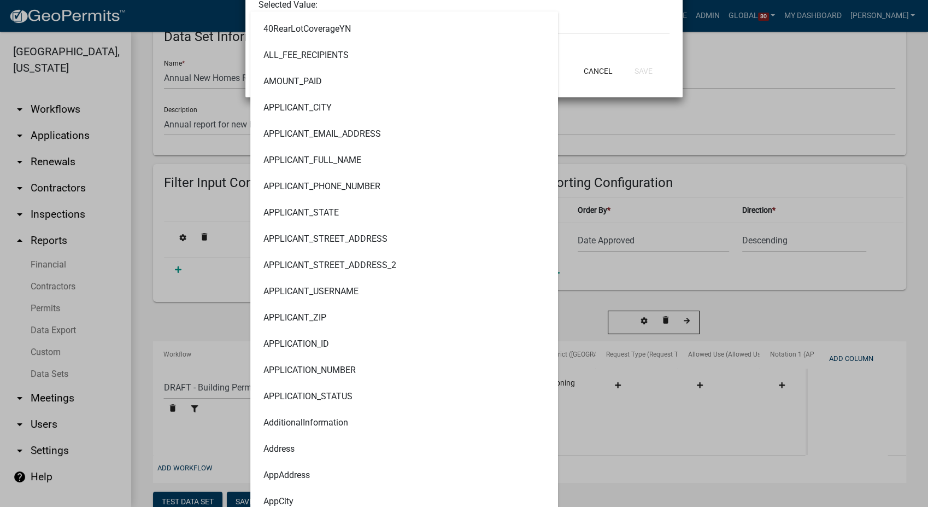
scroll to position [0, 0]
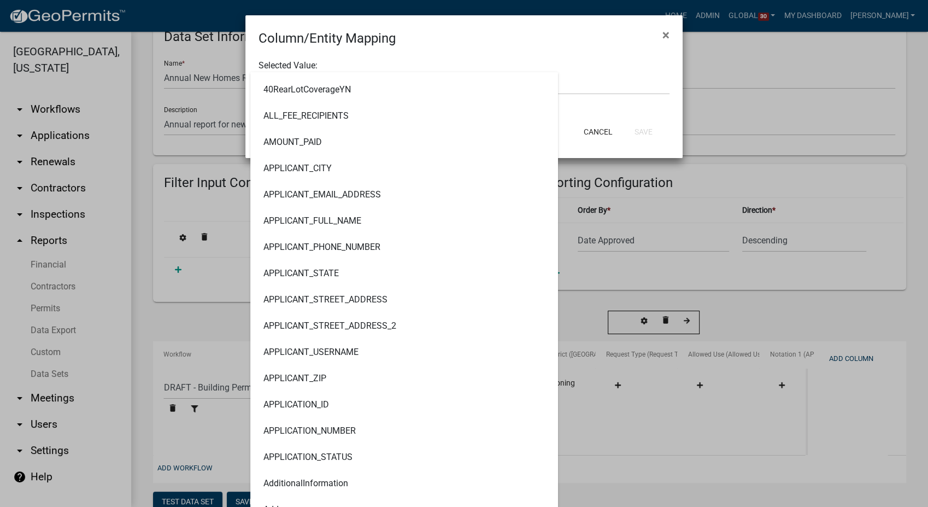
click at [604, 60] on form "Selected Value: 40RearLotCoverageYN ALL_FEE_RECIPIENTS AMOUNT_PAID APPLICANT_CI…" at bounding box center [463, 77] width 411 height 36
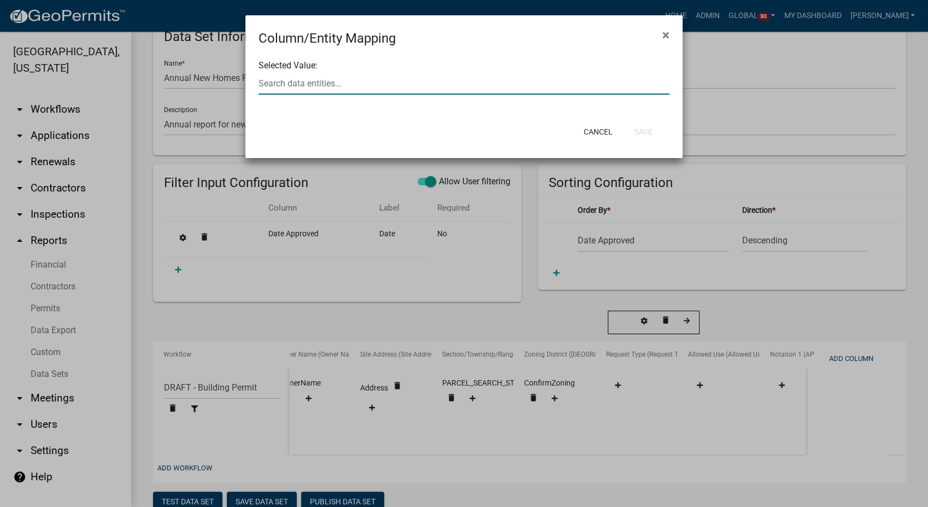
click at [300, 83] on div at bounding box center [463, 83] width 427 height 22
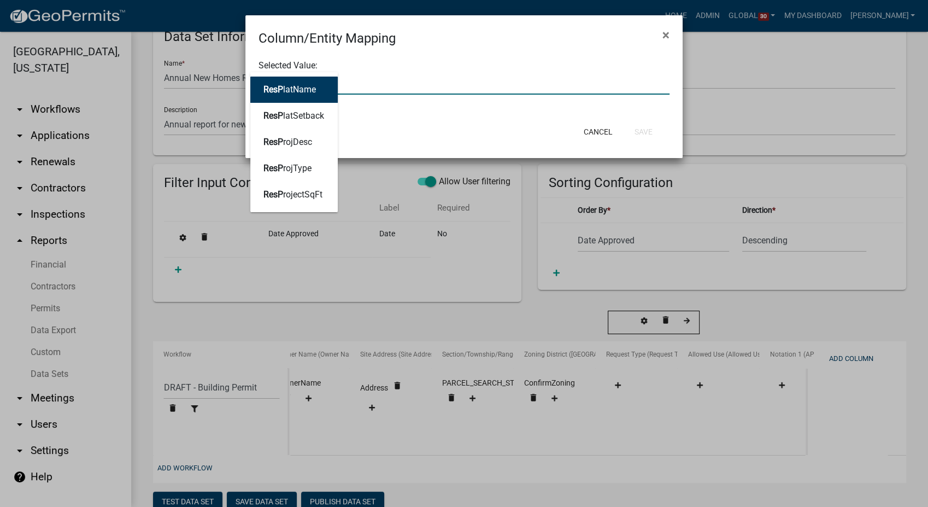
type input "respro"
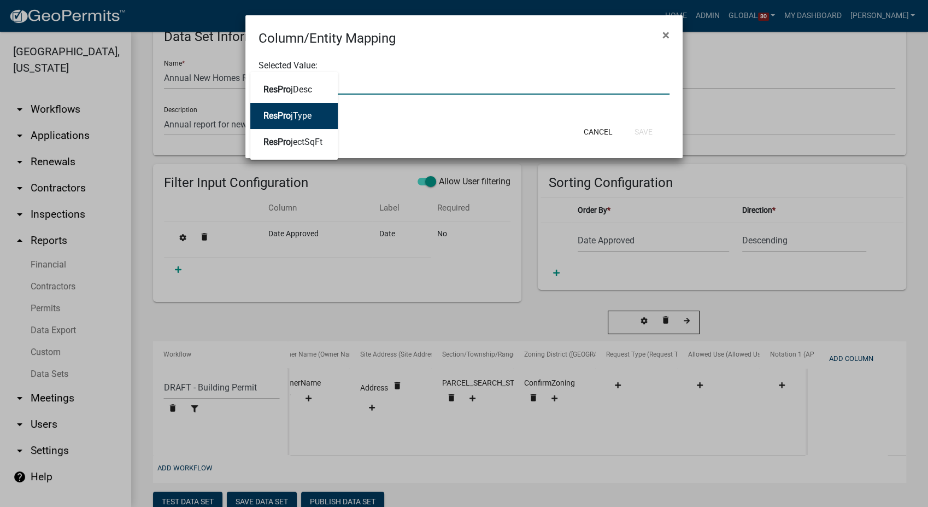
click at [293, 111] on ngb-highlight "ResPro jType" at bounding box center [287, 115] width 48 height 9
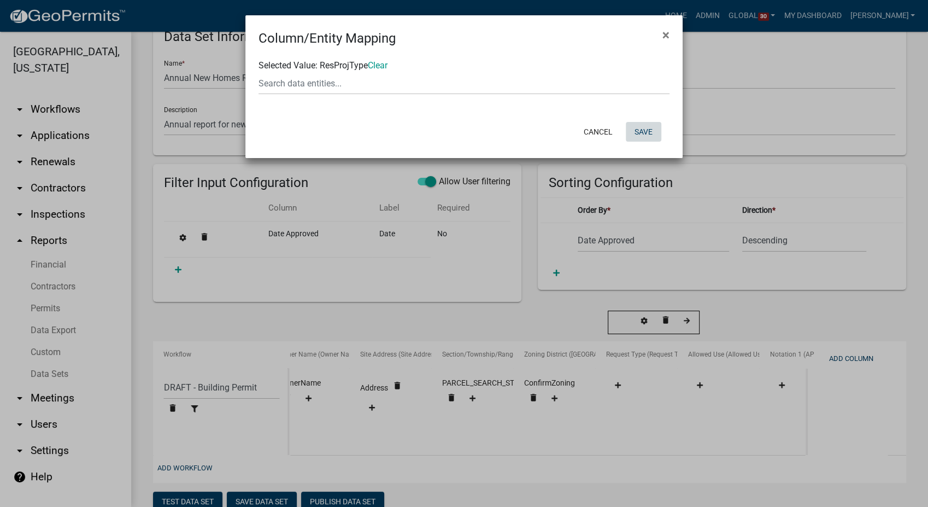
click at [647, 128] on button "Save" at bounding box center [644, 132] width 36 height 20
select select "9c29a269-5a21-4359-ac5e-a9534e4e13bf"
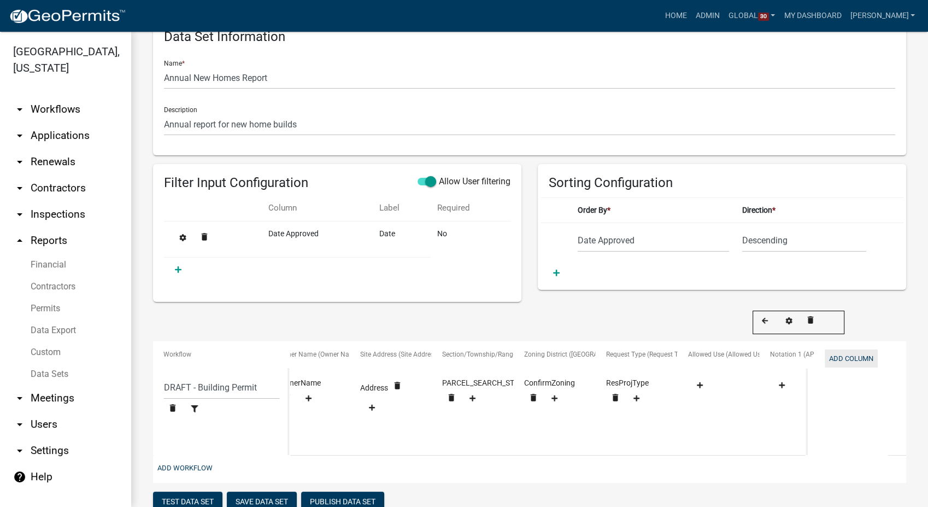
click at [838, 356] on button "Add Column" at bounding box center [851, 358] width 53 height 18
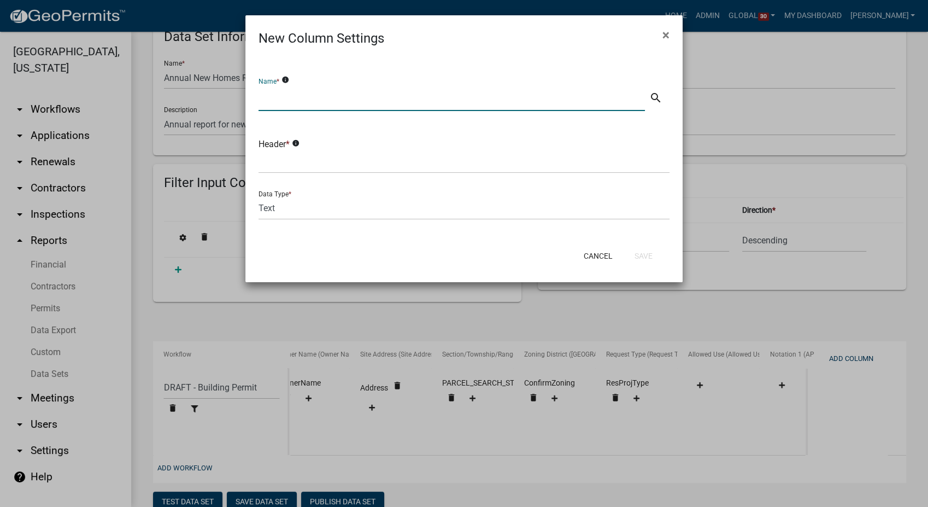
click at [290, 103] on input "text" at bounding box center [451, 100] width 386 height 22
type input "Building Type"
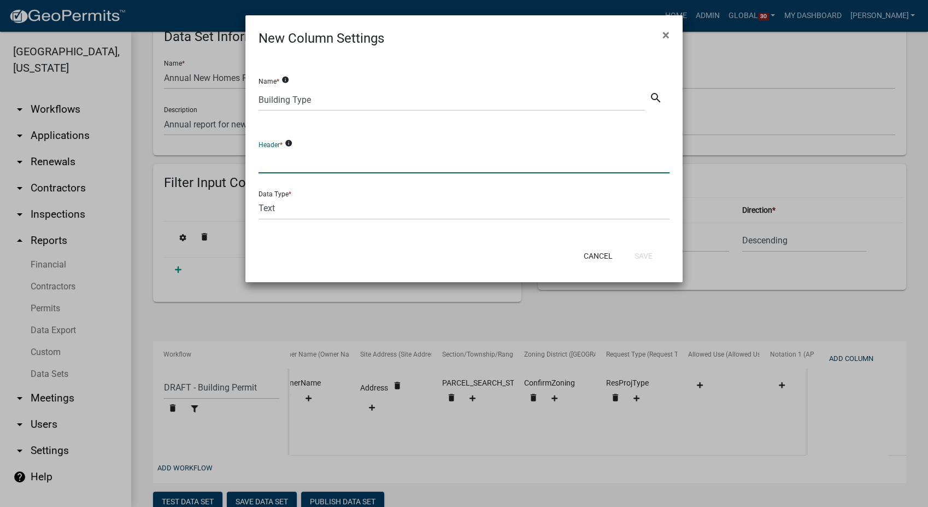
click at [284, 163] on input "text" at bounding box center [463, 162] width 411 height 22
type input "Building Type"
click at [647, 258] on button "Save" at bounding box center [644, 256] width 36 height 20
select select "9c29a269-5a21-4359-ac5e-a9534e4e13bf"
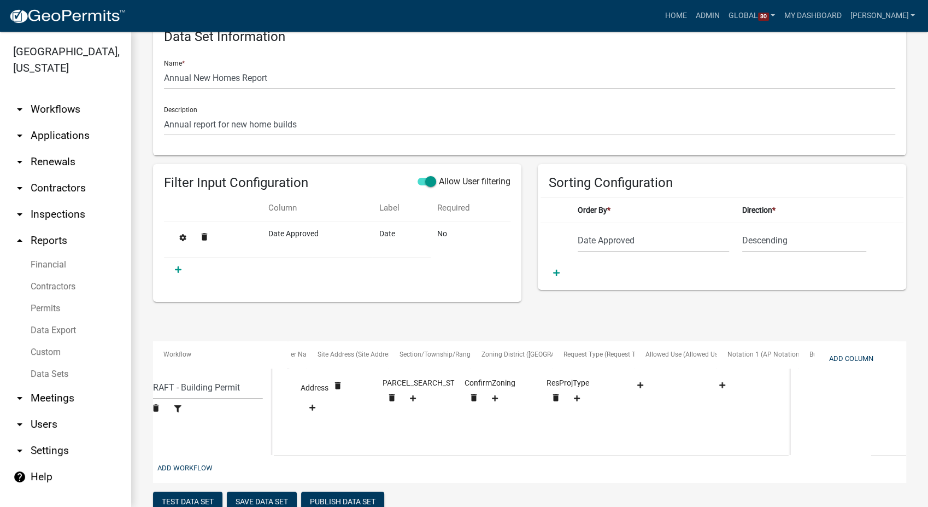
scroll to position [0, 295]
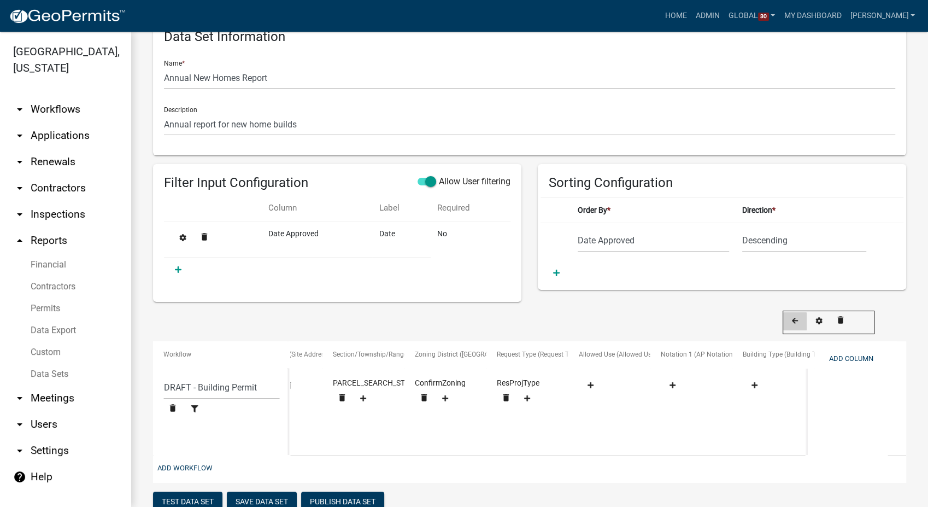
click at [796, 321] on icon at bounding box center [795, 320] width 6 height 7
select select "9c29a269-5a21-4359-ac5e-a9534e4e13bf"
click at [669, 323] on fa-icon at bounding box center [665, 320] width 15 height 8
select select "9c29a269-5a21-4359-ac5e-a9534e4e13bf"
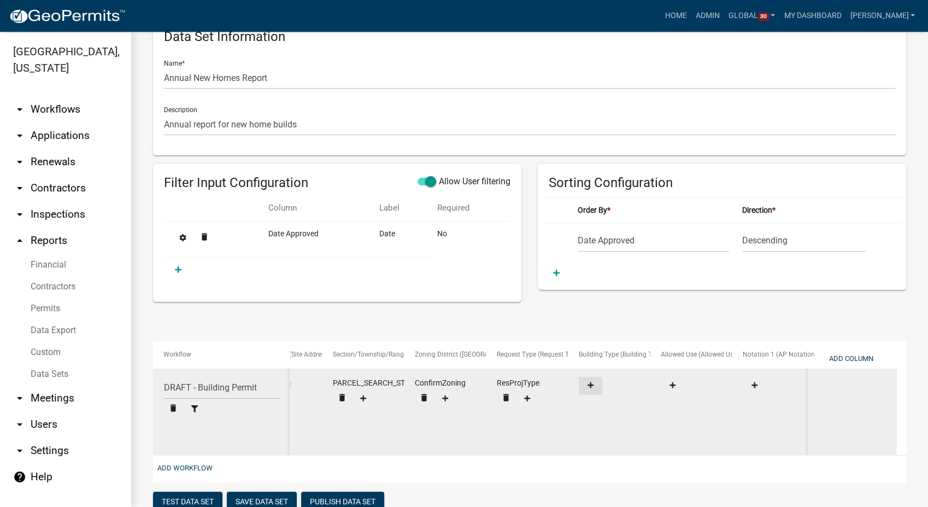
click at [587, 382] on icon at bounding box center [590, 384] width 6 height 7
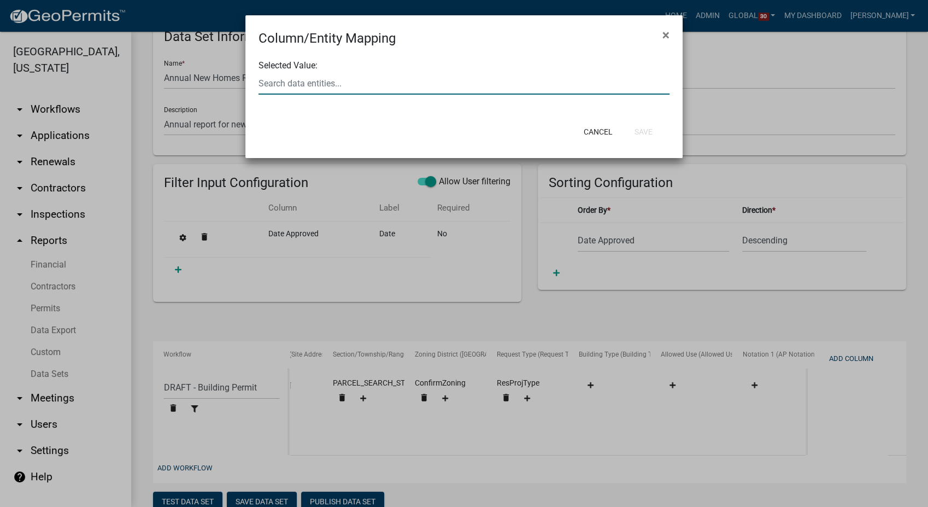
click at [272, 86] on div at bounding box center [463, 83] width 427 height 22
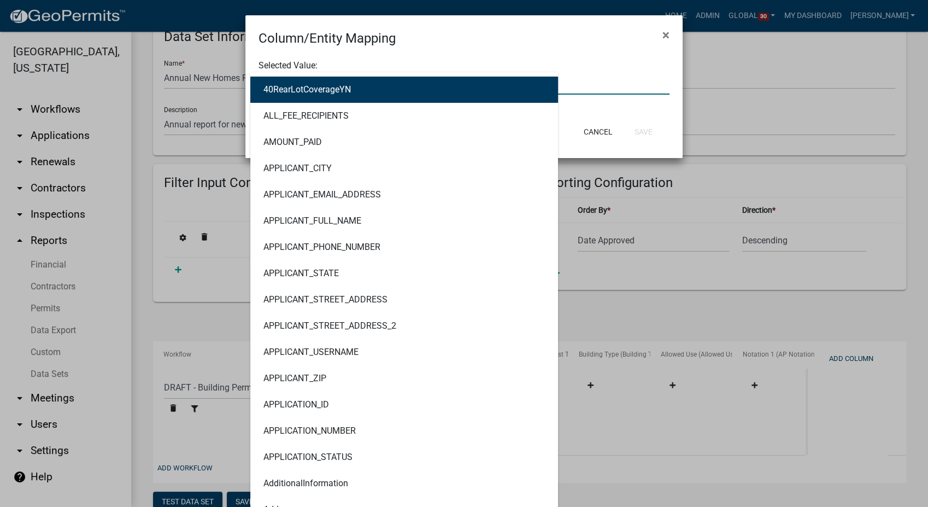
type input "res"
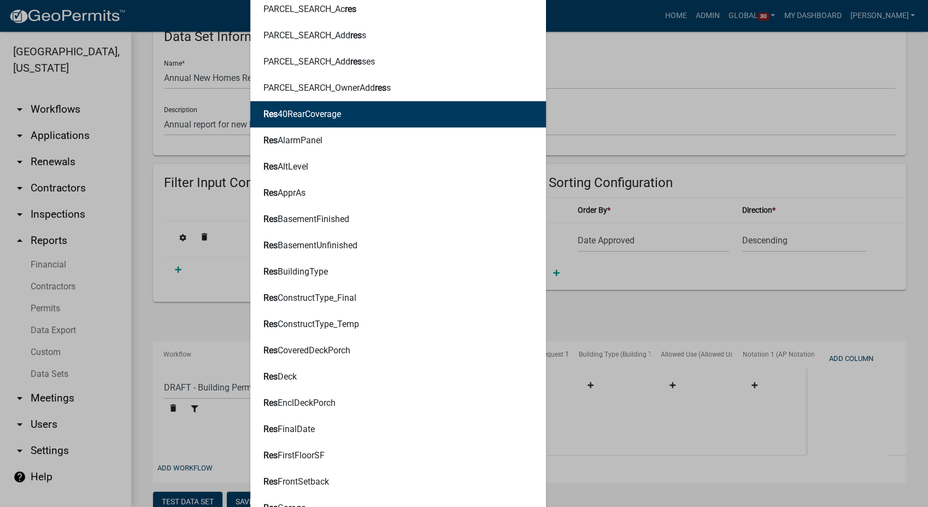
scroll to position [243, 0]
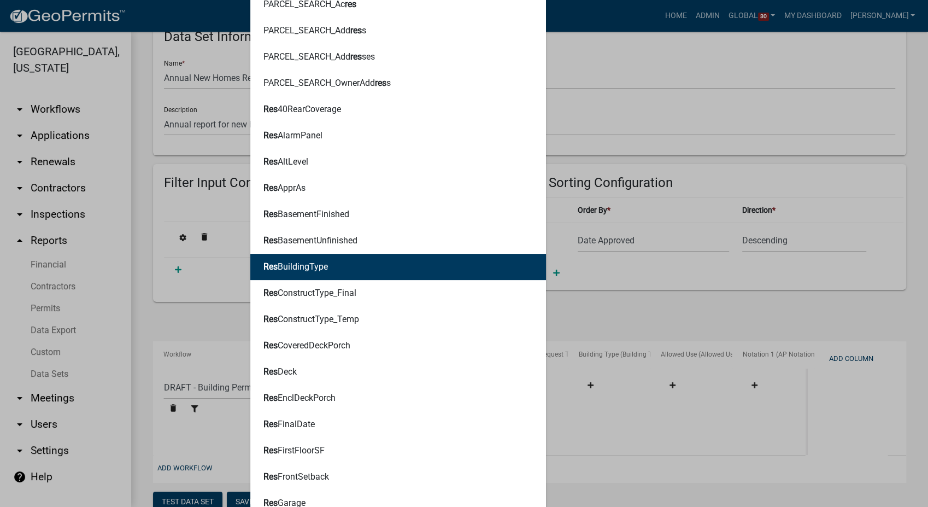
click at [307, 278] on button "Res BuildingType" at bounding box center [398, 267] width 296 height 26
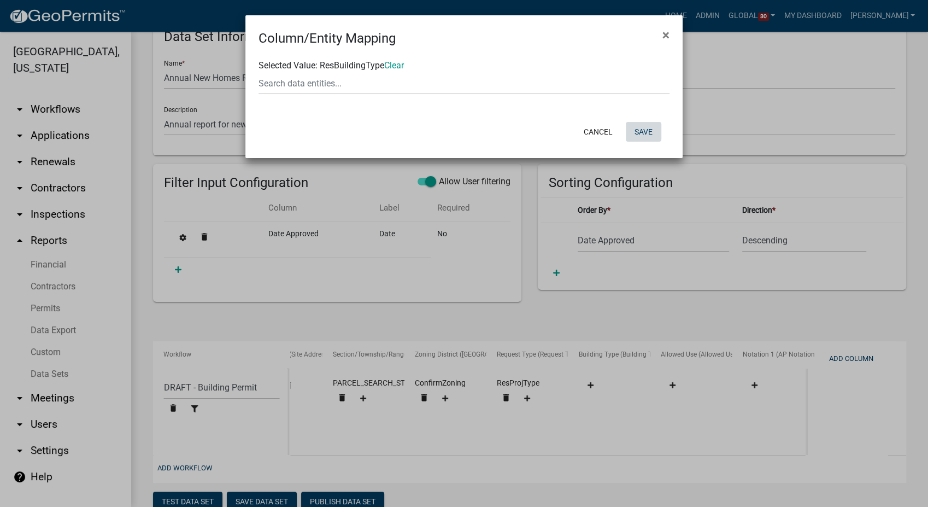
click at [645, 133] on button "Save" at bounding box center [644, 132] width 36 height 20
select select "9c29a269-5a21-4359-ac5e-a9534e4e13bf"
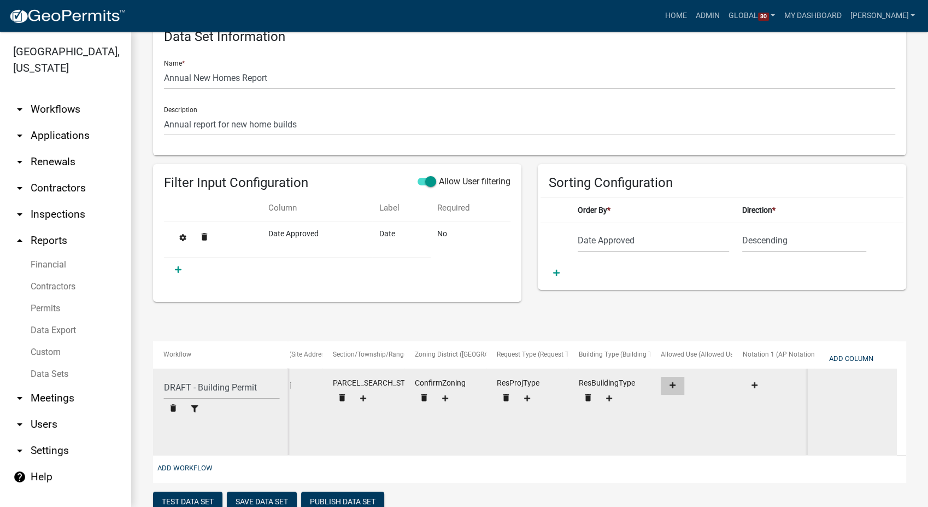
click at [669, 386] on icon at bounding box center [672, 384] width 6 height 7
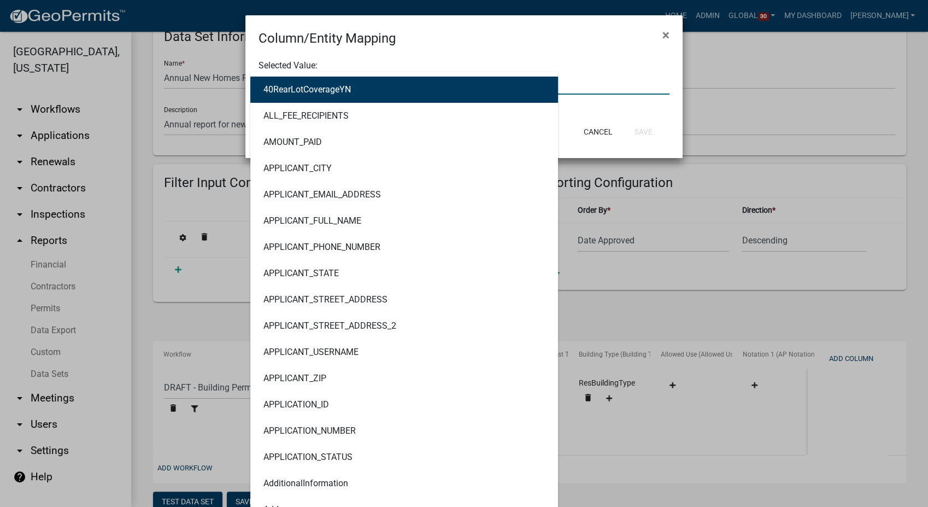
click at [298, 89] on div "40RearLotCoverageYN ALL_FEE_RECIPIENTS AMOUNT_PAID APPLICANT_CITY APPLICANT_EMA…" at bounding box center [463, 83] width 427 height 22
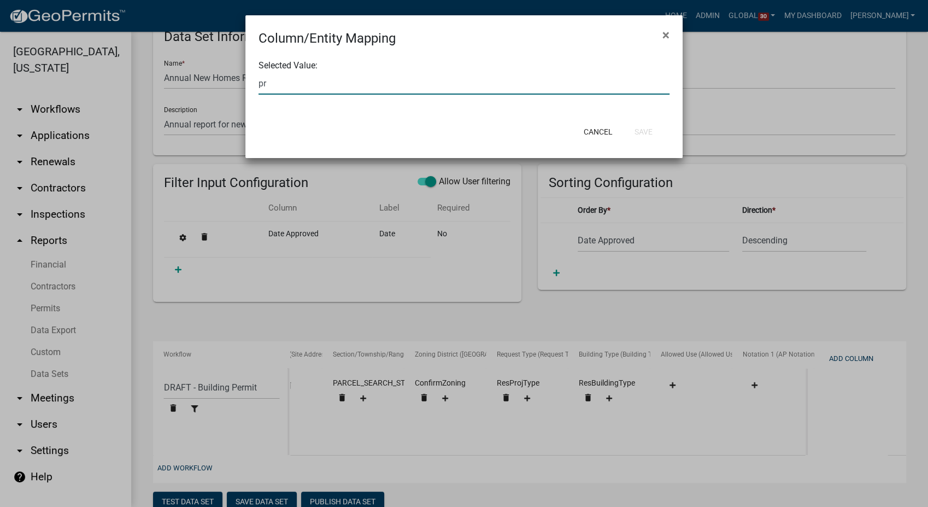
type input "p"
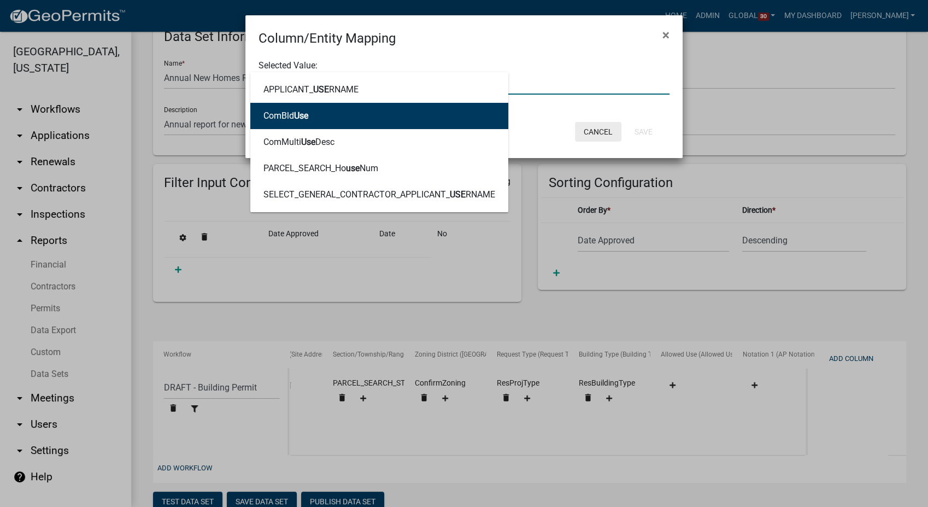
type input "use"
click at [610, 134] on button "Cancel" at bounding box center [598, 132] width 46 height 20
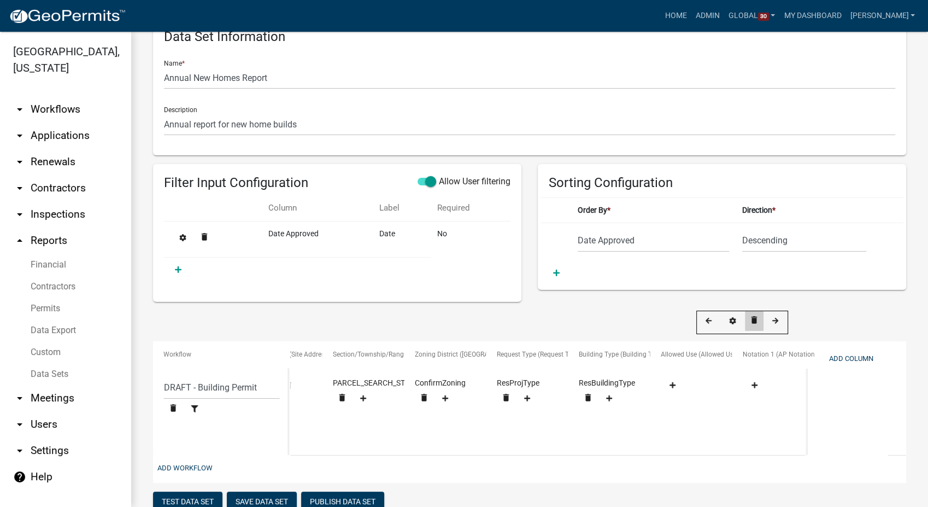
click at [756, 321] on icon "delete" at bounding box center [754, 320] width 10 height 10
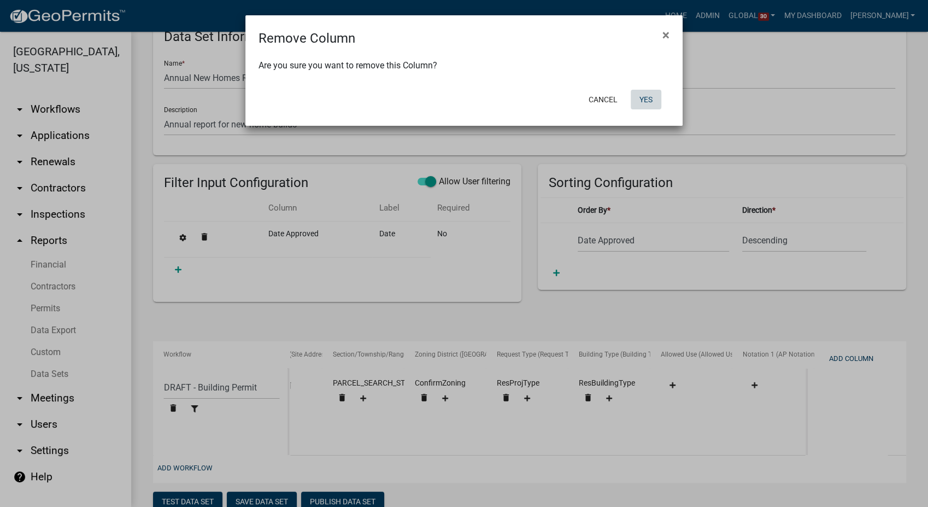
click at [642, 91] on button "Yes" at bounding box center [646, 100] width 31 height 20
select select "9c29a269-5a21-4359-ac5e-a9534e4e13bf"
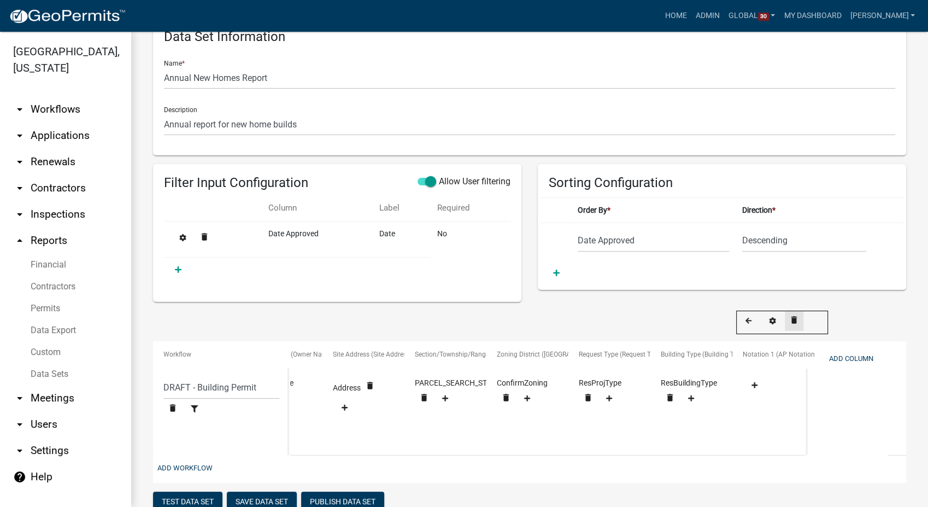
click at [796, 316] on icon "delete" at bounding box center [794, 320] width 10 height 10
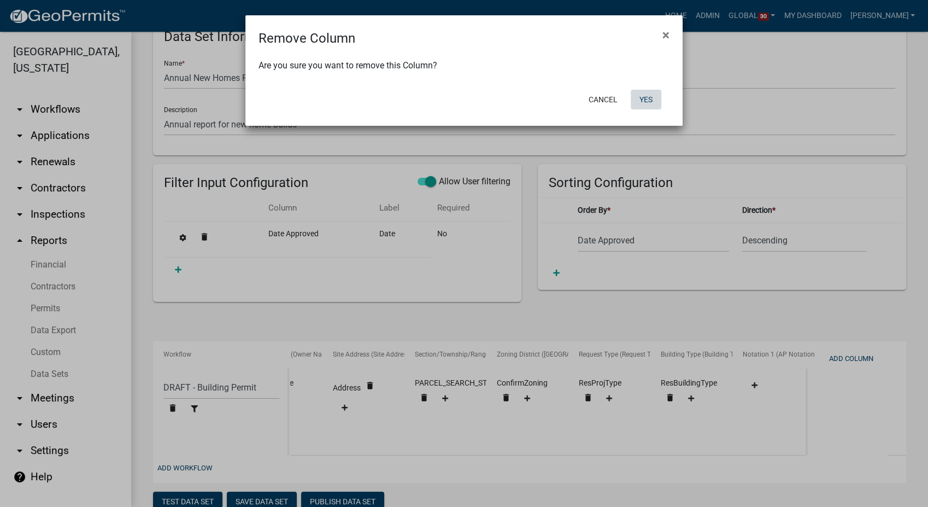
click at [651, 95] on button "Yes" at bounding box center [646, 100] width 31 height 20
select select "9c29a269-5a21-4359-ac5e-a9534e4e13bf"
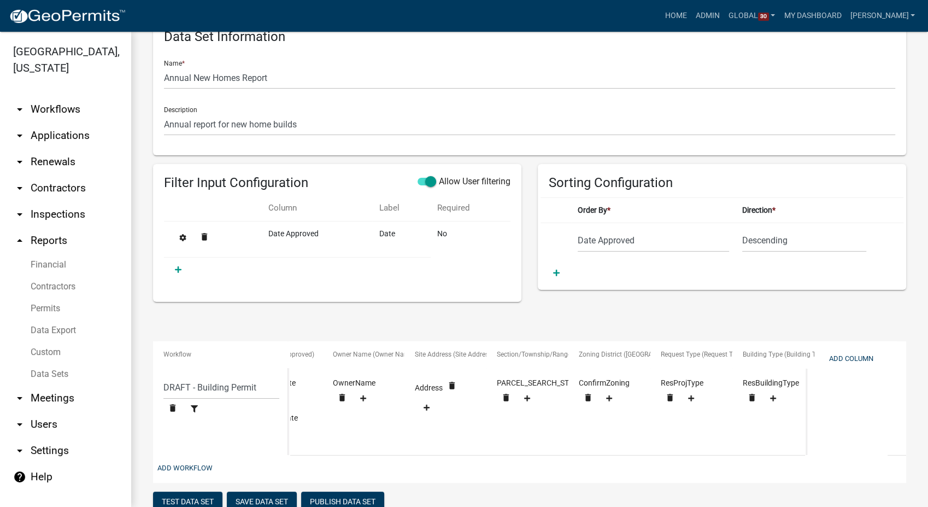
scroll to position [0, 131]
click at [859, 355] on button "Add Column" at bounding box center [851, 358] width 53 height 18
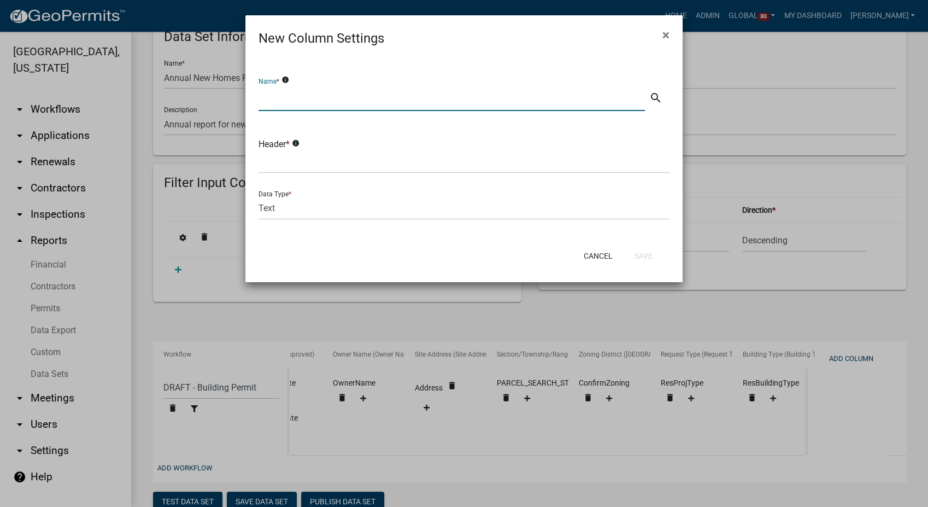
click at [286, 99] on input "text" at bounding box center [451, 100] width 386 height 22
type input "Project Class"
click at [278, 164] on input "text" at bounding box center [463, 162] width 411 height 22
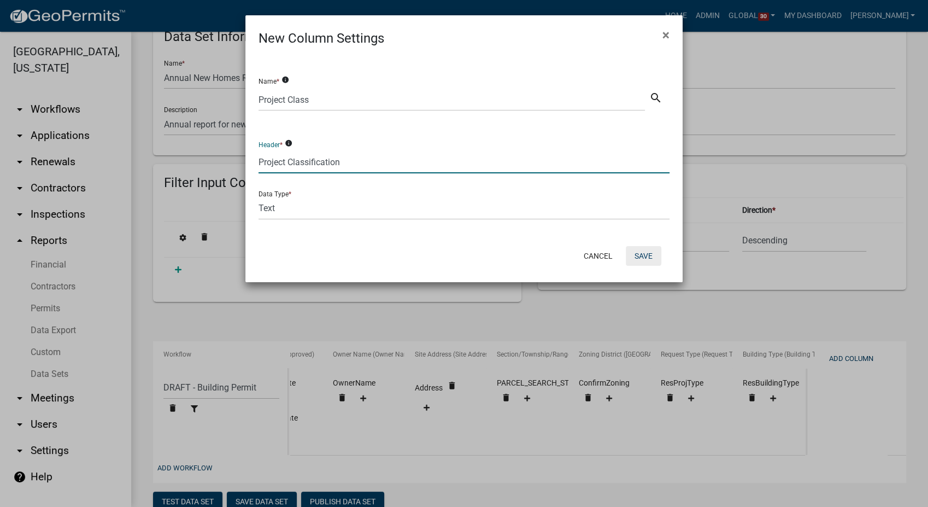
type input "Project Classification"
click at [643, 250] on button "Save" at bounding box center [644, 256] width 36 height 20
select select "9c29a269-5a21-4359-ac5e-a9534e4e13bf"
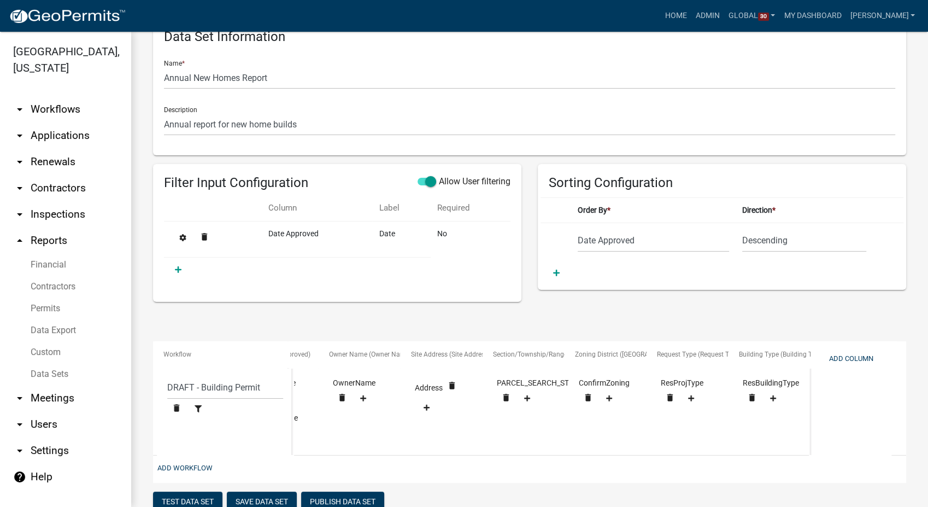
scroll to position [0, 213]
click at [737, 319] on icon at bounding box center [736, 320] width 6 height 7
select select "9c29a269-5a21-4359-ac5e-a9534e4e13bf"
click at [664, 321] on fa-icon at bounding box center [668, 320] width 15 height 8
select select "9c29a269-5a21-4359-ac5e-a9534e4e13bf"
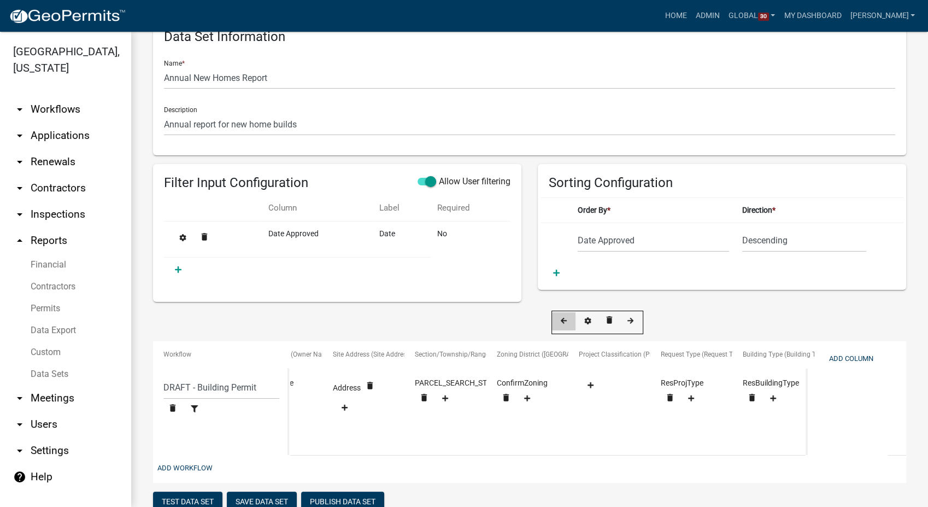
click at [563, 320] on icon at bounding box center [564, 320] width 6 height 6
select select "9c29a269-5a21-4359-ac5e-a9534e4e13bf"
click at [498, 321] on icon at bounding box center [496, 320] width 6 height 7
select select "9c29a269-5a21-4359-ac5e-a9534e4e13bf"
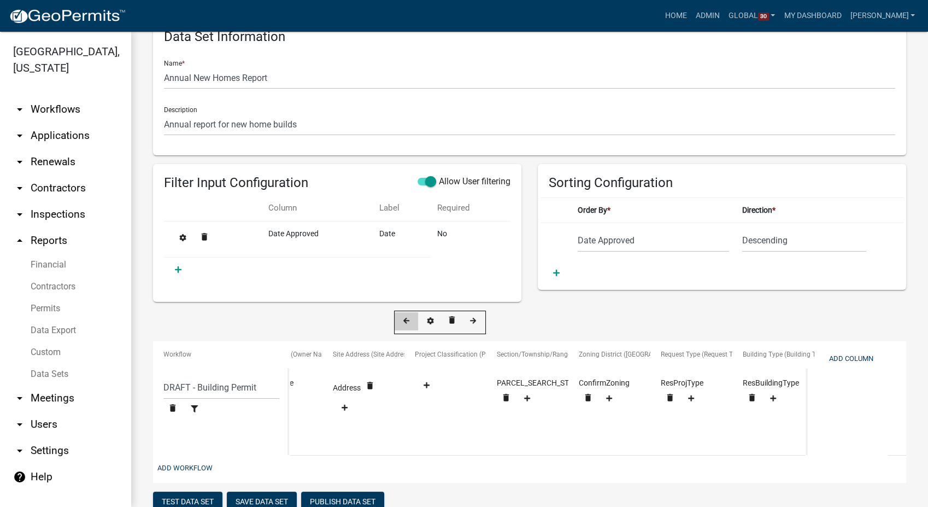
click at [407, 318] on icon at bounding box center [406, 320] width 6 height 7
select select "9c29a269-5a21-4359-ac5e-a9534e4e13bf"
click at [317, 317] on fa-icon at bounding box center [321, 320] width 15 height 8
select select "9c29a269-5a21-4359-ac5e-a9534e4e13bf"
click at [340, 318] on icon at bounding box center [342, 320] width 6 height 7
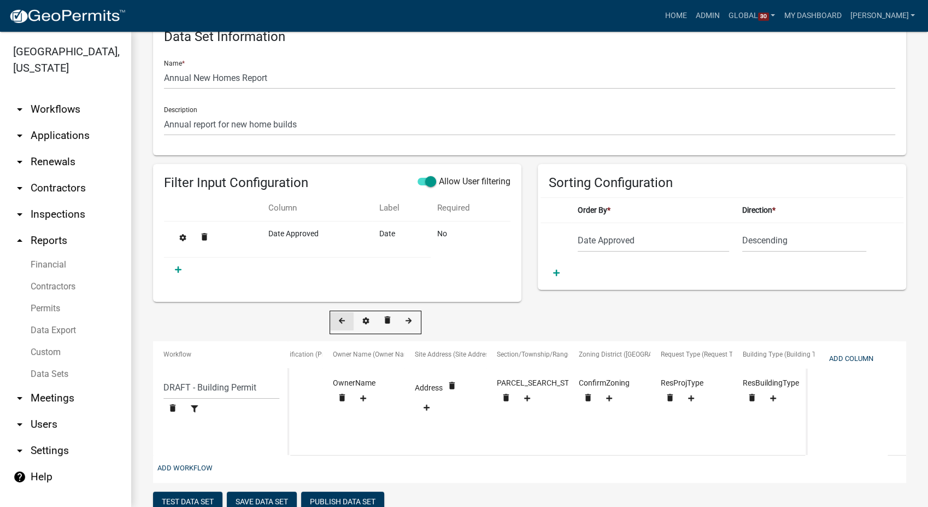
select select "9c29a269-5a21-4359-ac5e-a9534e4e13bf"
click at [340, 318] on div "delete" at bounding box center [375, 321] width 92 height 23
click at [334, 317] on icon at bounding box center [336, 320] width 6 height 7
select select "9c29a269-5a21-4359-ac5e-a9534e4e13bf"
click at [348, 316] on fa-icon at bounding box center [348, 320] width 15 height 8
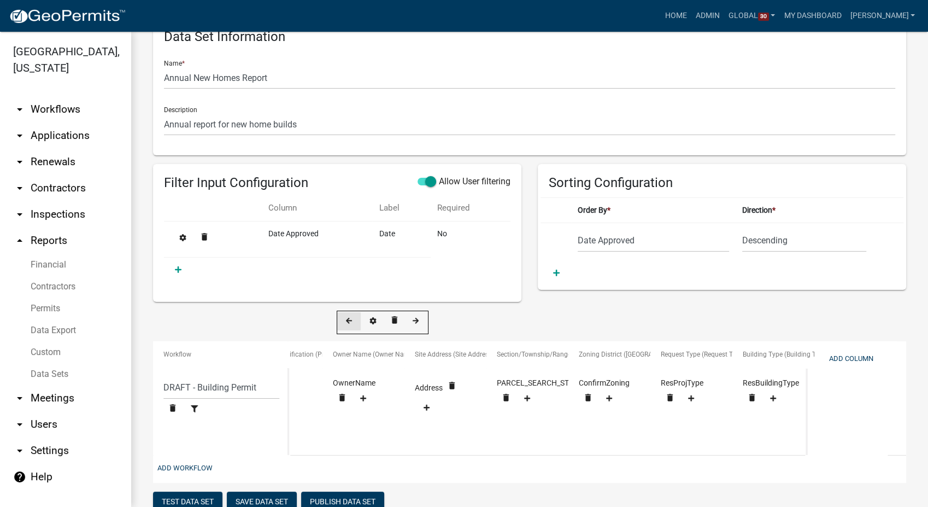
select select "9c29a269-5a21-4359-ac5e-a9534e4e13bf"
click at [345, 323] on fa-icon at bounding box center [341, 320] width 15 height 8
select select "9c29a269-5a21-4359-ac5e-a9534e4e13bf"
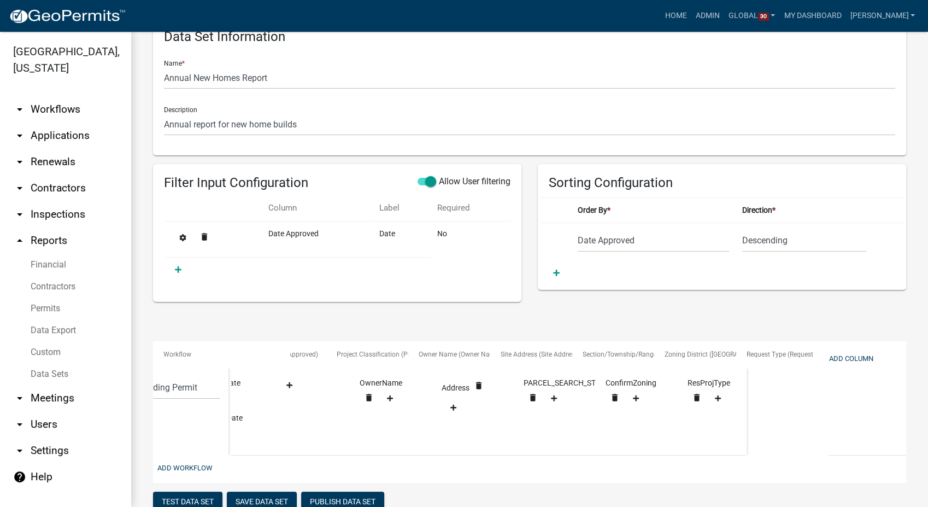
scroll to position [0, 127]
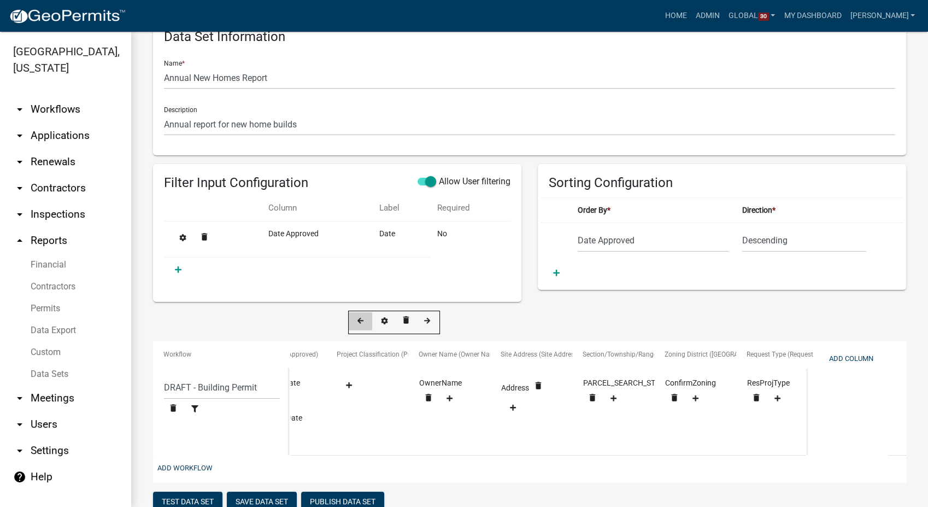
click at [357, 322] on fa-icon at bounding box center [360, 320] width 15 height 8
select select "9c29a269-5a21-4359-ac5e-a9534e4e13bf"
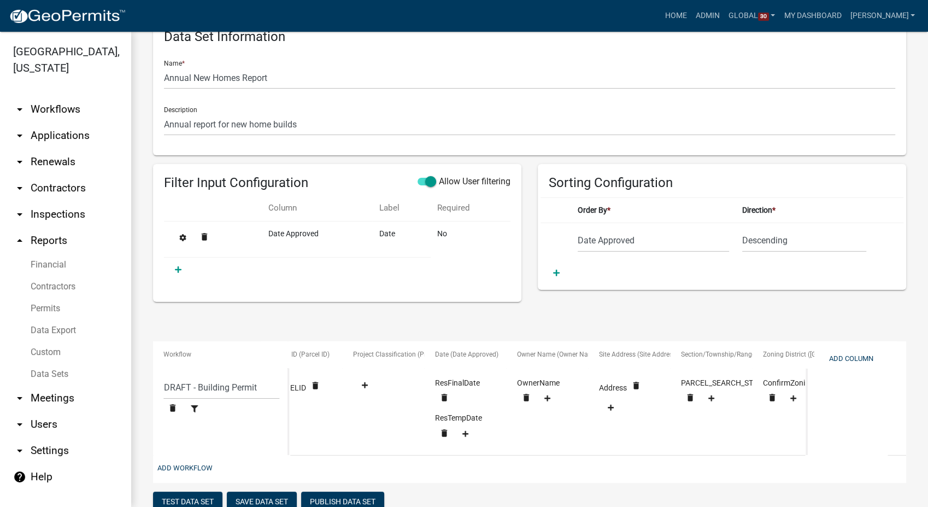
scroll to position [0, 0]
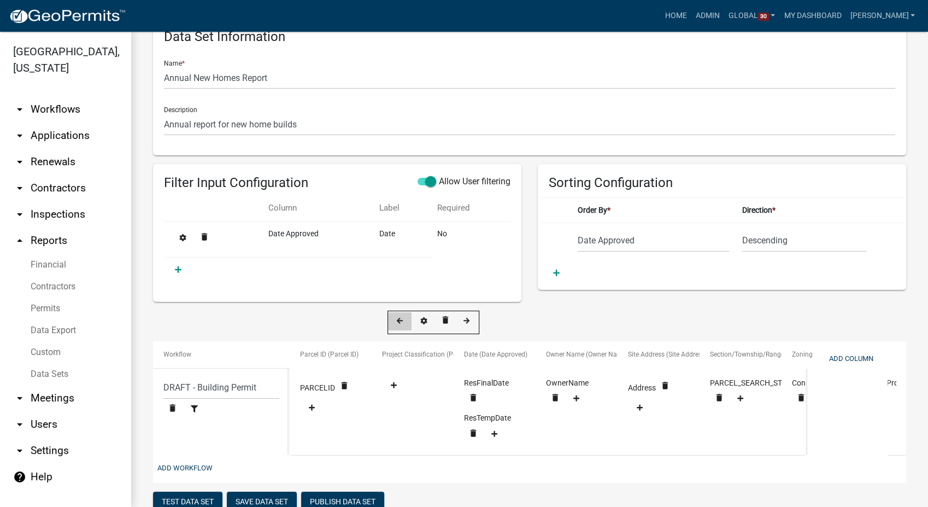
click at [403, 321] on fa-icon at bounding box center [399, 320] width 15 height 8
select select "9c29a269-5a21-4359-ac5e-a9534e4e13bf"
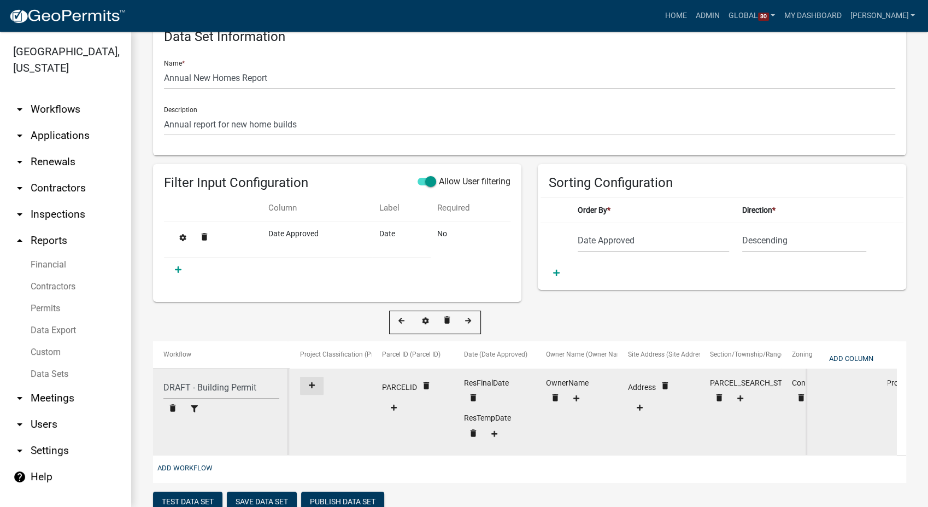
click at [314, 382] on icon at bounding box center [312, 384] width 6 height 7
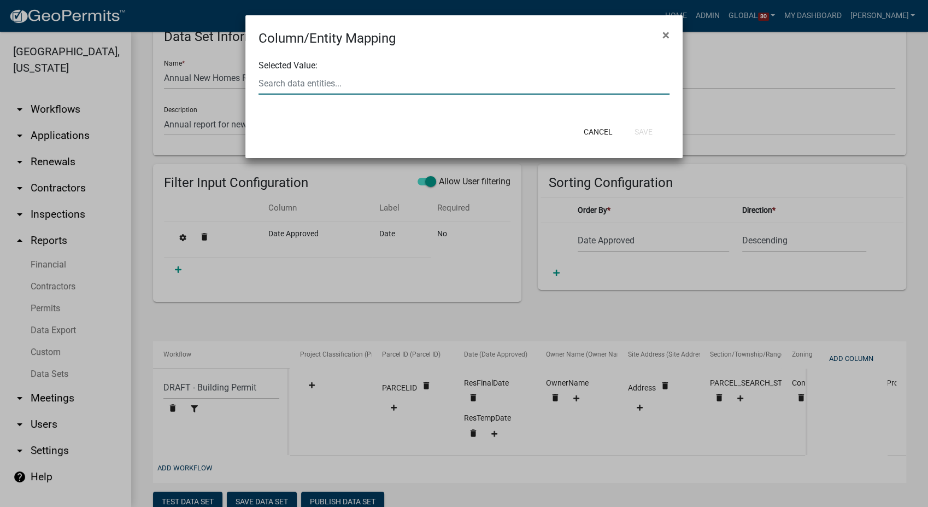
click at [329, 80] on div at bounding box center [463, 83] width 427 height 22
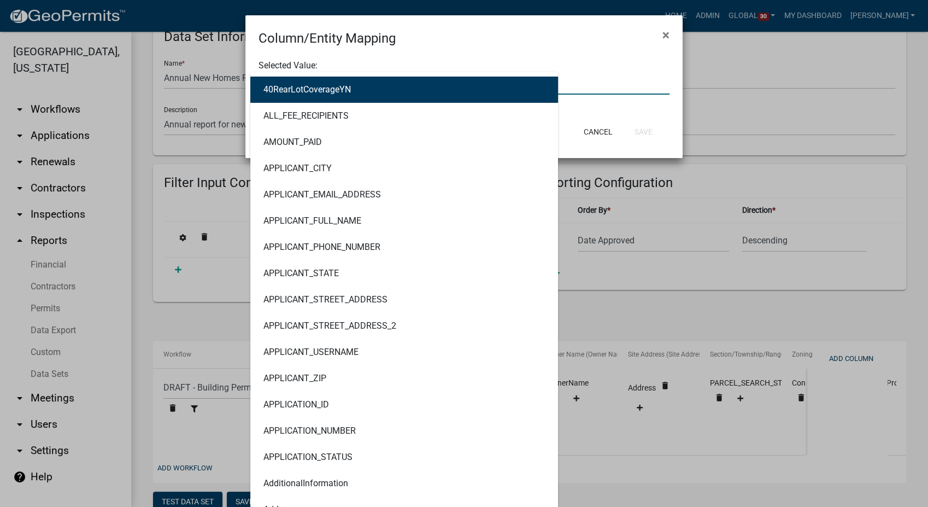
type input "permit"
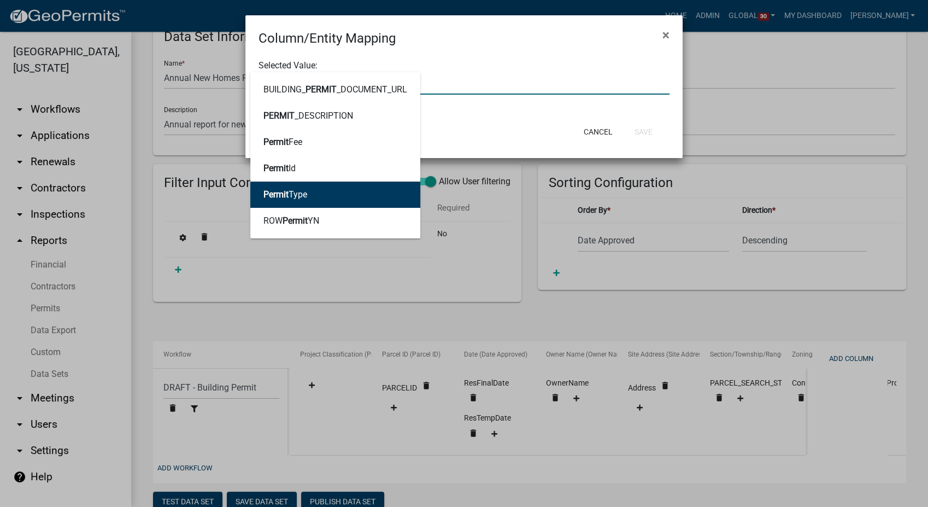
click at [281, 191] on span "Permit" at bounding box center [275, 194] width 25 height 10
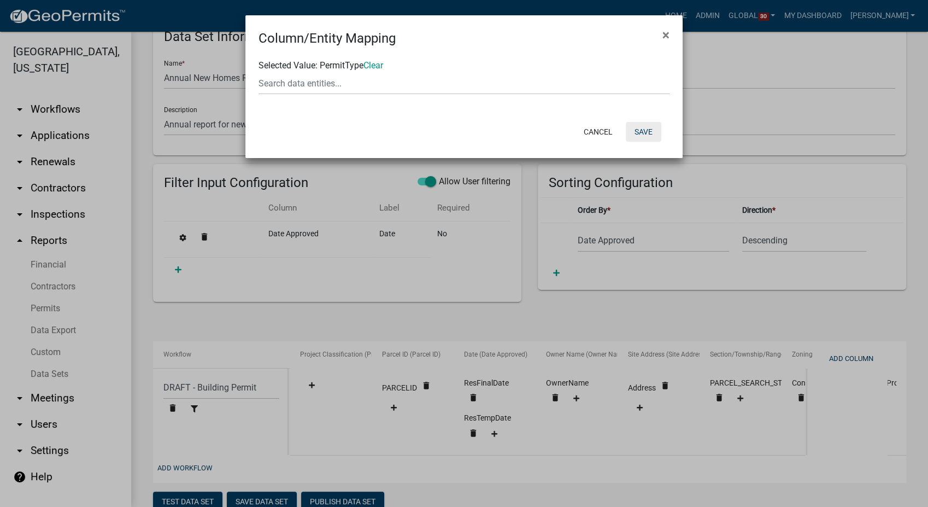
click at [643, 132] on button "Save" at bounding box center [644, 132] width 36 height 20
select select "9c29a269-5a21-4359-ac5e-a9534e4e13bf"
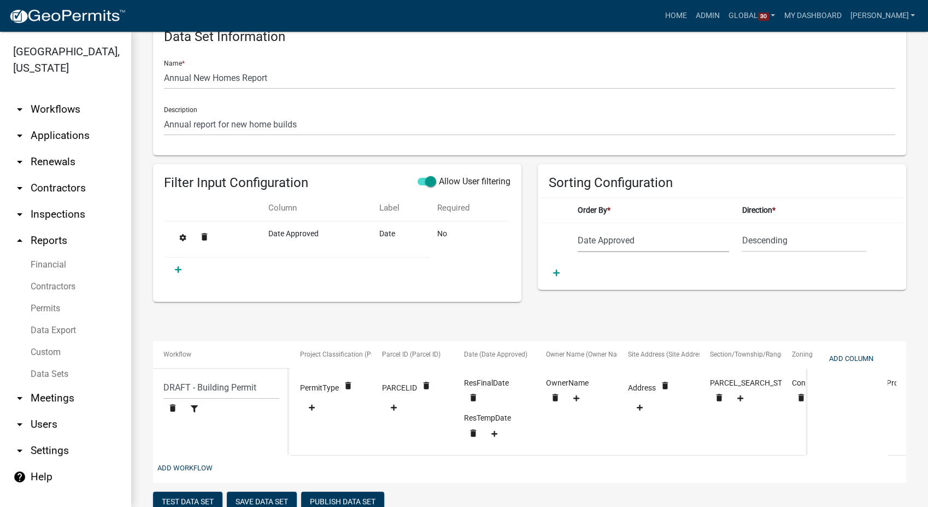
click at [646, 235] on select "Project Class Parcel ID Date Approved Owner Name Site Address Section Zoning Di…" at bounding box center [653, 240] width 151 height 22
select select "Project Class"
click at [578, 229] on select "Project Class Parcel ID Date Approved Owner Name Site Address Section Zoning Di…" at bounding box center [653, 240] width 151 height 22
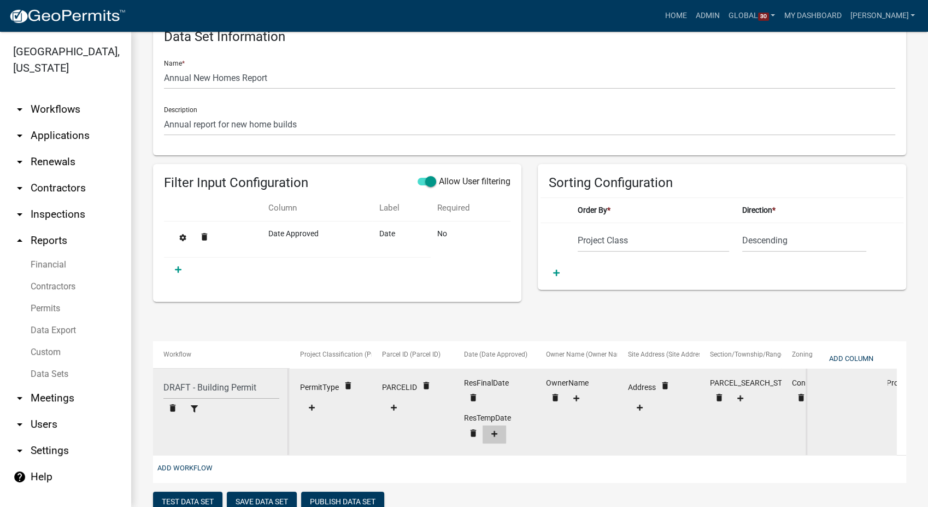
click at [496, 438] on button at bounding box center [493, 434] width 23 height 18
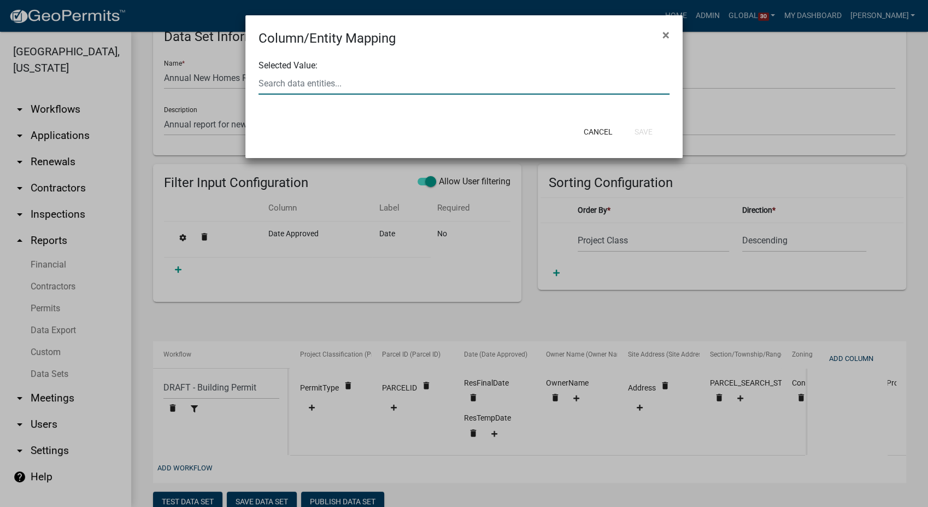
click at [302, 80] on div at bounding box center [463, 83] width 427 height 22
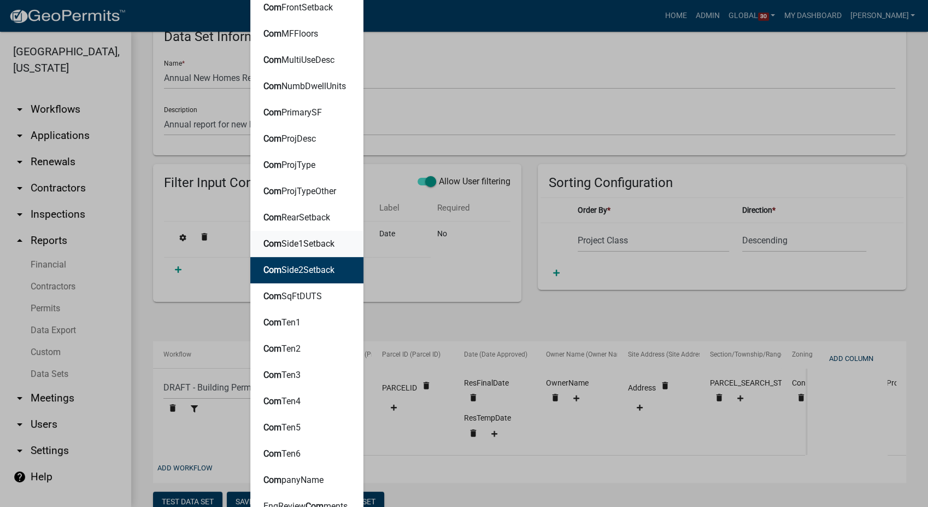
scroll to position [361, 0]
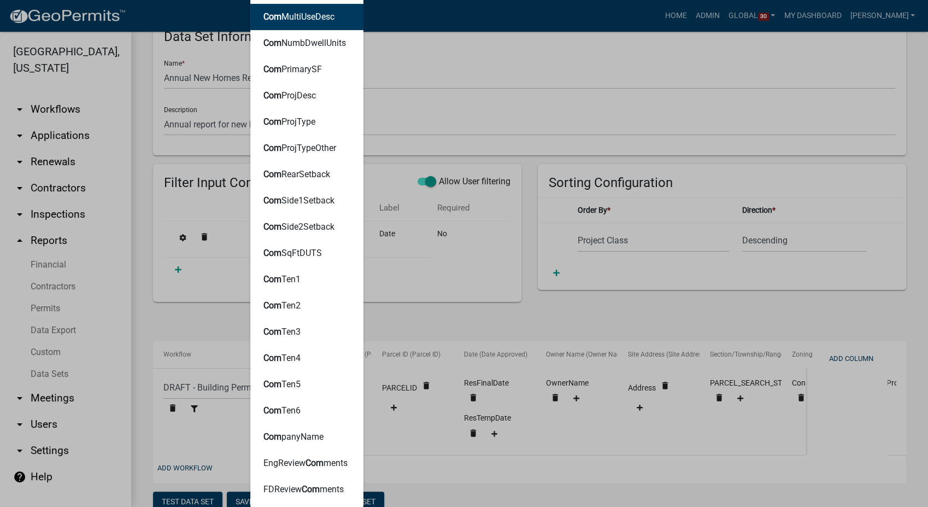
type input "Com"
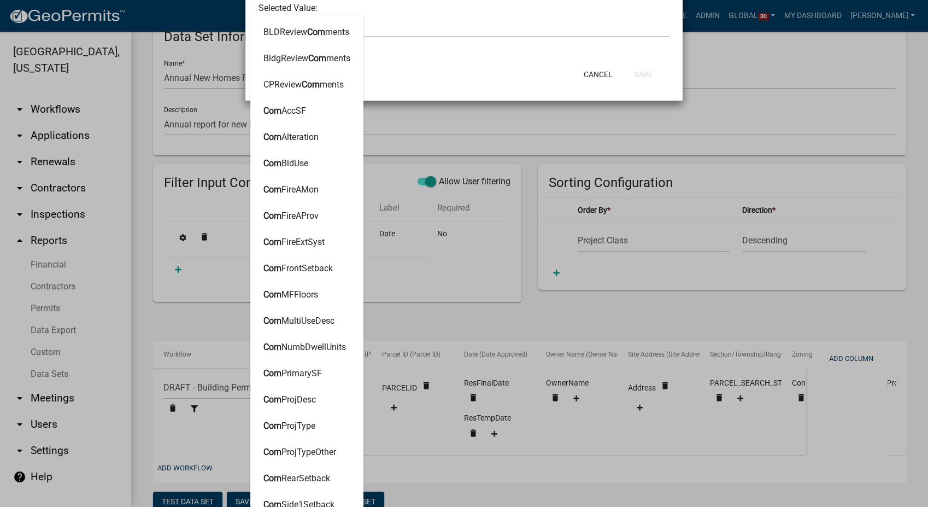
scroll to position [0, 0]
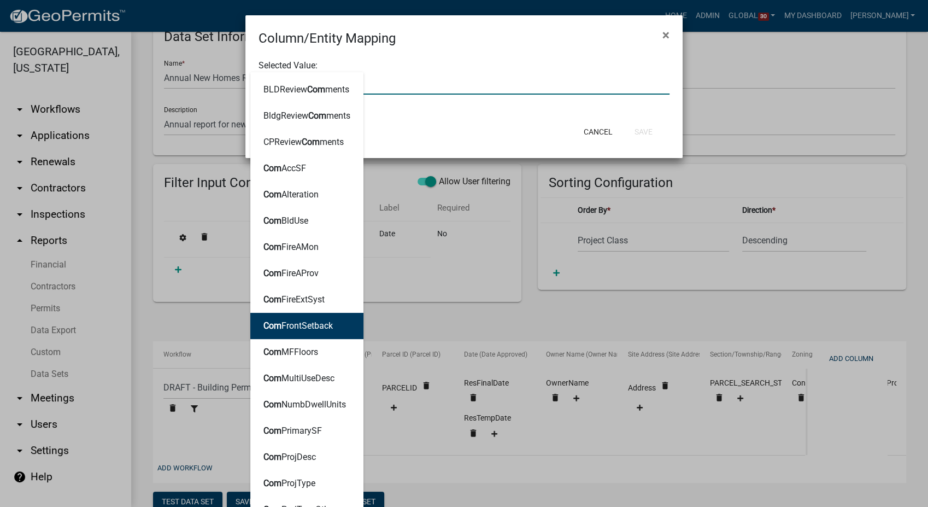
click at [417, 92] on input "Com" at bounding box center [463, 83] width 411 height 22
click at [411, 85] on input "Com" at bounding box center [463, 83] width 411 height 22
click at [400, 82] on input "Com" at bounding box center [463, 83] width 411 height 22
click at [395, 85] on input "Com" at bounding box center [463, 83] width 411 height 22
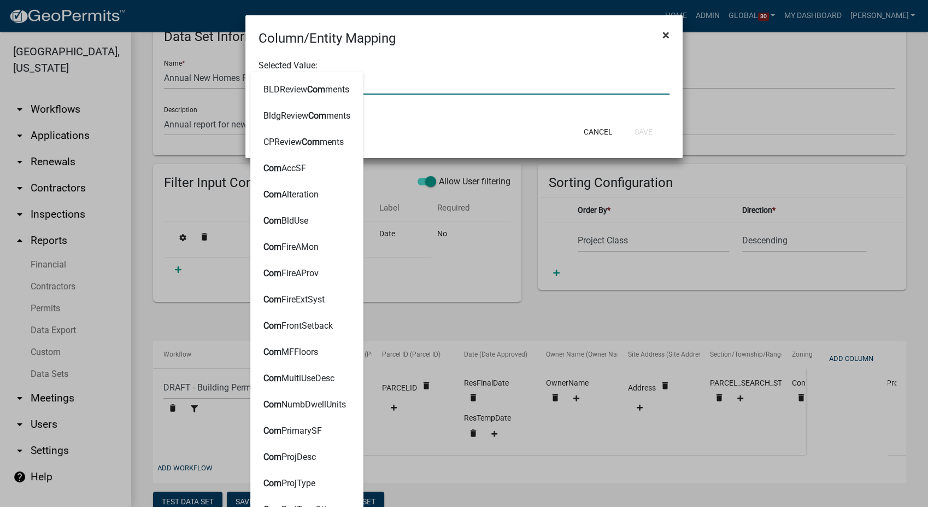
click at [655, 33] on button "×" at bounding box center [665, 35] width 25 height 31
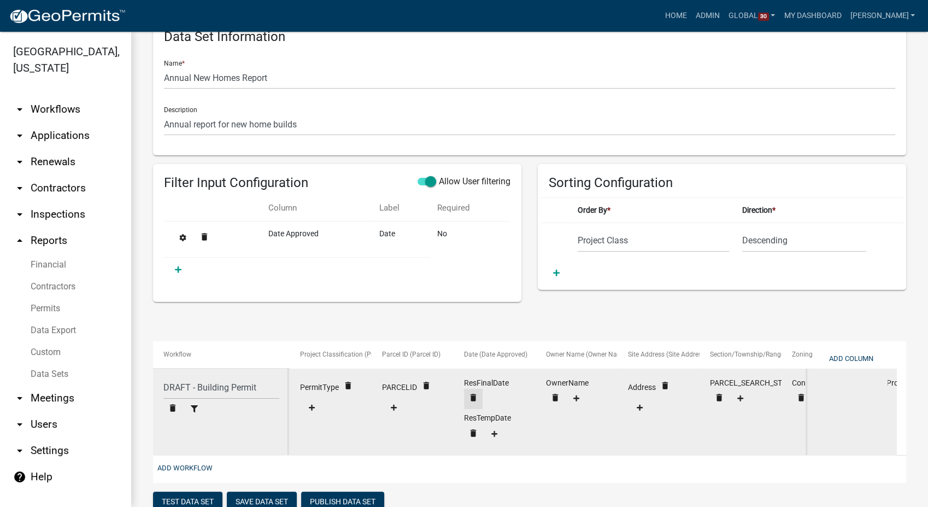
click at [473, 397] on icon "delete" at bounding box center [473, 397] width 10 height 10
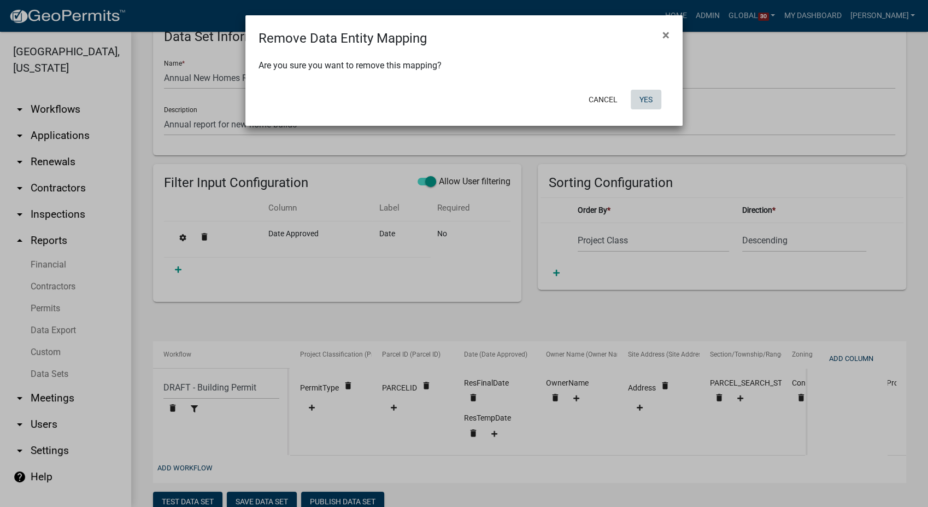
click at [642, 91] on button "Yes" at bounding box center [646, 100] width 31 height 20
select select "9c29a269-5a21-4359-ac5e-a9534e4e13bf"
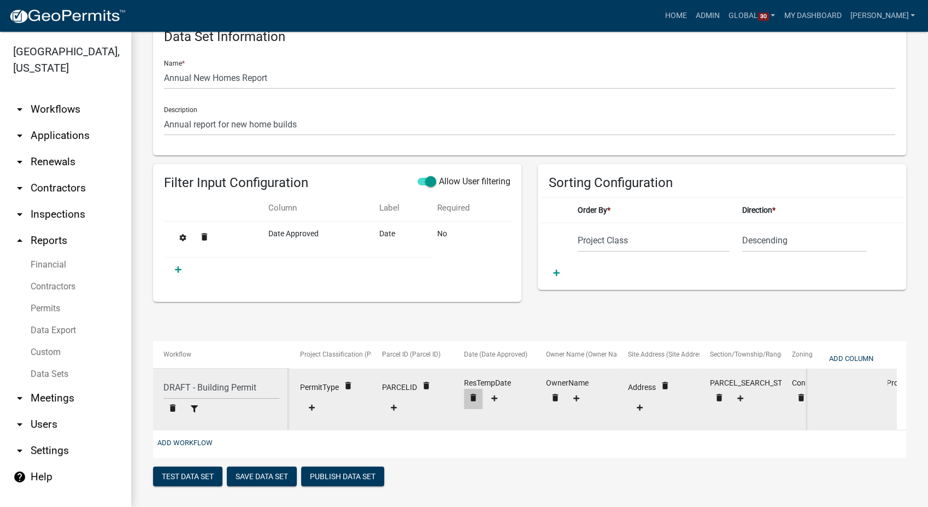
click at [474, 395] on icon "delete" at bounding box center [473, 397] width 10 height 10
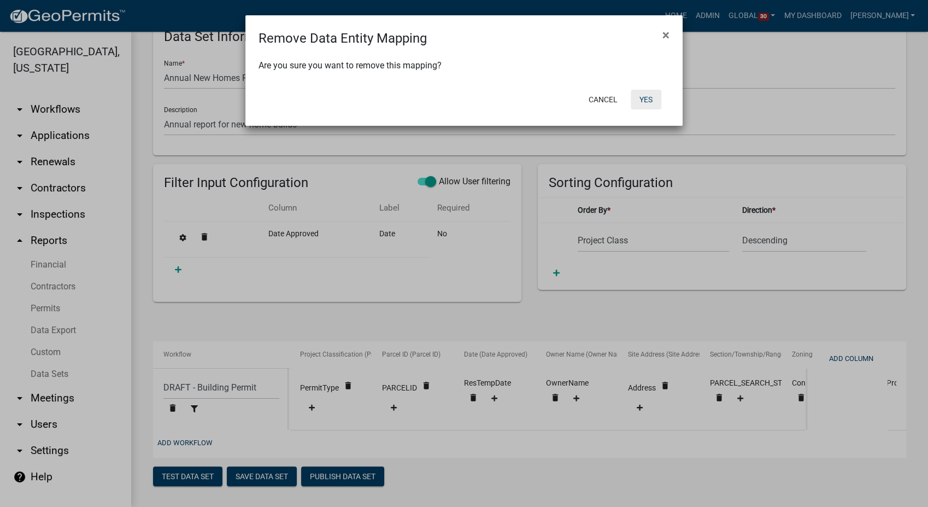
click at [647, 97] on button "Yes" at bounding box center [646, 100] width 31 height 20
select select "9c29a269-5a21-4359-ac5e-a9534e4e13bf"
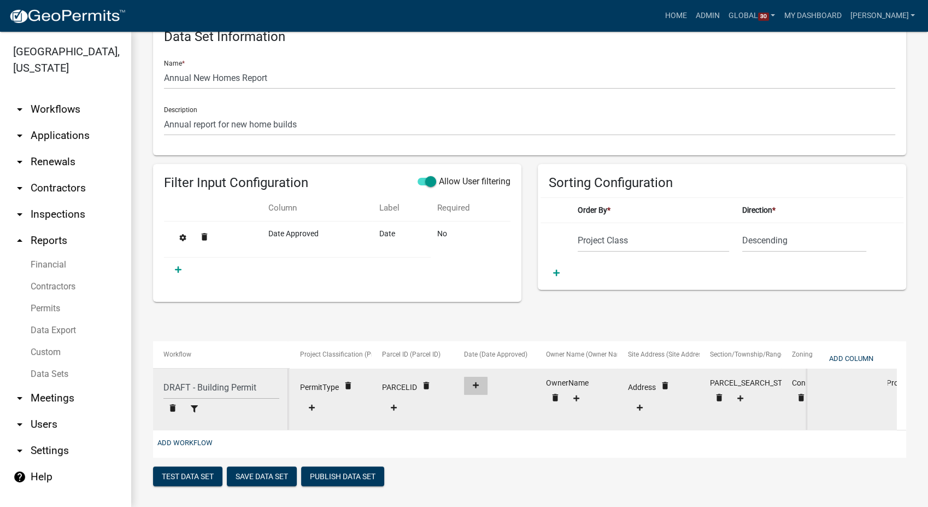
click at [473, 386] on icon at bounding box center [476, 384] width 6 height 7
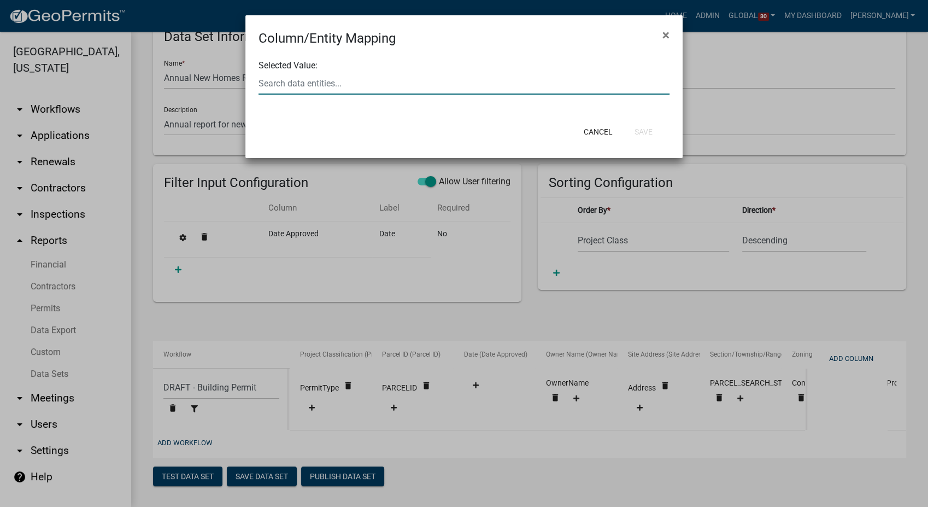
click at [306, 83] on div at bounding box center [463, 83] width 427 height 22
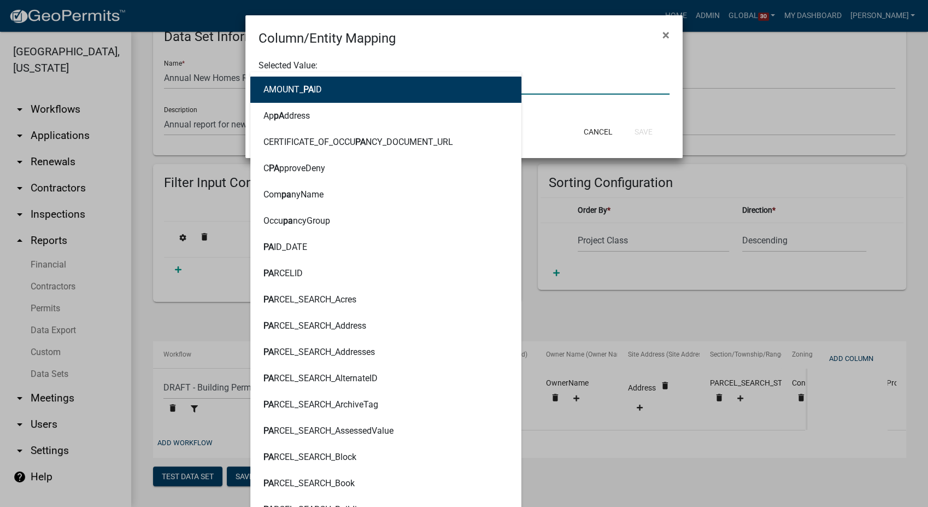
type input "paid"
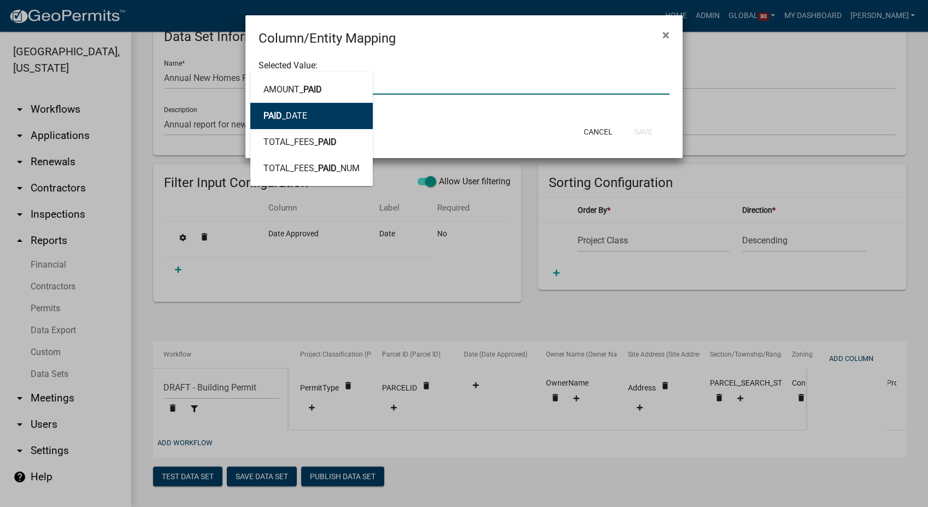
click at [284, 120] on ngb-highlight "PAID _DATE" at bounding box center [285, 115] width 44 height 9
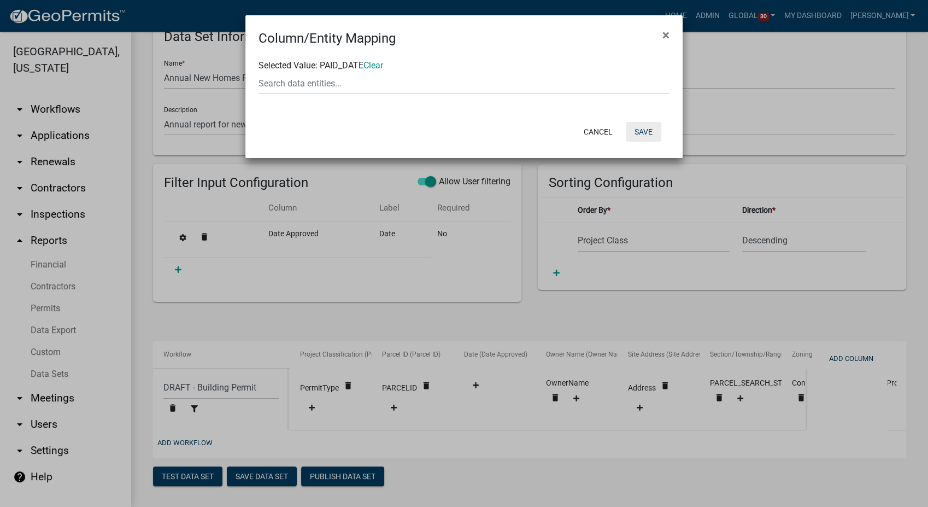
click at [640, 130] on button "Save" at bounding box center [644, 132] width 36 height 20
select select "9c29a269-5a21-4359-ac5e-a9534e4e13bf"
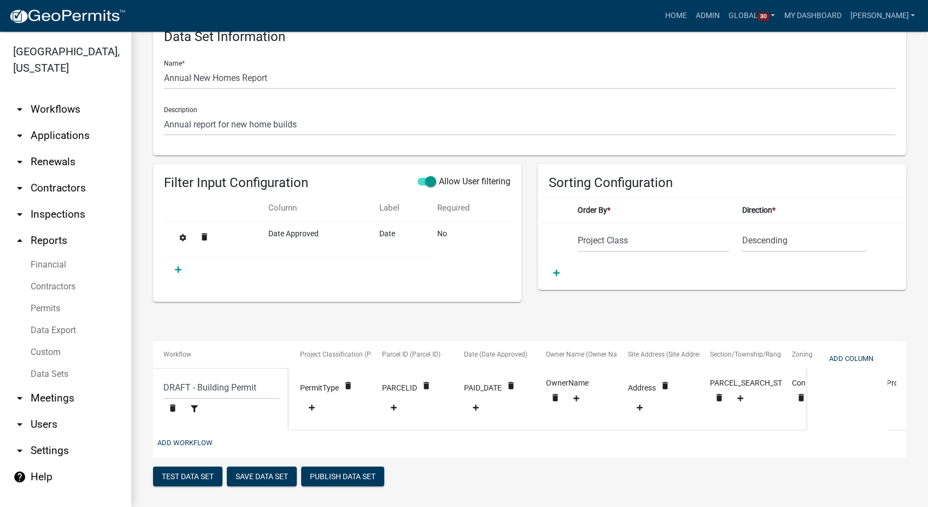
click at [505, 357] on div "Date (Date Approved)" at bounding box center [494, 354] width 61 height 11
click at [507, 321] on icon at bounding box center [508, 320] width 7 height 7
select select "2"
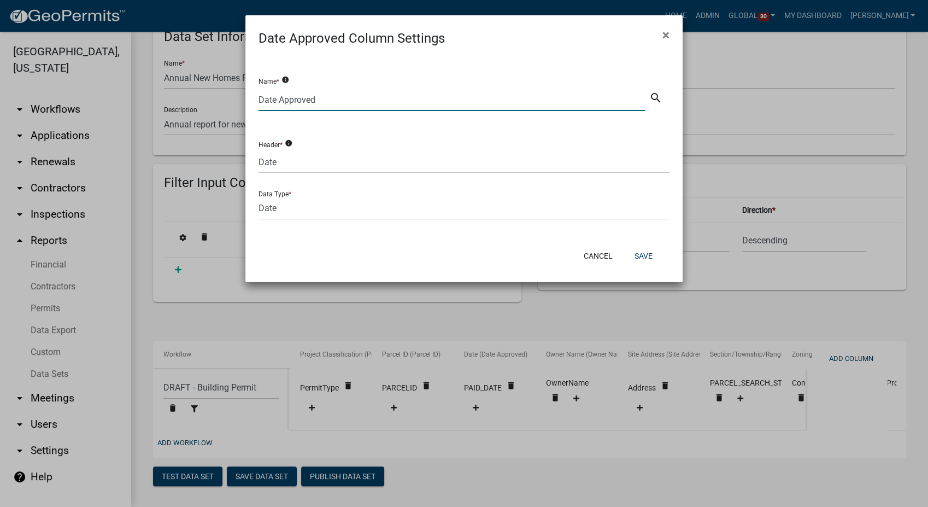
click at [319, 99] on input "Date Approved" at bounding box center [451, 100] width 386 height 22
type input "Date"
click at [297, 156] on input "Date" at bounding box center [463, 162] width 411 height 22
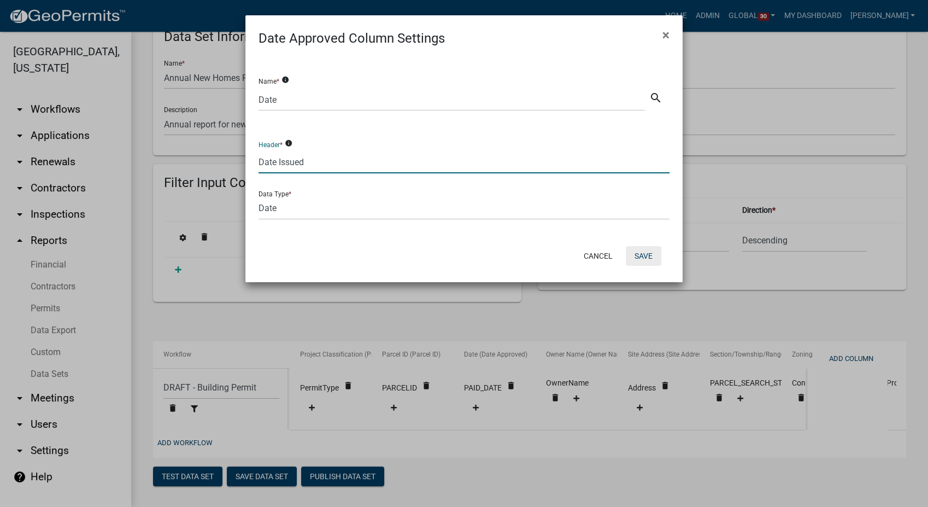
type input "Date Issued"
click at [635, 255] on button "Save" at bounding box center [644, 256] width 36 height 20
select select "9c29a269-5a21-4359-ac5e-a9534e4e13bf"
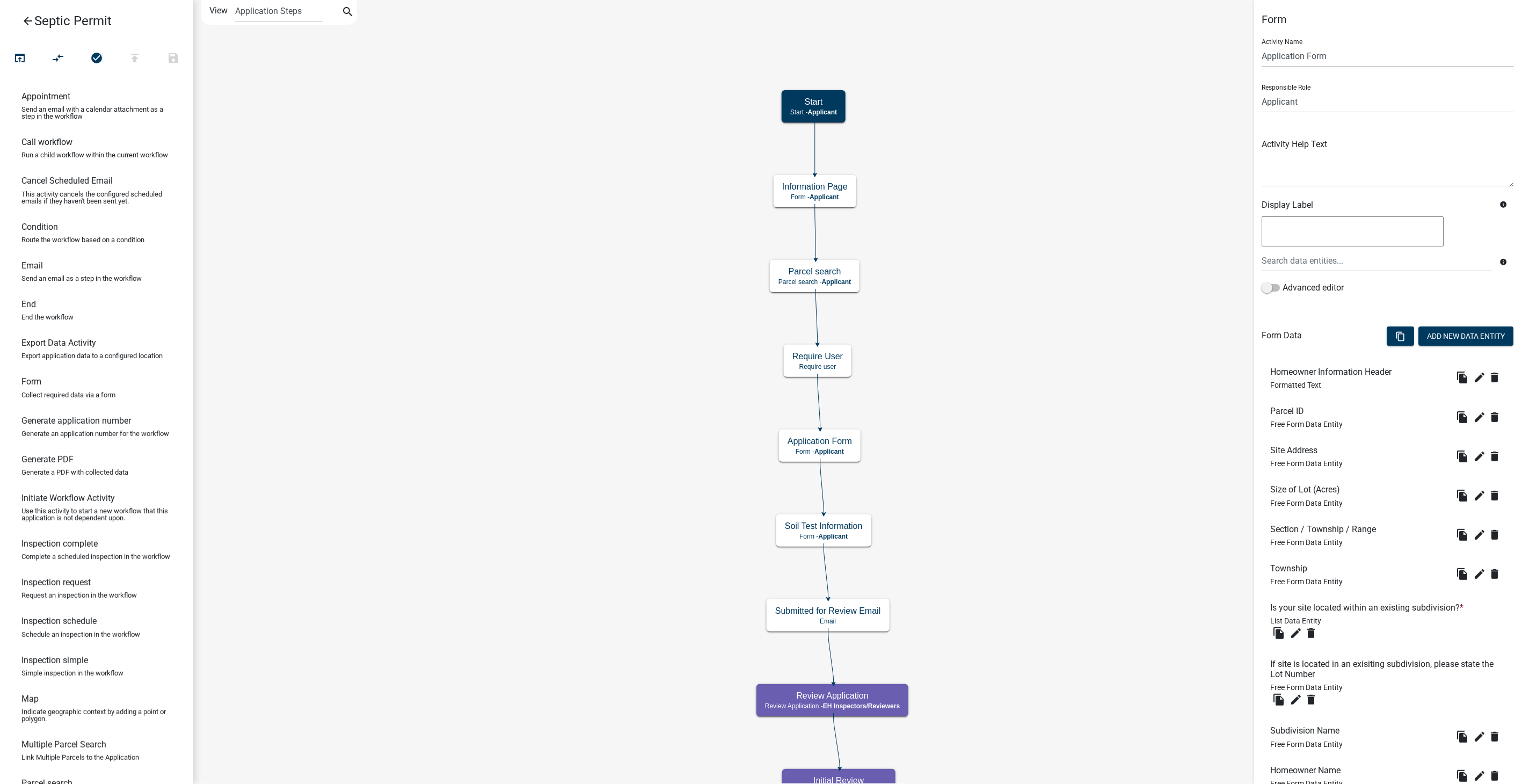
scroll to position [386, 0]
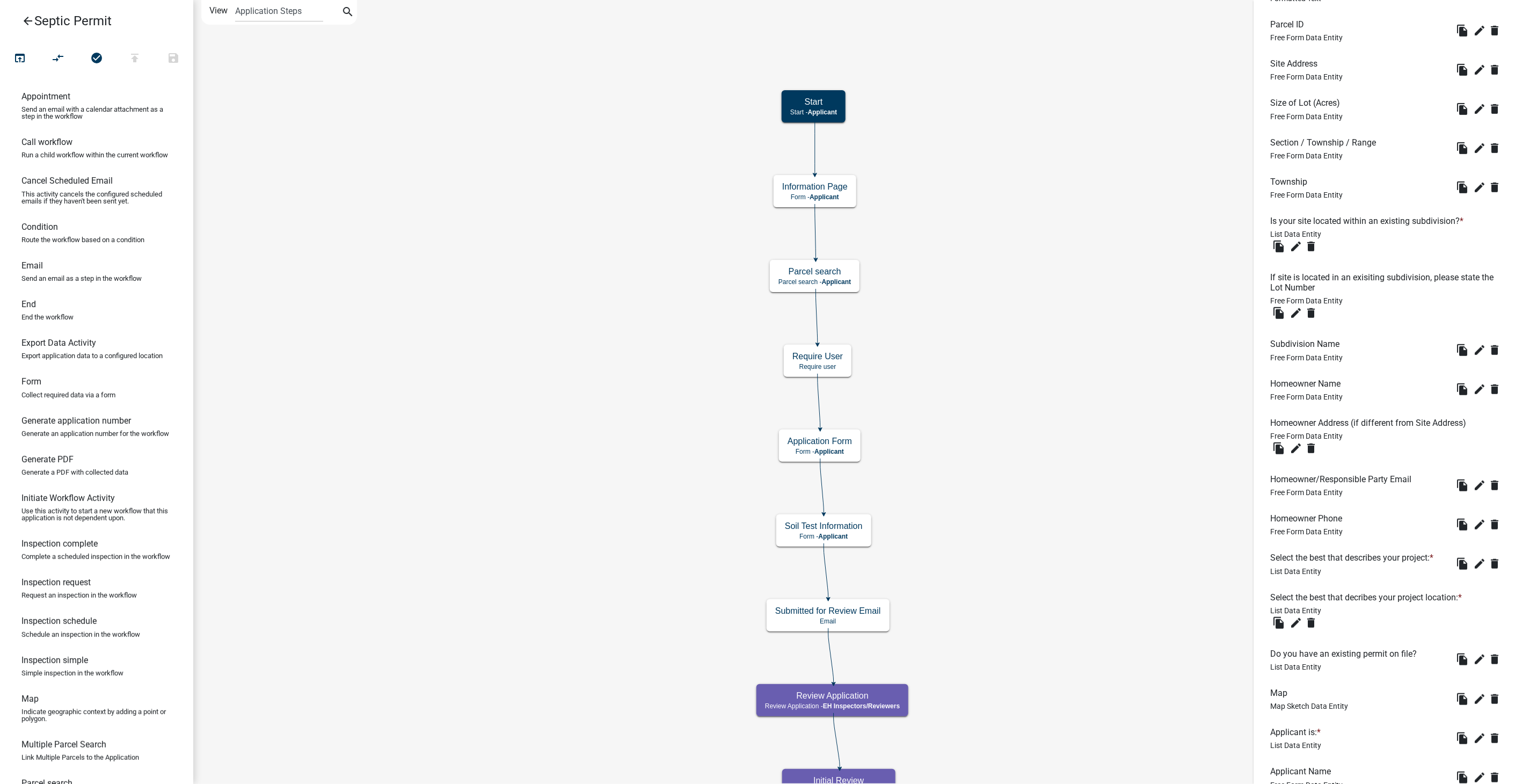
click at [23, 19] on icon "arrow_back" at bounding box center [28, 22] width 13 height 15
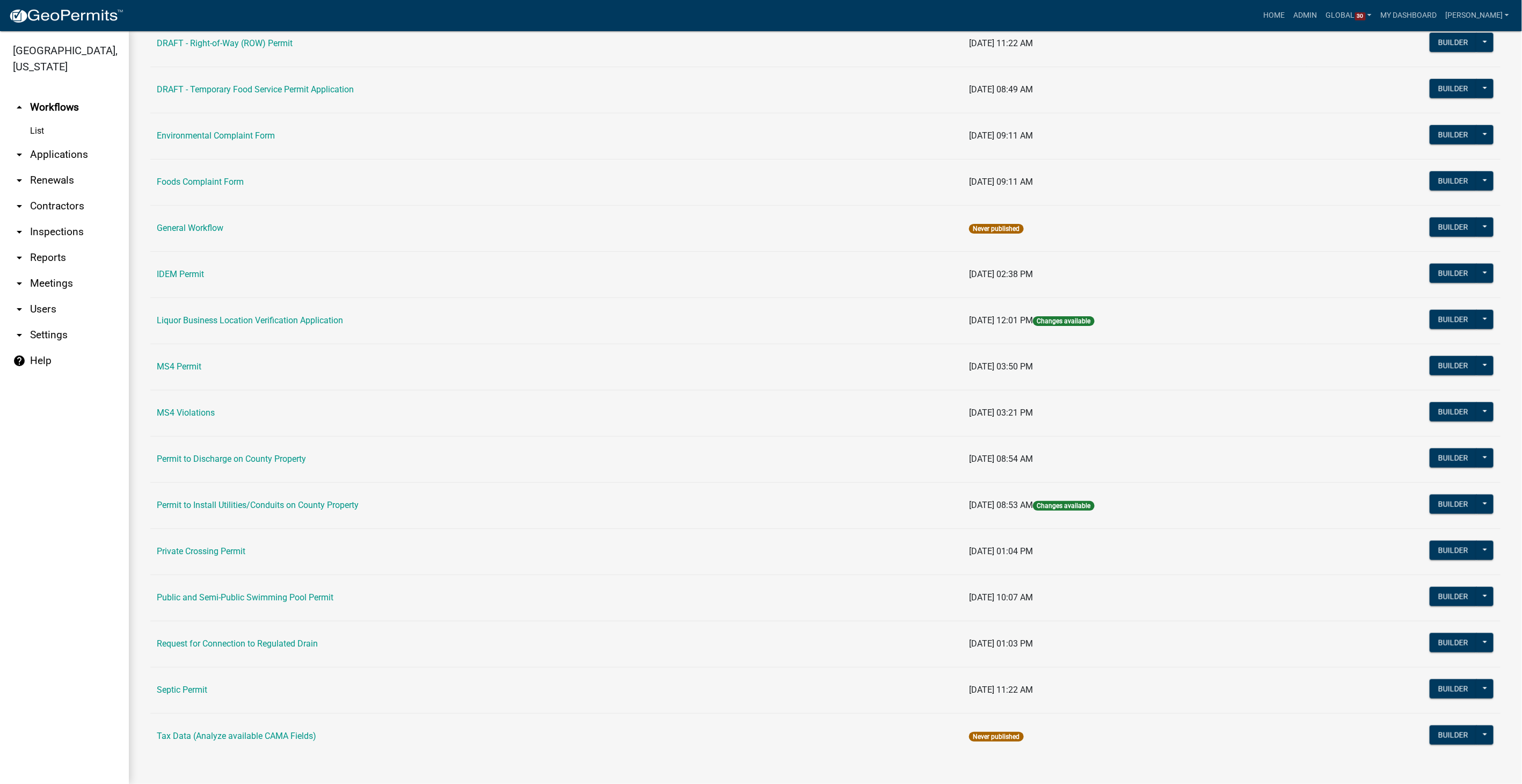
scroll to position [627, 0]
click at [170, 685] on link "Septic Permit" at bounding box center [182, 690] width 50 height 10
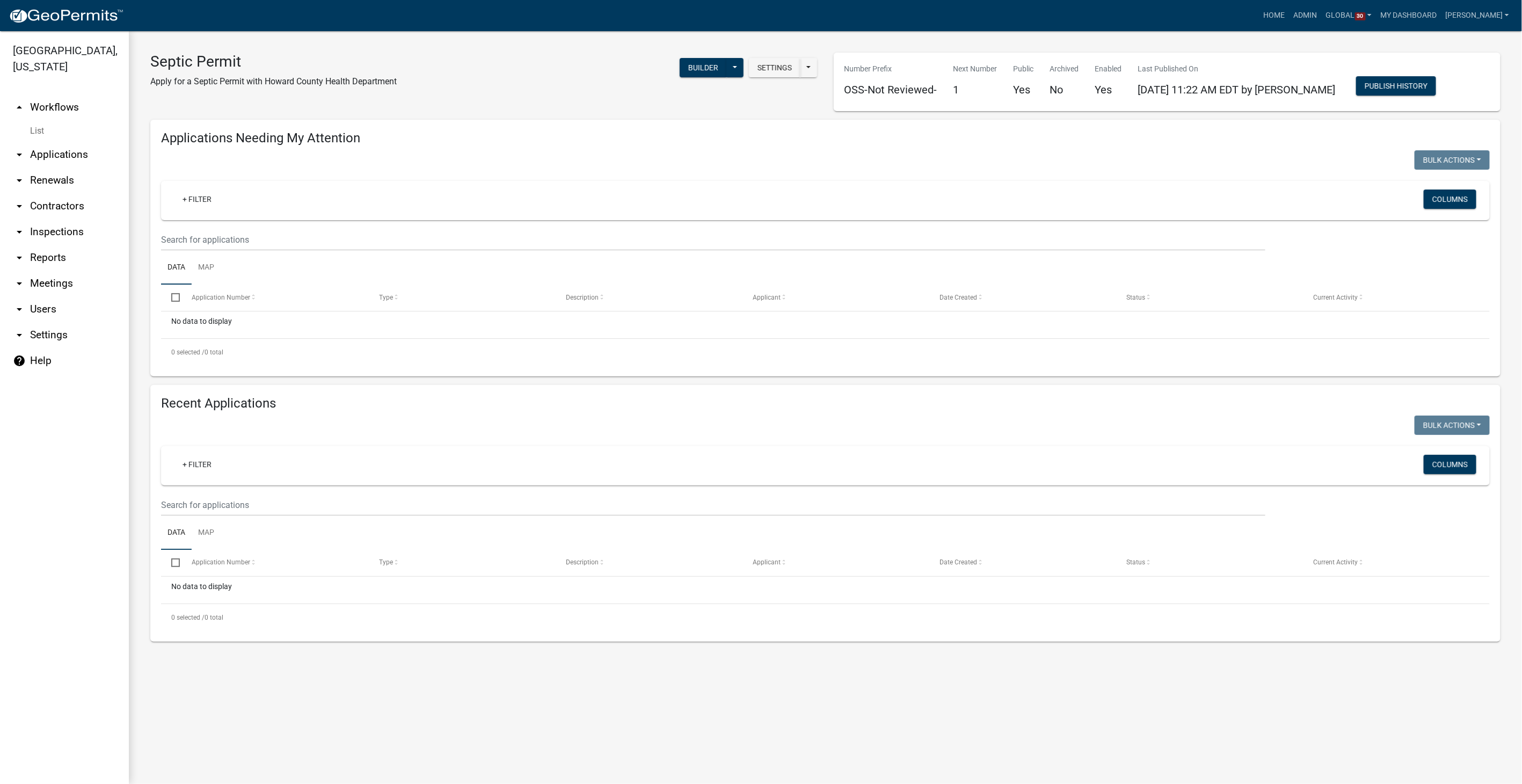
click at [41, 148] on link "arrow_drop_down Applications" at bounding box center [64, 154] width 129 height 26
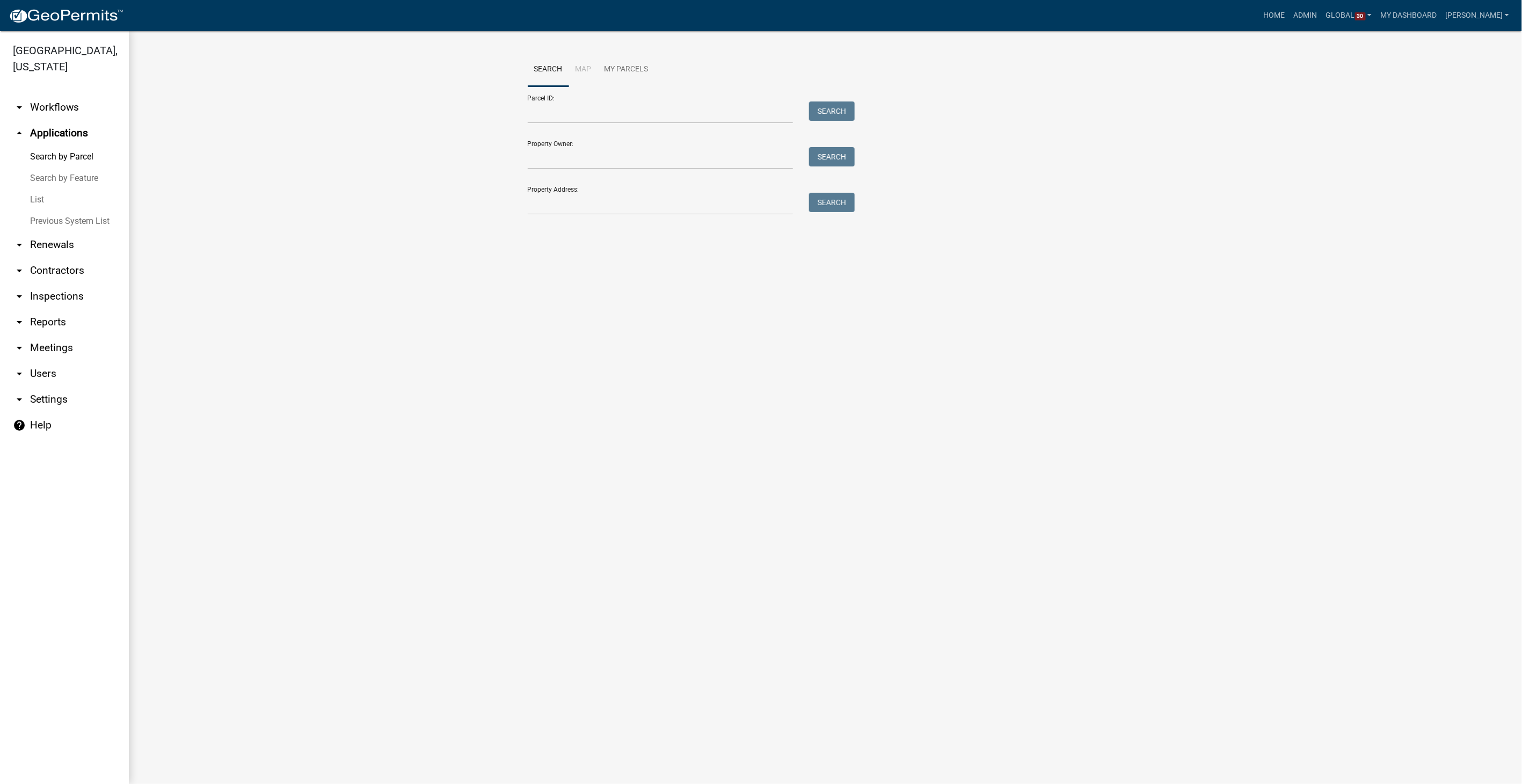
click at [35, 199] on link "List" at bounding box center [64, 199] width 129 height 22
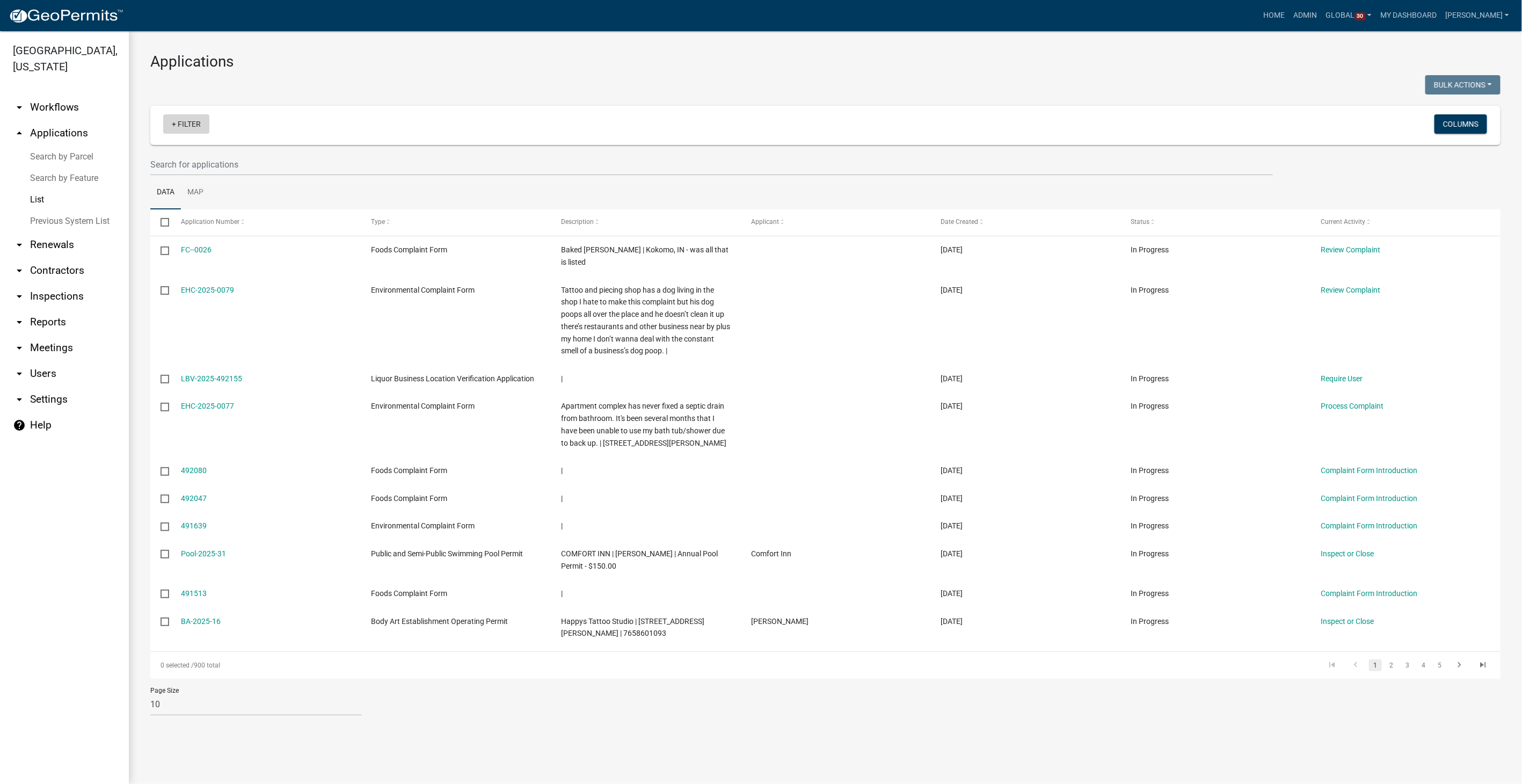
click at [186, 126] on link "+ Filter" at bounding box center [186, 124] width 46 height 20
click at [158, 325] on li "Status" at bounding box center [188, 329] width 98 height 25
click at [187, 161] on select "Select an option Not Started In Progress Completed Expired Locked Withdrawn Voi…" at bounding box center [184, 162] width 107 height 22
select select "2"
click at [152, 151] on select "Select an option Not Started In Progress Completed Expired Locked Withdrawn Voi…" at bounding box center [184, 162] width 107 height 22
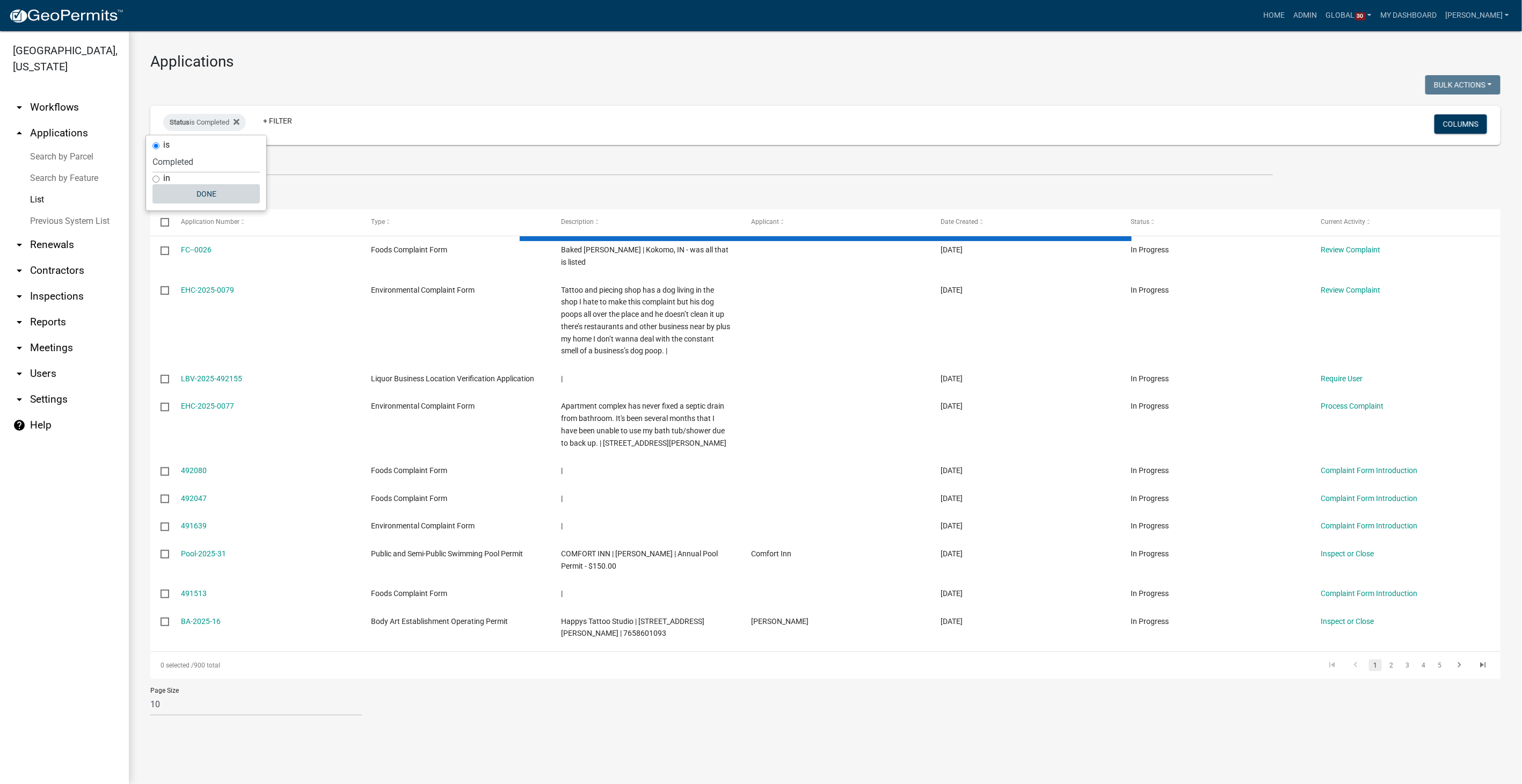
click at [200, 196] on button "Done" at bounding box center [205, 194] width 107 height 20
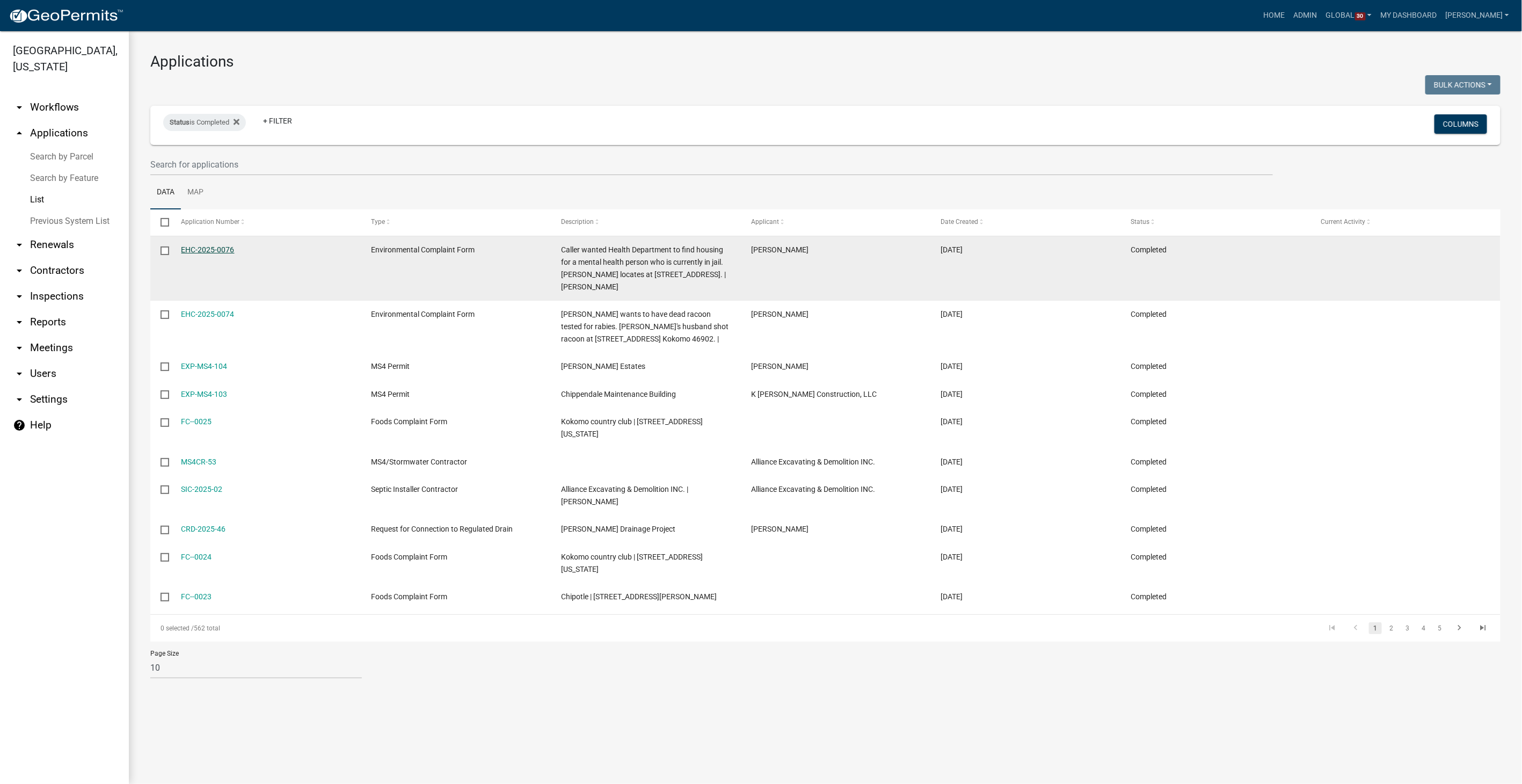
click at [210, 247] on link "EHC-2025-0076" at bounding box center [208, 250] width 53 height 9
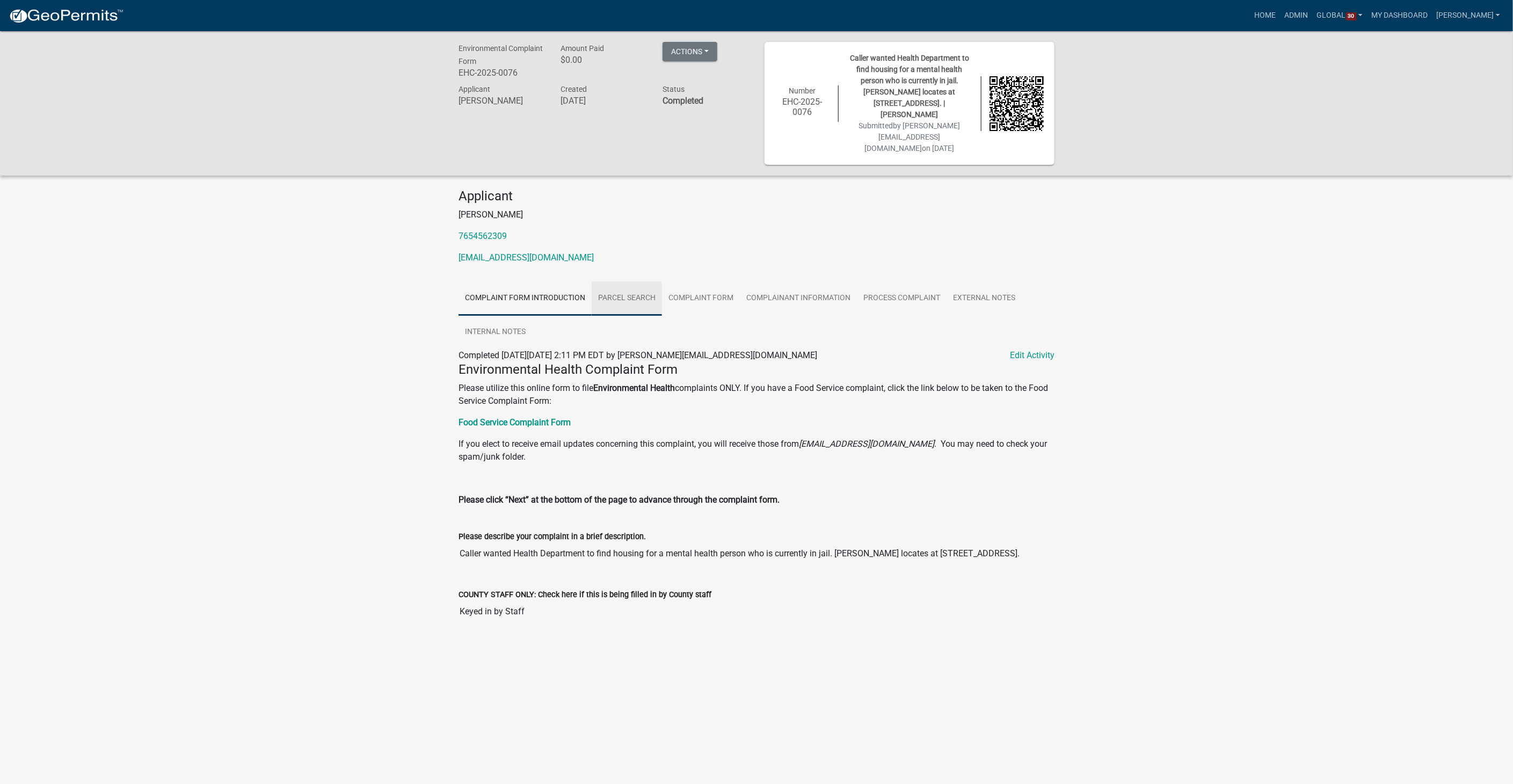
click at [644, 283] on link "Parcel search" at bounding box center [627, 298] width 71 height 34
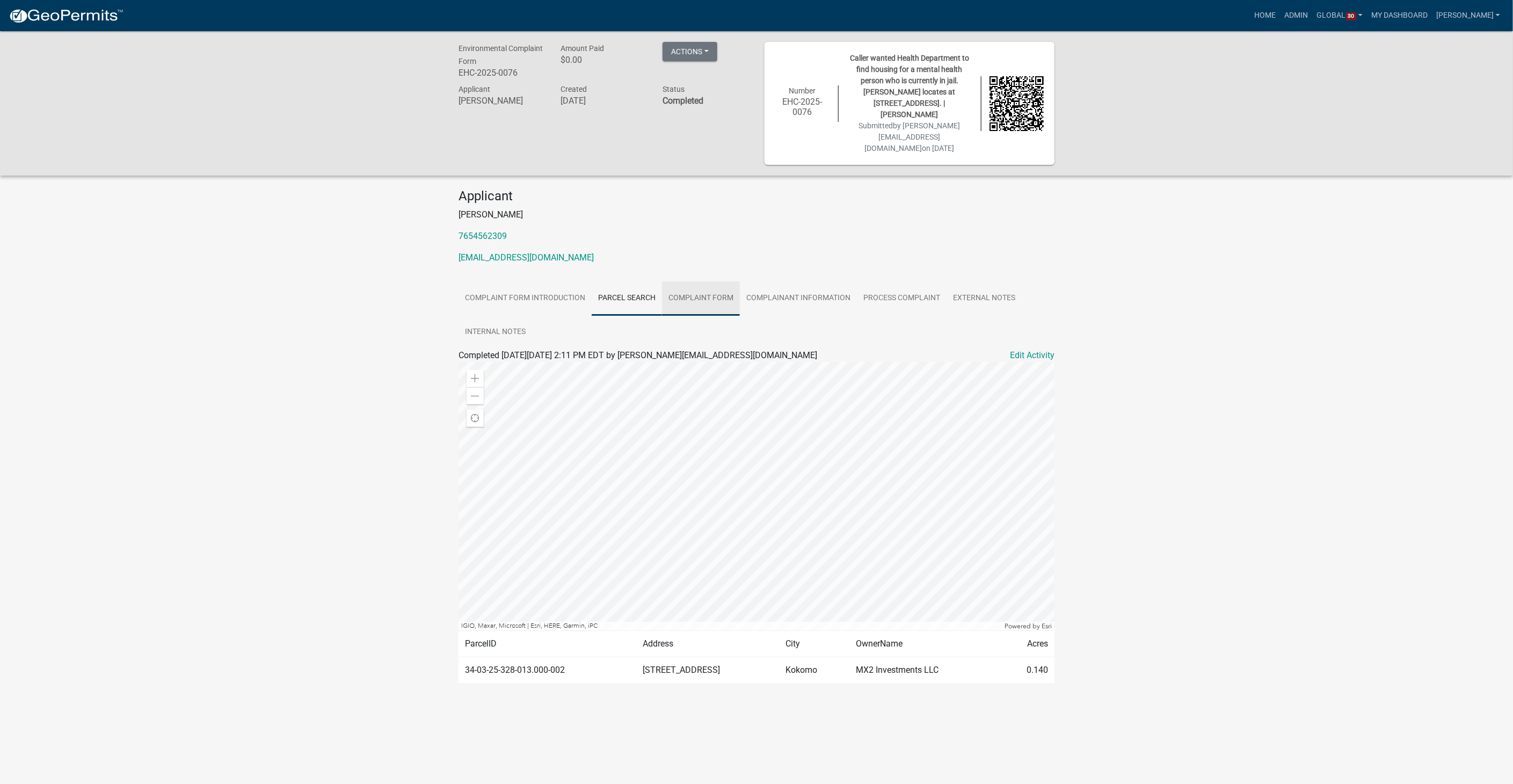
click at [711, 285] on link "Complaint Form" at bounding box center [700, 298] width 78 height 34
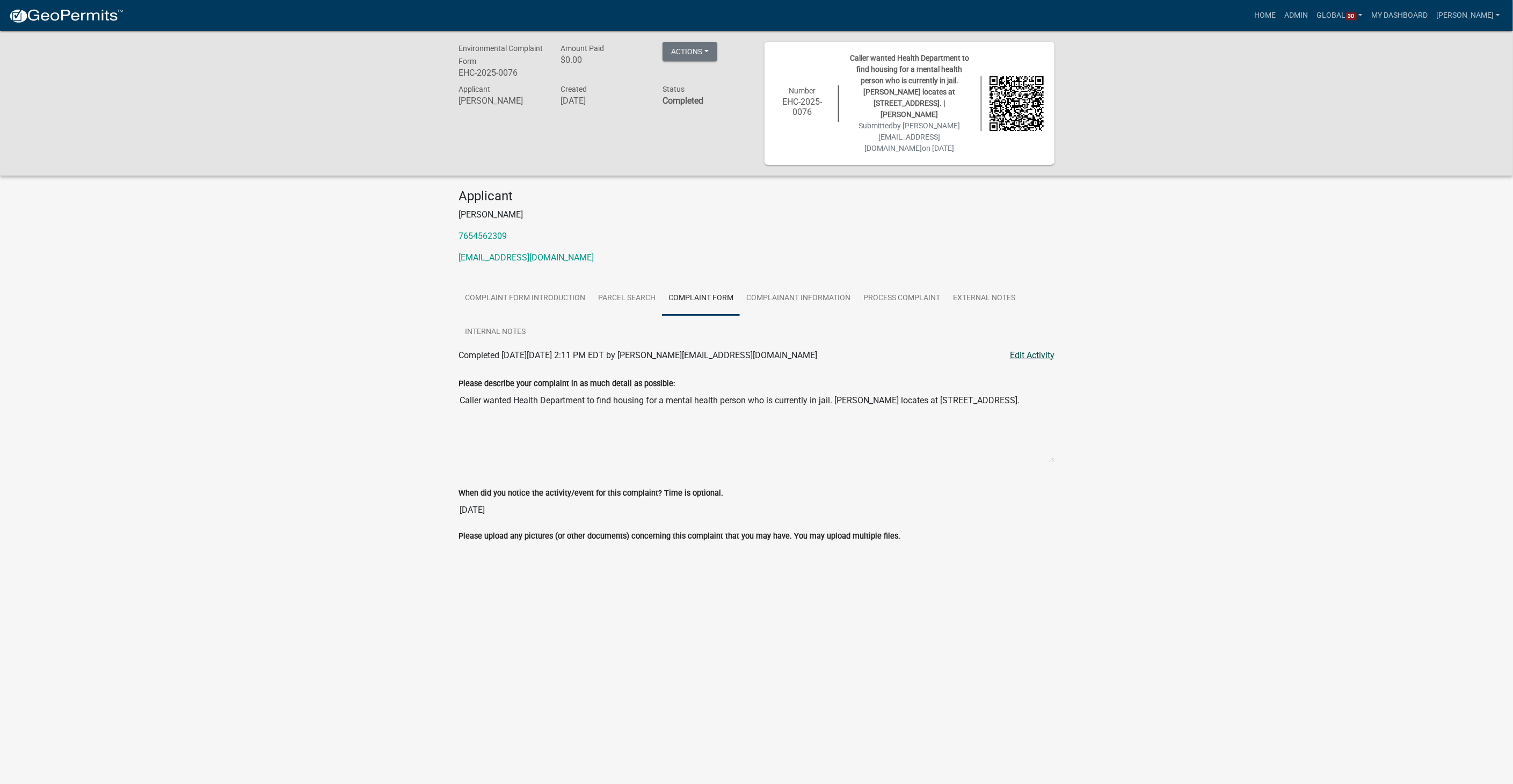
click at [1048, 349] on link "Edit Activity" at bounding box center [1032, 355] width 44 height 13
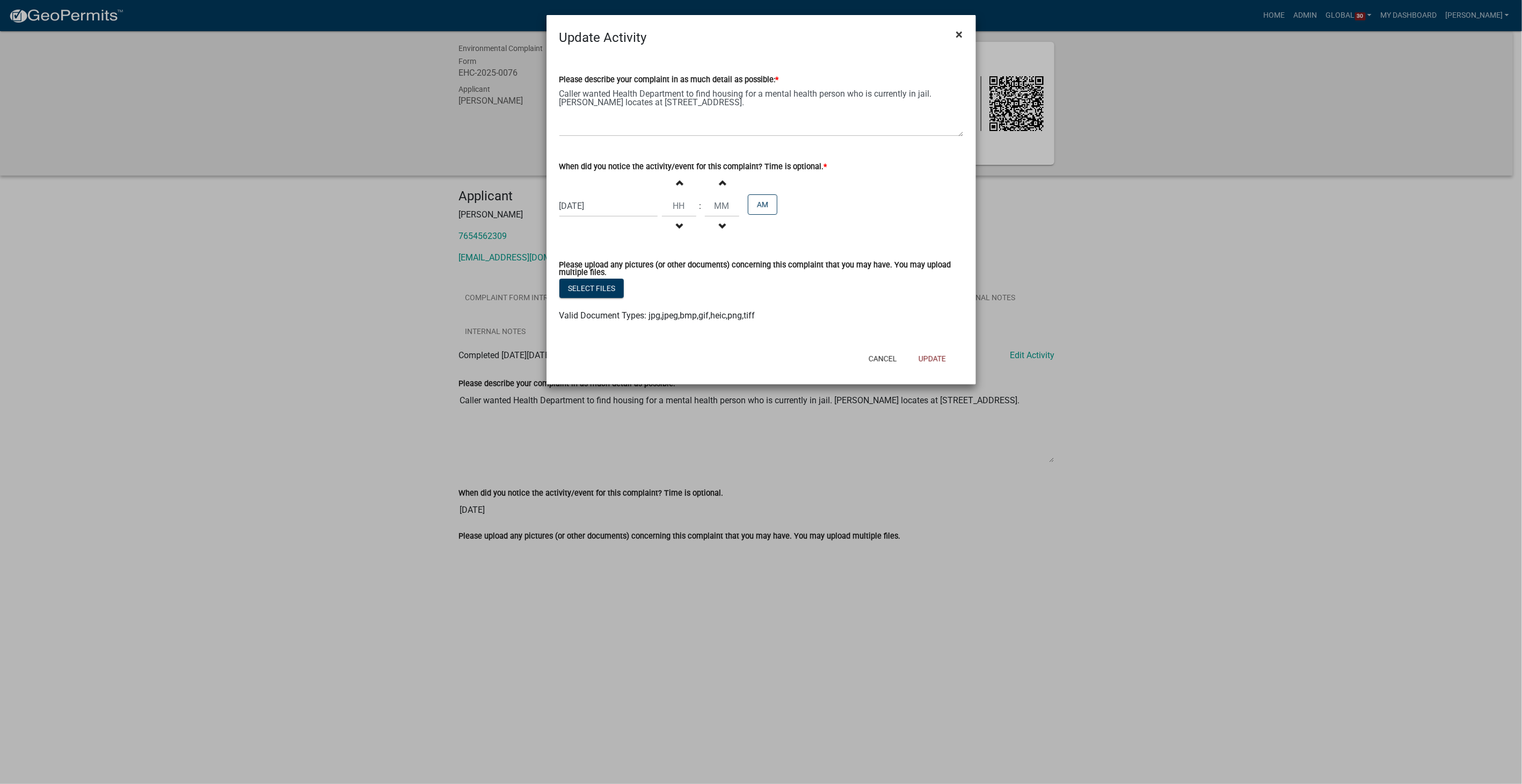
click at [964, 31] on button "×" at bounding box center [959, 34] width 25 height 30
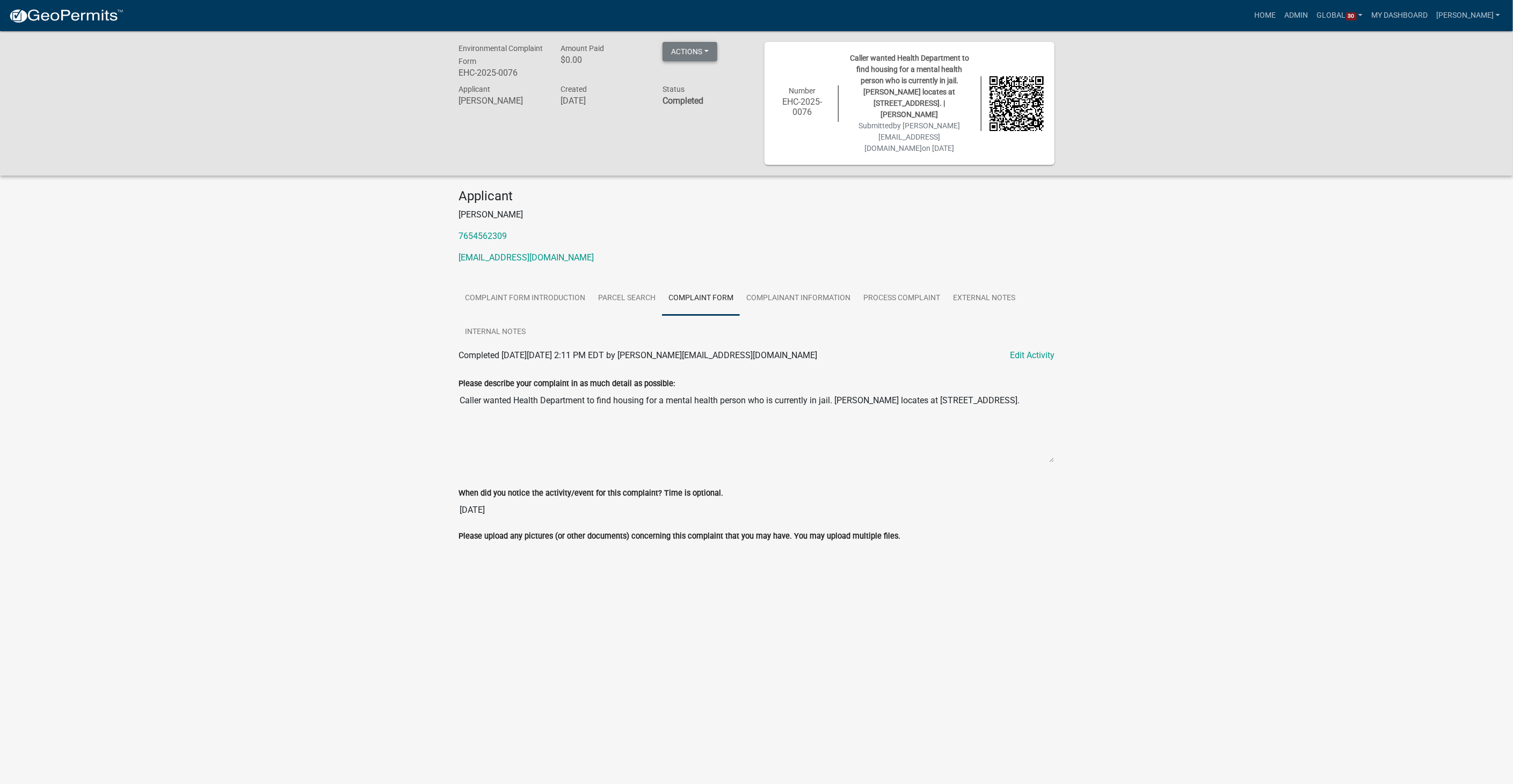
click at [702, 53] on button "Actions" at bounding box center [690, 52] width 55 height 20
click at [1138, 288] on div "Environmental Complaint Form EHC-2025-0076 Amount Paid $0.00 Actions Printer Fr…" at bounding box center [756, 311] width 1513 height 560
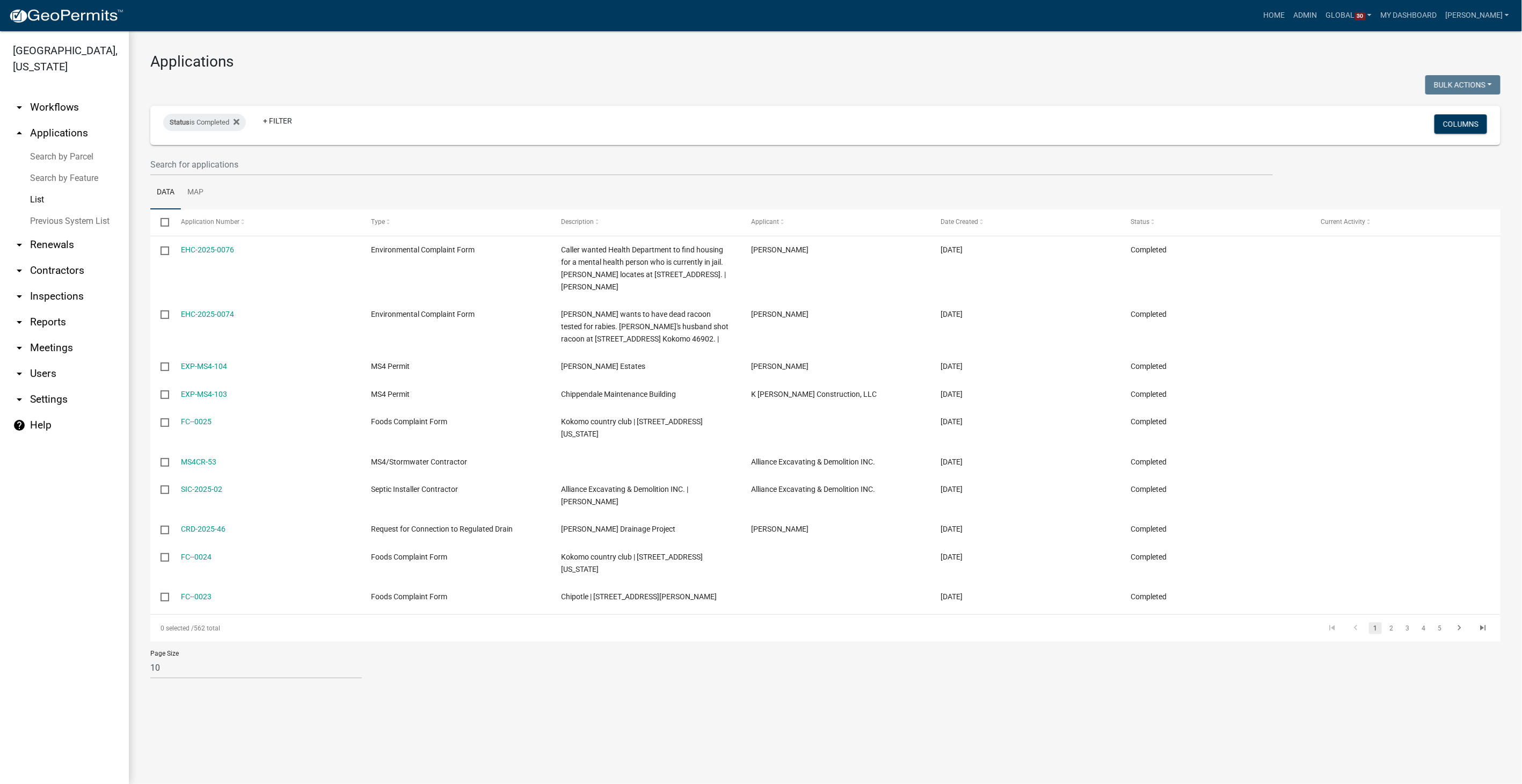
click at [53, 111] on link "arrow_drop_down Workflows" at bounding box center [64, 107] width 129 height 26
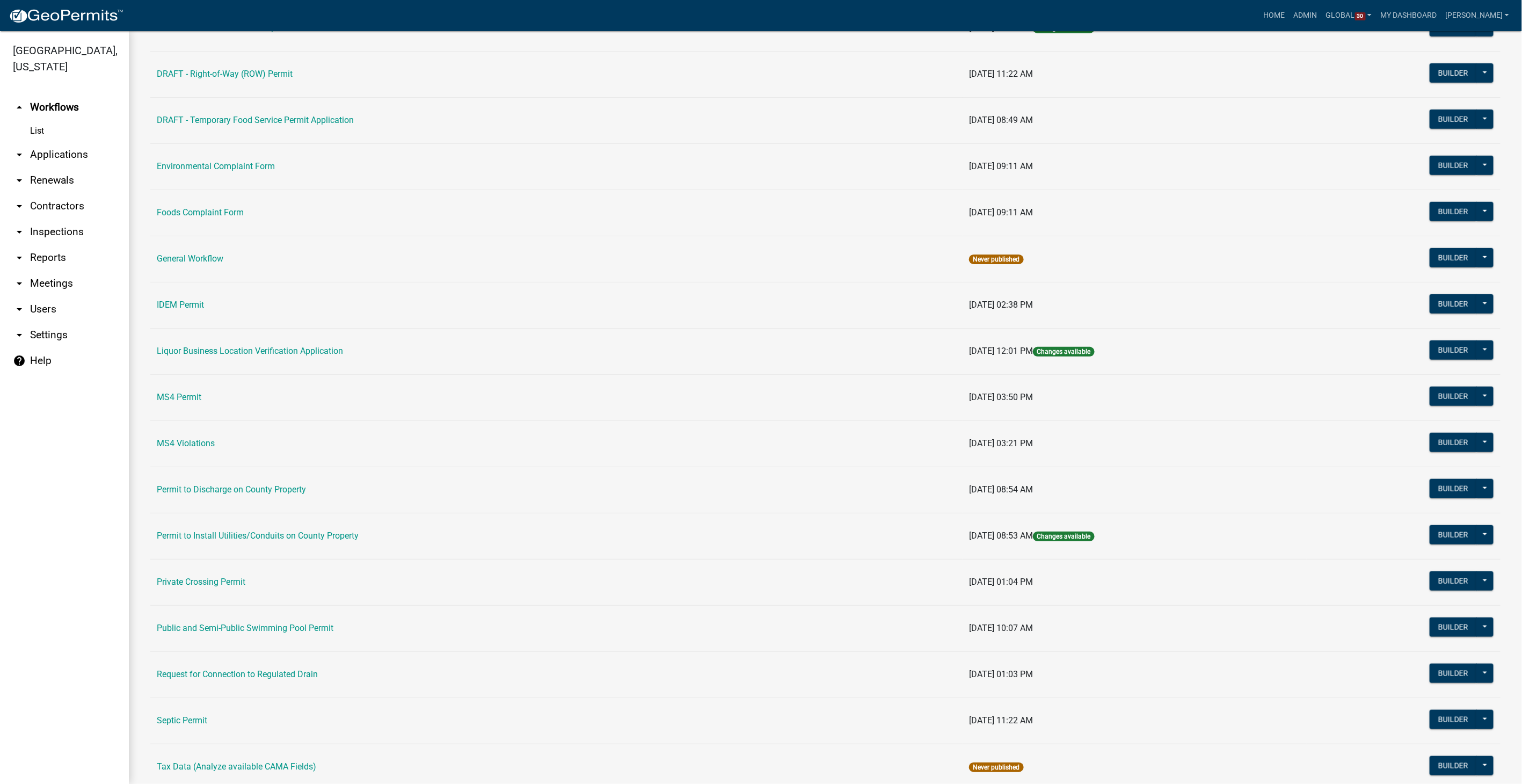
scroll to position [627, 0]
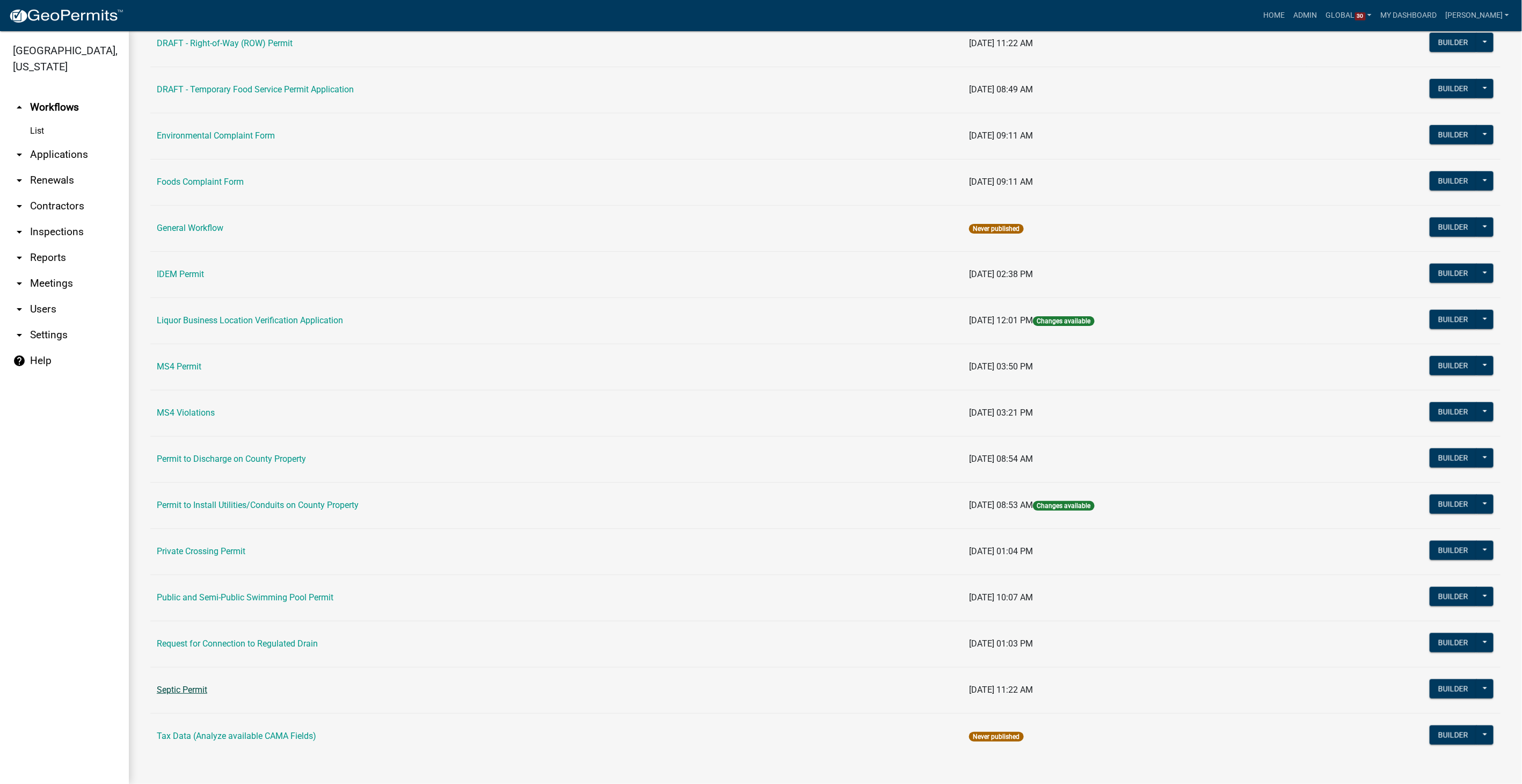
click at [172, 685] on link "Septic Permit" at bounding box center [182, 690] width 50 height 10
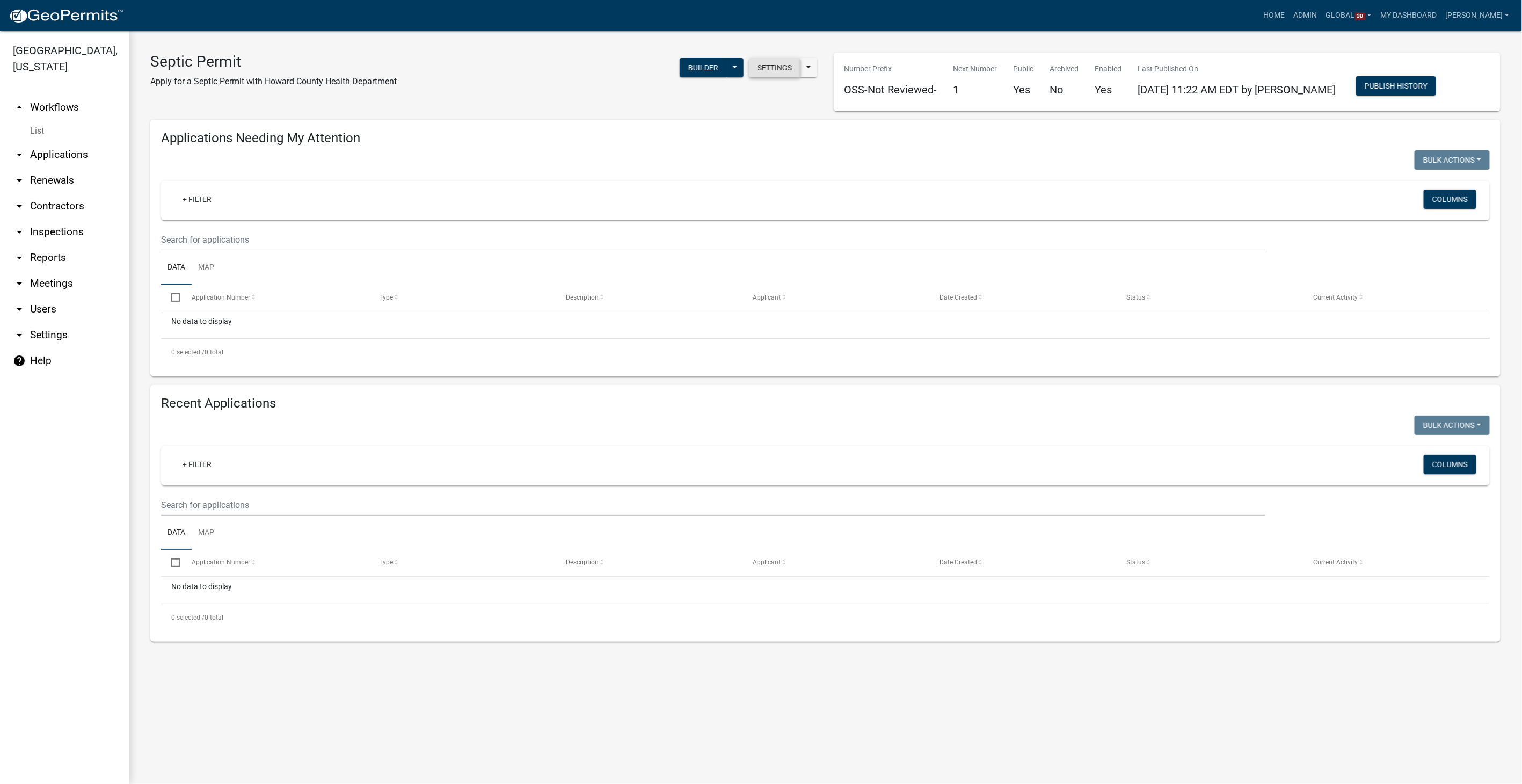
click at [763, 60] on button "Settings" at bounding box center [774, 68] width 51 height 20
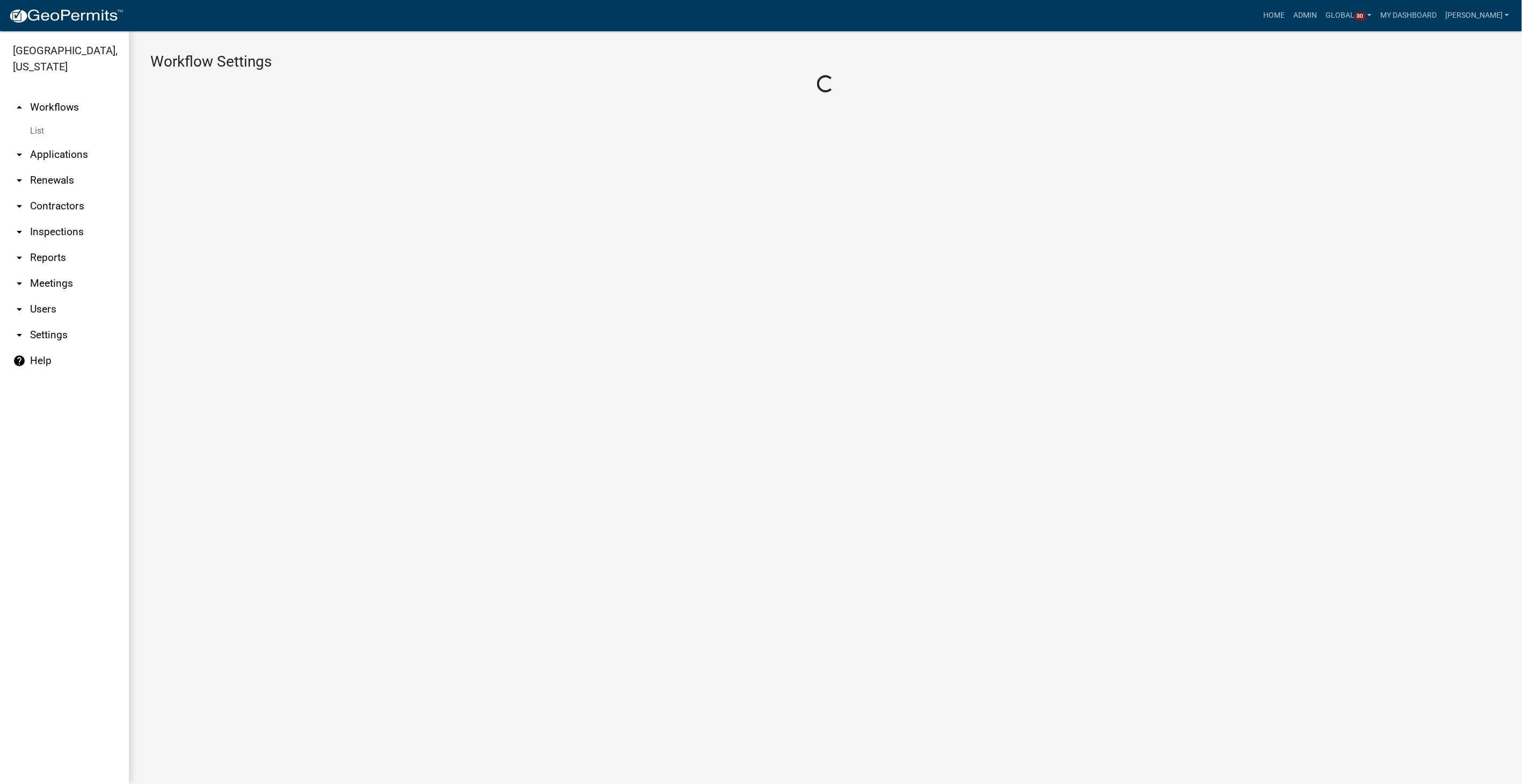
select select "1"
select select "f09fc15c-f581-4412-bbe4-8ffd5d4639ae"
select select "59c43f69-6cd4-4167-9837-dbeca8800153"
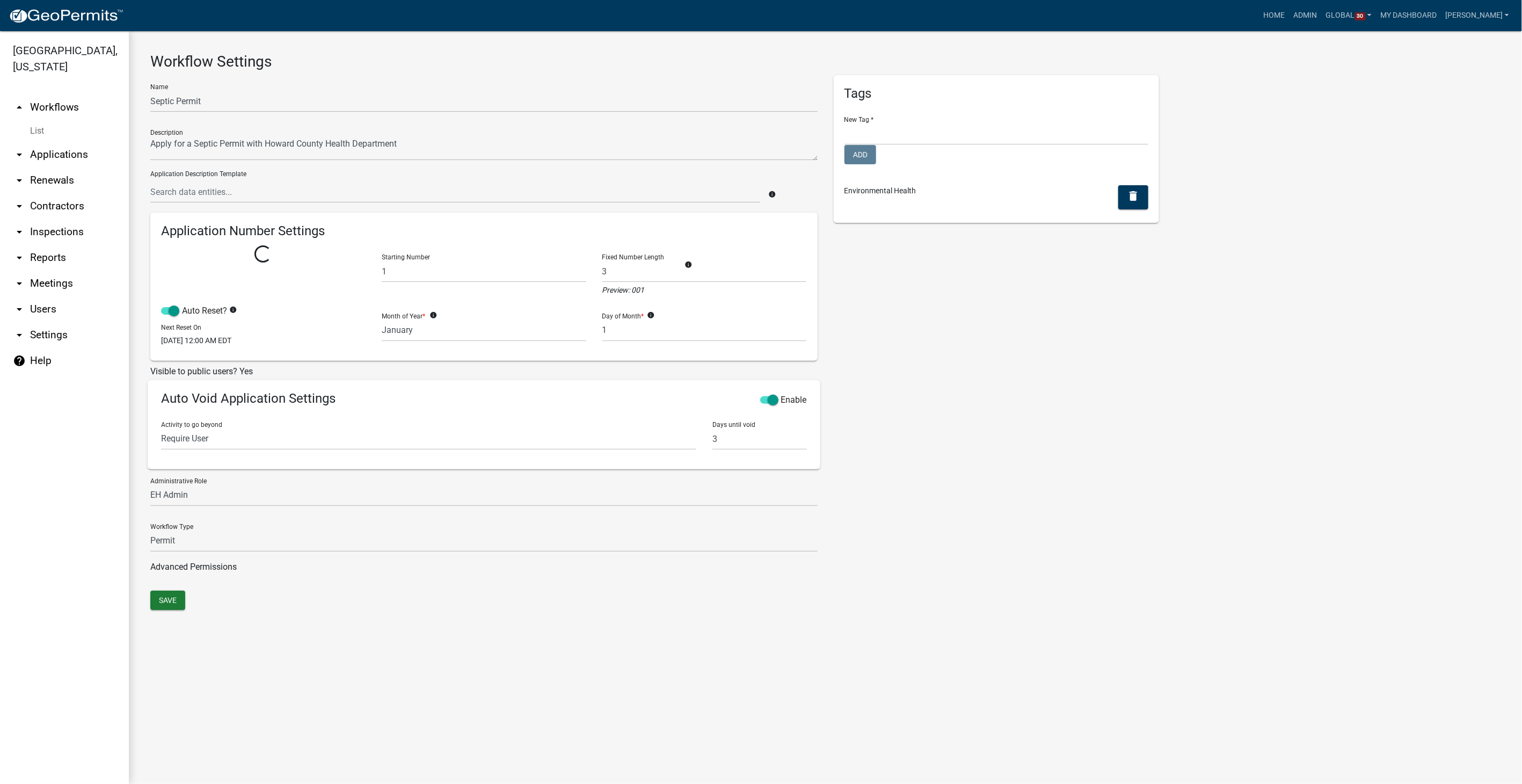
select select
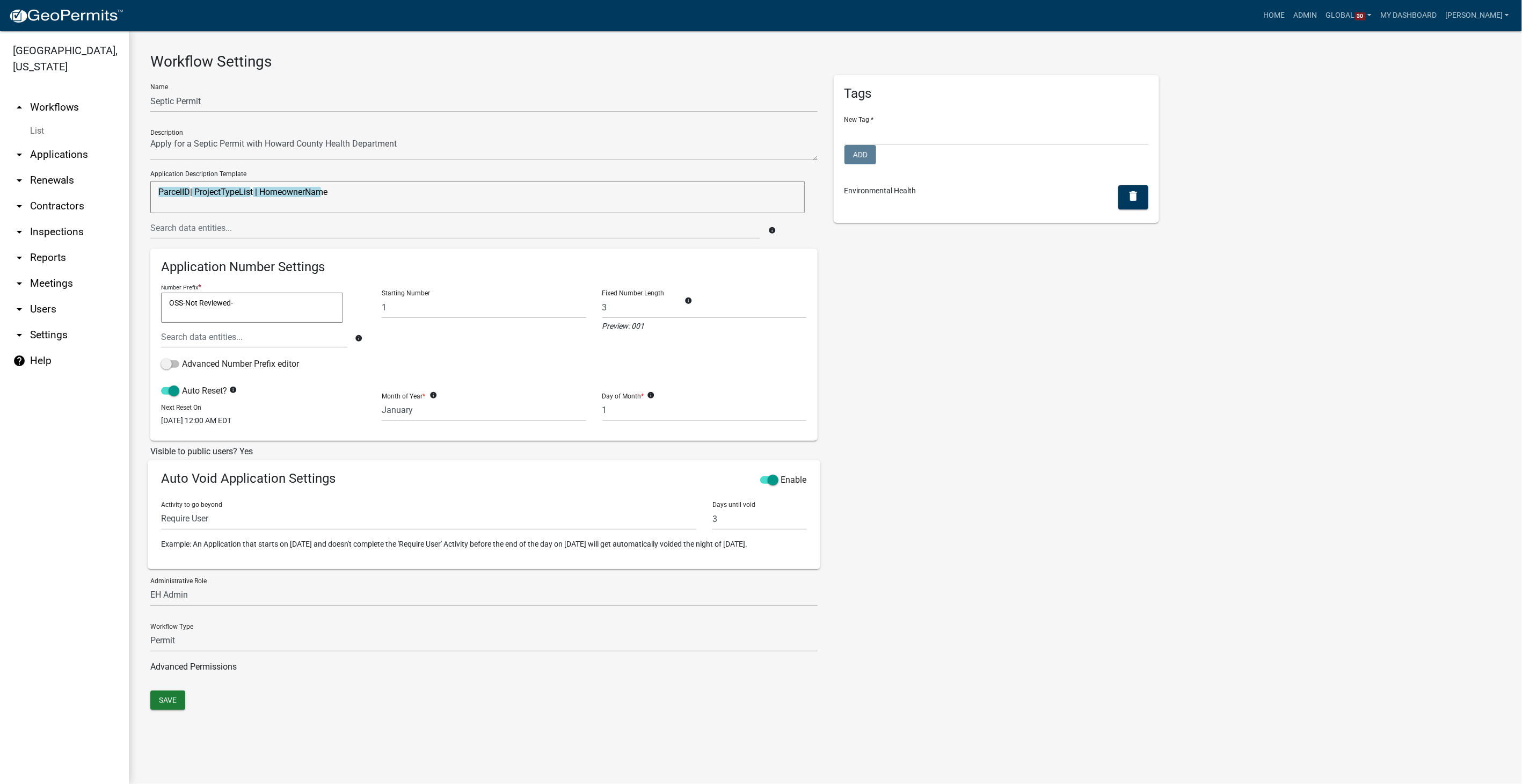
click at [35, 251] on link "arrow_drop_down Reports" at bounding box center [64, 257] width 129 height 26
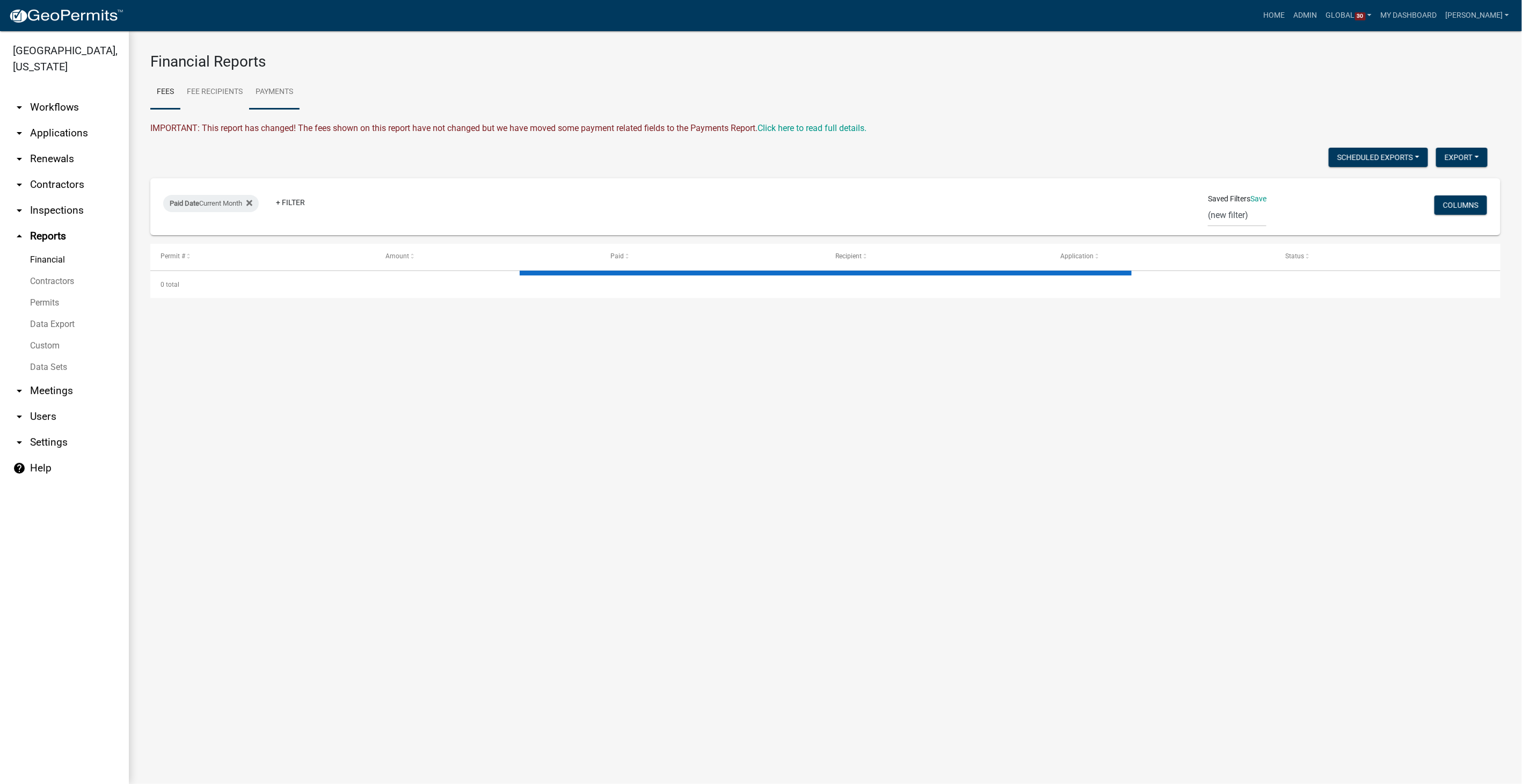
click at [285, 85] on link "Payments" at bounding box center [274, 91] width 50 height 34
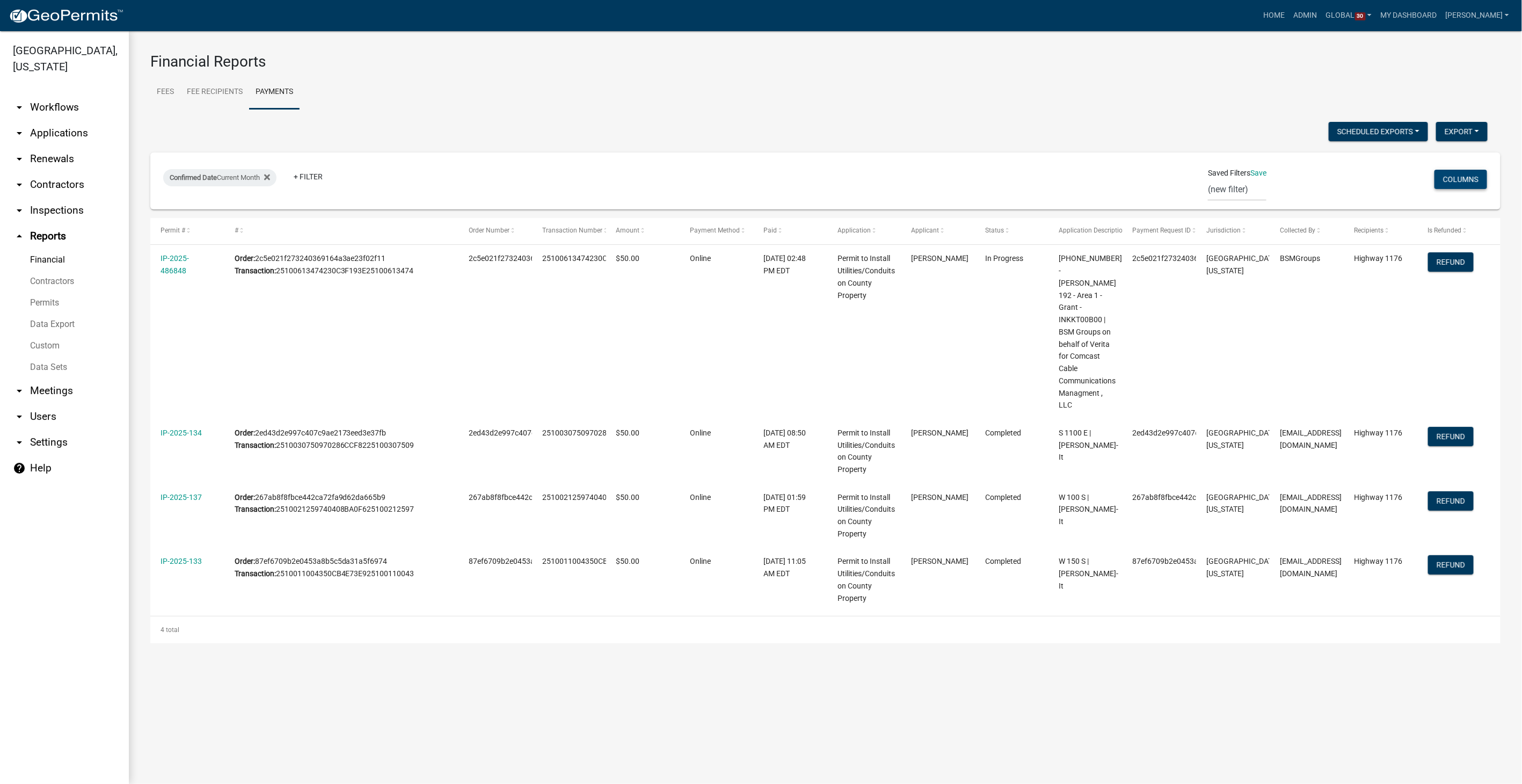
click at [1464, 176] on button "Columns" at bounding box center [1461, 180] width 53 height 20
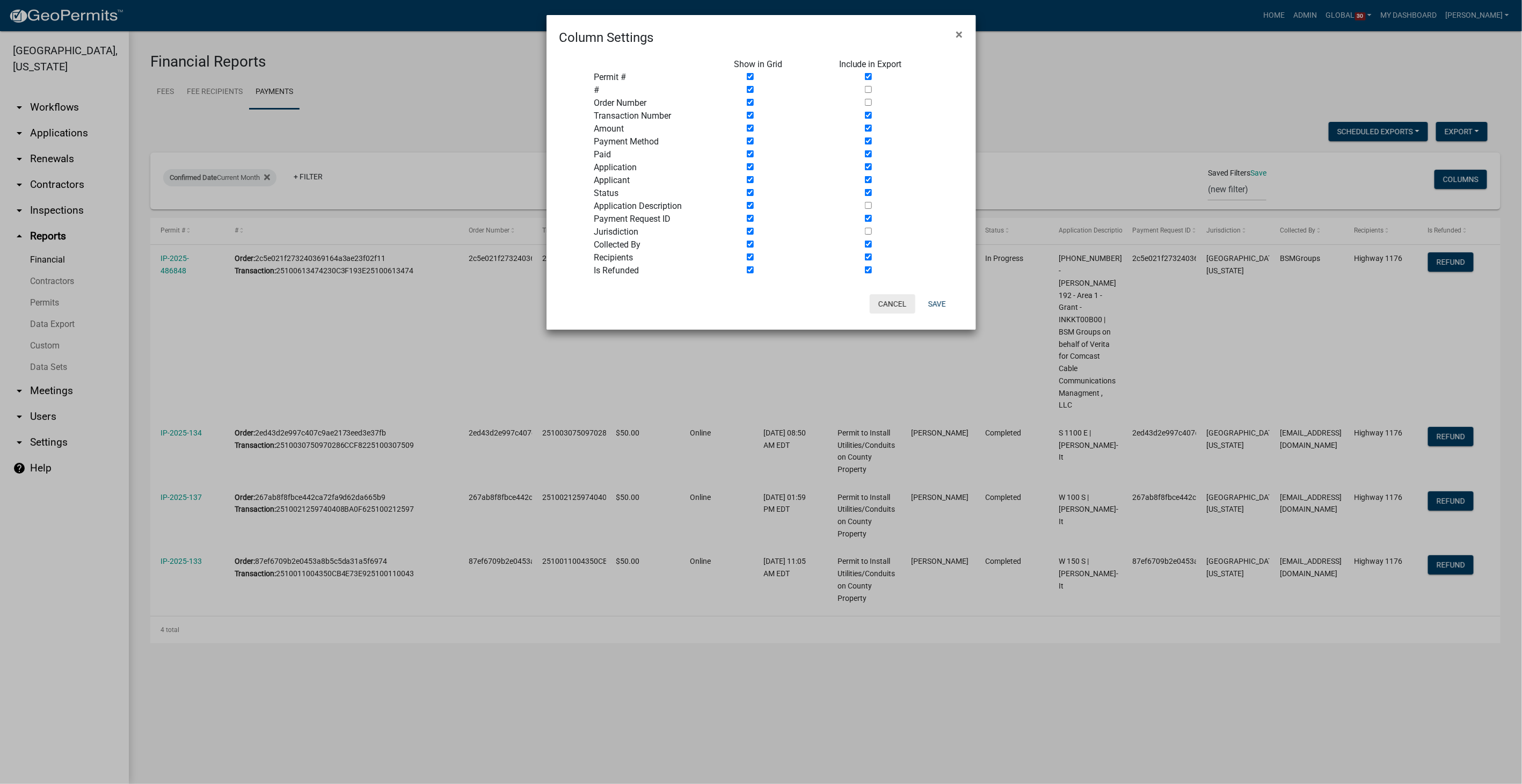
click at [895, 308] on button "Cancel" at bounding box center [892, 304] width 45 height 20
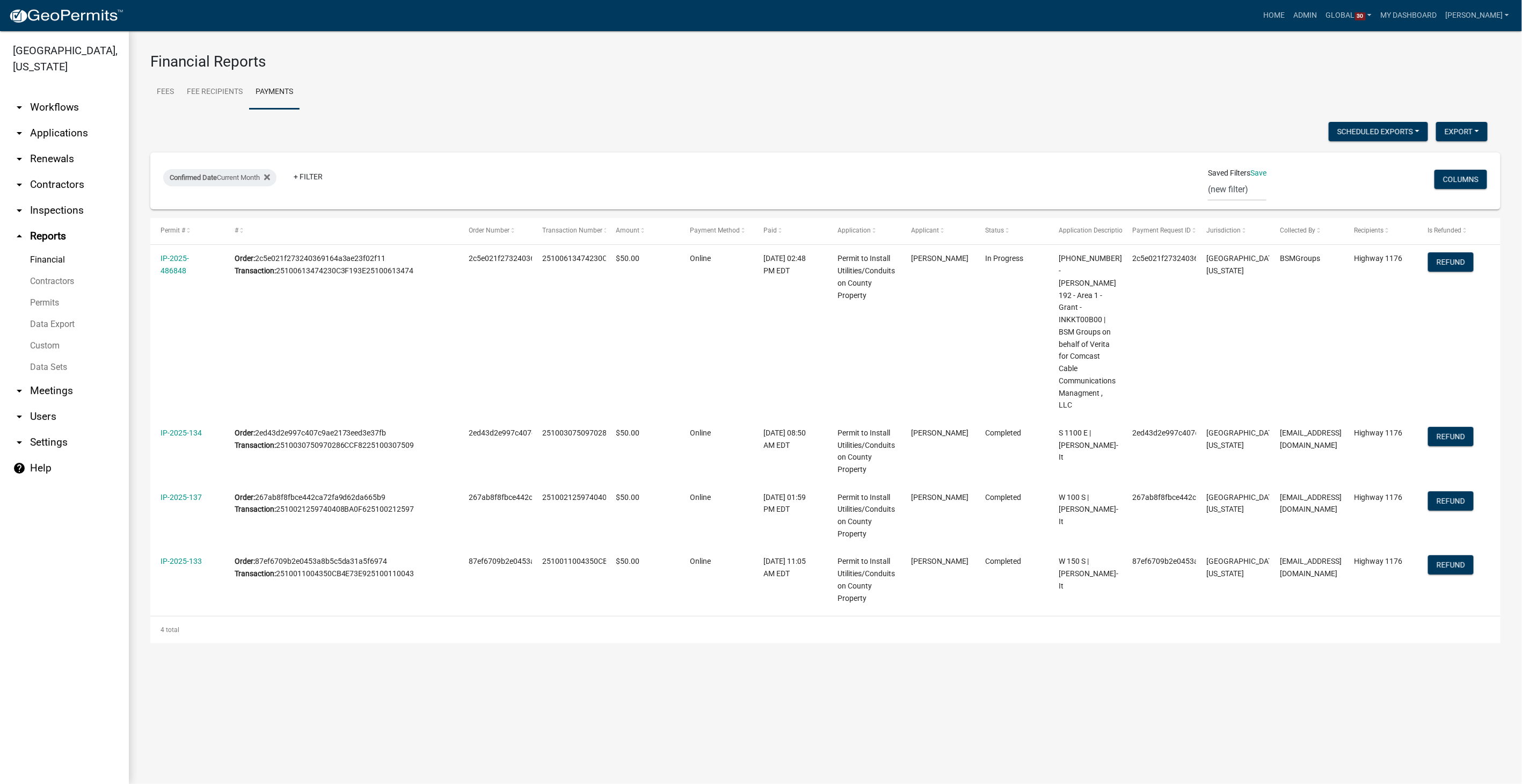
click at [69, 106] on link "arrow_drop_down Workflows" at bounding box center [64, 107] width 129 height 26
